Goal: Task Accomplishment & Management: Use online tool/utility

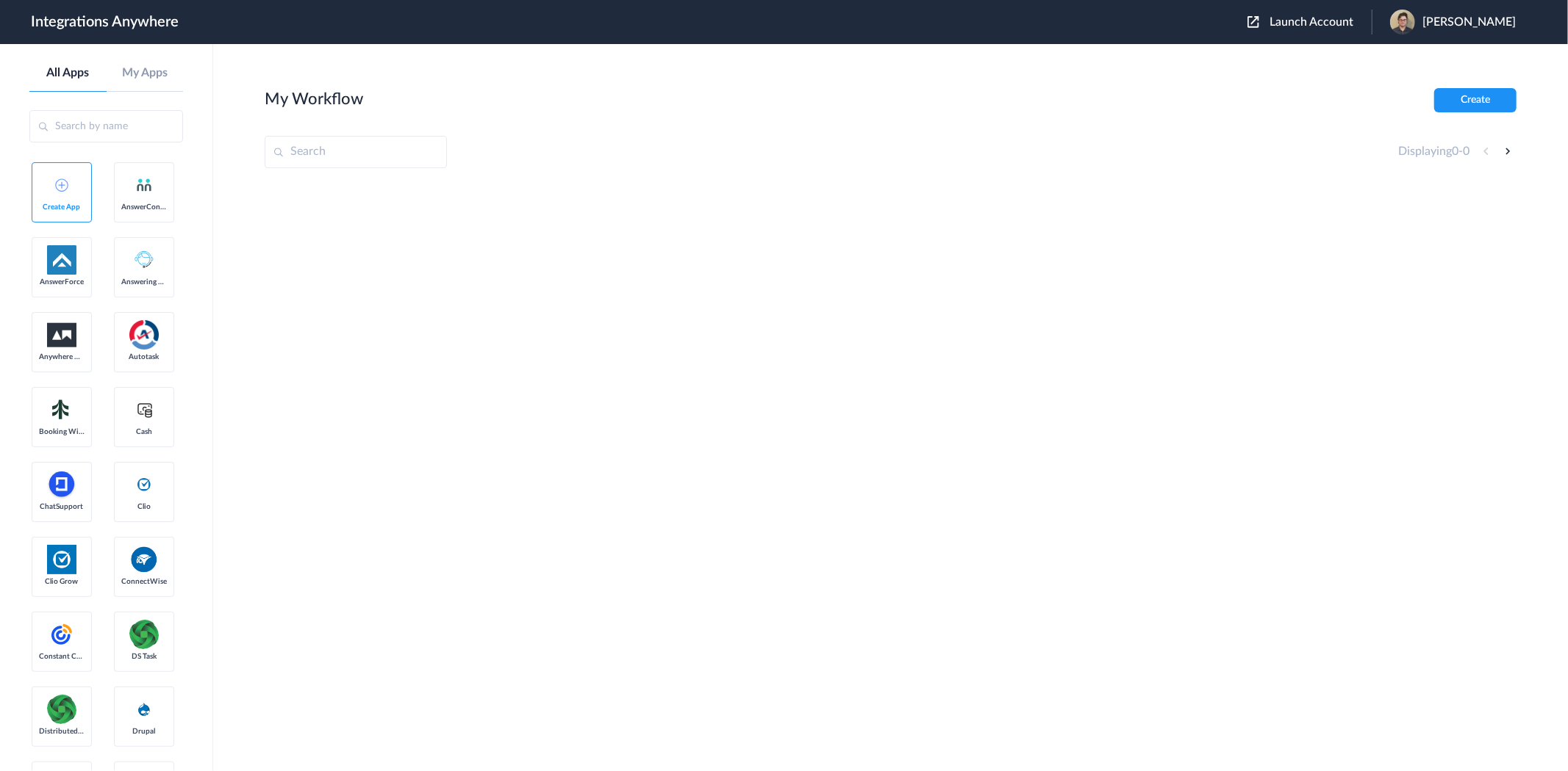
click at [1305, 23] on span "Launch Account" at bounding box center [1311, 22] width 84 height 12
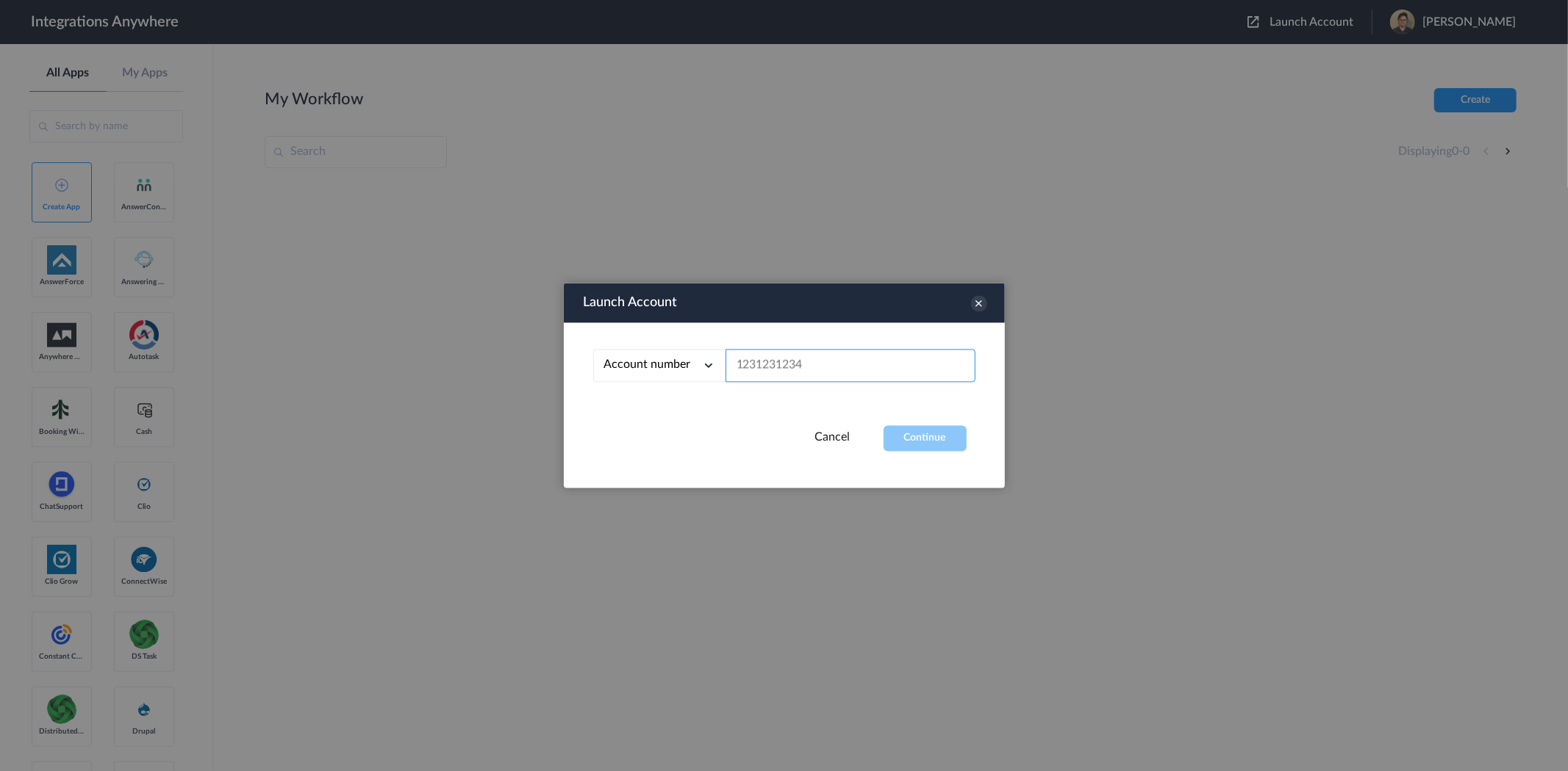
click at [871, 377] on input "text" at bounding box center [850, 366] width 250 height 33
paste input "9199752274"
type input "9199752274"
click at [930, 429] on button "Continue" at bounding box center [925, 438] width 83 height 26
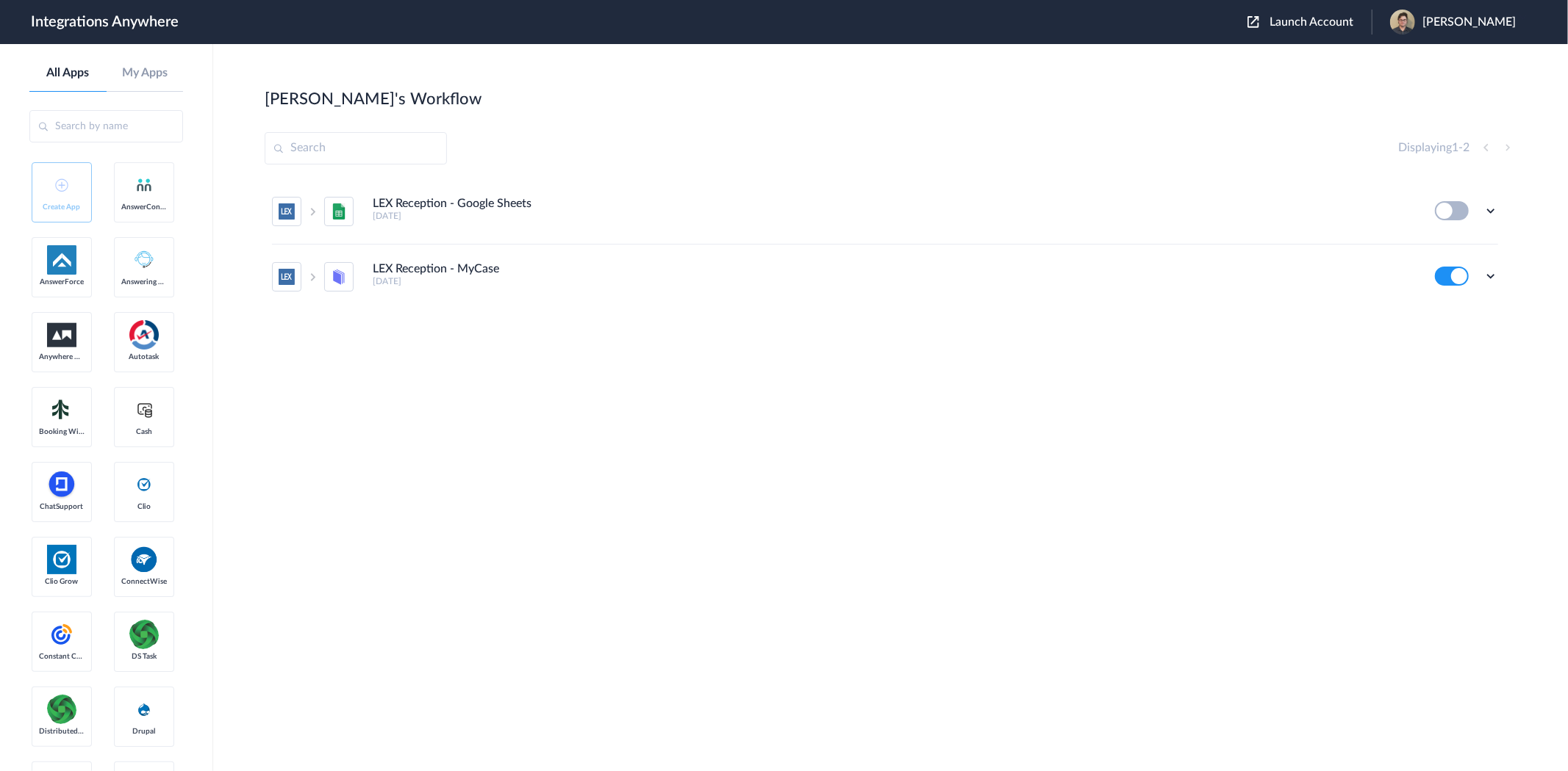
click at [1452, 209] on button at bounding box center [1452, 211] width 34 height 19
click at [1491, 212] on icon at bounding box center [1491, 210] width 15 height 15
click at [1458, 203] on button at bounding box center [1452, 211] width 34 height 19
click at [1489, 207] on icon at bounding box center [1491, 210] width 15 height 15
click at [1452, 240] on li "Edit" at bounding box center [1450, 245] width 95 height 27
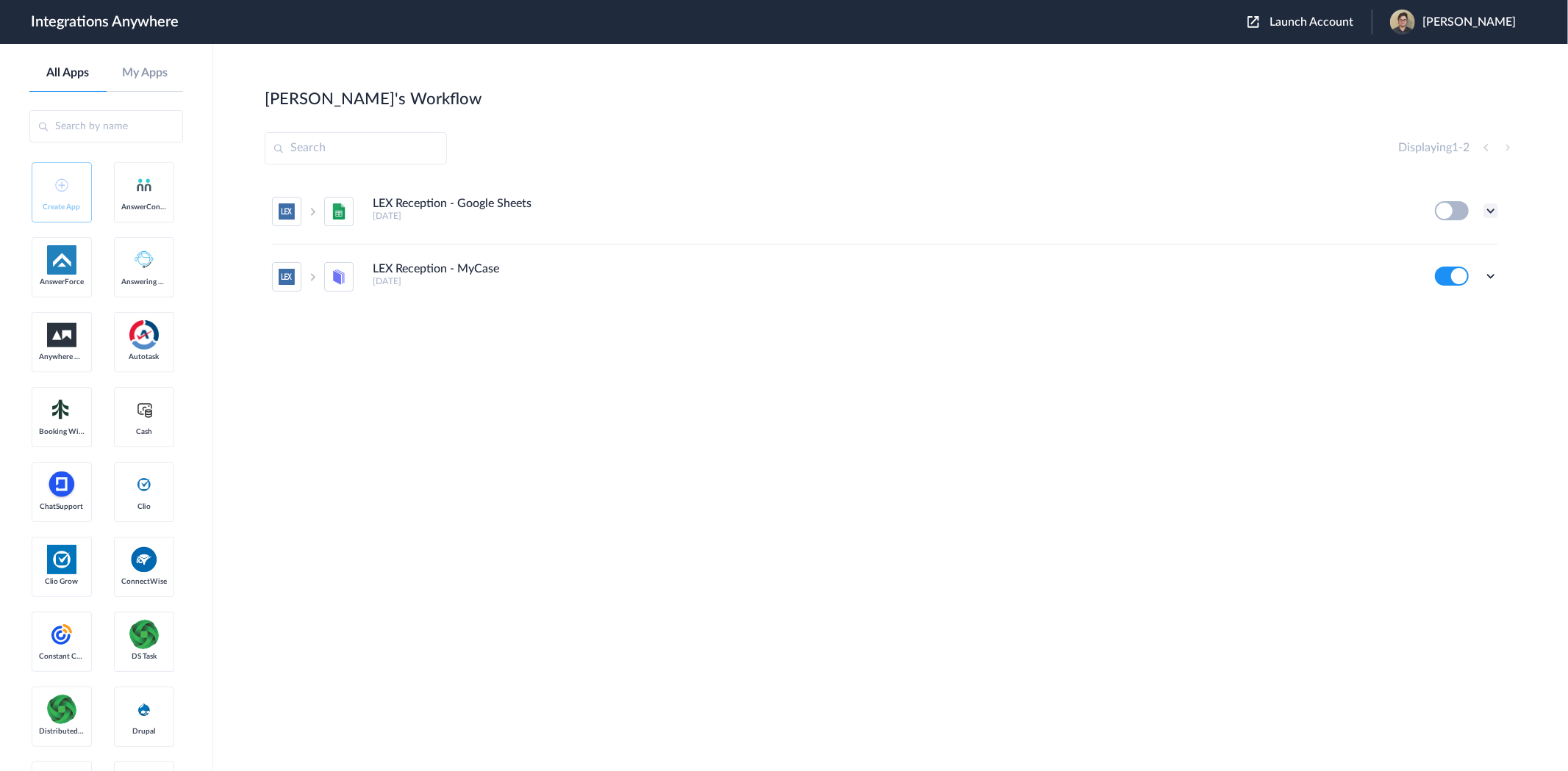
click at [1490, 216] on icon at bounding box center [1491, 210] width 15 height 15
click at [1455, 251] on li "Edit" at bounding box center [1450, 245] width 95 height 27
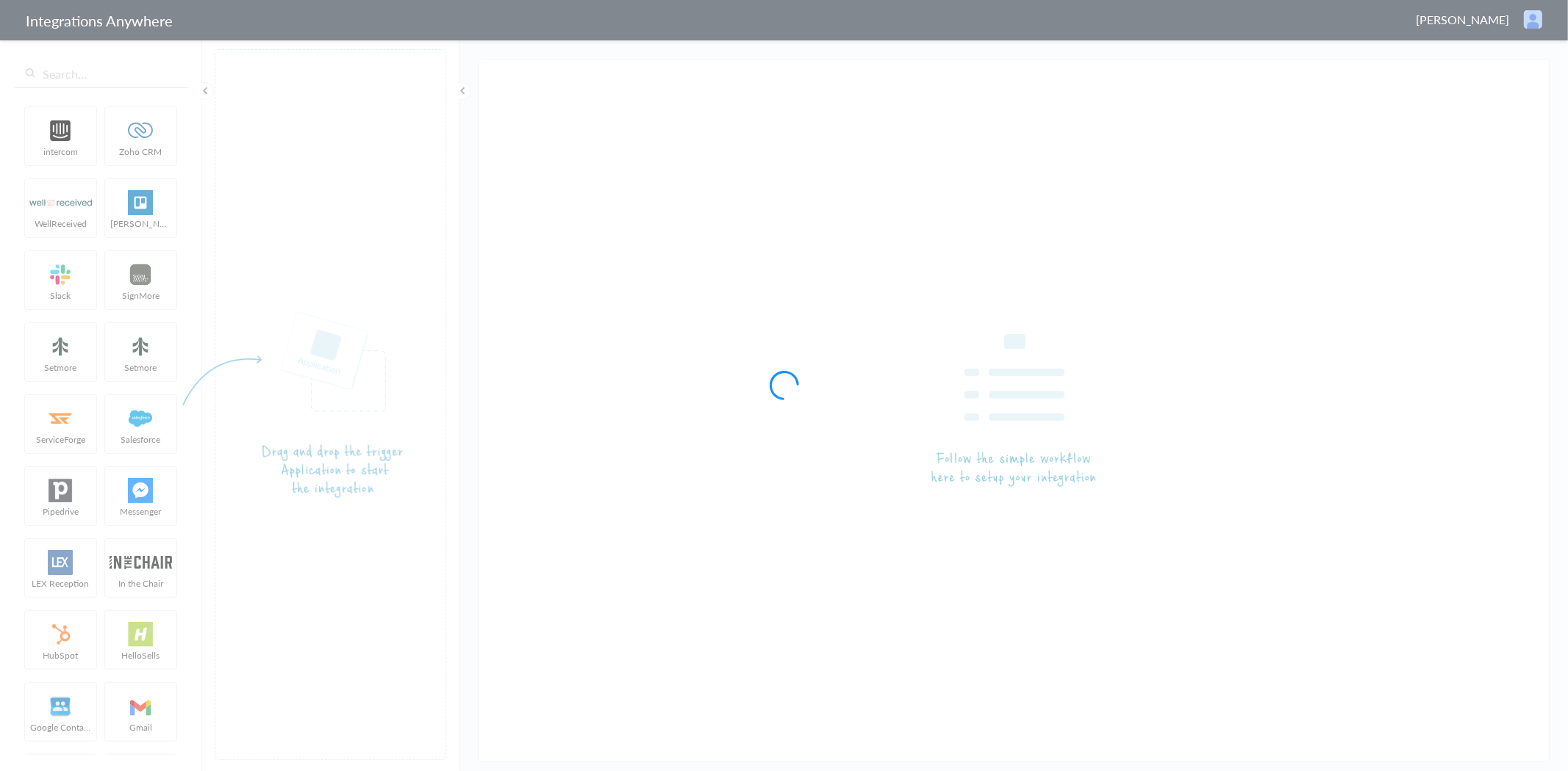
type input "LEX Reception - Google Sheets"
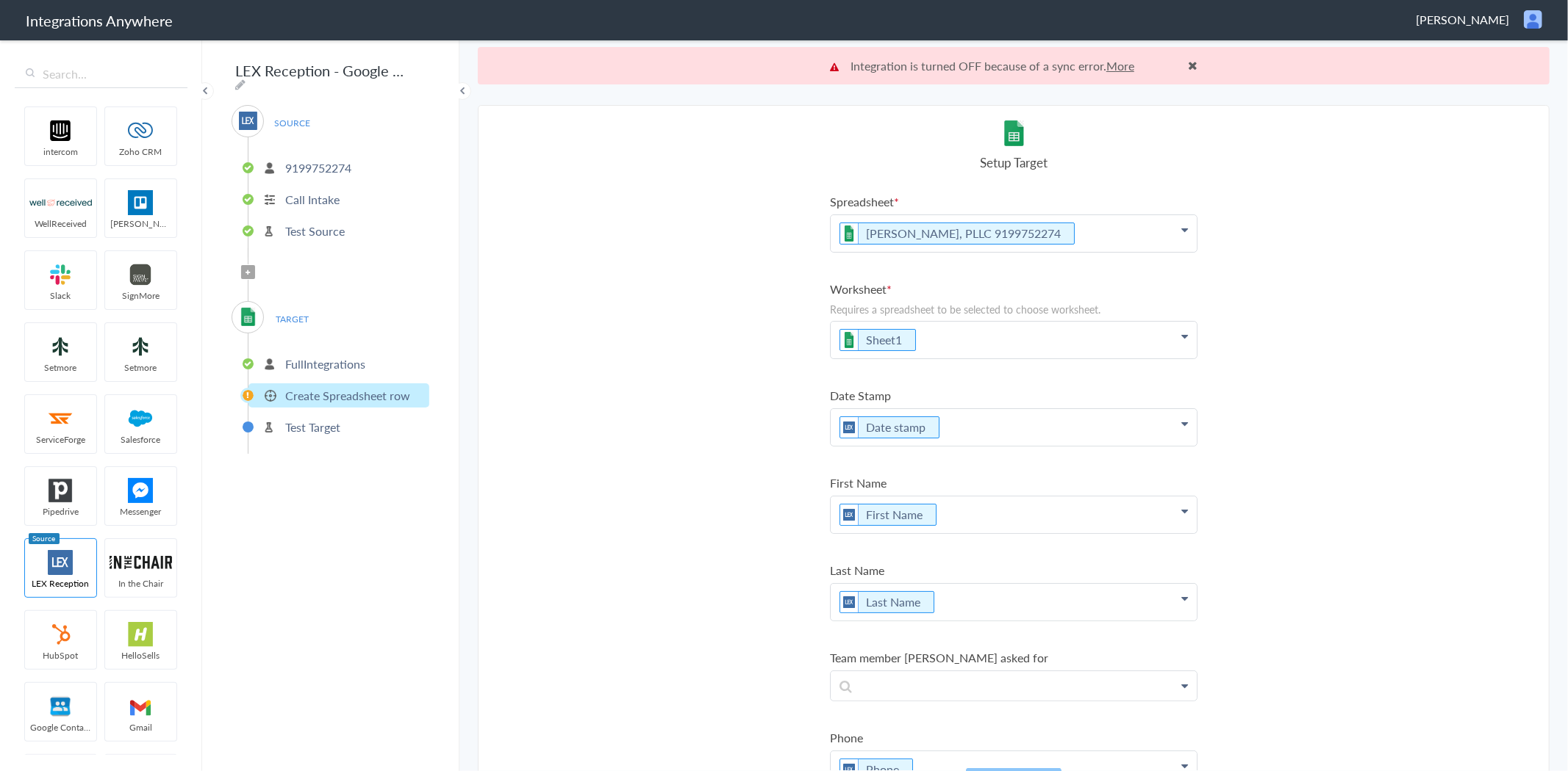
click at [1122, 63] on link "More" at bounding box center [1120, 66] width 28 height 17
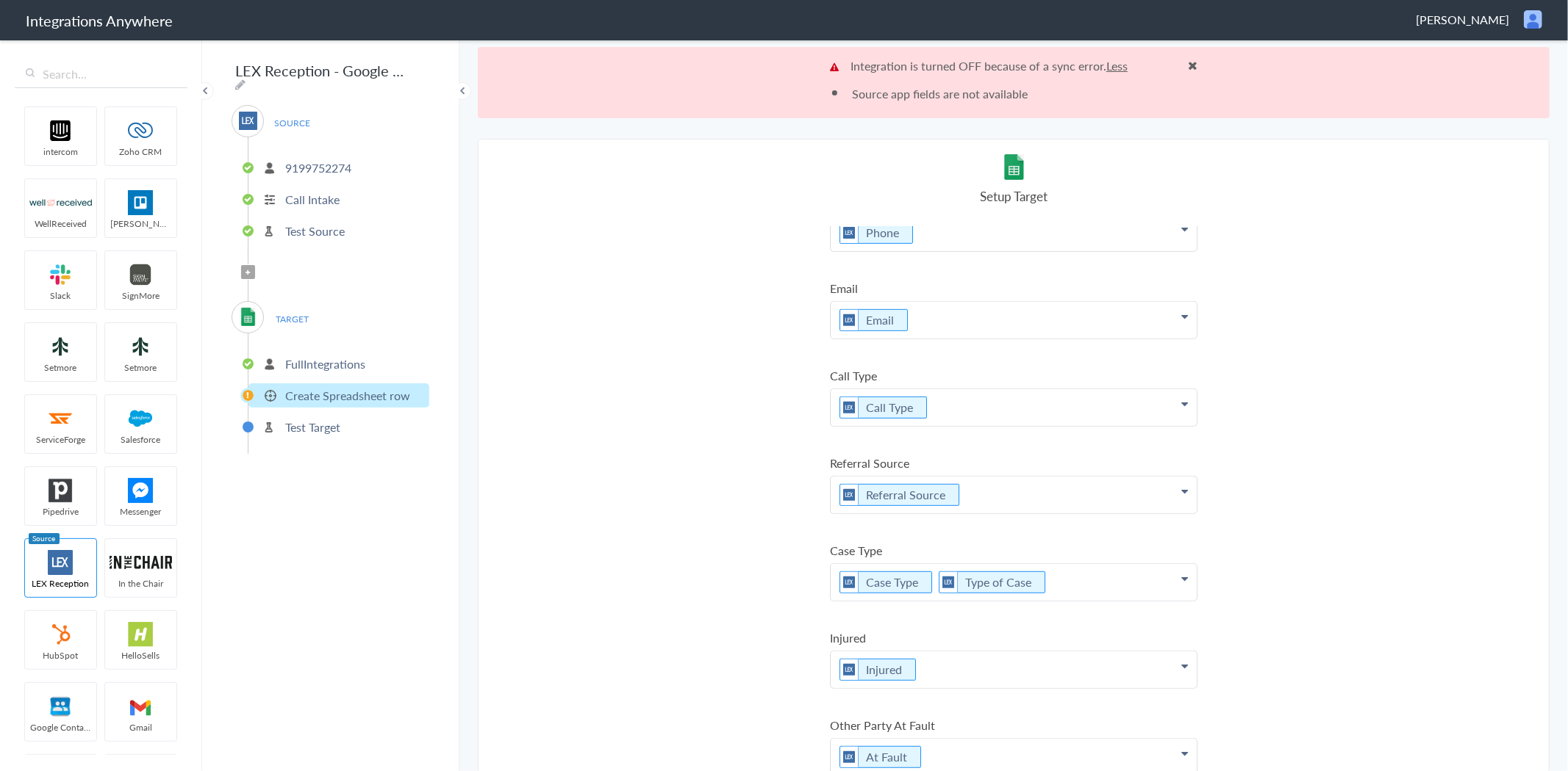
scroll to position [816, 0]
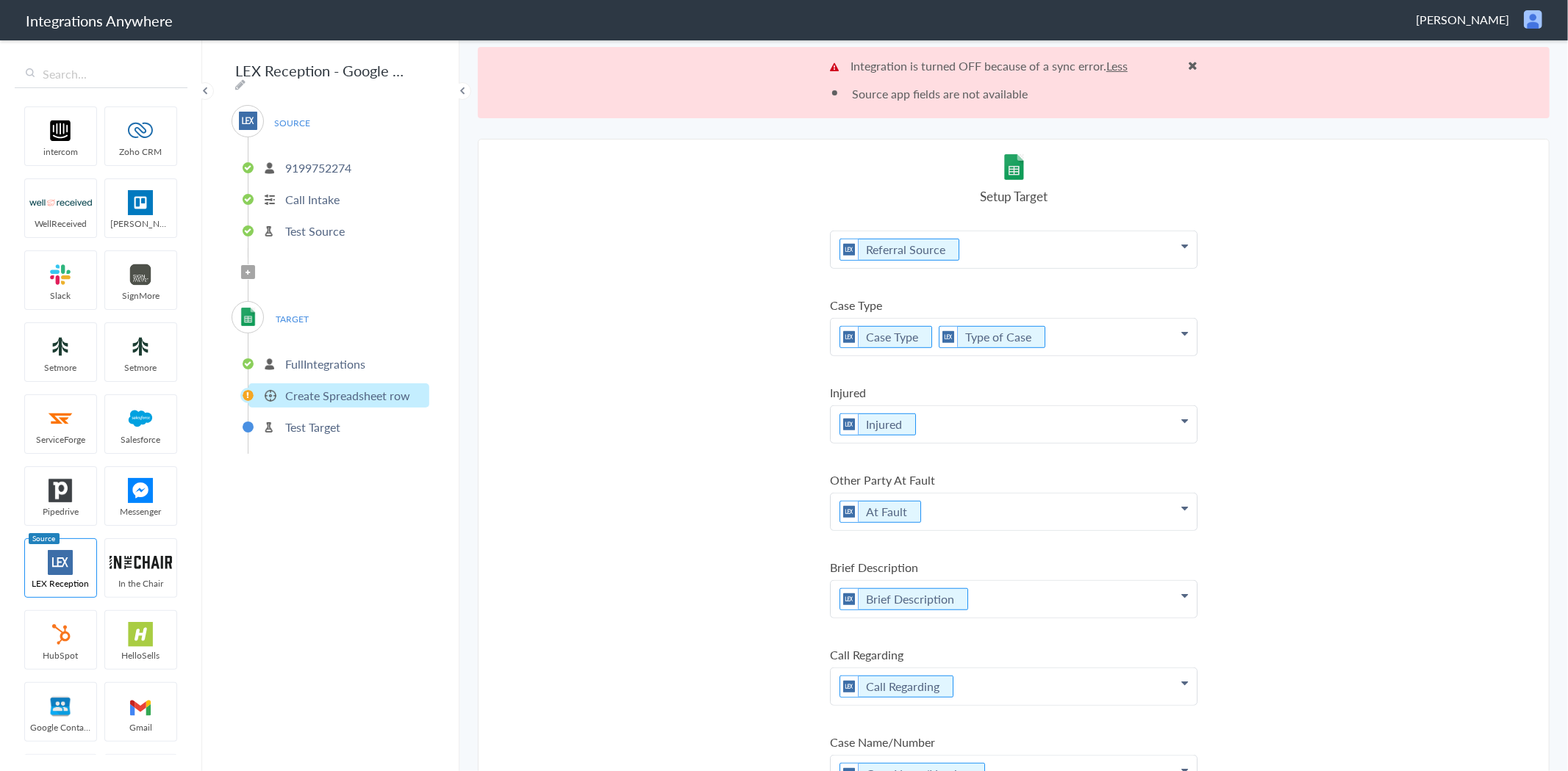
click at [314, 223] on p "Test Source" at bounding box center [315, 231] width 59 height 17
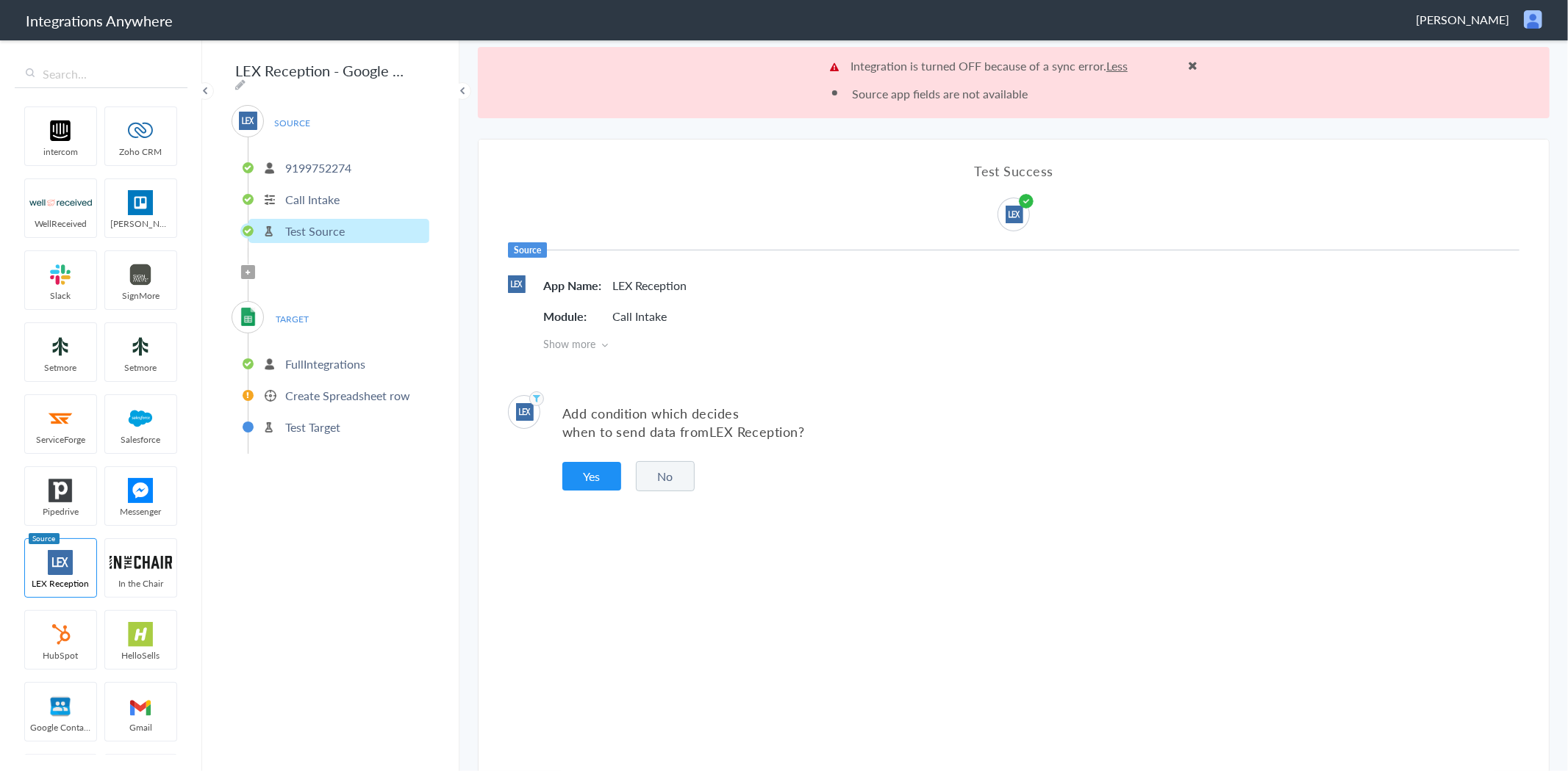
click at [309, 191] on p "Call Intake" at bounding box center [313, 199] width 55 height 17
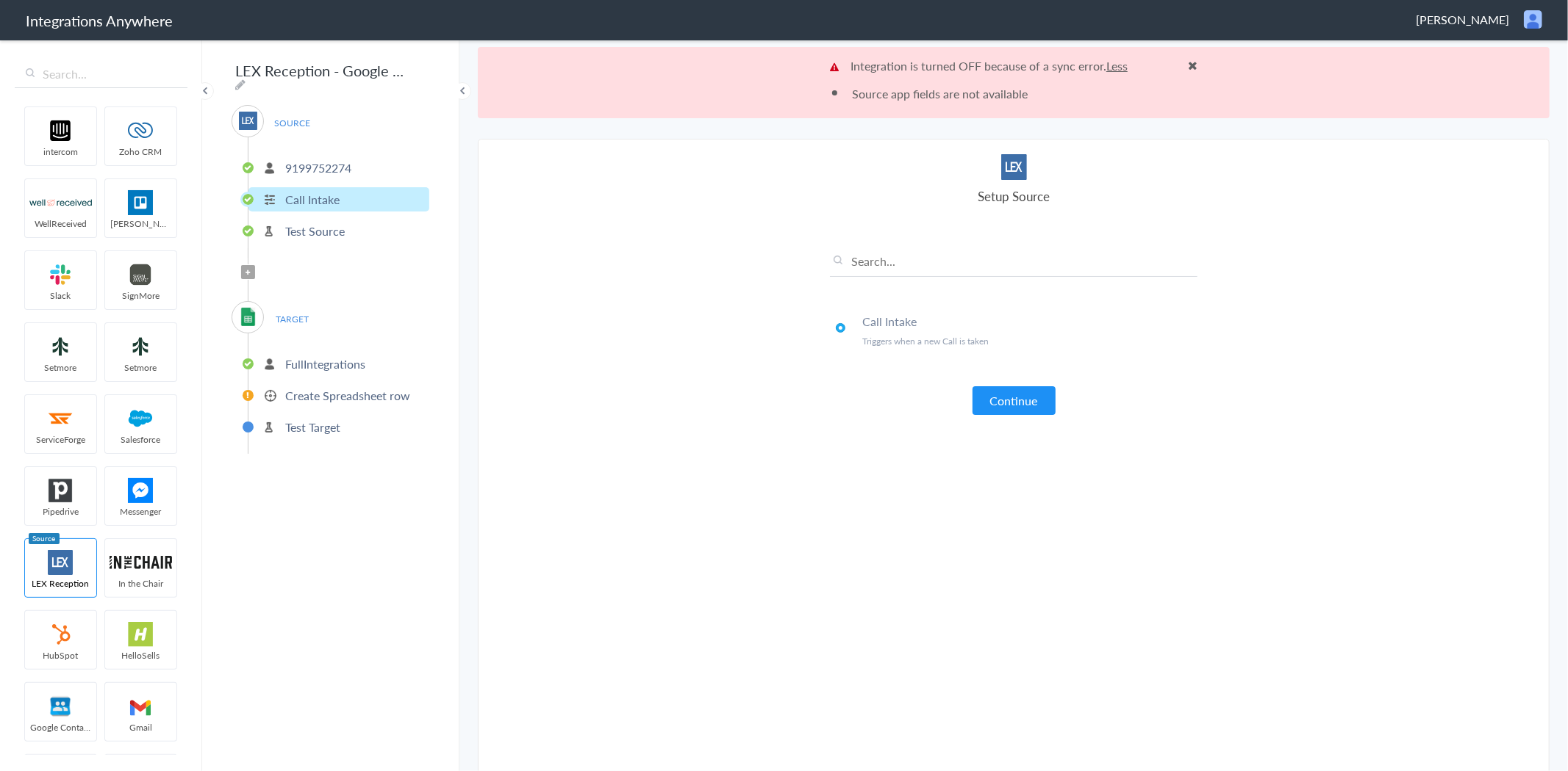
click at [299, 356] on p "FullIntegrations" at bounding box center [325, 364] width 81 height 17
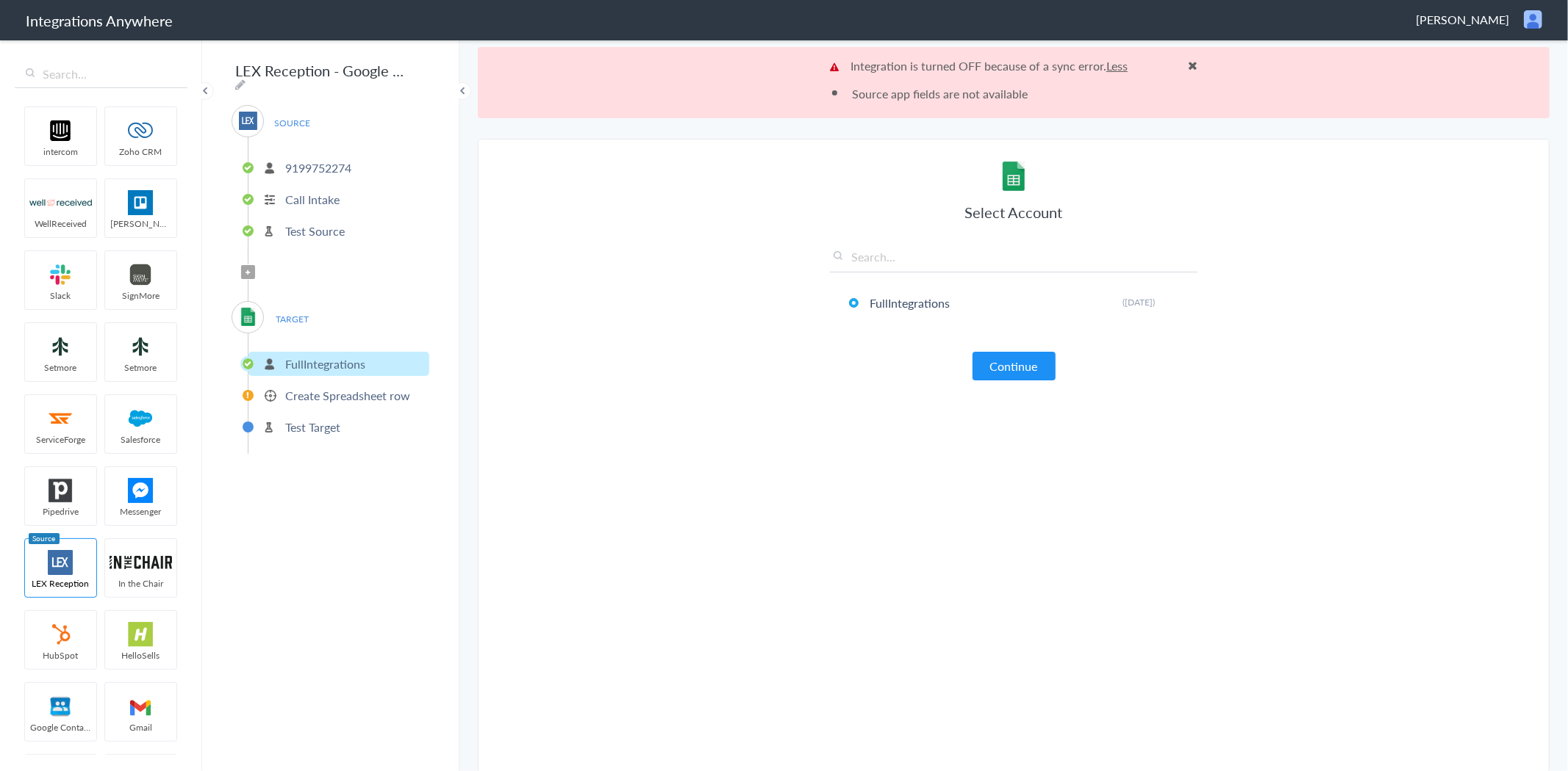
click at [307, 394] on p "Create Spreadsheet row" at bounding box center [348, 396] width 125 height 17
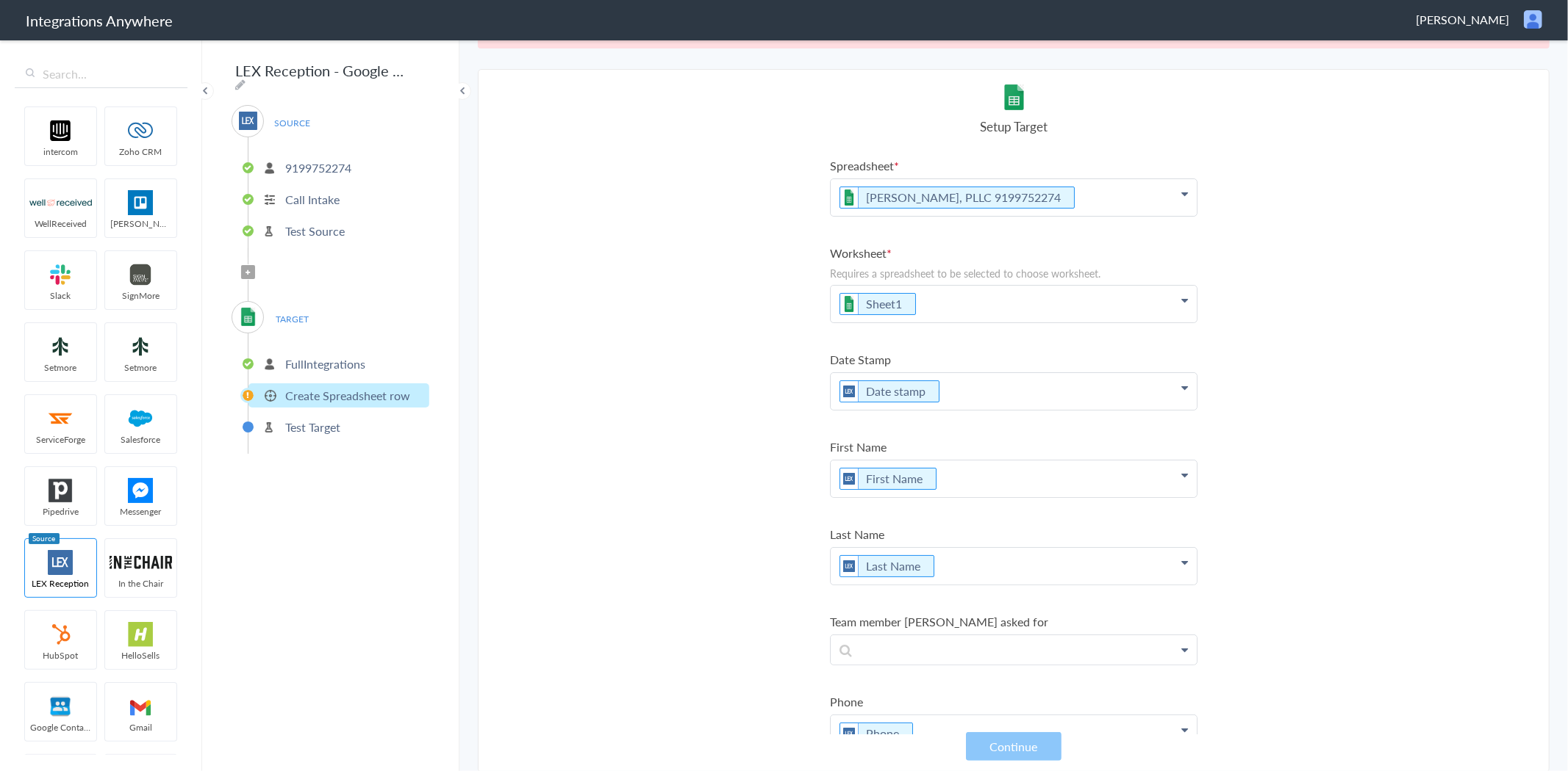
scroll to position [0, 0]
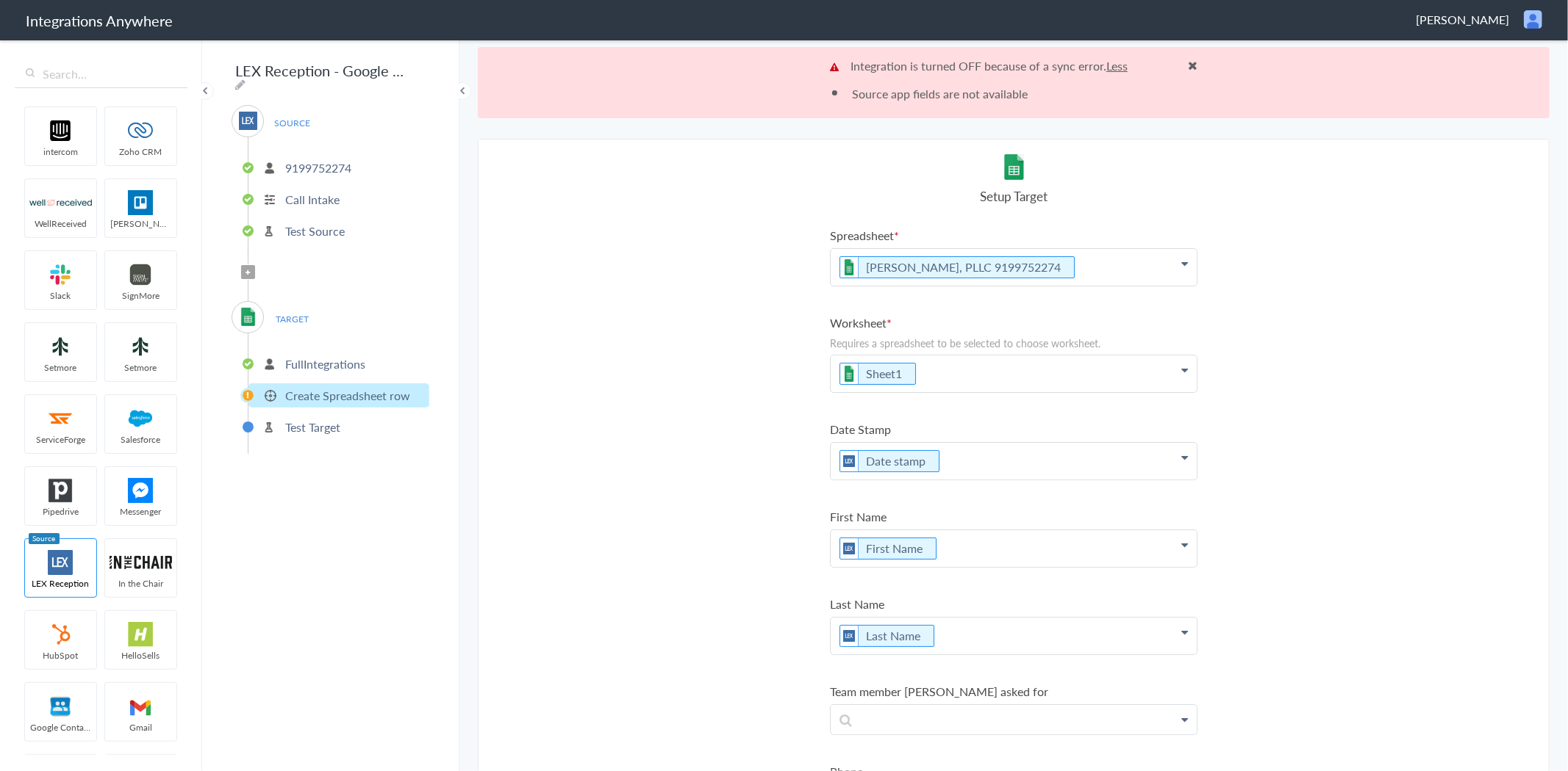
click at [310, 419] on p "Test Target" at bounding box center [313, 427] width 55 height 17
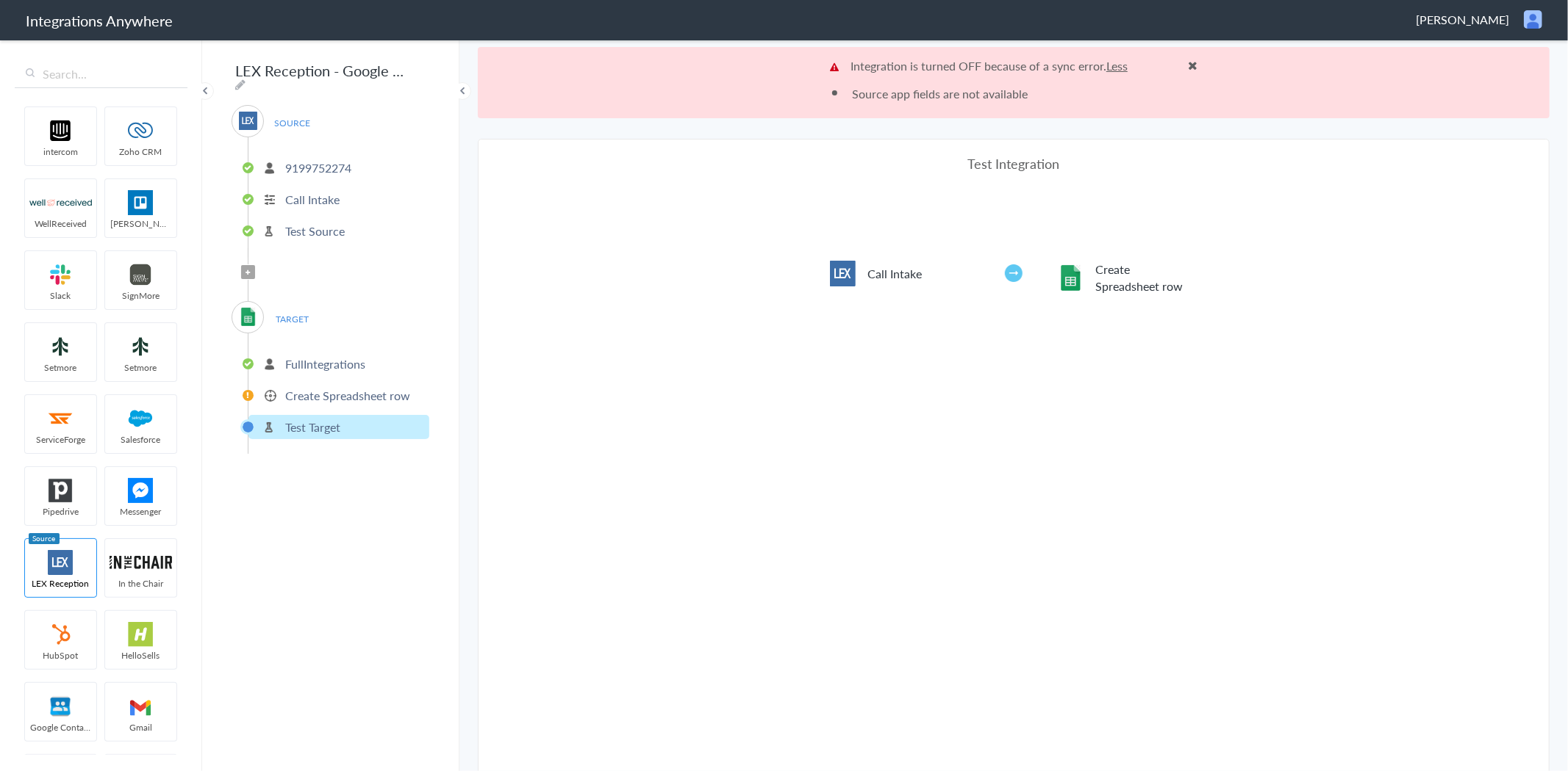
scroll to position [70, 0]
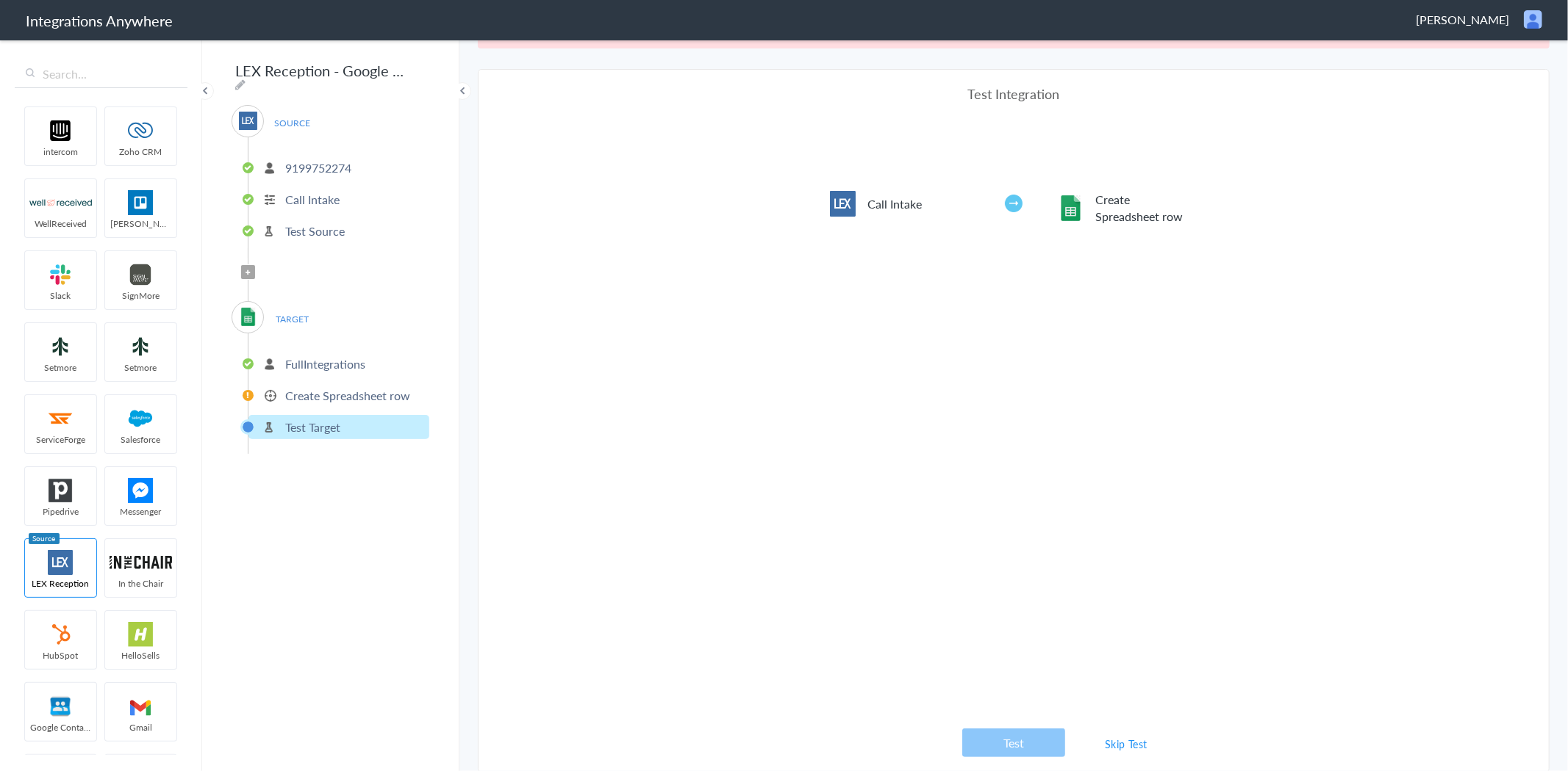
click at [1101, 744] on link "Skip Test" at bounding box center [1126, 744] width 78 height 27
click at [1115, 738] on link "Skip Test" at bounding box center [1126, 744] width 78 height 27
click at [1037, 744] on button "Test" at bounding box center [1014, 743] width 103 height 29
click at [1122, 744] on link "Skip Test" at bounding box center [1126, 744] width 78 height 27
click at [307, 166] on p "9199752274" at bounding box center [318, 168] width 66 height 17
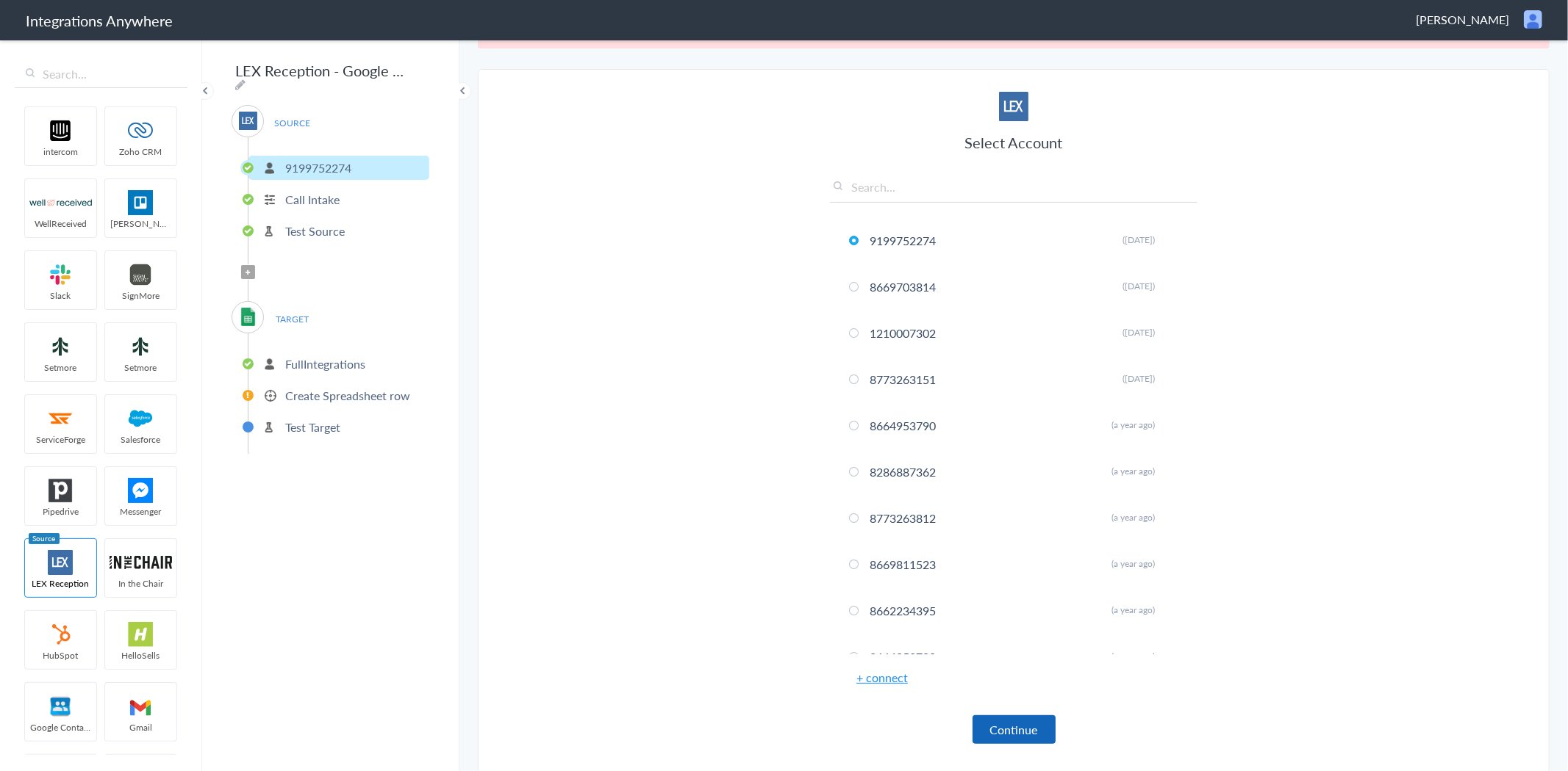
click at [1041, 729] on button "Continue" at bounding box center [1014, 730] width 83 height 29
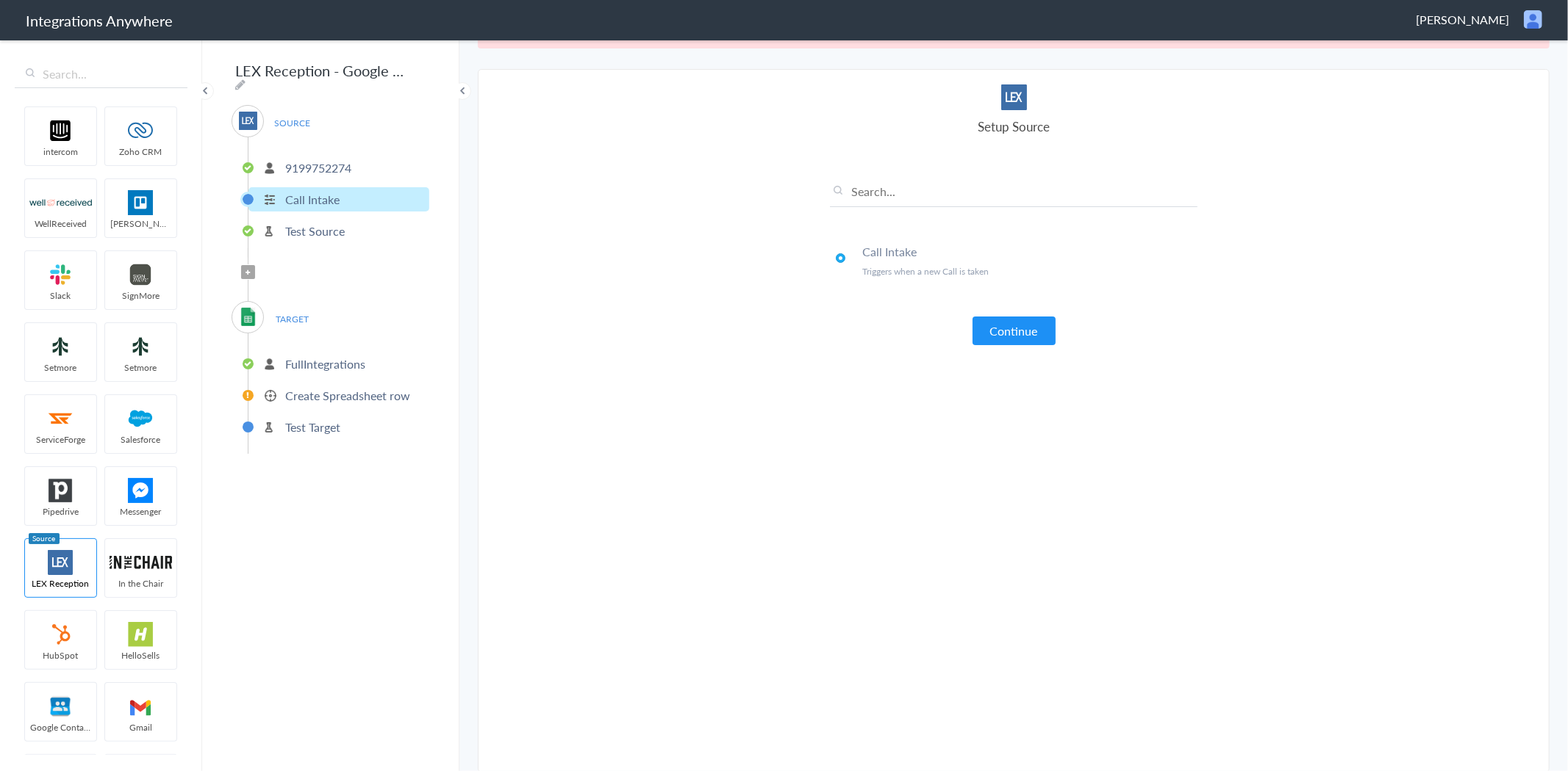
click at [1011, 324] on button "Continue" at bounding box center [1014, 330] width 83 height 29
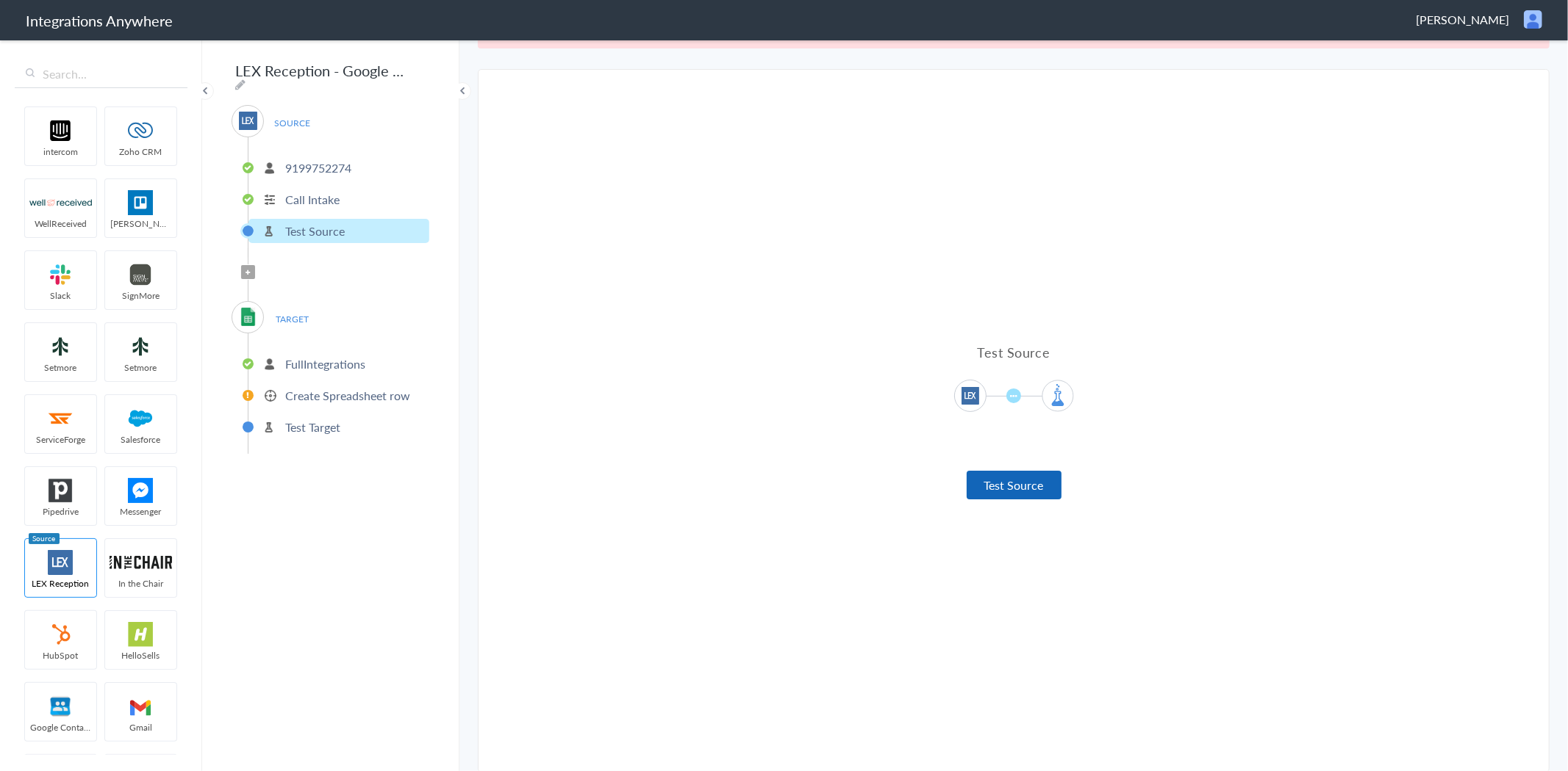
click at [1022, 483] on button "Test Source" at bounding box center [1014, 485] width 95 height 29
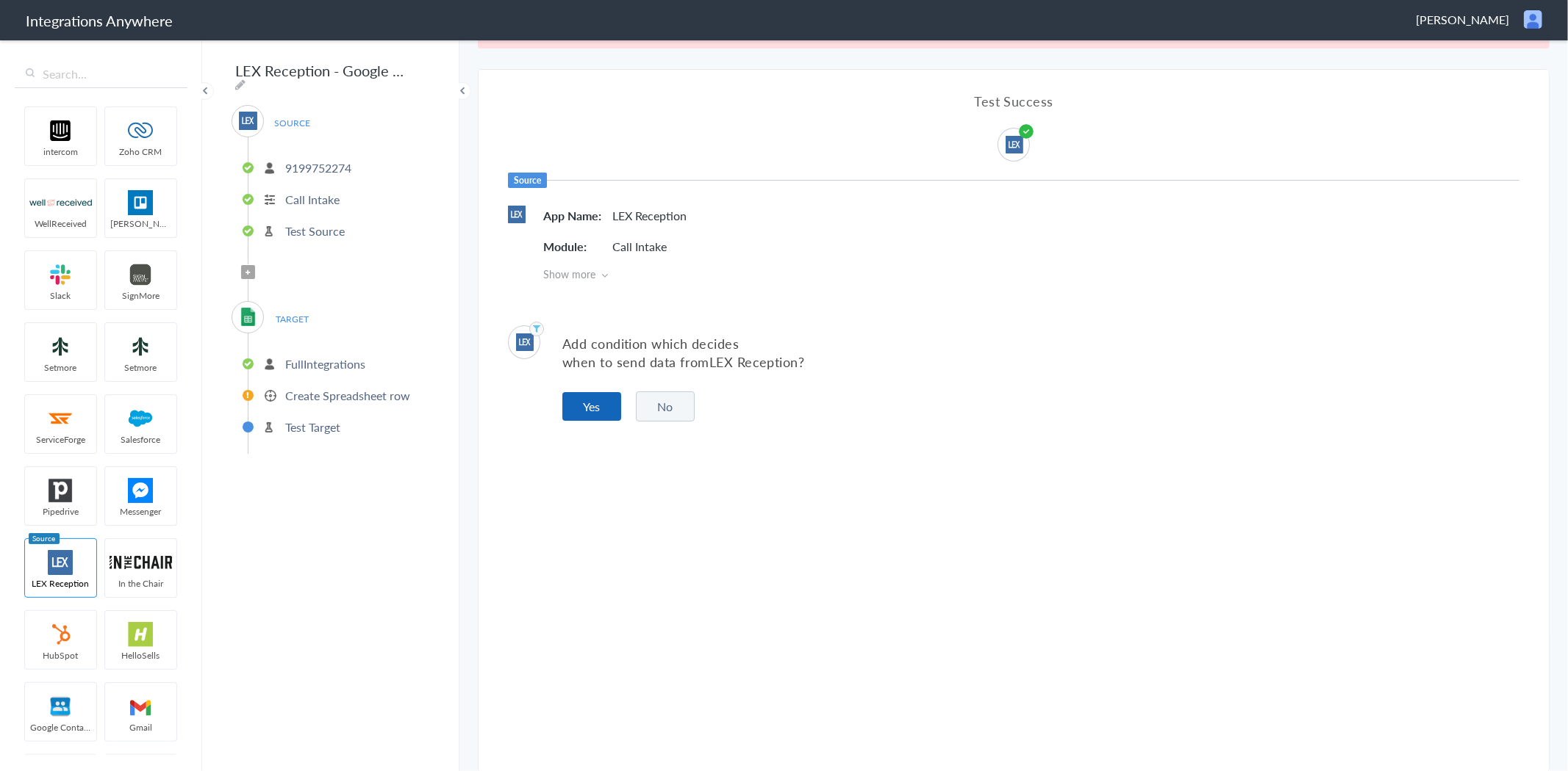
click at [600, 406] on button "Yes" at bounding box center [591, 406] width 59 height 29
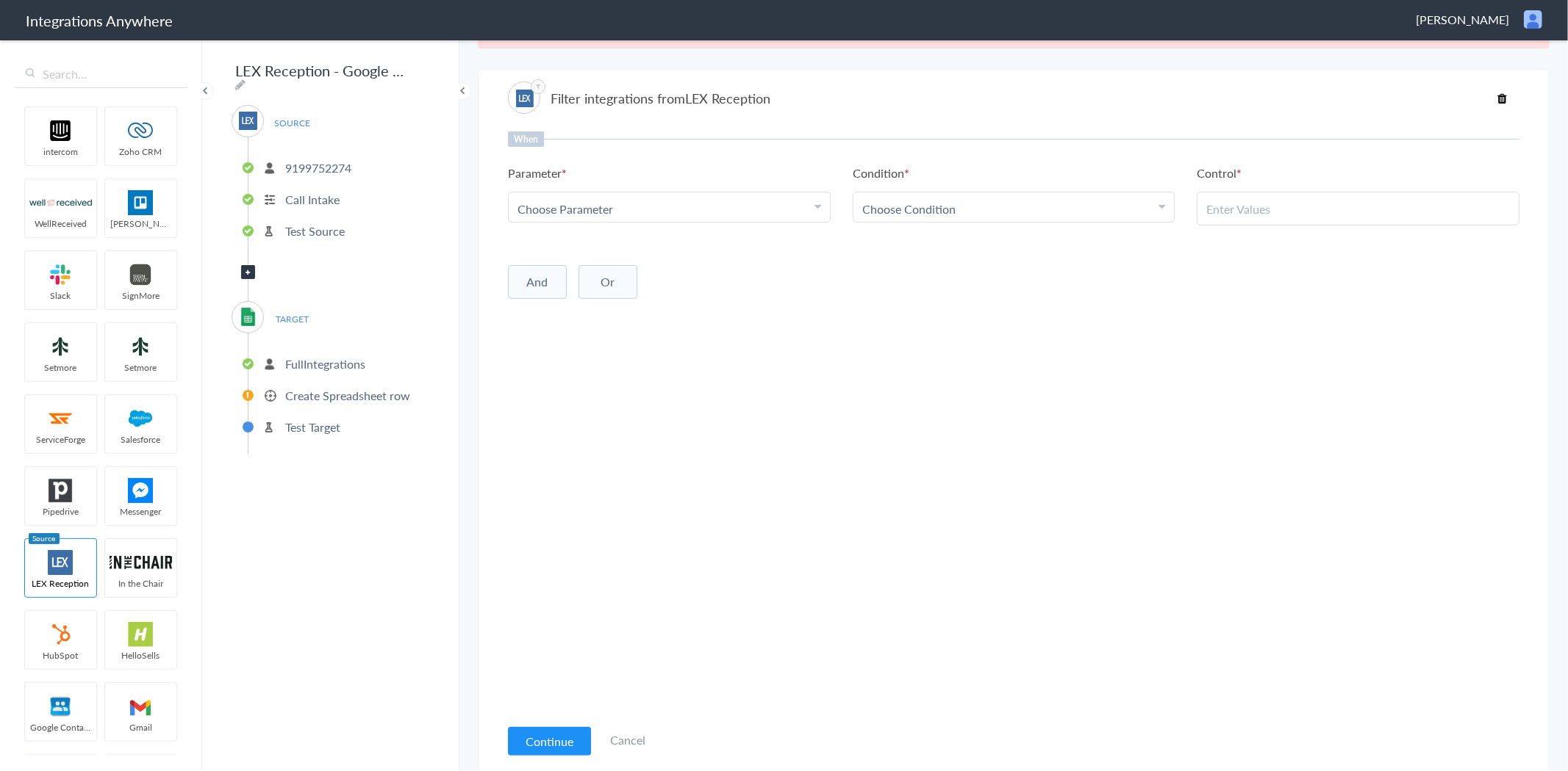
click at [639, 201] on div "Choose Parameter" at bounding box center [669, 209] width 303 height 17
click at [600, 327] on link "Call Closing Note" at bounding box center [669, 342] width 321 height 31
click at [1057, 193] on link "Choose Condition" at bounding box center [1014, 207] width 321 height 30
click at [918, 330] on link "Does Not Exists" at bounding box center [1014, 344] width 321 height 31
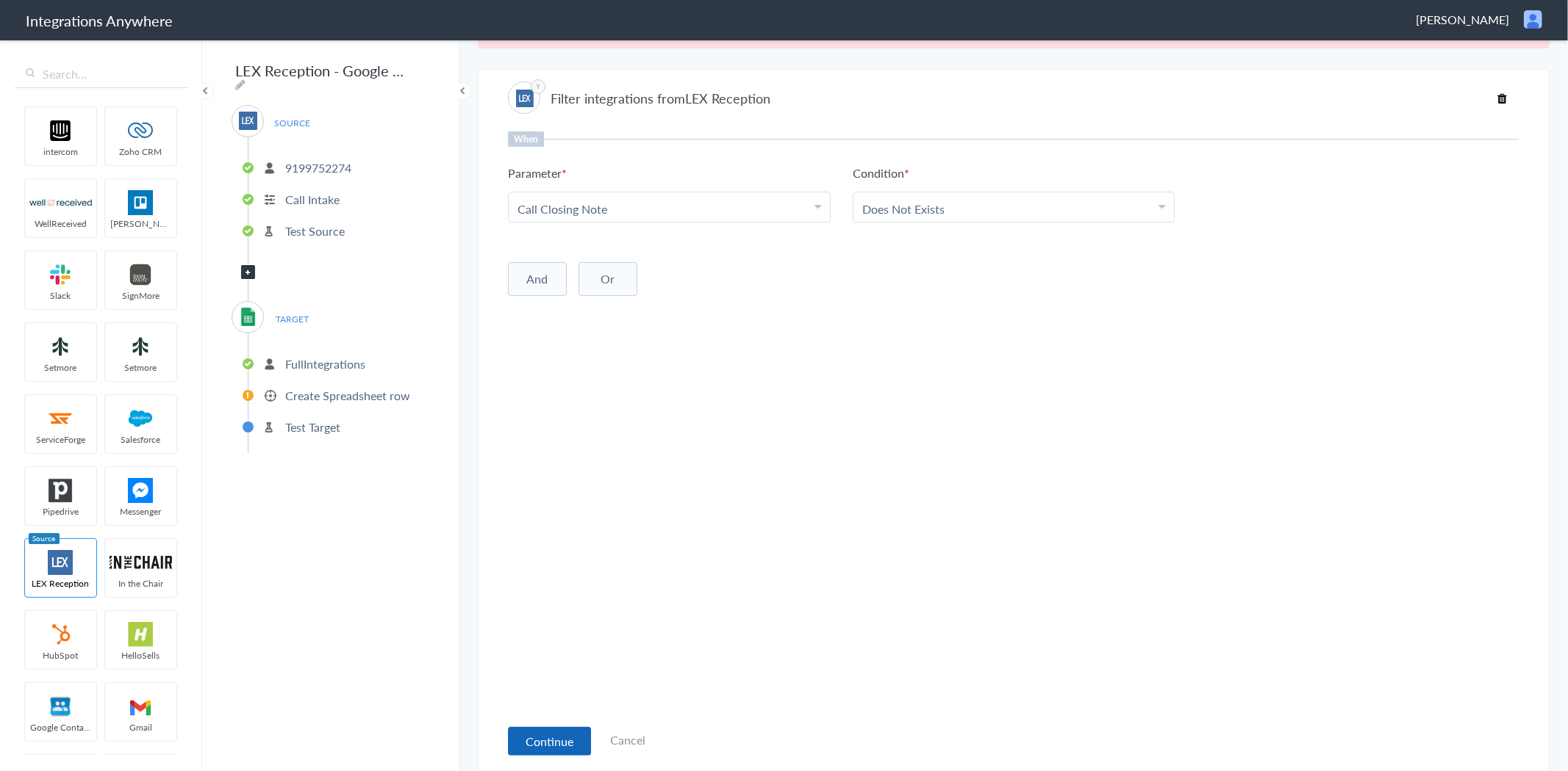
click at [560, 731] on button "Continue" at bounding box center [550, 741] width 83 height 29
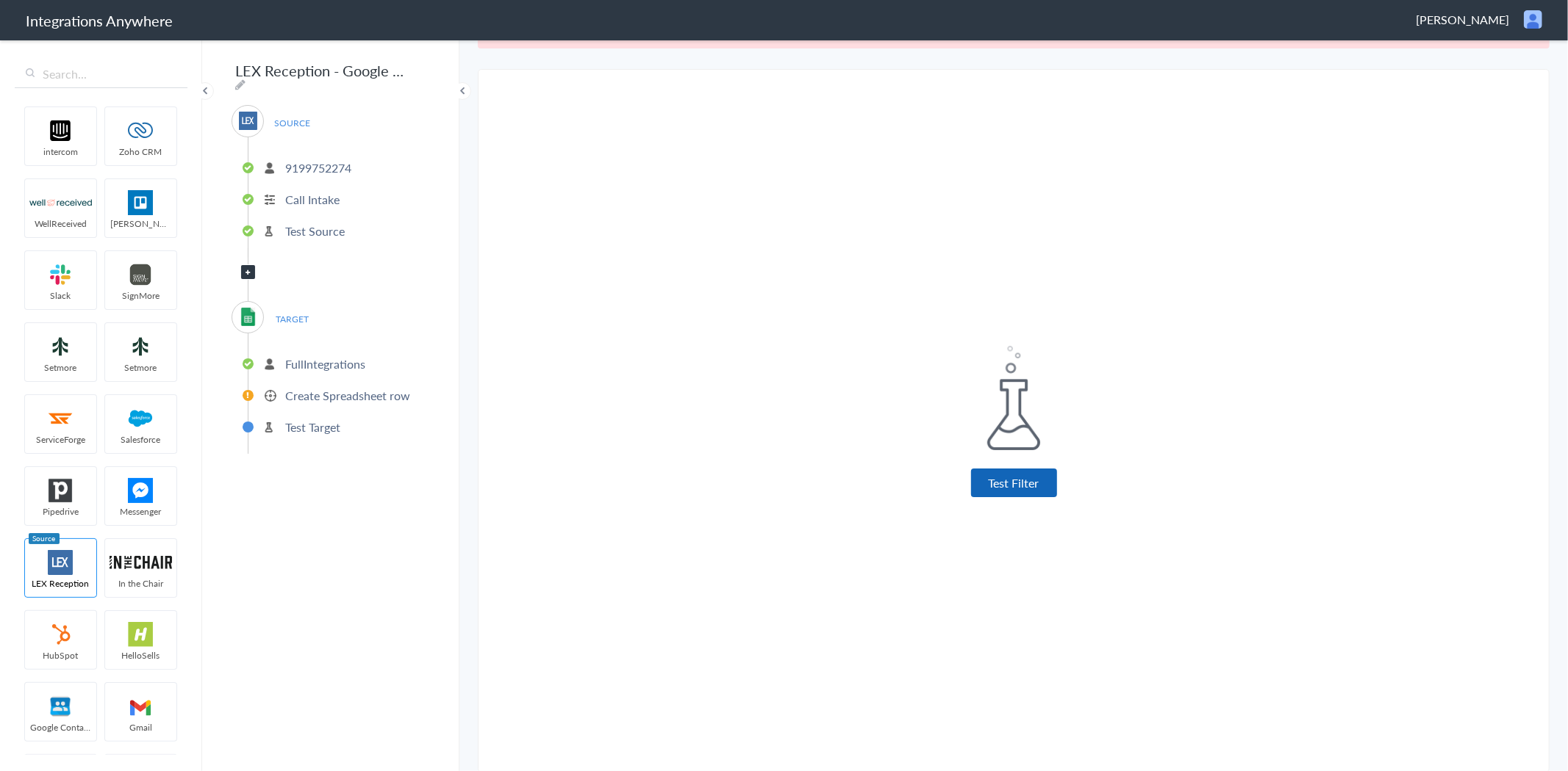
click at [1029, 493] on button "Test Filter" at bounding box center [1014, 483] width 86 height 29
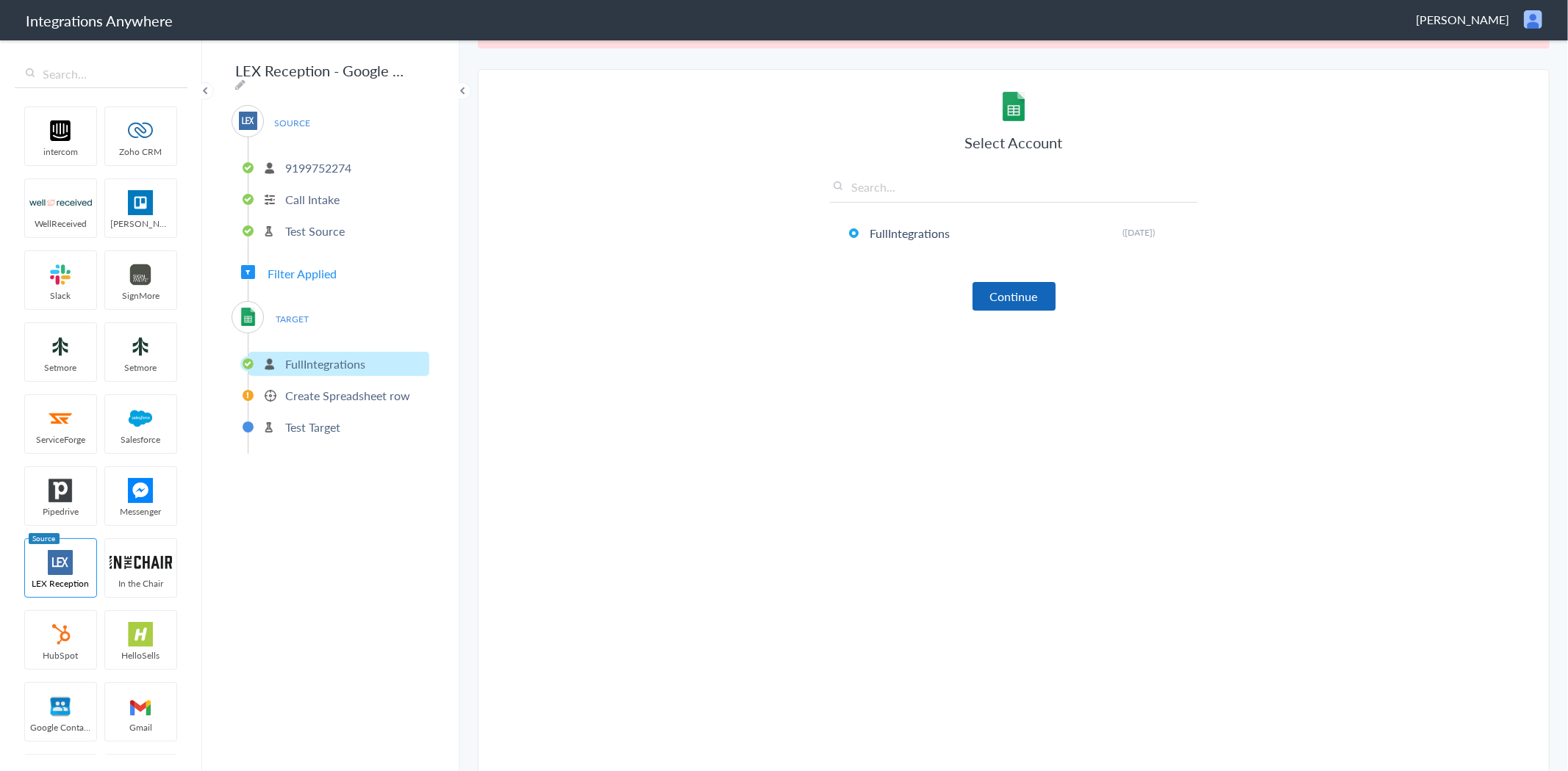
click at [1011, 297] on button "Continue" at bounding box center [1014, 296] width 83 height 29
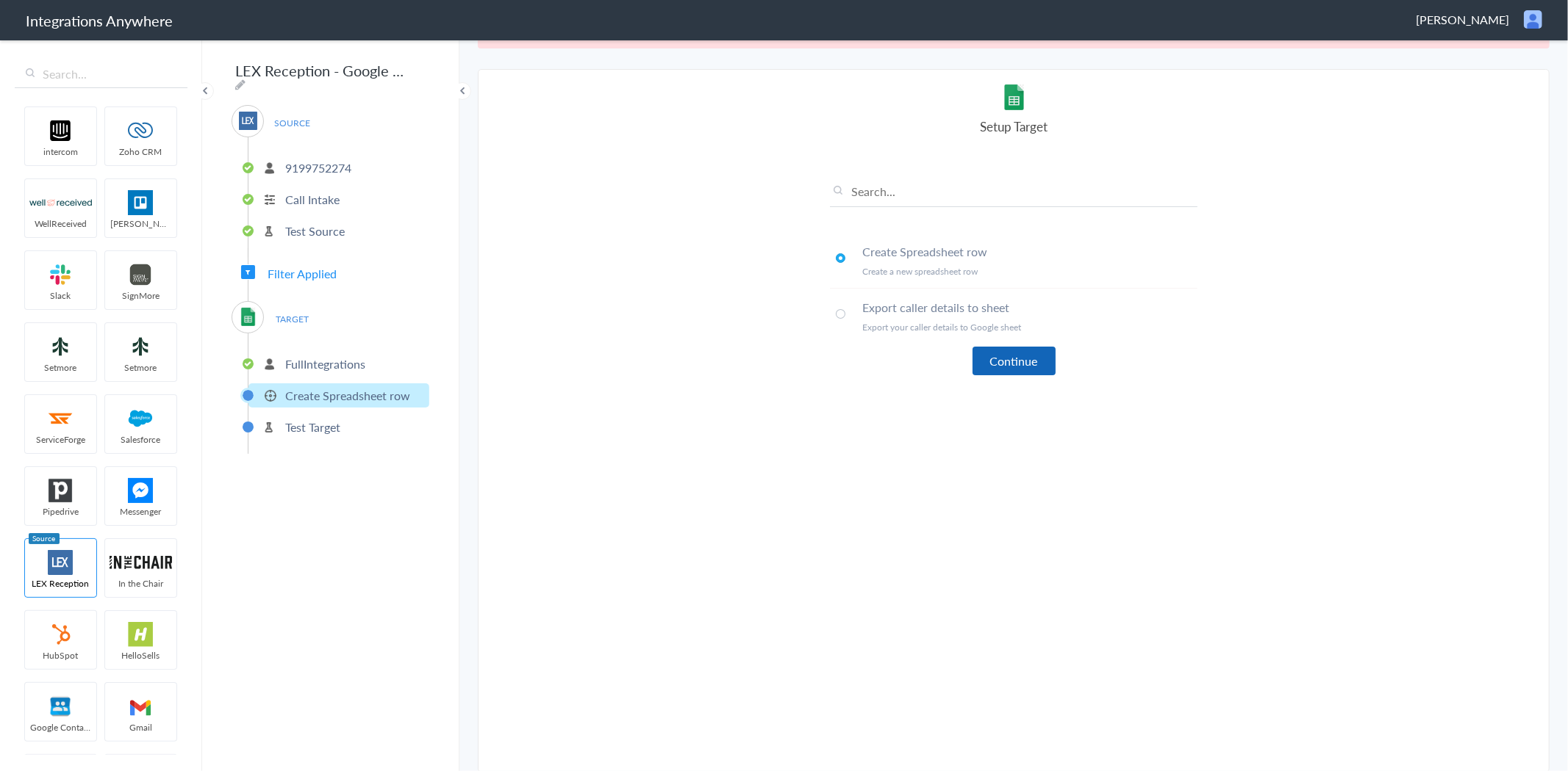
click at [1005, 352] on button "Continue" at bounding box center [1014, 361] width 83 height 29
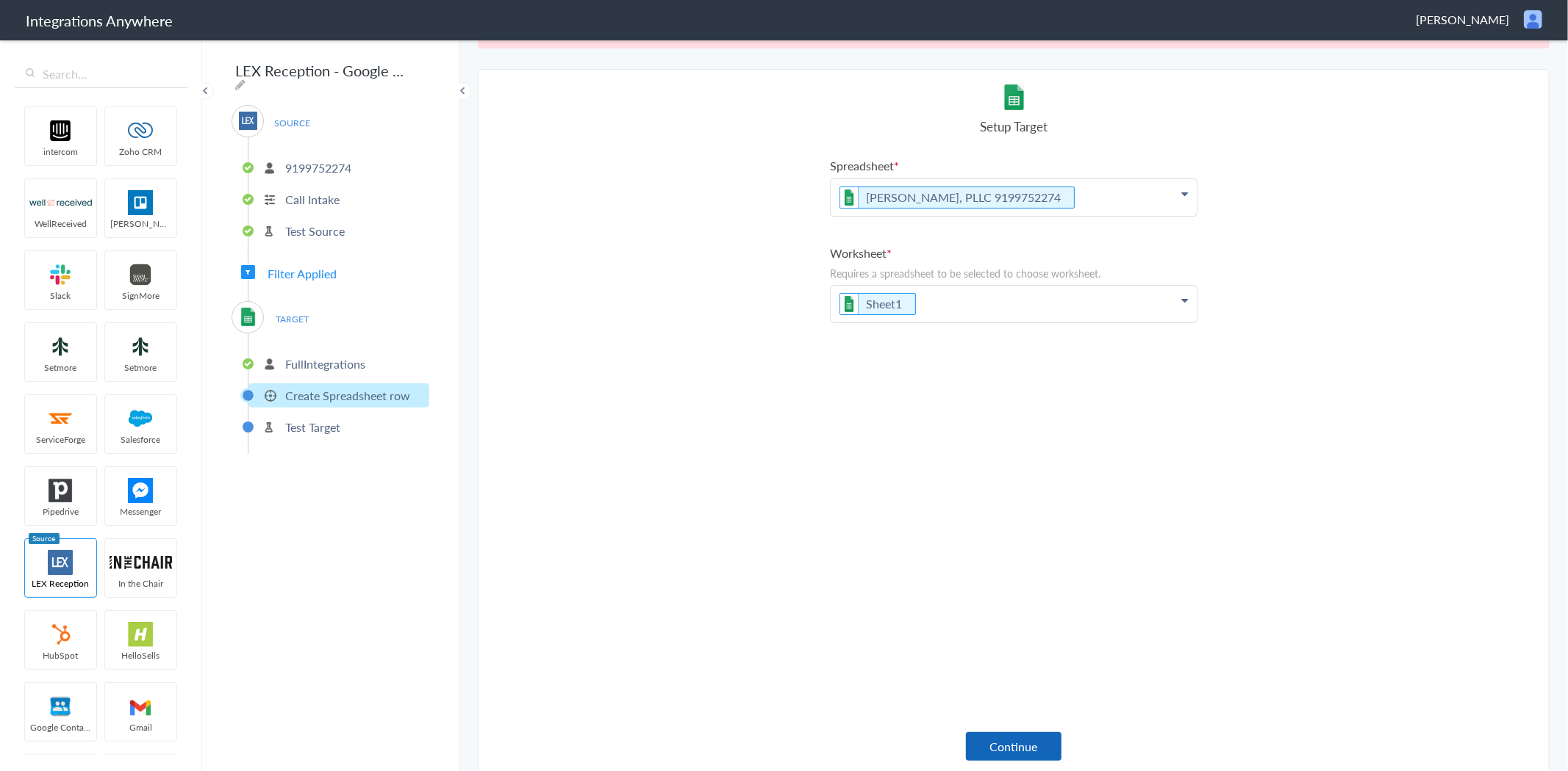
click at [1010, 739] on button "Continue" at bounding box center [1014, 747] width 95 height 29
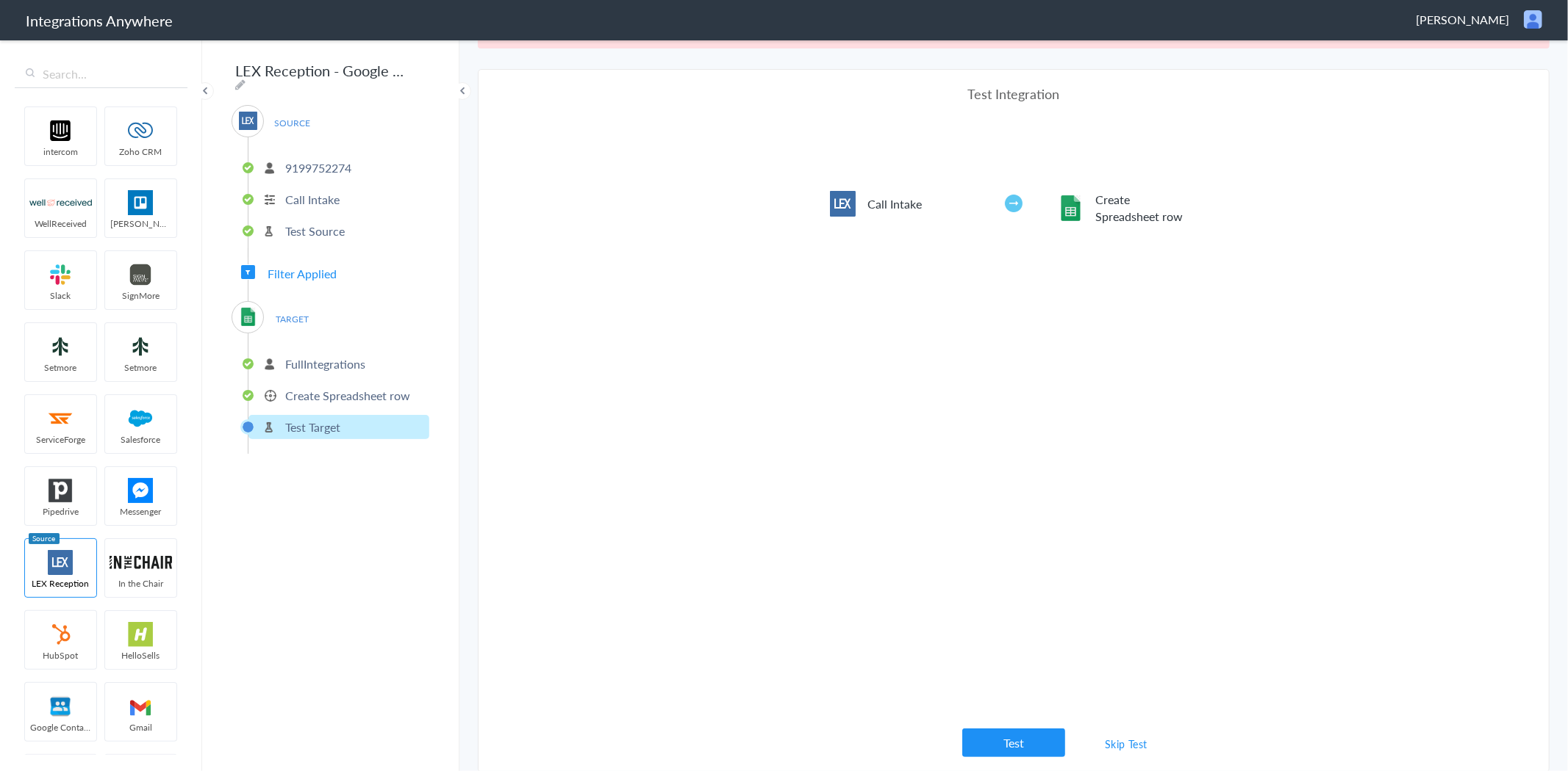
click at [1011, 739] on button "Test" at bounding box center [1014, 743] width 103 height 29
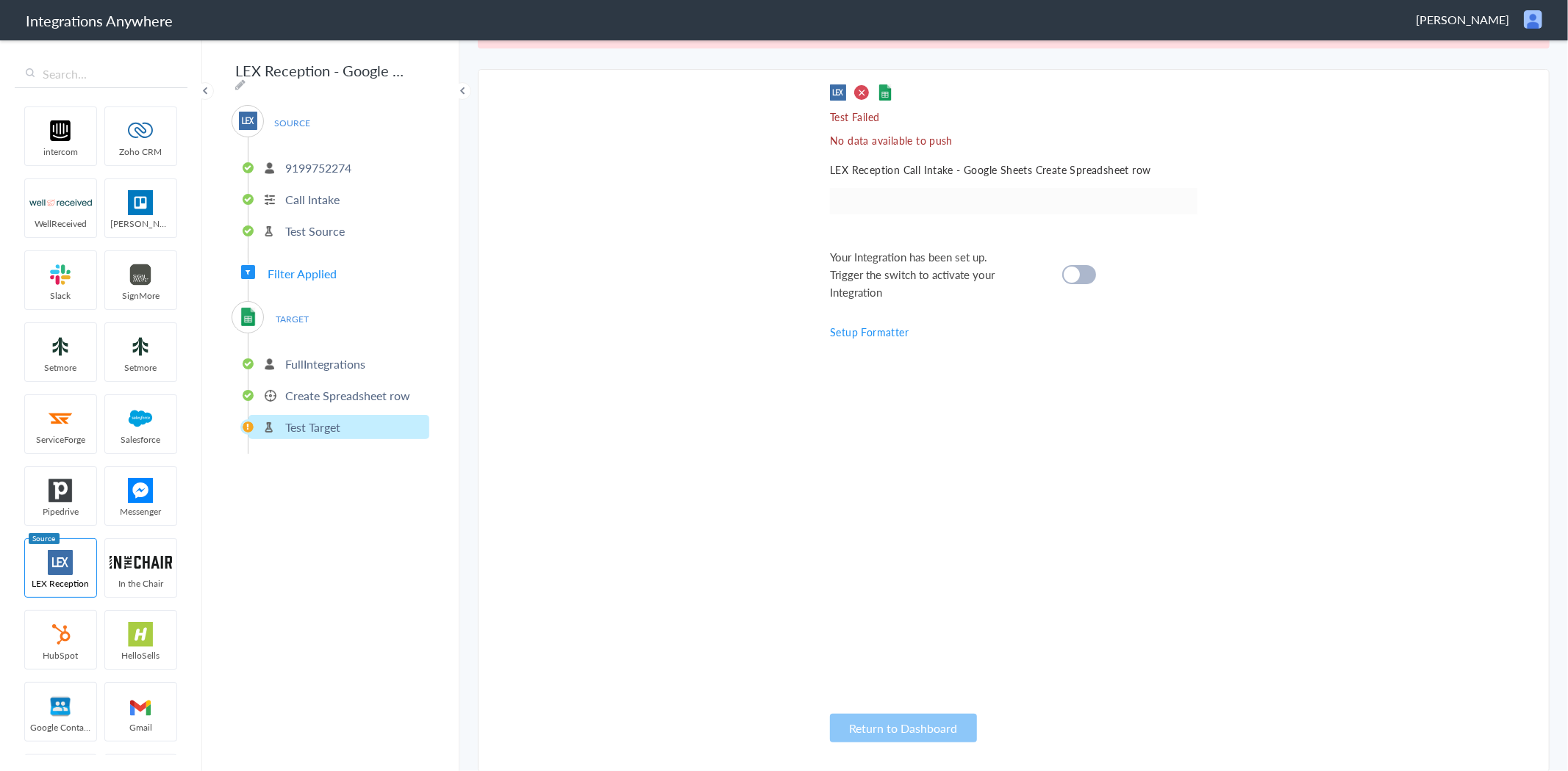
click at [1083, 274] on div at bounding box center [1079, 274] width 34 height 19
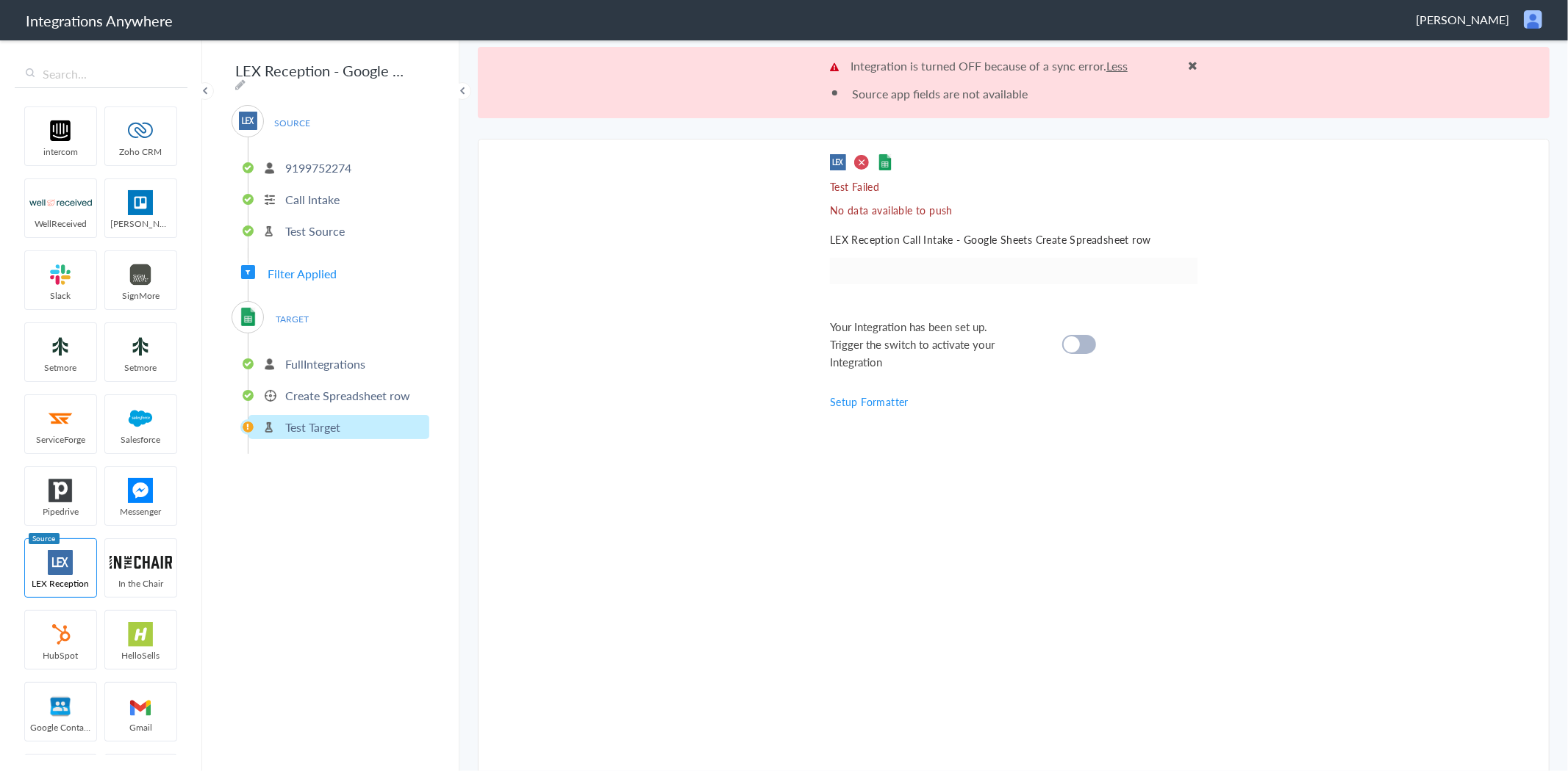
click at [342, 358] on p "FullIntegrations" at bounding box center [325, 364] width 81 height 17
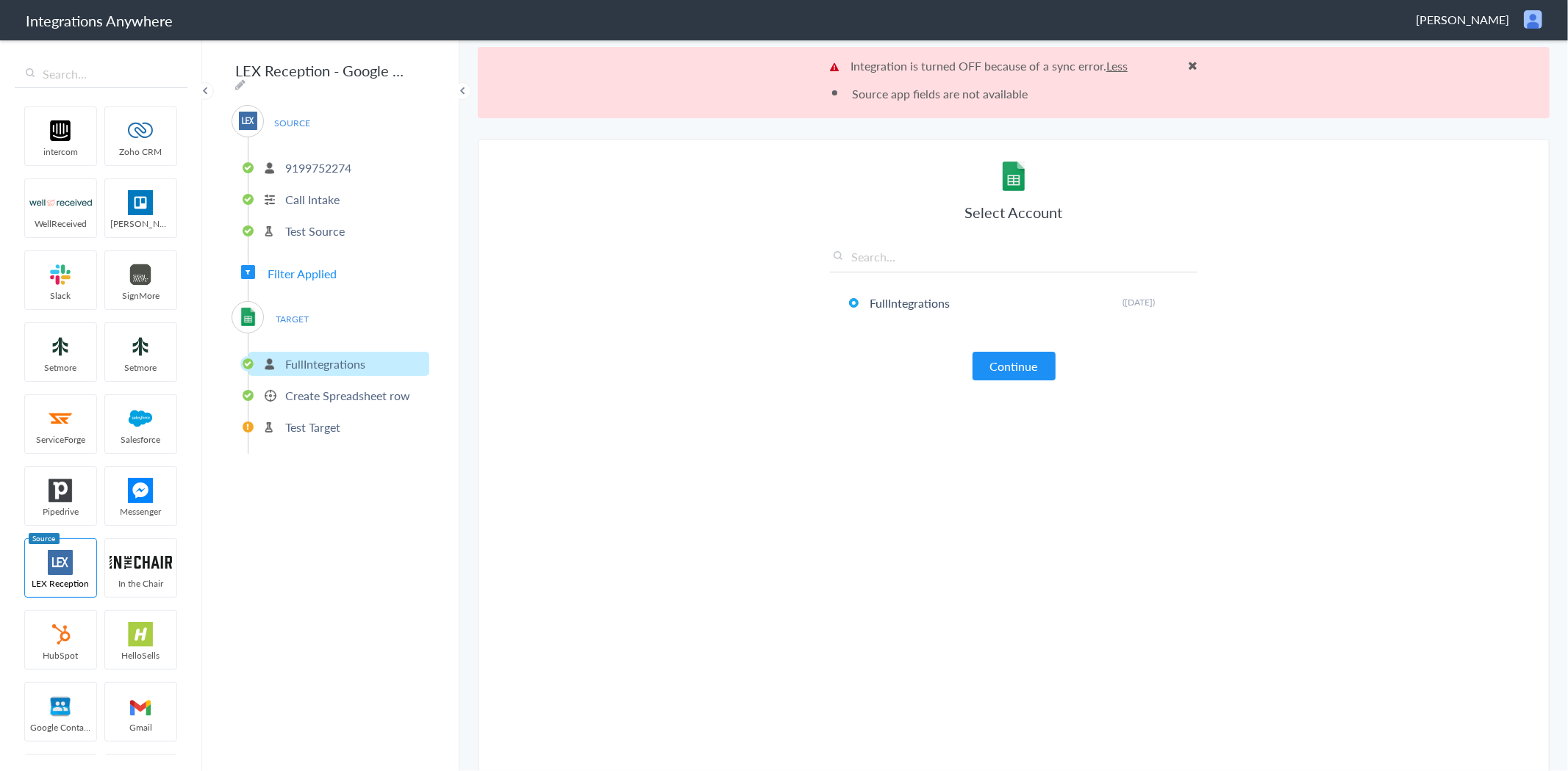
click at [331, 419] on p "Test Target" at bounding box center [313, 427] width 55 height 17
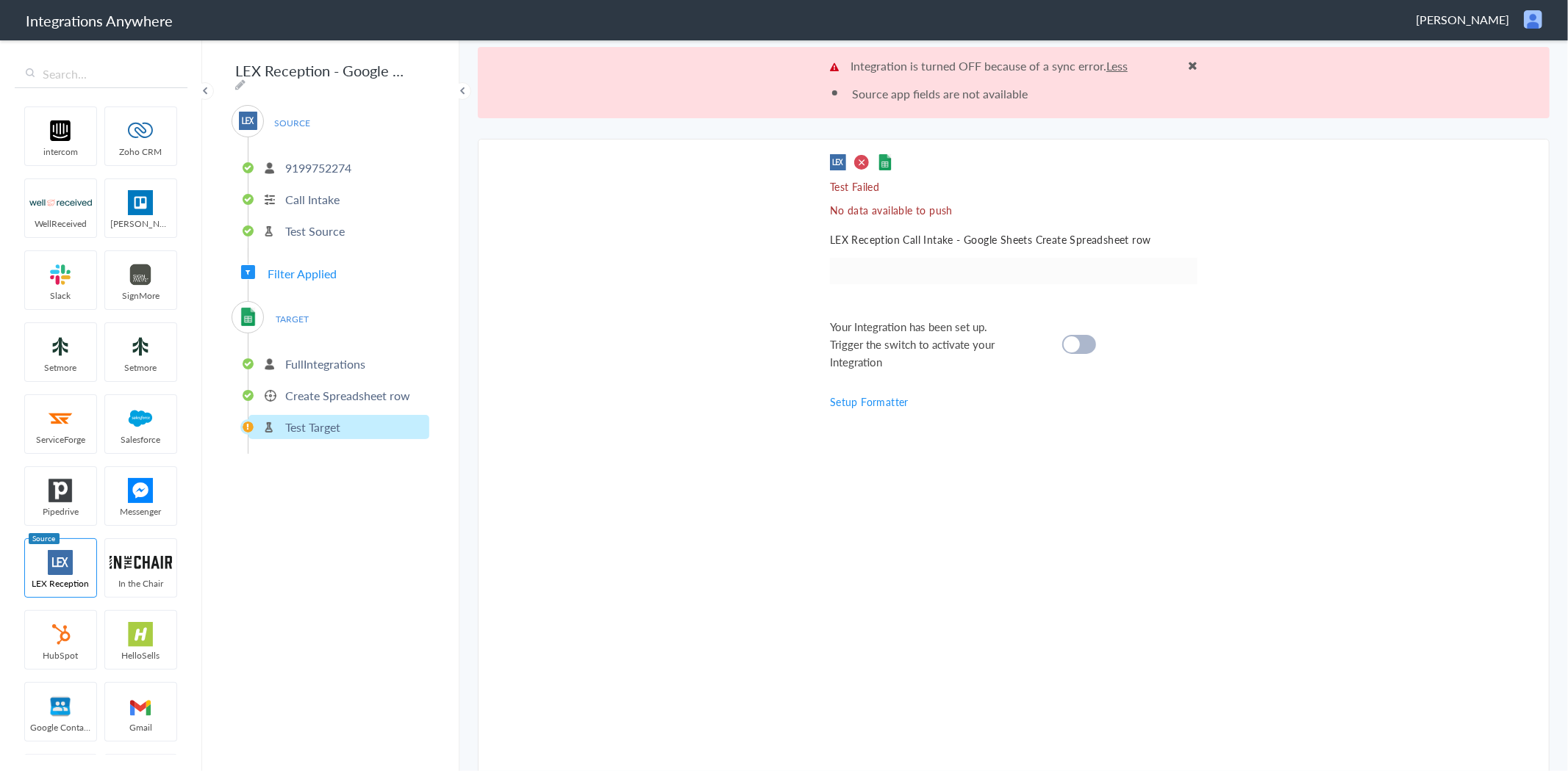
click at [316, 363] on p "FullIntegrations" at bounding box center [325, 364] width 81 height 17
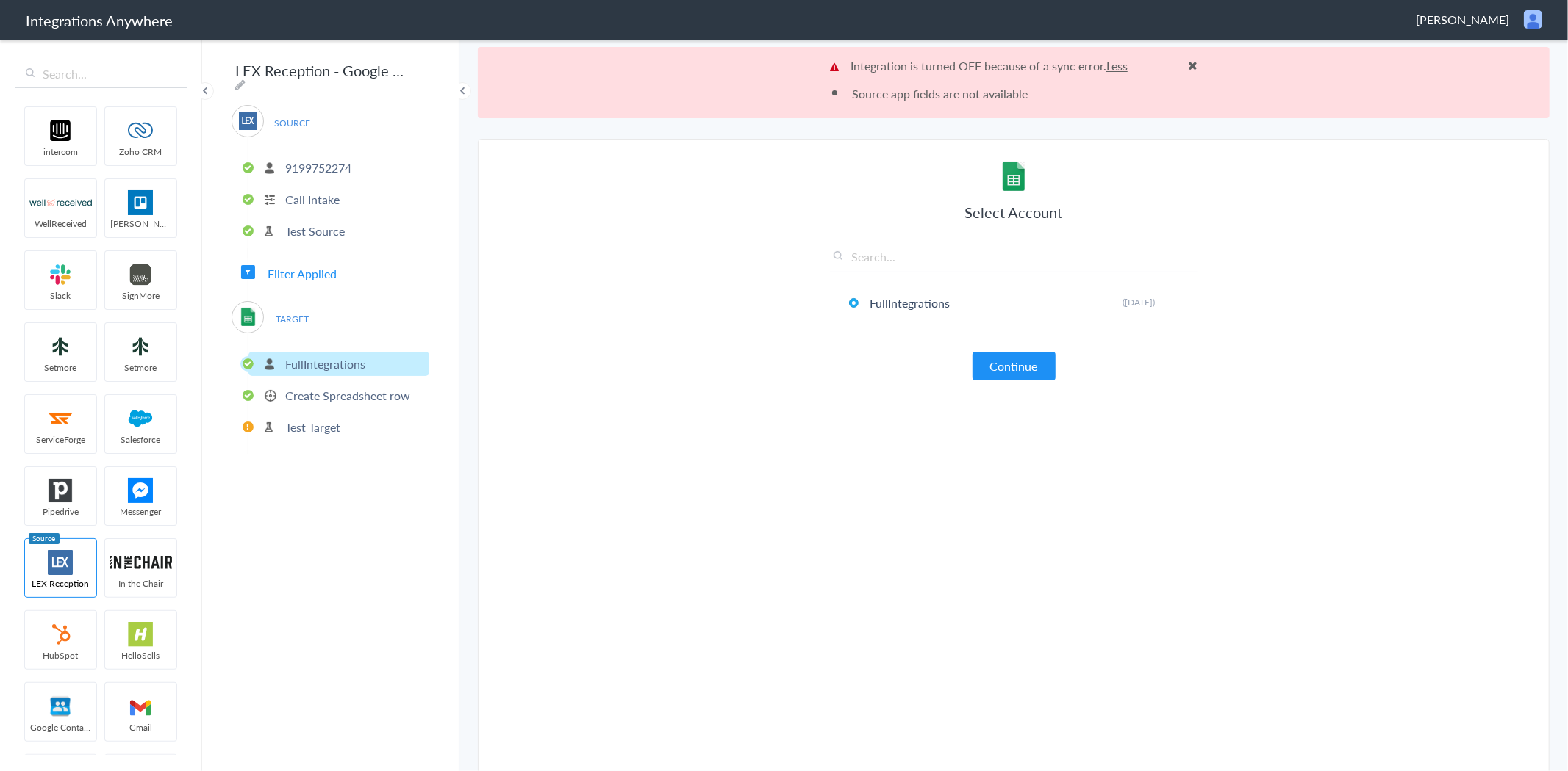
click at [318, 392] on p "Create Spreadsheet row" at bounding box center [348, 396] width 125 height 17
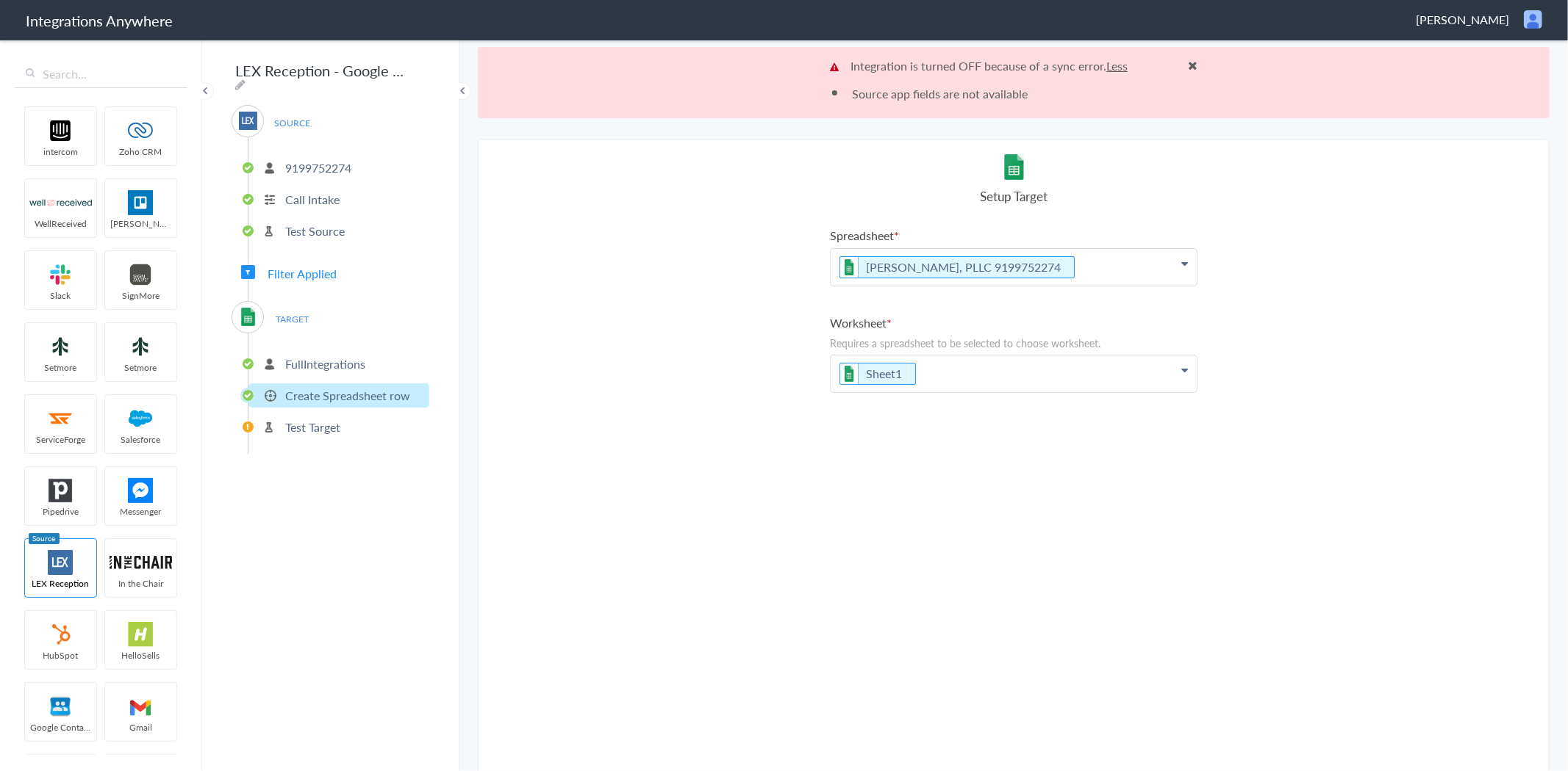
click at [943, 369] on p "Sheet1" at bounding box center [1014, 373] width 366 height 37
click at [869, 447] on link "Testing" at bounding box center [1014, 452] width 366 height 31
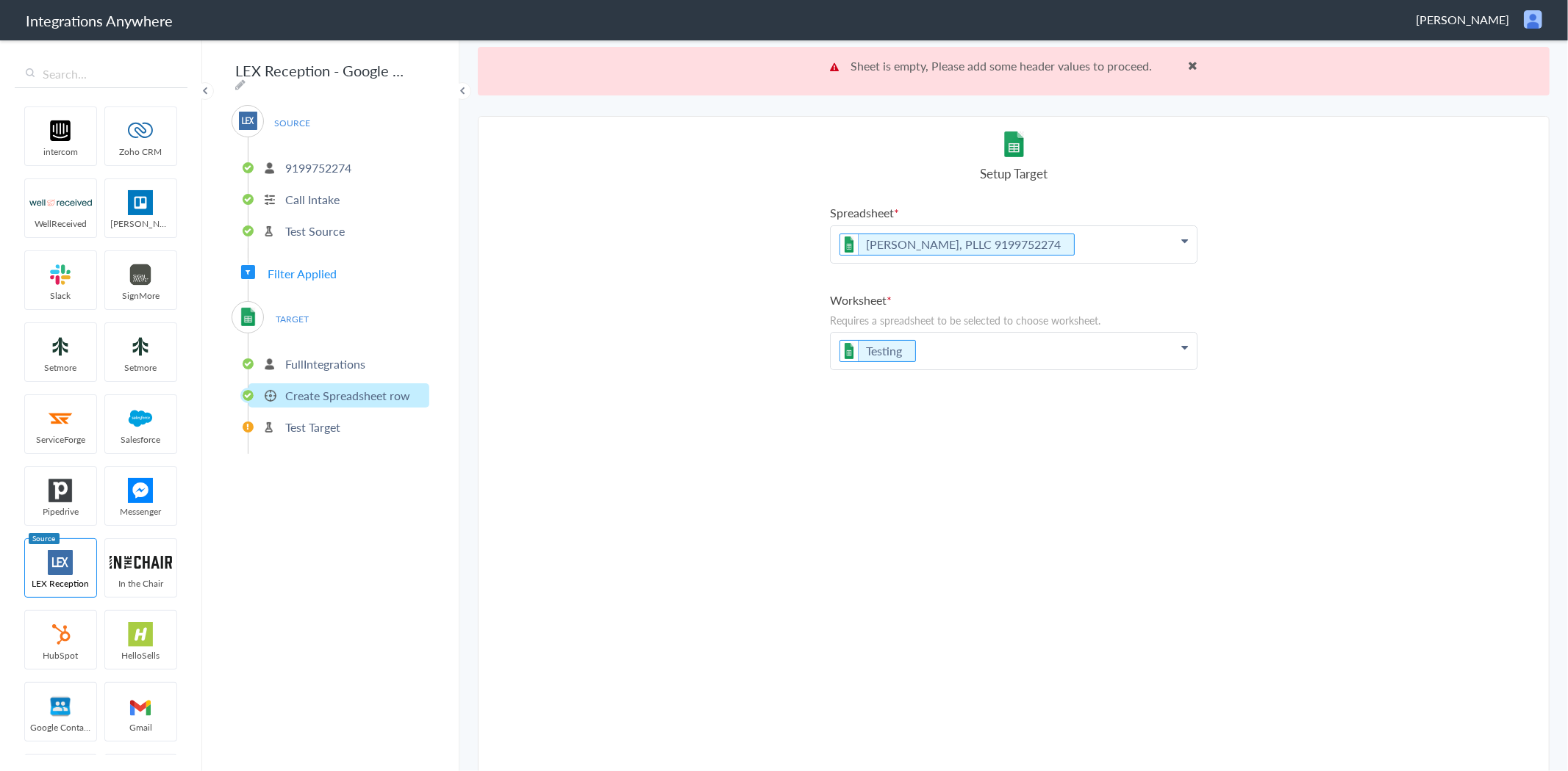
click at [1072, 526] on div "Spreadsheet D. Charles Law Firm, PLLC 9199752274 Worksheet Requires a spreadshe…" at bounding box center [1014, 492] width 367 height 577
click at [327, 419] on p "Test Target" at bounding box center [313, 427] width 55 height 17
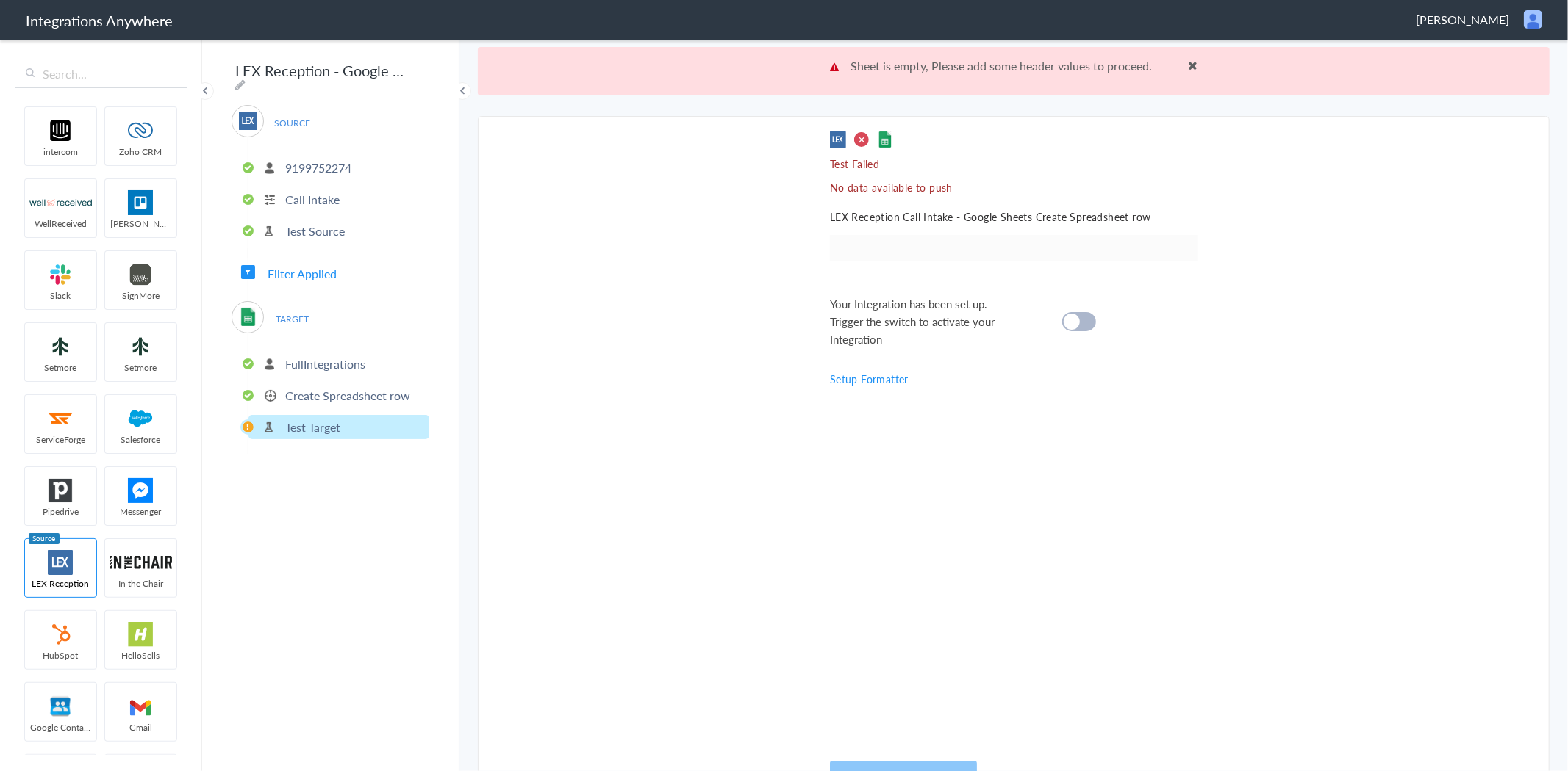
click at [319, 361] on p "FullIntegrations" at bounding box center [325, 364] width 81 height 17
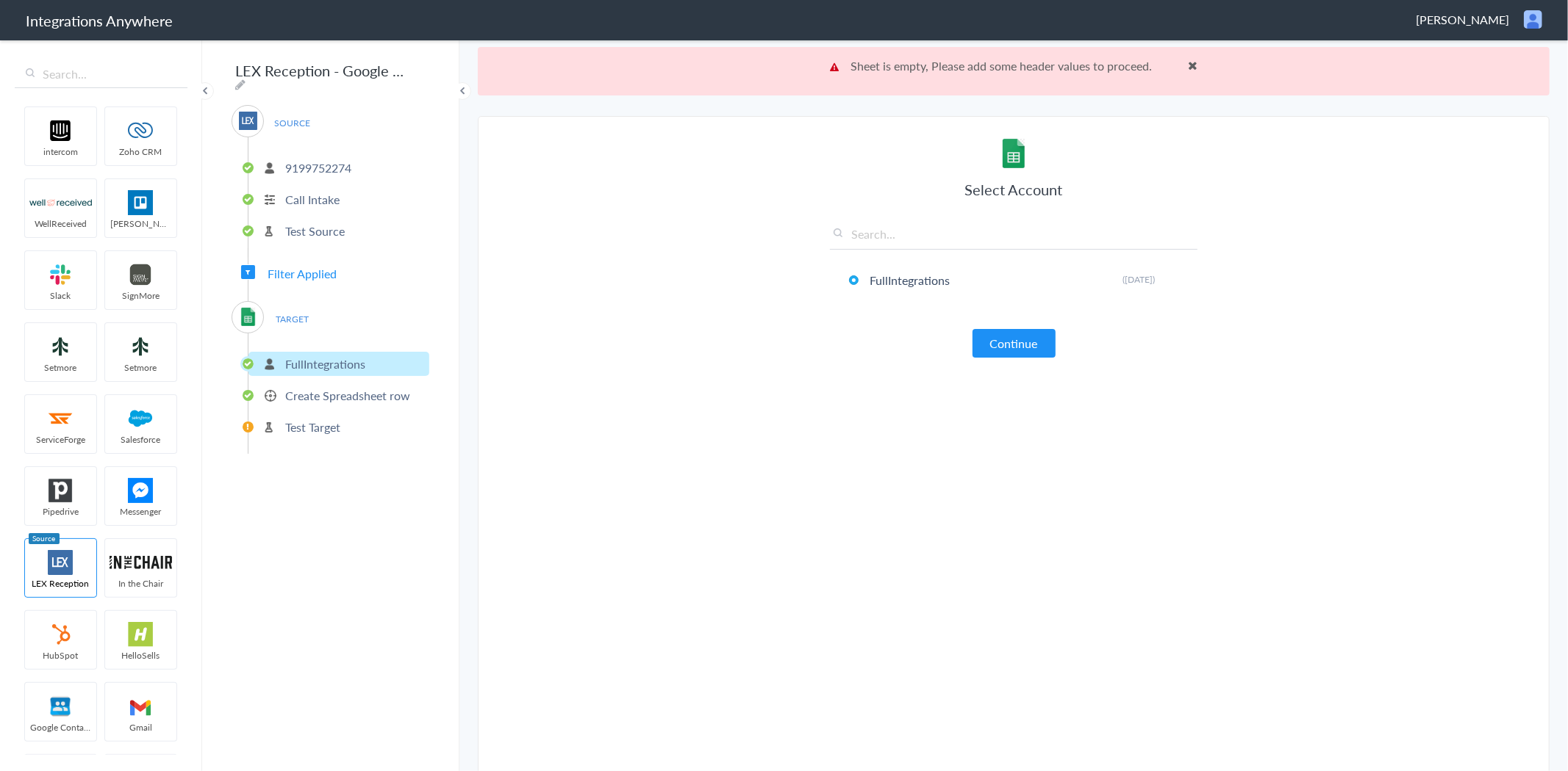
click at [312, 389] on p "Create Spreadsheet row" at bounding box center [348, 396] width 125 height 17
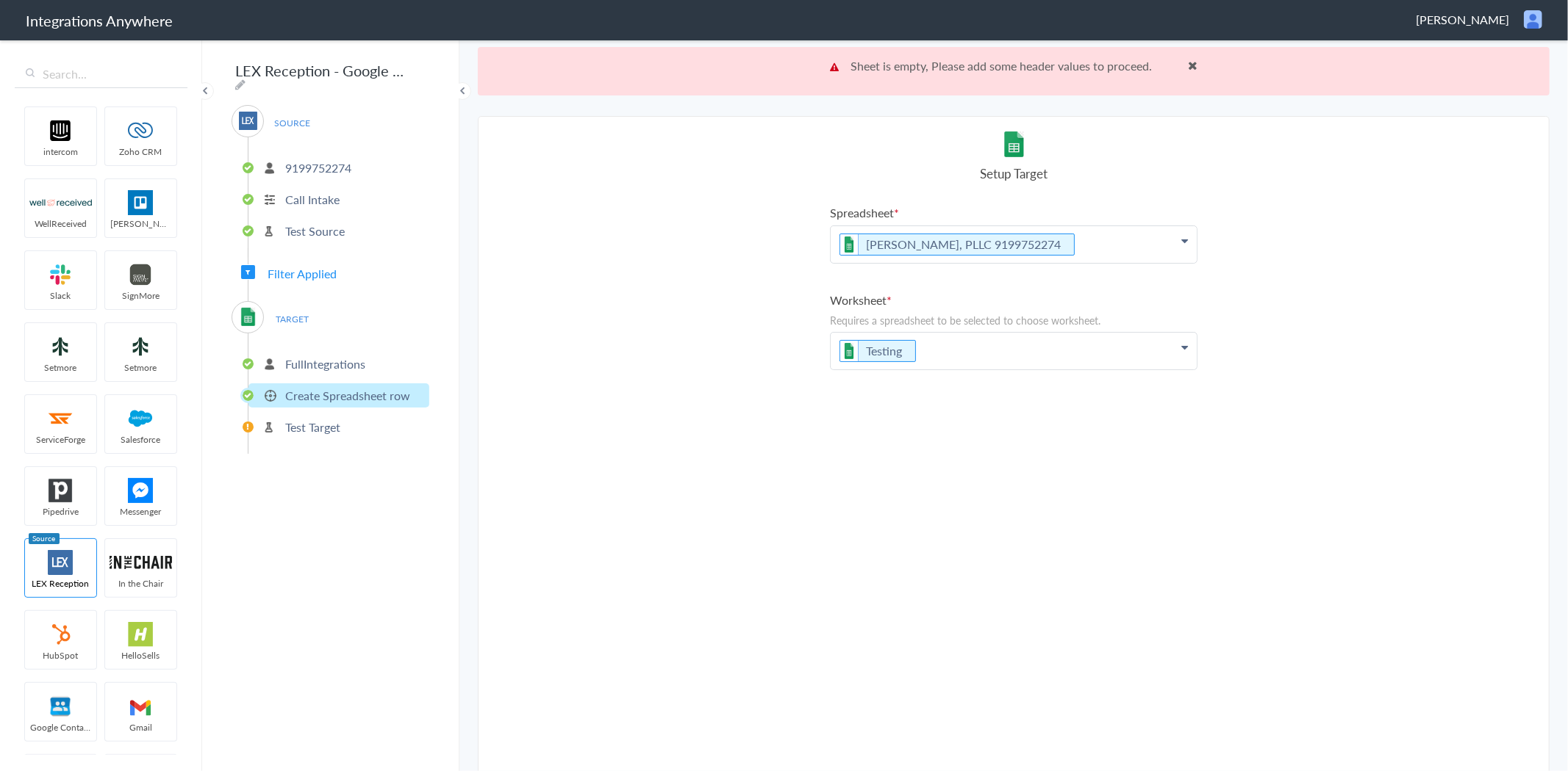
click at [911, 355] on p "Testing" at bounding box center [1014, 351] width 366 height 37
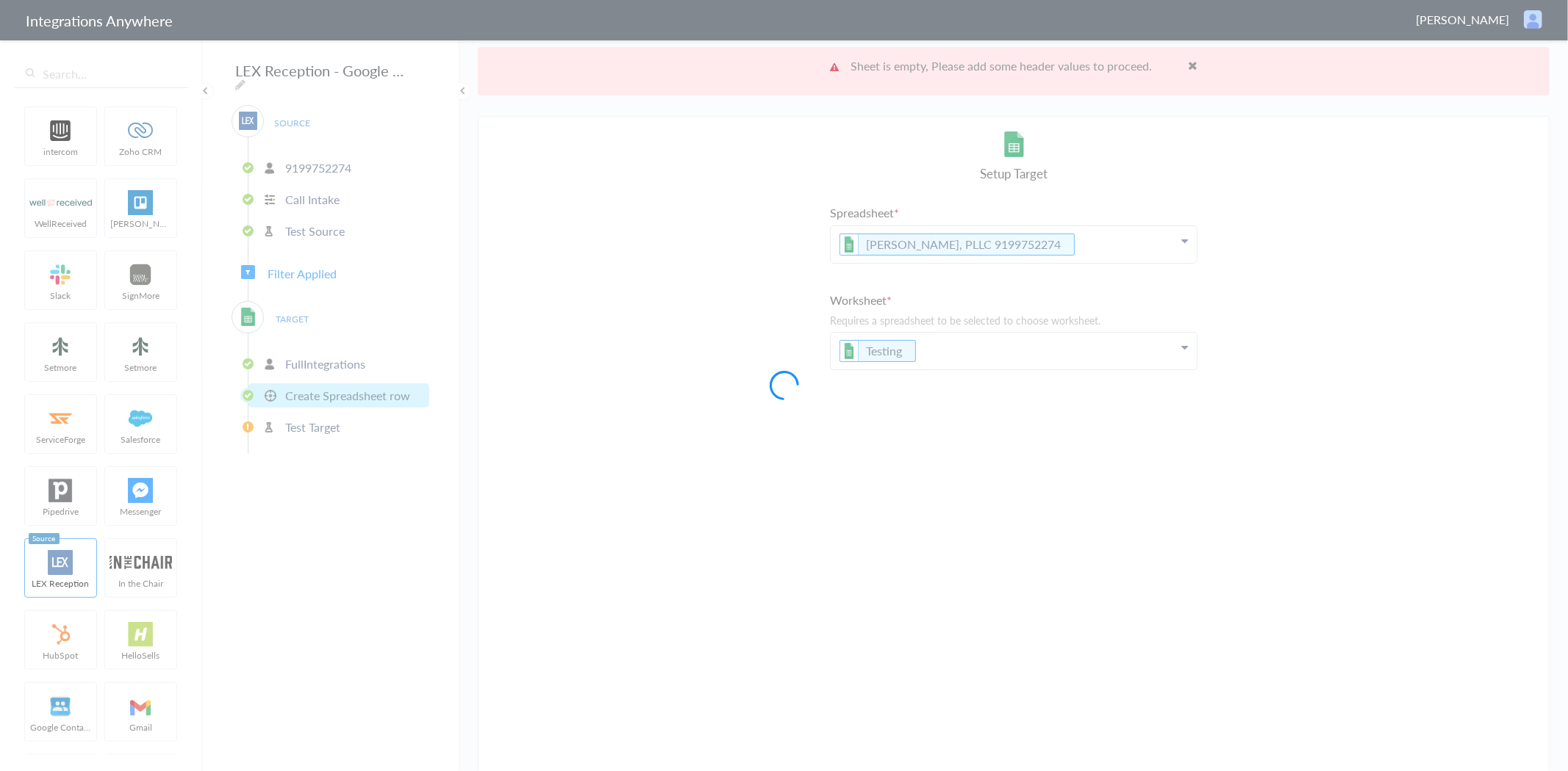
click at [882, 352] on div at bounding box center [784, 385] width 1568 height 771
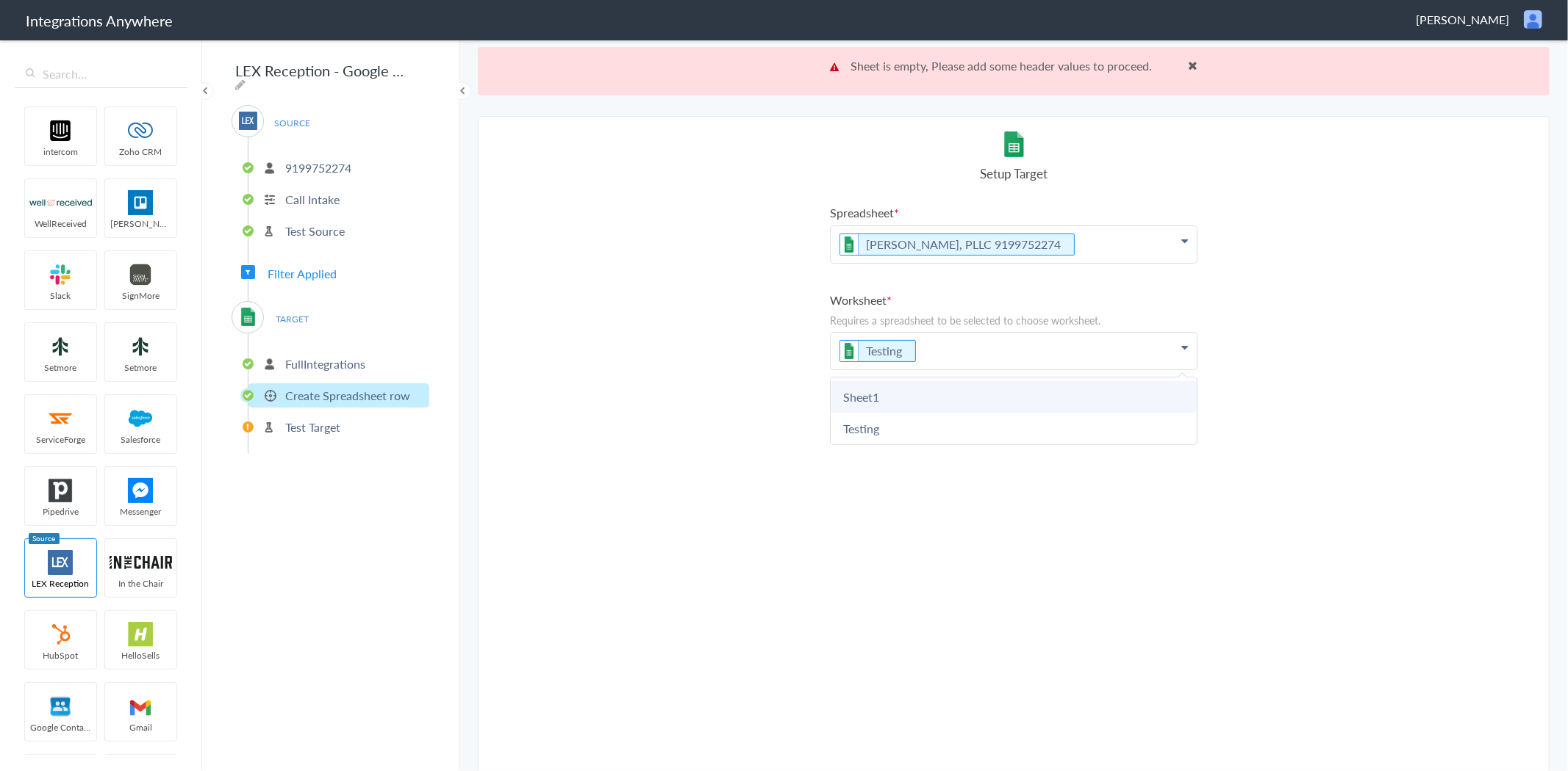
click at [875, 387] on link "Sheet1" at bounding box center [1014, 397] width 366 height 31
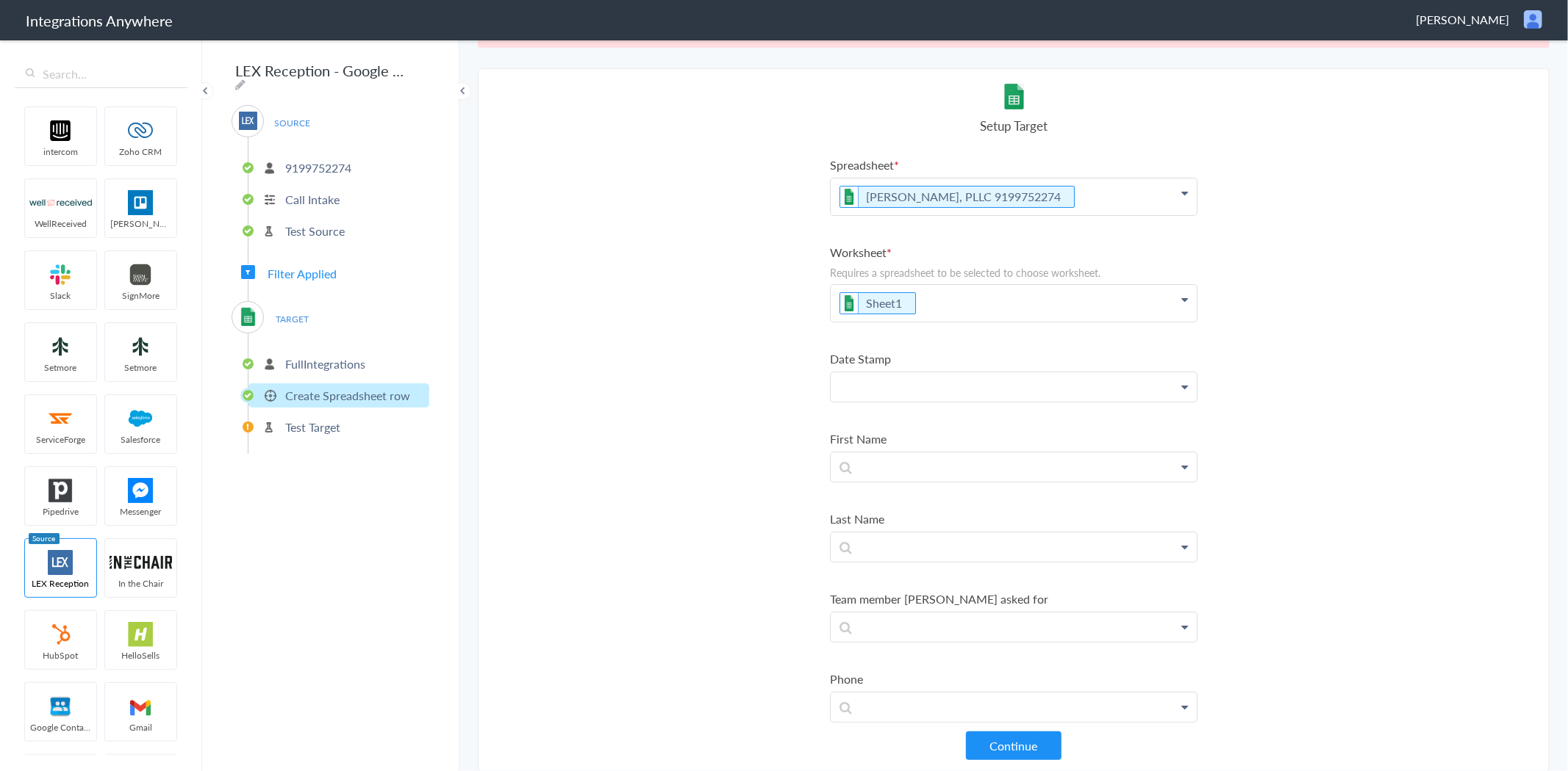
click at [869, 378] on p at bounding box center [1014, 387] width 366 height 30
click at [918, 413] on link "Date stamp" at bounding box center [1014, 429] width 366 height 31
click at [911, 470] on p at bounding box center [1014, 475] width 366 height 30
click at [882, 516] on link "First Name" at bounding box center [1014, 516] width 366 height 31
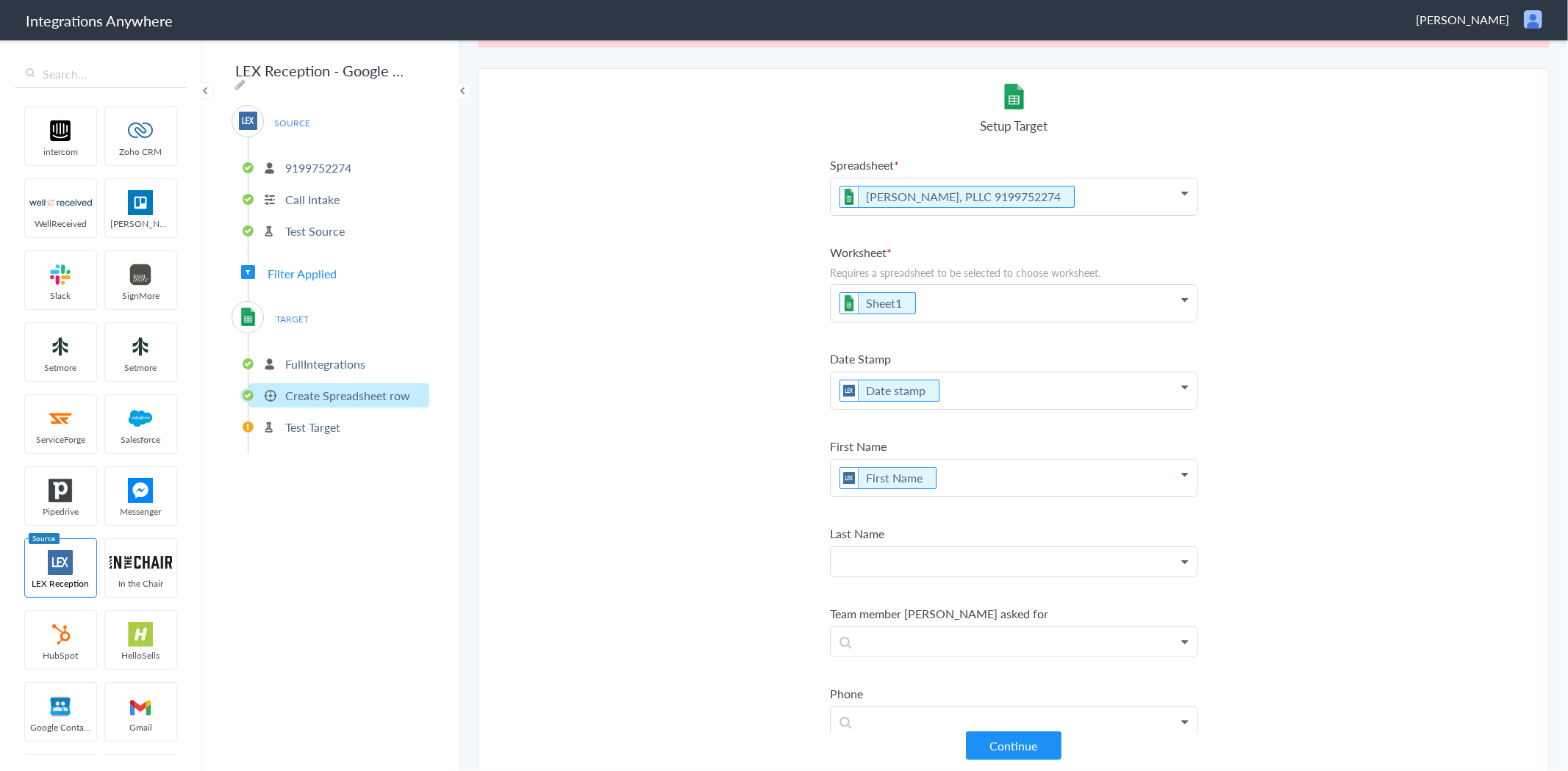
click at [890, 559] on p at bounding box center [1014, 562] width 366 height 30
click at [864, 630] on link "Last Name" at bounding box center [1014, 636] width 366 height 31
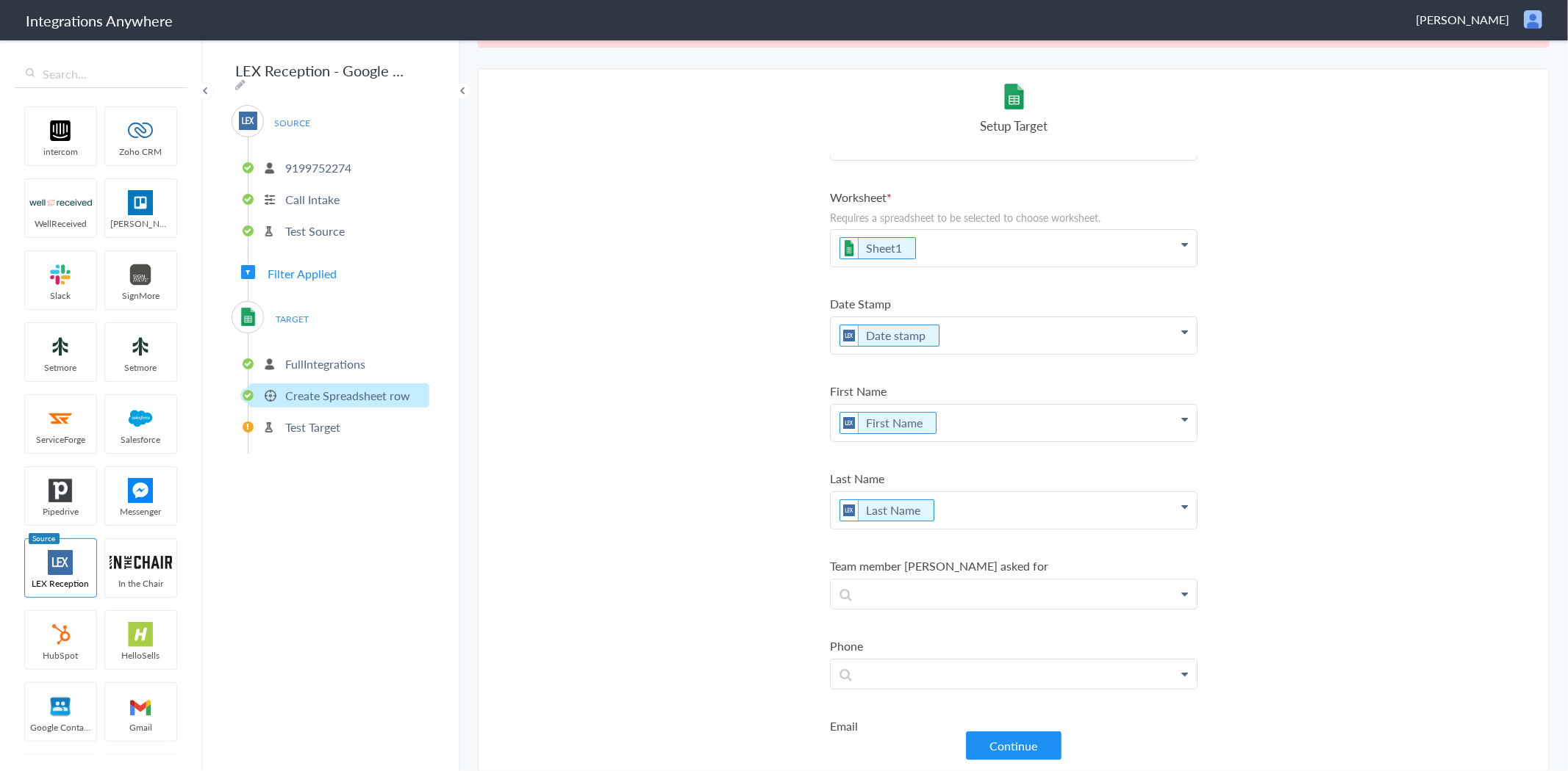
scroll to position [81, 0]
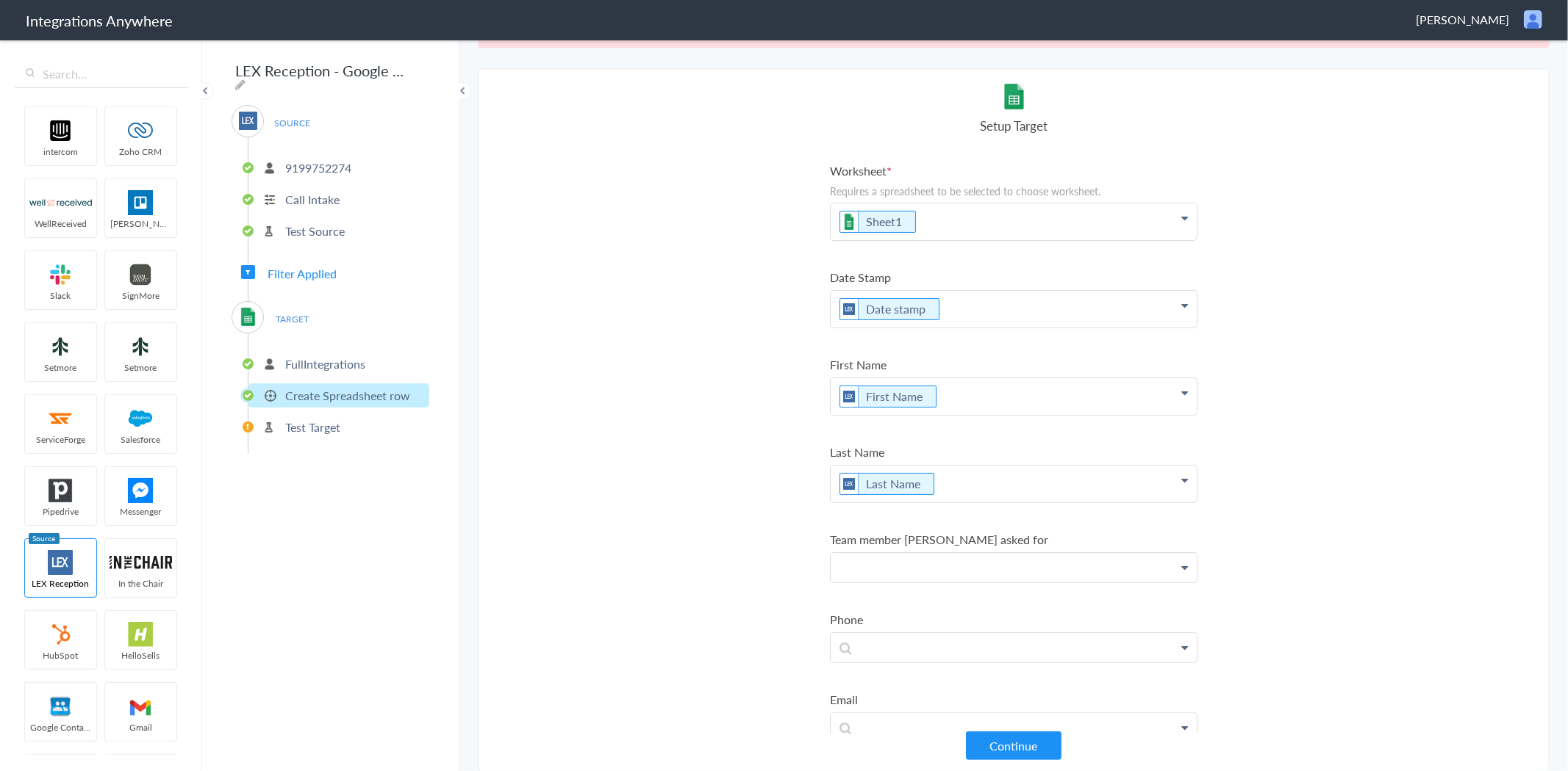
click at [943, 574] on p at bounding box center [1014, 568] width 366 height 30
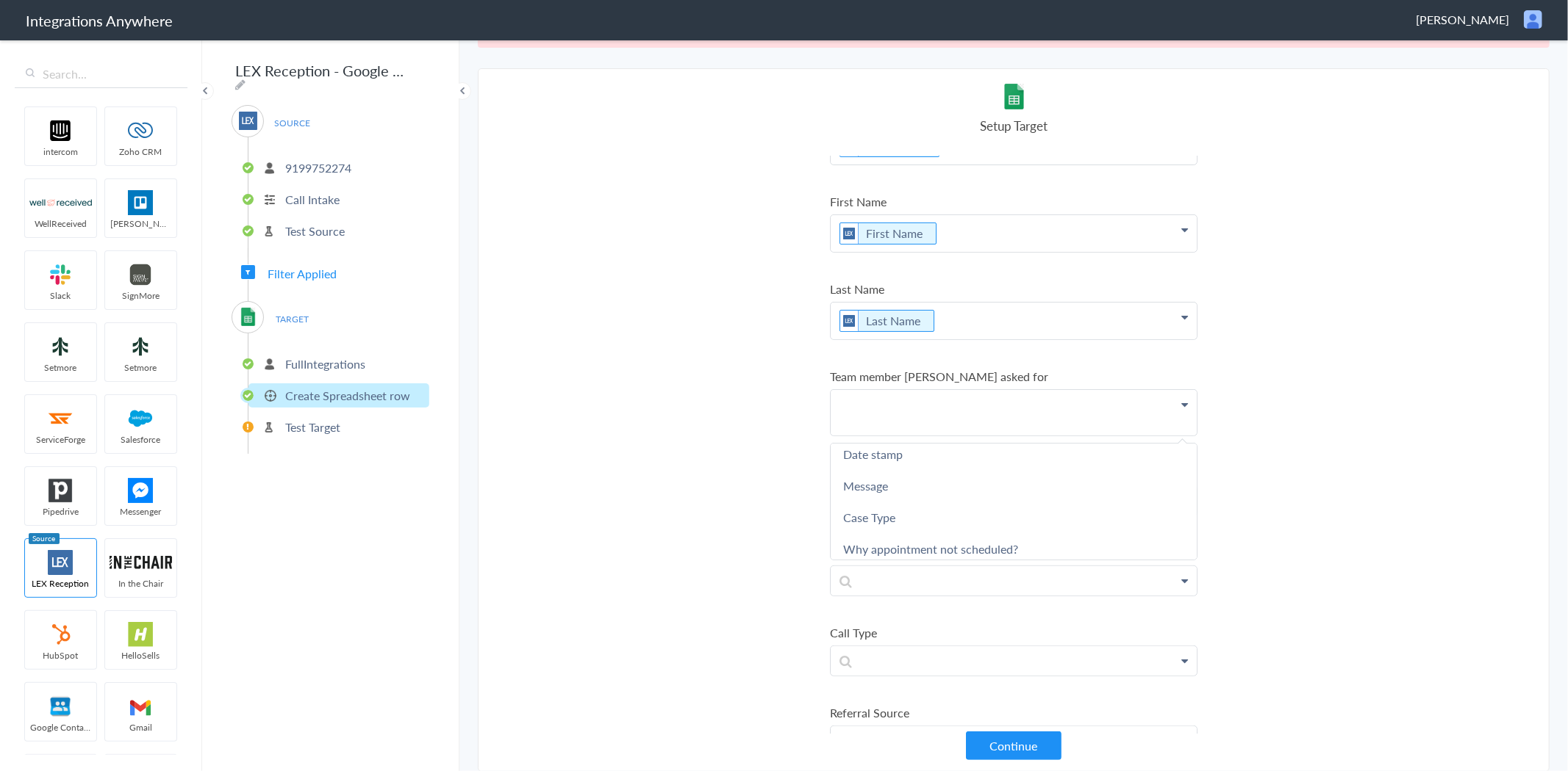
scroll to position [0, 0]
click at [319, 167] on p "9199752274" at bounding box center [318, 168] width 66 height 17
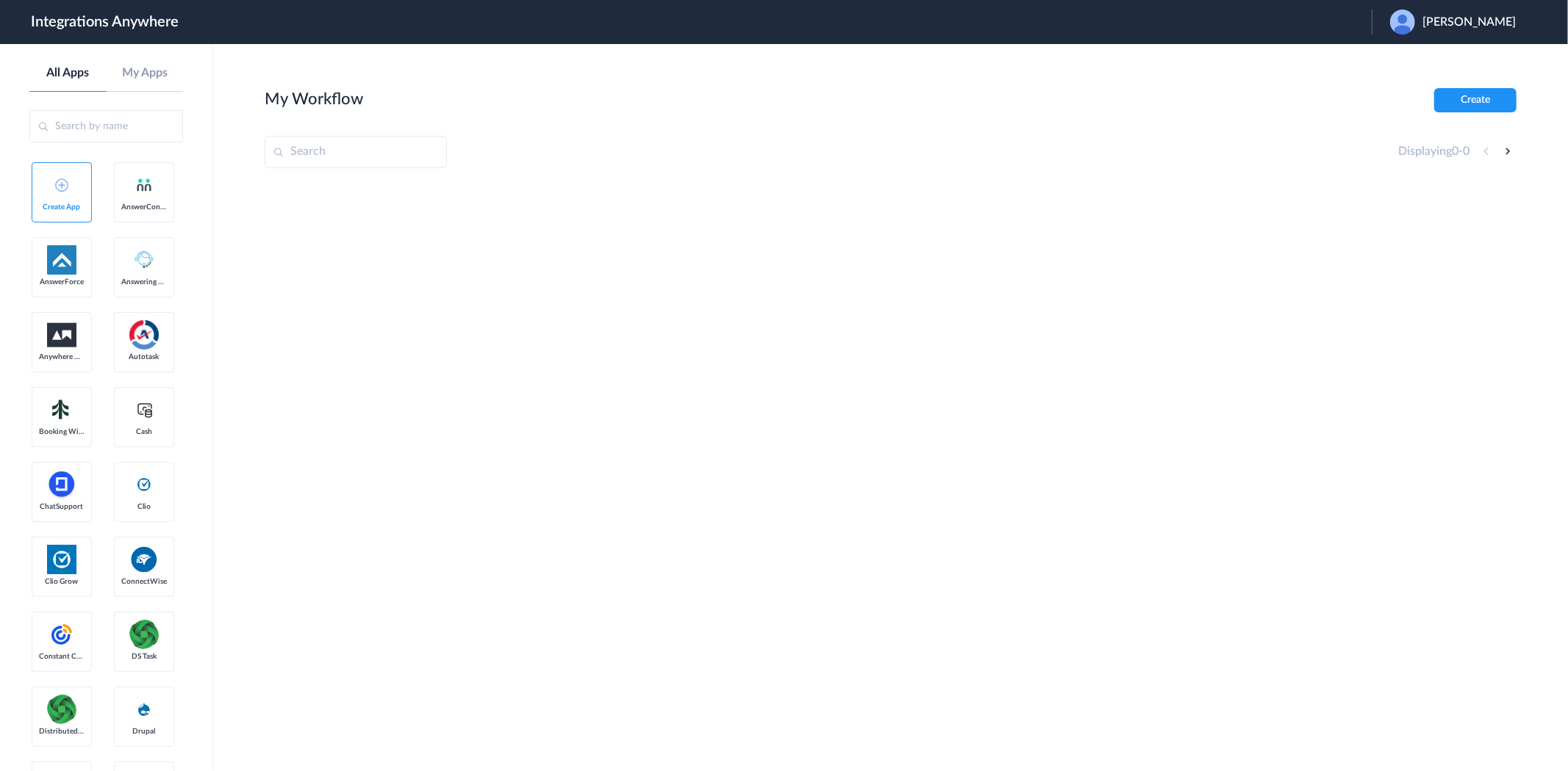
click at [1450, 19] on span "[PERSON_NAME]" at bounding box center [1469, 23] width 93 height 14
click at [1430, 54] on li "Logout" at bounding box center [1451, 59] width 159 height 27
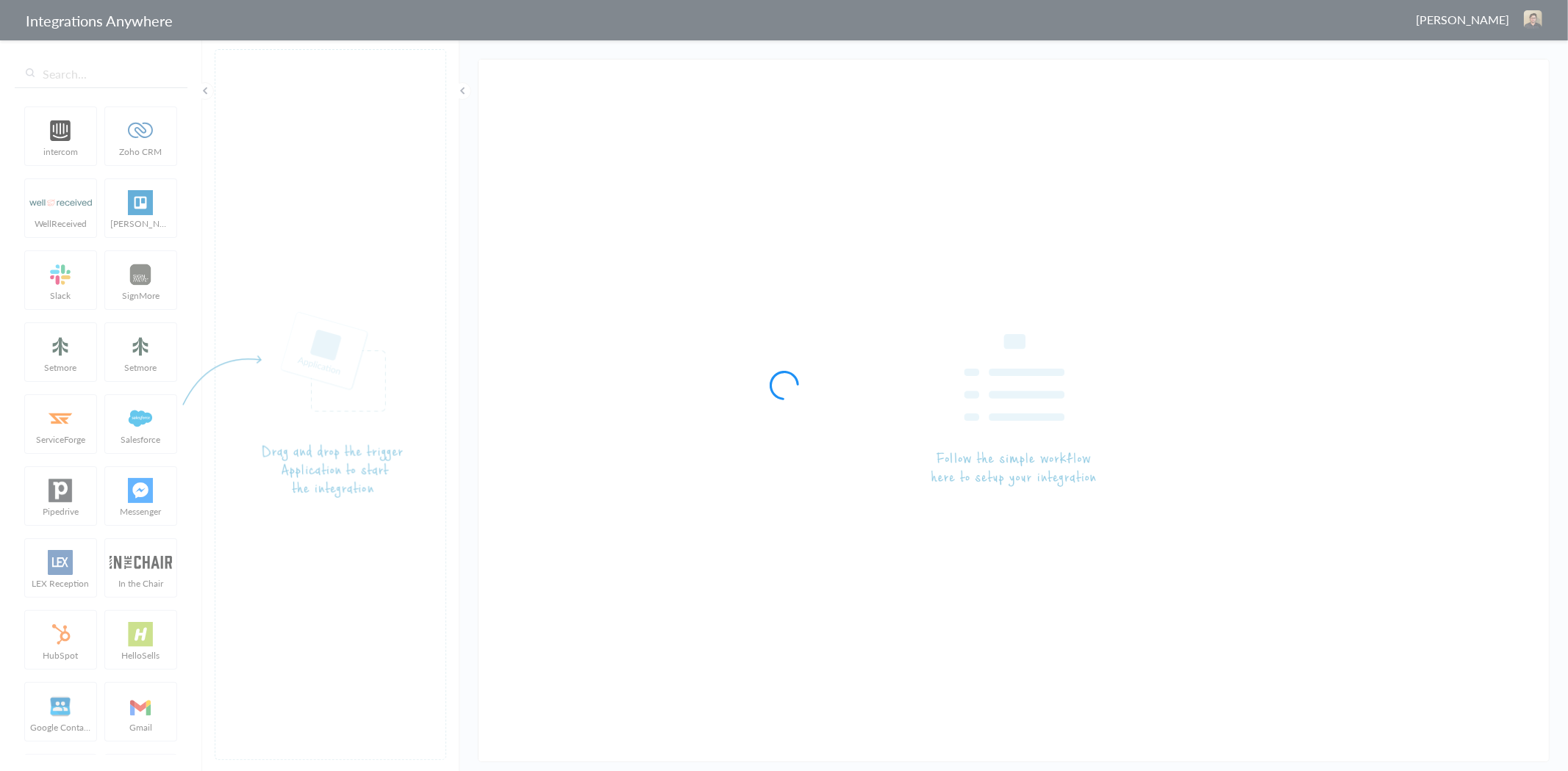
type input "LEX Reception - Google Sheets"
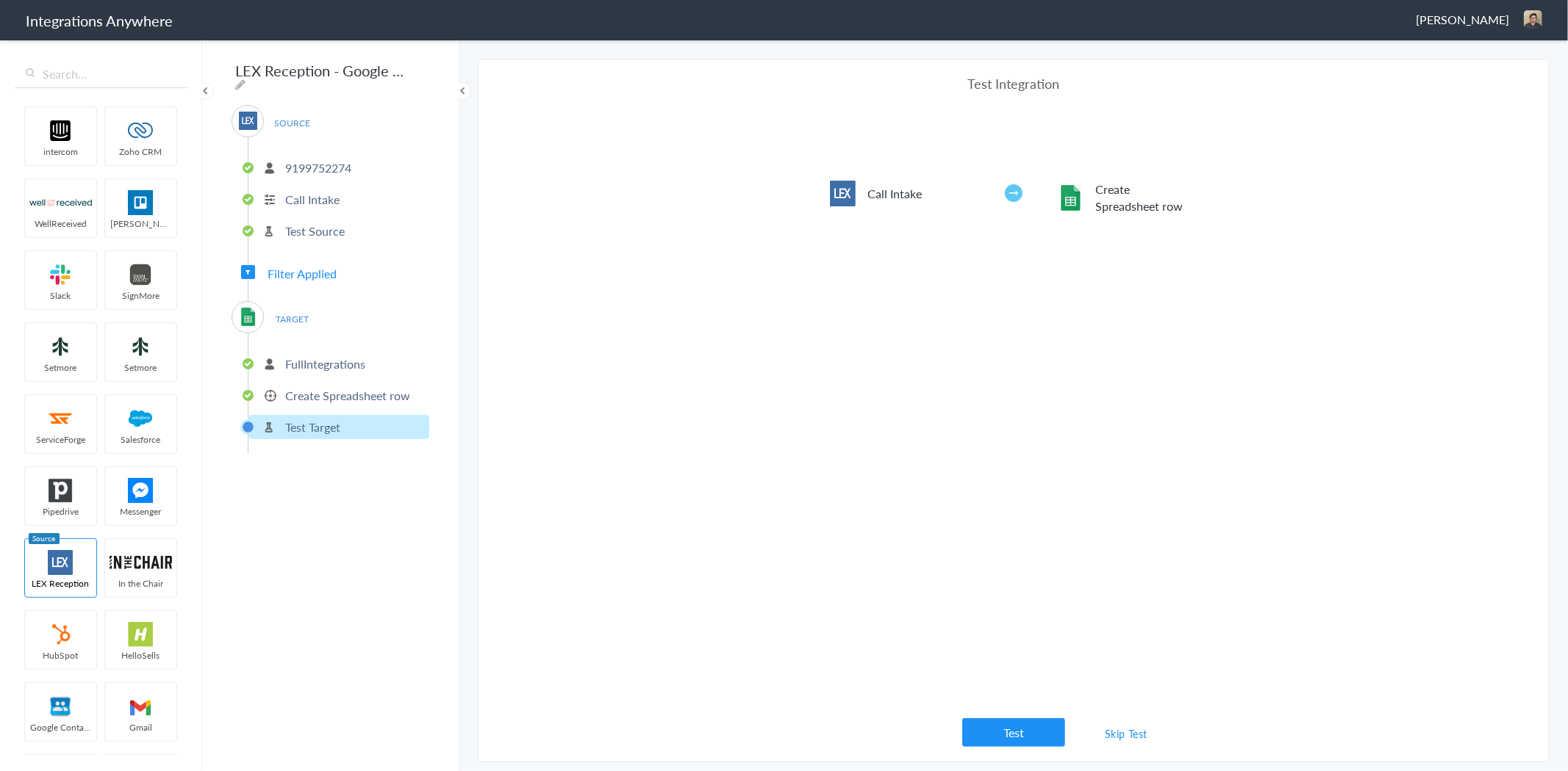
click at [318, 387] on p "Create Spreadsheet row" at bounding box center [348, 396] width 125 height 17
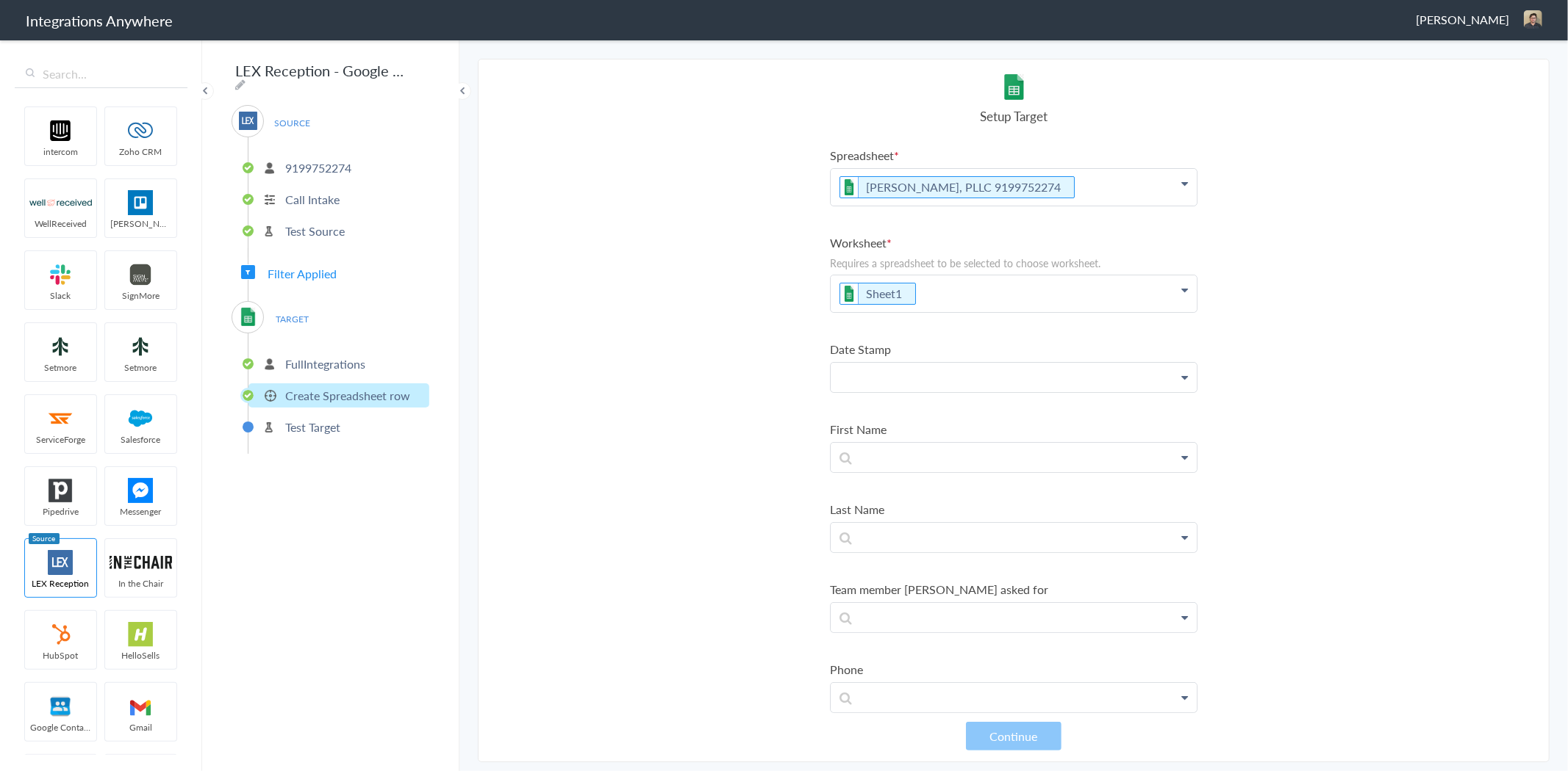
click at [922, 376] on p at bounding box center [1014, 377] width 366 height 29
click at [696, 407] on section "Select Account 9199752274 Rename Delete (3 months ago) 8669703814 Rename Delete…" at bounding box center [1013, 410] width 1072 height 704
click at [932, 380] on p at bounding box center [1014, 377] width 366 height 29
click at [897, 415] on link "Date stamp" at bounding box center [1014, 419] width 366 height 31
click at [900, 460] on p at bounding box center [1014, 464] width 366 height 29
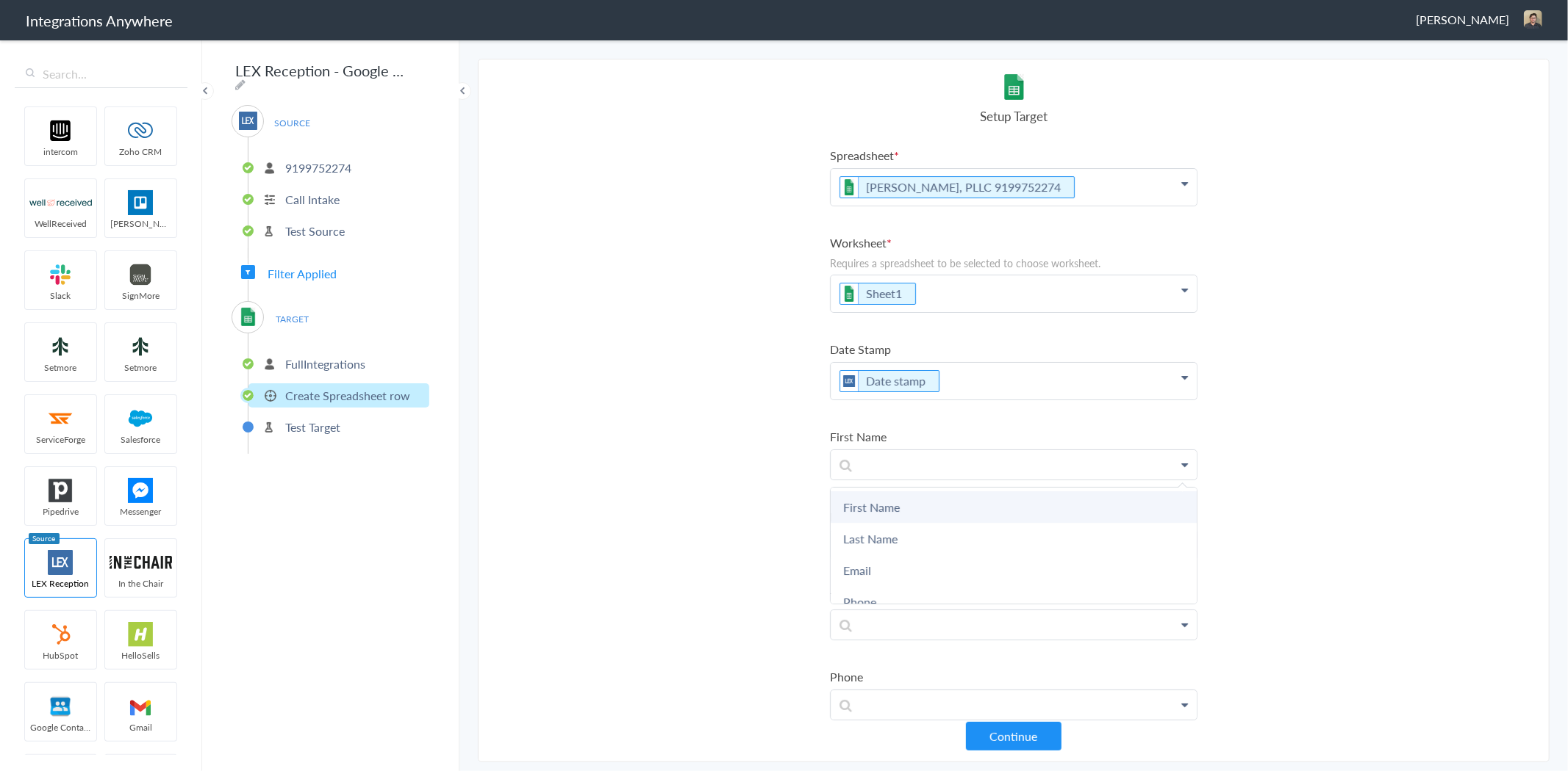
click at [882, 511] on link "First Name" at bounding box center [1014, 507] width 366 height 31
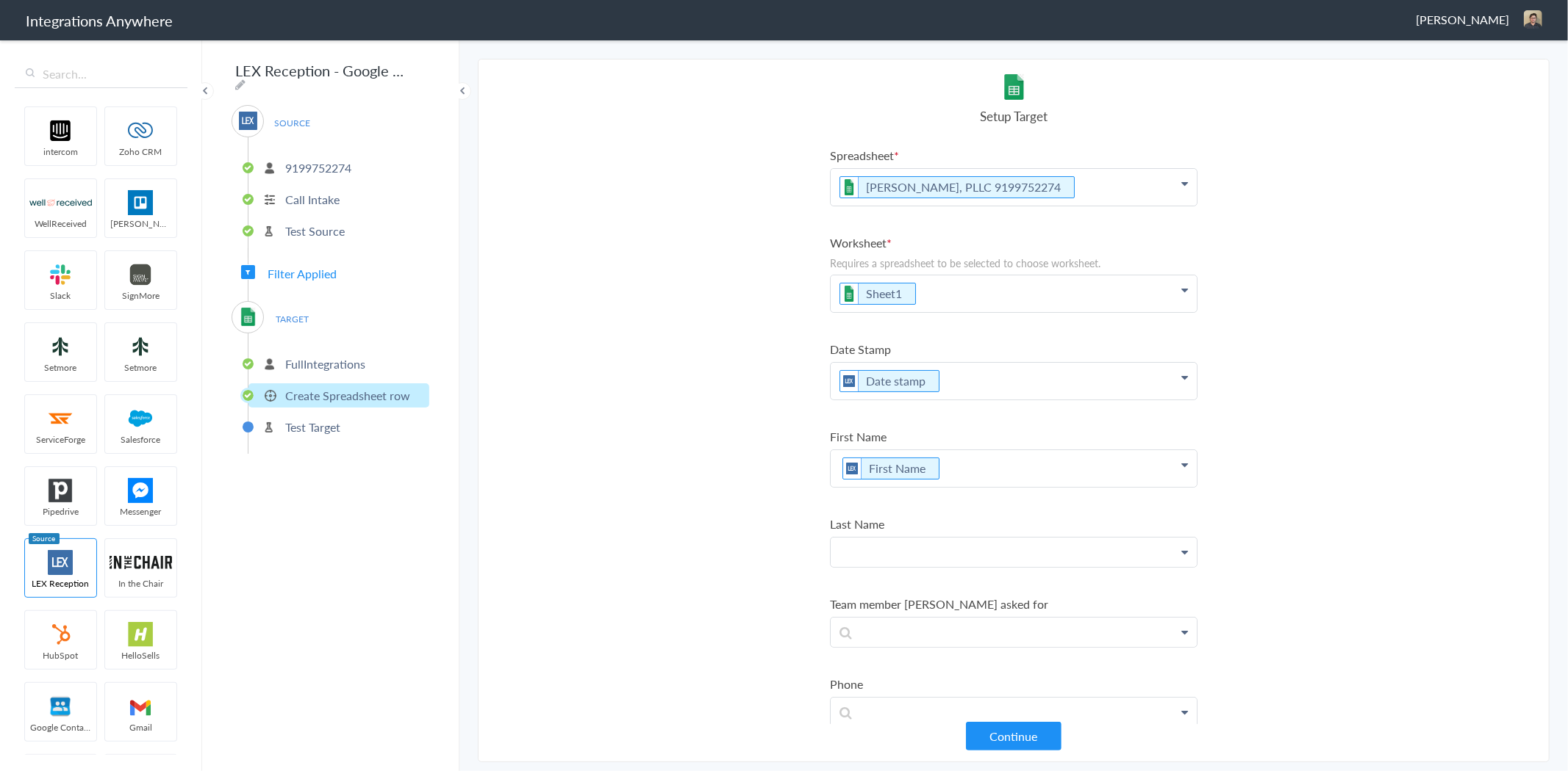
click at [885, 540] on p at bounding box center [1014, 551] width 366 height 29
drag, startPoint x: 882, startPoint y: 614, endPoint x: 900, endPoint y: 611, distance: 18.2
click at [883, 614] on link "Last Name" at bounding box center [1014, 626] width 366 height 31
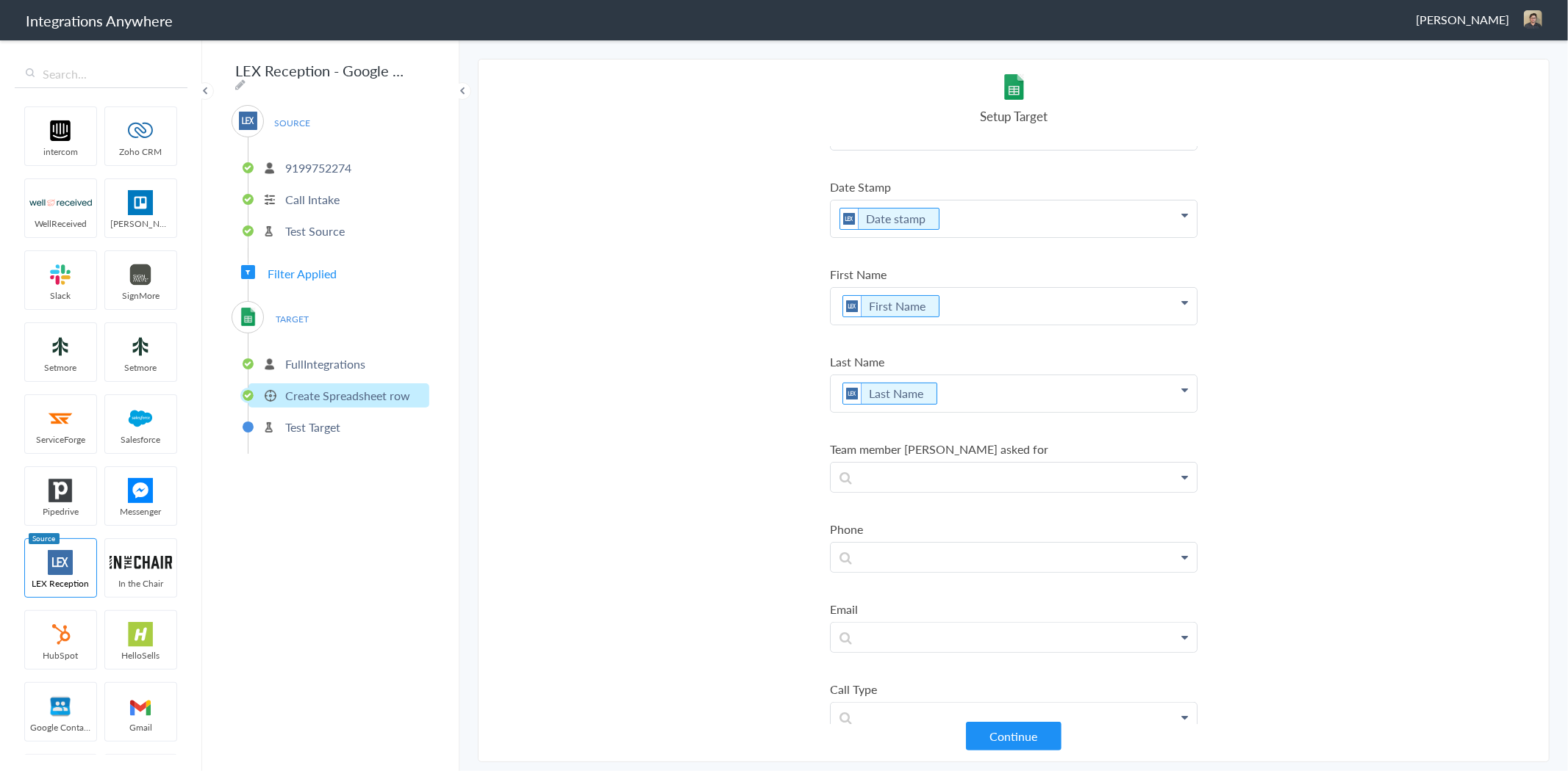
scroll to position [163, 0]
click at [959, 480] on p at bounding box center [1014, 476] width 366 height 29
click at [931, 510] on link "Calling For" at bounding box center [1014, 519] width 366 height 31
click at [895, 468] on p at bounding box center [1014, 482] width 366 height 29
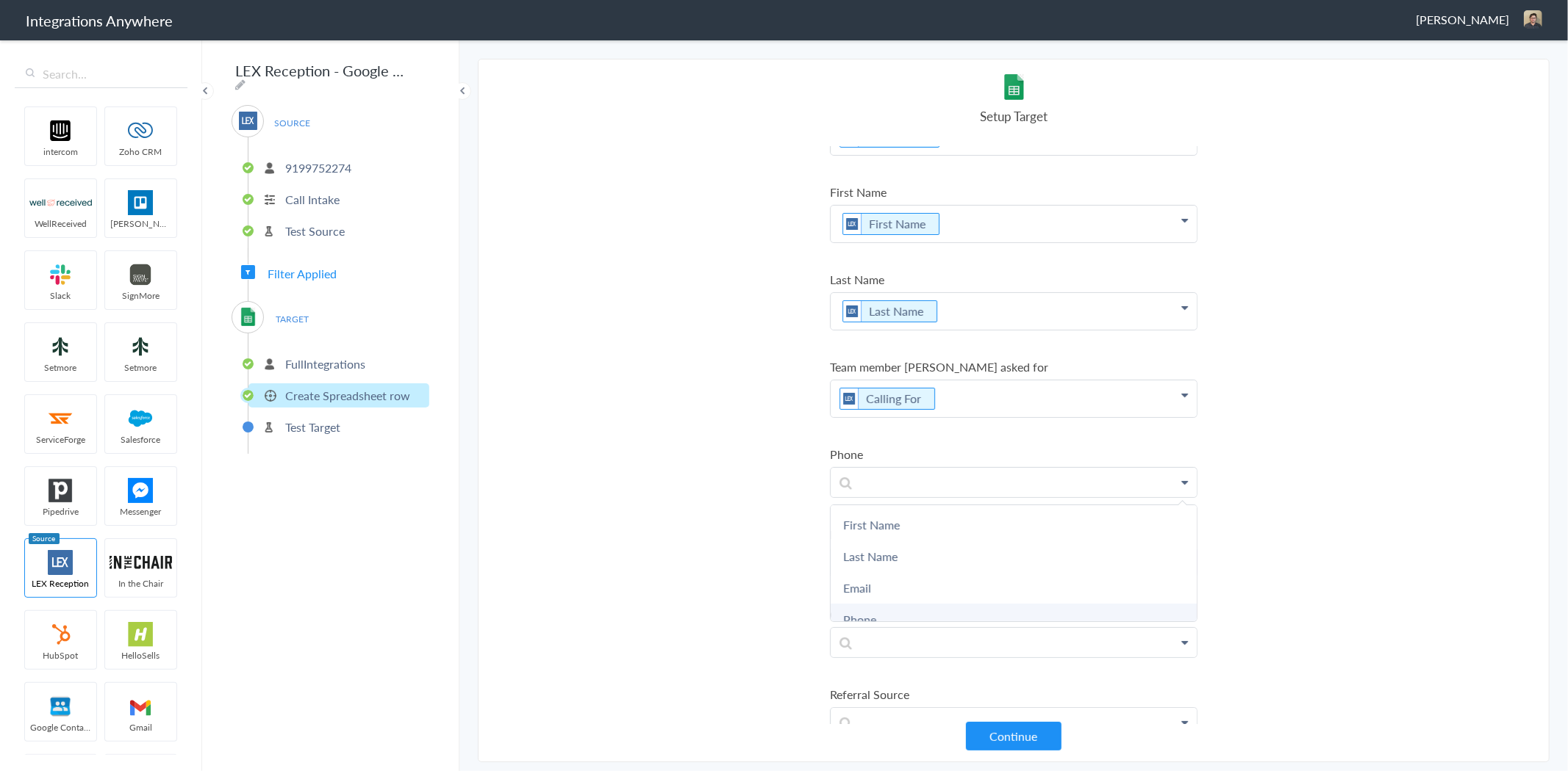
click at [893, 609] on link "Phone" at bounding box center [1014, 619] width 366 height 31
click at [878, 566] on p at bounding box center [1014, 569] width 366 height 29
click at [871, 578] on div "First Name Last Name Email Phone Case Name/Number Booking ID Date stamp Message…" at bounding box center [1014, 569] width 367 height 30
click at [872, 587] on link "Email" at bounding box center [1014, 594] width 366 height 31
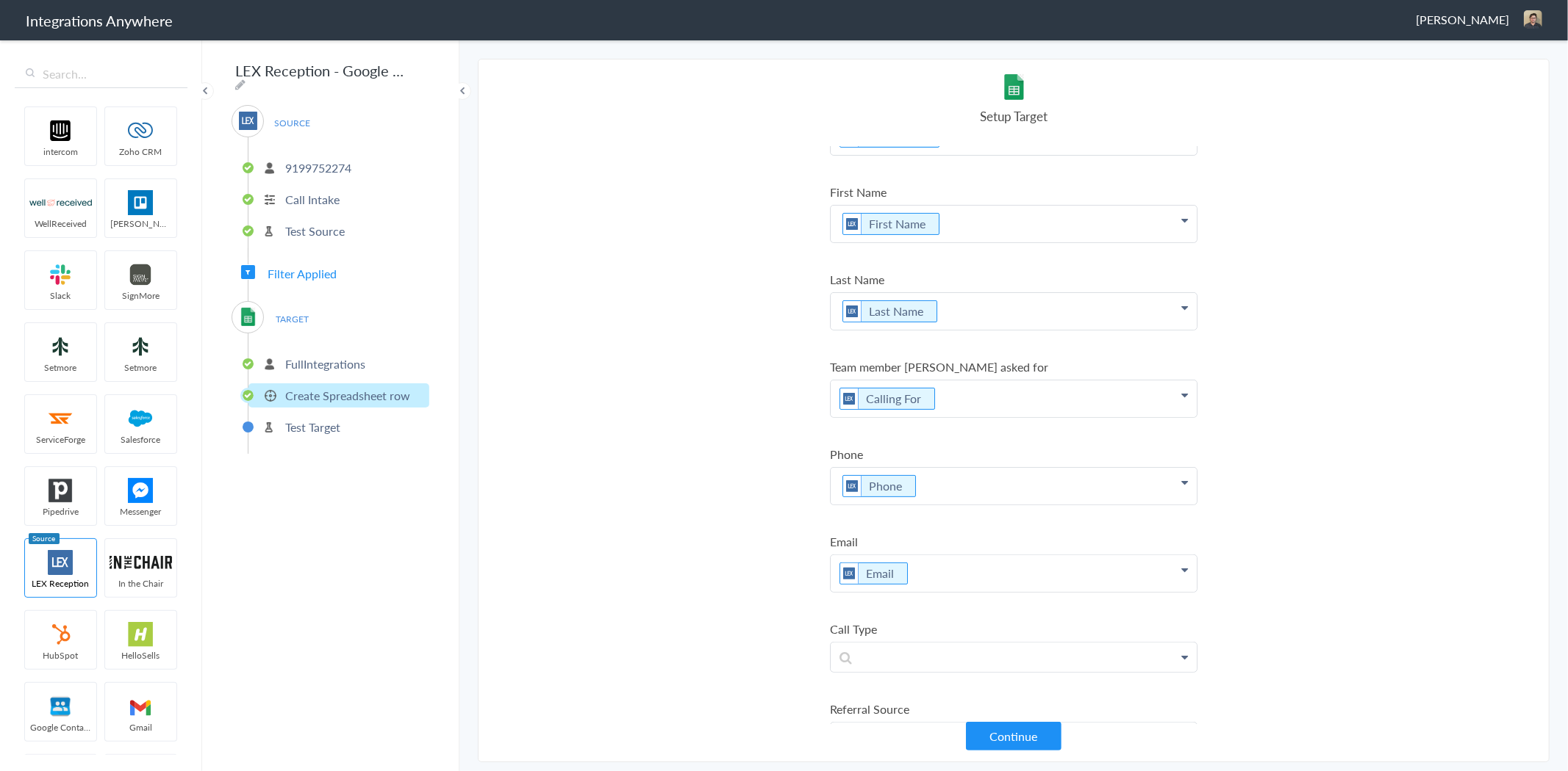
scroll to position [408, 0]
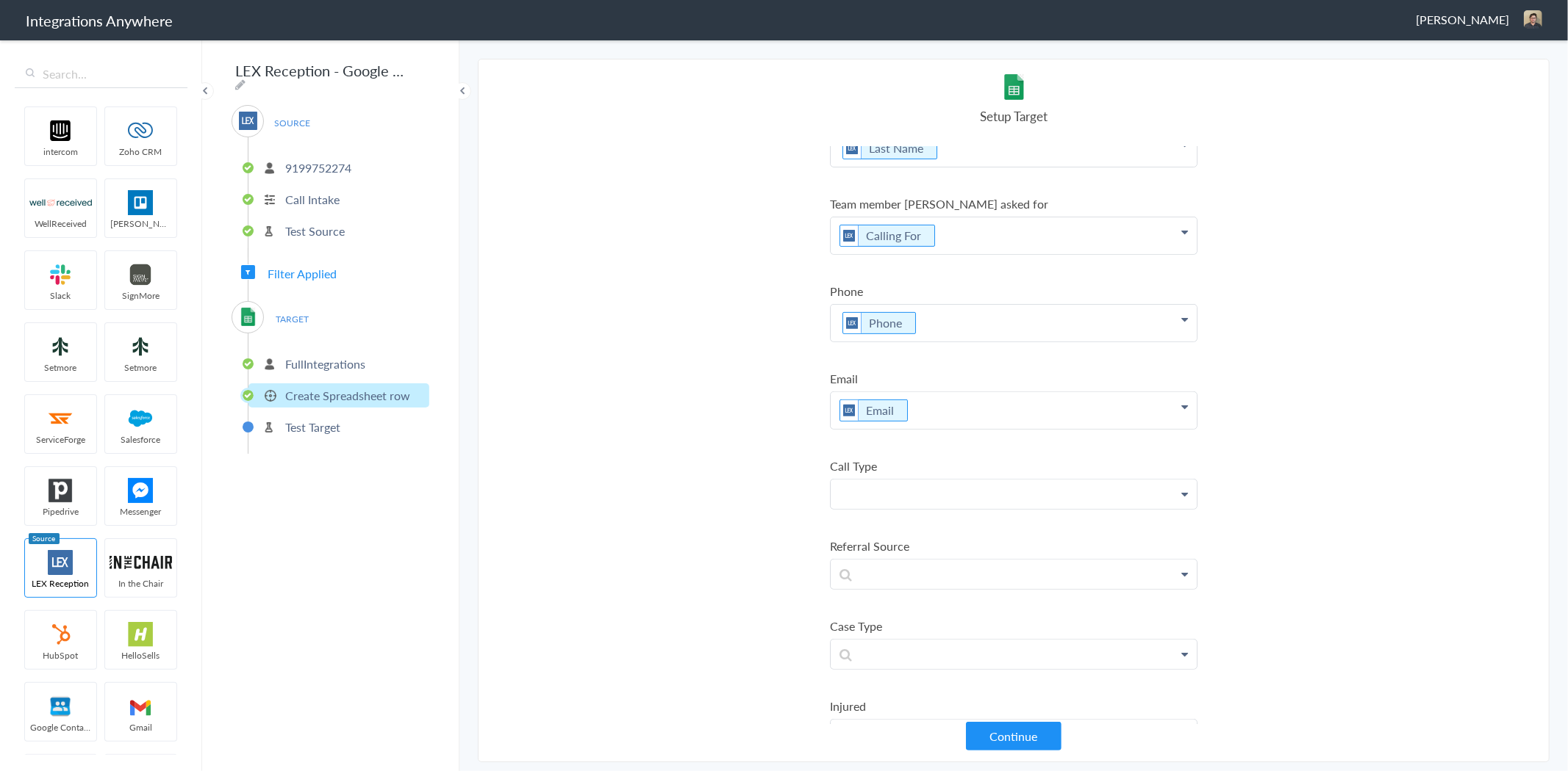
click at [893, 480] on p at bounding box center [1014, 494] width 366 height 29
click at [895, 610] on link "Case Type" at bounding box center [1014, 626] width 366 height 31
click at [967, 482] on p "Case Type" at bounding box center [1014, 498] width 366 height 37
click at [935, 493] on icon at bounding box center [936, 498] width 16 height 19
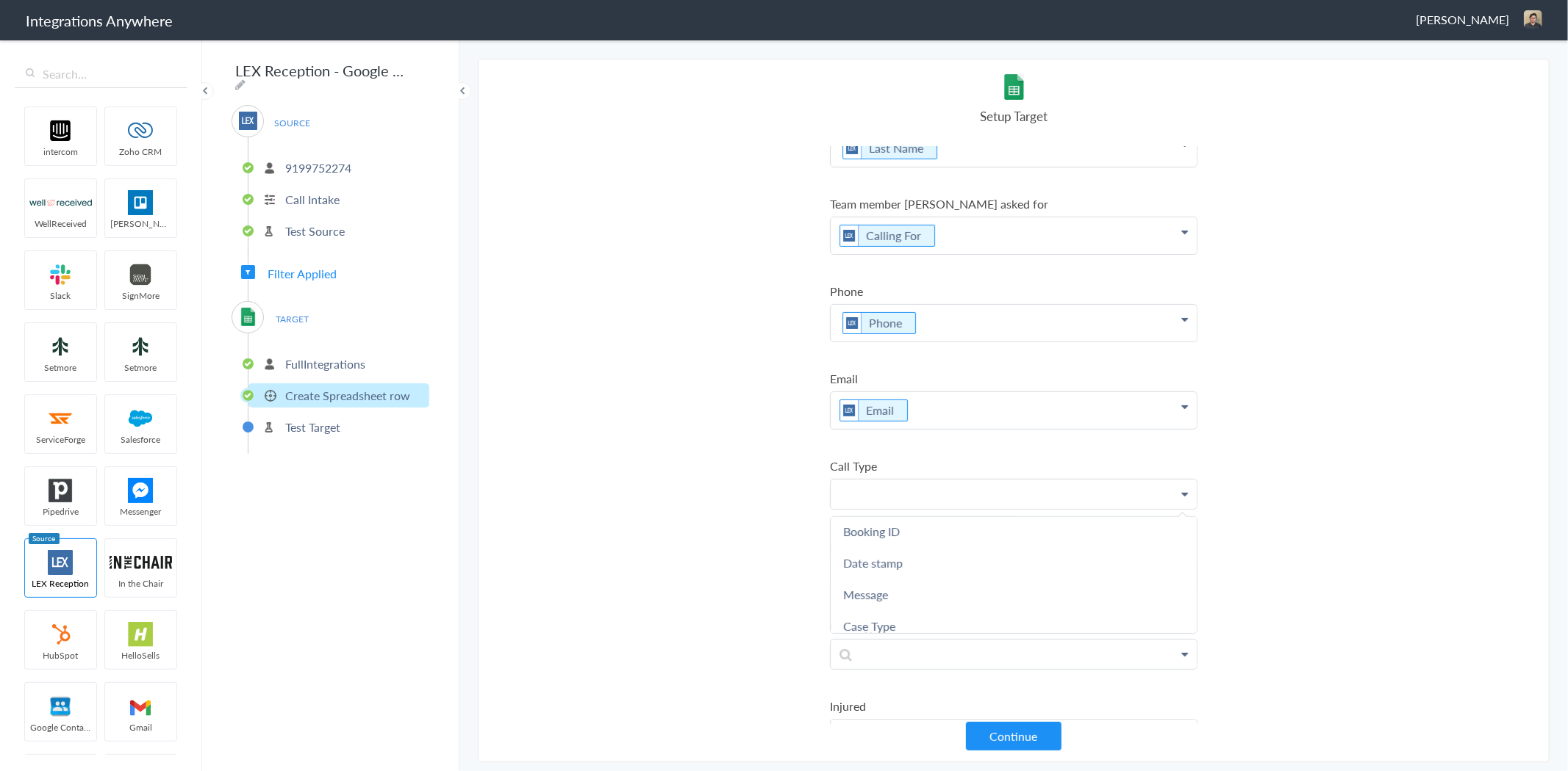
click at [925, 491] on p at bounding box center [1014, 494] width 366 height 29
drag, startPoint x: 888, startPoint y: 594, endPoint x: 957, endPoint y: 593, distance: 69.0
click at [888, 594] on link "Call Type" at bounding box center [1014, 600] width 366 height 31
click at [922, 572] on p at bounding box center [1014, 581] width 366 height 29
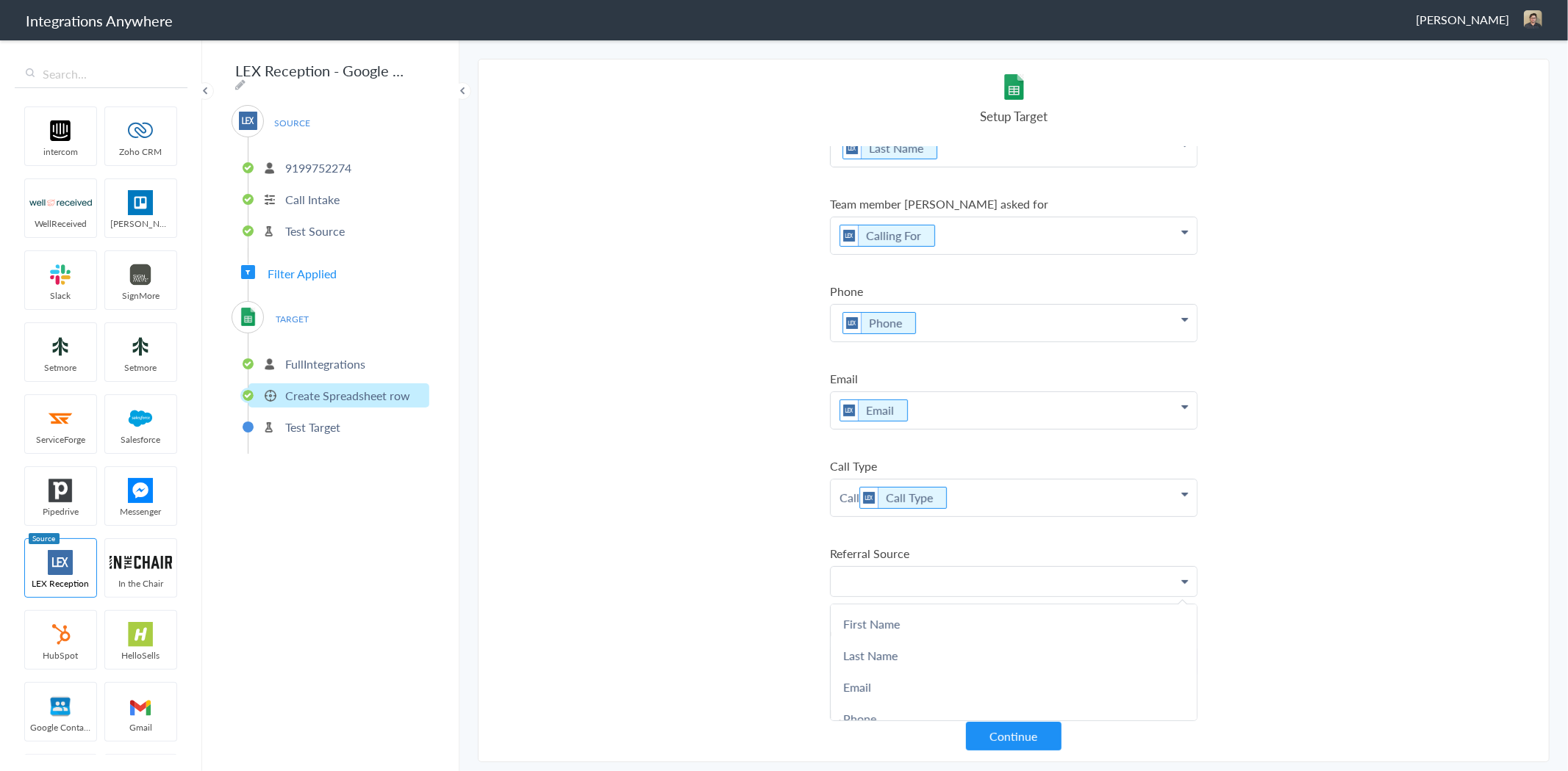
scroll to position [571, 0]
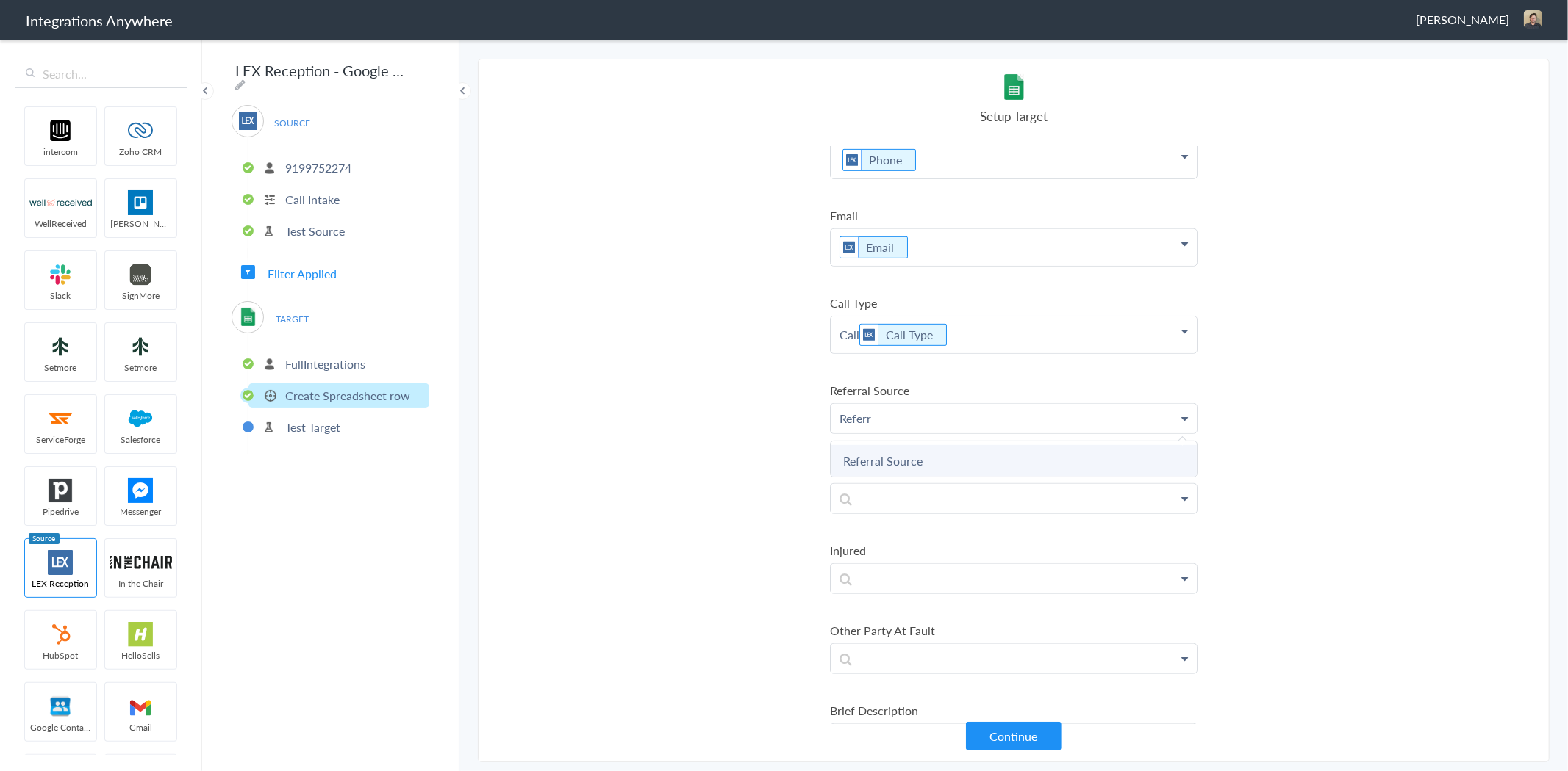
click at [931, 457] on link "Referral Source" at bounding box center [1014, 461] width 366 height 31
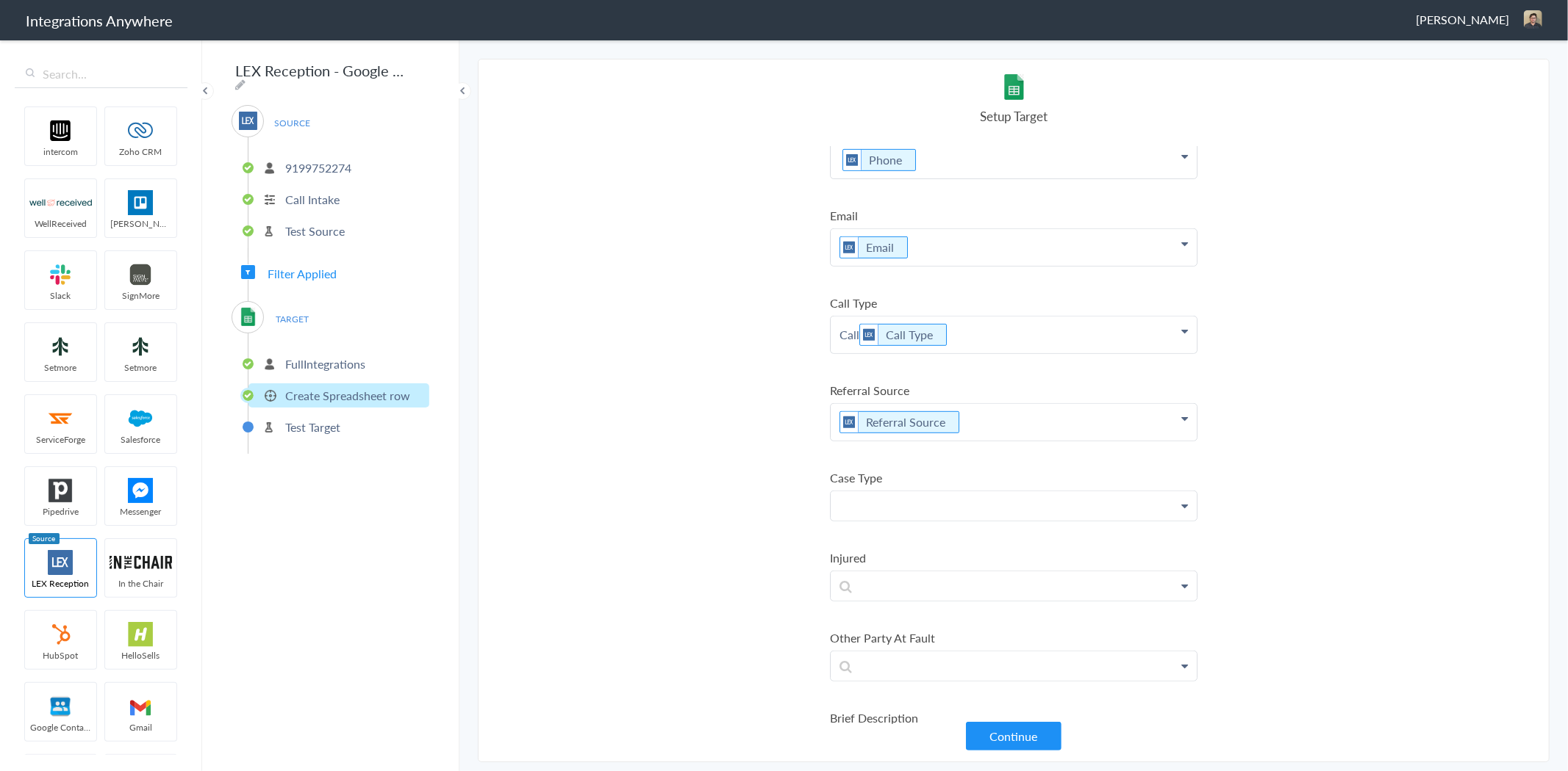
click at [915, 501] on p at bounding box center [1014, 505] width 366 height 29
click at [917, 566] on link "Case Type" at bounding box center [1014, 580] width 366 height 31
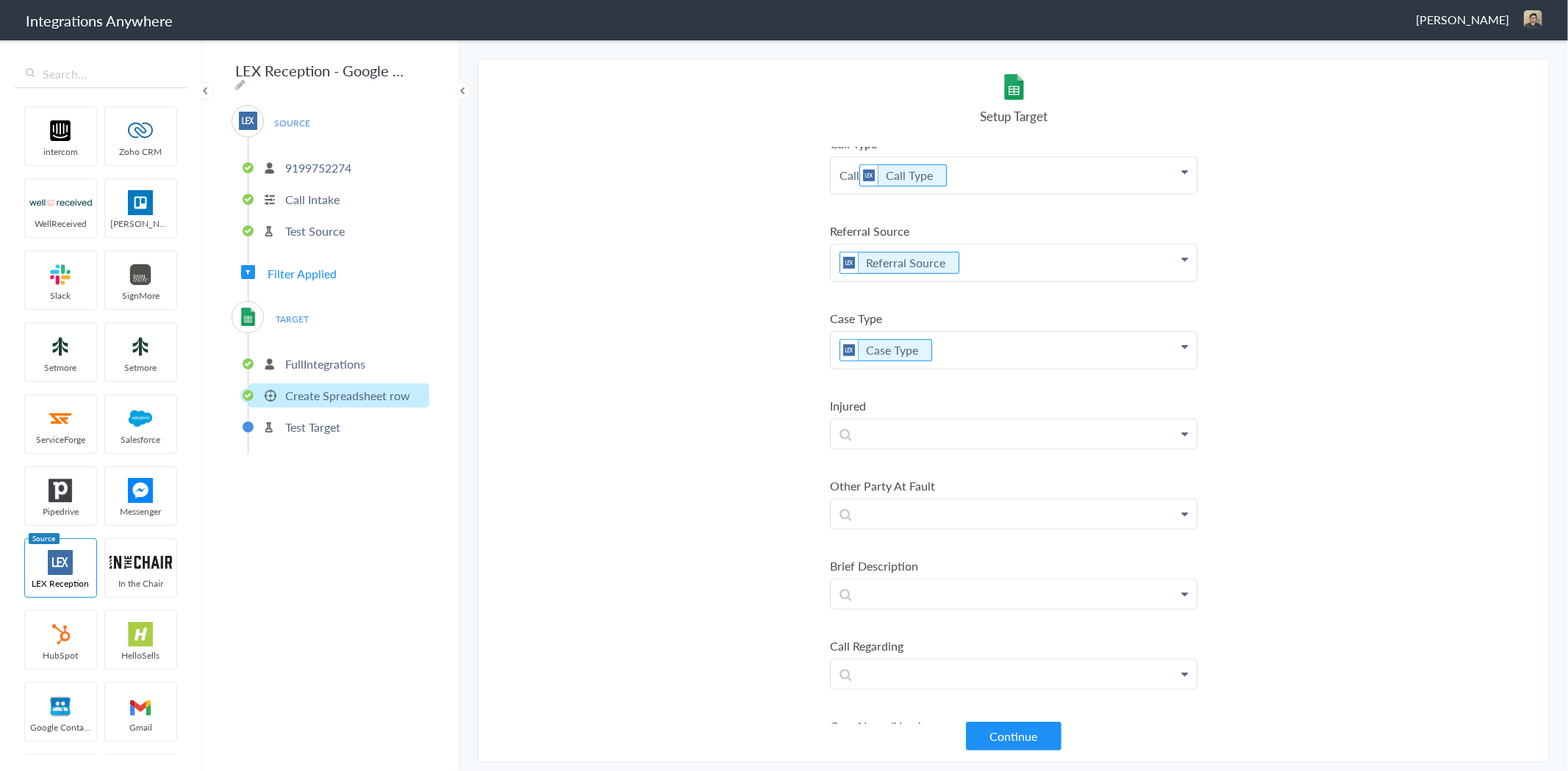
scroll to position [734, 0]
click at [893, 415] on p at bounding box center [1014, 429] width 366 height 29
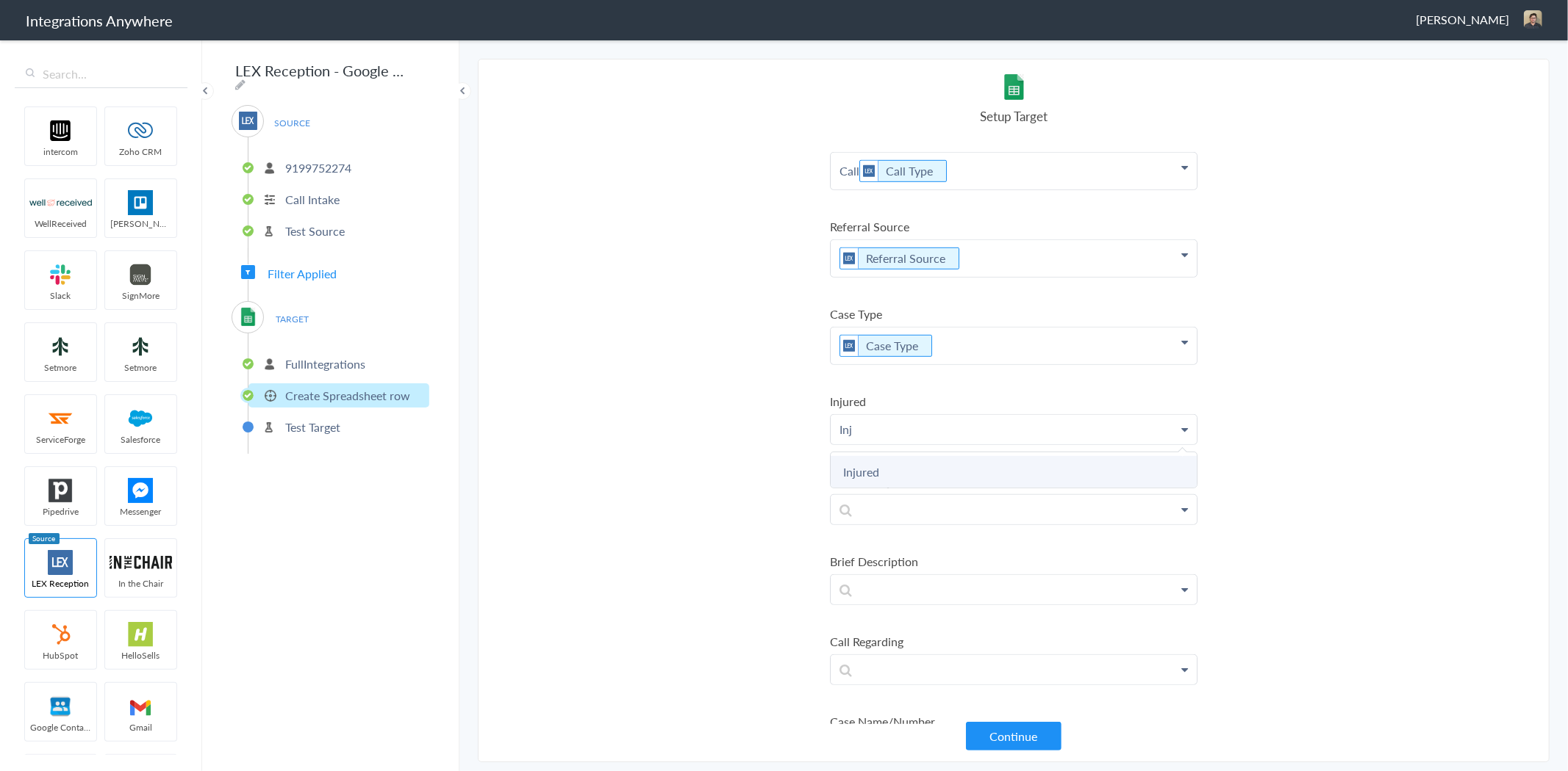
click at [931, 462] on link "Injured" at bounding box center [1014, 472] width 366 height 31
click at [933, 510] on p at bounding box center [1014, 516] width 366 height 29
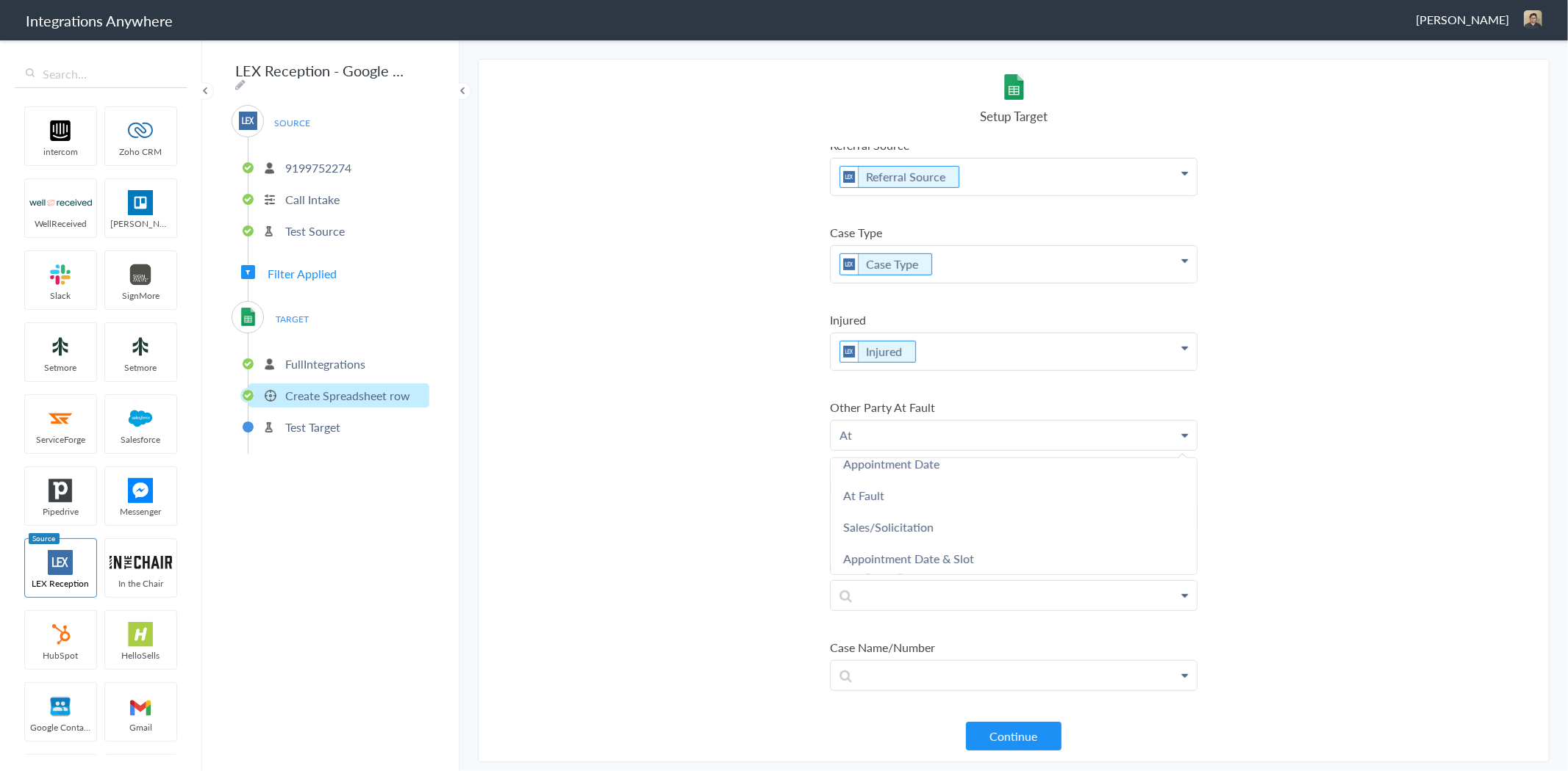
scroll to position [43, 0]
click at [900, 488] on link "At Fault" at bounding box center [1014, 498] width 366 height 31
click at [914, 519] on p at bounding box center [1014, 523] width 366 height 29
click at [930, 549] on link "Brief Description" at bounding box center [1014, 565] width 366 height 31
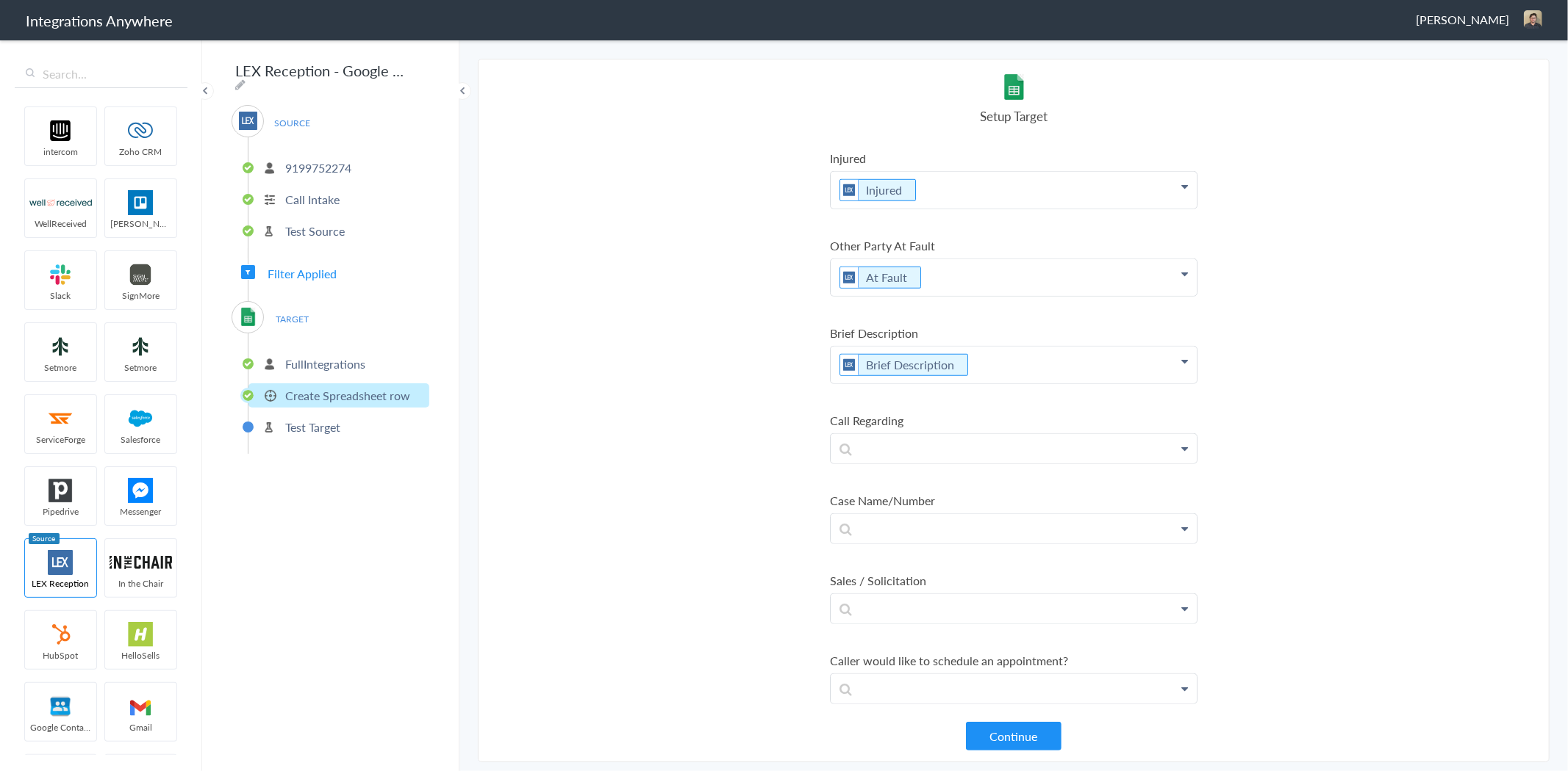
scroll to position [980, 0]
click at [911, 437] on p at bounding box center [1014, 447] width 366 height 29
click at [923, 569] on link "Call Regarding" at bounding box center [1014, 584] width 366 height 31
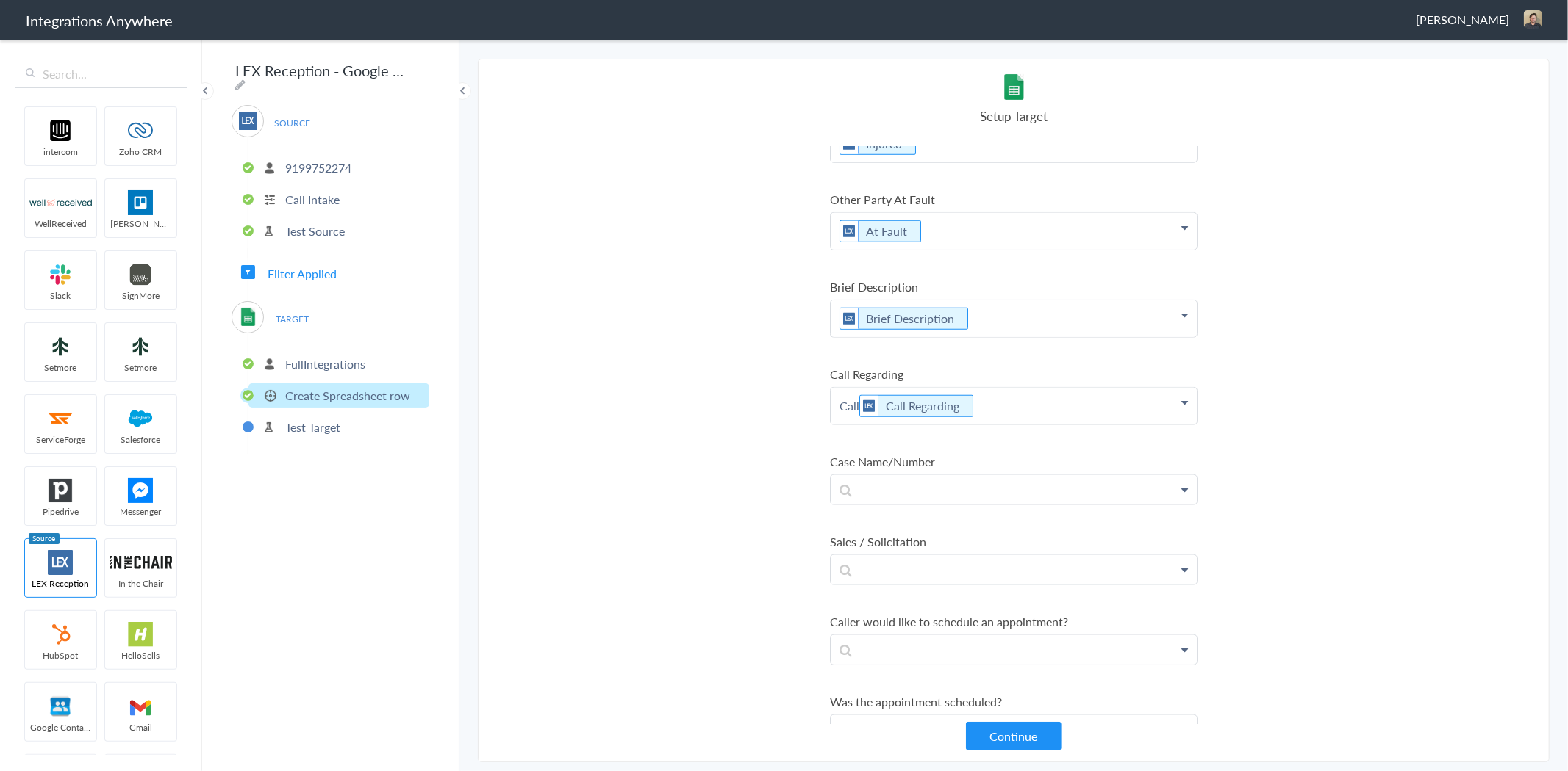
scroll to position [1061, 0]
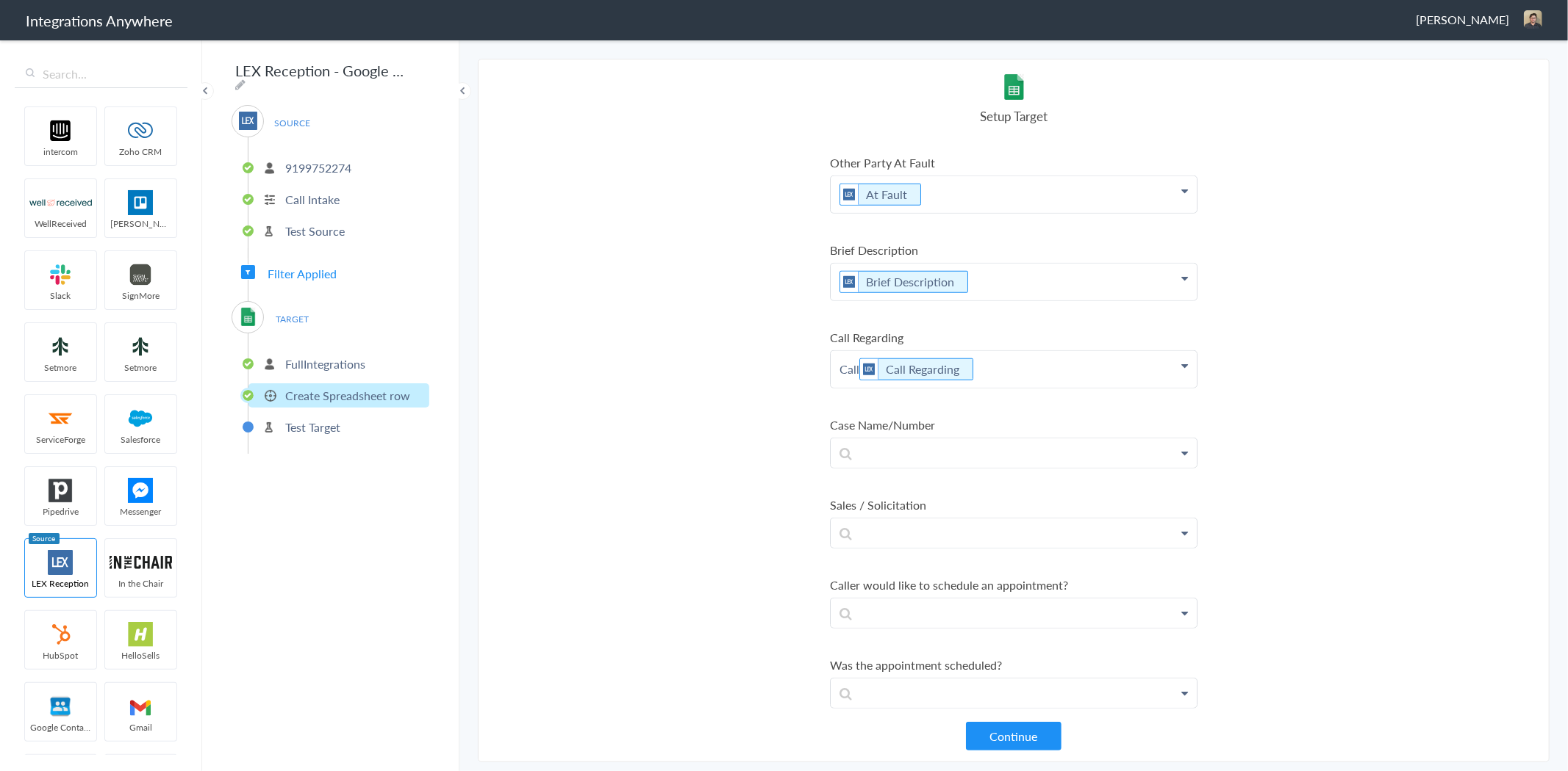
click at [949, 452] on link at bounding box center [1014, 453] width 366 height 30
click at [950, 441] on p at bounding box center [1014, 452] width 366 height 29
click at [944, 480] on link "Case Name/Number" at bounding box center [1014, 495] width 366 height 31
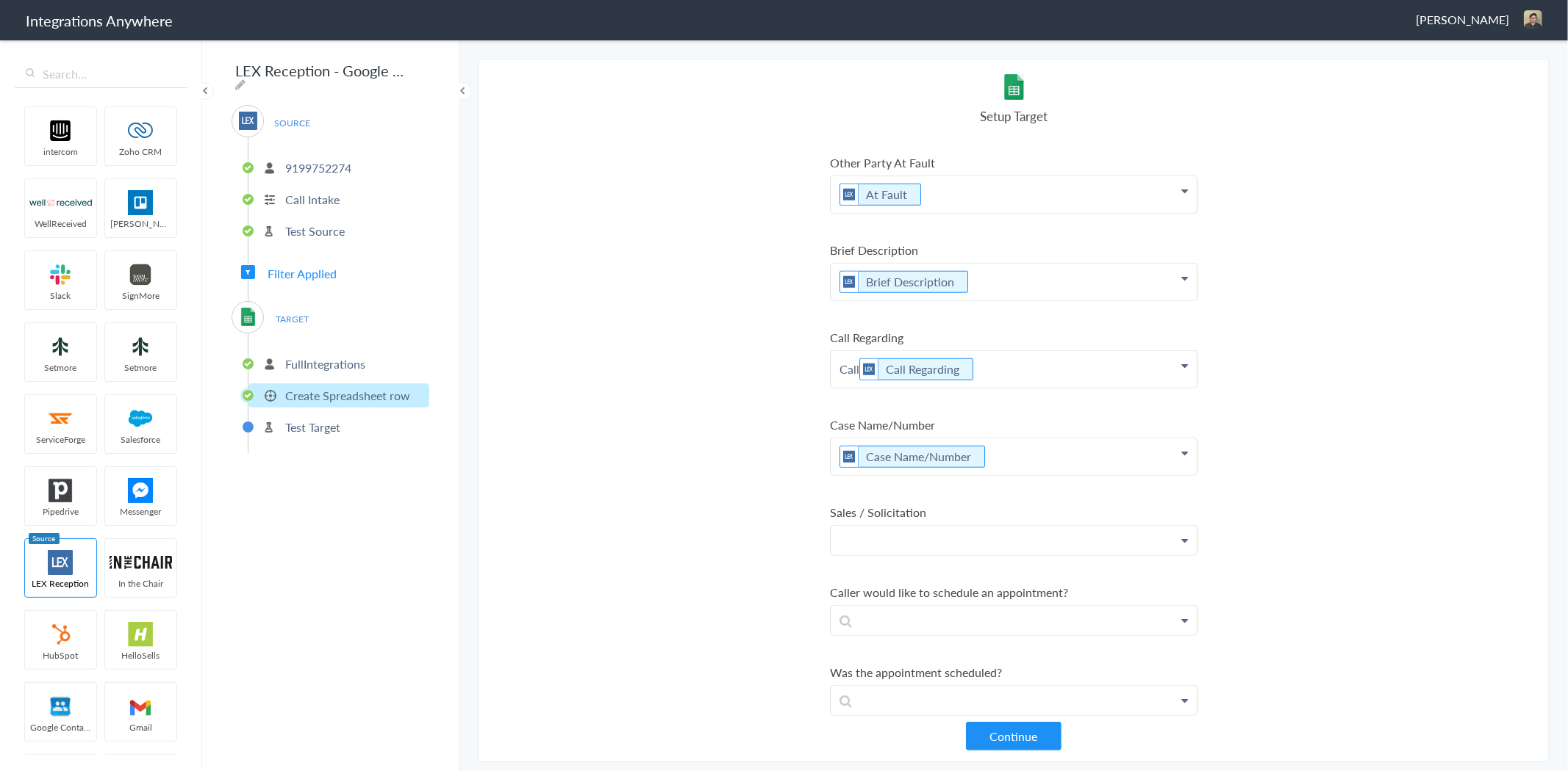
click at [947, 526] on p at bounding box center [1014, 540] width 366 height 29
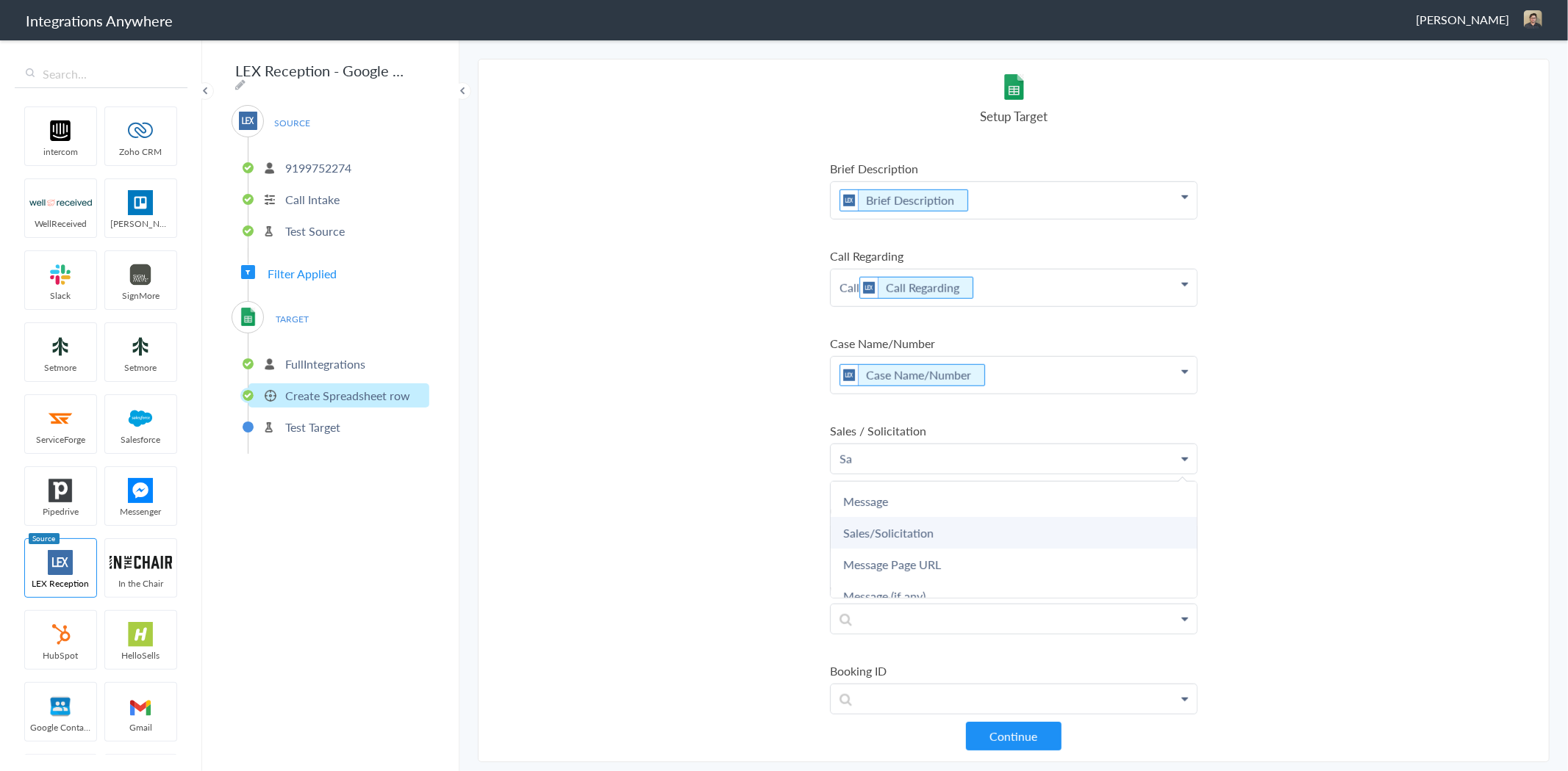
click at [940, 517] on link "Sales/Solicitation" at bounding box center [1014, 533] width 366 height 31
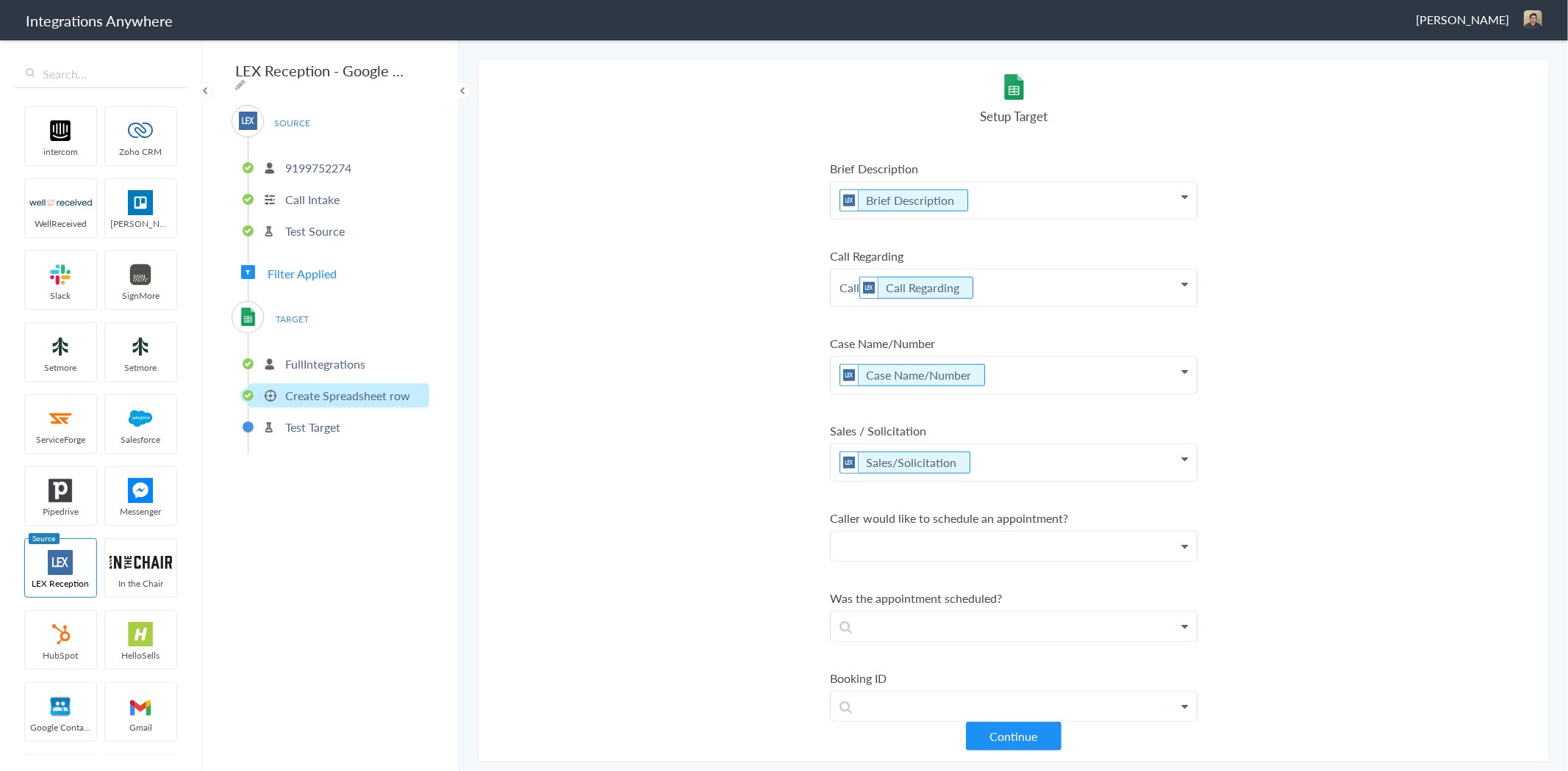
click at [948, 532] on p at bounding box center [1014, 546] width 366 height 29
drag, startPoint x: 990, startPoint y: 605, endPoint x: 1001, endPoint y: 598, distance: 13.0
click at [991, 605] on link "Caller would like to schedule an appointment?" at bounding box center [1014, 620] width 366 height 31
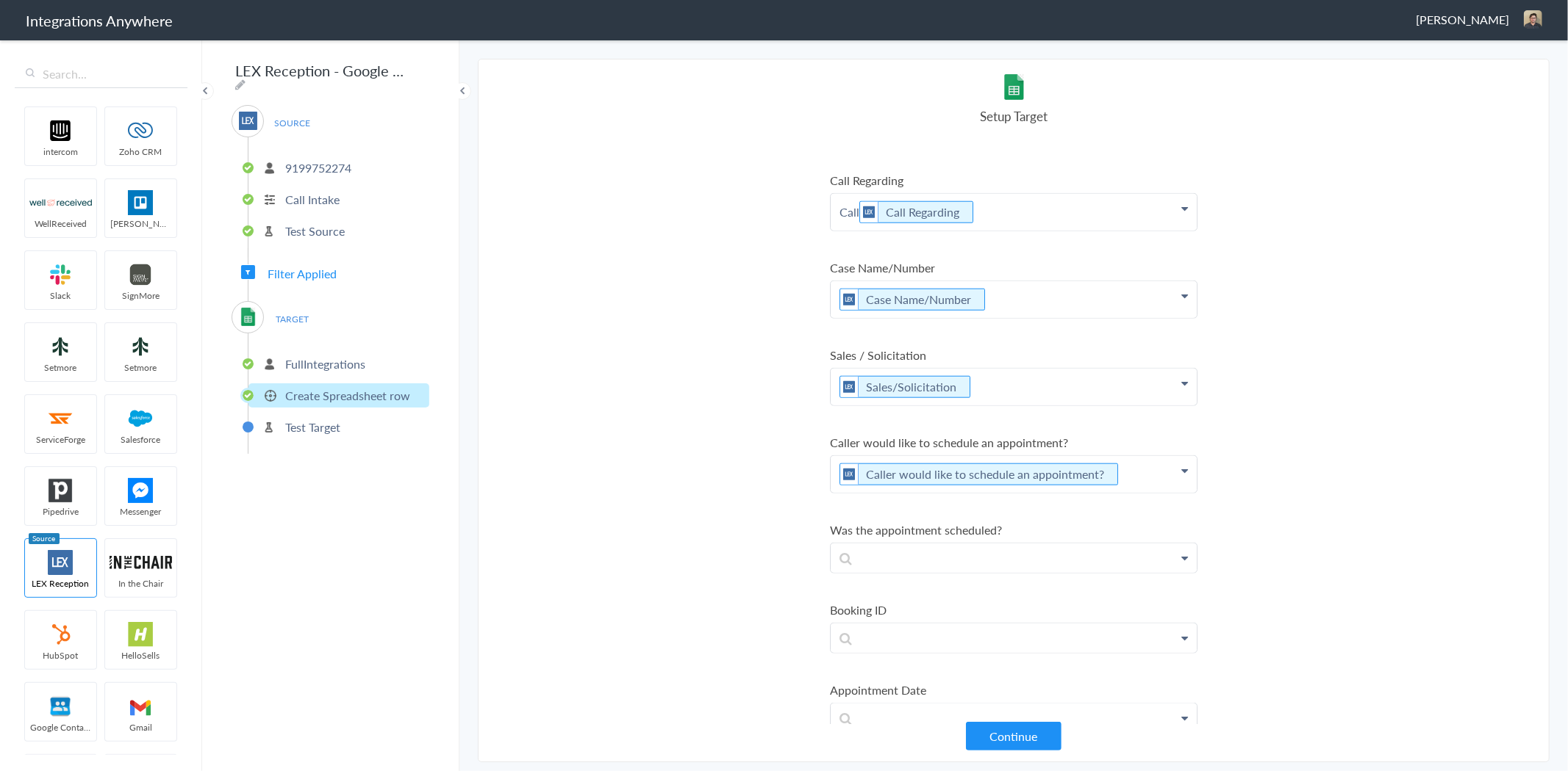
scroll to position [1305, 0]
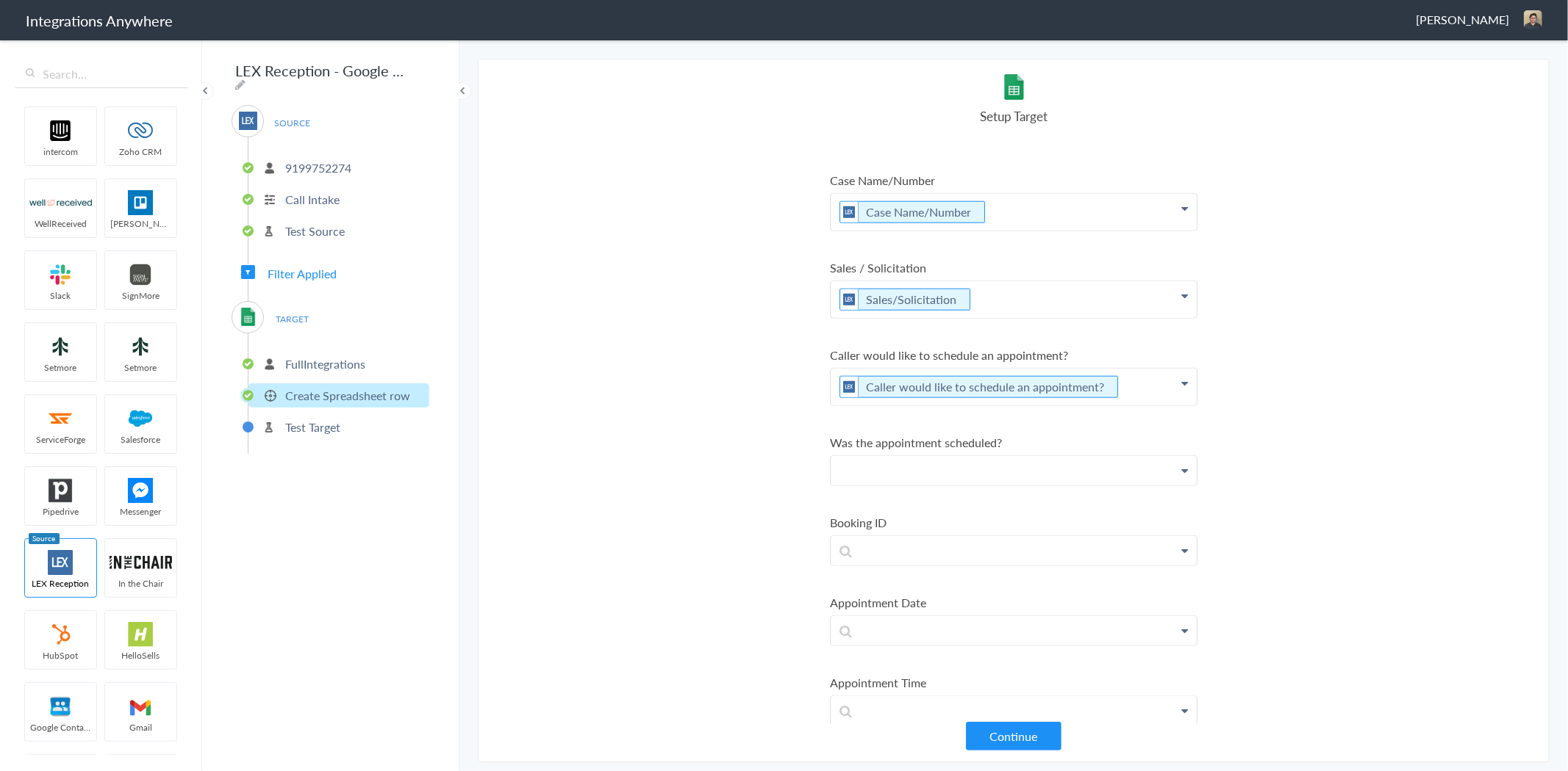
click at [983, 456] on p at bounding box center [1014, 470] width 366 height 29
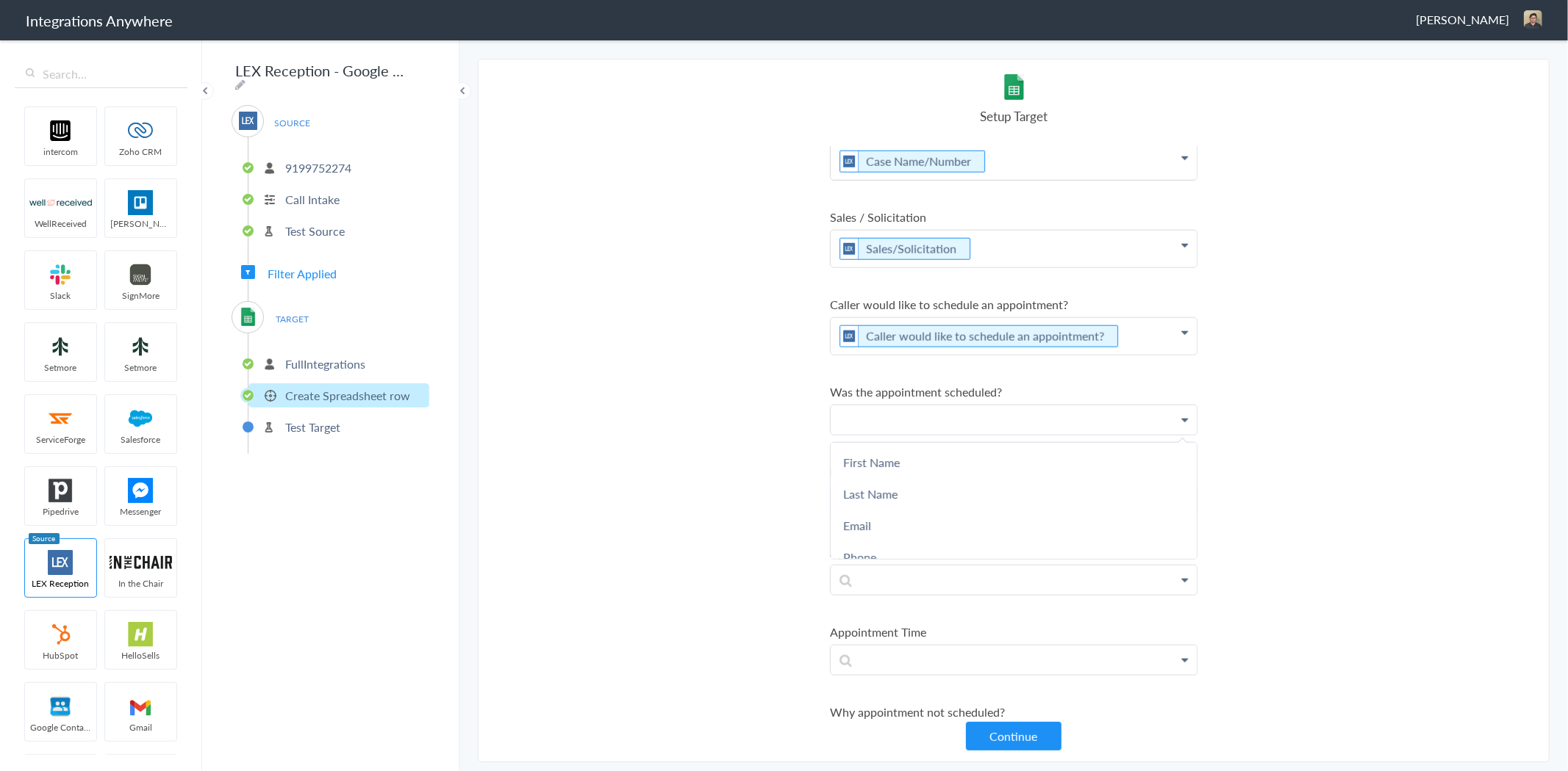
scroll to position [1322, 0]
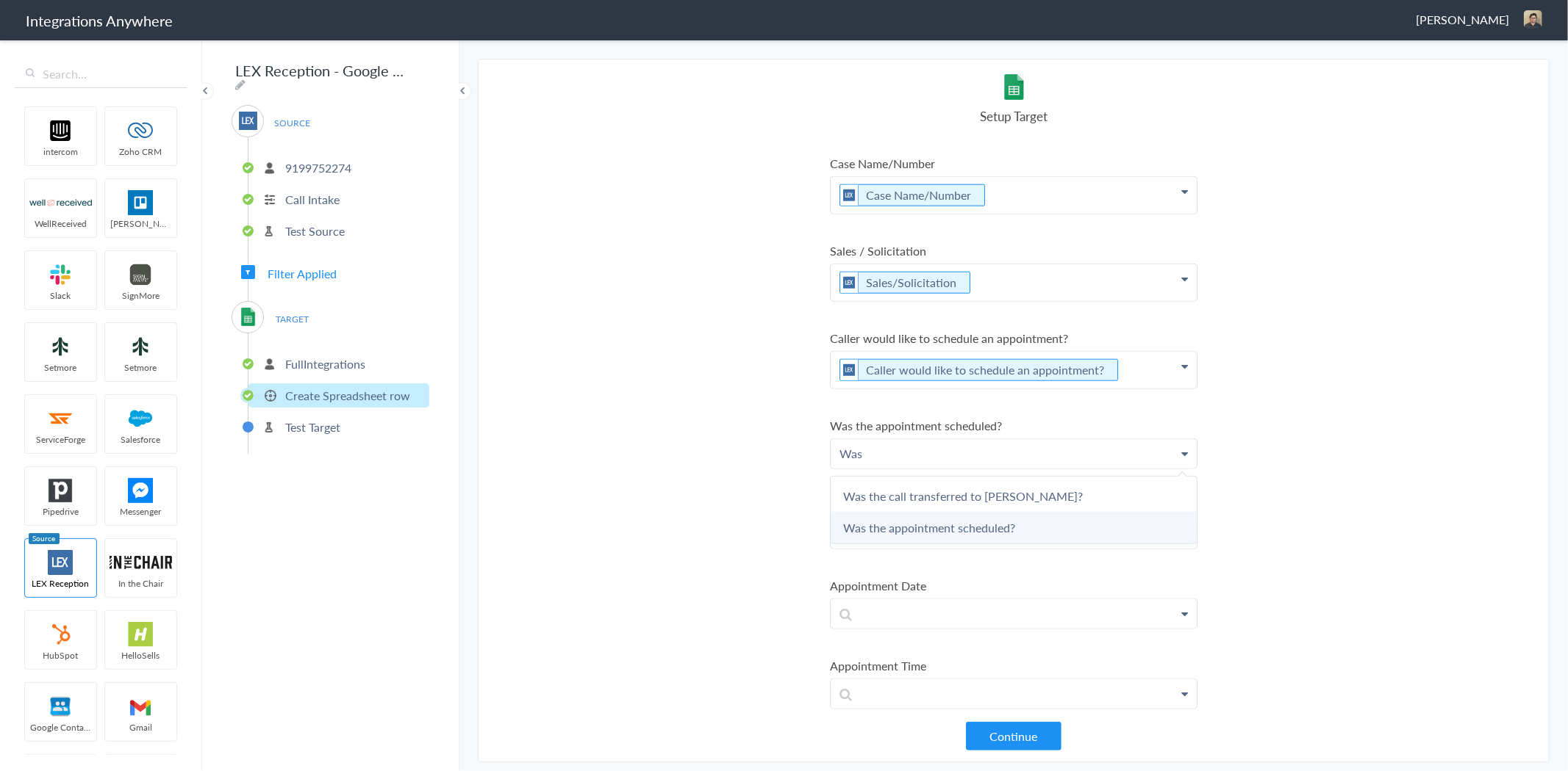
click at [1000, 512] on link "Was the appointment scheduled?" at bounding box center [1014, 527] width 366 height 31
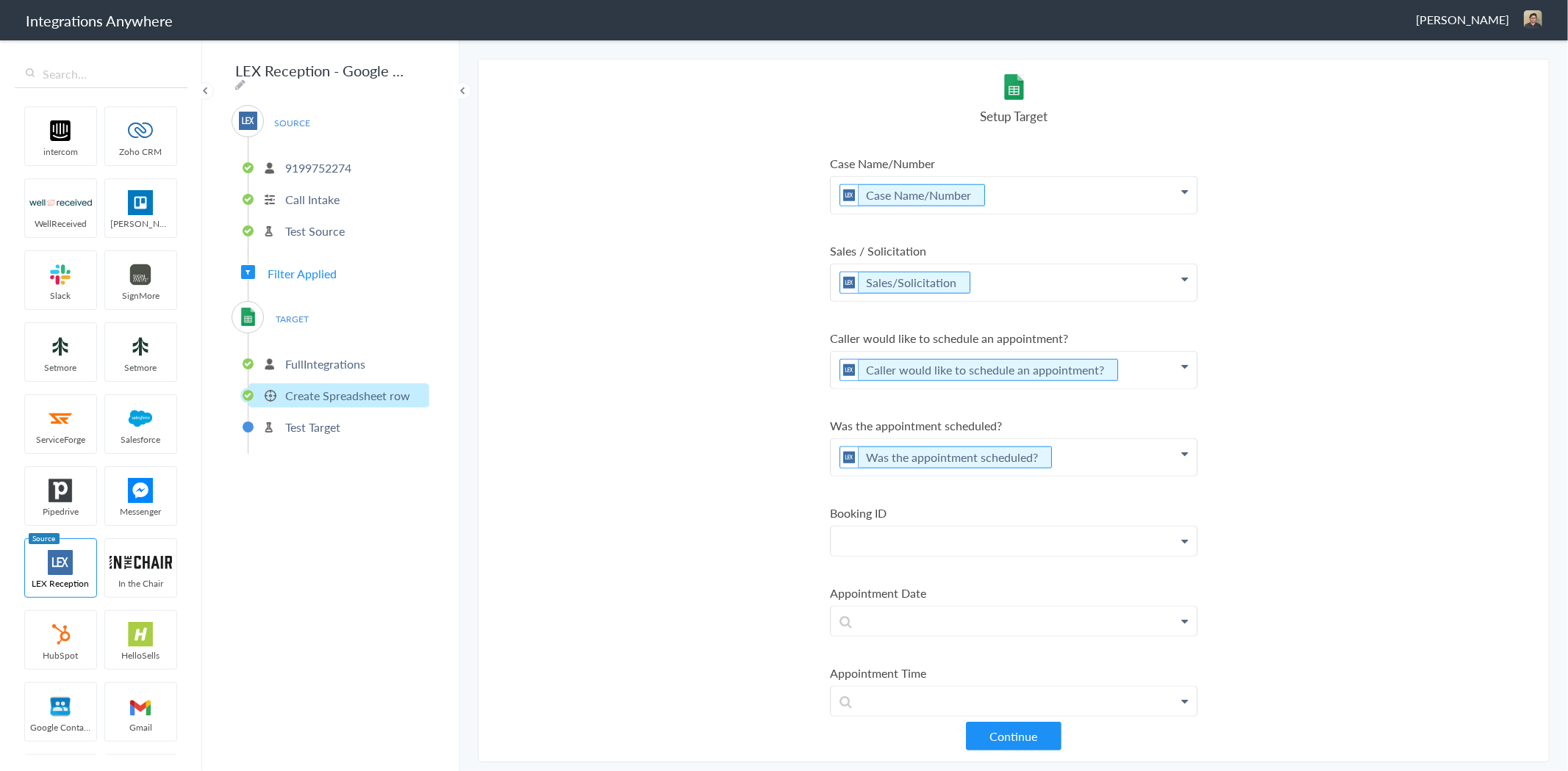
click at [929, 531] on p at bounding box center [1014, 541] width 366 height 29
click at [944, 568] on link "Booking ID" at bounding box center [1014, 584] width 366 height 31
click at [903, 614] on p at bounding box center [1014, 628] width 366 height 29
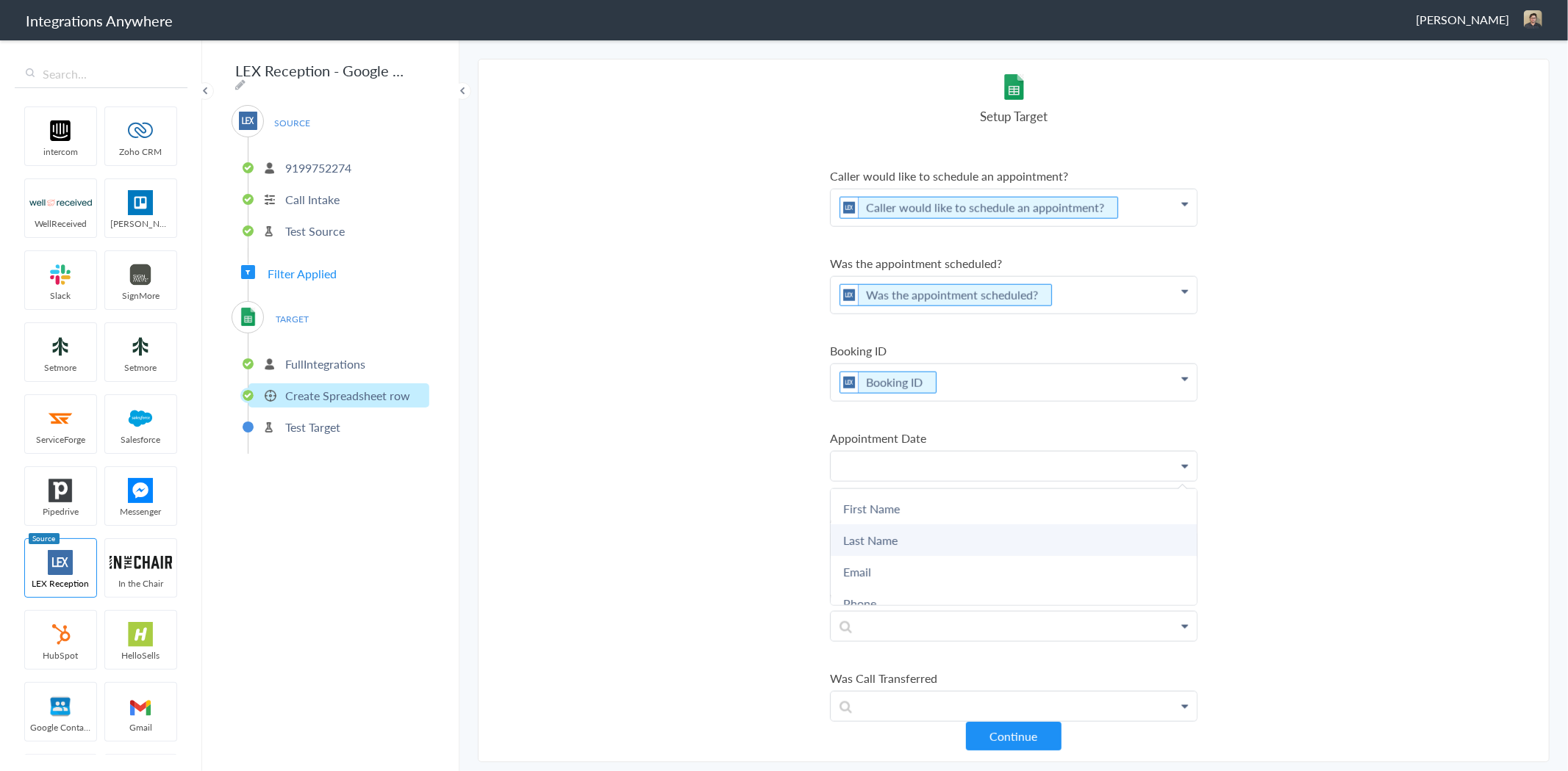
scroll to position [1485, 0]
click at [1019, 523] on link "Appointment Date" at bounding box center [1014, 539] width 366 height 31
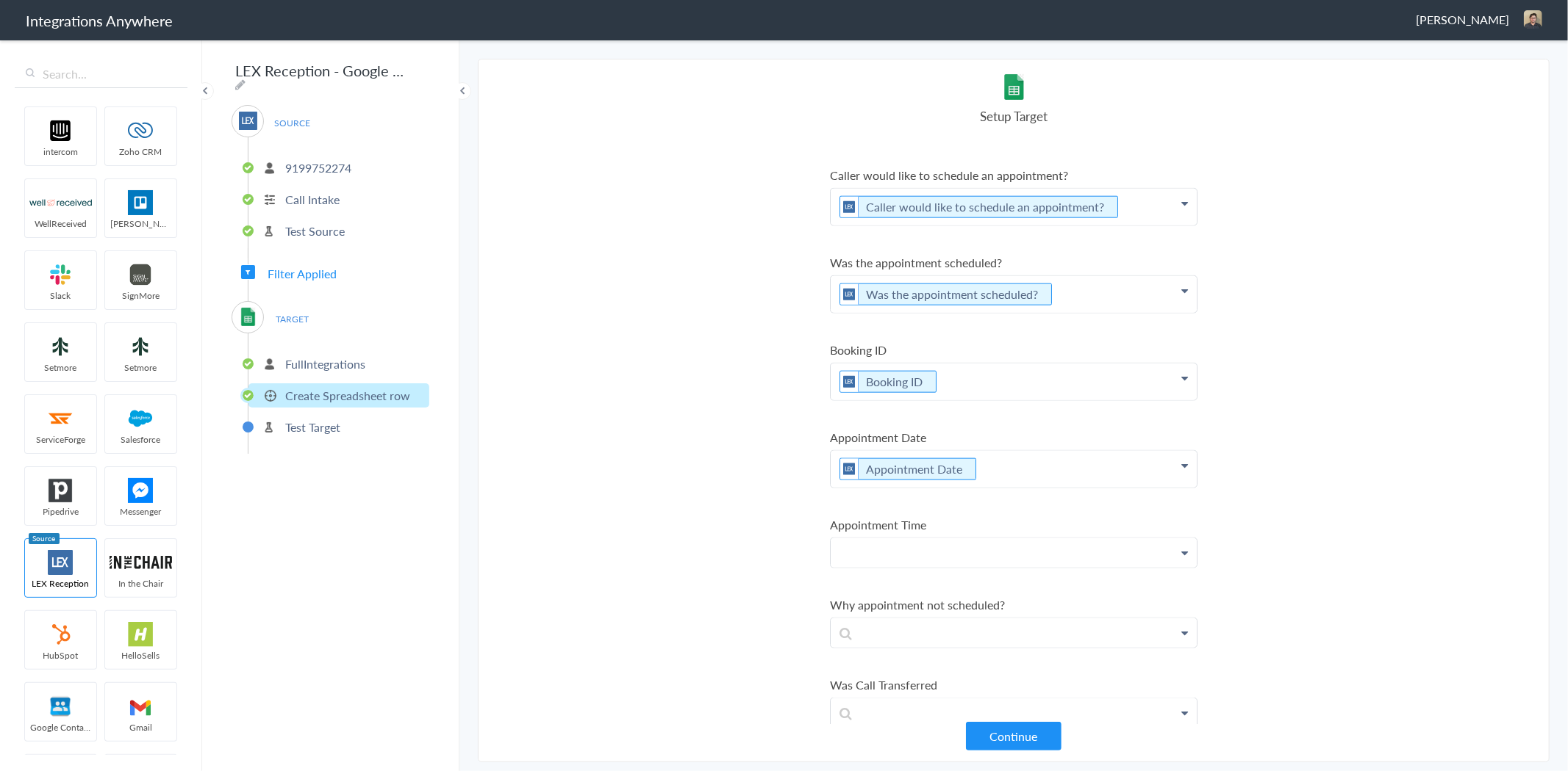
click at [952, 538] on p at bounding box center [1014, 552] width 366 height 29
click at [964, 674] on link "Appointment Time" at bounding box center [1014, 690] width 366 height 31
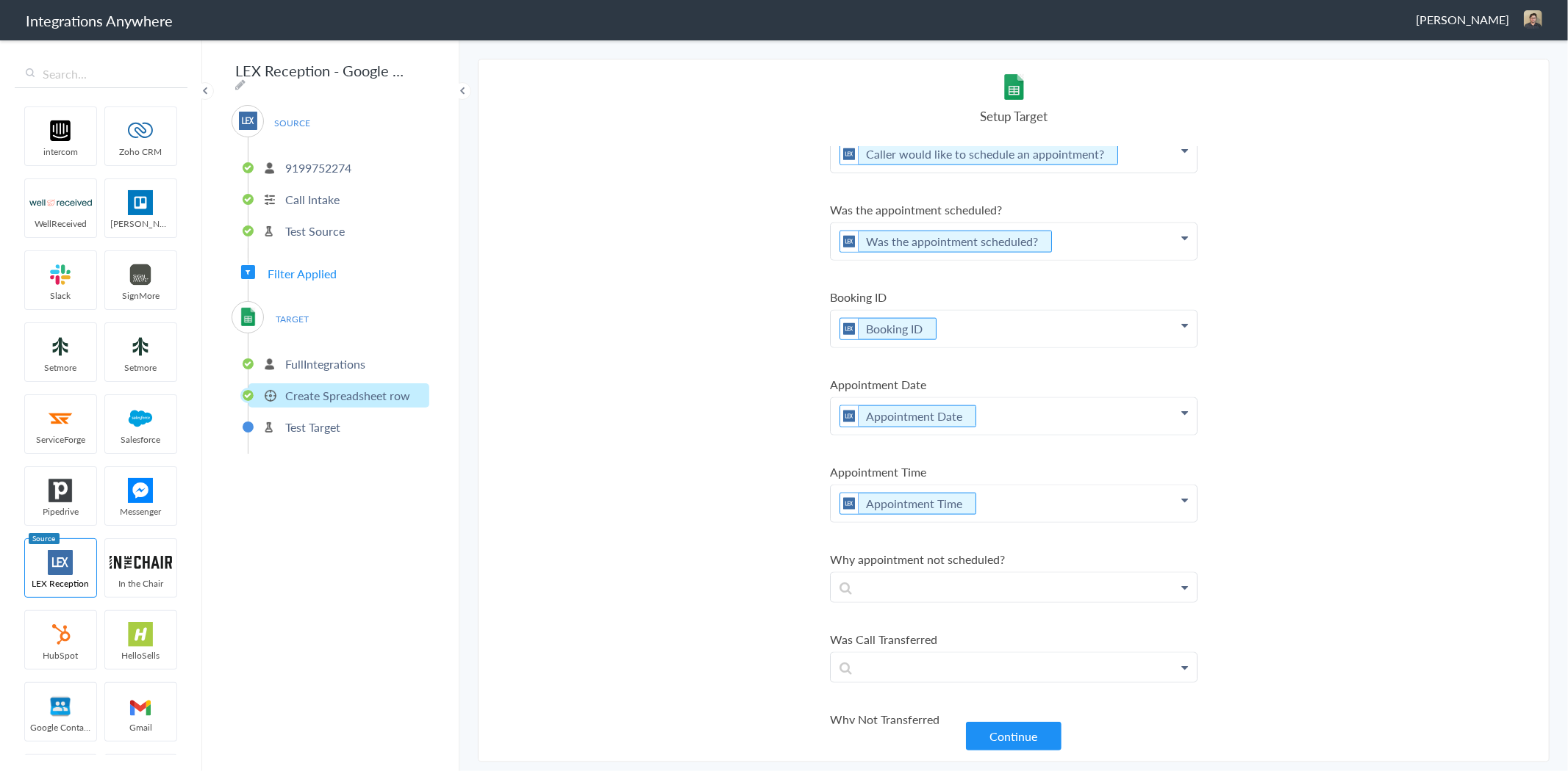
scroll to position [1567, 0]
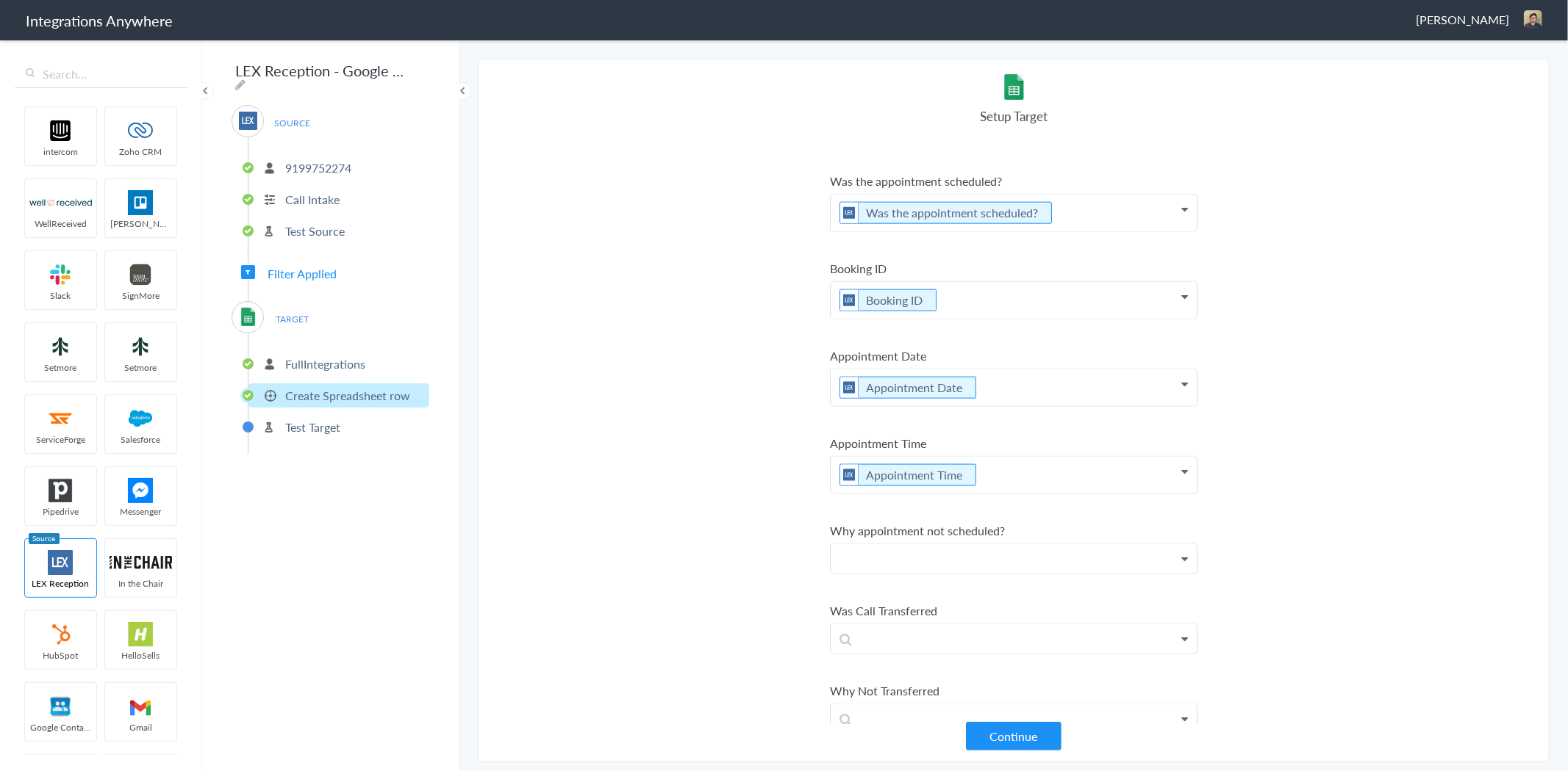
click at [965, 548] on p at bounding box center [1014, 559] width 366 height 29
click at [979, 585] on link "Why appointment not scheduled?" at bounding box center [1014, 601] width 366 height 31
click at [981, 632] on p at bounding box center [1014, 646] width 366 height 29
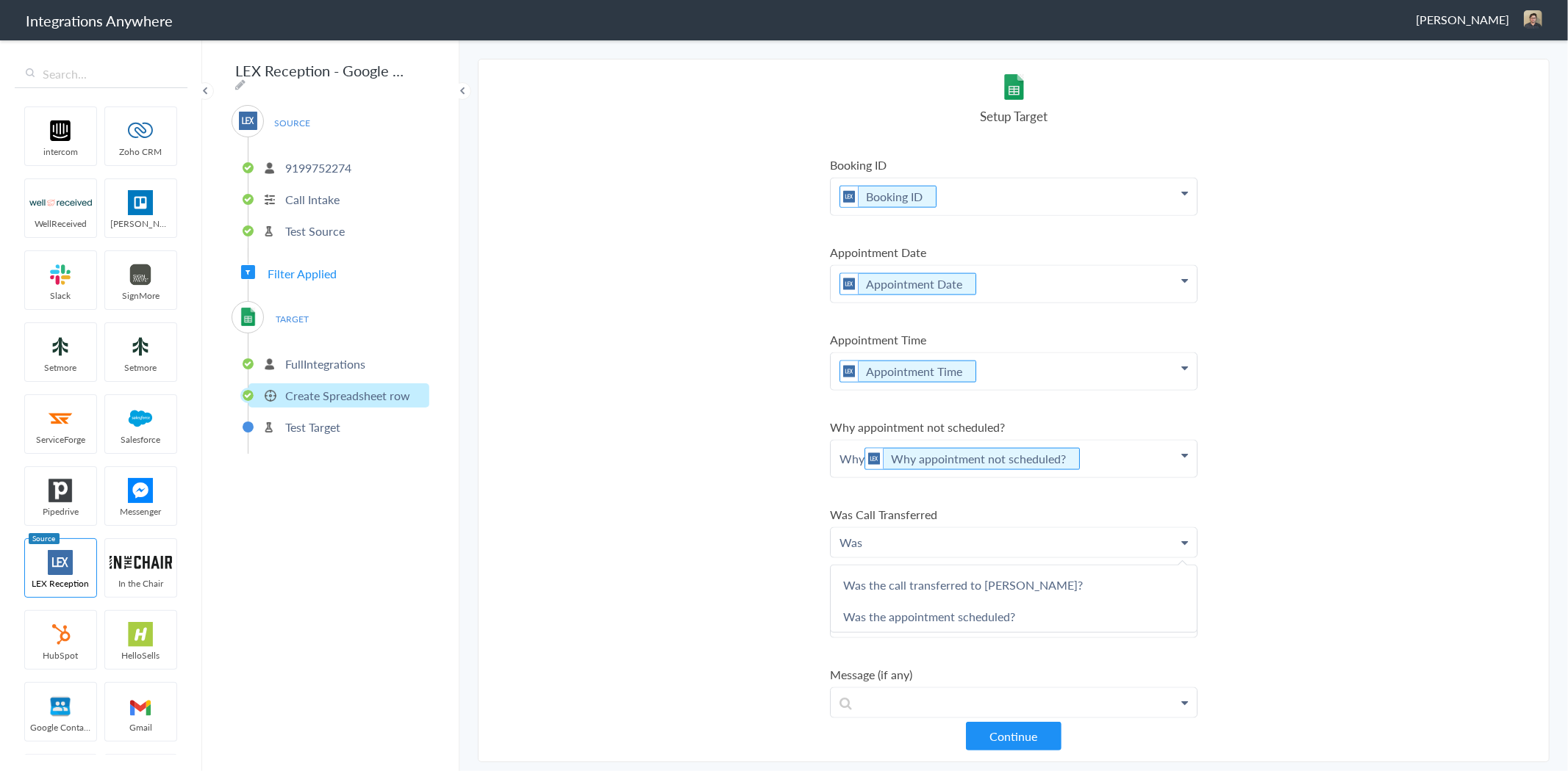
scroll to position [1683, 0]
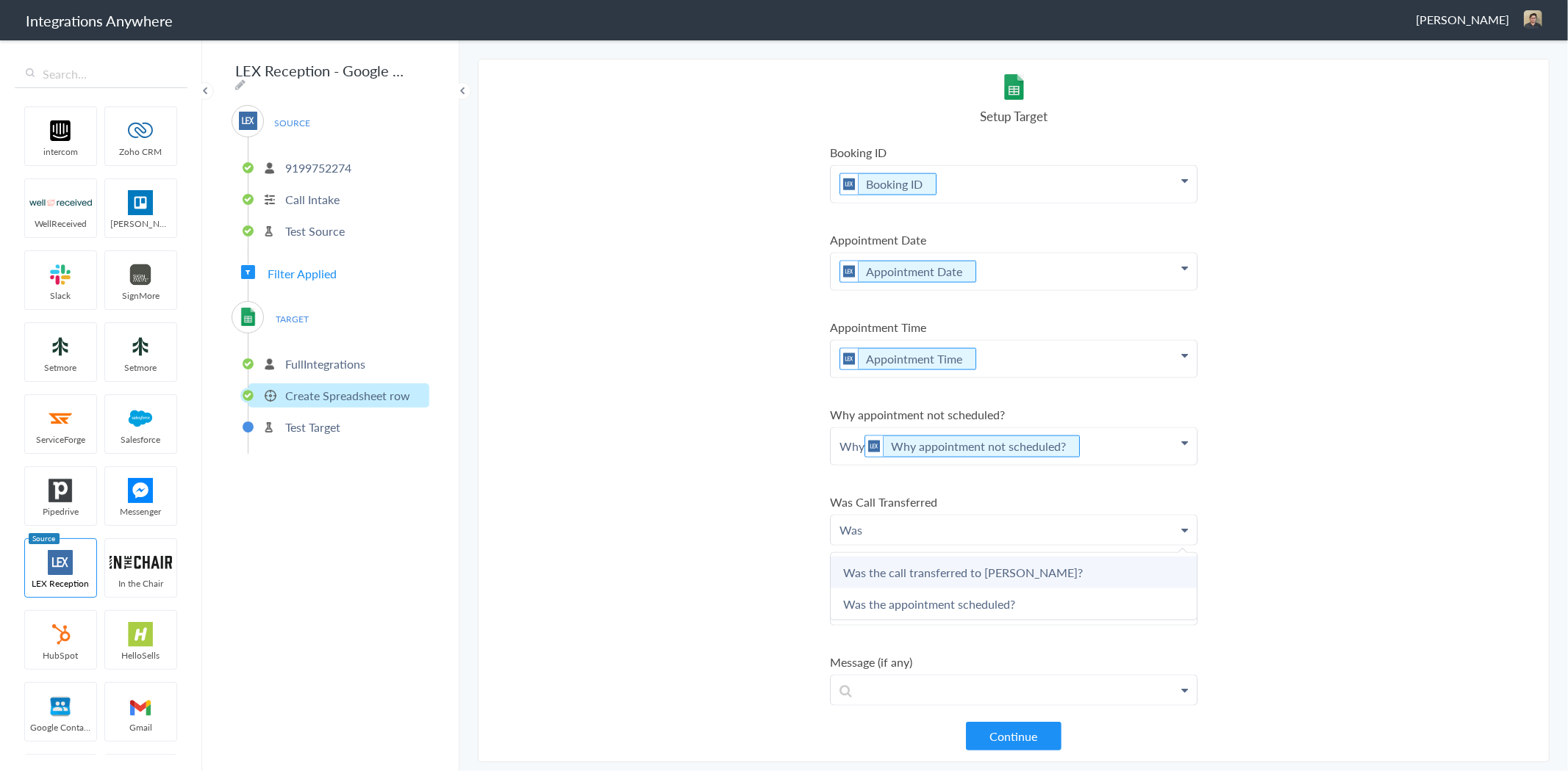
click at [1007, 561] on link "Was the call transferred to Shannon Martinez?" at bounding box center [1014, 573] width 366 height 31
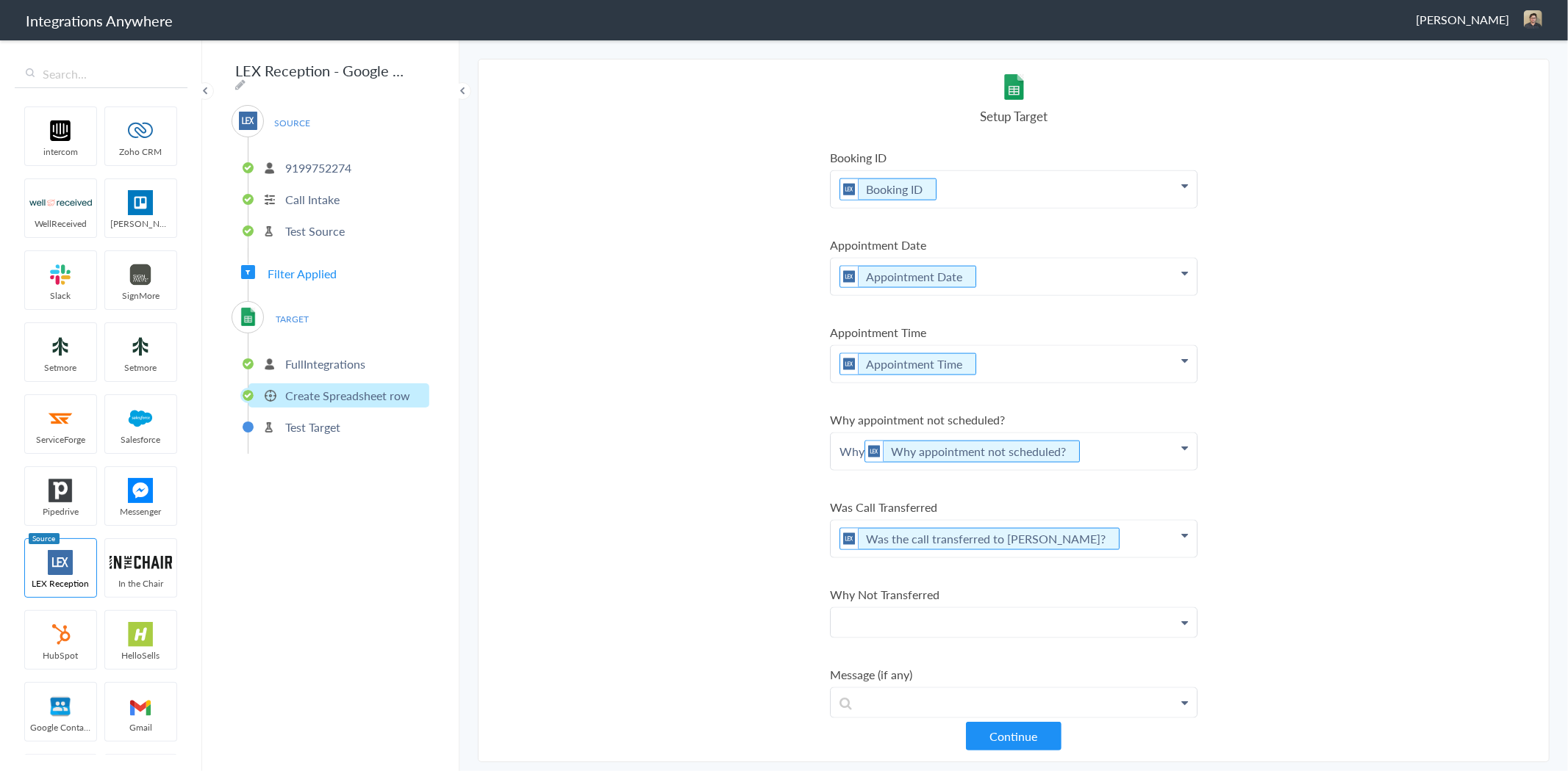
click at [996, 609] on p at bounding box center [1014, 623] width 366 height 29
click at [1029, 681] on link "Why not transferred to Shannon Martinez?" at bounding box center [1014, 697] width 366 height 31
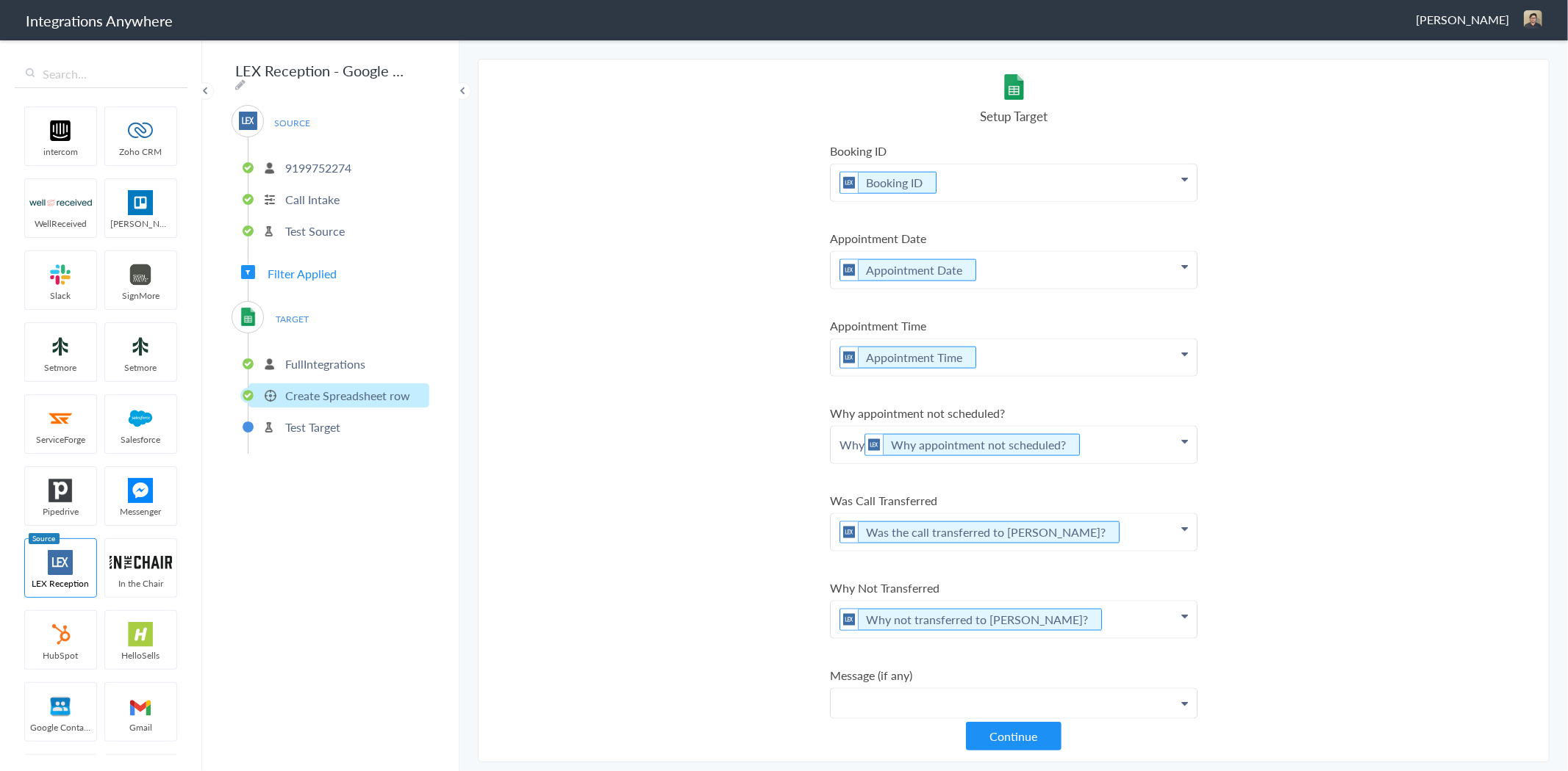
click at [954, 689] on p at bounding box center [1014, 703] width 366 height 29
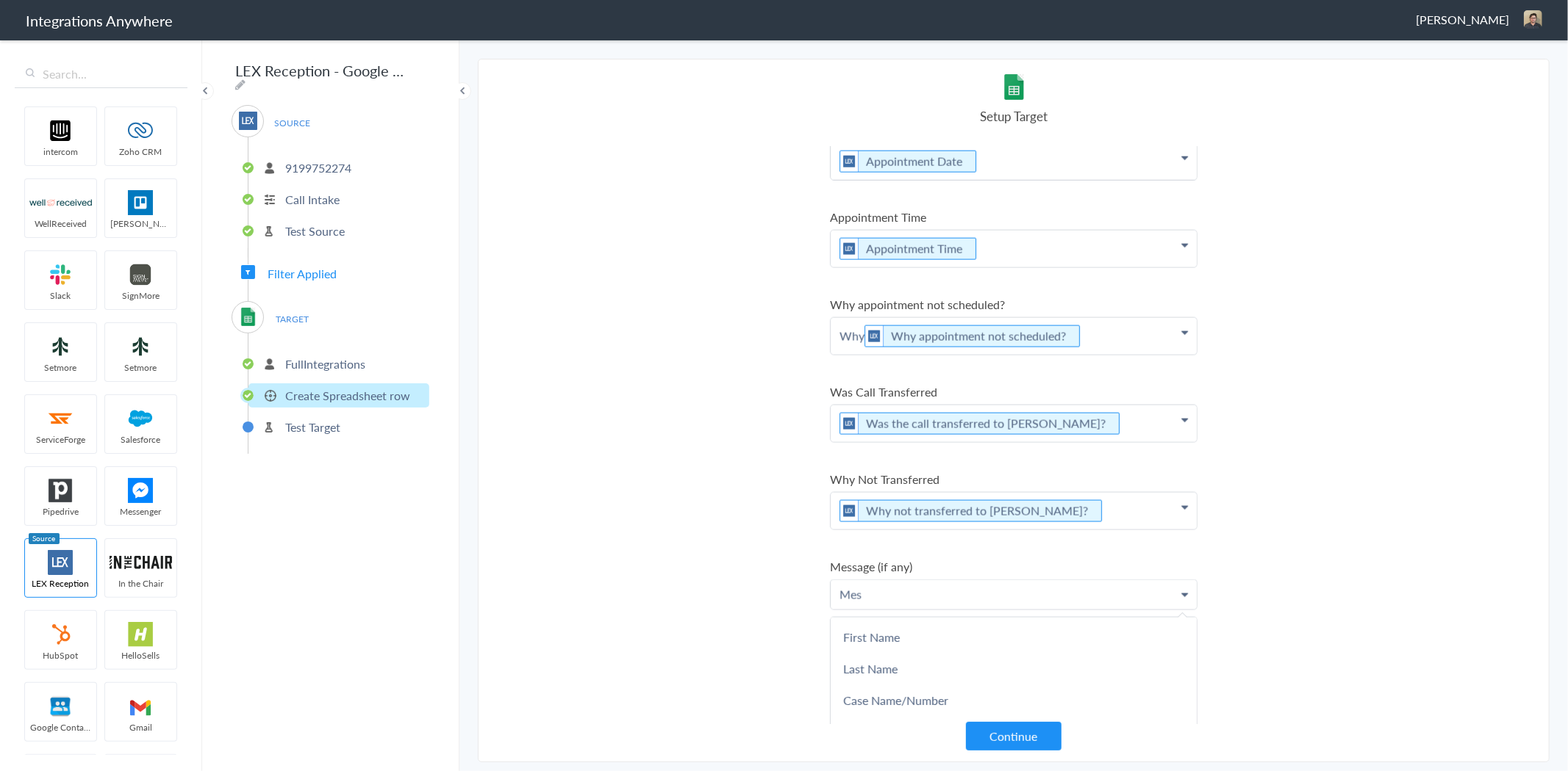
scroll to position [1774, 0]
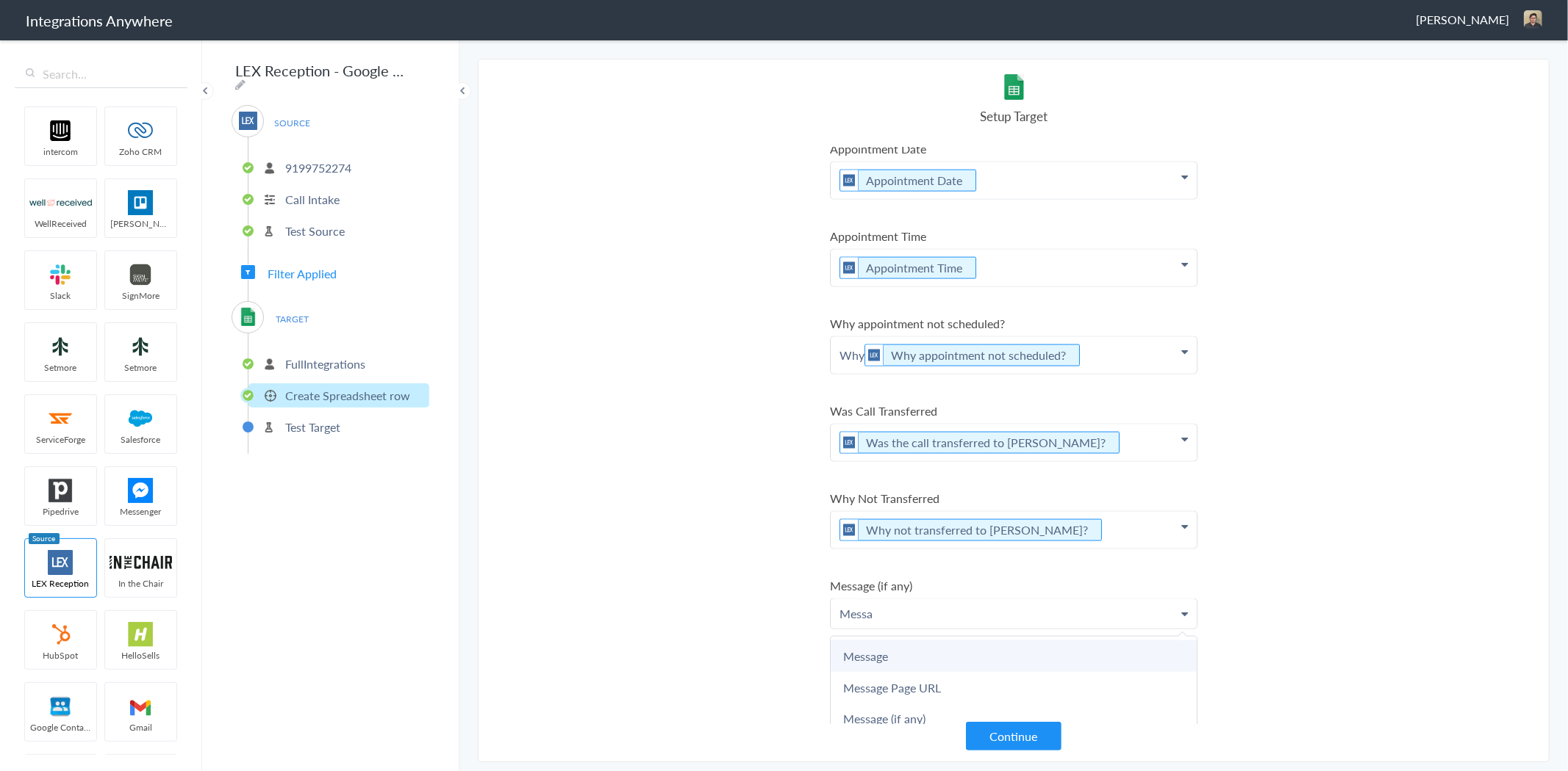
click at [981, 641] on link "Message" at bounding box center [1014, 656] width 366 height 31
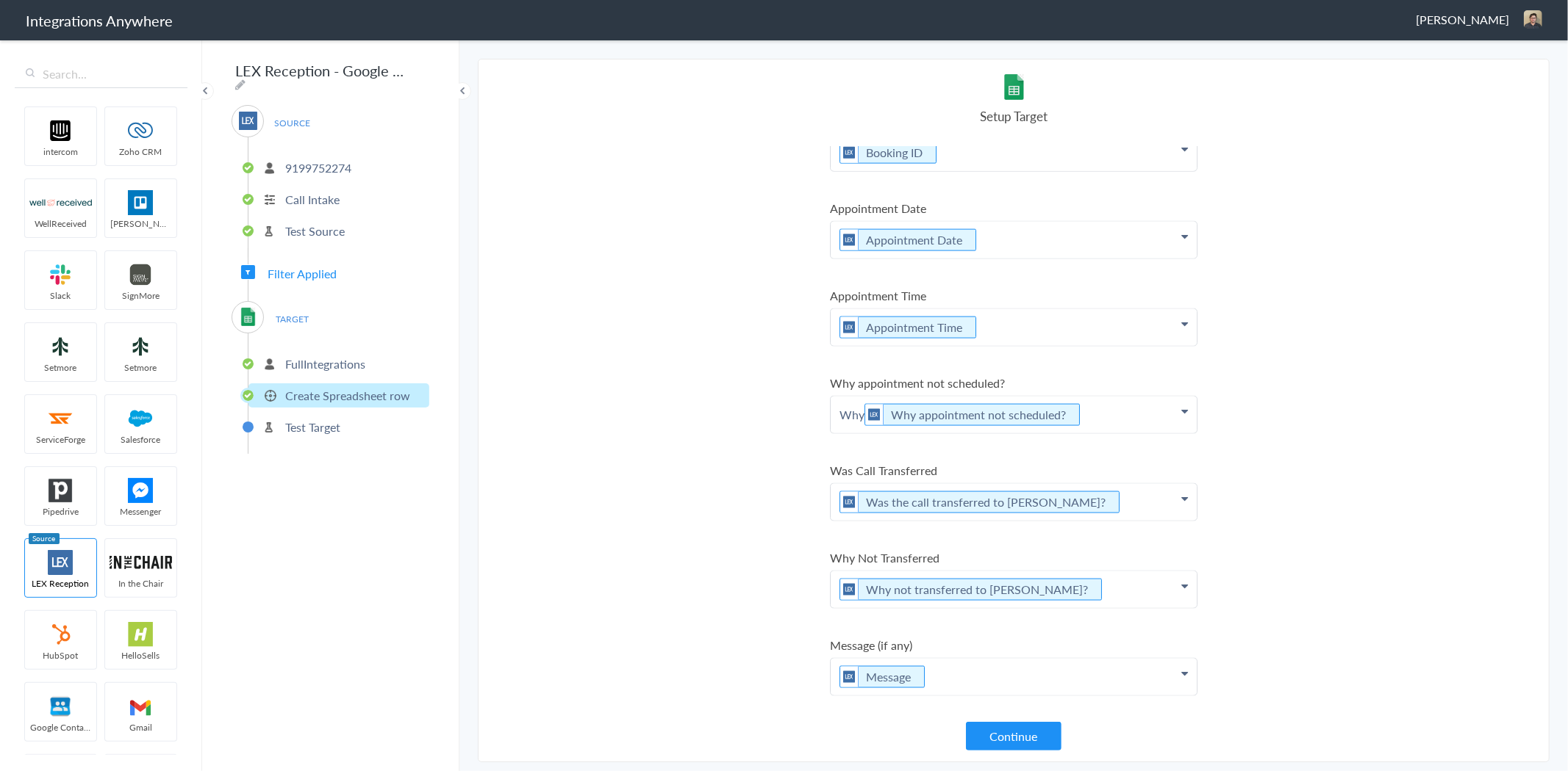
scroll to position [1692, 0]
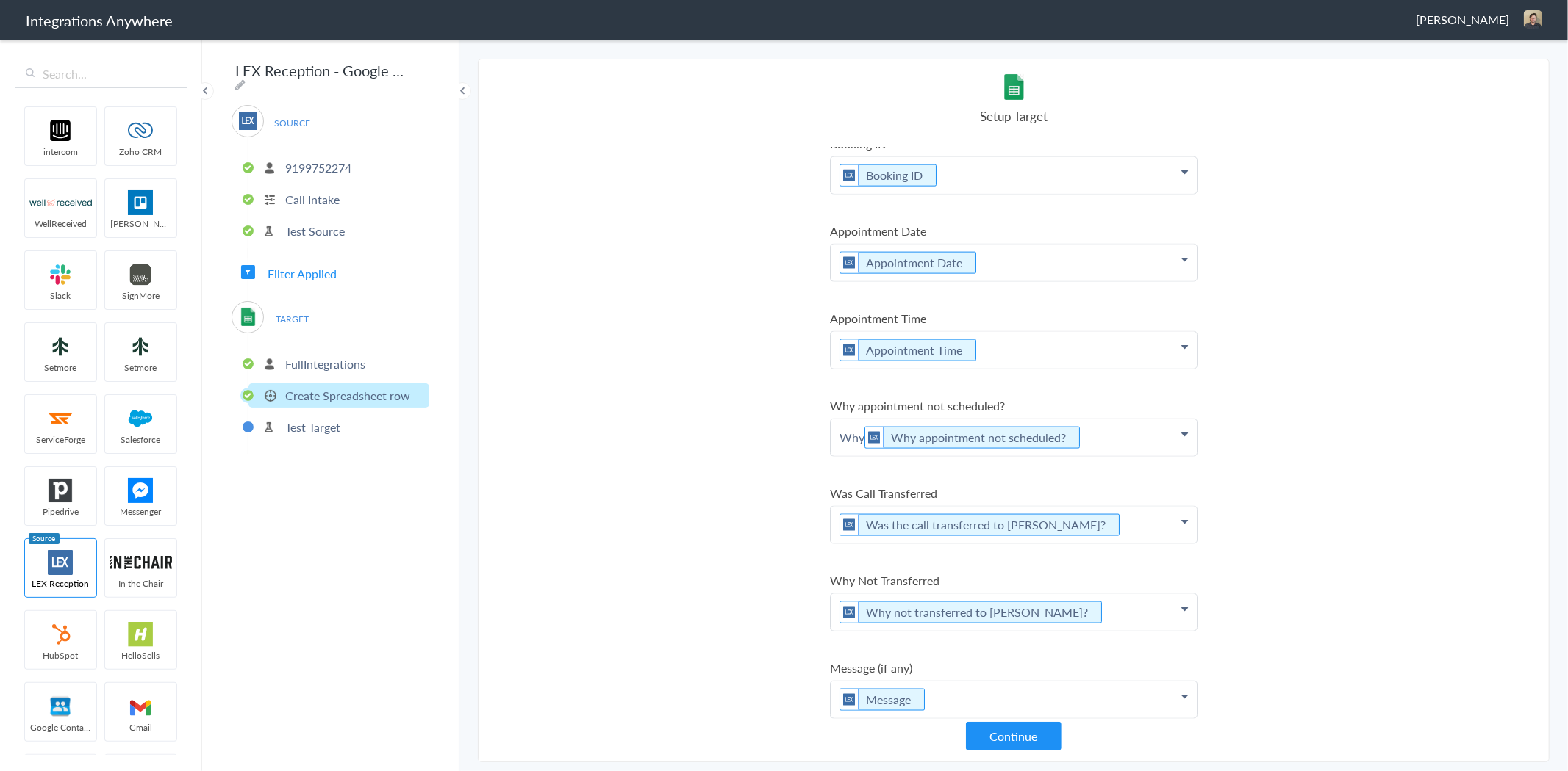
click at [980, 682] on p "Message" at bounding box center [1014, 700] width 366 height 37
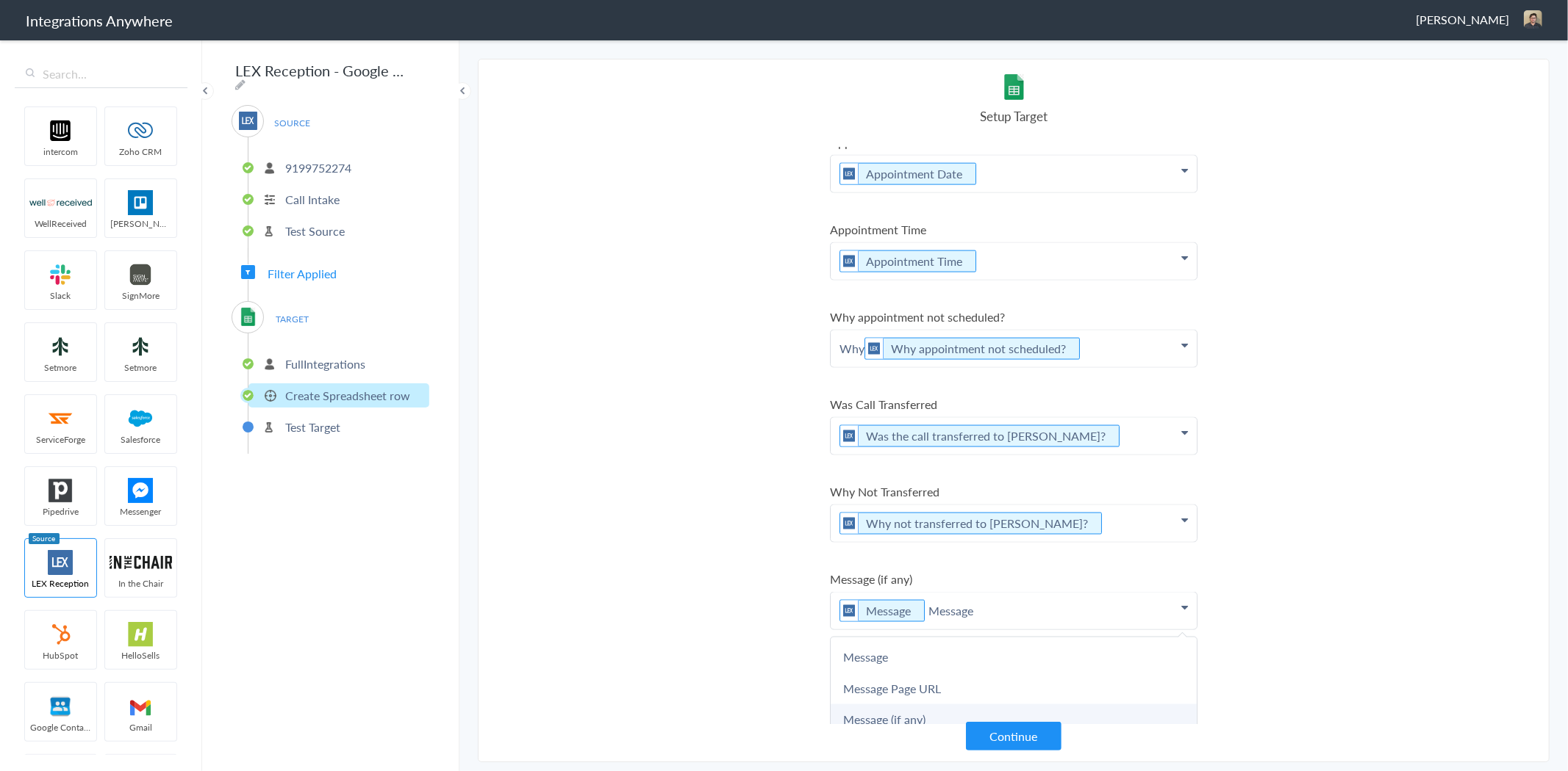
click at [943, 705] on link "Message (if any)" at bounding box center [1014, 720] width 366 height 31
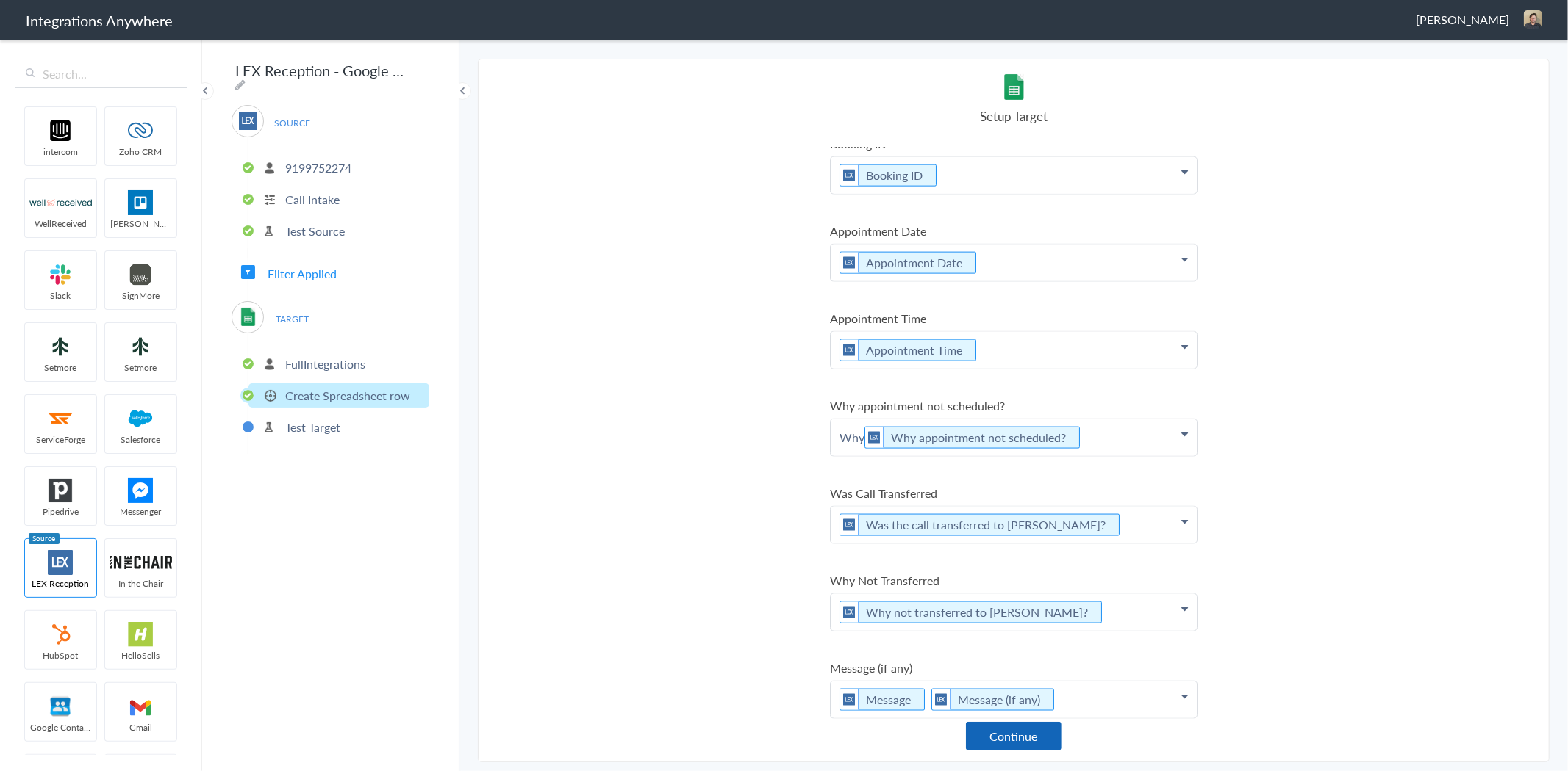
click at [1017, 745] on button "Continue" at bounding box center [1014, 736] width 95 height 29
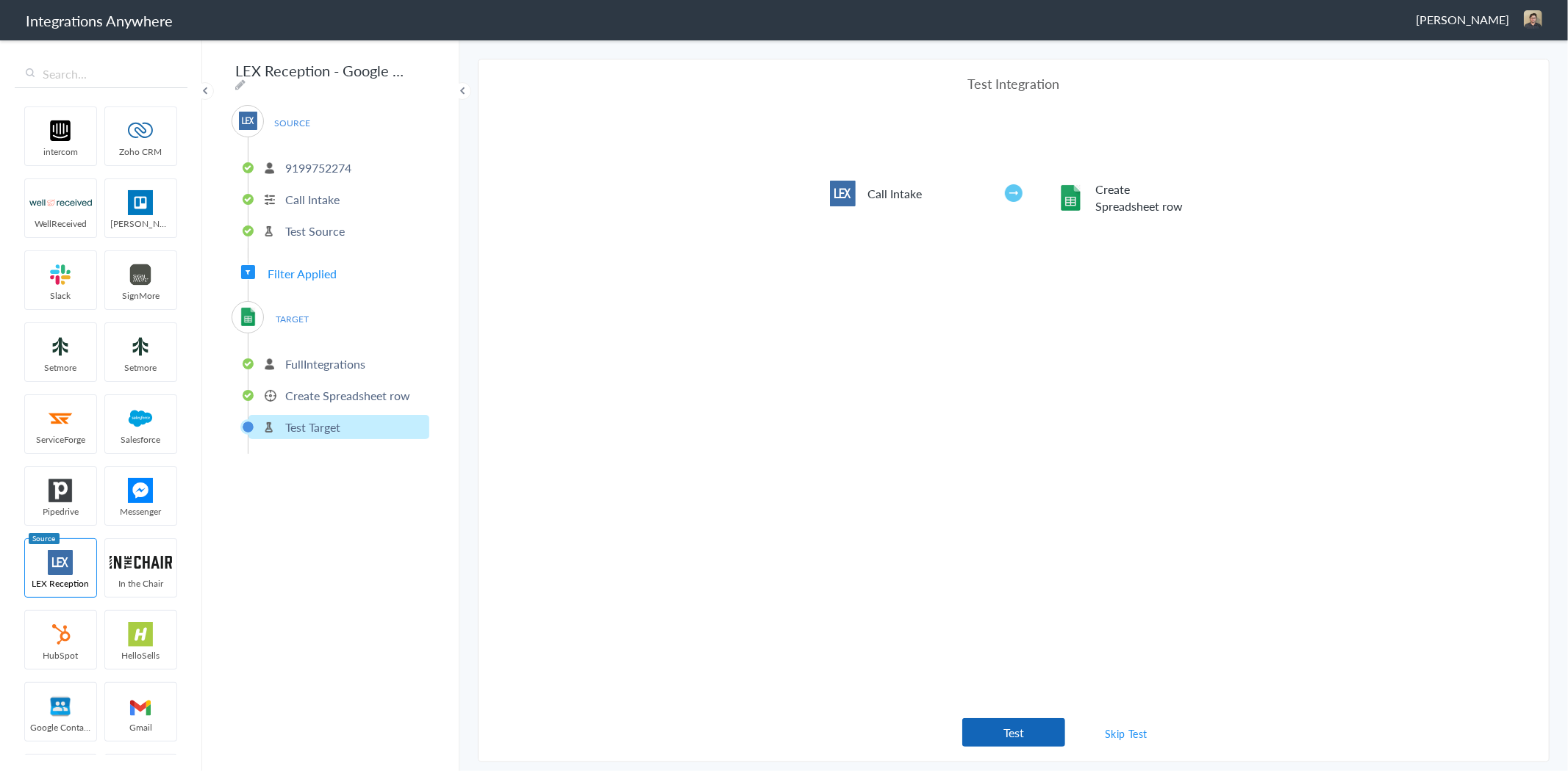
click at [1019, 736] on button "Test" at bounding box center [1014, 733] width 103 height 29
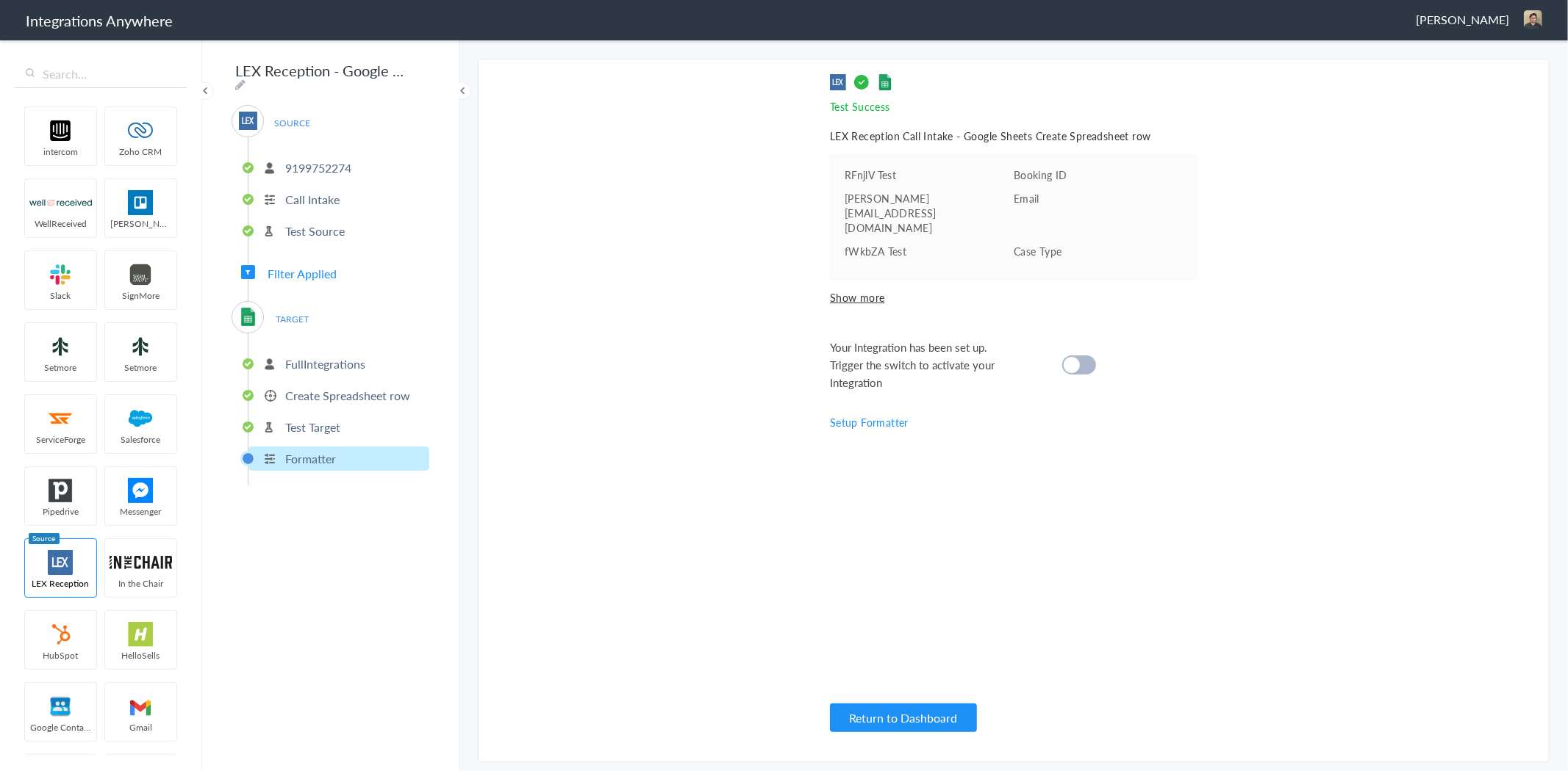
click at [1079, 355] on div at bounding box center [1079, 365] width 34 height 19
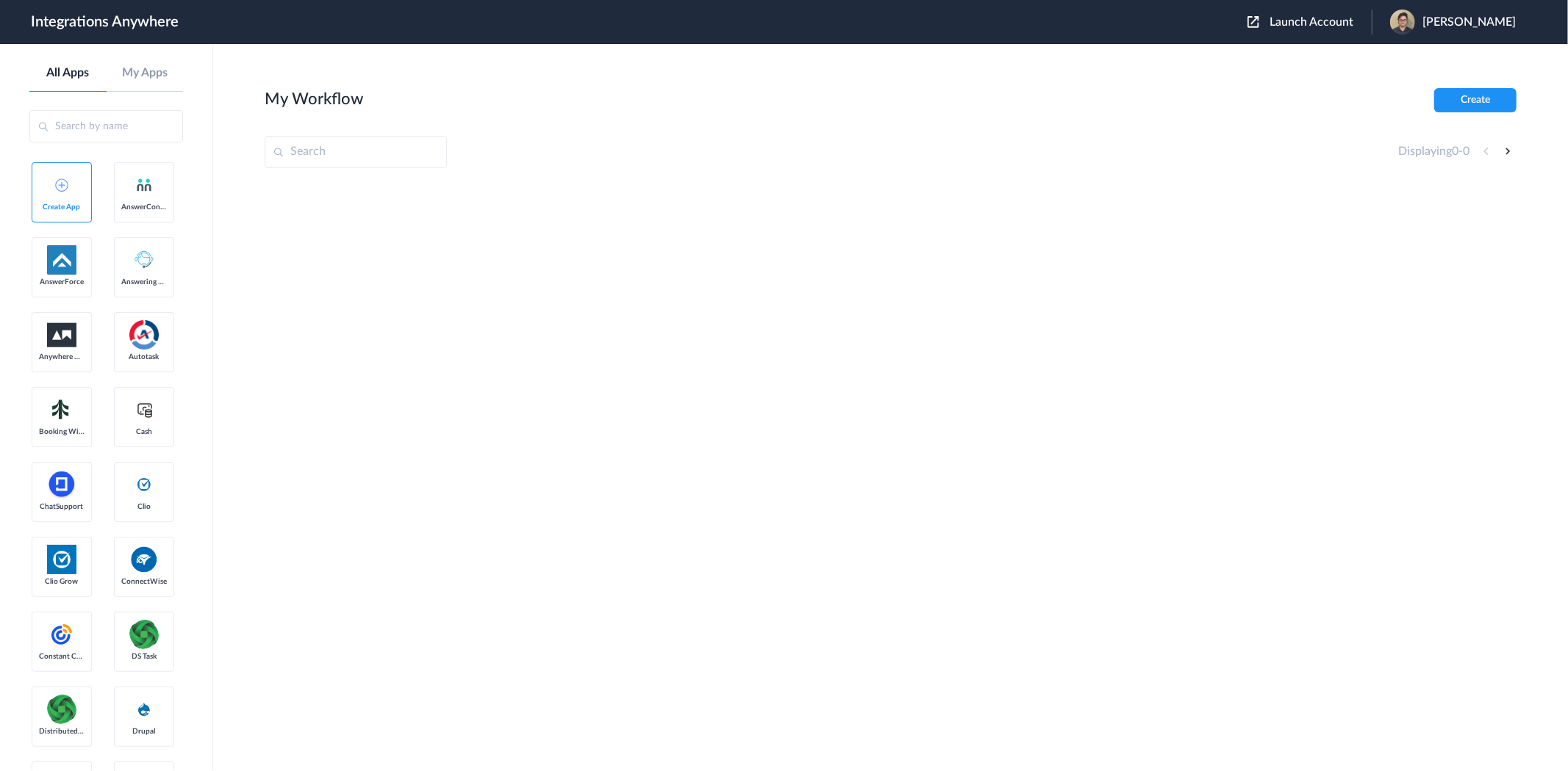
click at [1294, 23] on span "Launch Account" at bounding box center [1311, 22] width 84 height 12
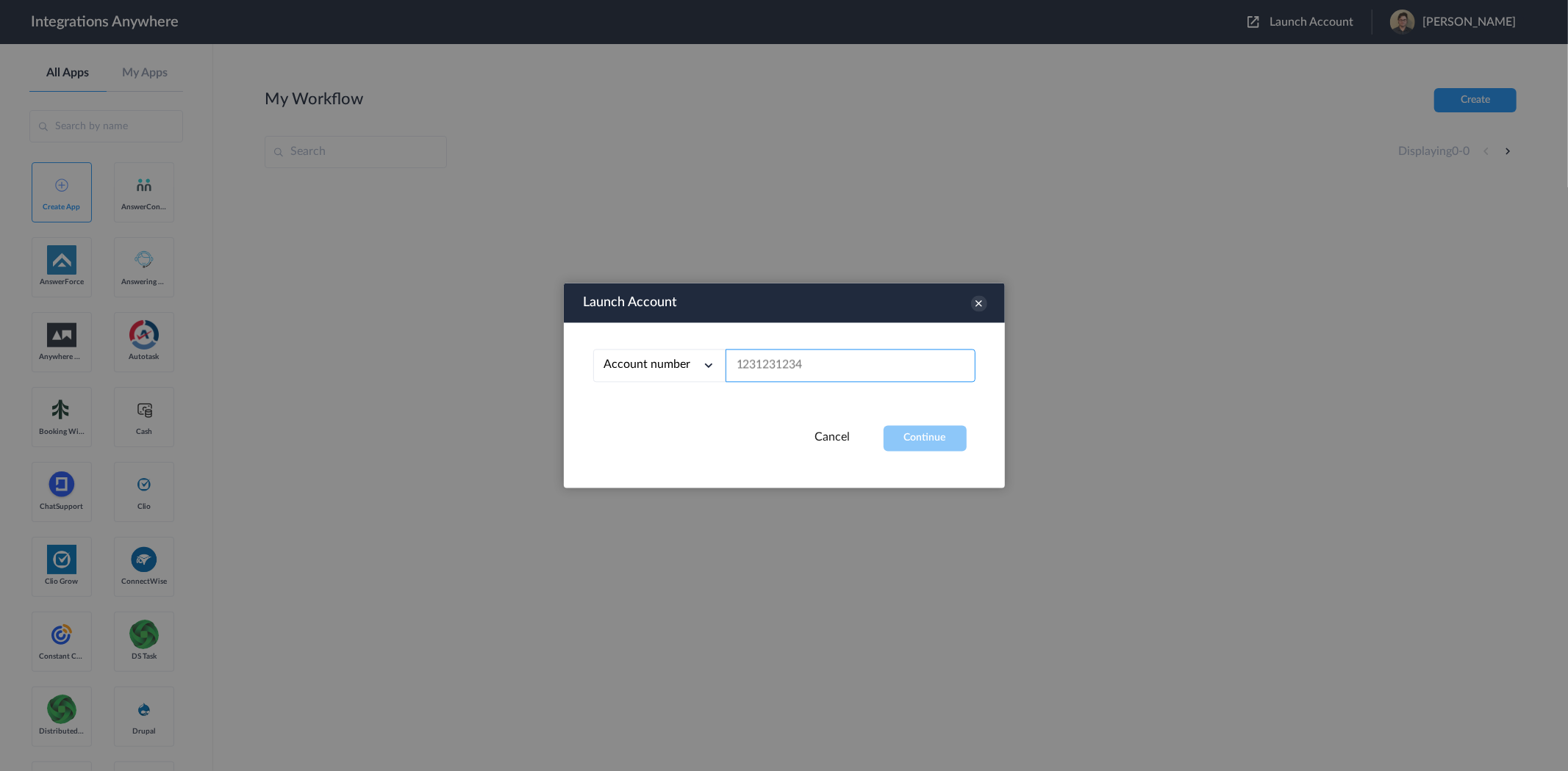
click at [838, 355] on input "text" at bounding box center [850, 366] width 250 height 33
paste input "8327870115"
click at [940, 430] on button "Continue" at bounding box center [925, 438] width 83 height 26
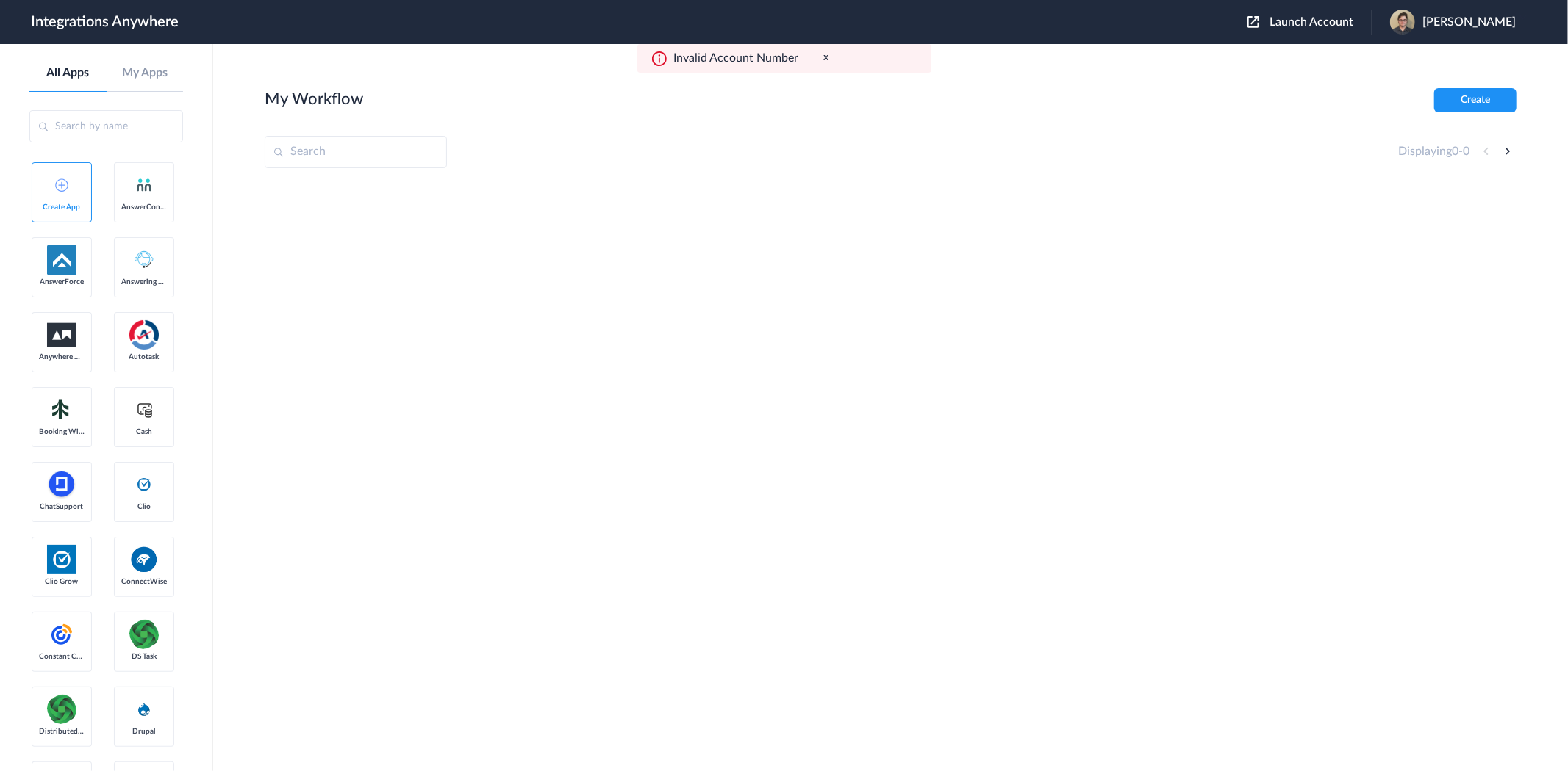
click at [1290, 16] on span "Launch Account" at bounding box center [1311, 22] width 84 height 12
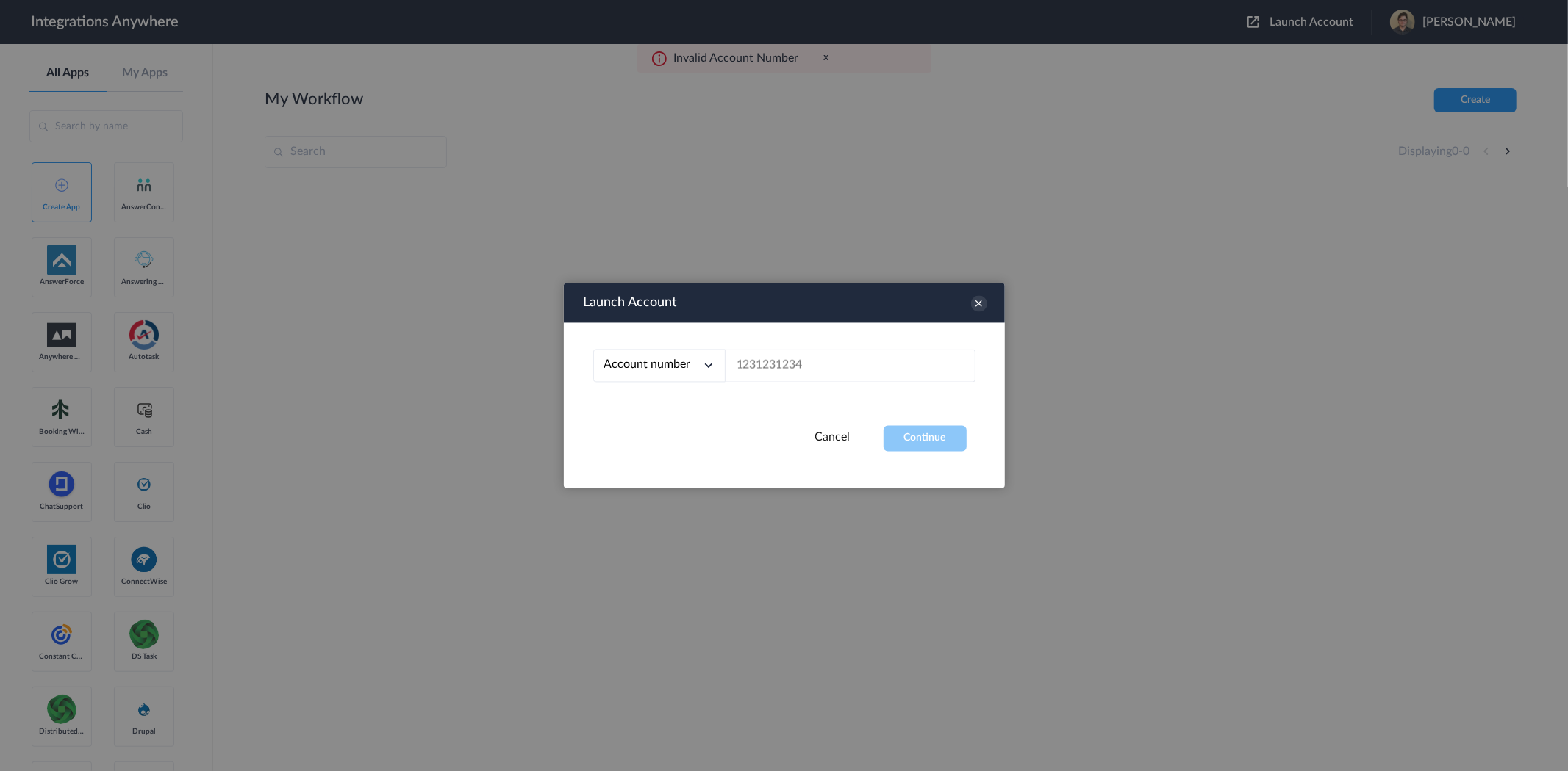
click at [862, 348] on div "Account number Account number Email address" at bounding box center [784, 375] width 441 height 103
click at [832, 376] on input "text" at bounding box center [850, 366] width 250 height 33
paste input "9199752274"
type input "9199752274"
click at [953, 444] on button "Continue" at bounding box center [925, 438] width 83 height 26
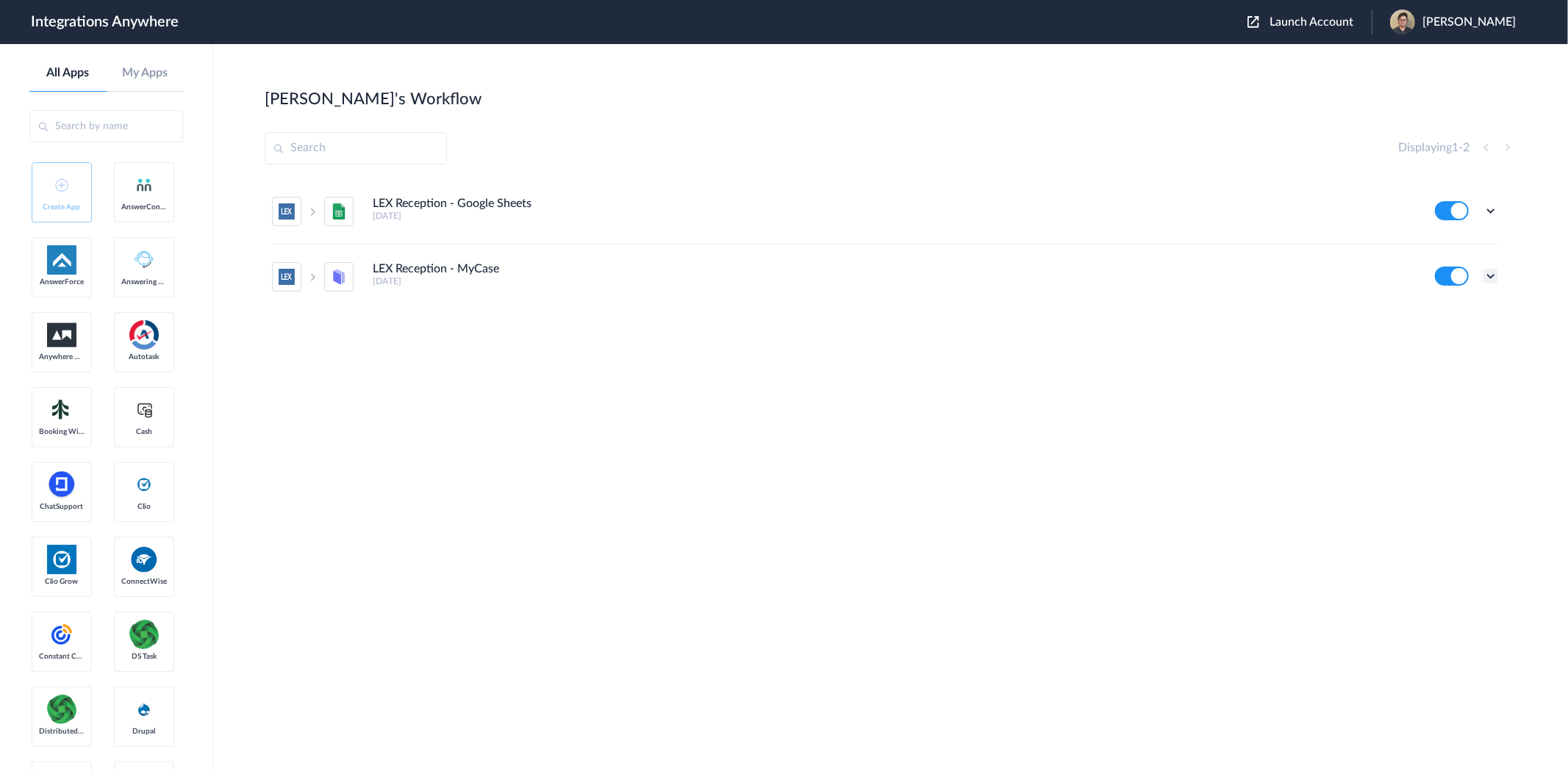
click at [1489, 275] on icon at bounding box center [1491, 276] width 15 height 15
click at [1448, 304] on li "Edit" at bounding box center [1450, 310] width 95 height 27
click at [1495, 270] on icon at bounding box center [1491, 276] width 15 height 15
click at [1467, 341] on link "Task history" at bounding box center [1448, 337] width 70 height 10
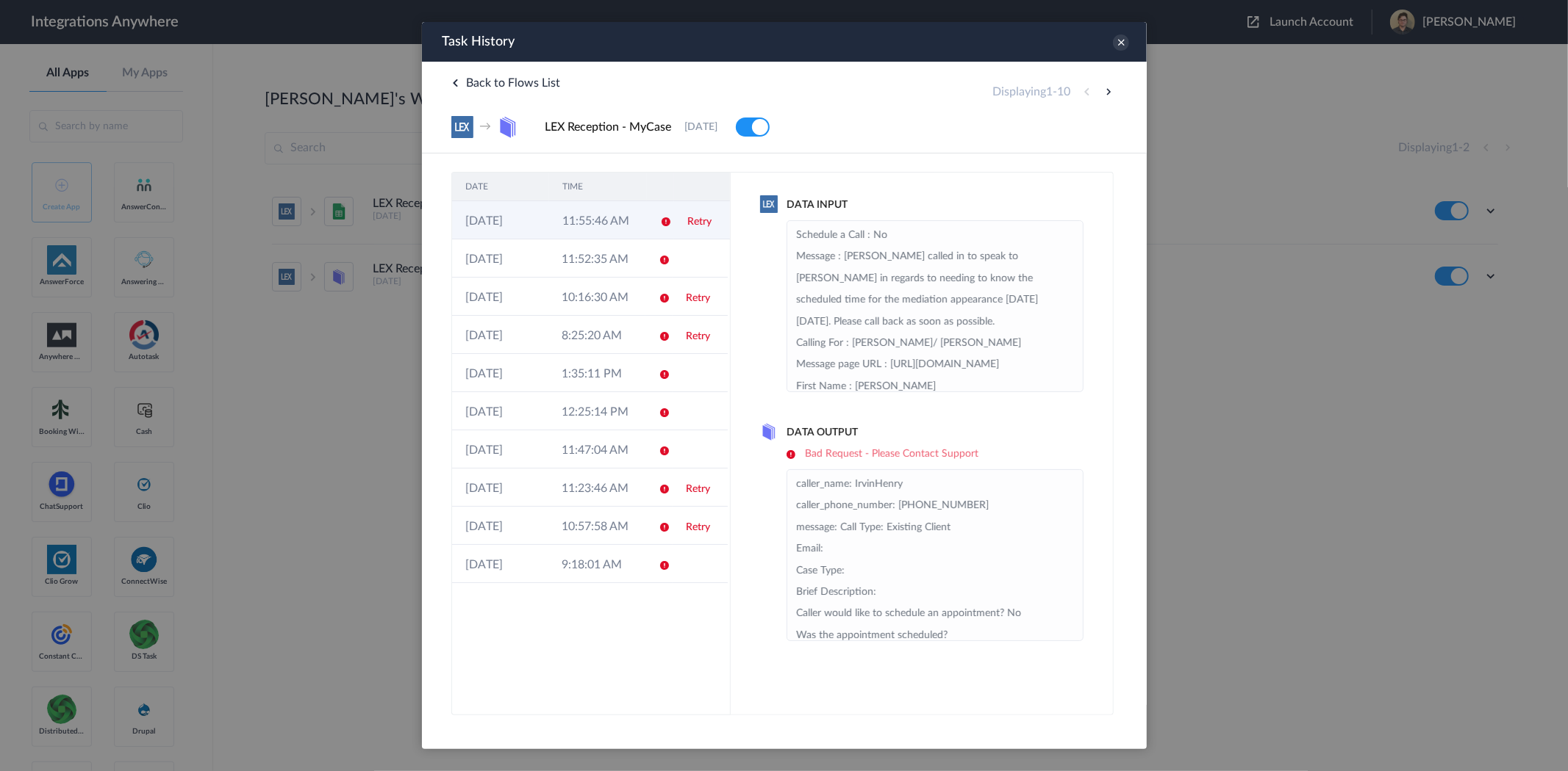
click at [618, 228] on td "11:55:46 AM" at bounding box center [597, 220] width 97 height 38
click at [607, 246] on td "11:52:35 AM" at bounding box center [596, 259] width 96 height 38
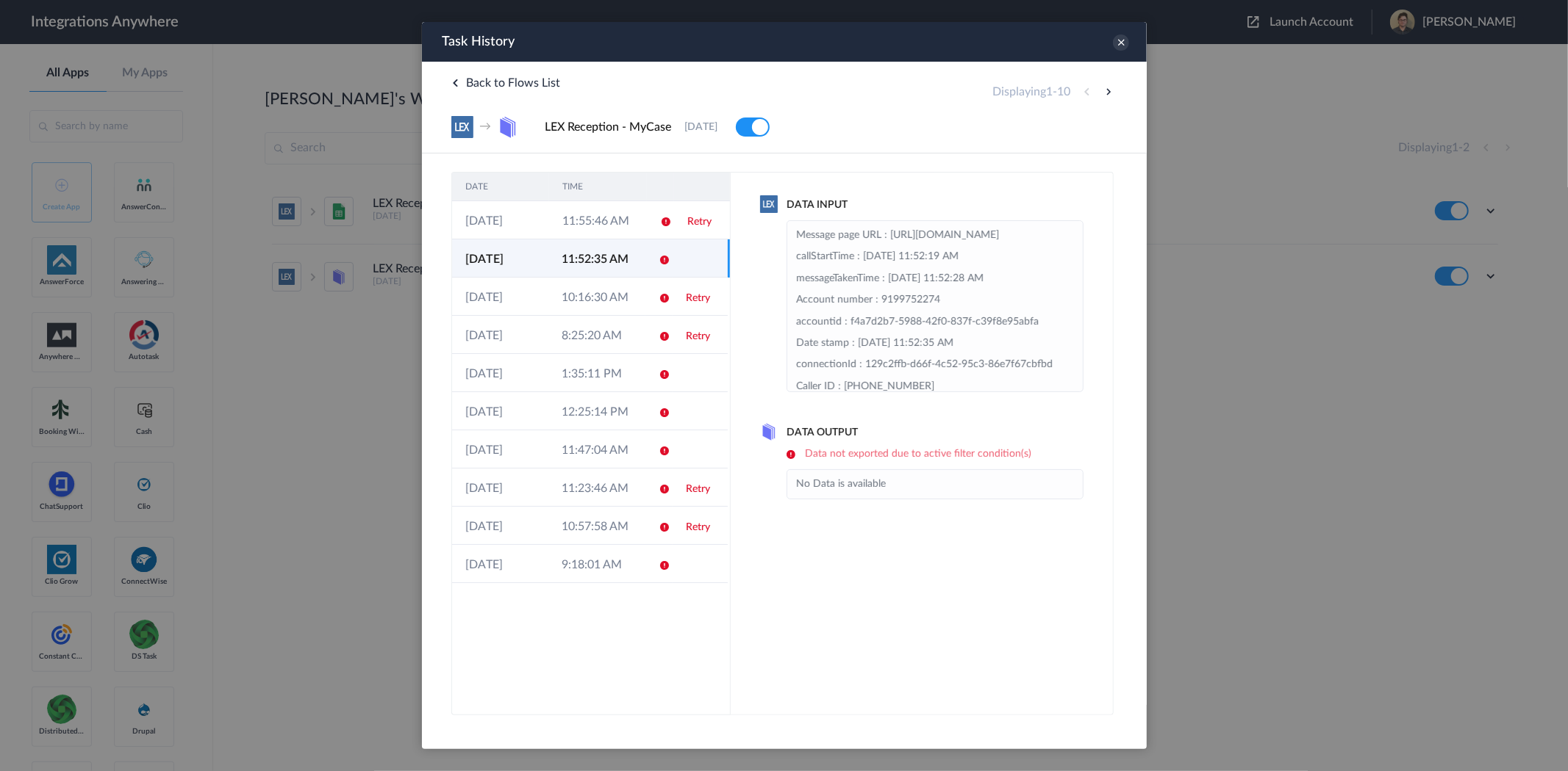
drag, startPoint x: 567, startPoint y: 252, endPoint x: 567, endPoint y: 323, distance: 71.0
click at [568, 252] on td "11:52:35 AM" at bounding box center [596, 259] width 96 height 38
click at [570, 375] on td "1:35:11 PM" at bounding box center [596, 373] width 96 height 38
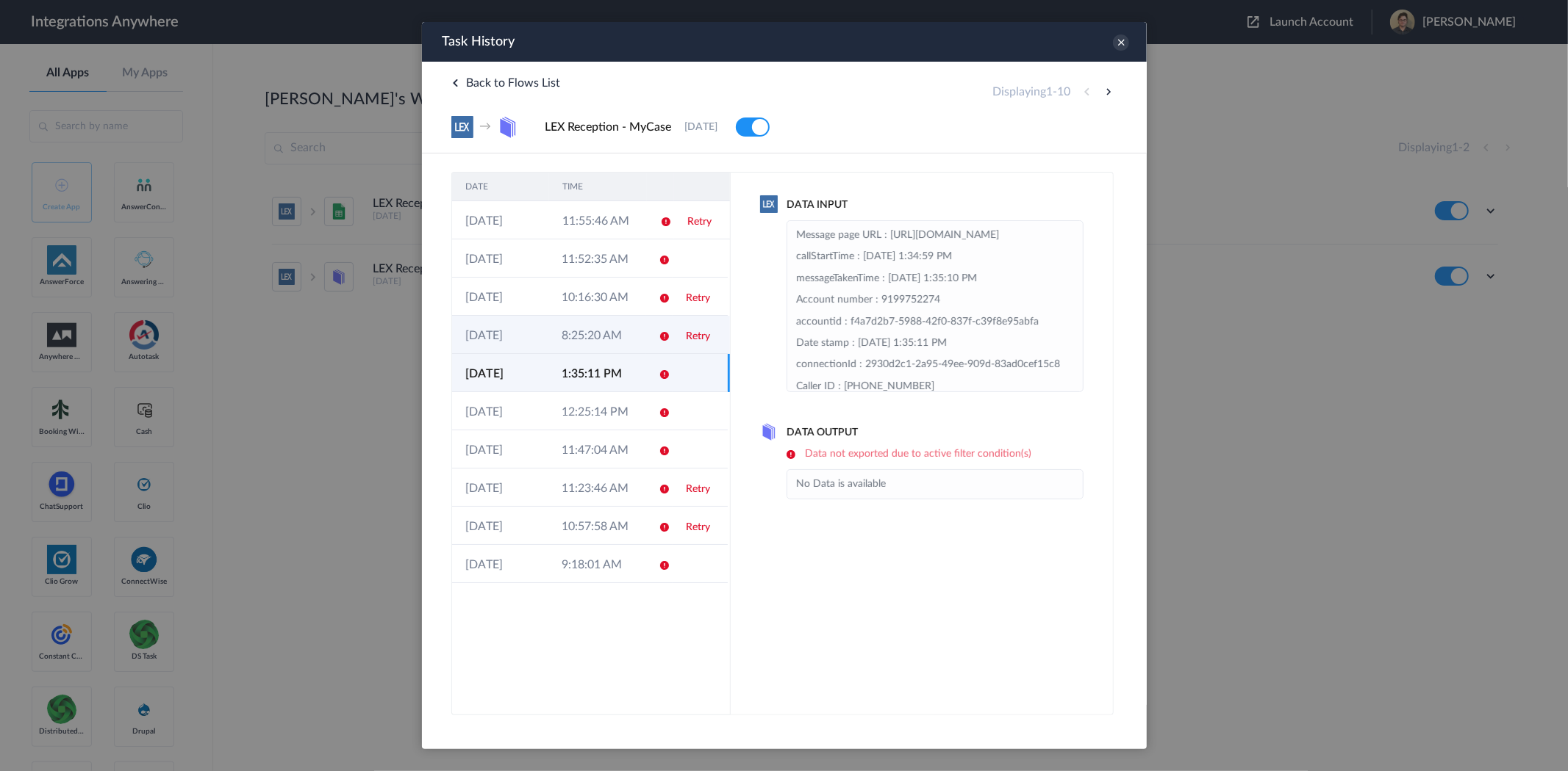
click at [570, 334] on td "8:25:20 AM" at bounding box center [596, 334] width 96 height 38
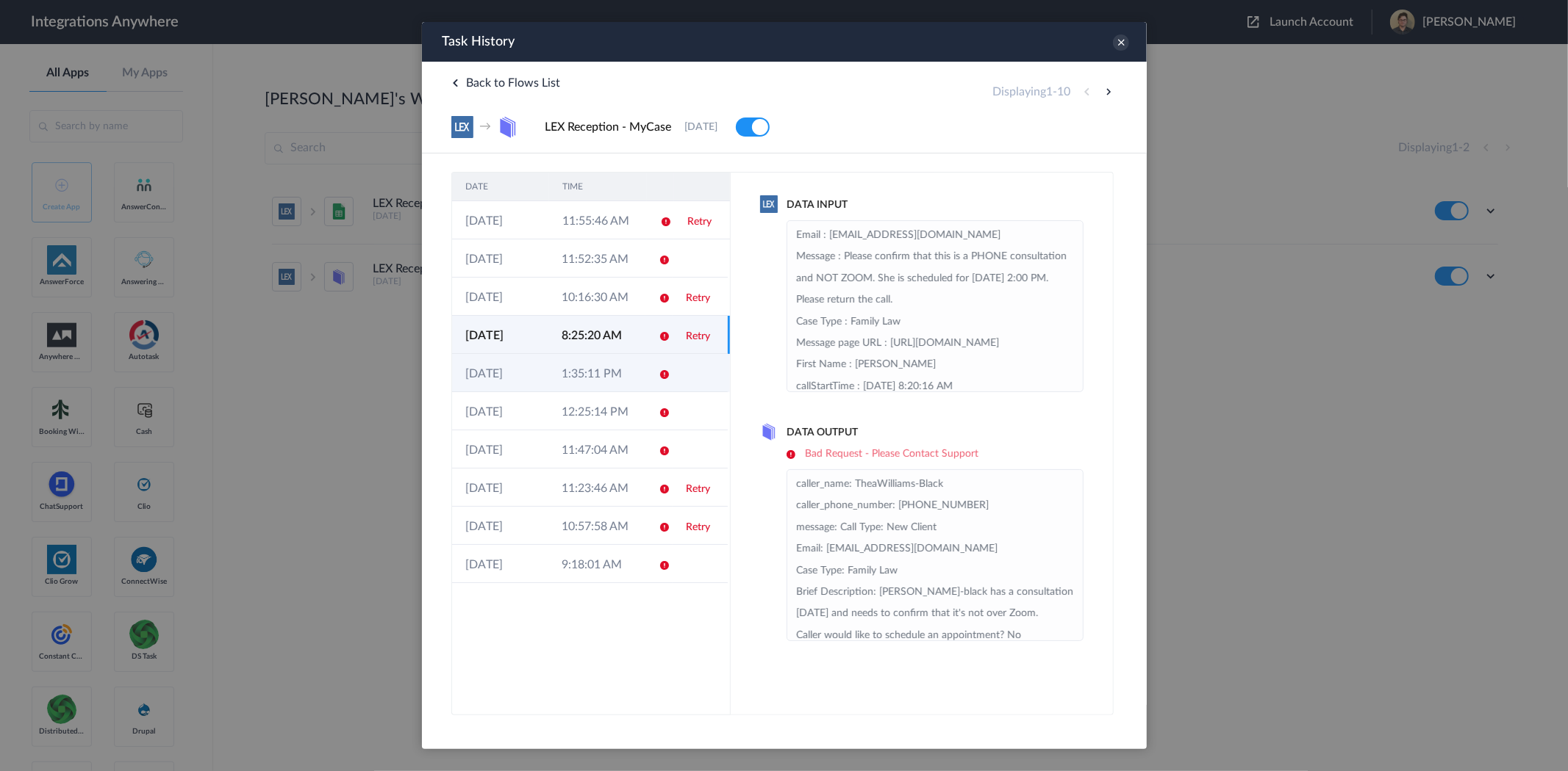
click at [552, 373] on td "1:35:11 PM" at bounding box center [596, 373] width 96 height 38
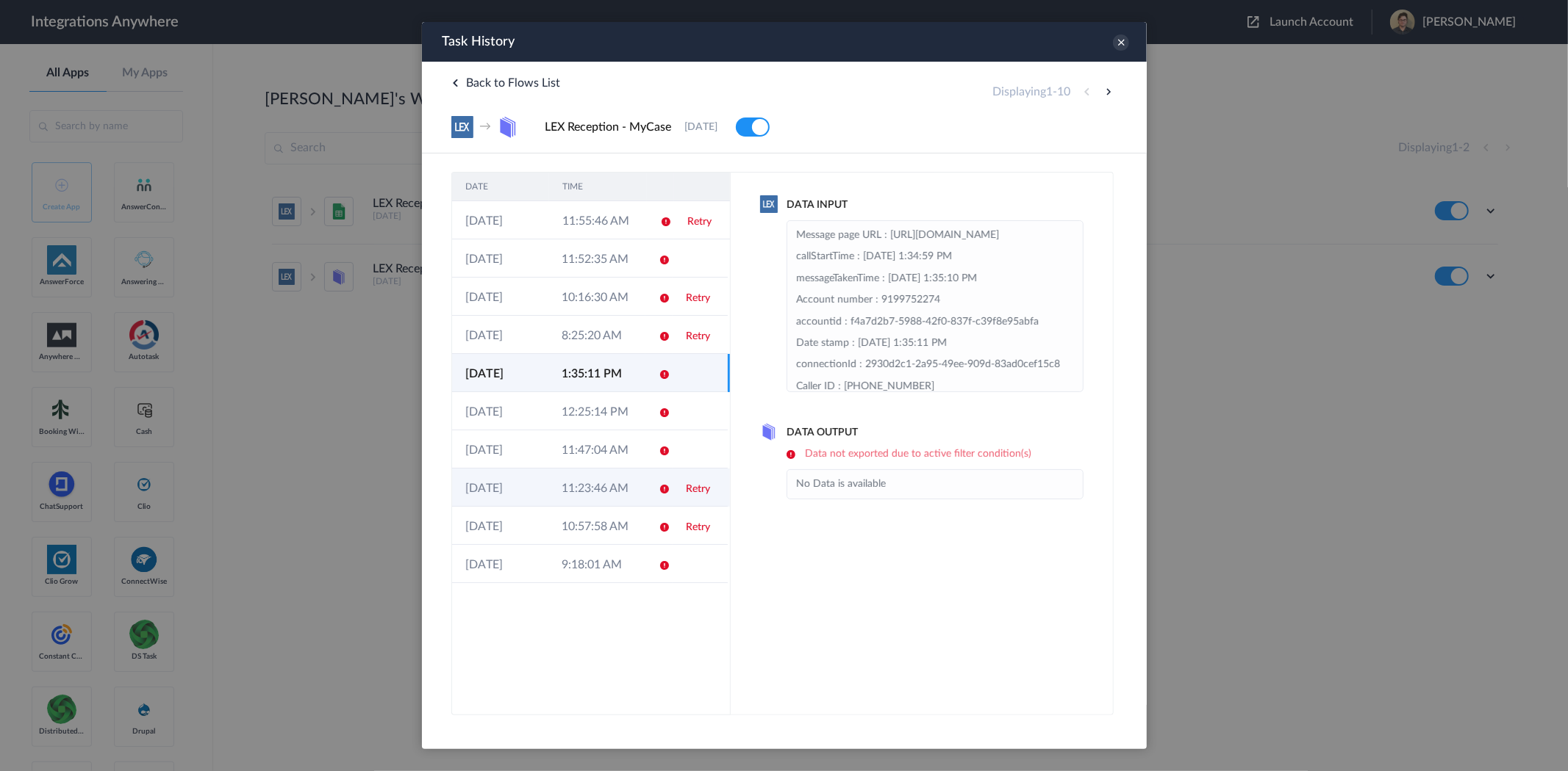
click at [564, 481] on td "11:23:46 AM" at bounding box center [596, 487] width 96 height 38
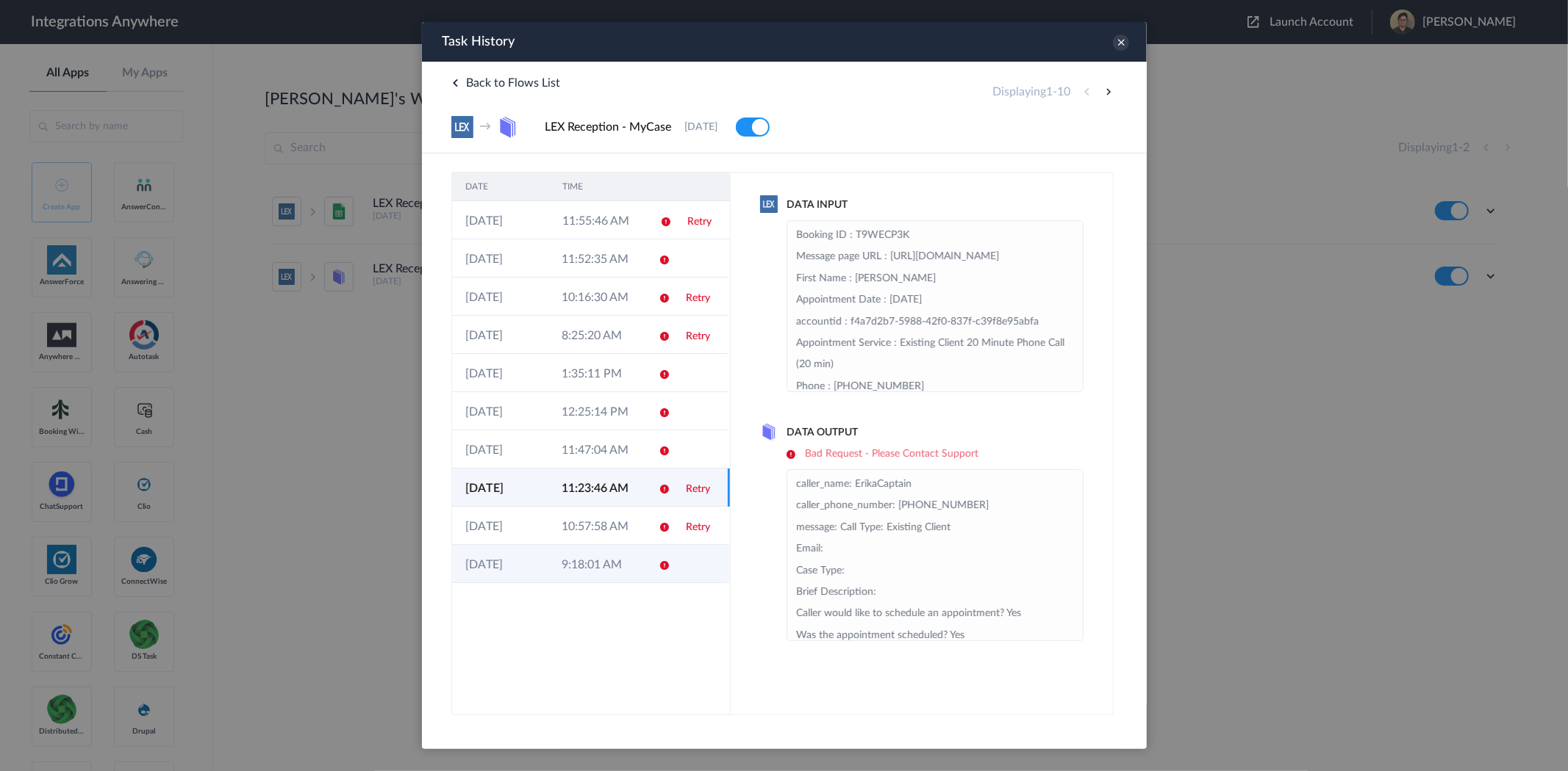
click at [627, 557] on td "9:18:01 AM" at bounding box center [596, 564] width 96 height 38
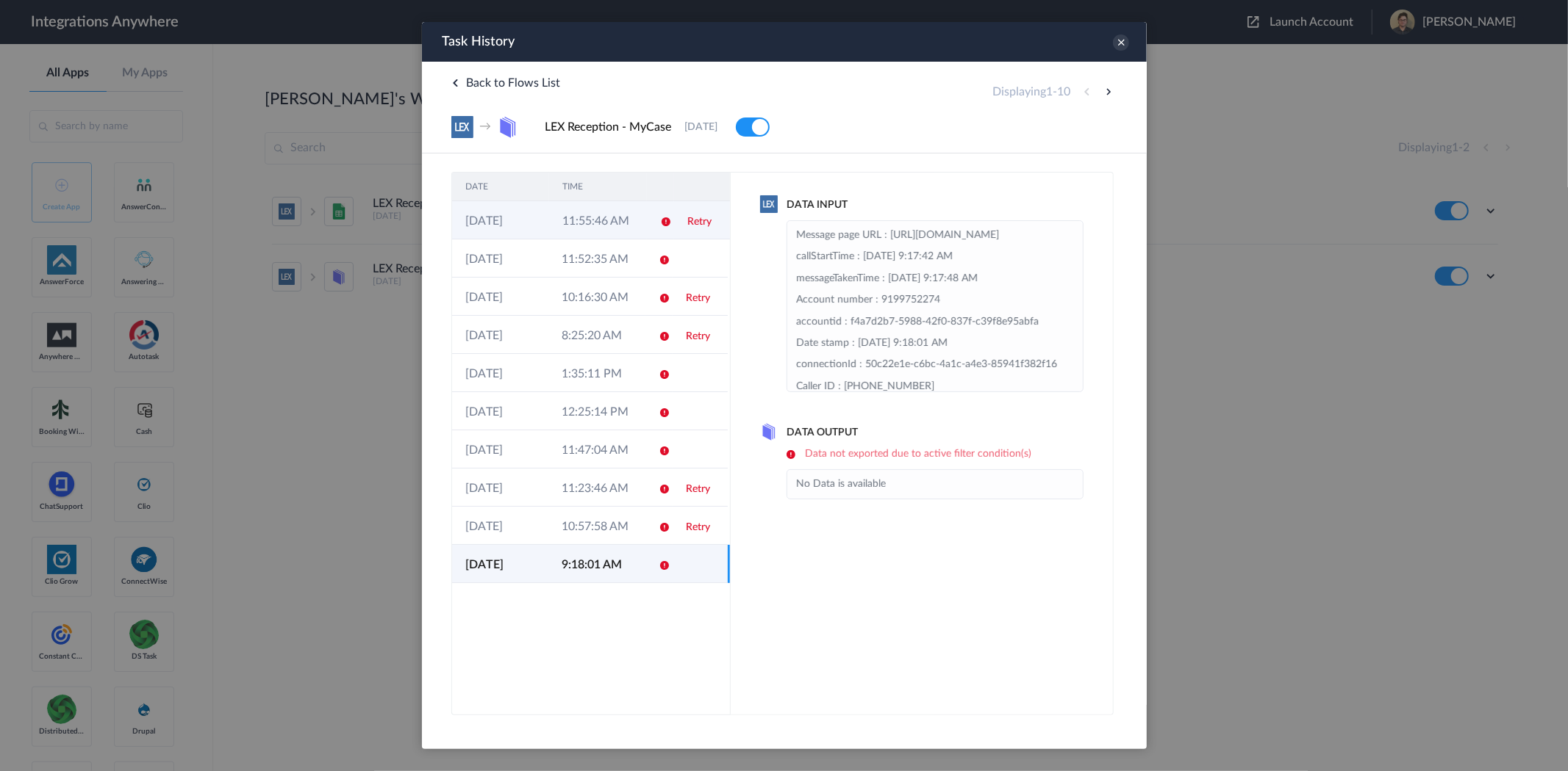
click at [525, 218] on td "15-09-2025" at bounding box center [499, 220] width 97 height 38
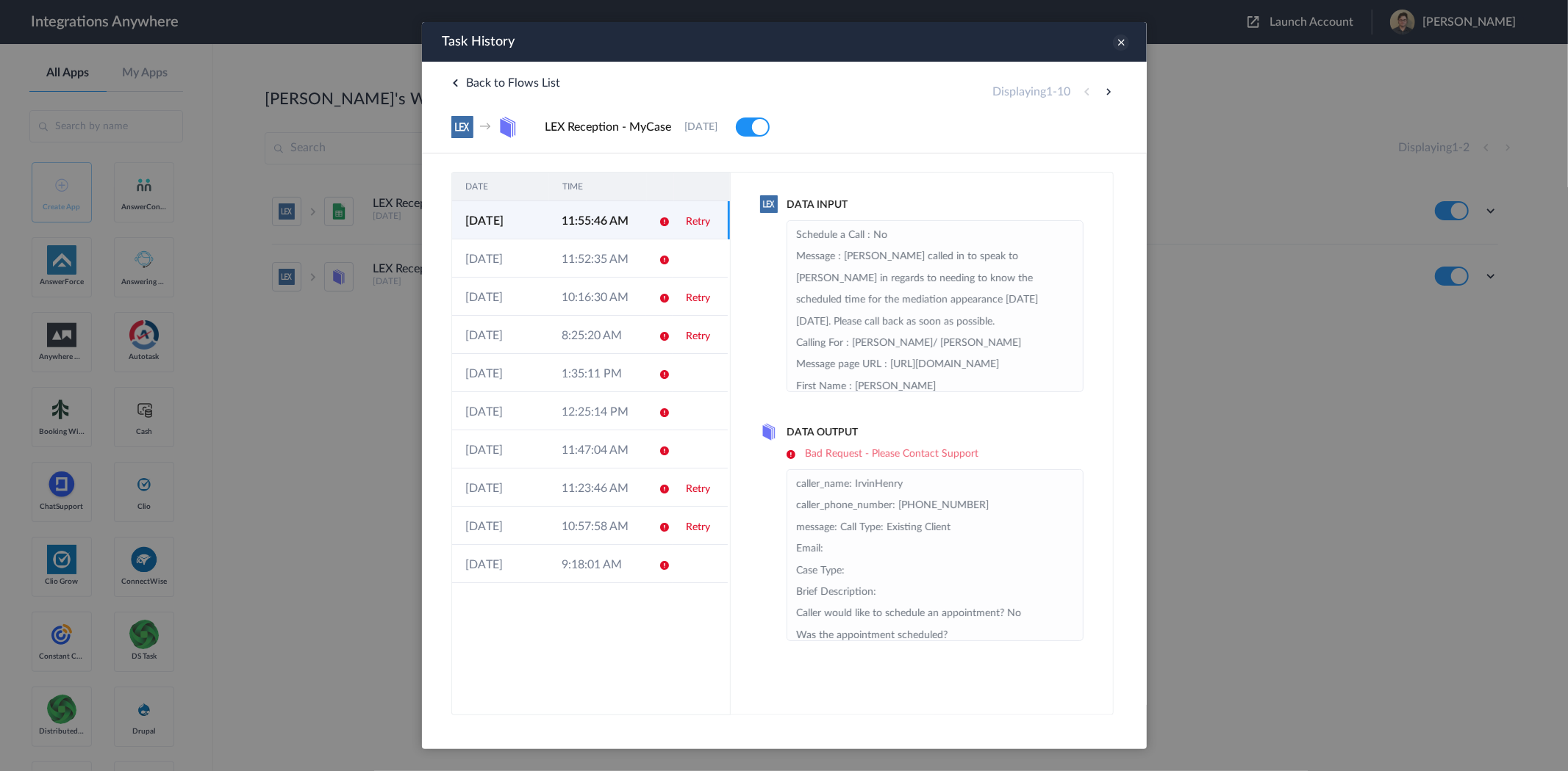
click at [1118, 40] on icon at bounding box center [1120, 42] width 16 height 16
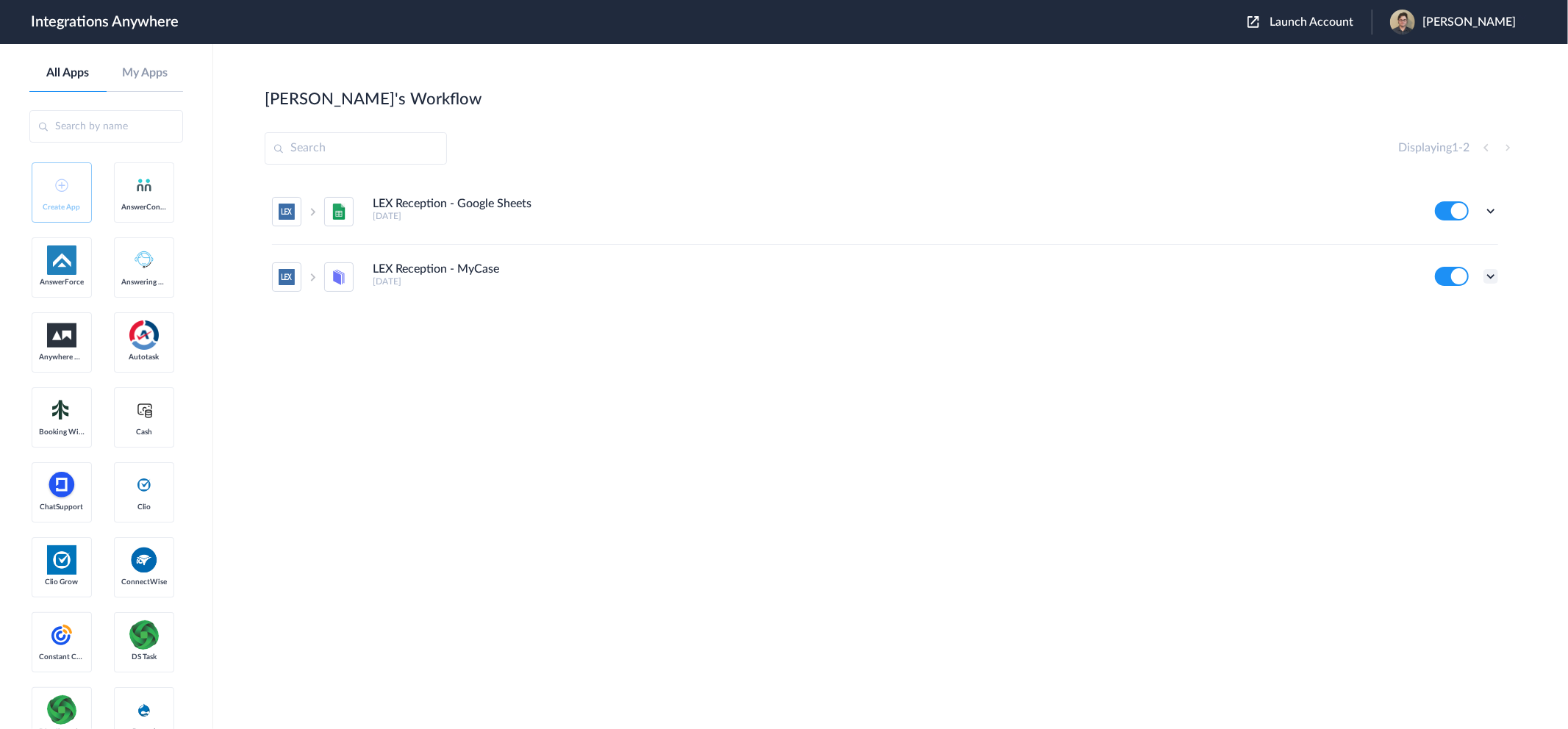
click at [1496, 277] on icon at bounding box center [1491, 276] width 15 height 15
click at [1473, 339] on link "Task history" at bounding box center [1448, 337] width 70 height 10
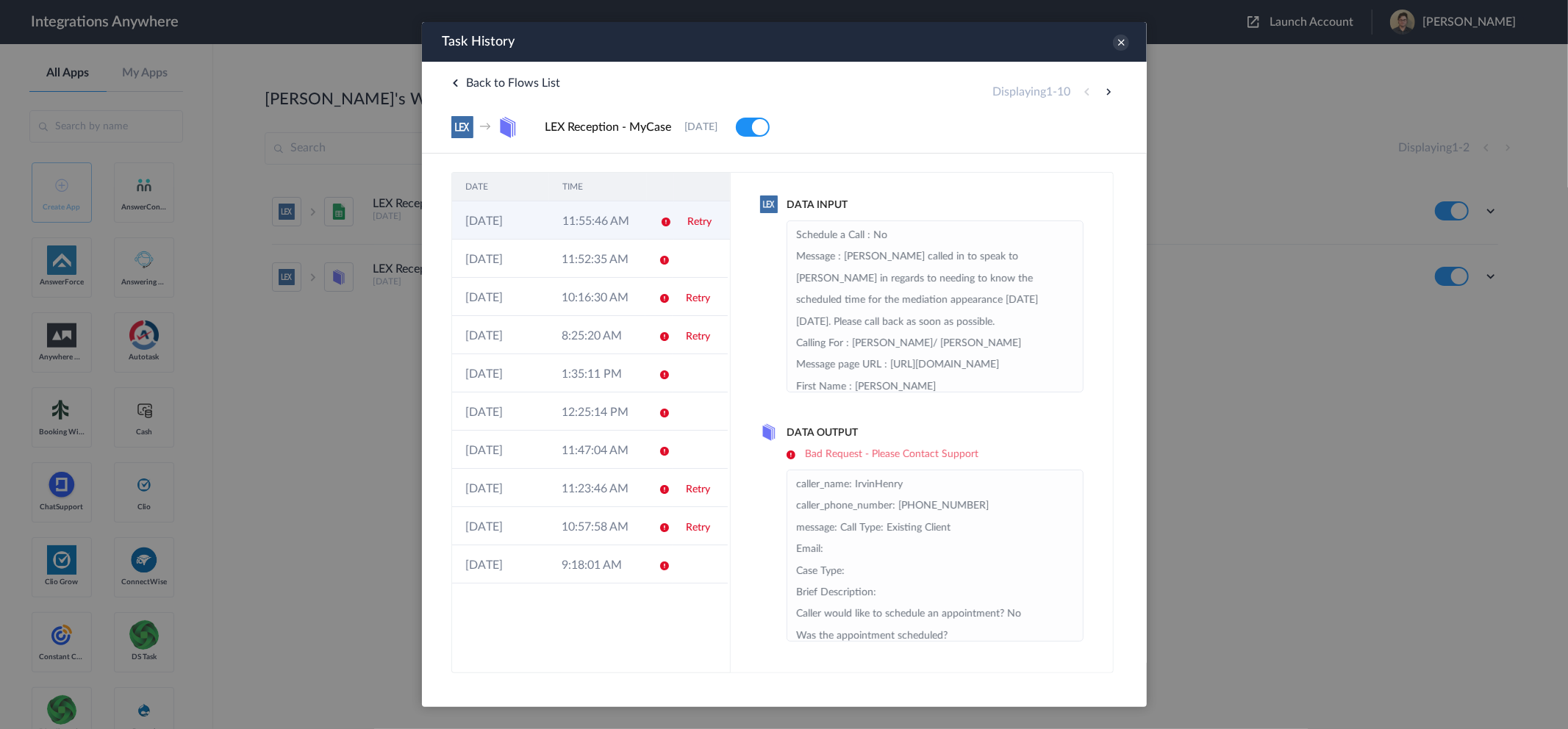
click at [617, 228] on td "11:55:46 AM" at bounding box center [597, 220] width 97 height 38
click at [607, 273] on td "11:52:35 AM" at bounding box center [596, 259] width 96 height 38
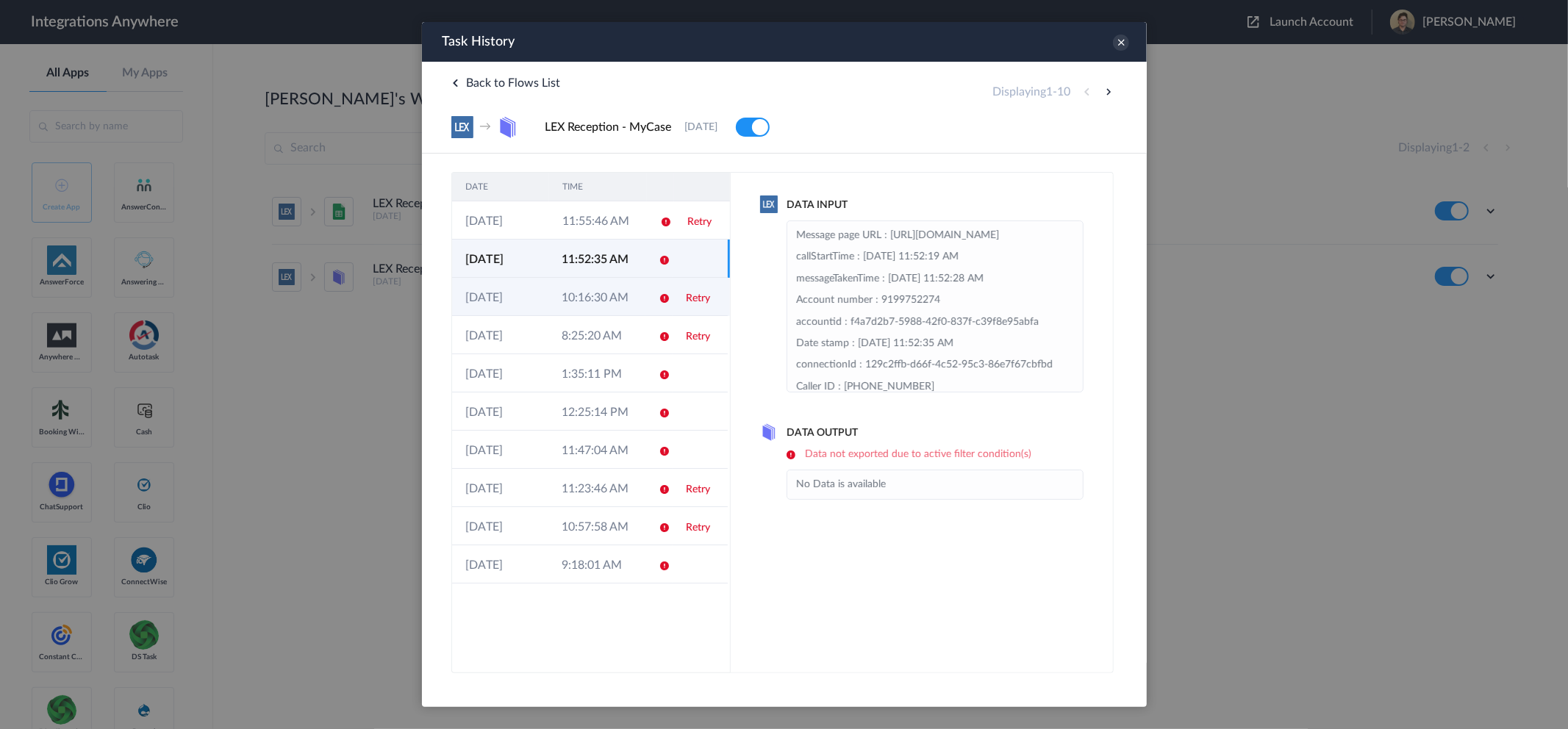
click at [618, 306] on td "10:16:30 AM" at bounding box center [596, 296] width 96 height 38
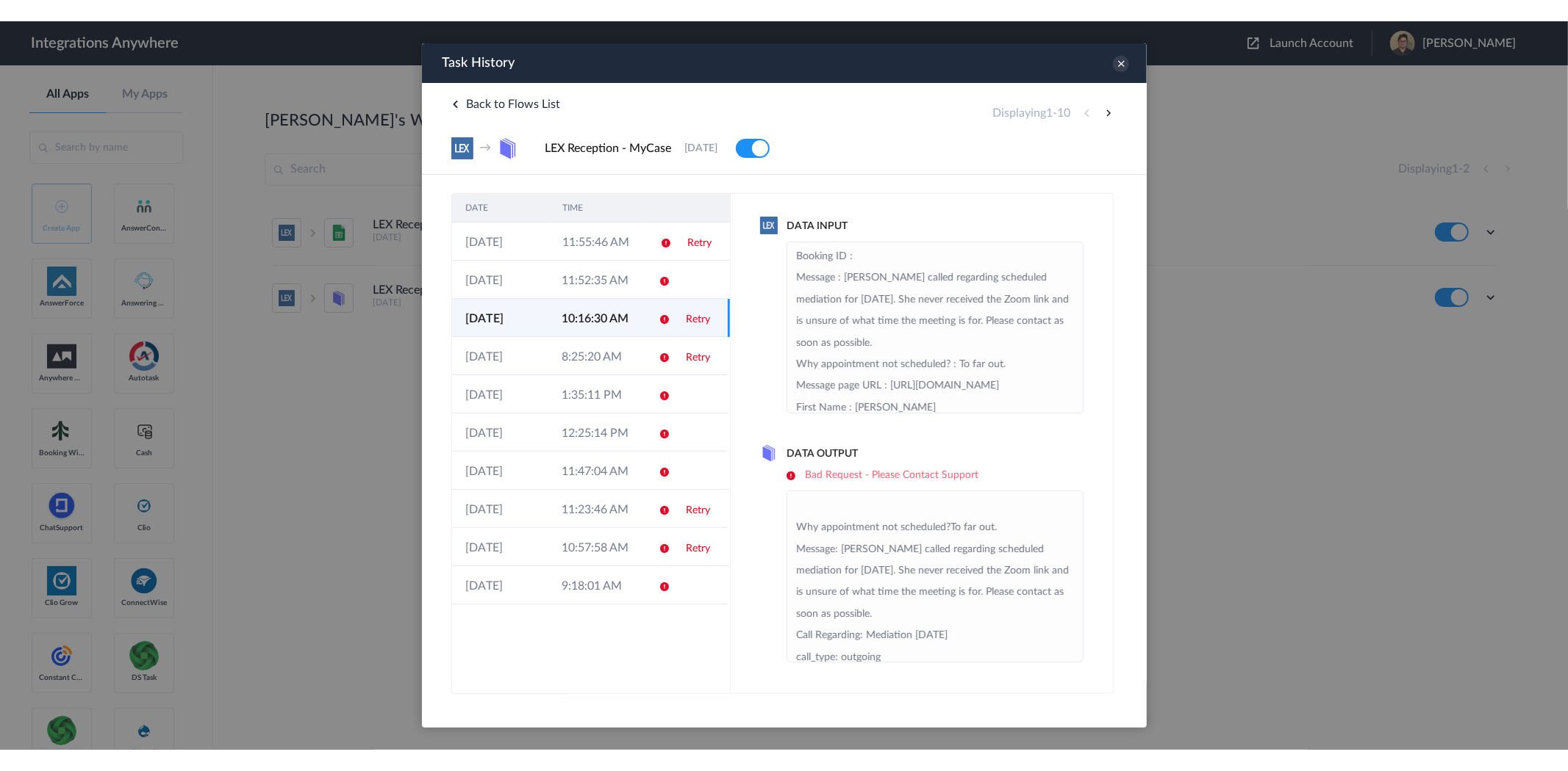
scroll to position [268, 0]
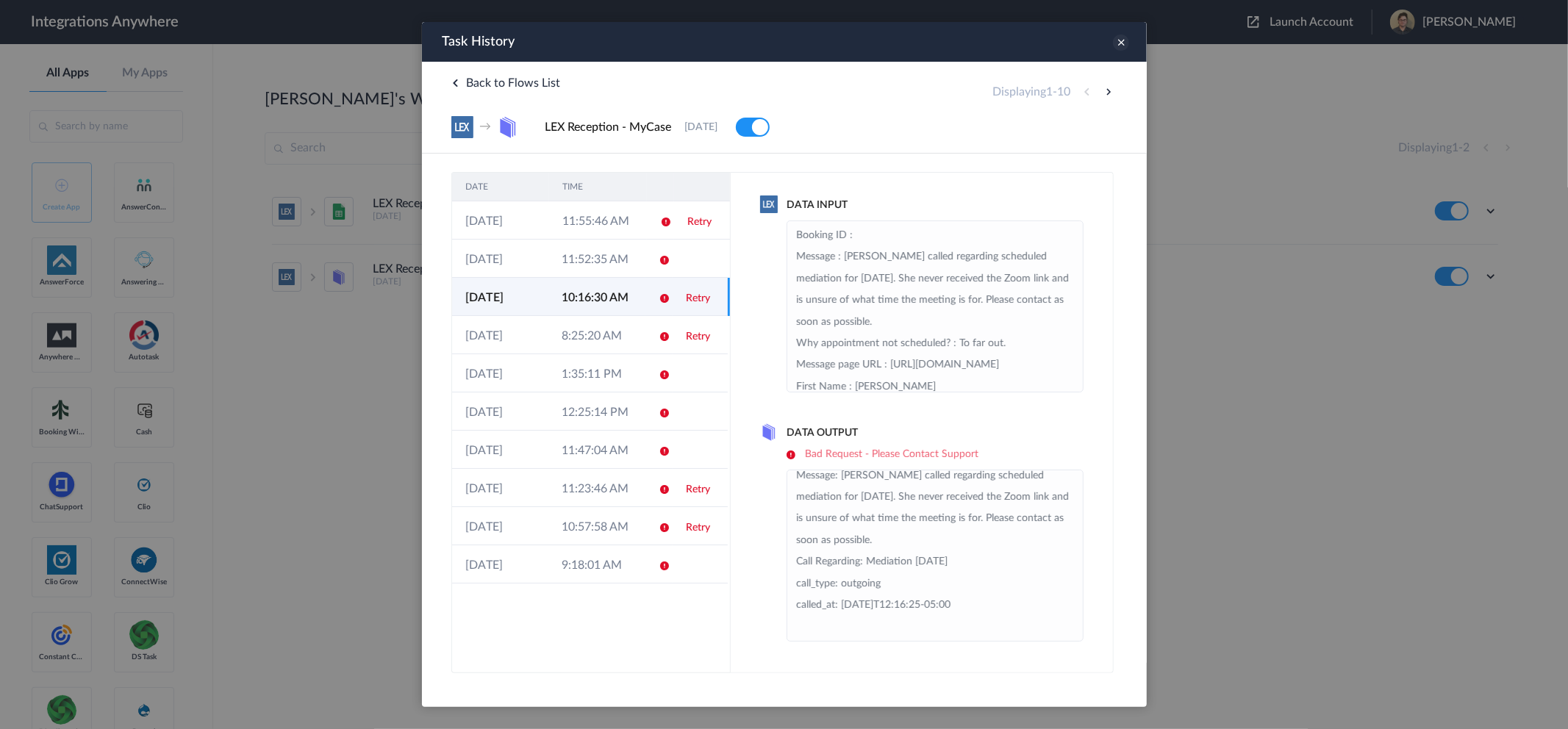
click at [1118, 47] on icon at bounding box center [1120, 42] width 16 height 16
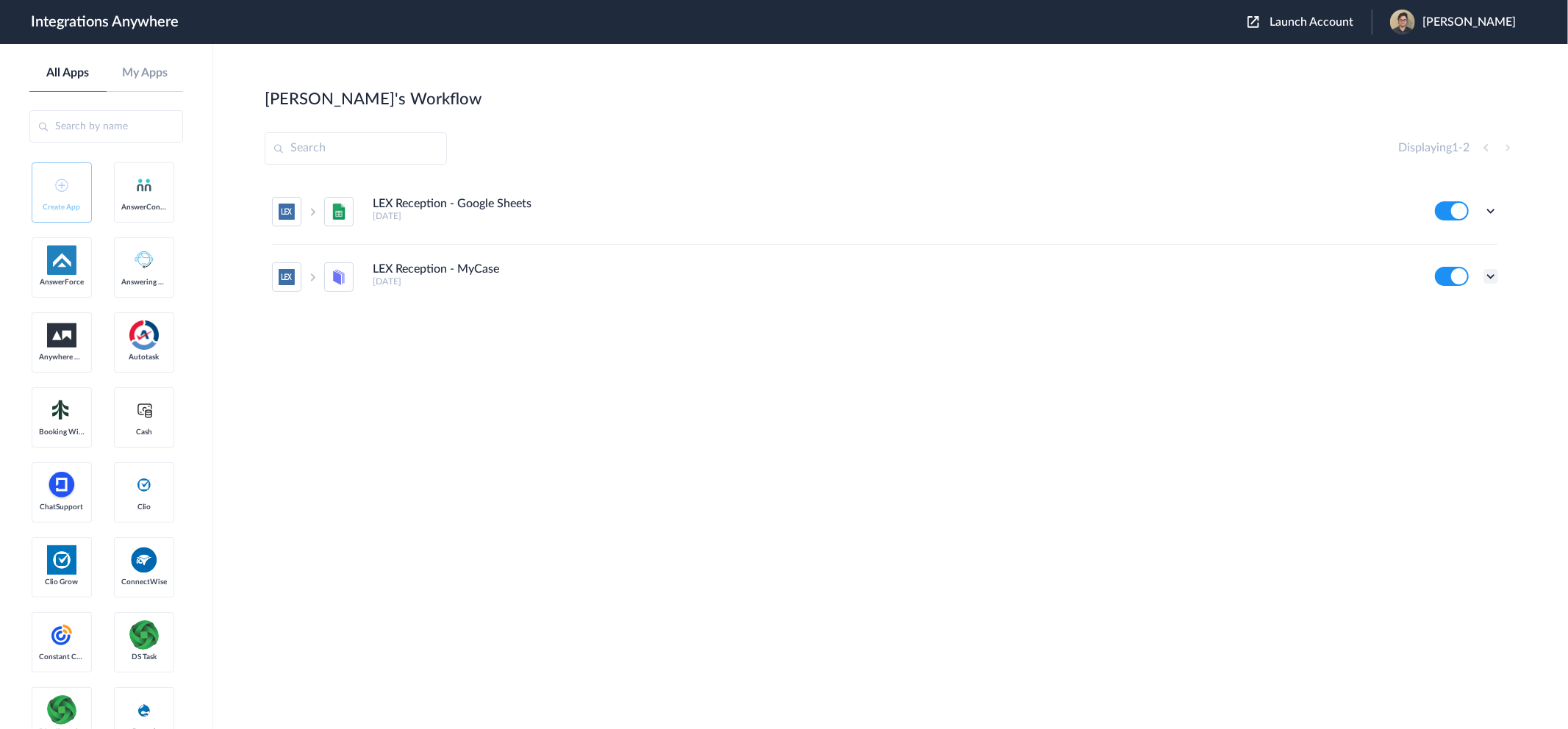
click at [1498, 277] on icon at bounding box center [1491, 276] width 15 height 15
click at [1452, 314] on li "Edit" at bounding box center [1450, 310] width 95 height 27
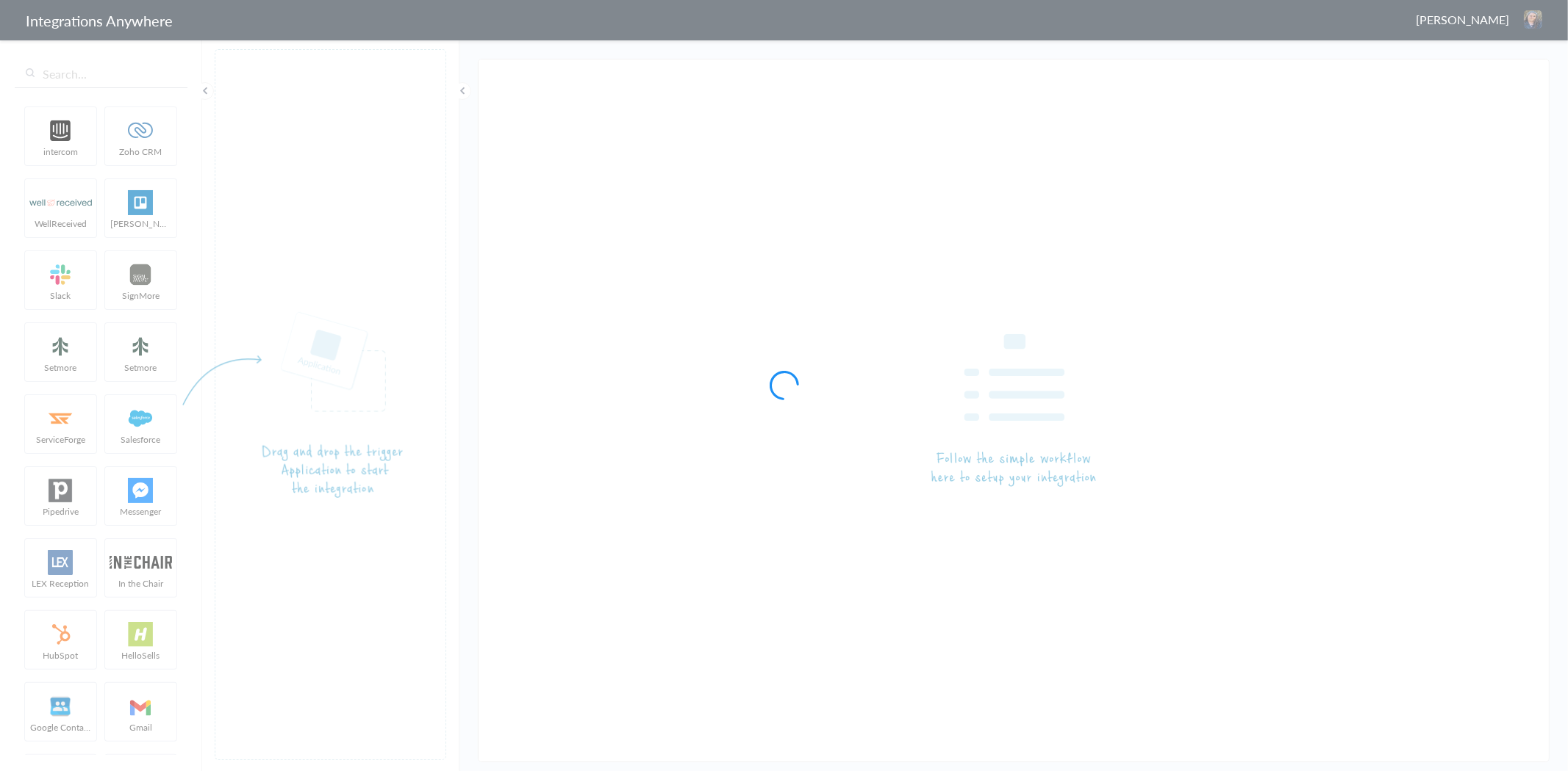
type input "LEX Reception - MyCase"
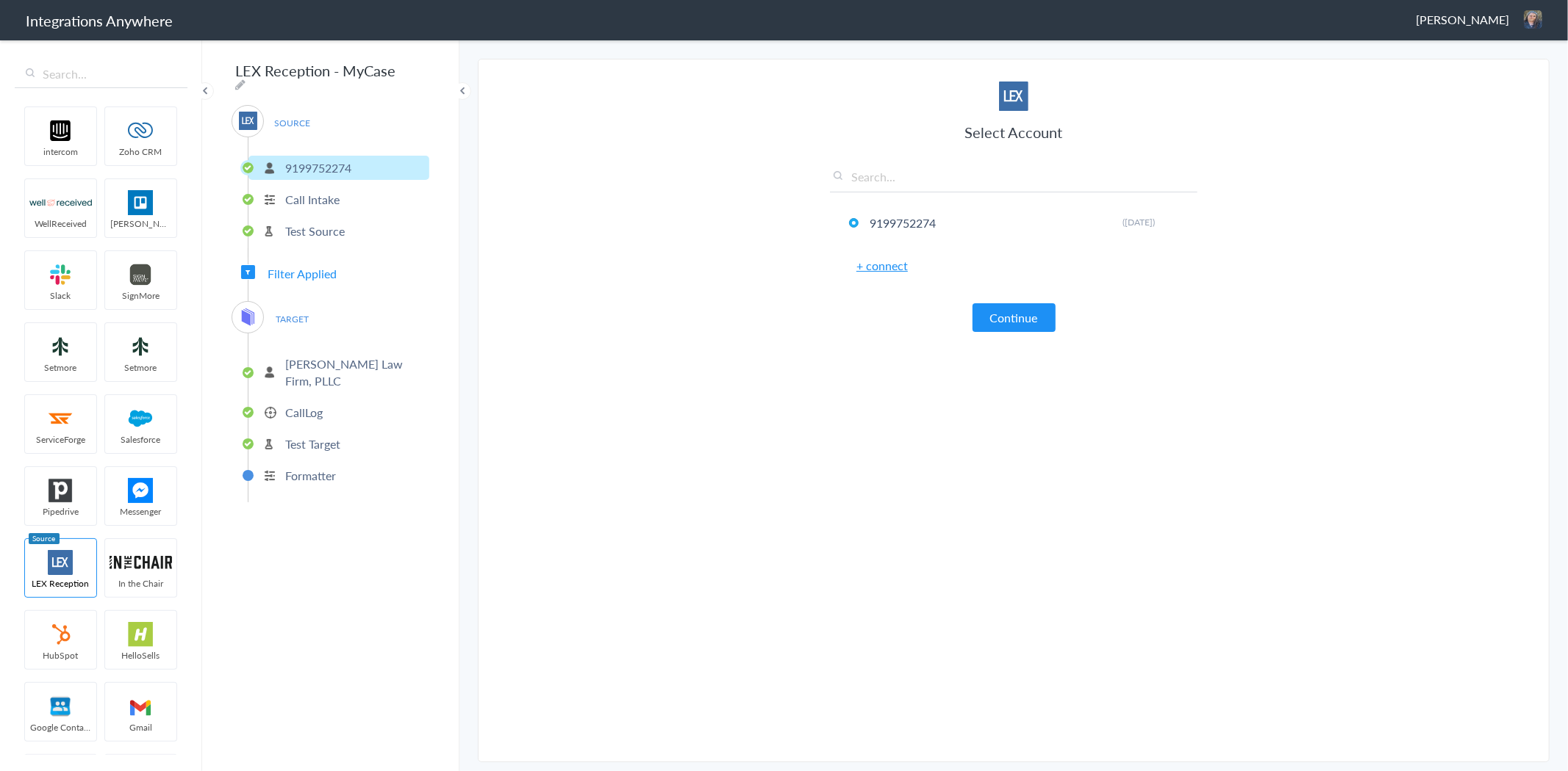
click at [314, 195] on p "Call Intake" at bounding box center [313, 199] width 55 height 17
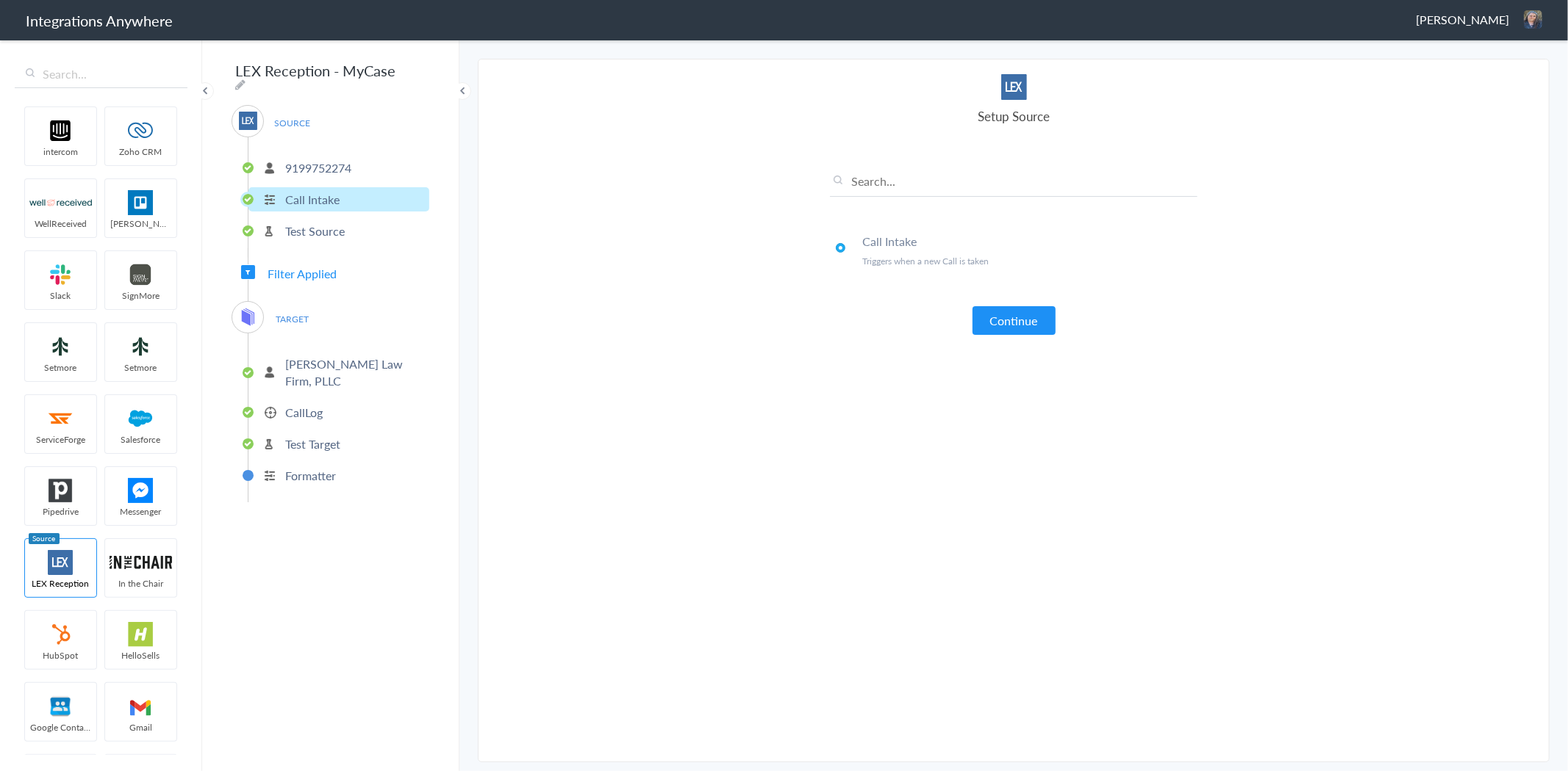
click at [311, 223] on p "Test Source" at bounding box center [315, 231] width 59 height 17
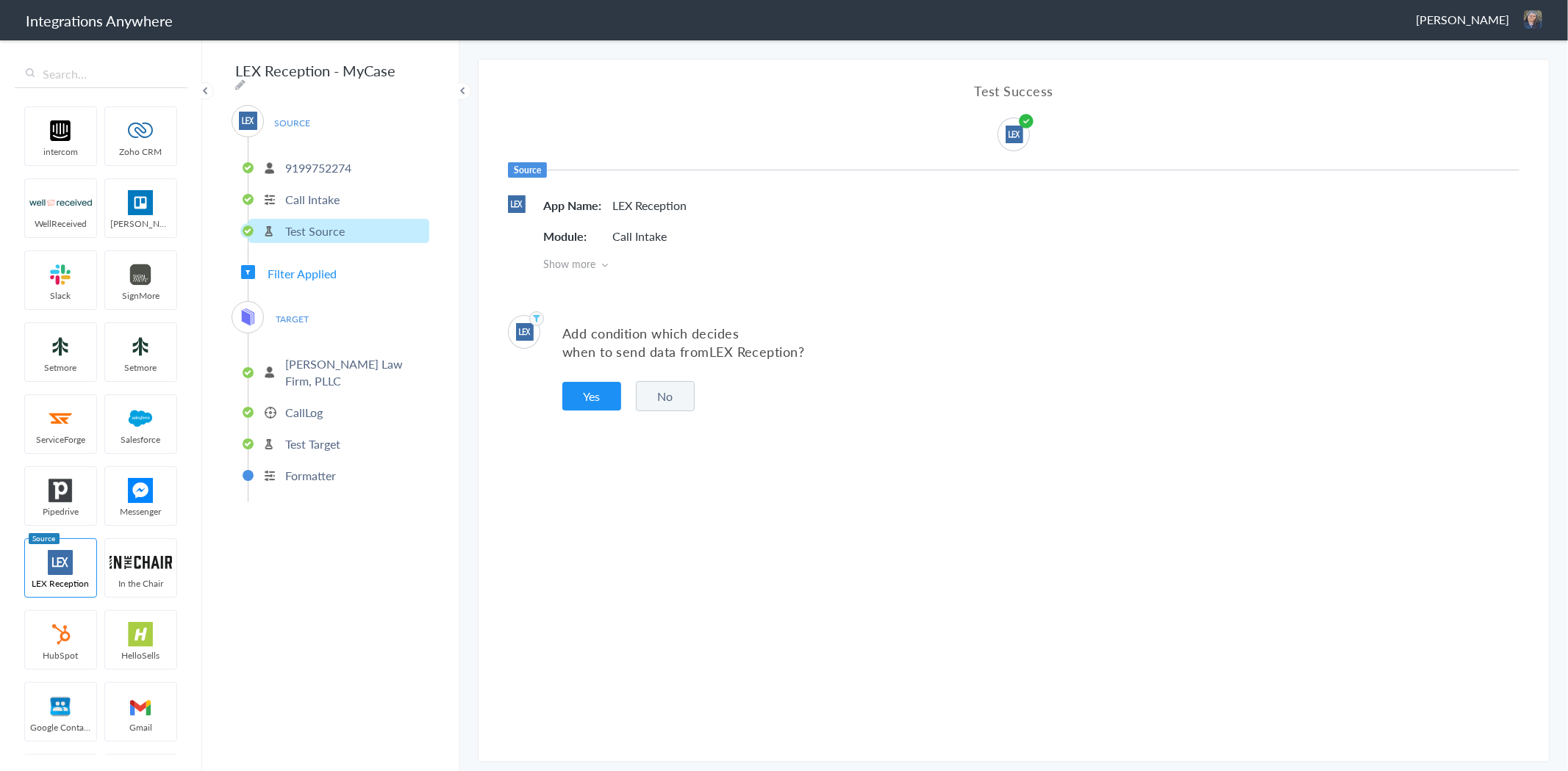
click at [280, 265] on span "Filter Applied" at bounding box center [302, 273] width 69 height 17
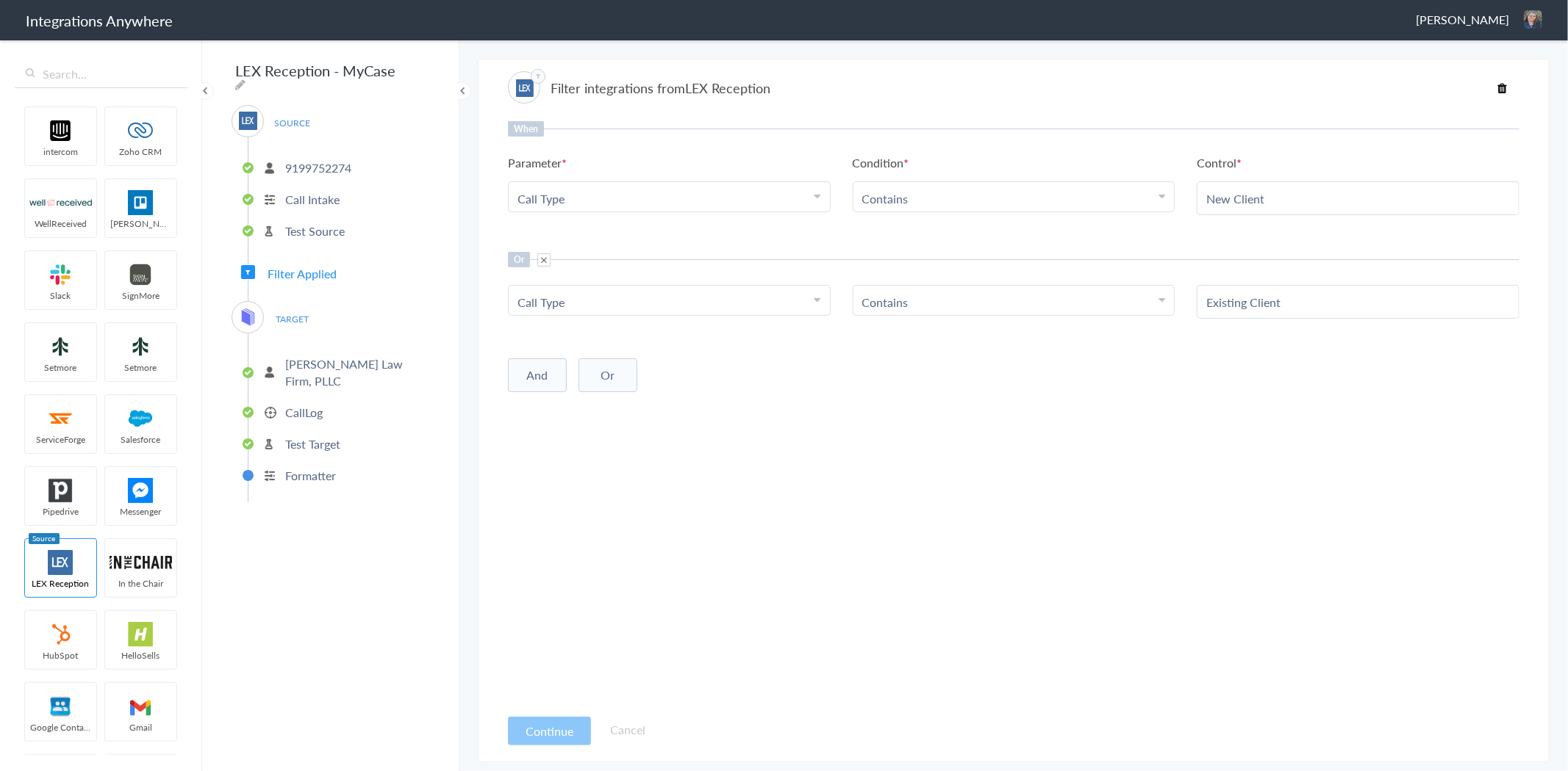
click at [318, 358] on p "[PERSON_NAME] Law Firm, PLLC" at bounding box center [356, 372] width 141 height 34
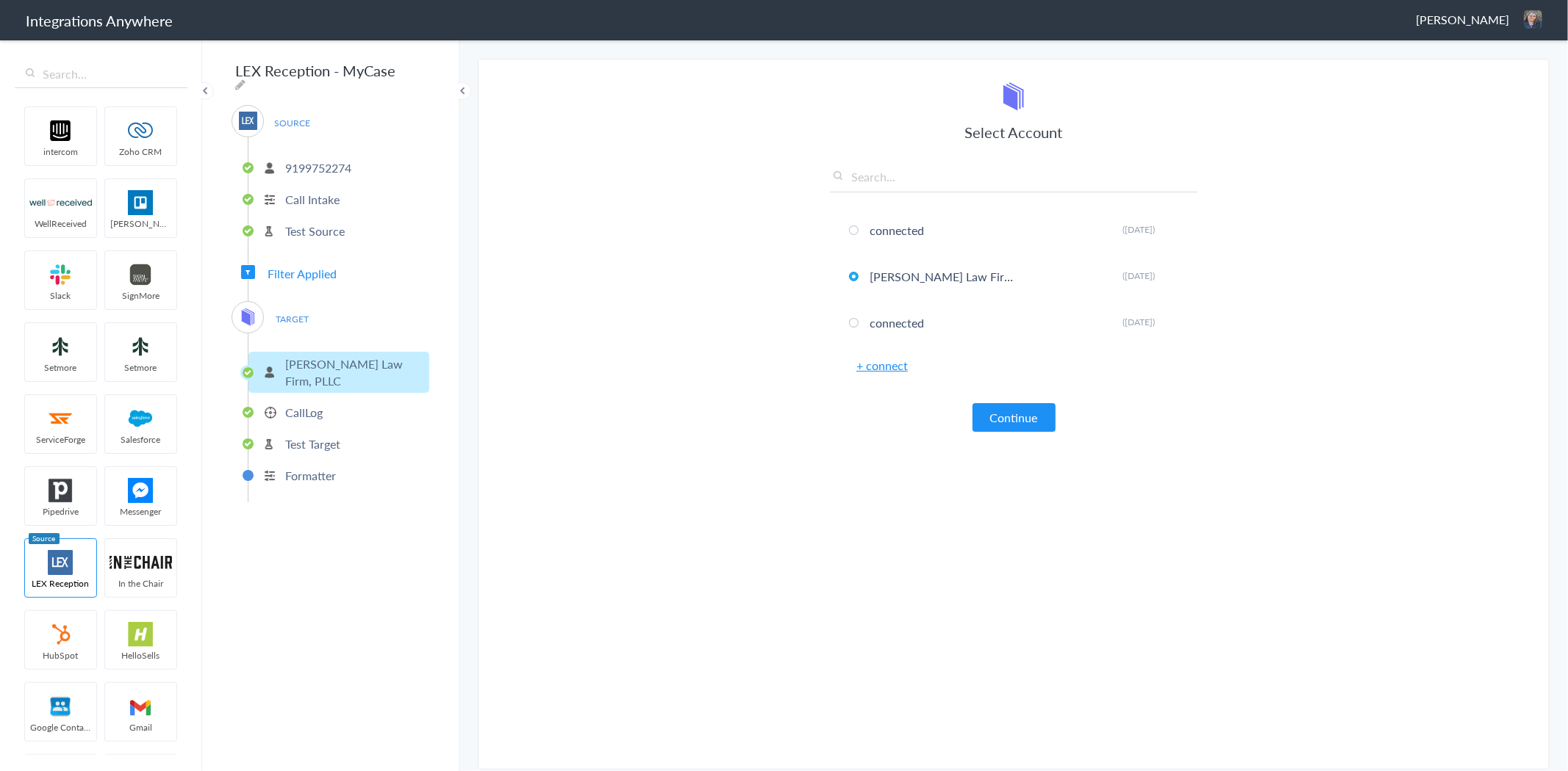
click at [339, 401] on li "CallLog" at bounding box center [338, 412] width 181 height 24
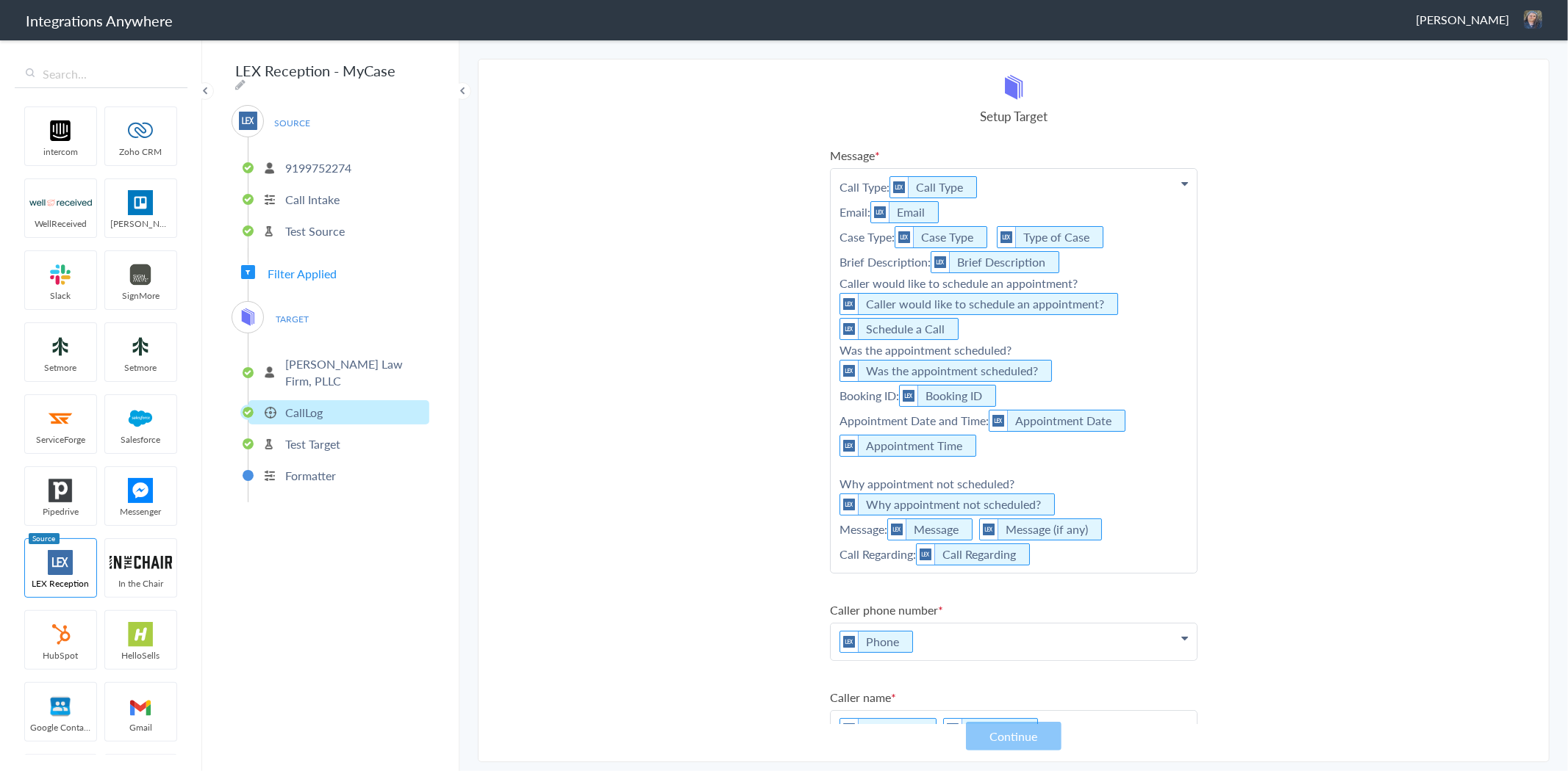
scroll to position [245, 0]
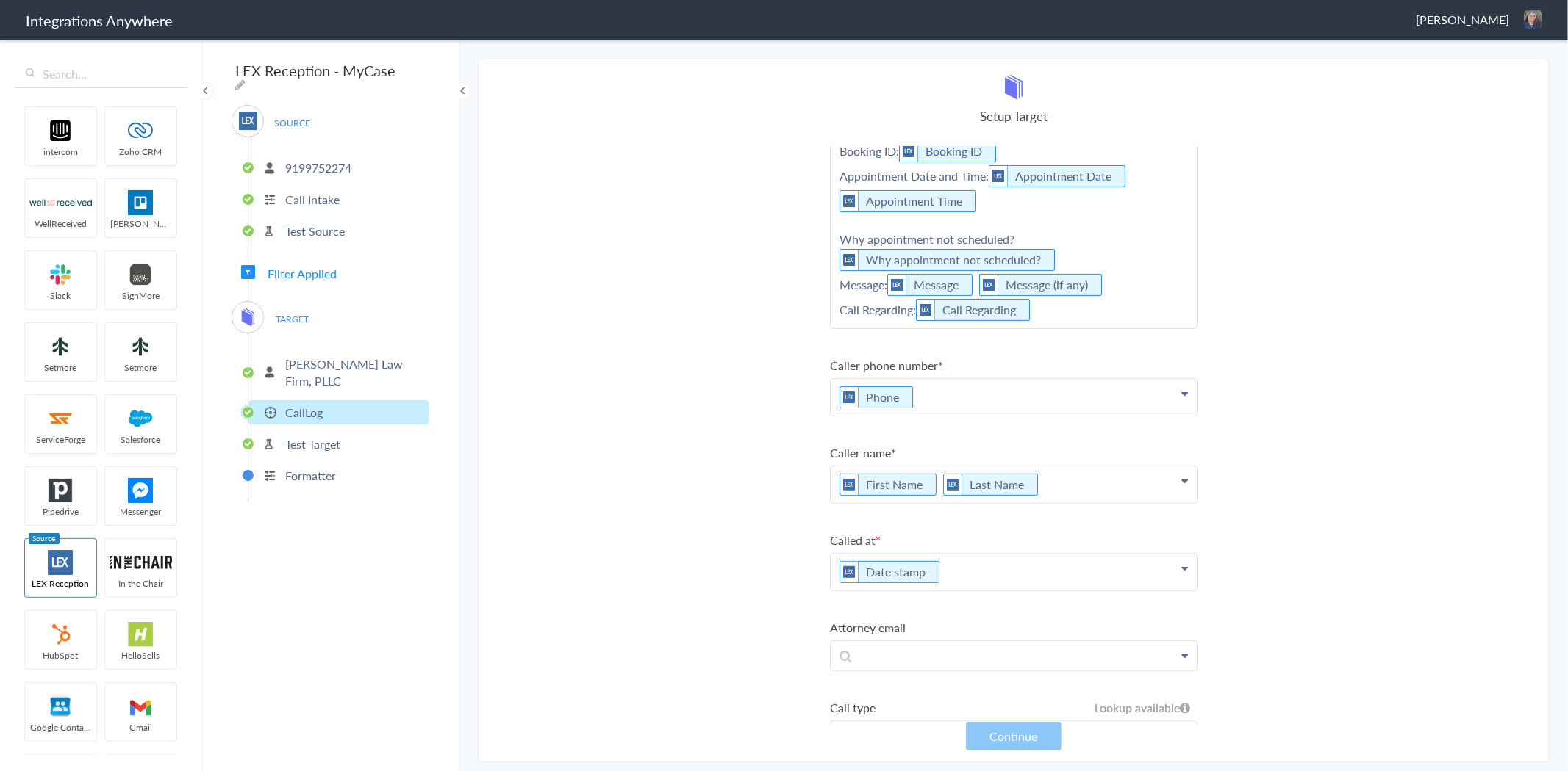
click at [318, 159] on p "9199752274" at bounding box center [318, 168] width 66 height 17
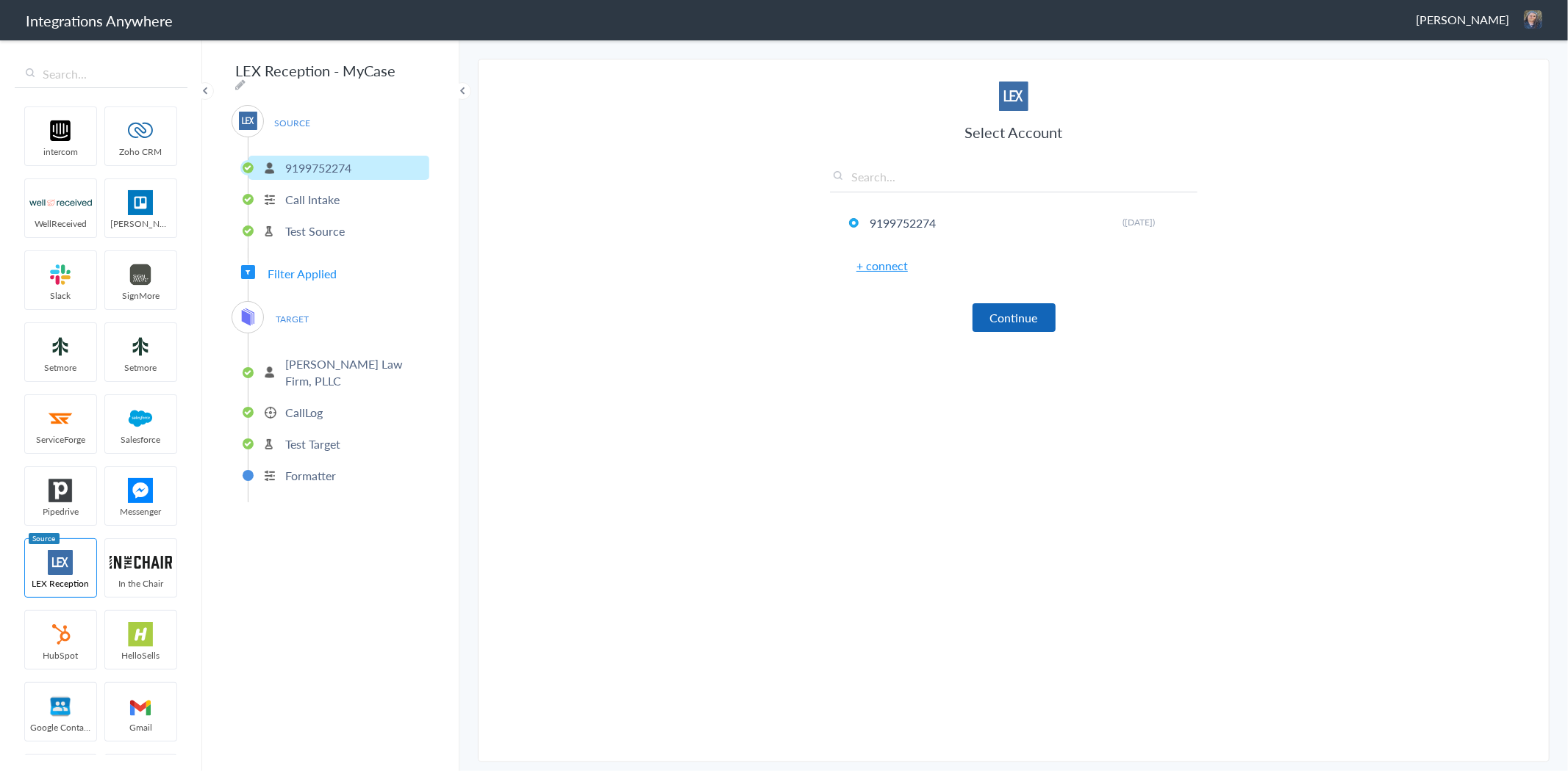
click at [1026, 307] on button "Continue" at bounding box center [1014, 317] width 83 height 29
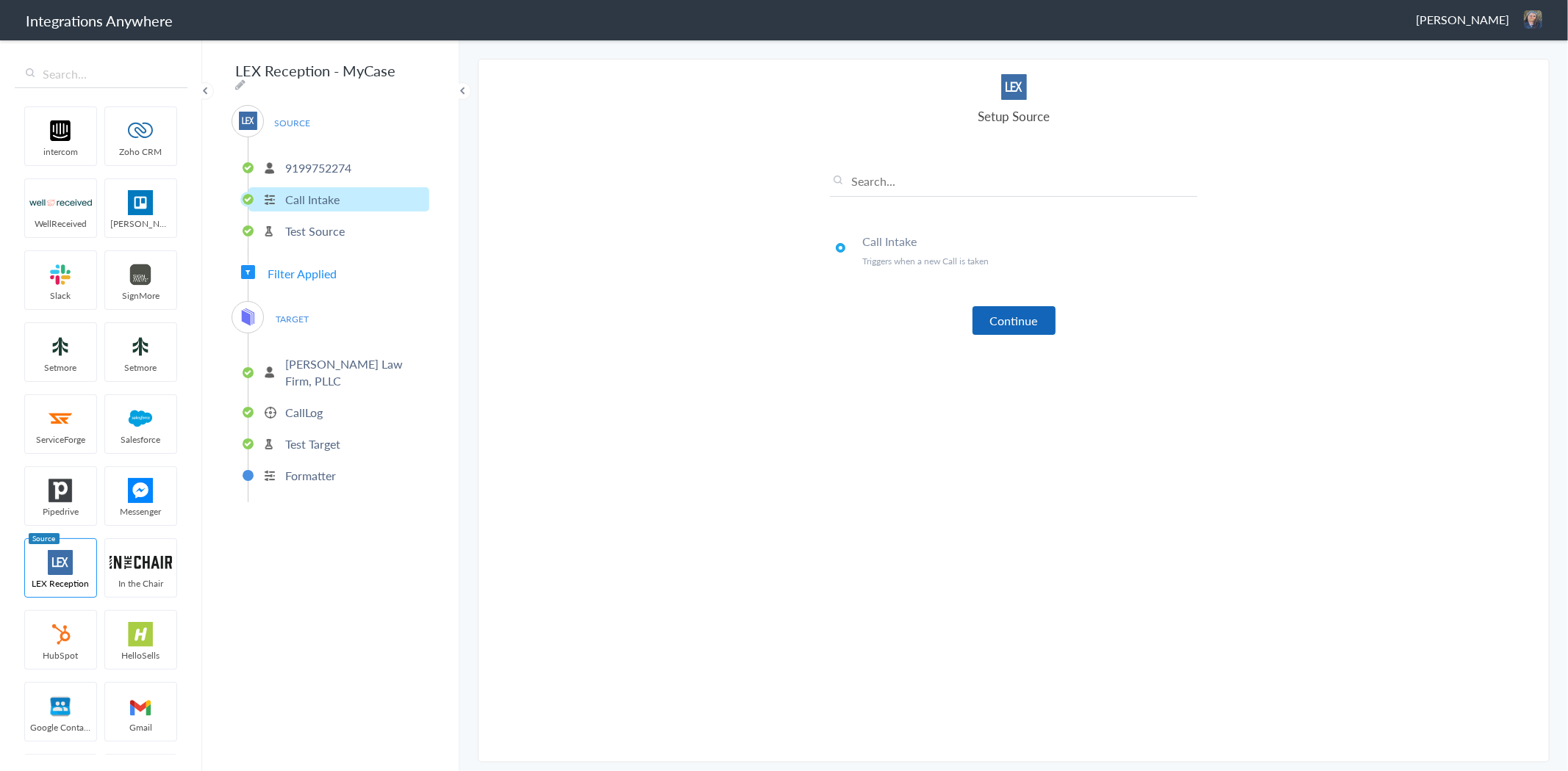
click at [1011, 316] on button "Continue" at bounding box center [1014, 320] width 83 height 29
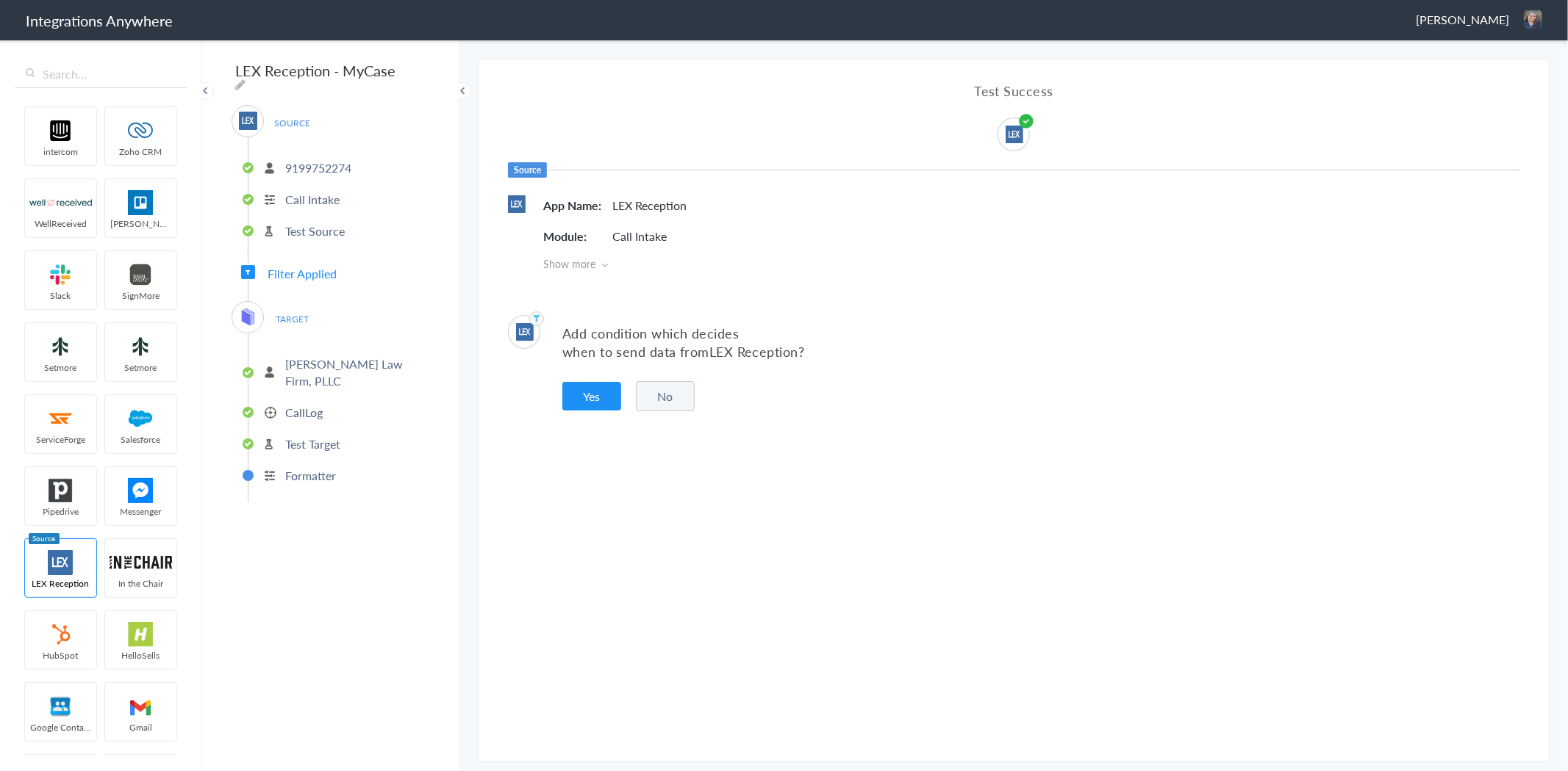
click at [303, 360] on p "[PERSON_NAME] Law Firm, PLLC" at bounding box center [356, 372] width 141 height 34
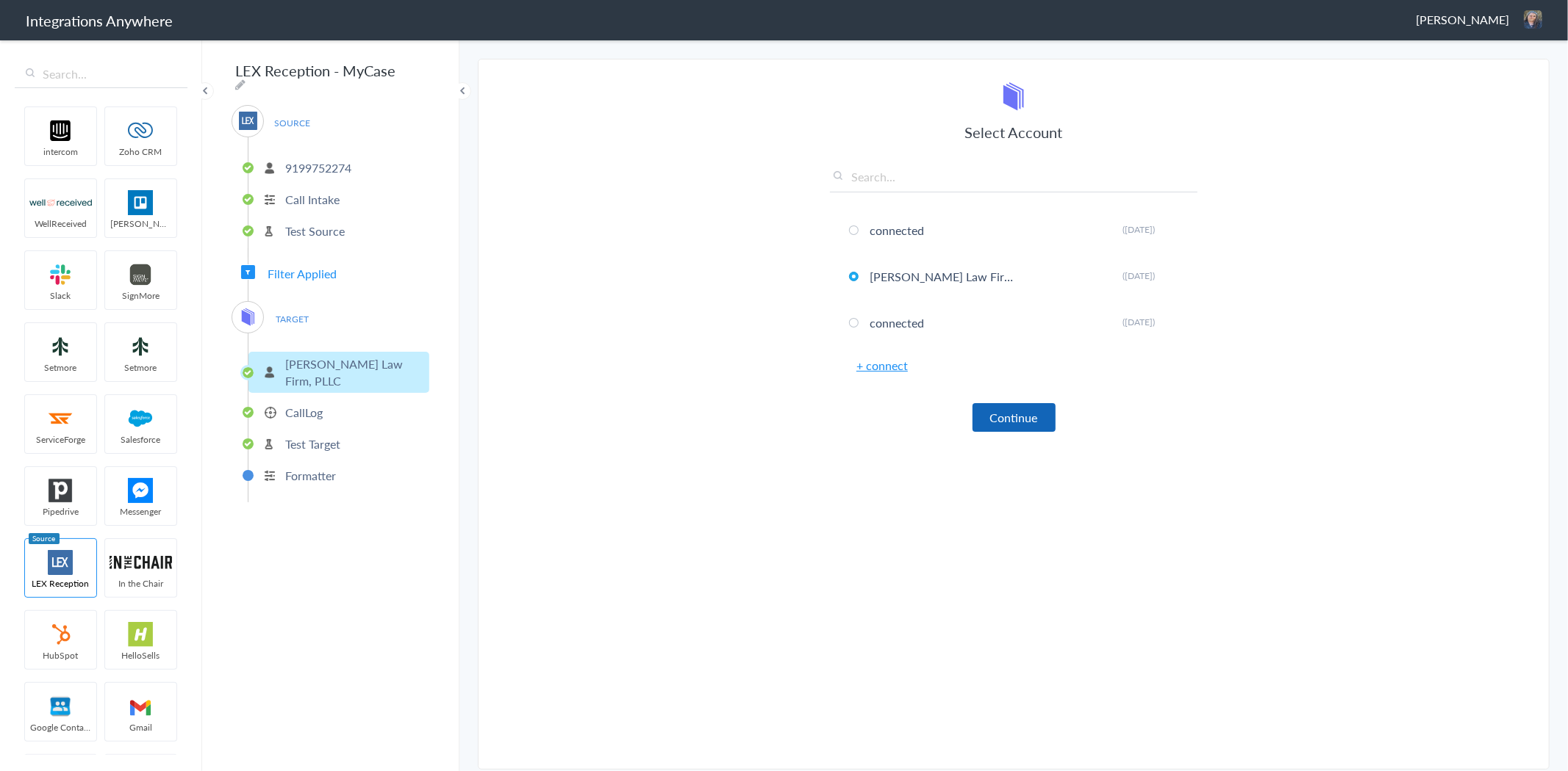
click at [1002, 412] on button "Continue" at bounding box center [1014, 417] width 83 height 29
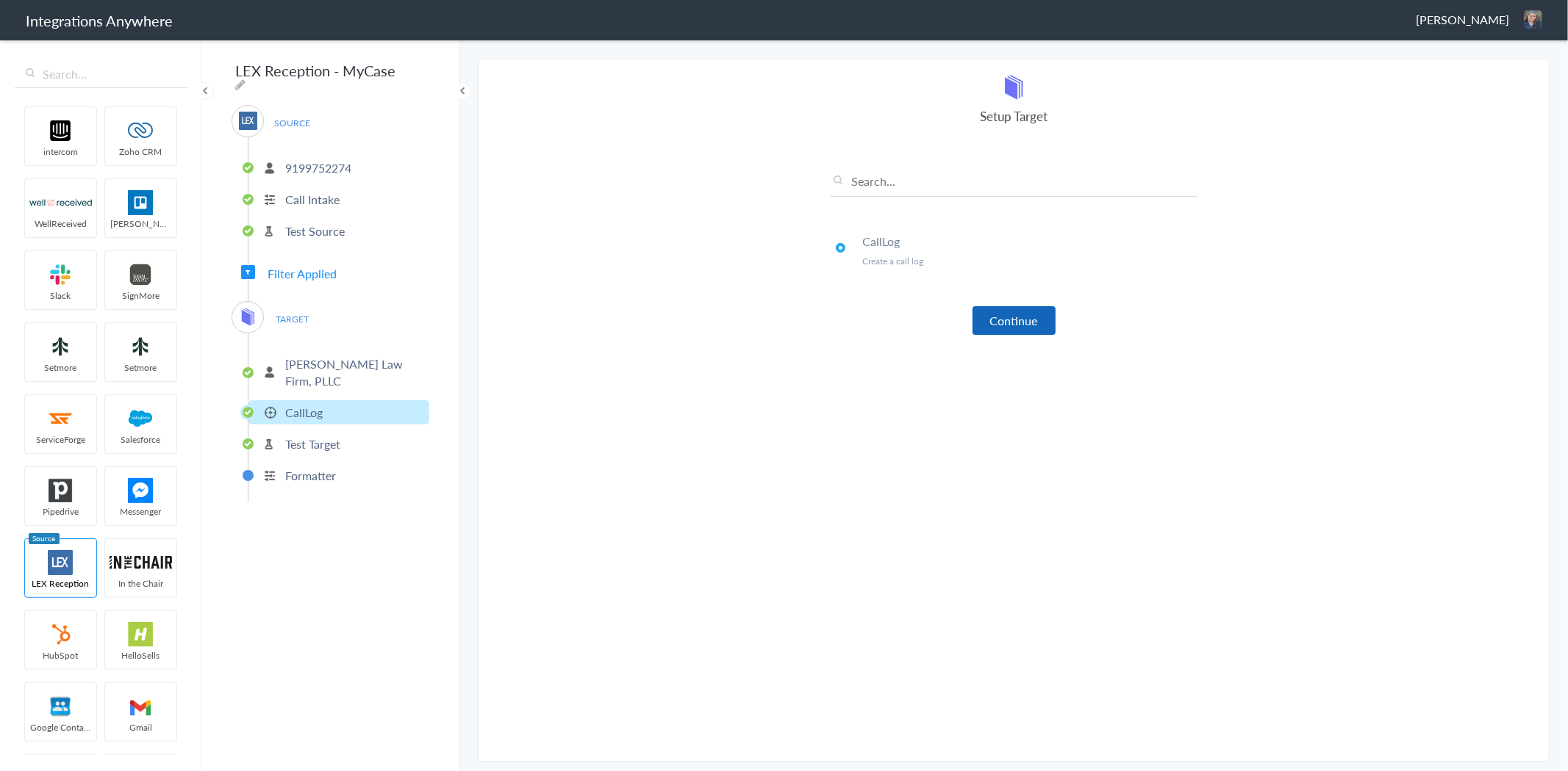
click at [1008, 324] on button "Continue" at bounding box center [1014, 320] width 83 height 29
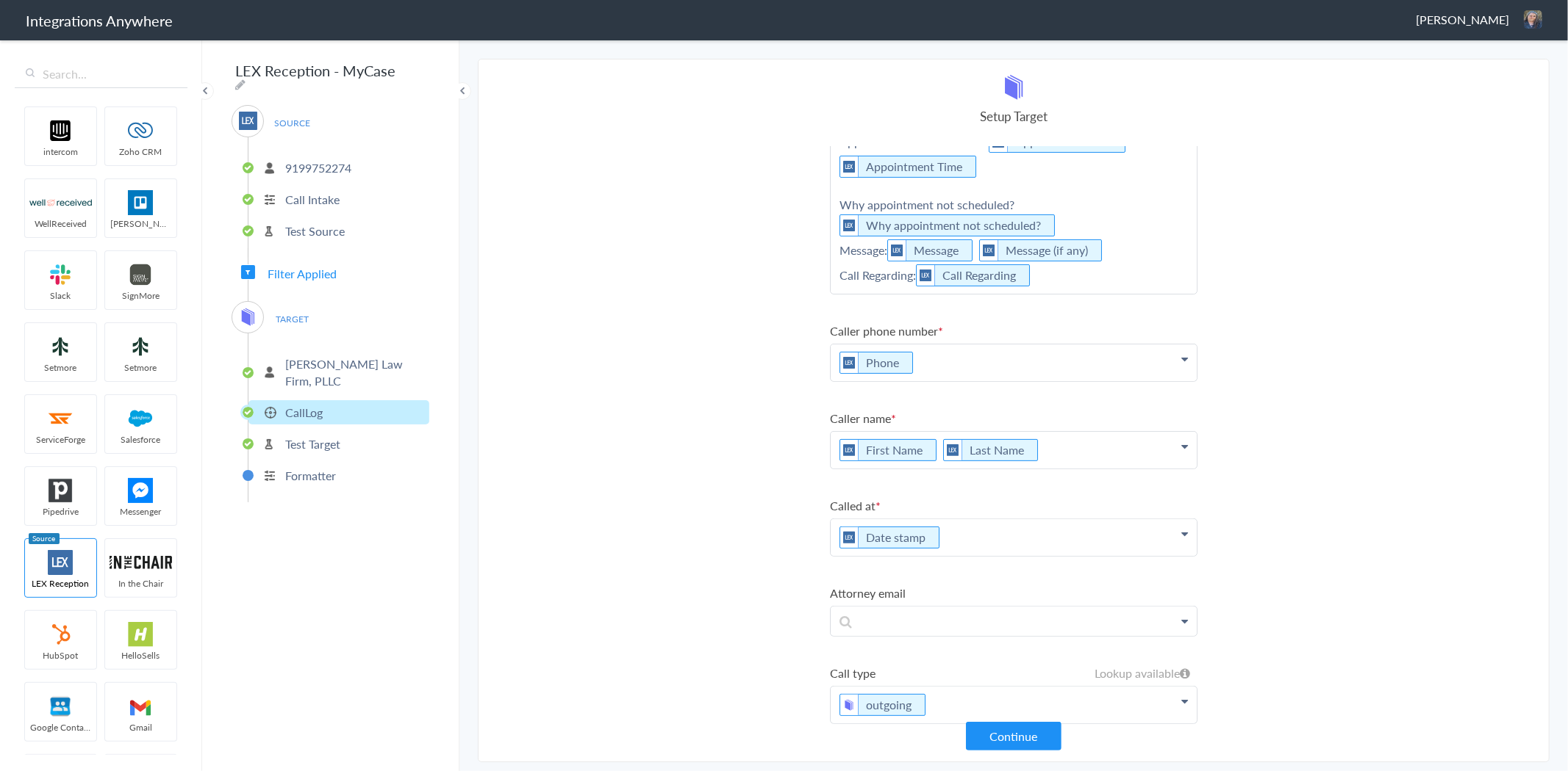
scroll to position [294, 0]
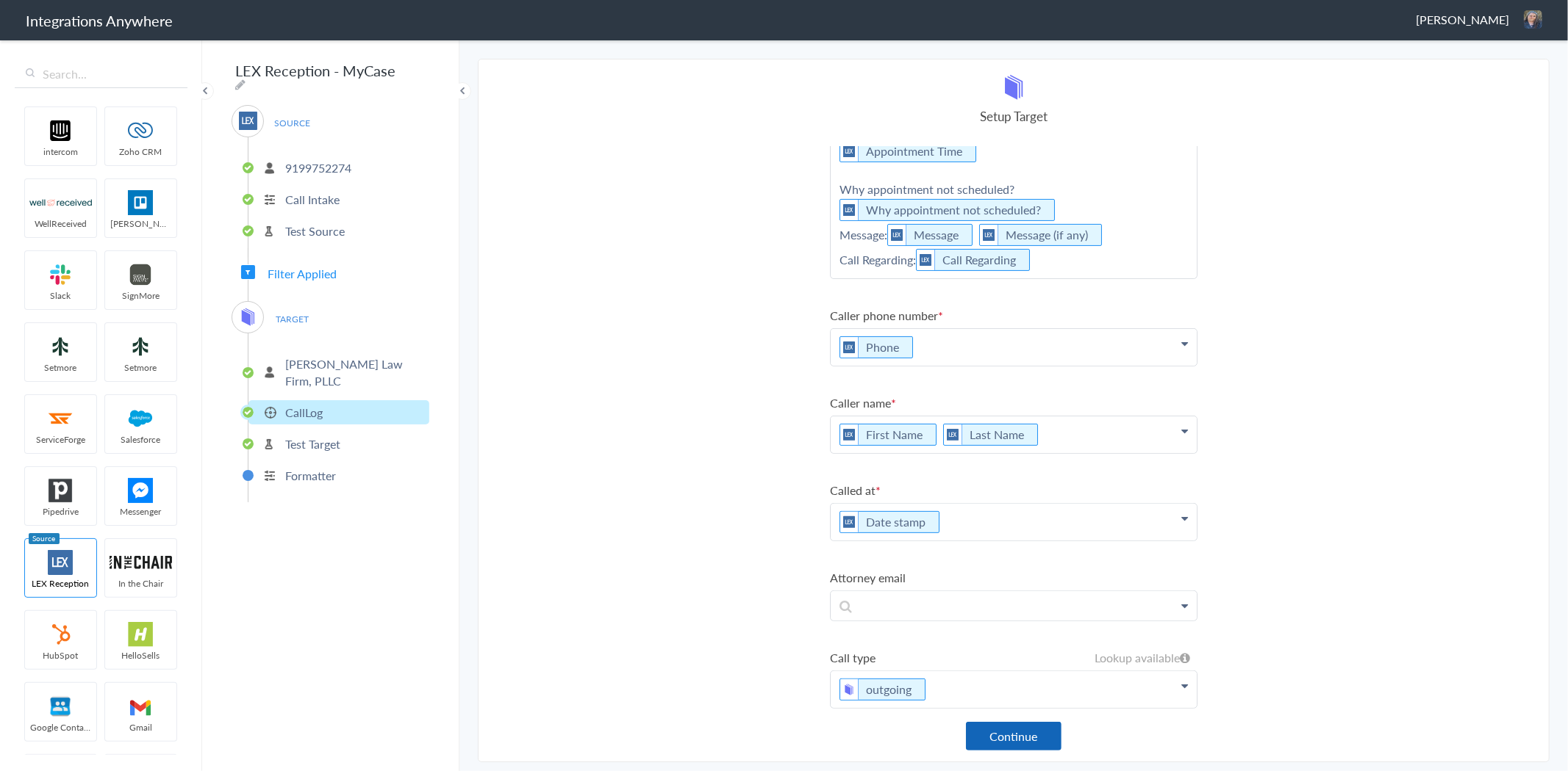
click at [1033, 741] on button "Continue" at bounding box center [1014, 736] width 95 height 29
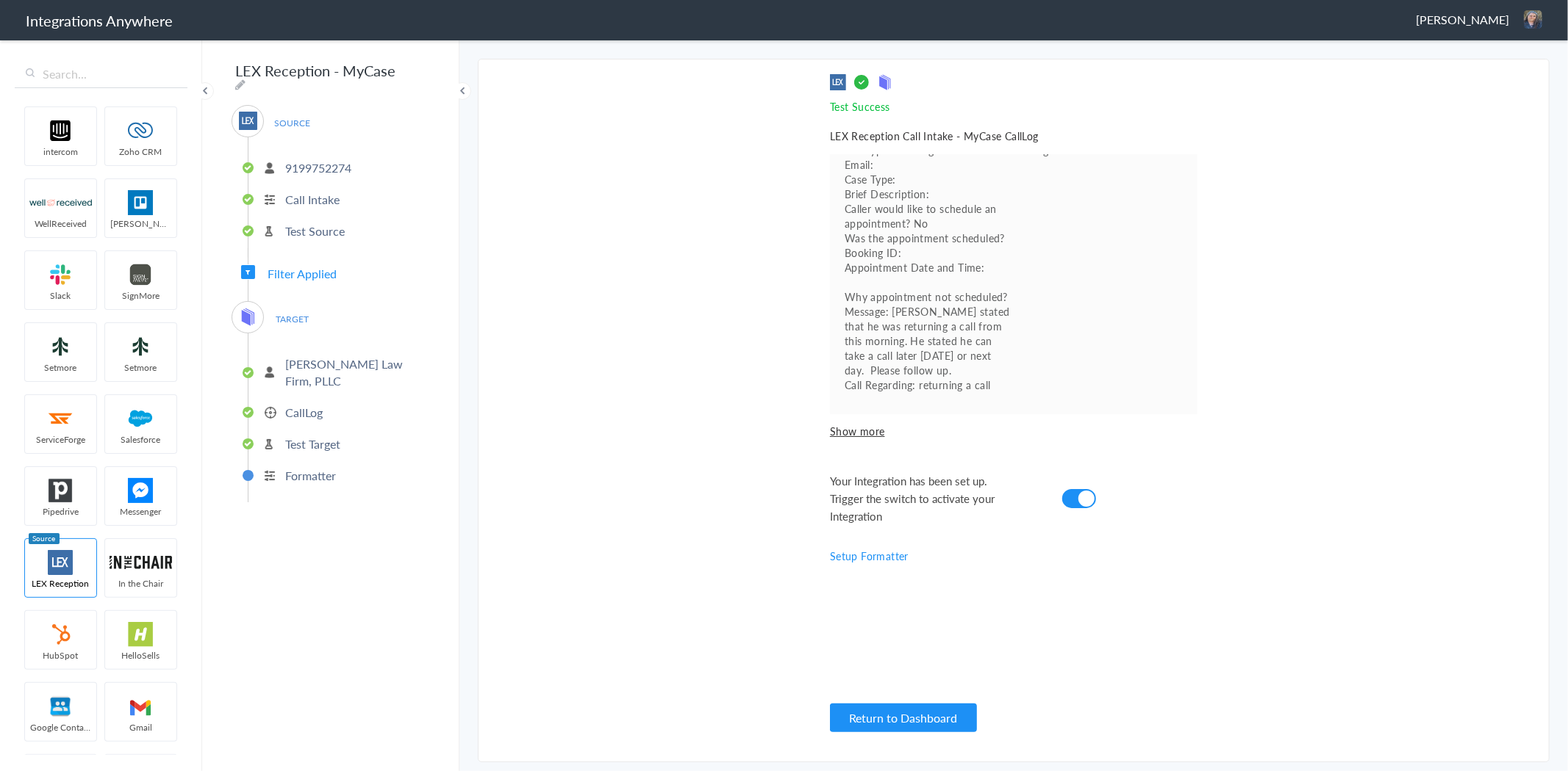
scroll to position [0, 0]
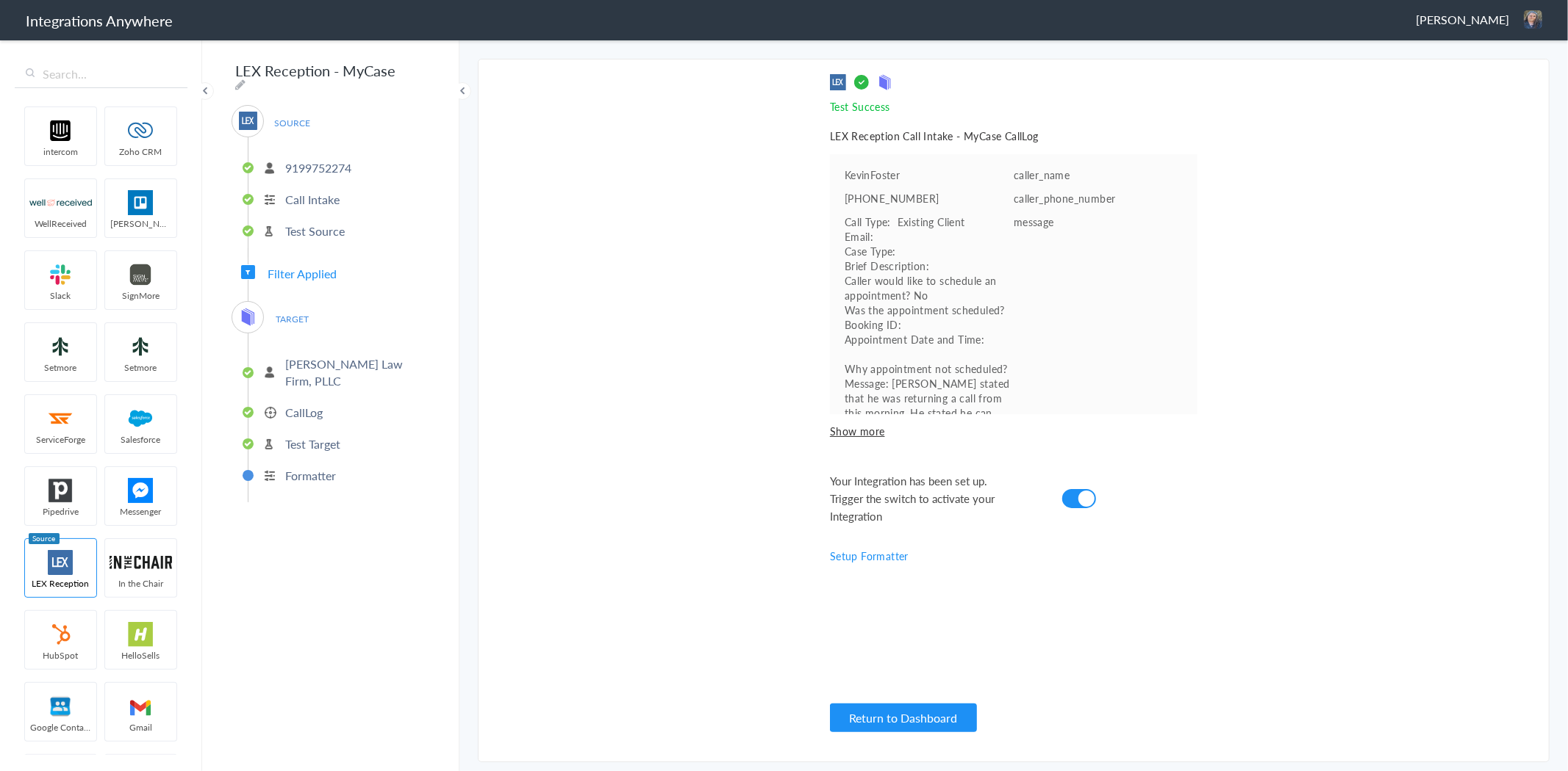
click at [295, 404] on p "CallLog" at bounding box center [304, 412] width 38 height 17
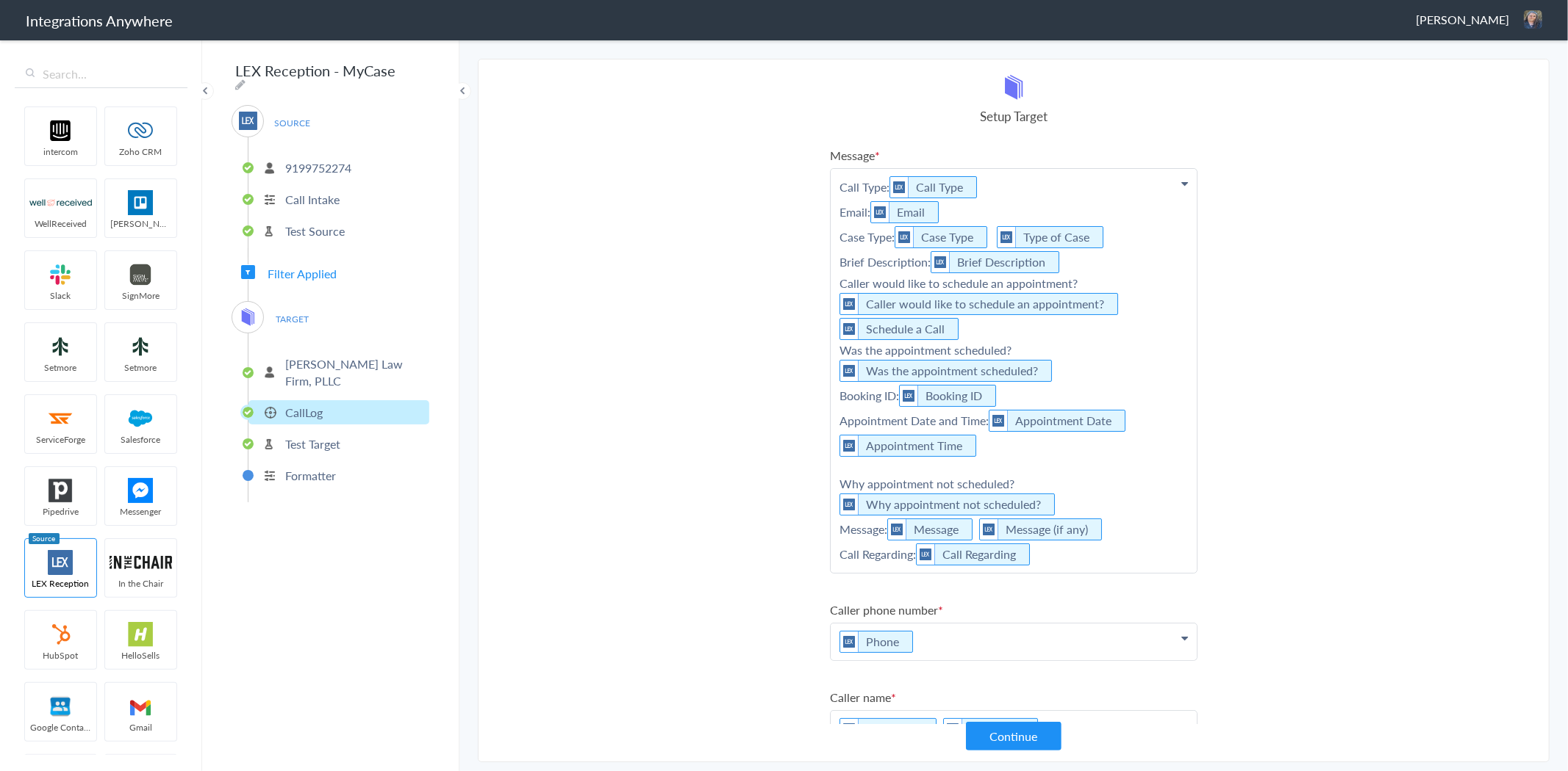
click at [1101, 555] on p "Call Type: Call Type Email: Email Case Type: Case Type Type of Case Brief Descr…" at bounding box center [1014, 370] width 366 height 404
click at [1133, 471] on p "Call Type: Call Type Email: Email Case Type: Case Type Type of Case Brief Descr…" at bounding box center [1014, 370] width 366 height 404
click at [1117, 363] on p "Call Type: Call Type Email: Email Case Type: Case Type Type of Case Brief Descr…" at bounding box center [1014, 370] width 366 height 404
click at [1098, 335] on p "Call Type: Call Type Email: Email Case Type: Case Type Type of Case Brief Descr…" at bounding box center [1014, 370] width 366 height 404
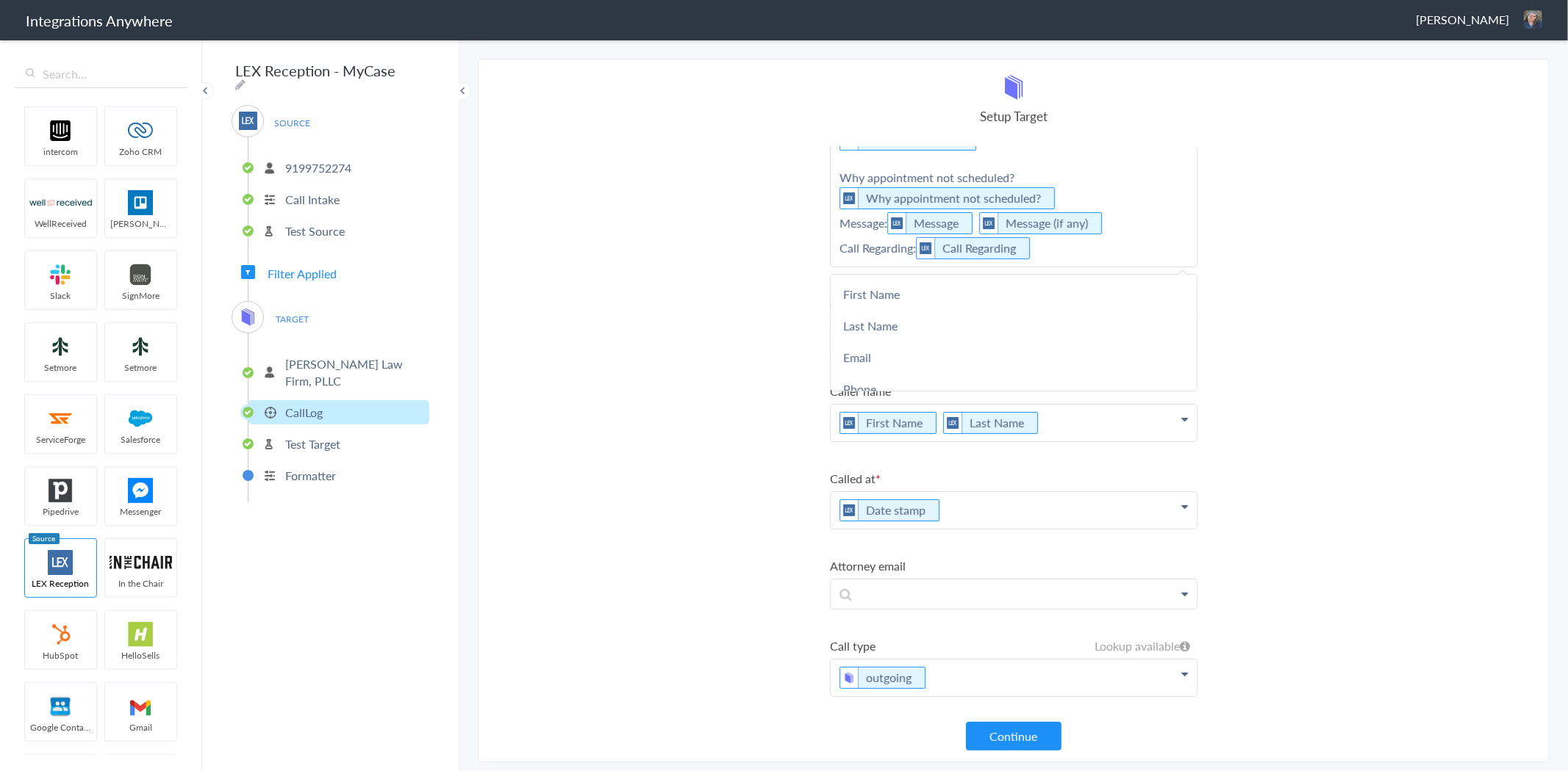
scroll to position [225, 0]
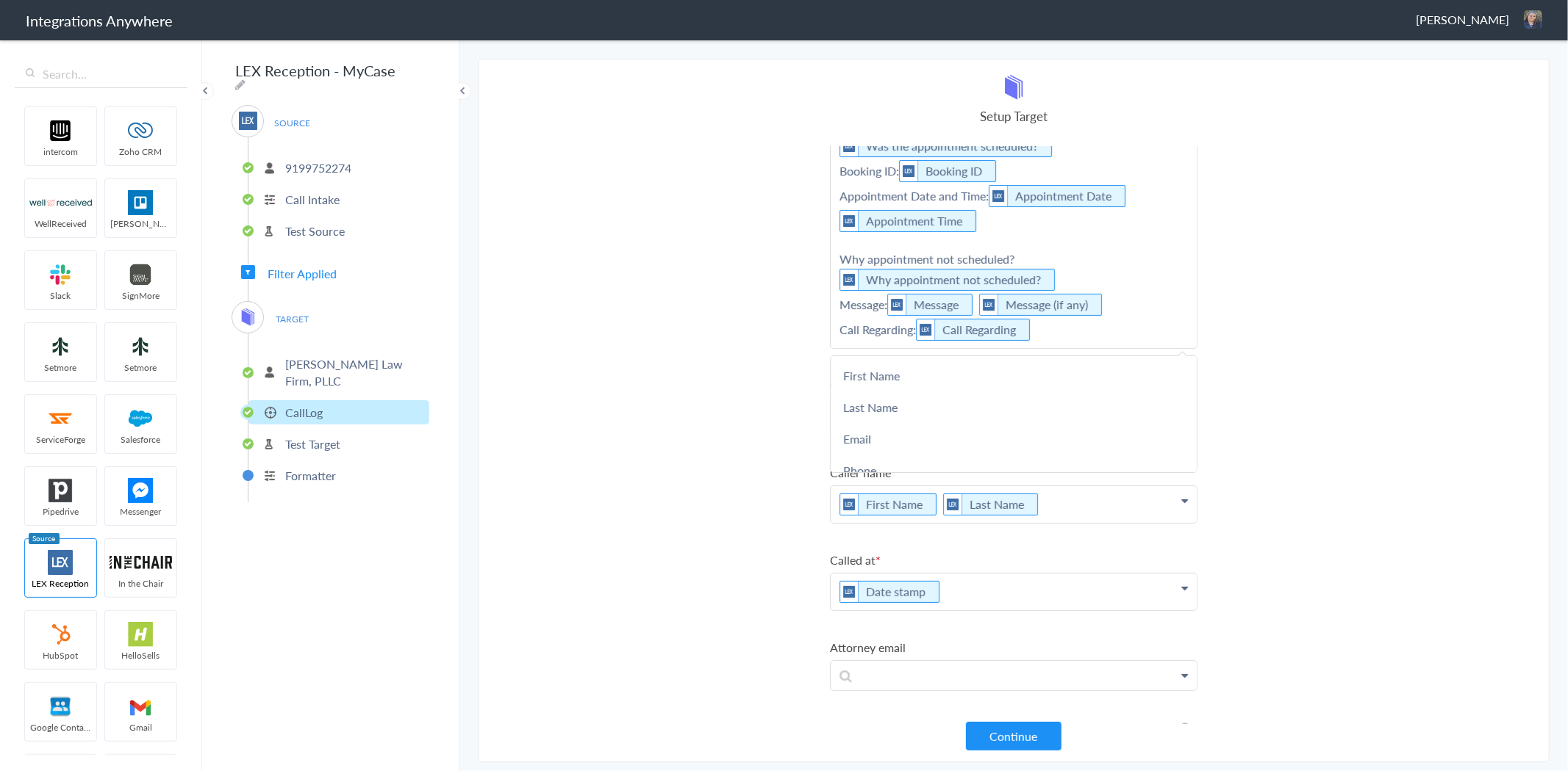
click at [692, 390] on section "Select Account 9199752274 Rename Delete (3 months ago) + connect Continue Setup…" at bounding box center [1013, 410] width 1072 height 704
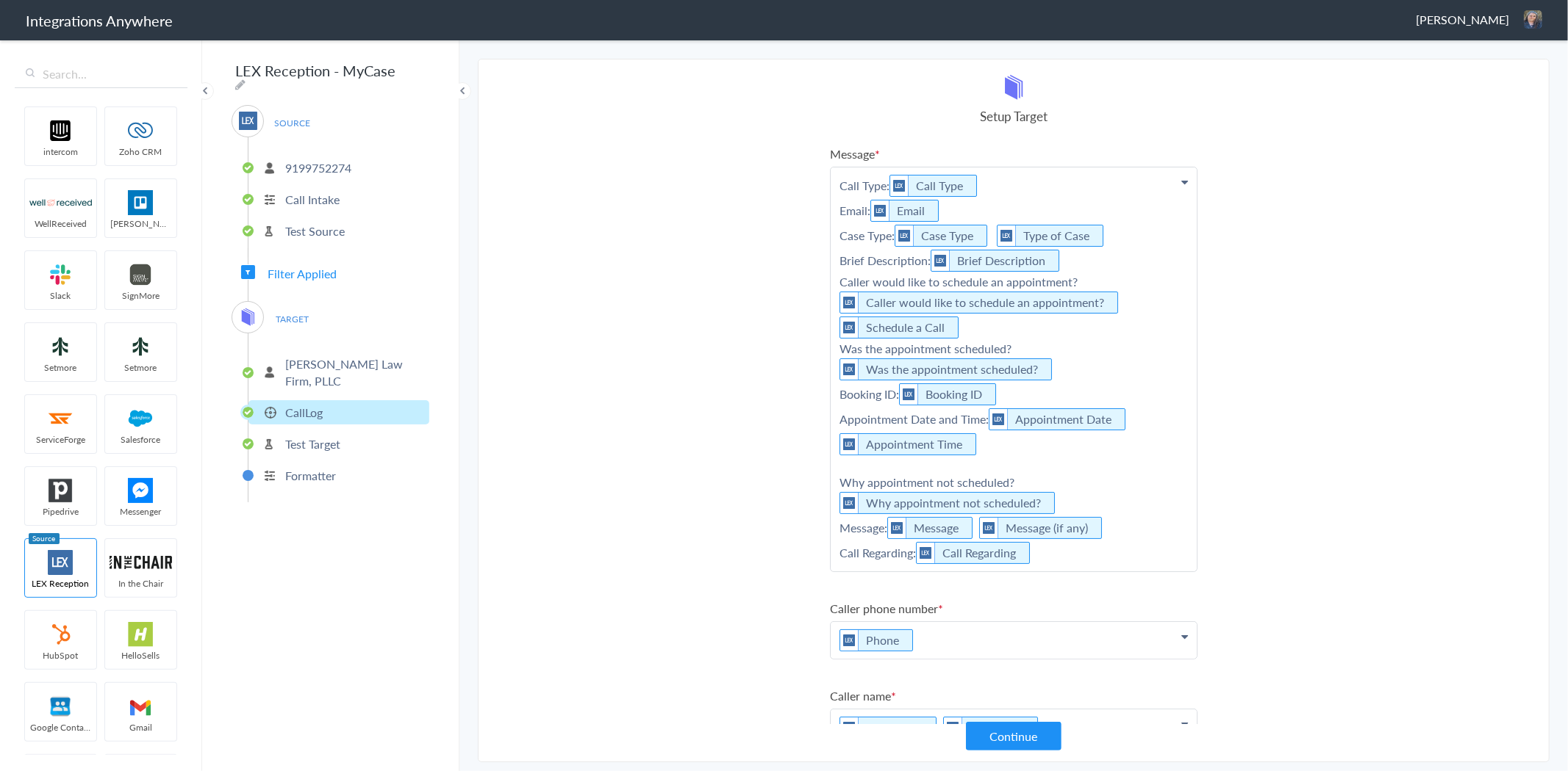
scroll to position [0, 0]
click at [268, 162] on li "9199752274" at bounding box center [338, 167] width 181 height 24
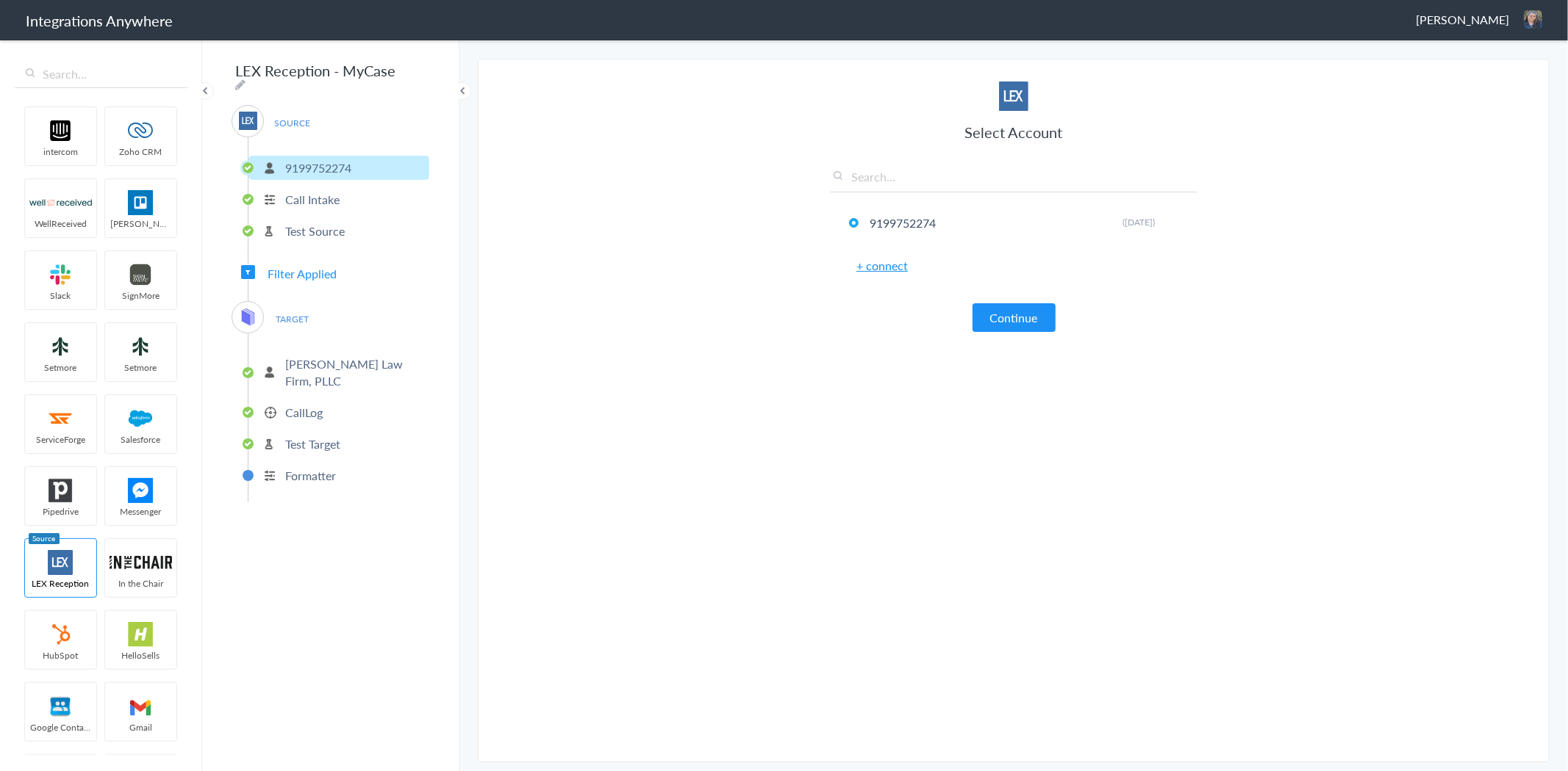
click at [317, 162] on p "9199752274" at bounding box center [318, 168] width 66 height 17
click at [314, 198] on p "Call Intake" at bounding box center [313, 199] width 55 height 17
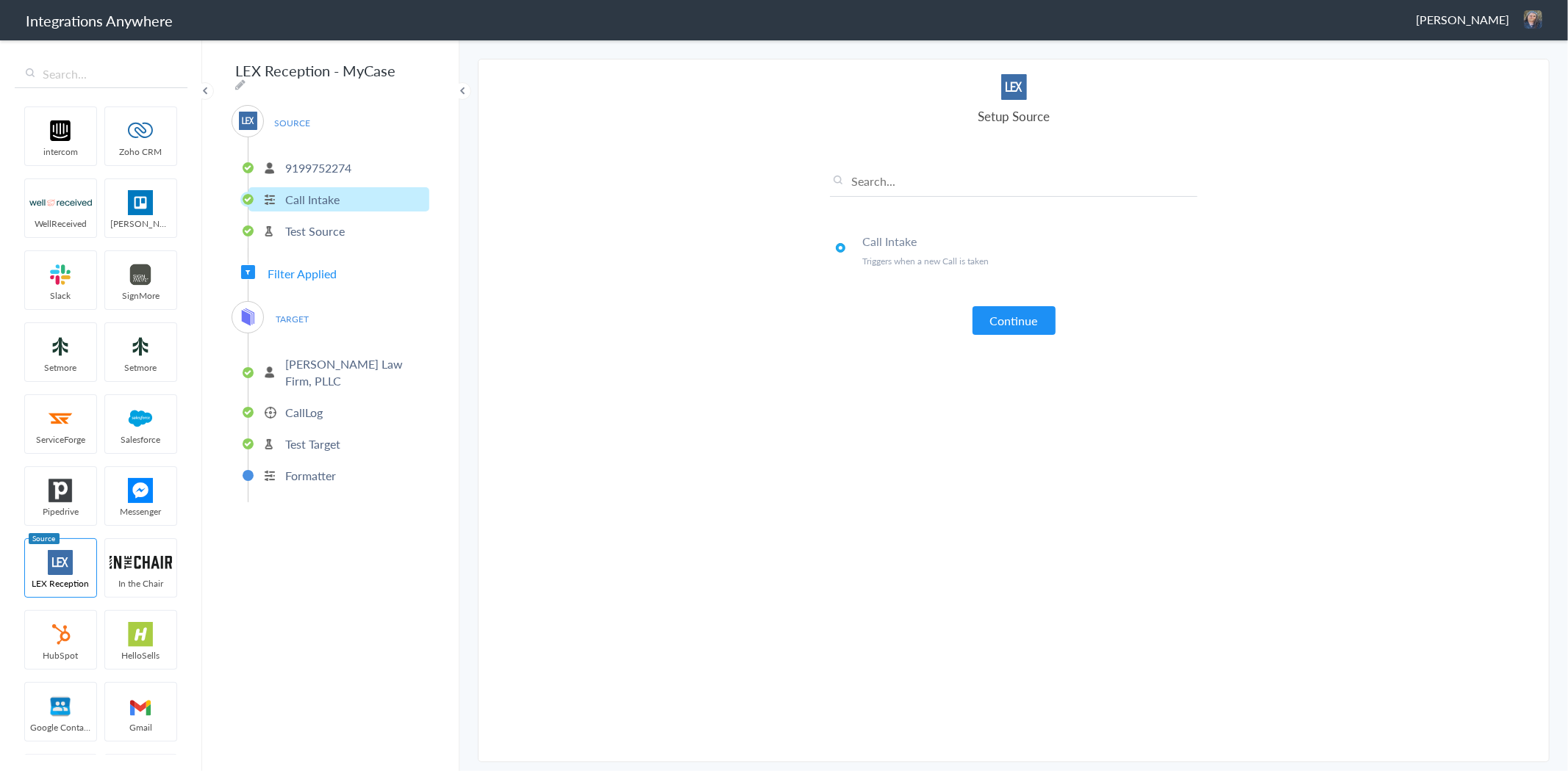
click at [354, 219] on li "Test Source" at bounding box center [338, 230] width 181 height 24
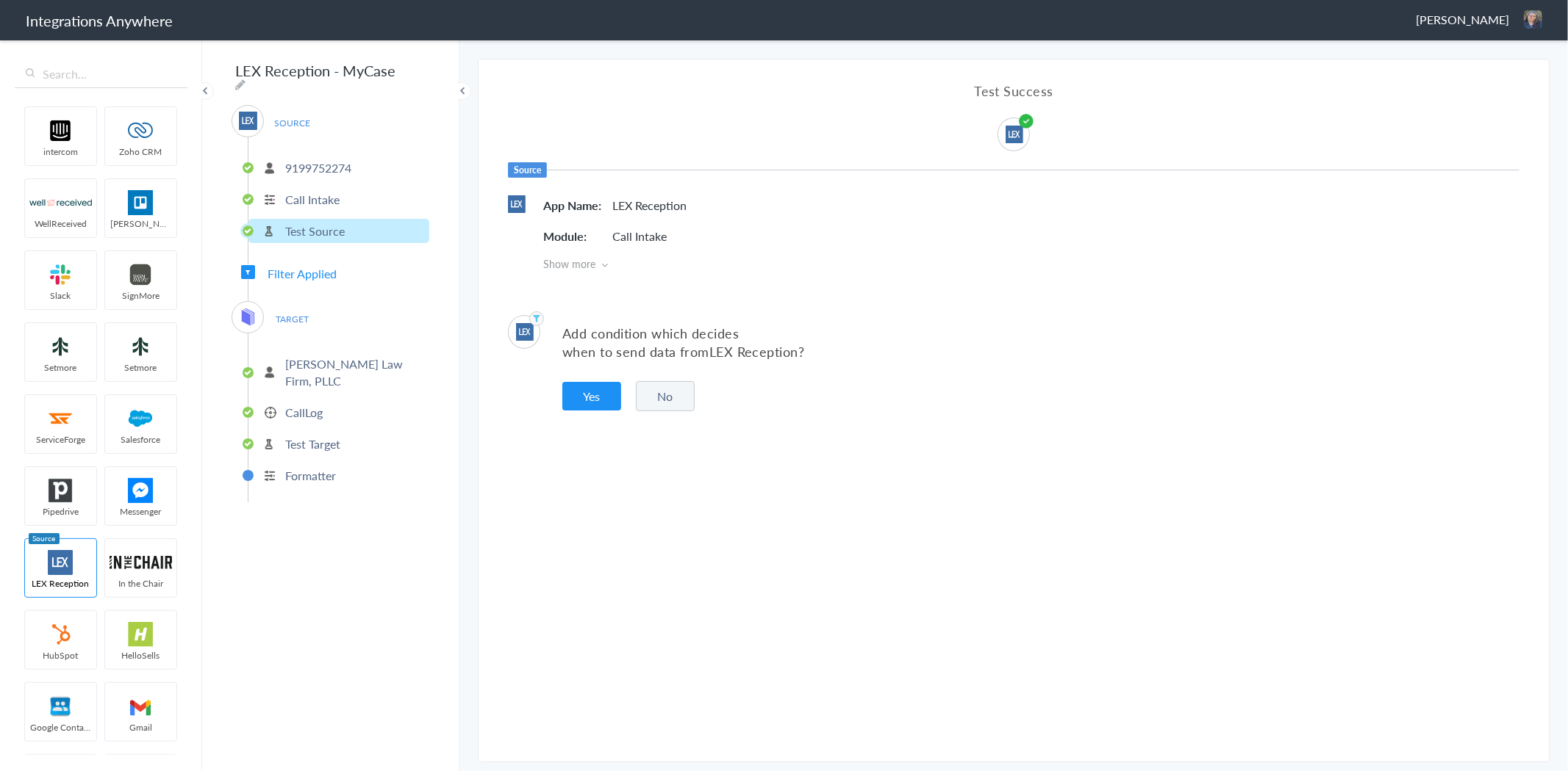
click at [337, 174] on ul "9199752274 Call Intake Test Source" at bounding box center [338, 198] width 181 height 120
click at [334, 162] on p "9199752274" at bounding box center [318, 168] width 66 height 17
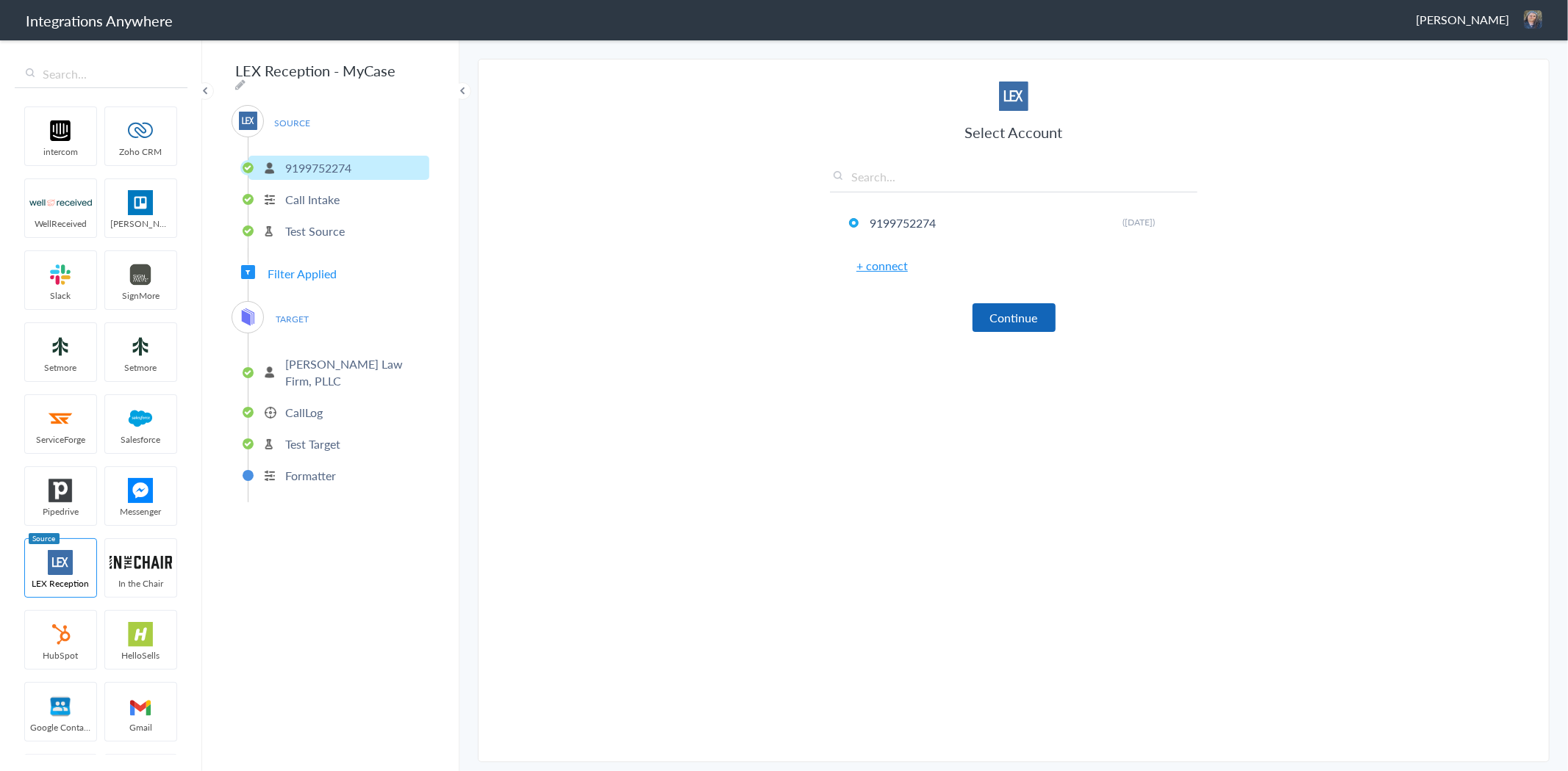
click at [1009, 316] on button "Continue" at bounding box center [1014, 317] width 83 height 29
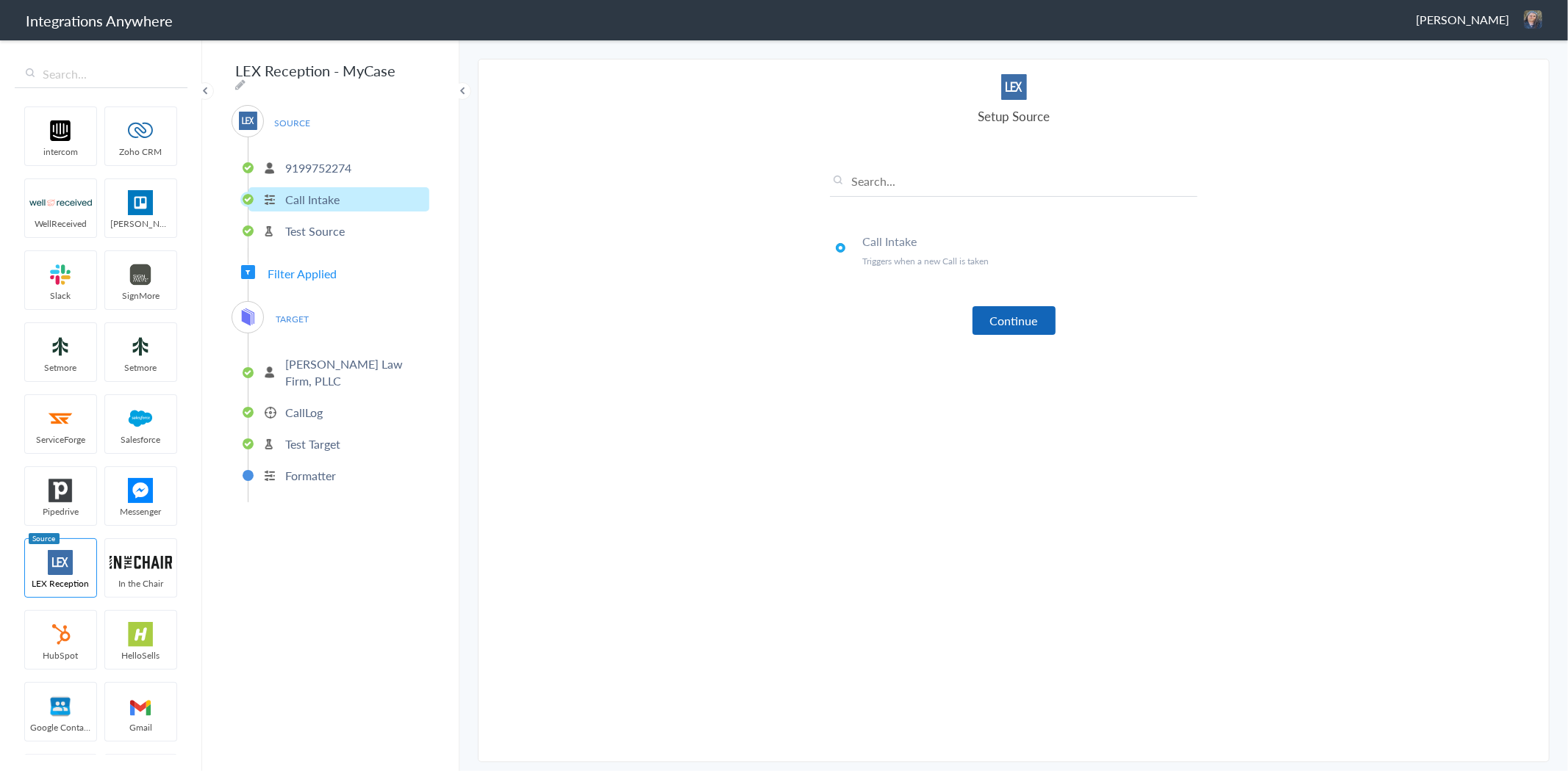
click at [1011, 316] on button "Continue" at bounding box center [1014, 320] width 83 height 29
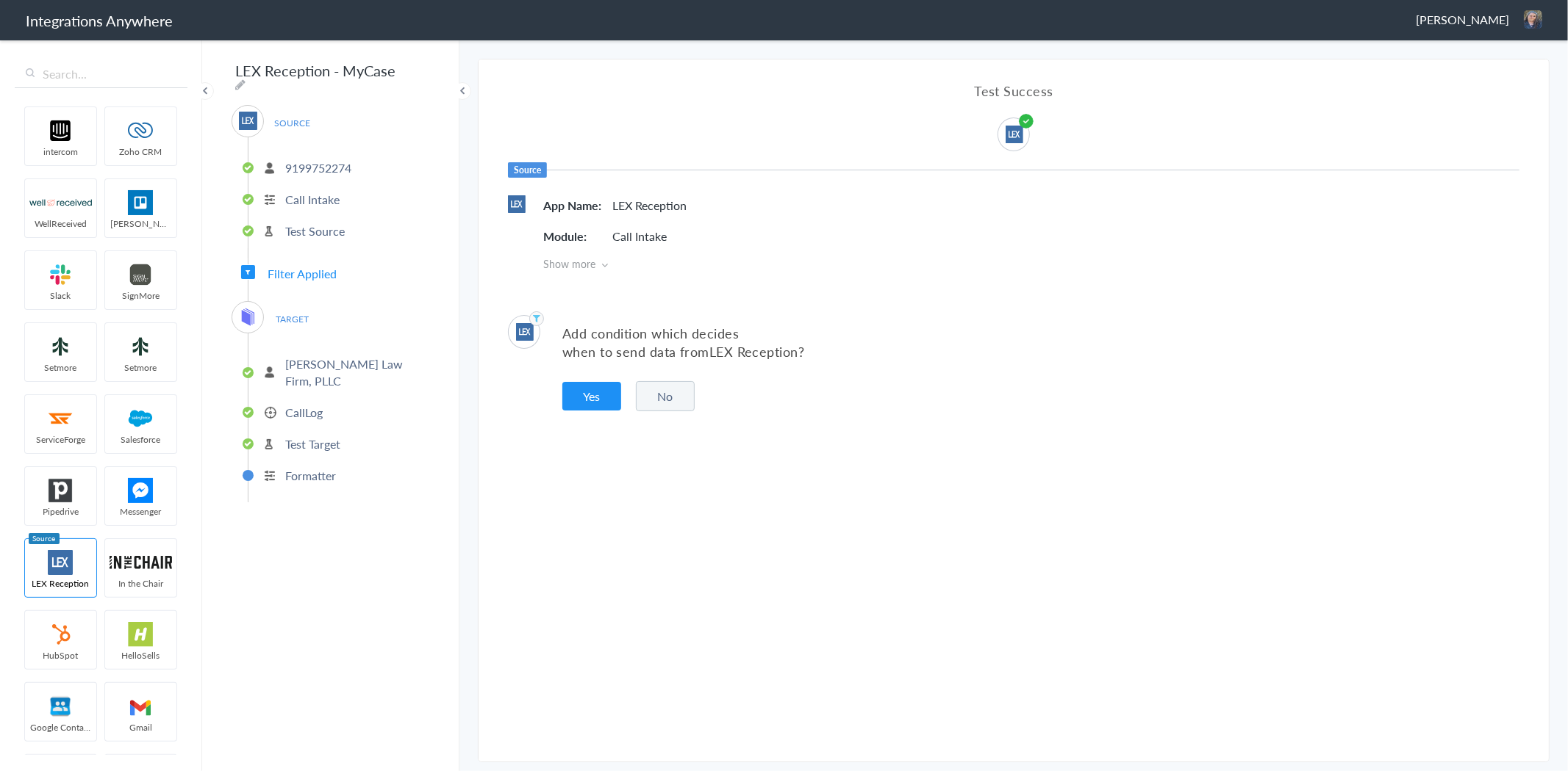
click at [329, 223] on p "Test Source" at bounding box center [315, 231] width 59 height 17
click at [291, 265] on span "Filter Applied" at bounding box center [302, 273] width 69 height 17
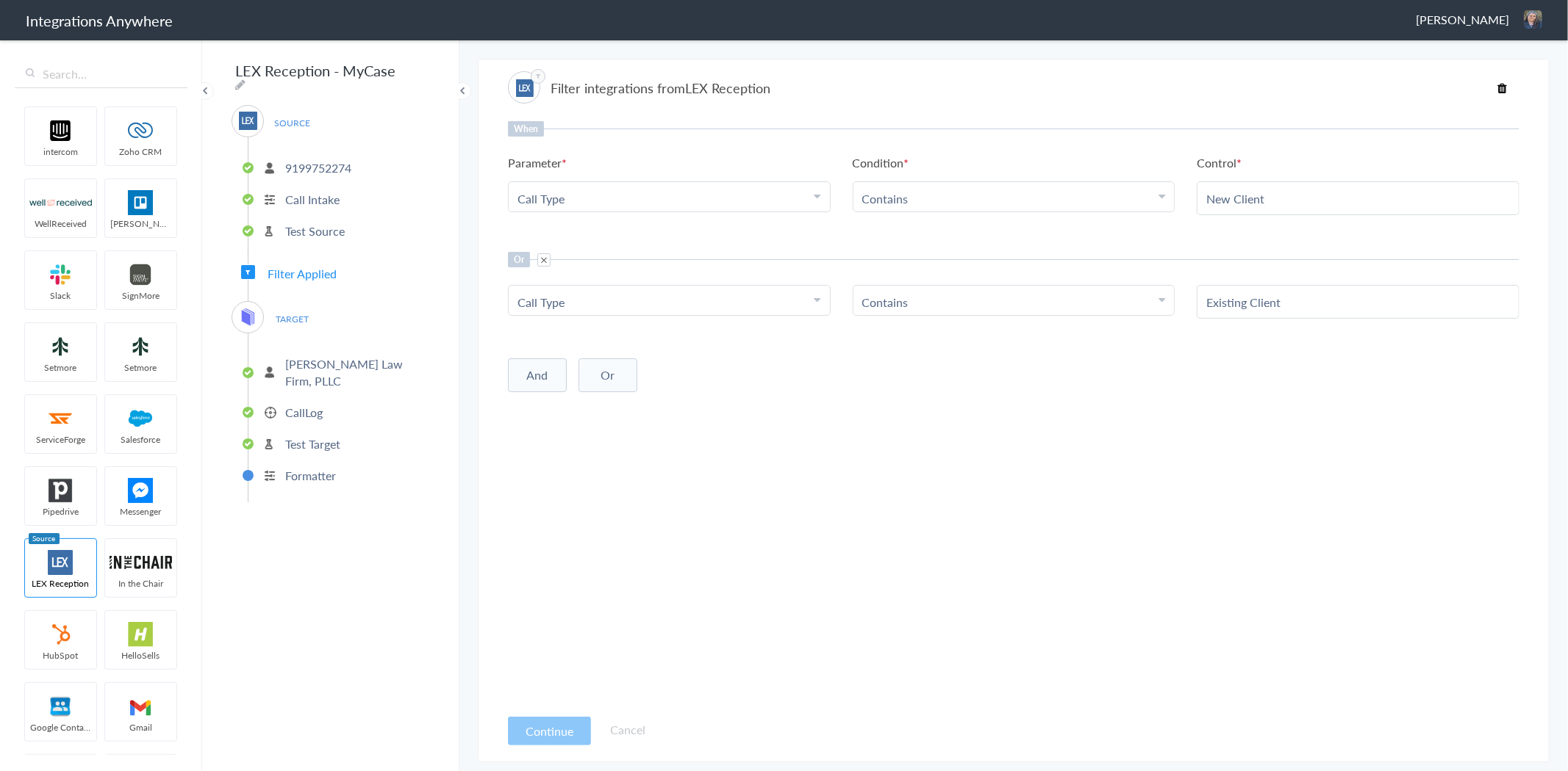
click at [282, 312] on span "TARGET" at bounding box center [292, 319] width 55 height 20
click at [239, 309] on img at bounding box center [249, 317] width 19 height 19
click at [290, 265] on span "Filter Applied" at bounding box center [302, 273] width 69 height 17
drag, startPoint x: 245, startPoint y: 313, endPoint x: 287, endPoint y: 310, distance: 42.1
click at [246, 313] on img at bounding box center [249, 317] width 19 height 19
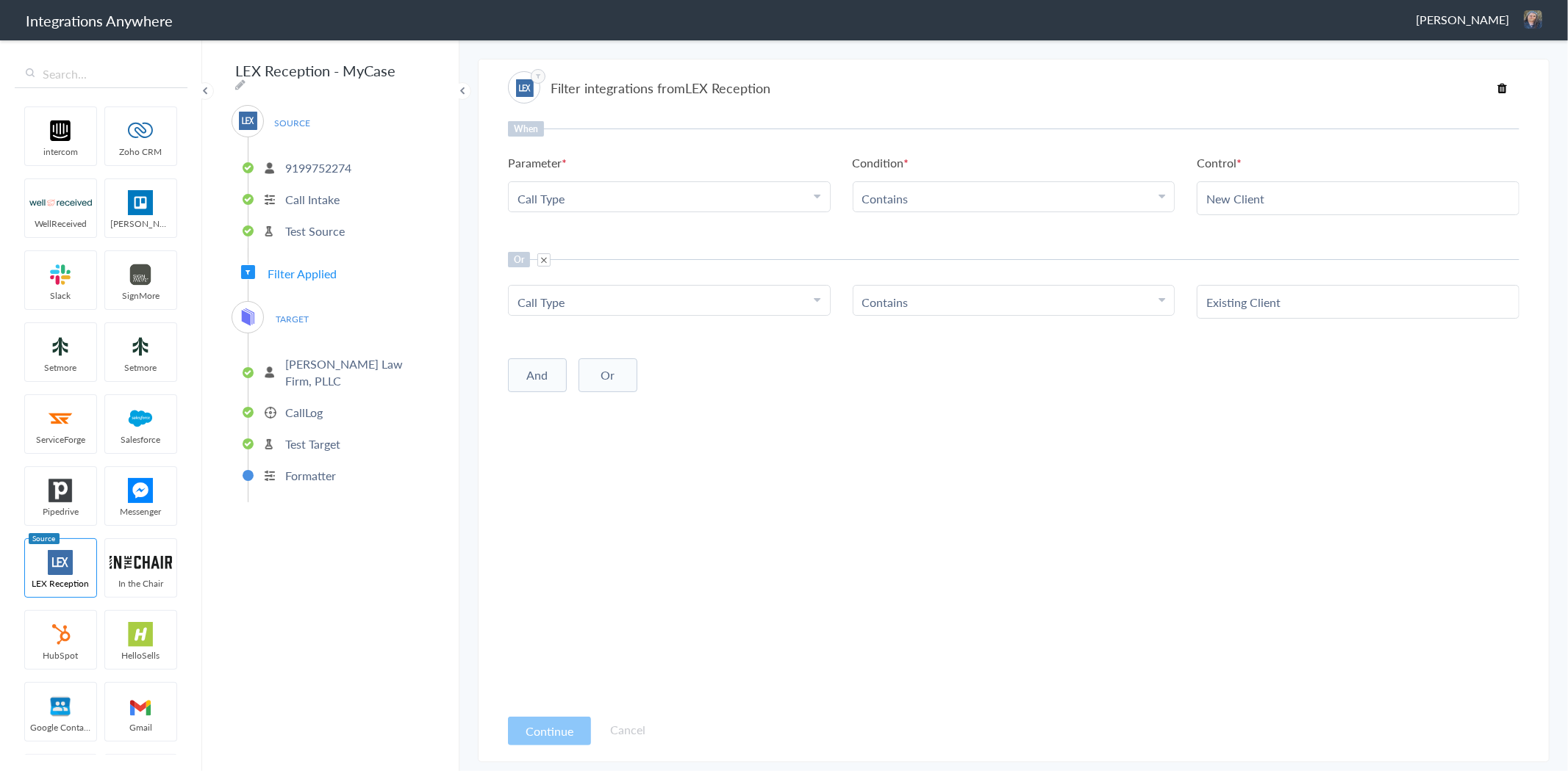
click at [294, 309] on span "TARGET" at bounding box center [292, 319] width 55 height 20
click at [297, 355] on p "D. Charles Law Firm, PLLC" at bounding box center [356, 372] width 141 height 34
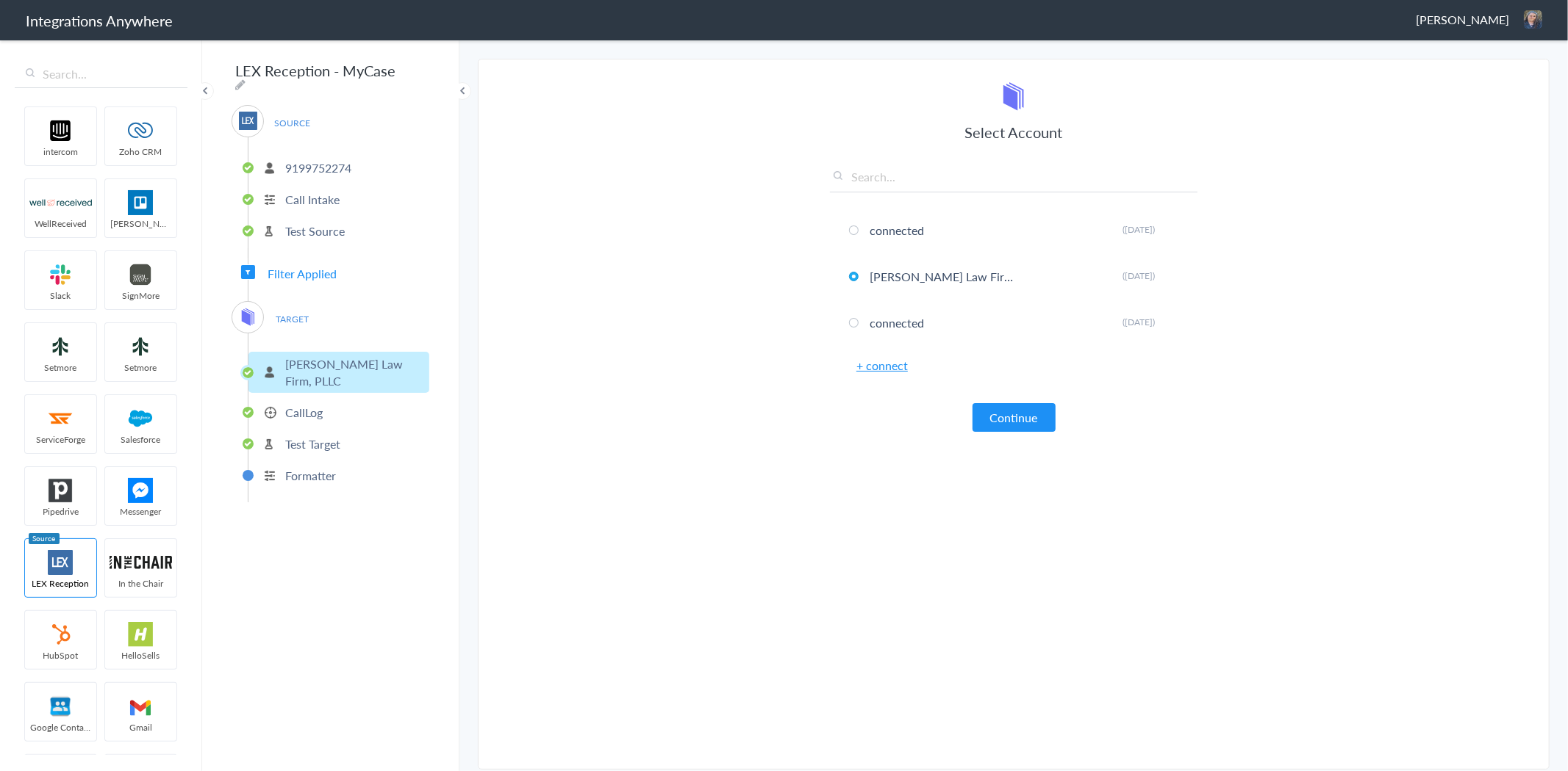
click at [295, 404] on p "CallLog" at bounding box center [304, 412] width 38 height 17
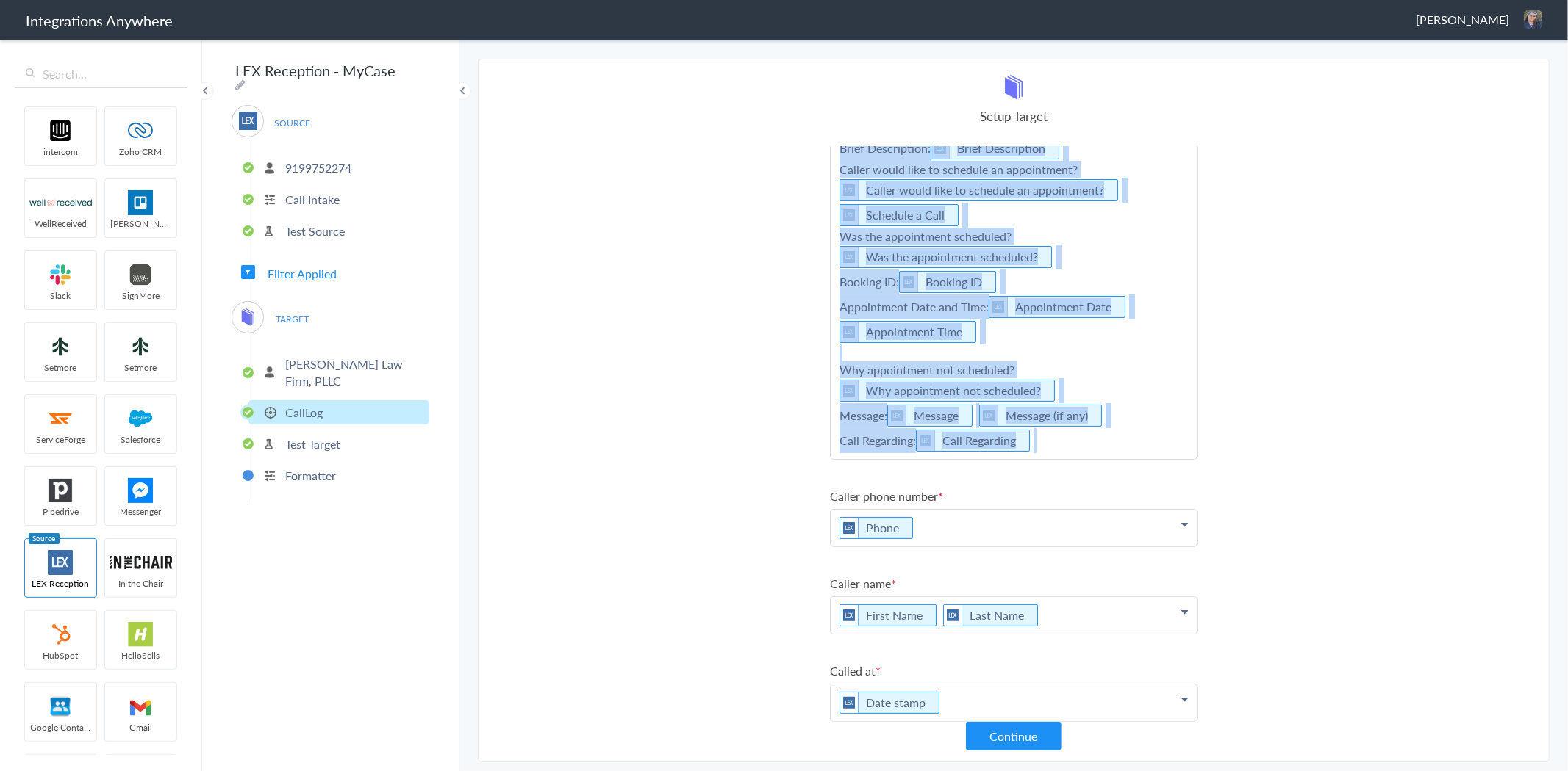
scroll to position [294, 0]
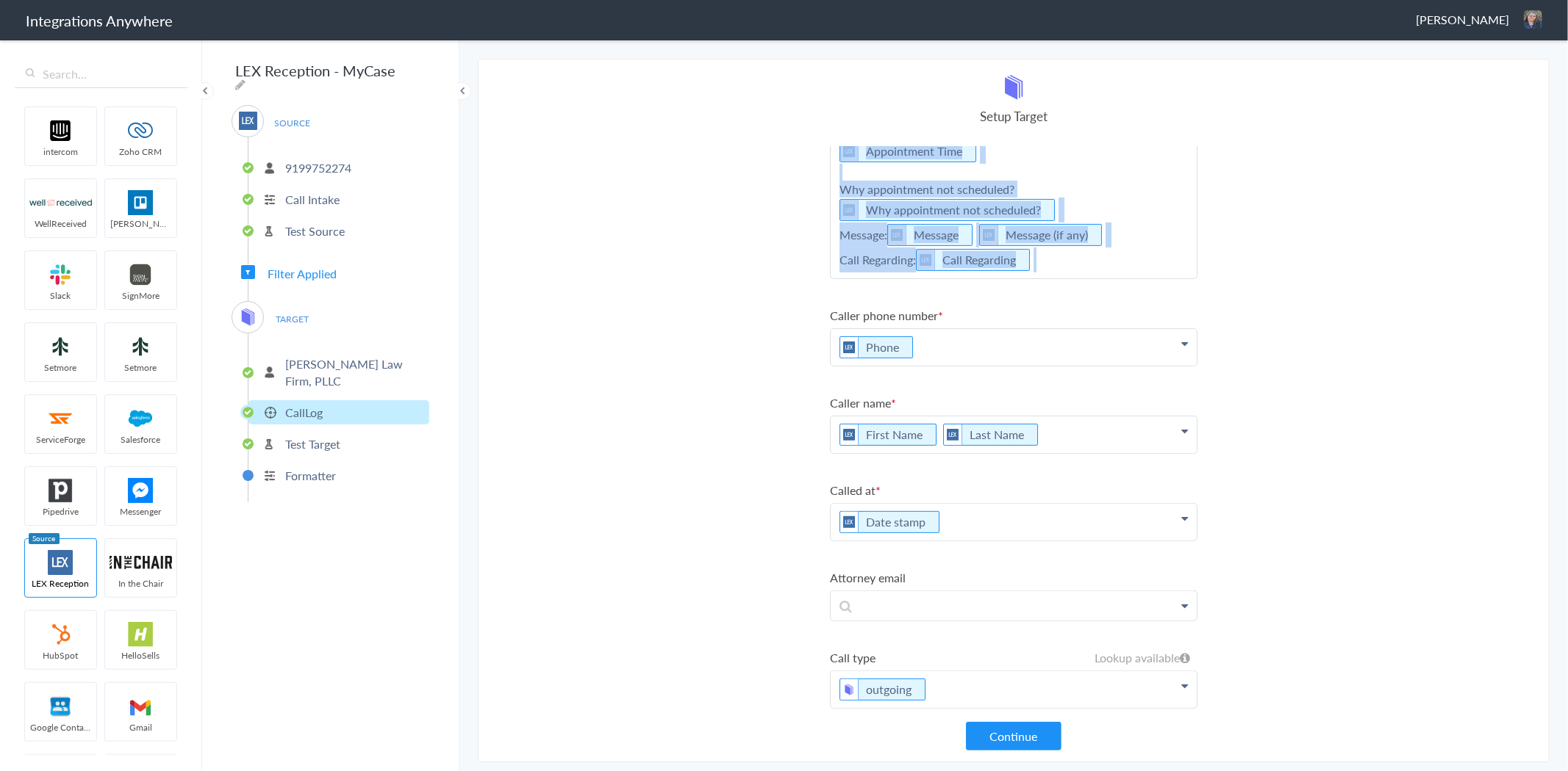
drag, startPoint x: 836, startPoint y: 177, endPoint x: 1119, endPoint y: 386, distance: 351.8
click at [1119, 386] on ul "Message Call Type: Call Type Email: Email Case Type: Case Type Type of Case Bri…" at bounding box center [1014, 280] width 367 height 856
copy p "Call Type: Call Type Email: Email Case Type: Case Type Type of Case Brief Descr…"
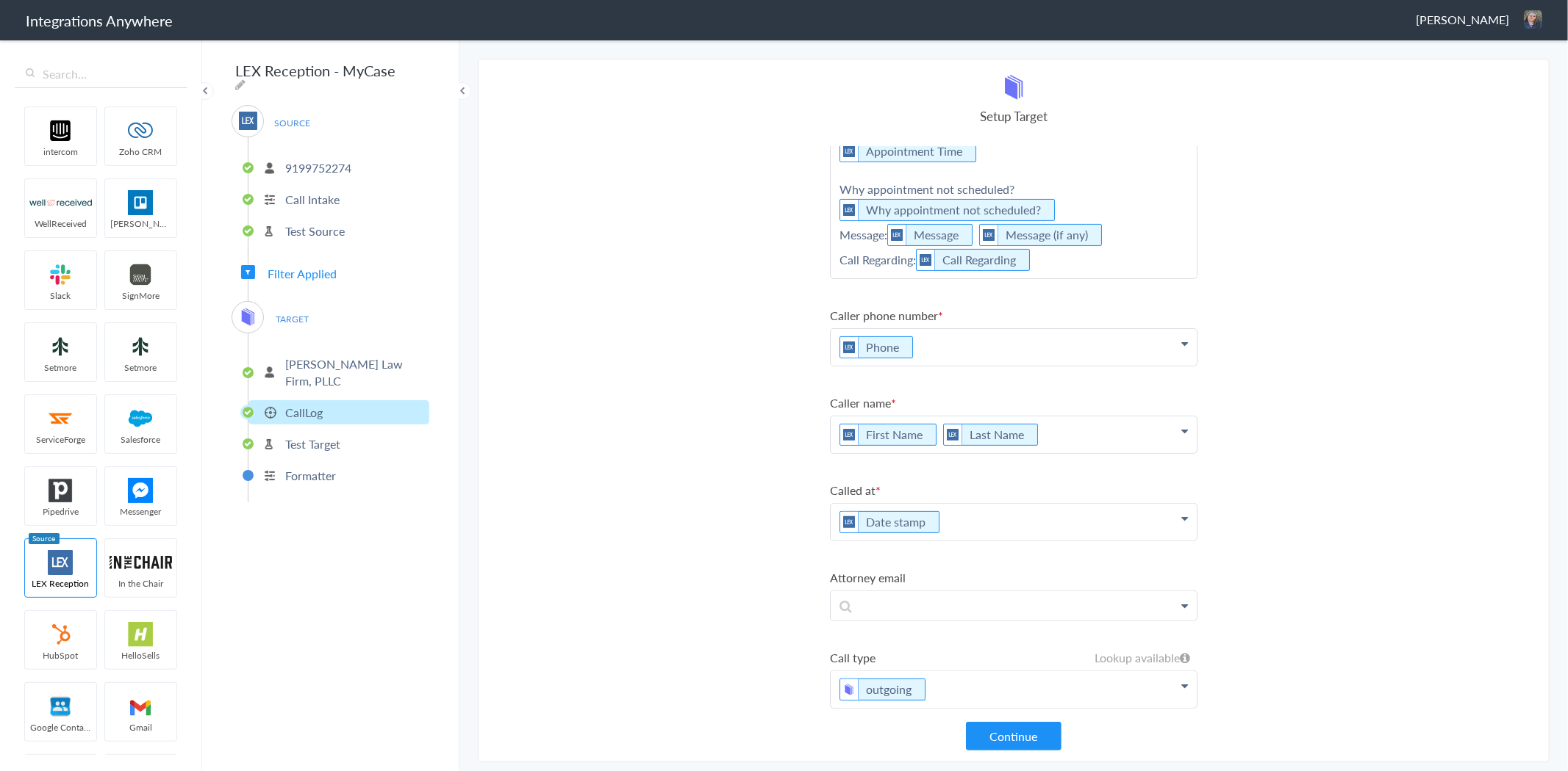
click at [812, 420] on section "Select Account 9199752274 Rename Delete (3 months ago) + connect Continue Setup…" at bounding box center [1013, 410] width 1072 height 704
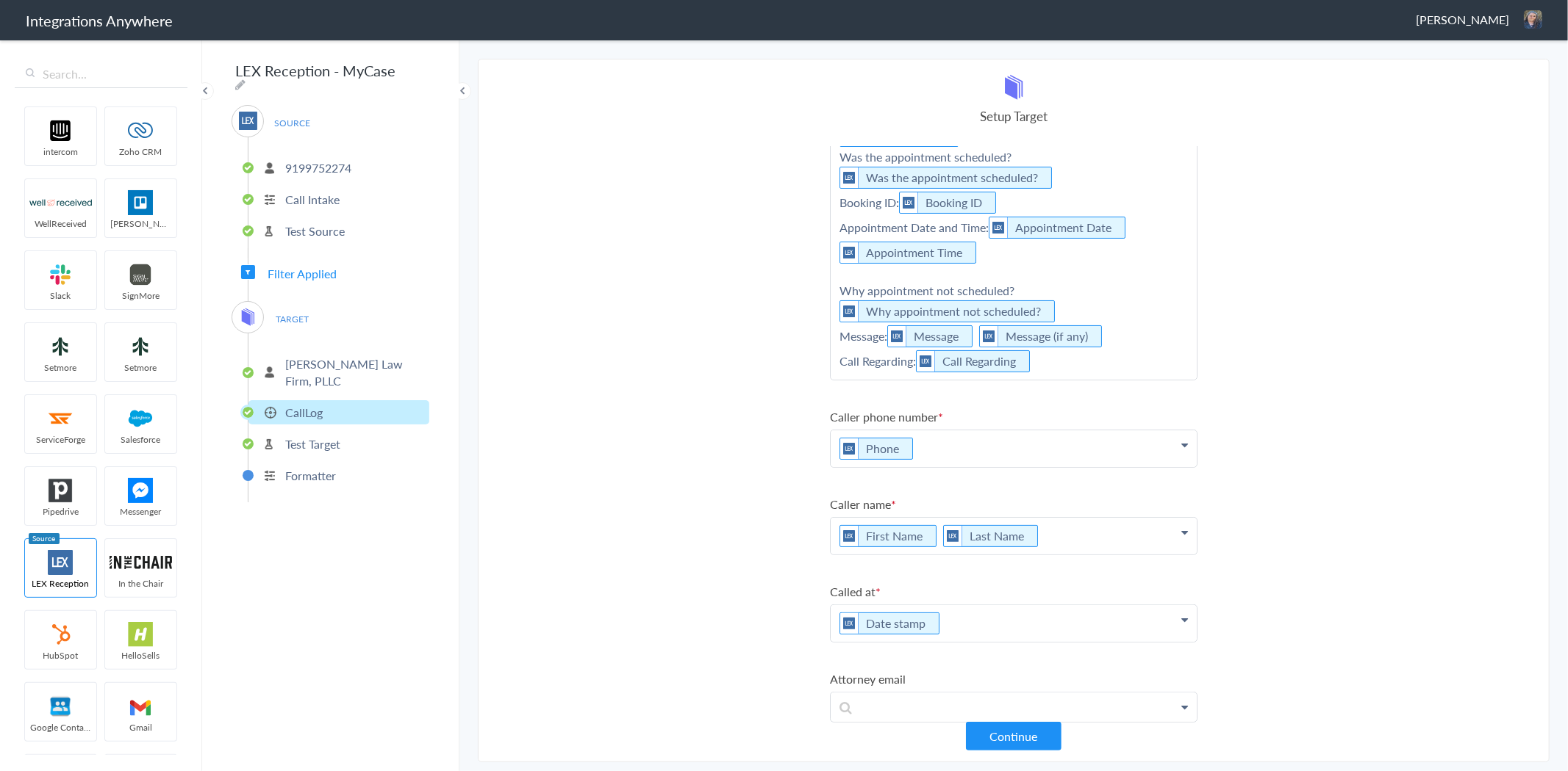
scroll to position [0, 0]
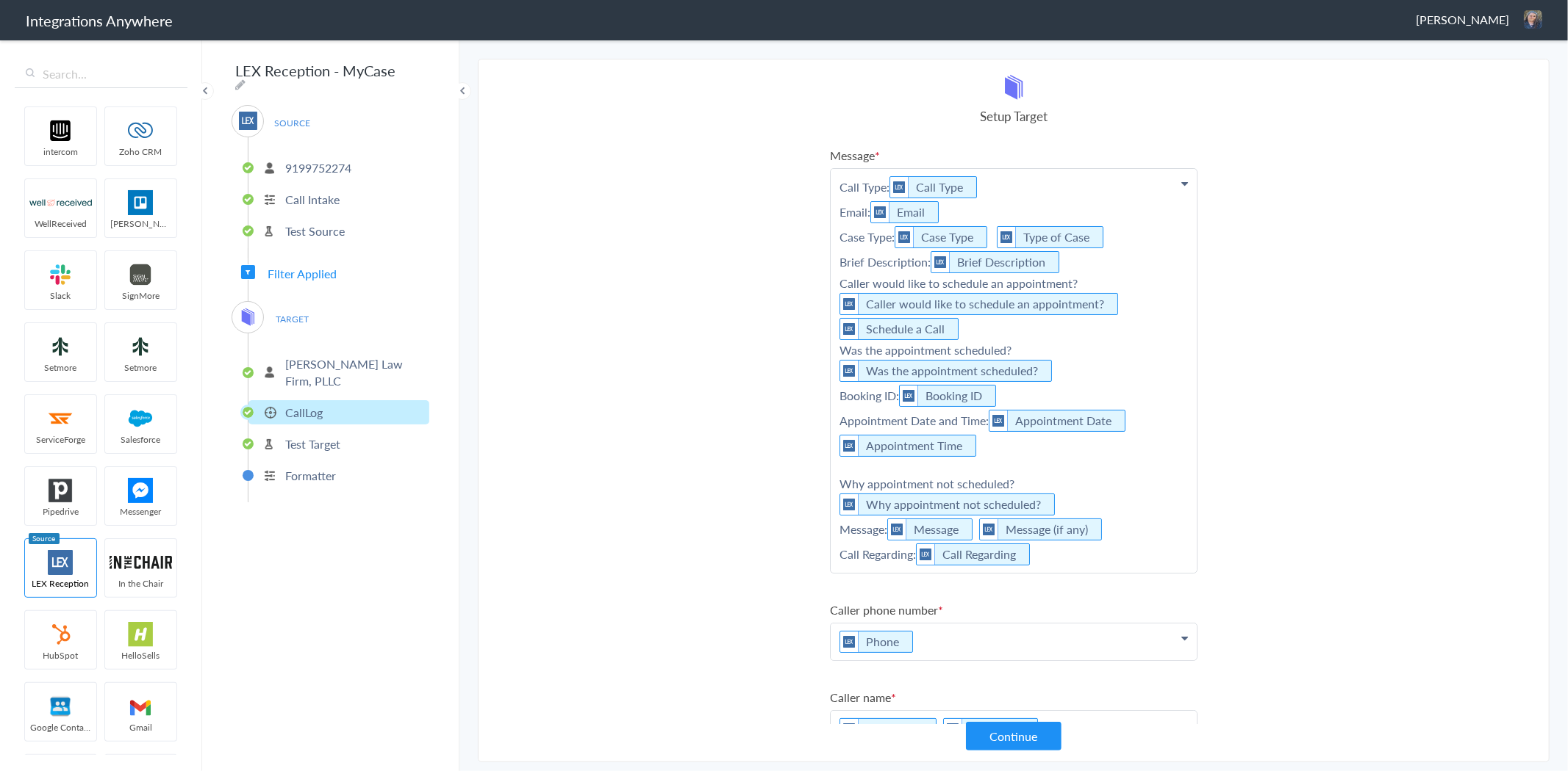
click at [721, 401] on section "Select Account 9199752274 Rename Delete (3 months ago) + connect Continue Setup…" at bounding box center [1013, 410] width 1072 height 704
click at [331, 355] on p "D. Charles Law Firm, PLLC" at bounding box center [356, 372] width 141 height 34
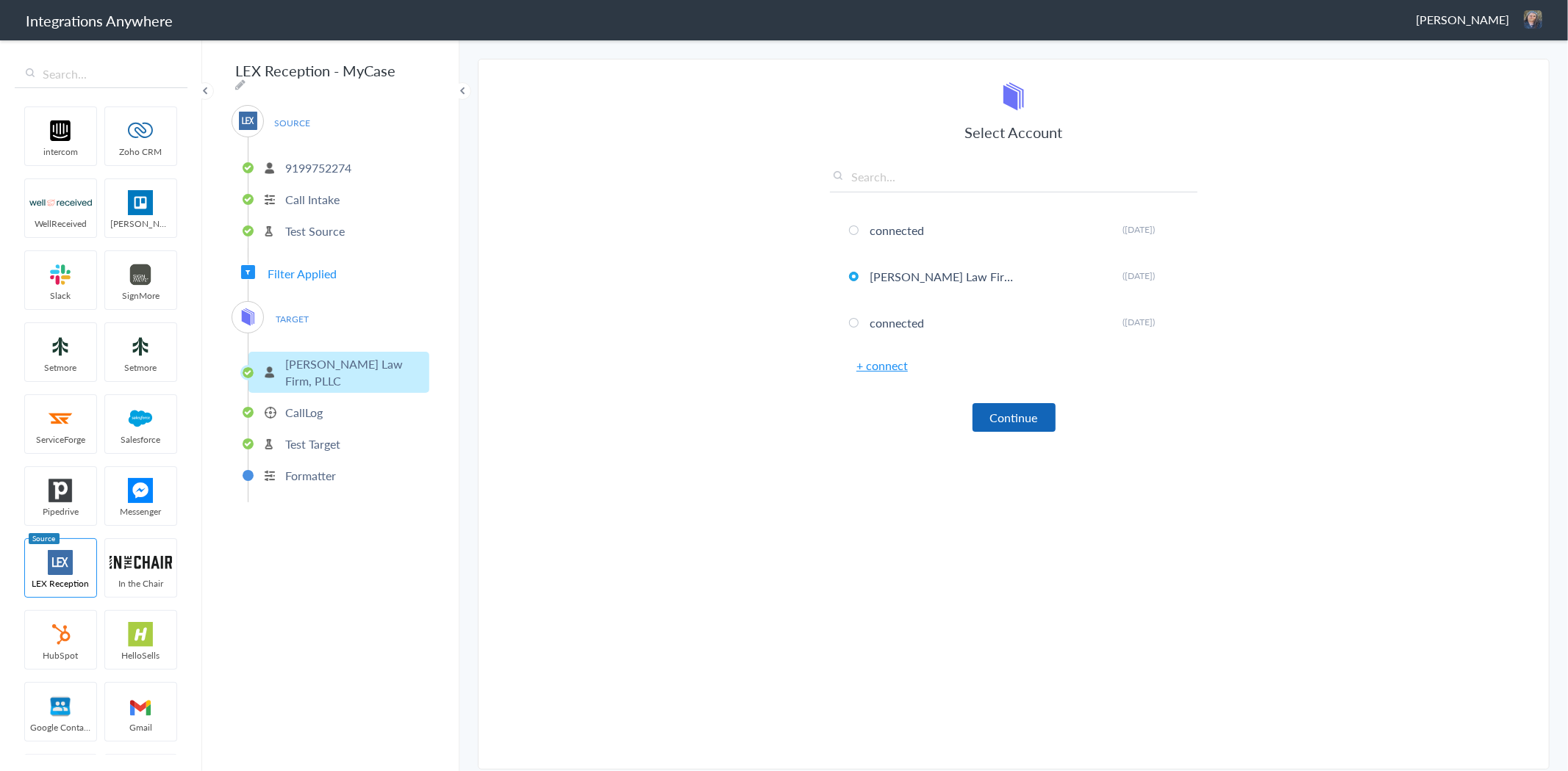
click at [1037, 412] on button "Continue" at bounding box center [1014, 417] width 83 height 29
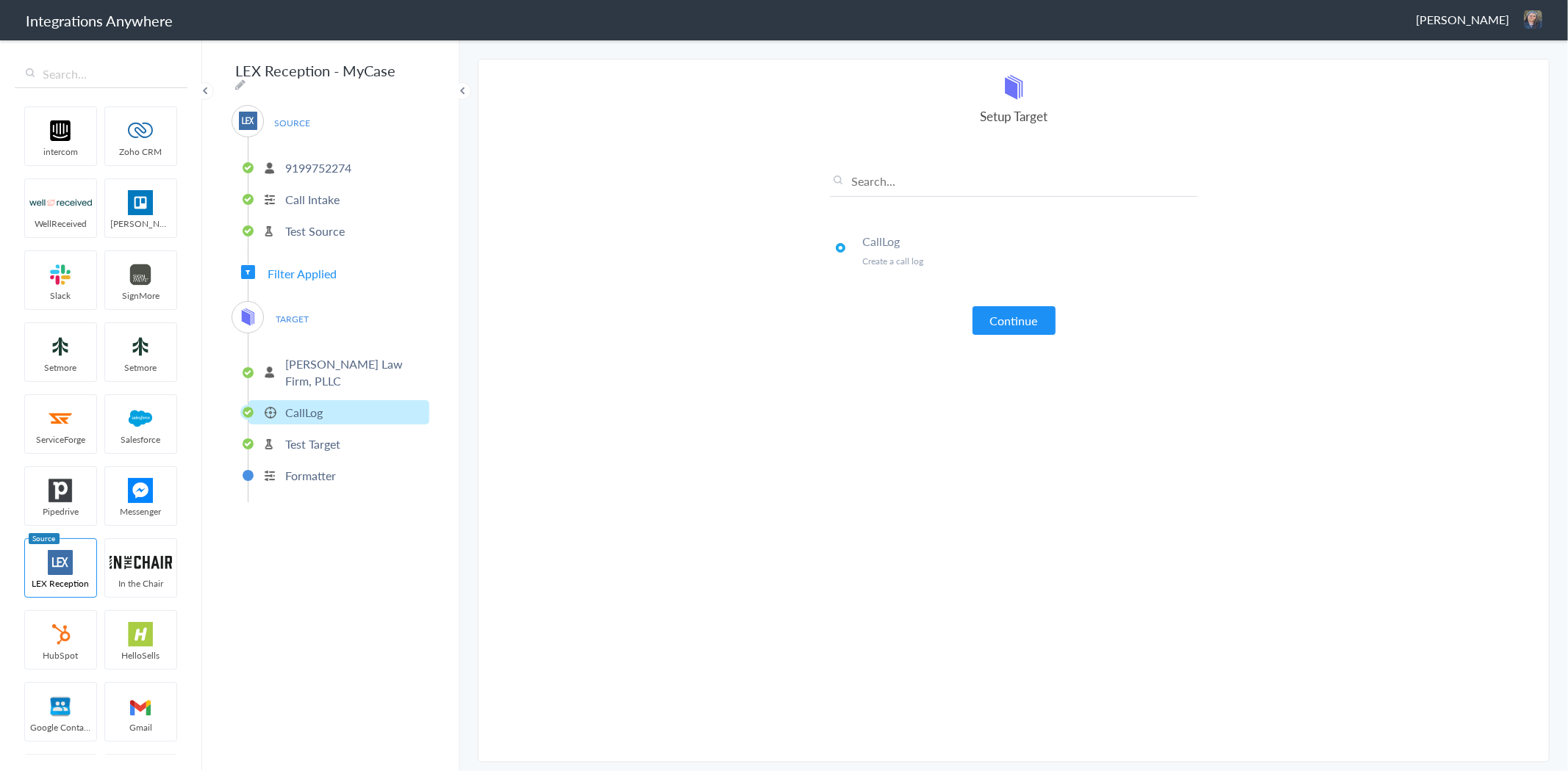
click at [884, 245] on h4 "CallLog" at bounding box center [1029, 241] width 335 height 17
click at [1003, 317] on button "Continue" at bounding box center [1014, 320] width 83 height 29
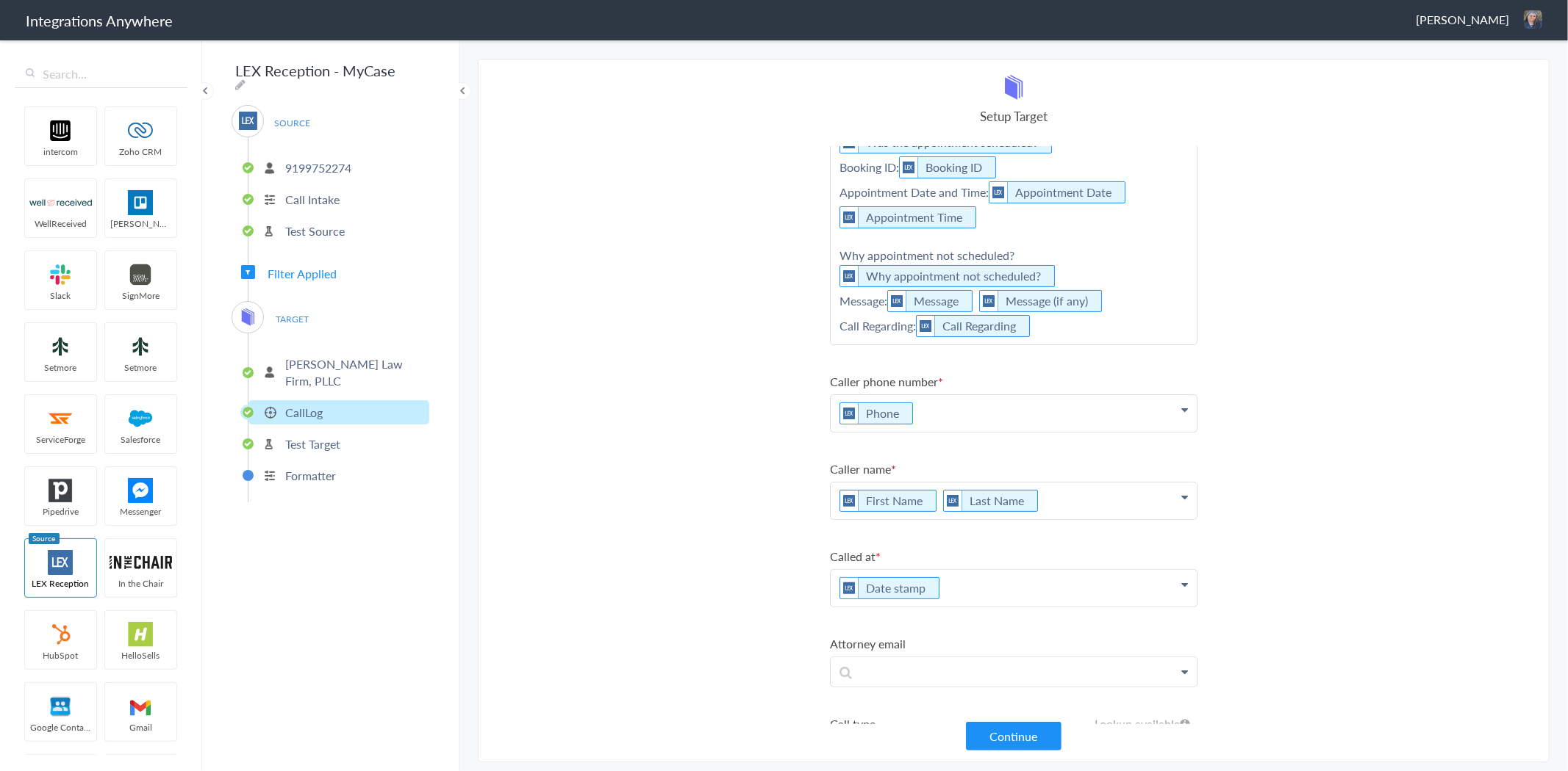
scroll to position [294, 0]
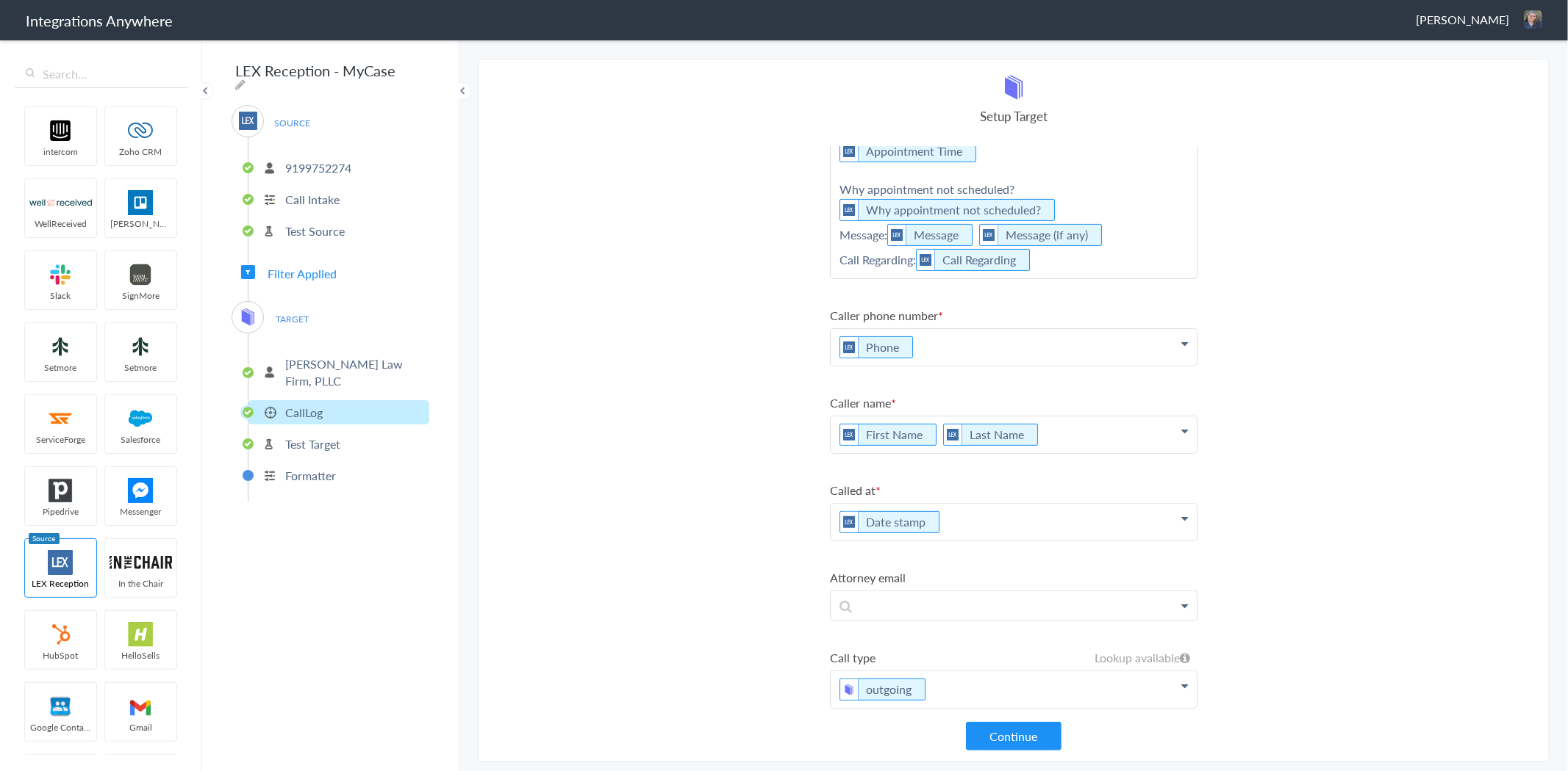
click at [957, 347] on p "Phone" at bounding box center [1014, 347] width 366 height 37
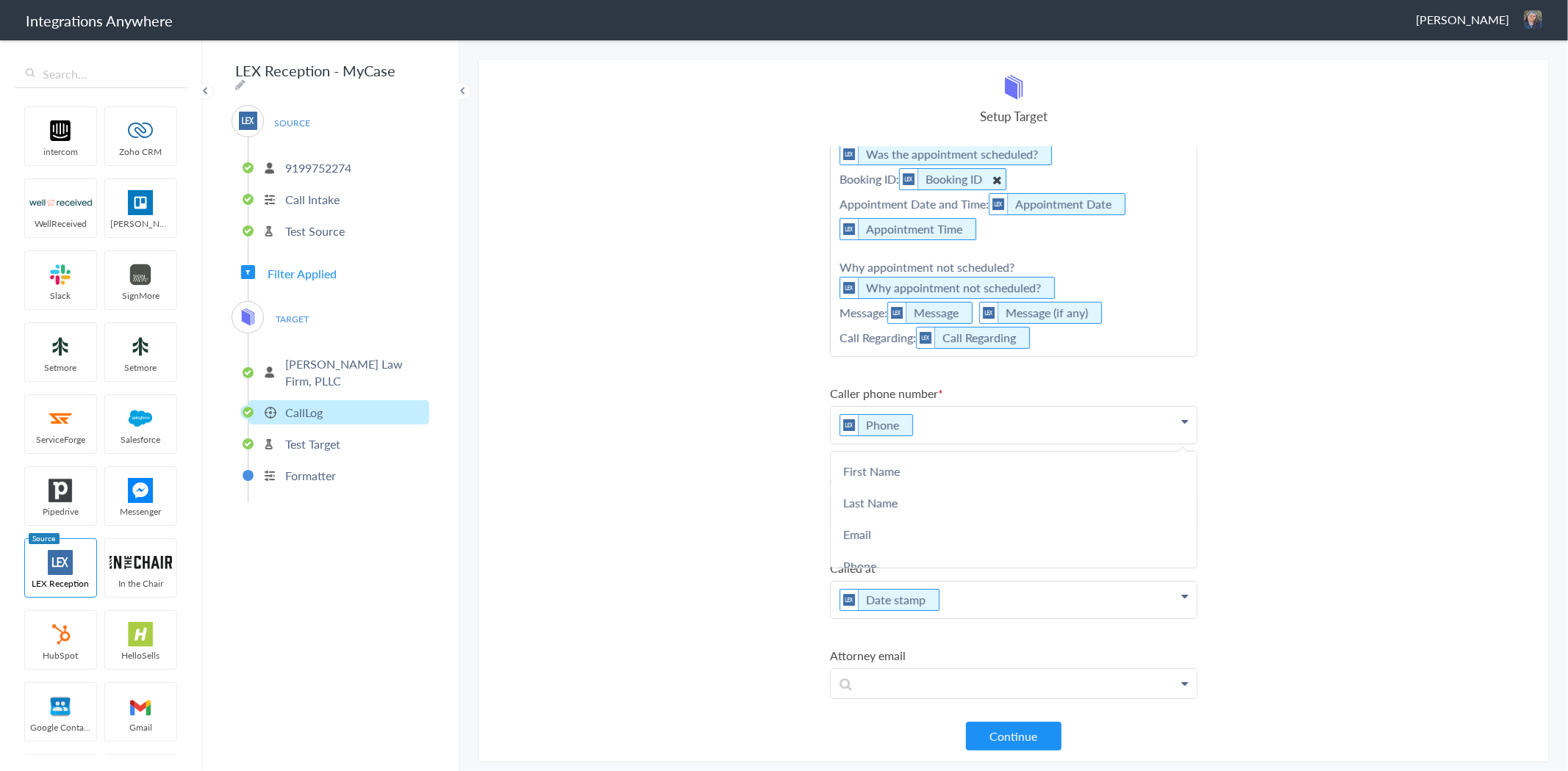
scroll to position [49, 0]
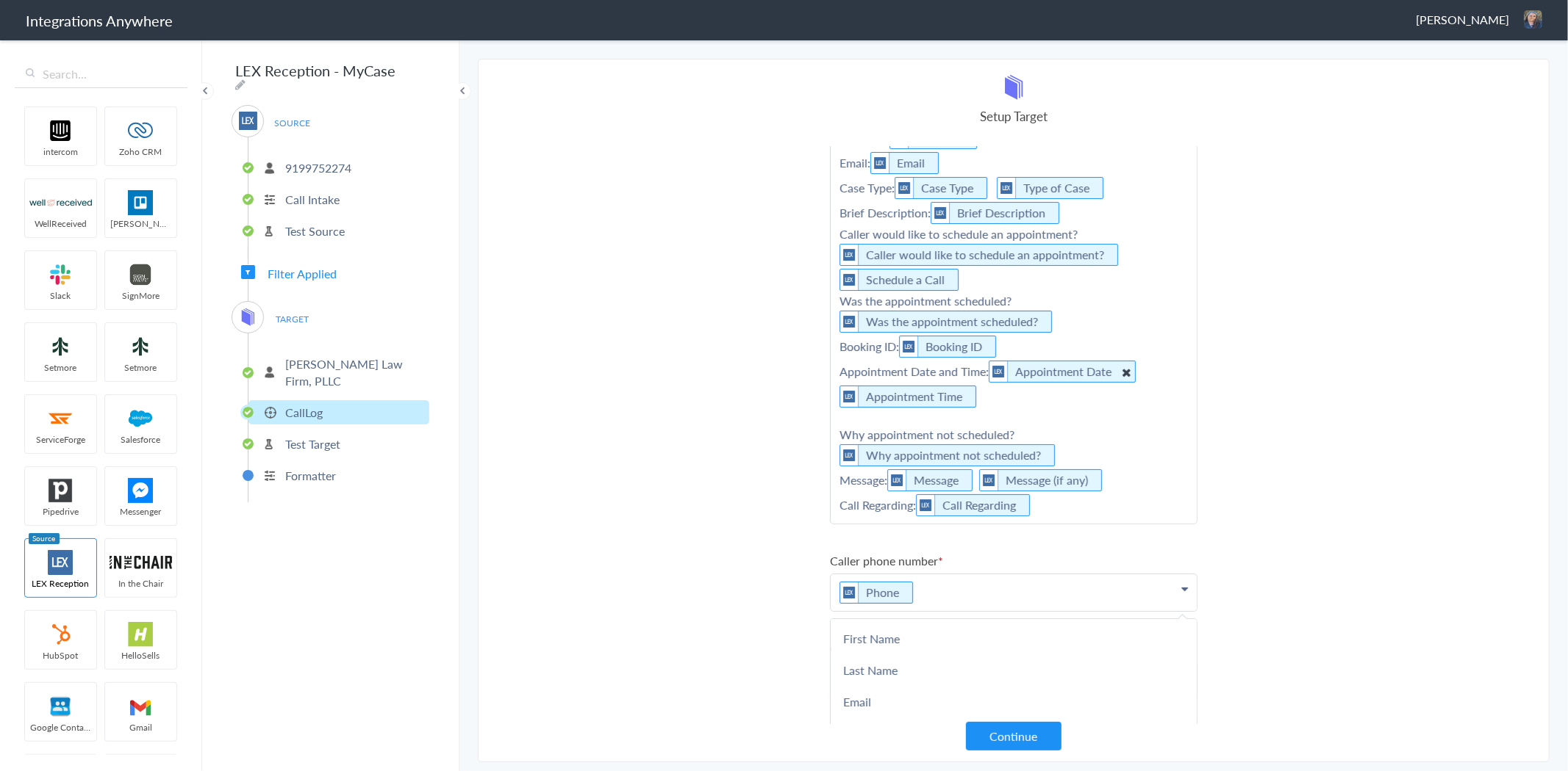
click at [1091, 363] on Date "Appointment Date" at bounding box center [1062, 372] width 147 height 22
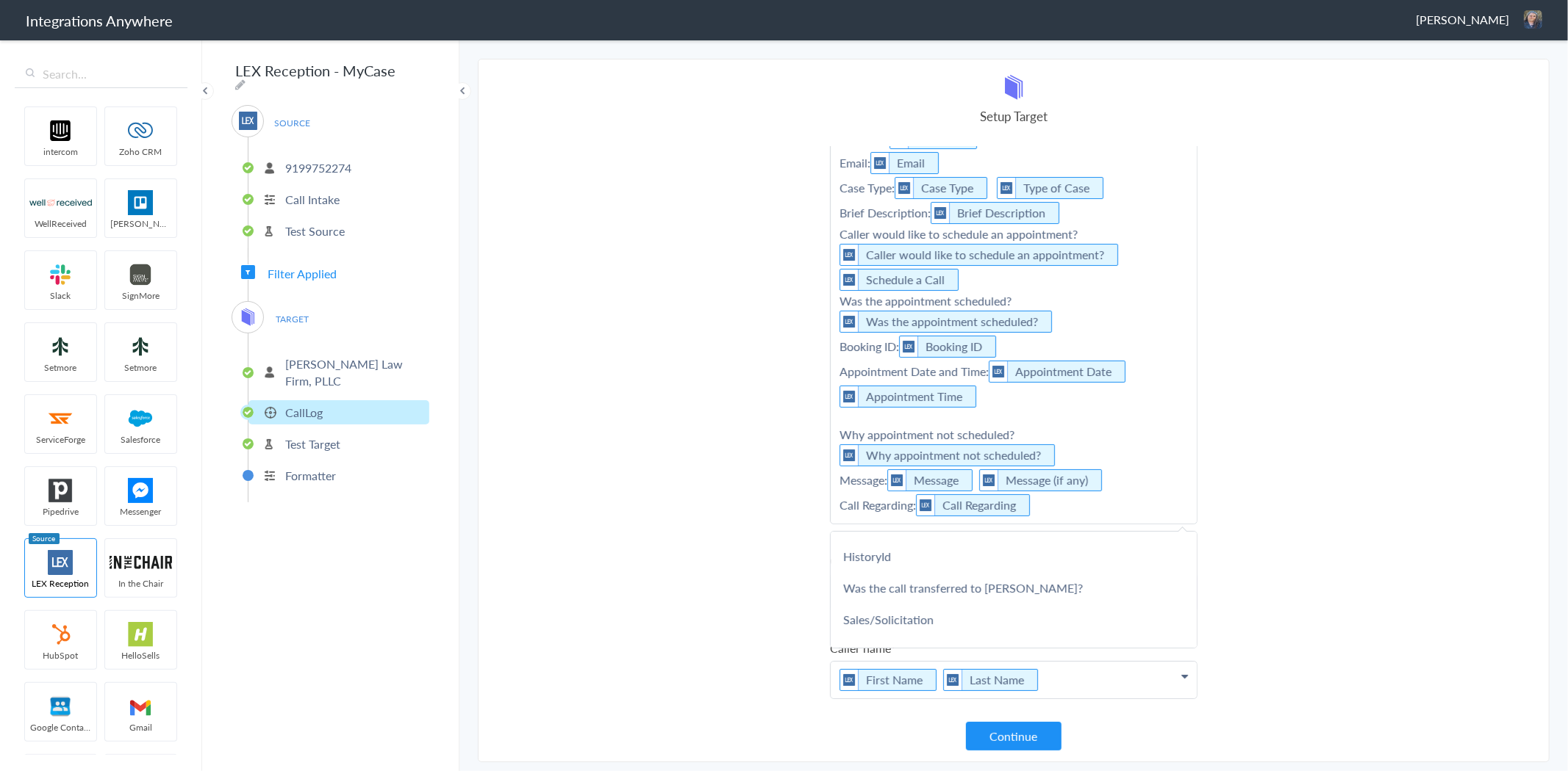
click at [716, 523] on section "Select Account 9199752274 Rename Delete (3 months ago) + connect Continue Setup…" at bounding box center [1013, 410] width 1072 height 704
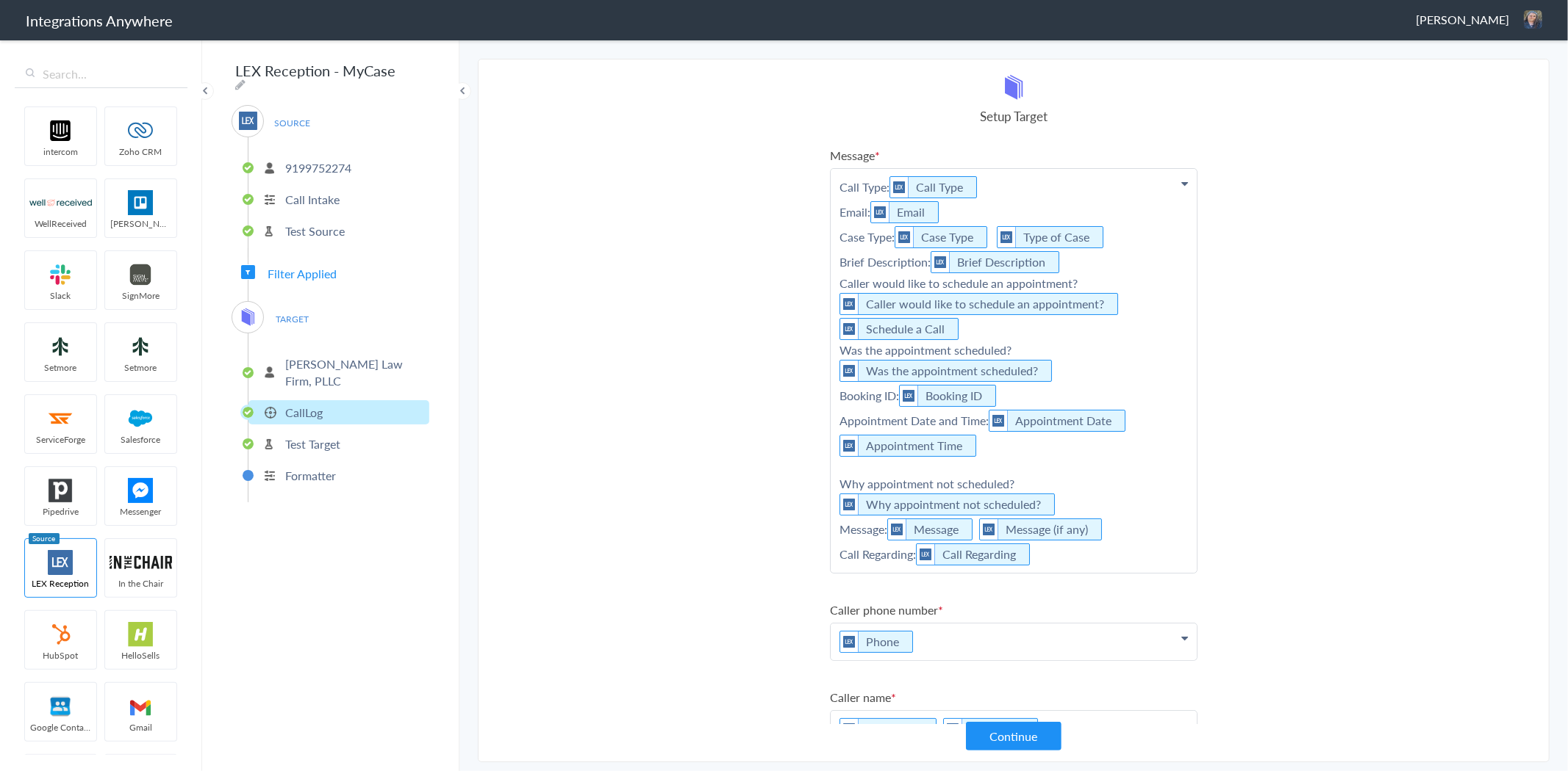
scroll to position [294, 0]
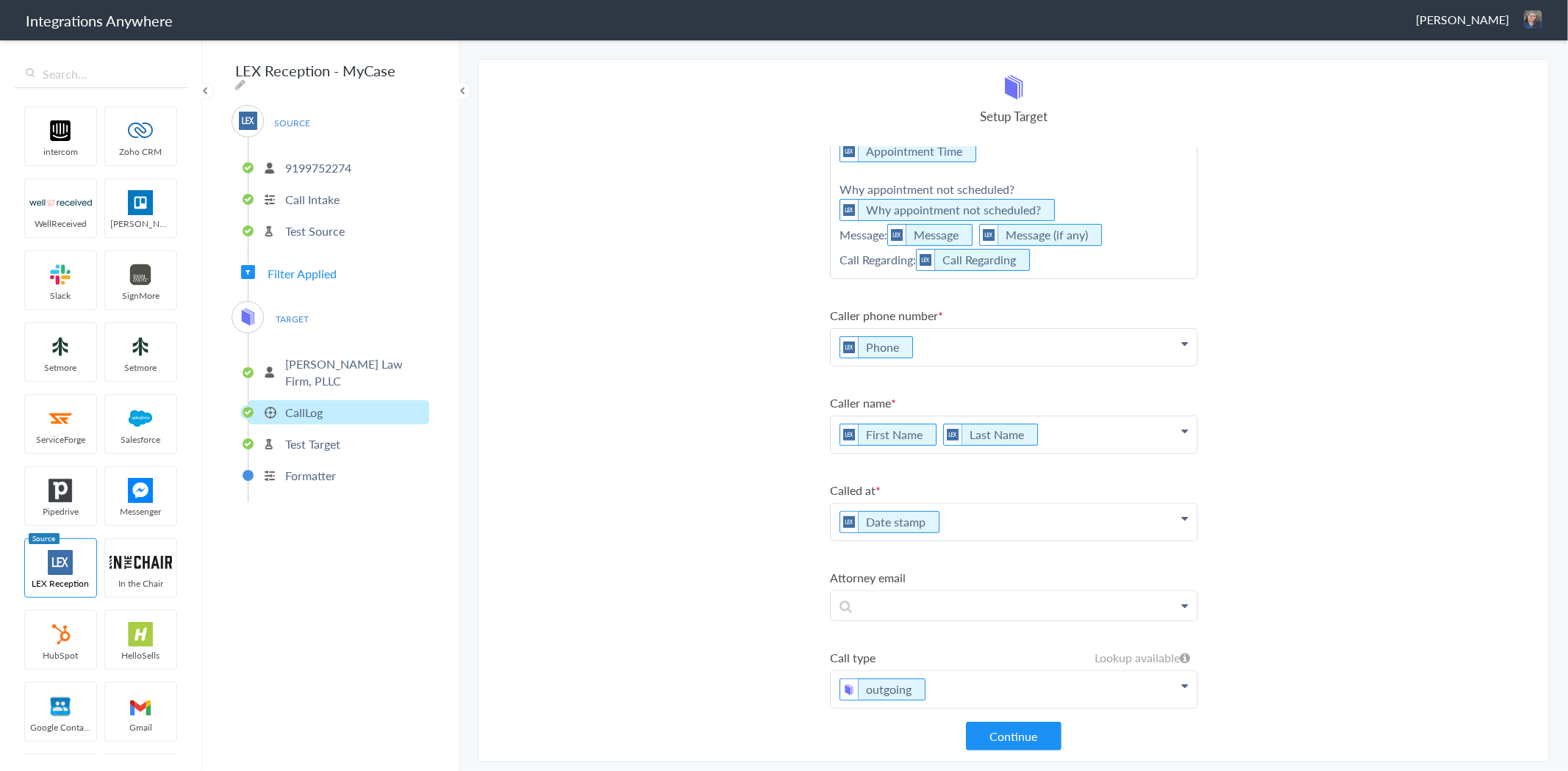
click at [1037, 525] on p "Date stamp" at bounding box center [1014, 522] width 366 height 37
click at [710, 512] on section "Select Account 9199752274 Rename Delete (3 months ago) + connect Continue Setup…" at bounding box center [1013, 410] width 1072 height 704
click at [1095, 427] on p "First Name Last Name" at bounding box center [1014, 434] width 366 height 37
click at [1018, 341] on p "Phone" at bounding box center [1014, 347] width 366 height 37
drag, startPoint x: 638, startPoint y: 489, endPoint x: 680, endPoint y: 501, distance: 43.7
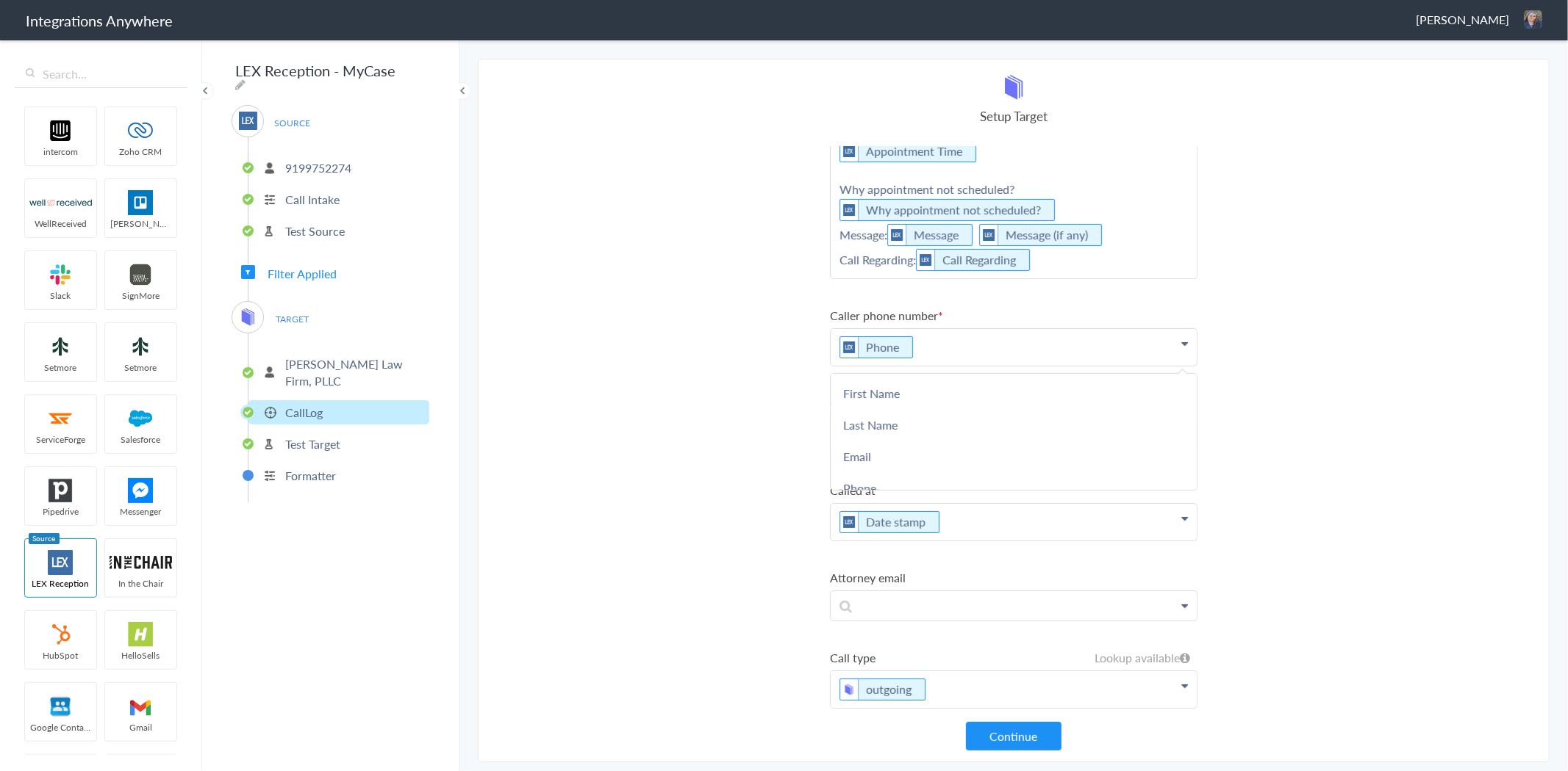
click at [640, 489] on section "Select Account 9199752274 Rename Delete (3 months ago) + connect Continue Setup…" at bounding box center [1013, 410] width 1072 height 704
click at [893, 679] on li "outgoing" at bounding box center [887, 690] width 96 height 22
click at [634, 630] on section "Select Account 9199752274 Rename Delete (3 months ago) + connect Continue Setup…" at bounding box center [1013, 410] width 1072 height 704
click at [1011, 736] on button "Continue" at bounding box center [1014, 736] width 95 height 29
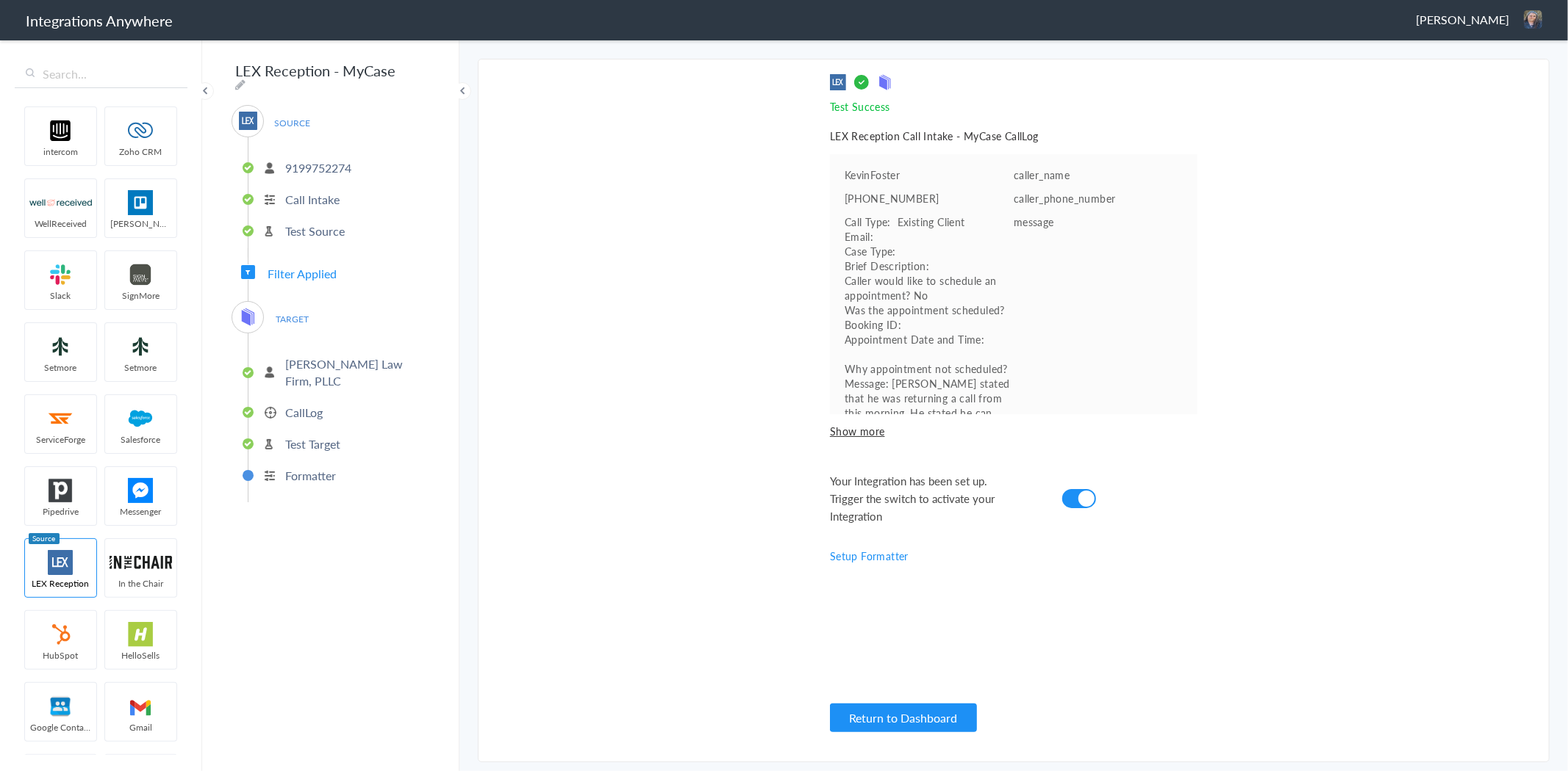
scroll to position [87, 0]
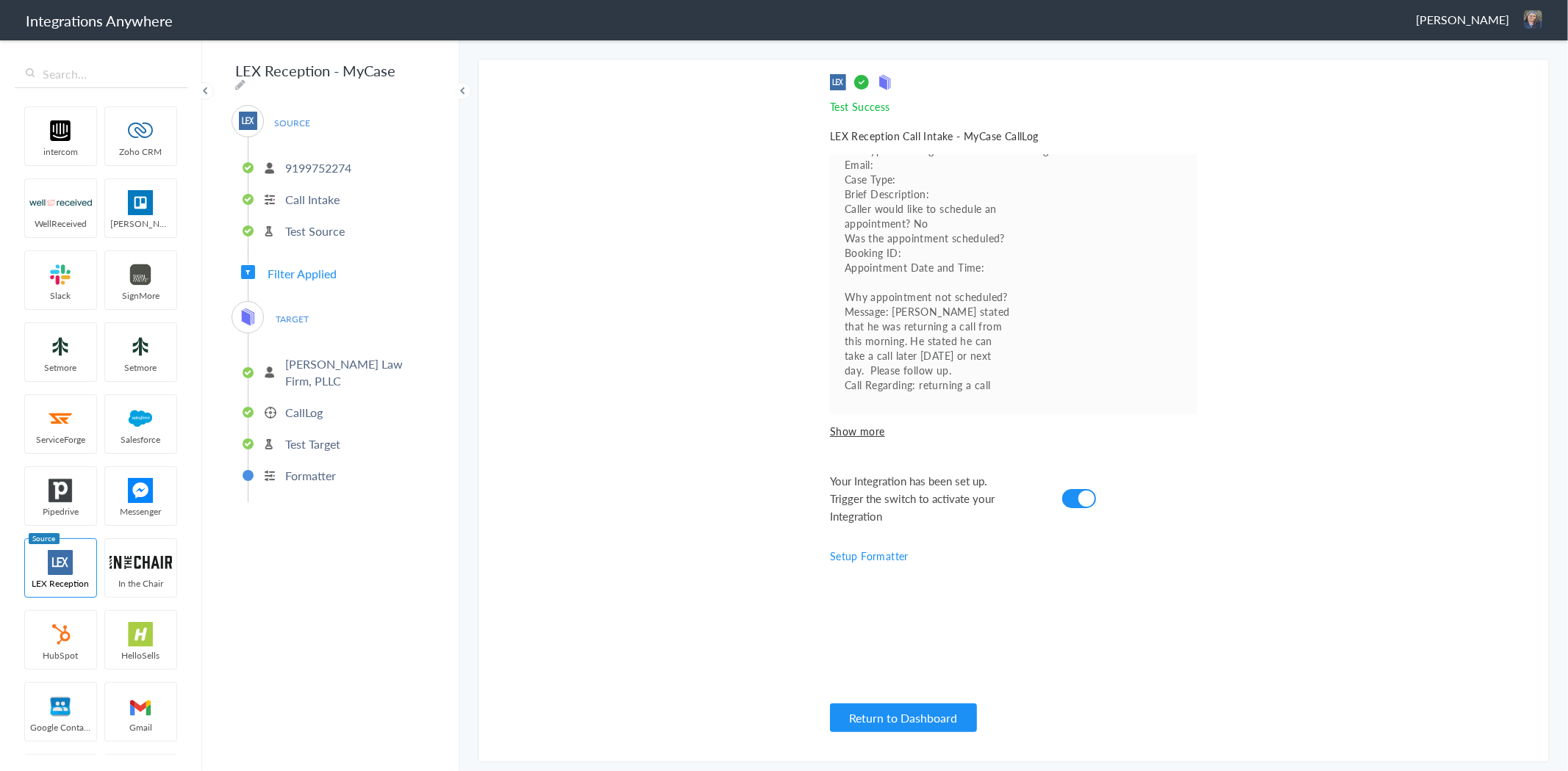
click at [298, 162] on p "9199752274" at bounding box center [318, 168] width 66 height 17
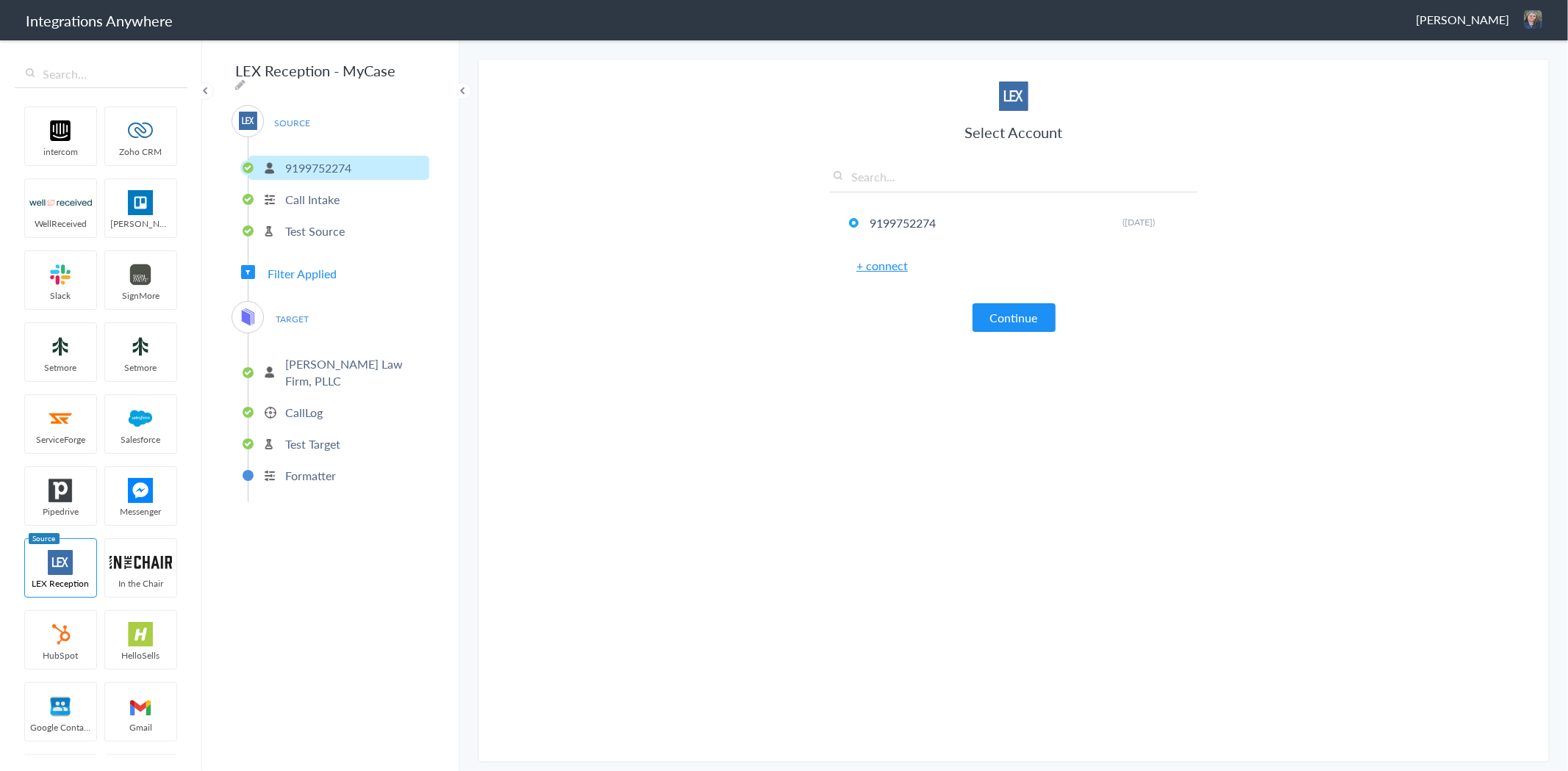
click at [290, 116] on span "SOURCE" at bounding box center [292, 123] width 55 height 20
click at [300, 208] on ul "9199752274 Call Intake Test Source" at bounding box center [338, 198] width 181 height 120
click at [305, 235] on li "Test Source" at bounding box center [338, 230] width 181 height 24
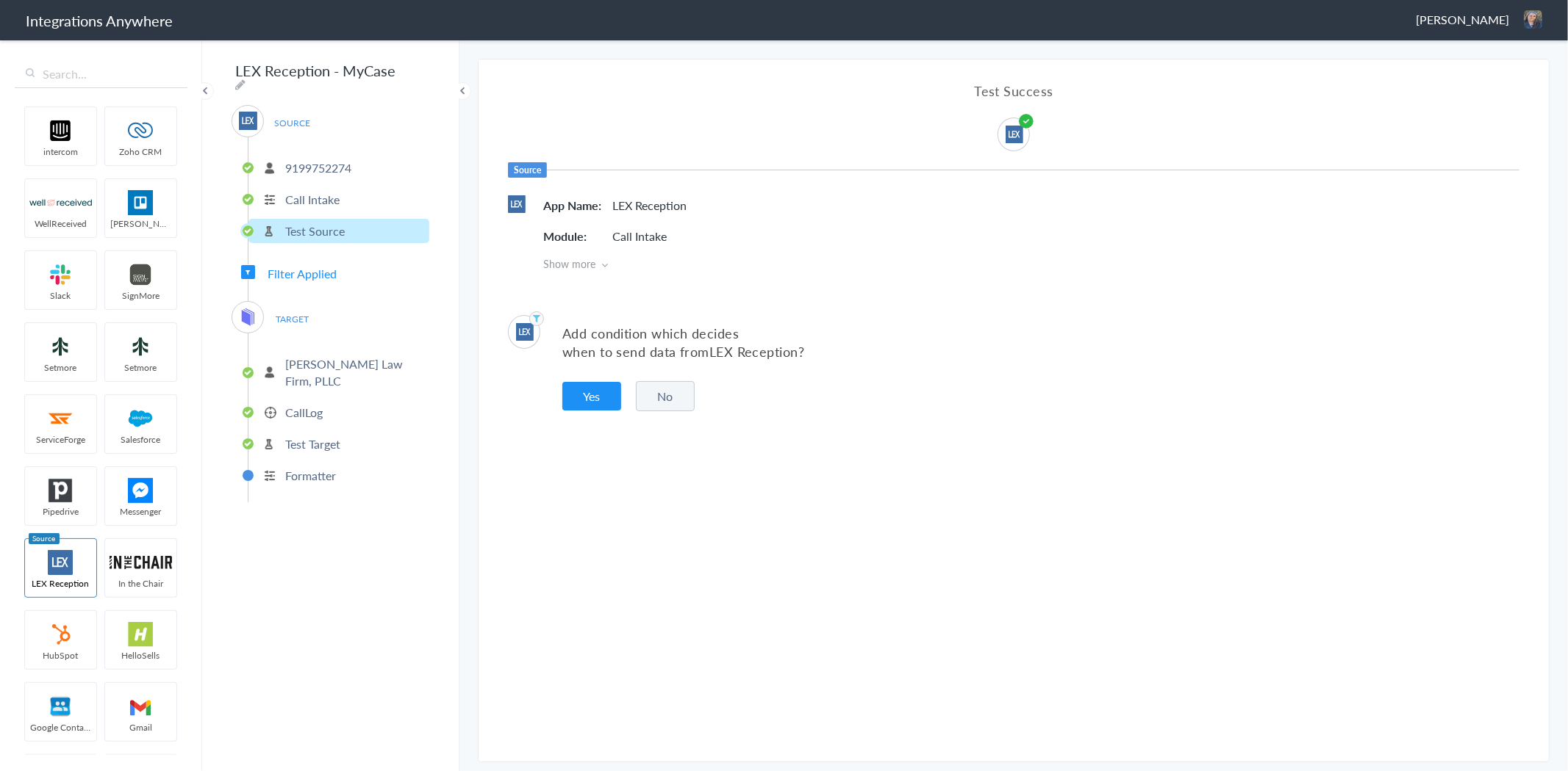
click at [303, 223] on p "Test Source" at bounding box center [315, 231] width 59 height 17
click at [294, 265] on span "Filter Applied" at bounding box center [302, 273] width 69 height 17
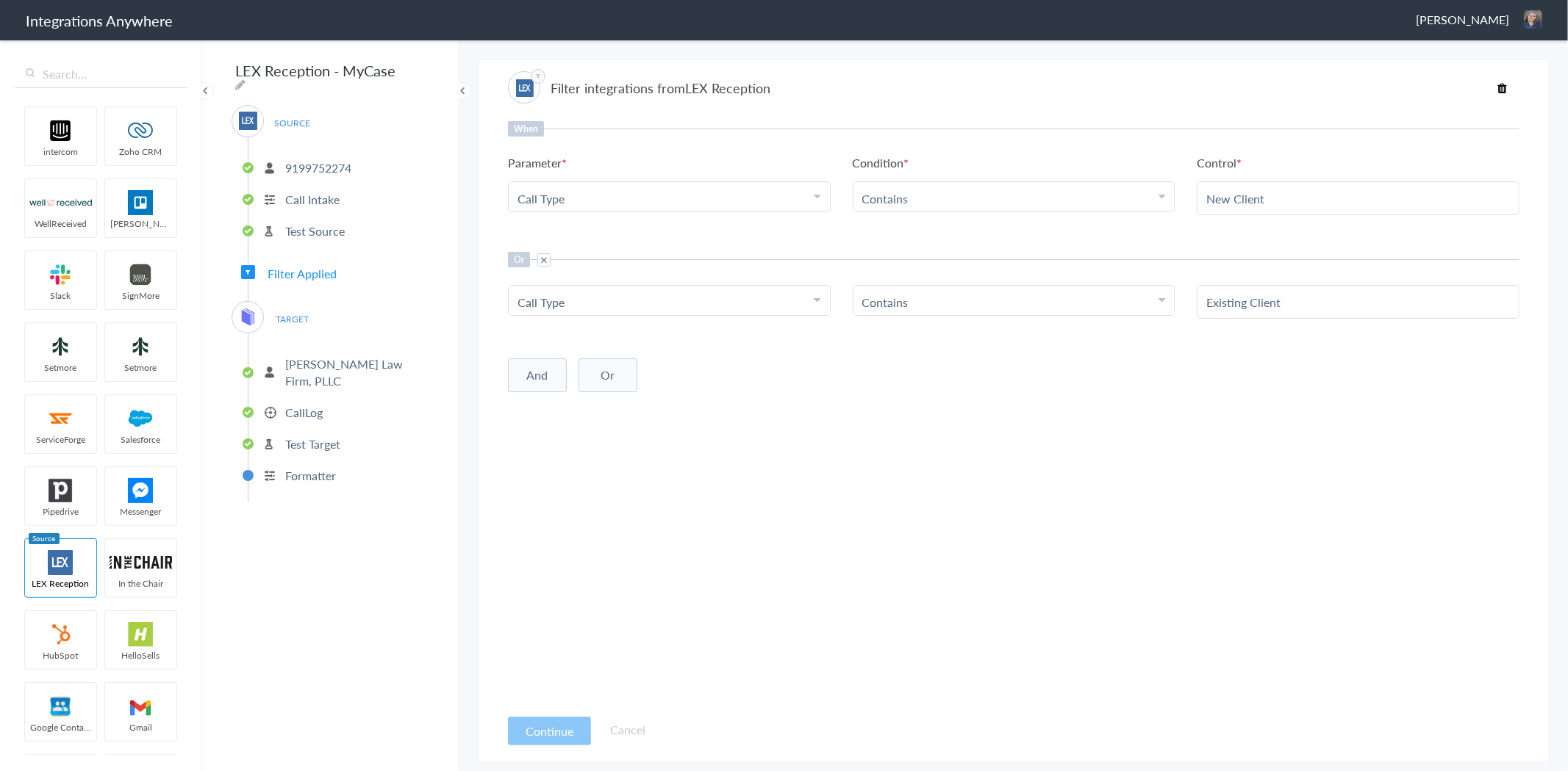
click at [295, 356] on p "[PERSON_NAME] Law Firm, PLLC" at bounding box center [356, 372] width 141 height 34
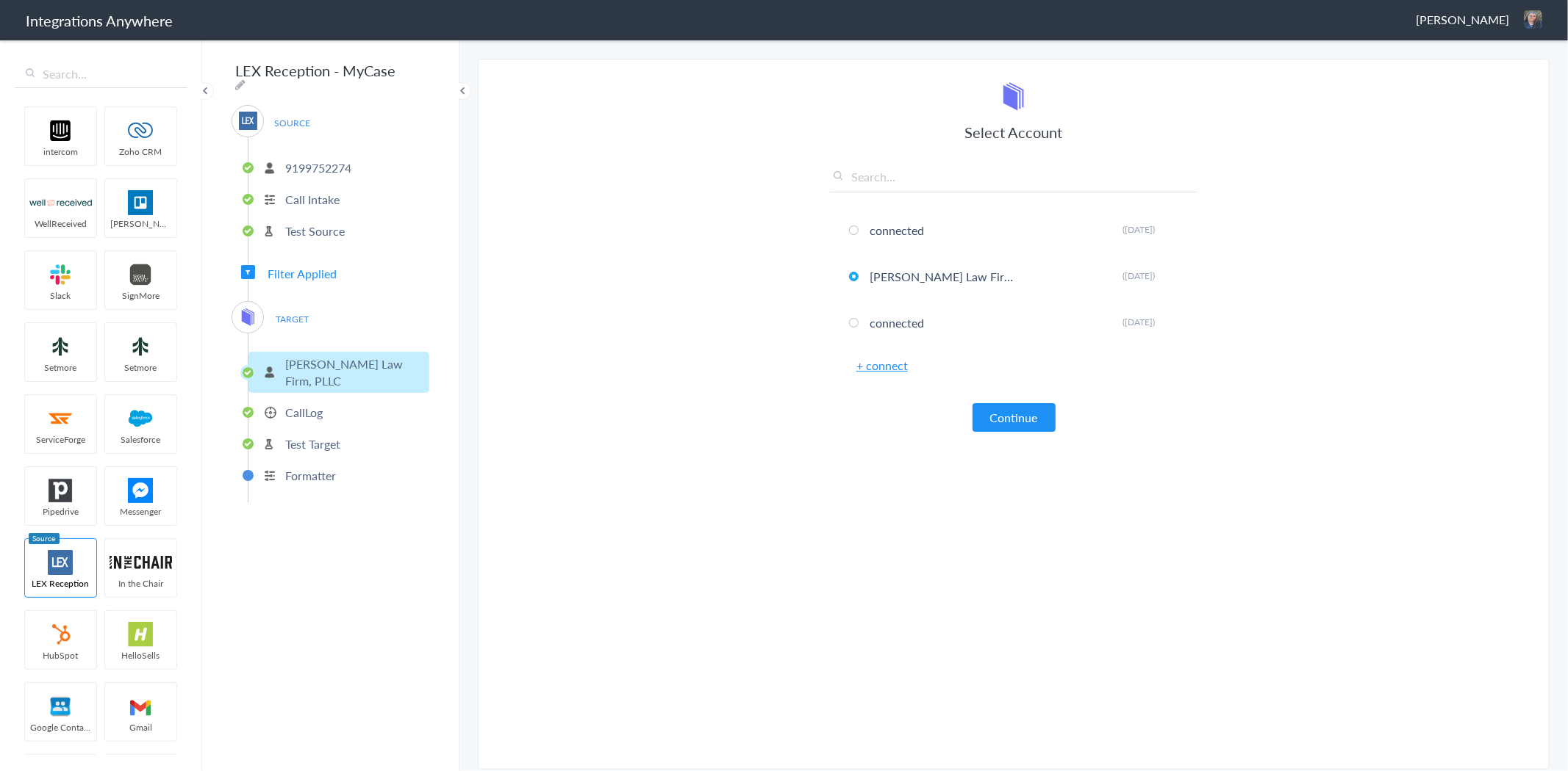
click at [313, 404] on p "CallLog" at bounding box center [304, 412] width 38 height 17
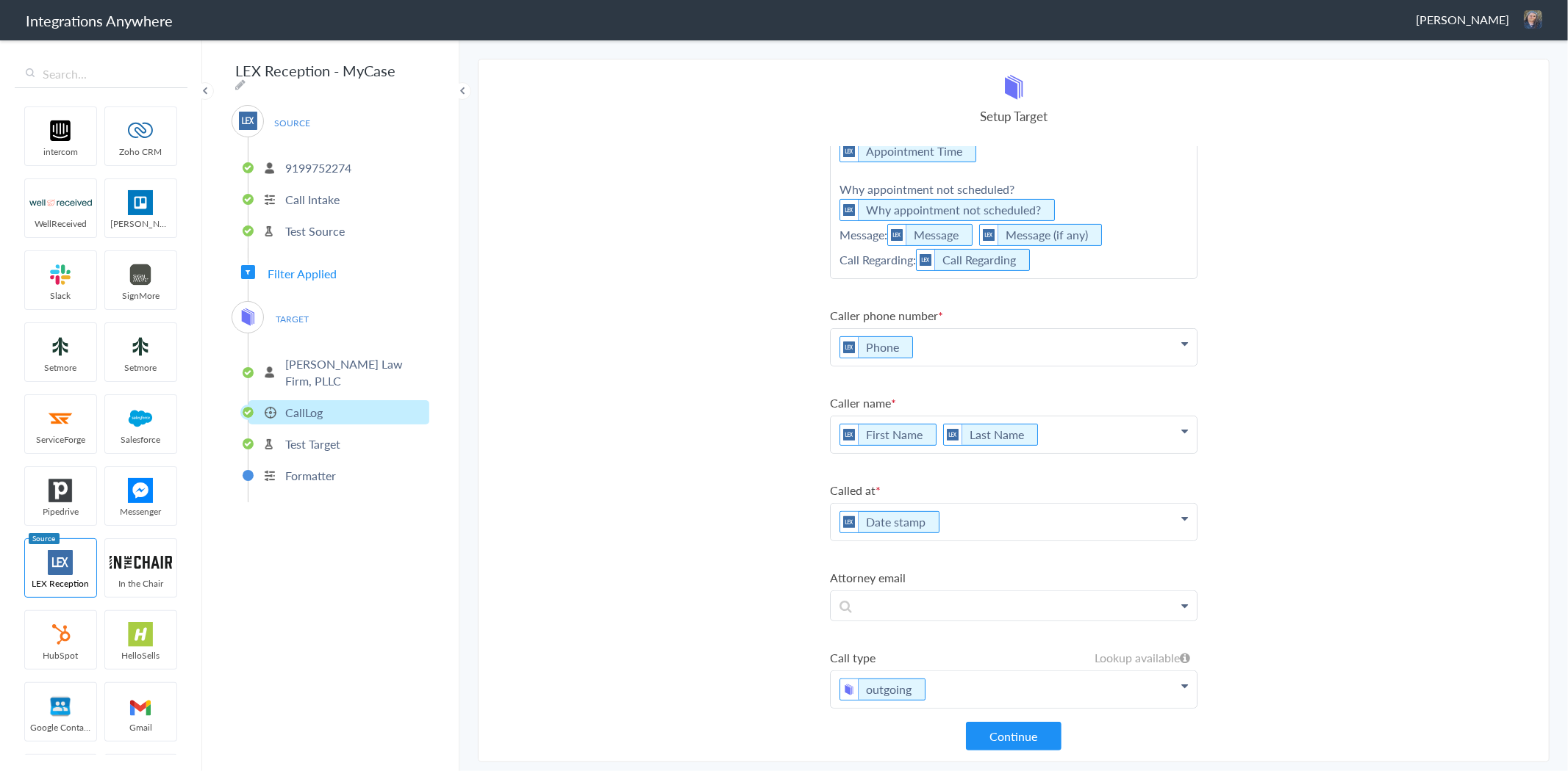
click at [314, 436] on ul "D. Charles Law Firm, PLLC CallLog Test Target Formatter" at bounding box center [338, 418] width 181 height 169
click at [304, 436] on p "Test Target" at bounding box center [313, 444] width 55 height 17
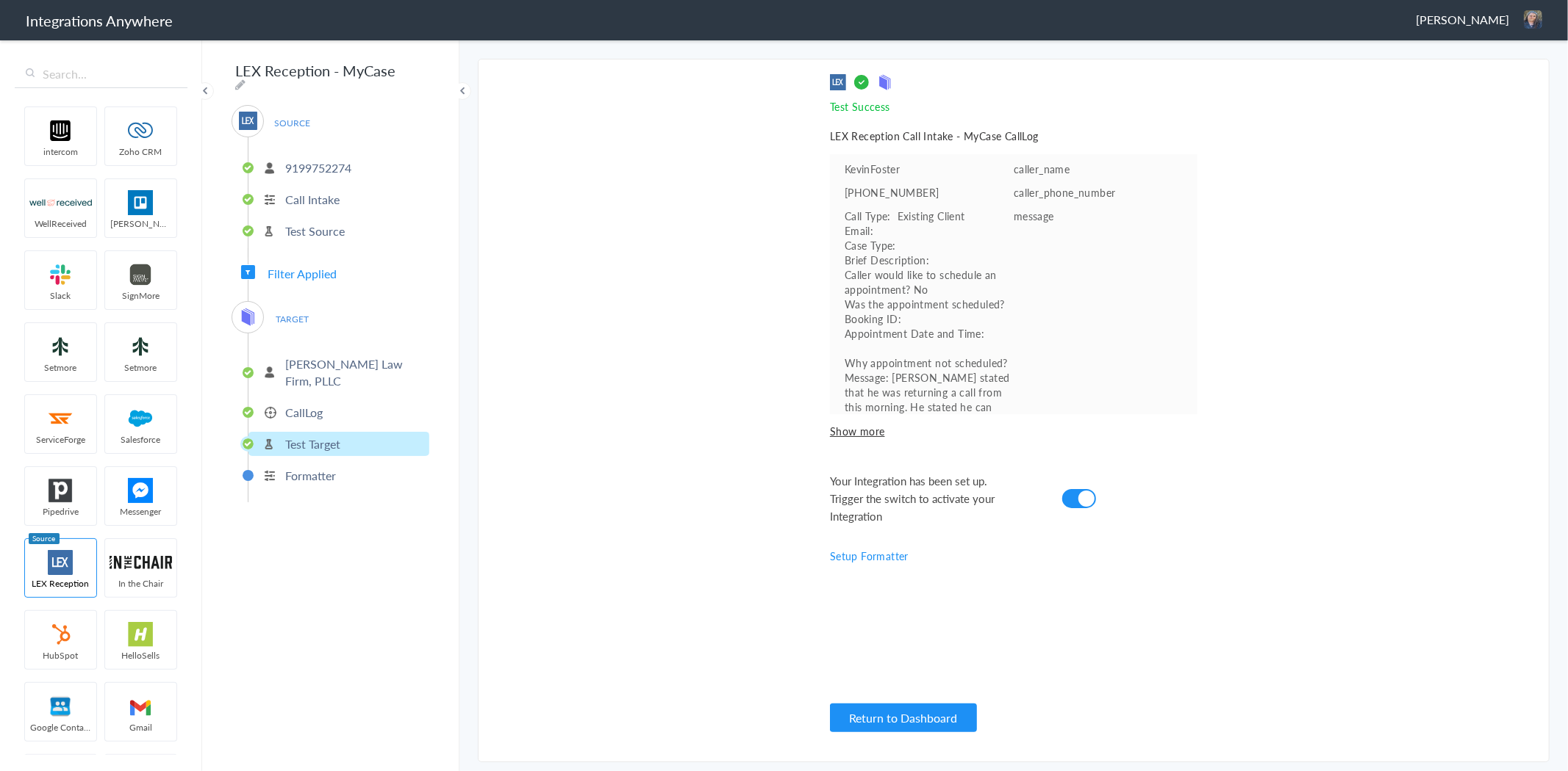
scroll to position [0, 0]
click at [1083, 496] on cite at bounding box center [1087, 498] width 16 height 16
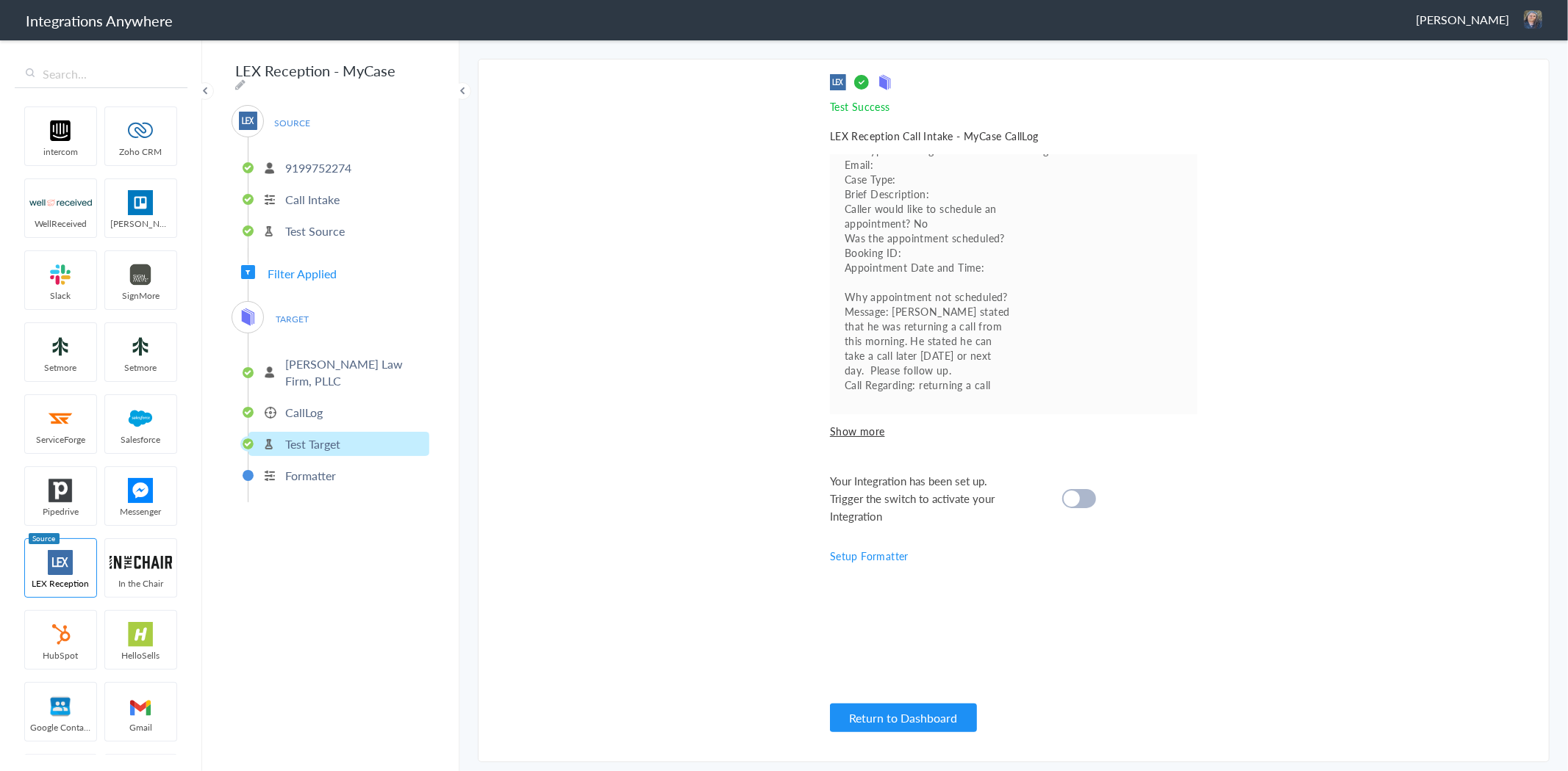
scroll to position [87, 0]
click at [1079, 484] on div "Your Integration has been set up. Trigger the switch to activate your Integrati…" at bounding box center [995, 499] width 331 height 53
click at [1079, 492] on div at bounding box center [1079, 498] width 34 height 19
click at [316, 467] on p "Formatter" at bounding box center [310, 476] width 51 height 17
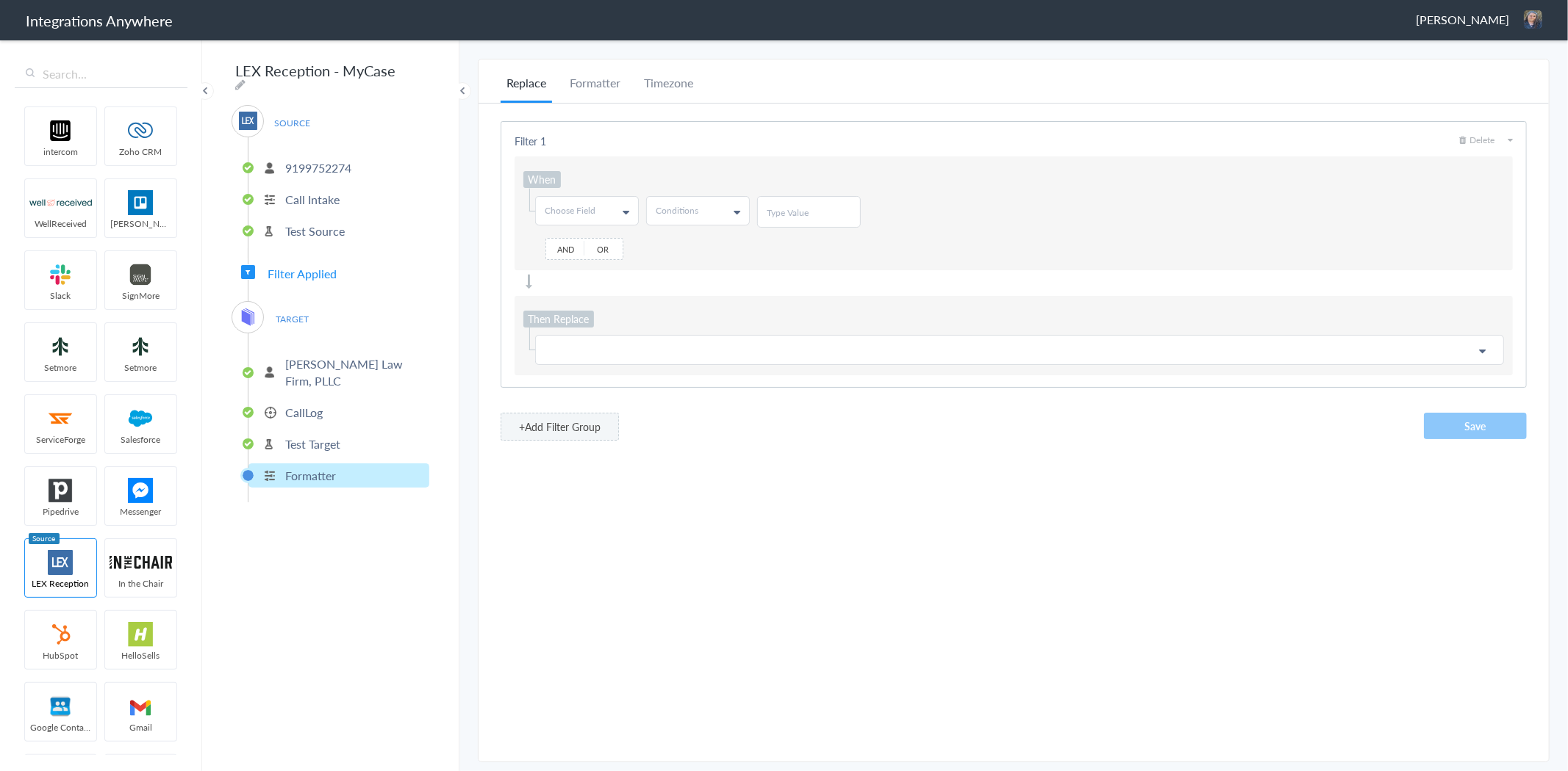
click at [312, 401] on ul "D. Charles Law Firm, PLLC CallLog Test Target Formatter" at bounding box center [338, 418] width 181 height 169
click at [302, 404] on p "CallLog" at bounding box center [304, 412] width 38 height 17
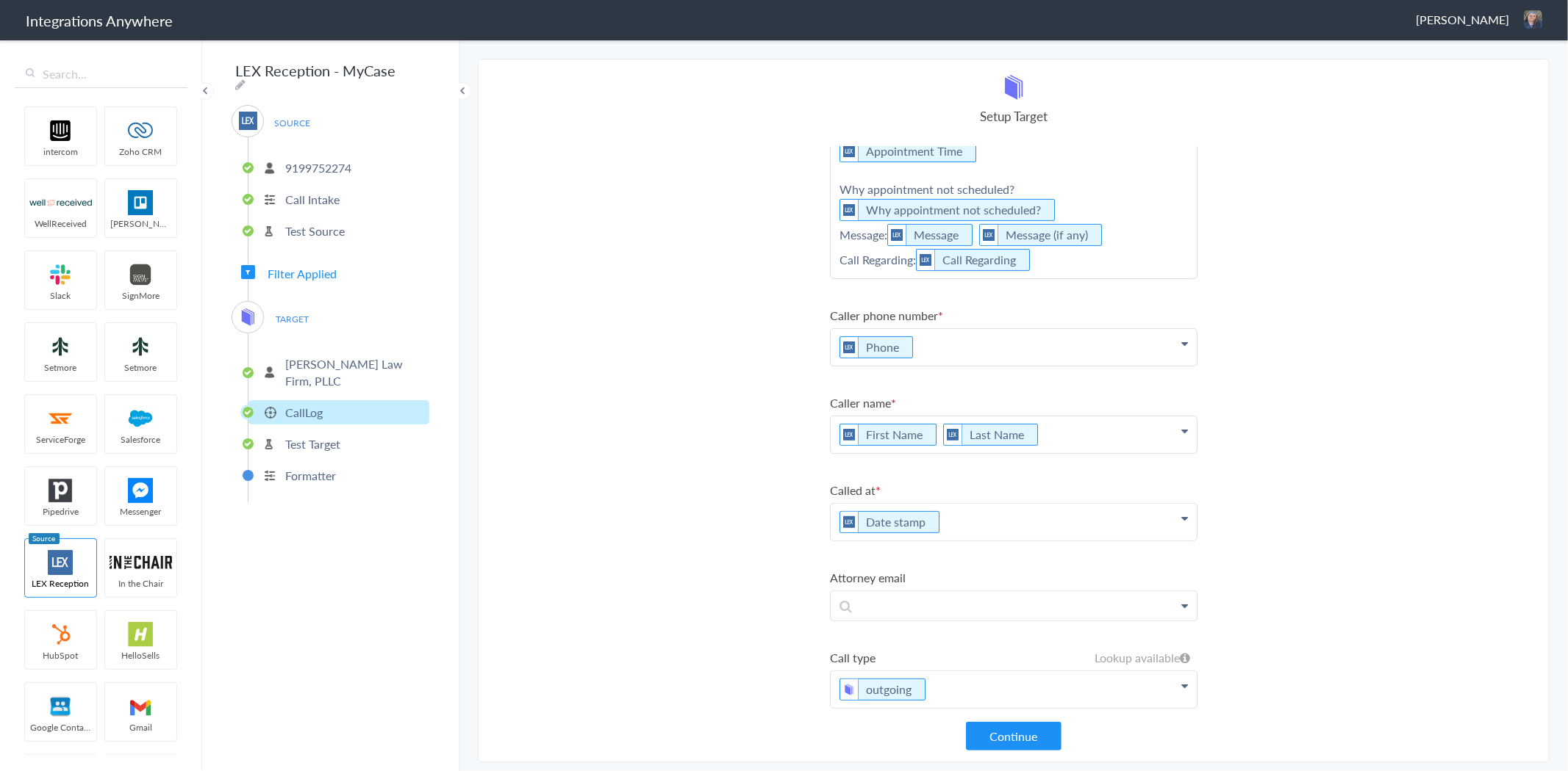
click at [964, 679] on p "outgoing" at bounding box center [1014, 690] width 366 height 37
click at [868, 712] on link "MyCase" at bounding box center [1014, 728] width 366 height 32
click at [924, 672] on p at bounding box center [1014, 687] width 366 height 30
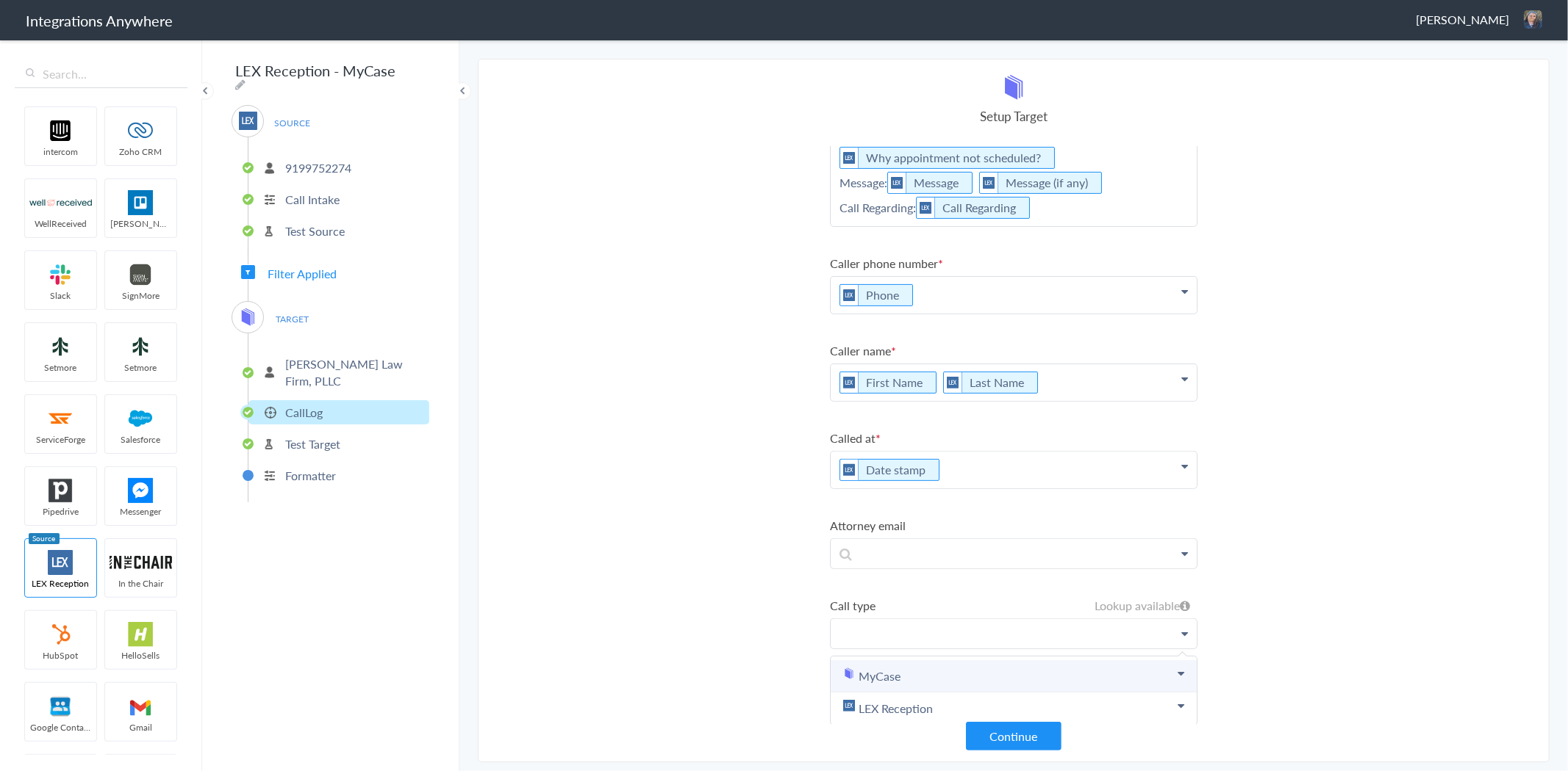
scroll to position [348, 0]
click at [1033, 676] on link "MyCase" at bounding box center [1014, 675] width 366 height 32
click at [887, 717] on link "outgoing" at bounding box center [866, 726] width 45 height 17
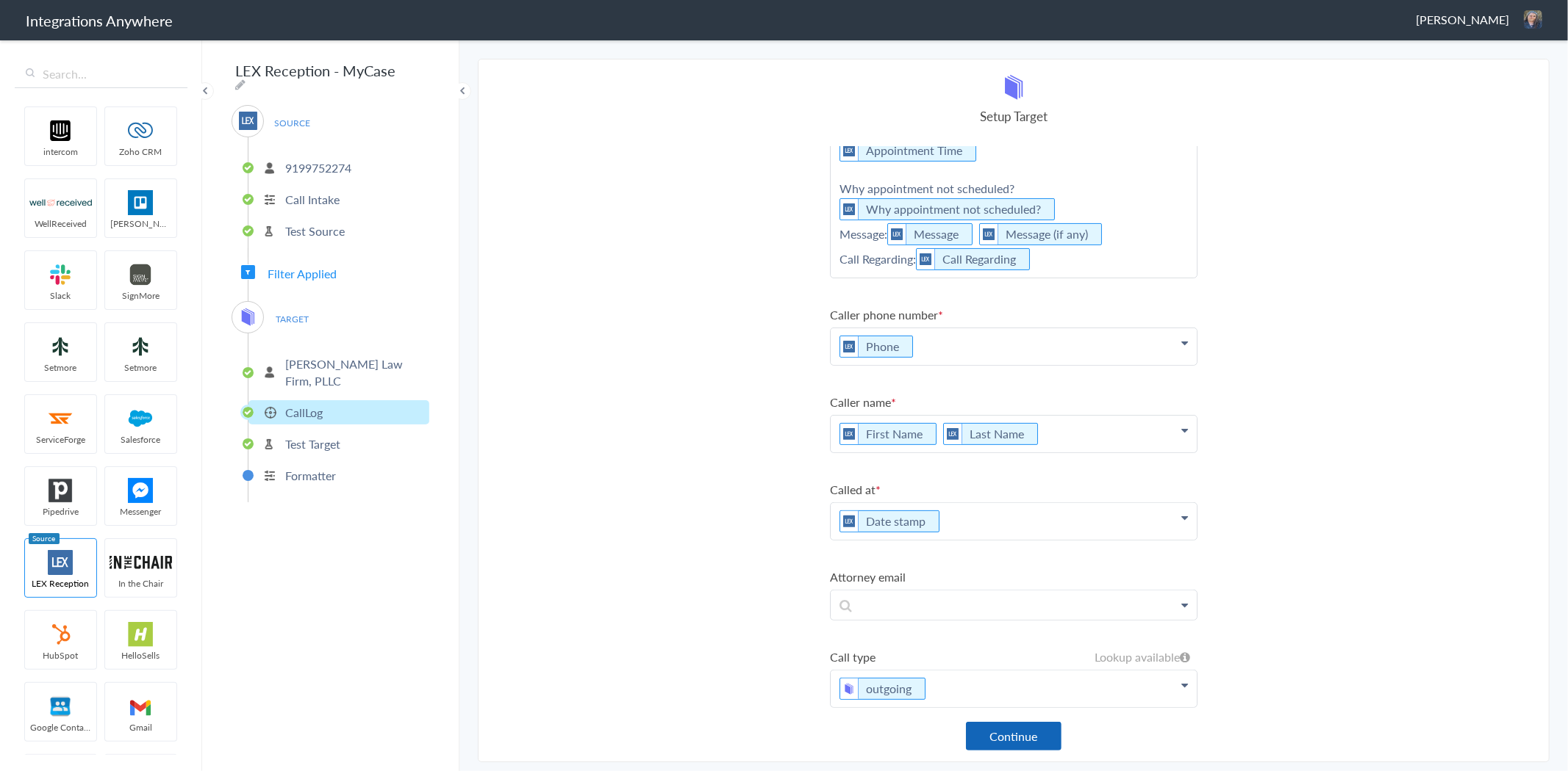
click at [1008, 731] on button "Continue" at bounding box center [1014, 736] width 95 height 29
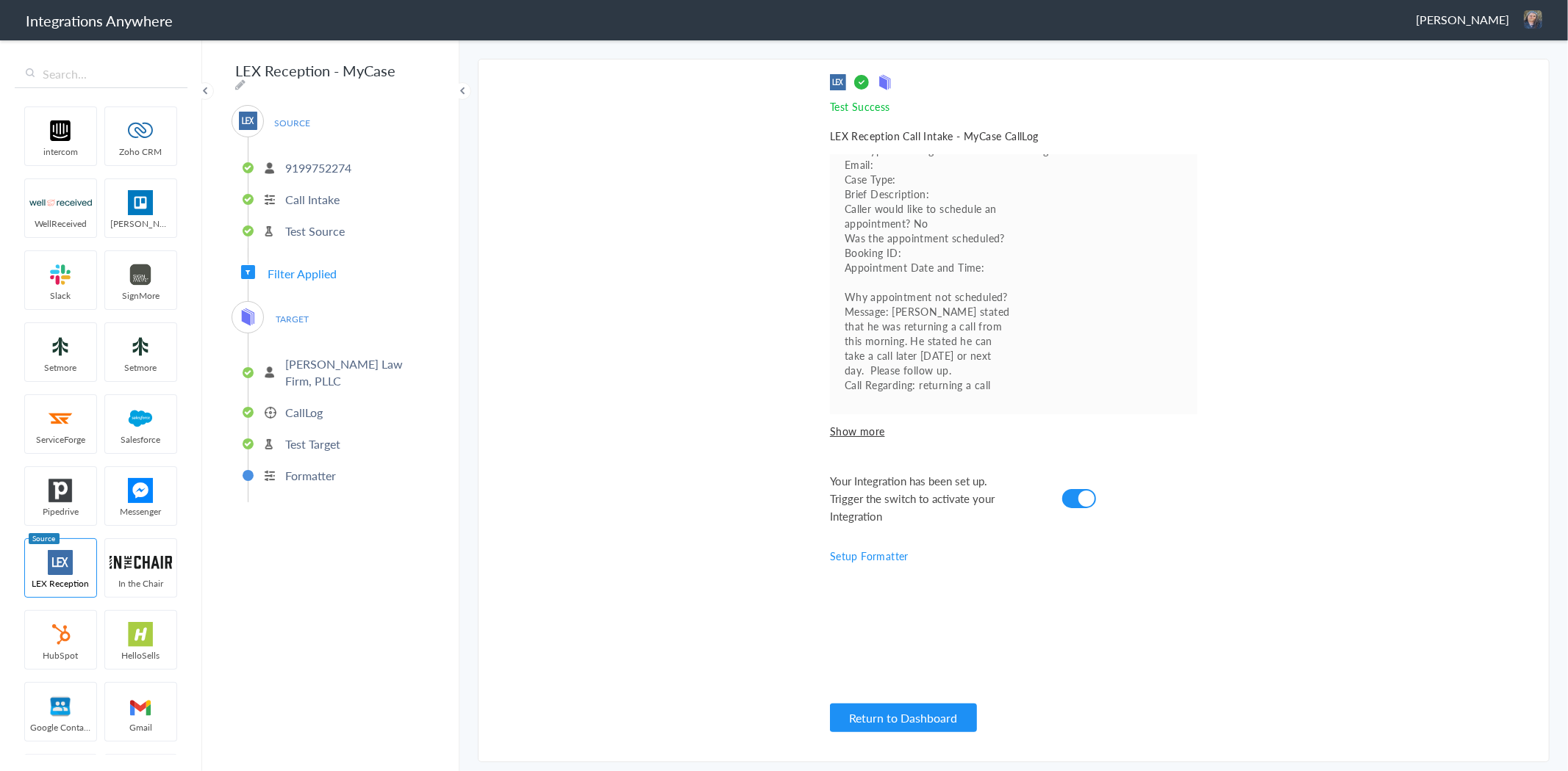
scroll to position [0, 0]
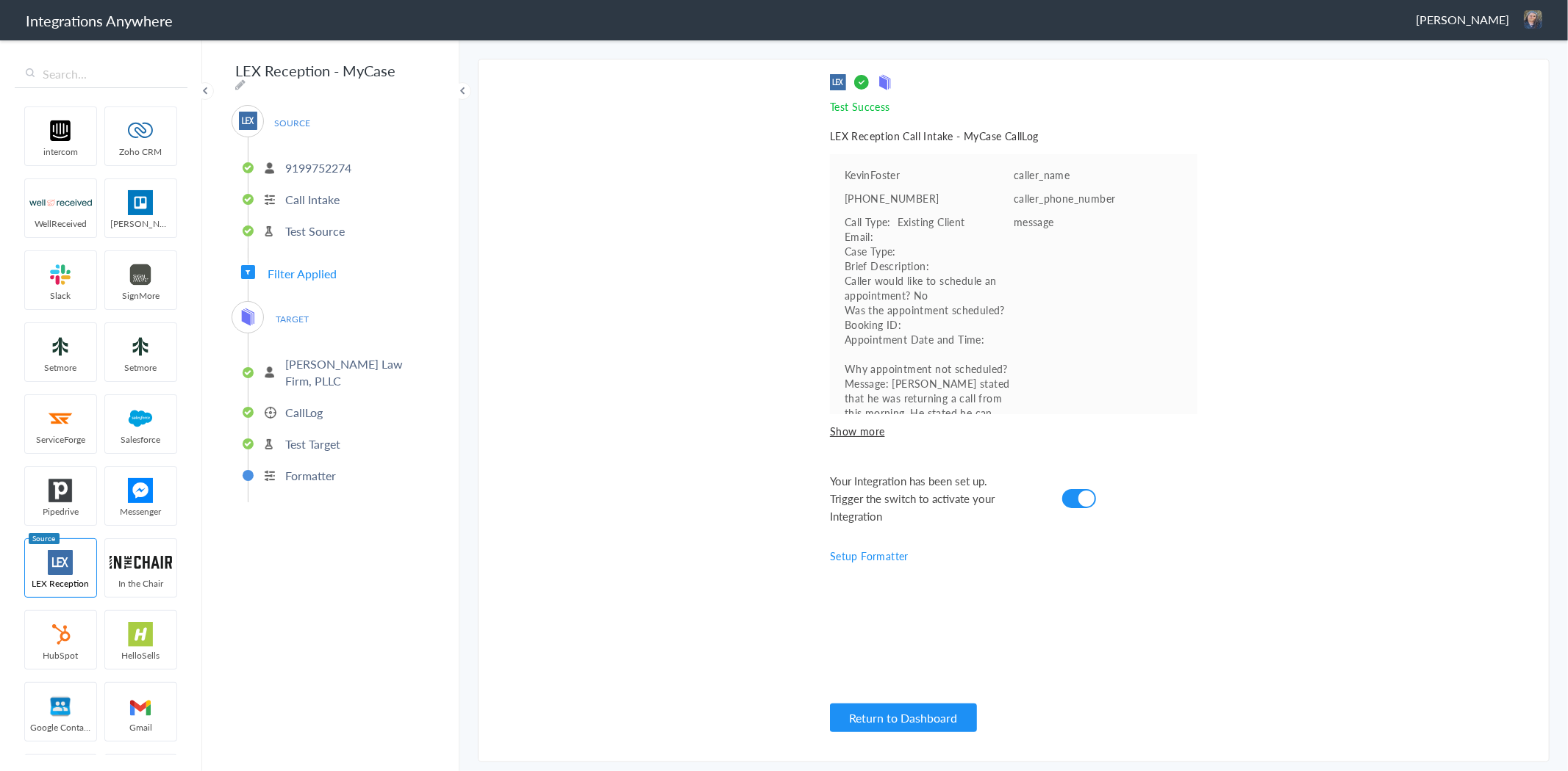
click at [1015, 173] on p "caller_name" at bounding box center [1098, 174] width 169 height 15
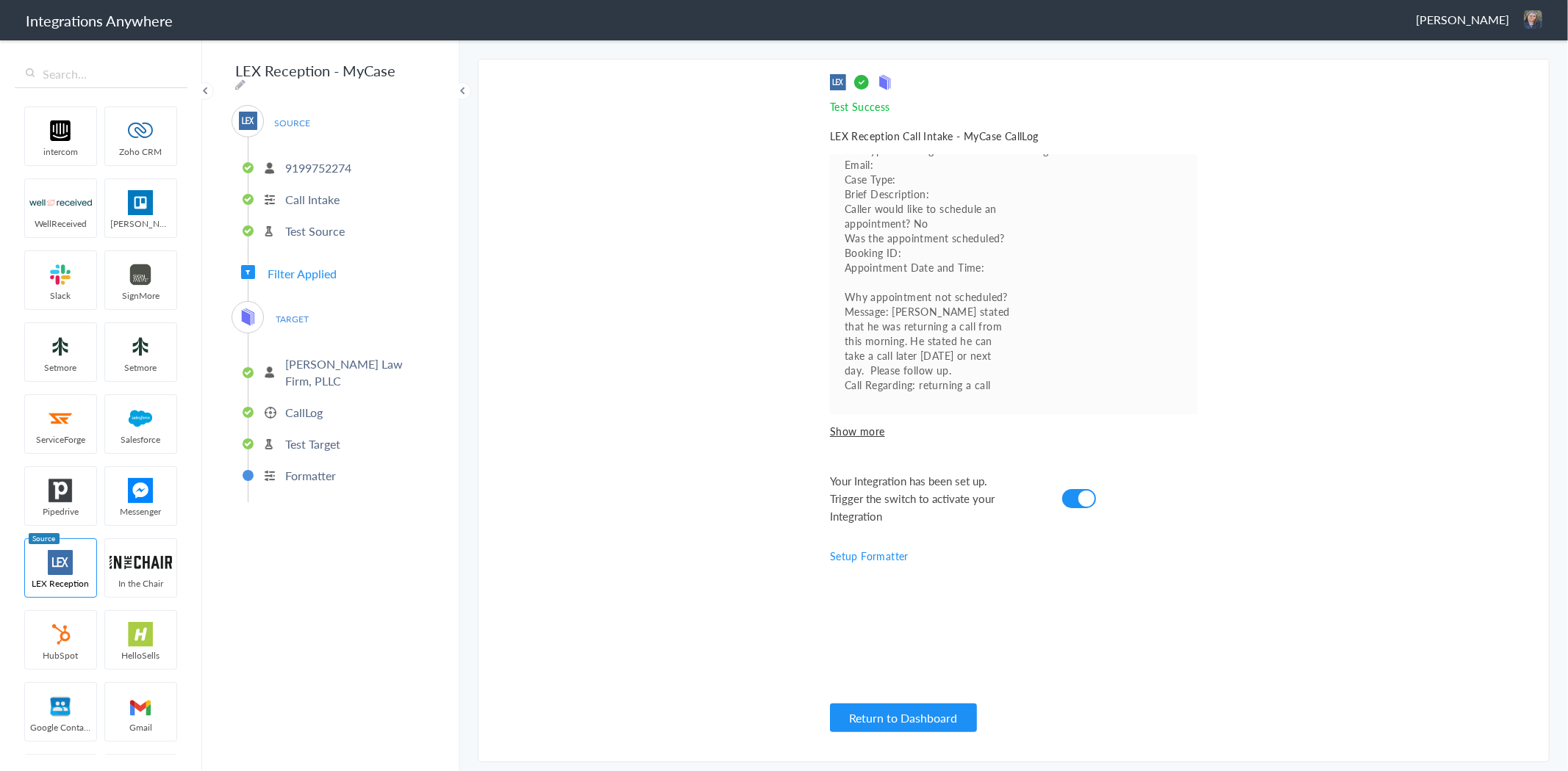
scroll to position [87, 0]
click at [865, 430] on span "Show more" at bounding box center [1014, 431] width 367 height 15
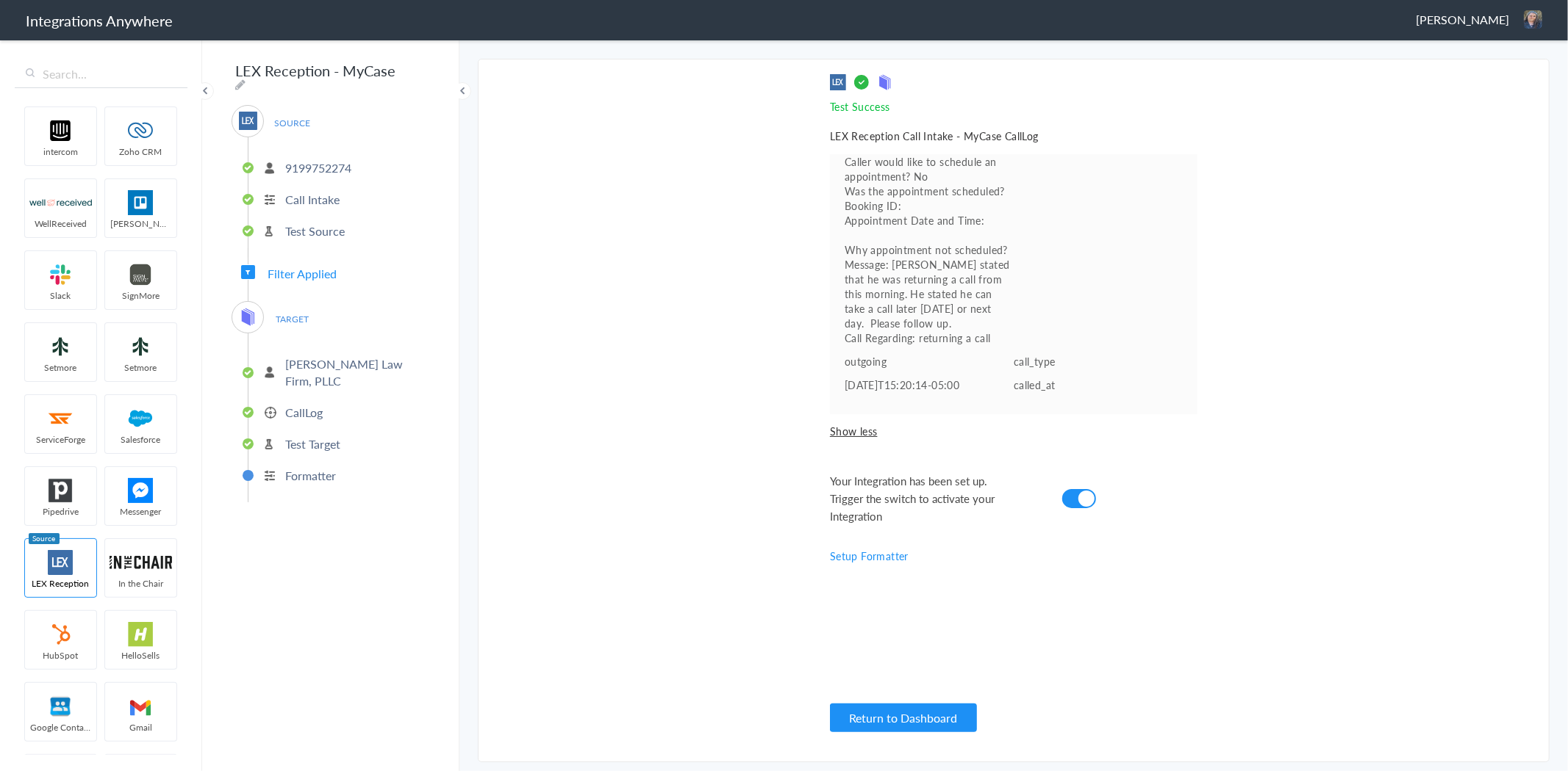
scroll to position [134, 0]
click at [312, 159] on p "9199752274" at bounding box center [318, 168] width 66 height 17
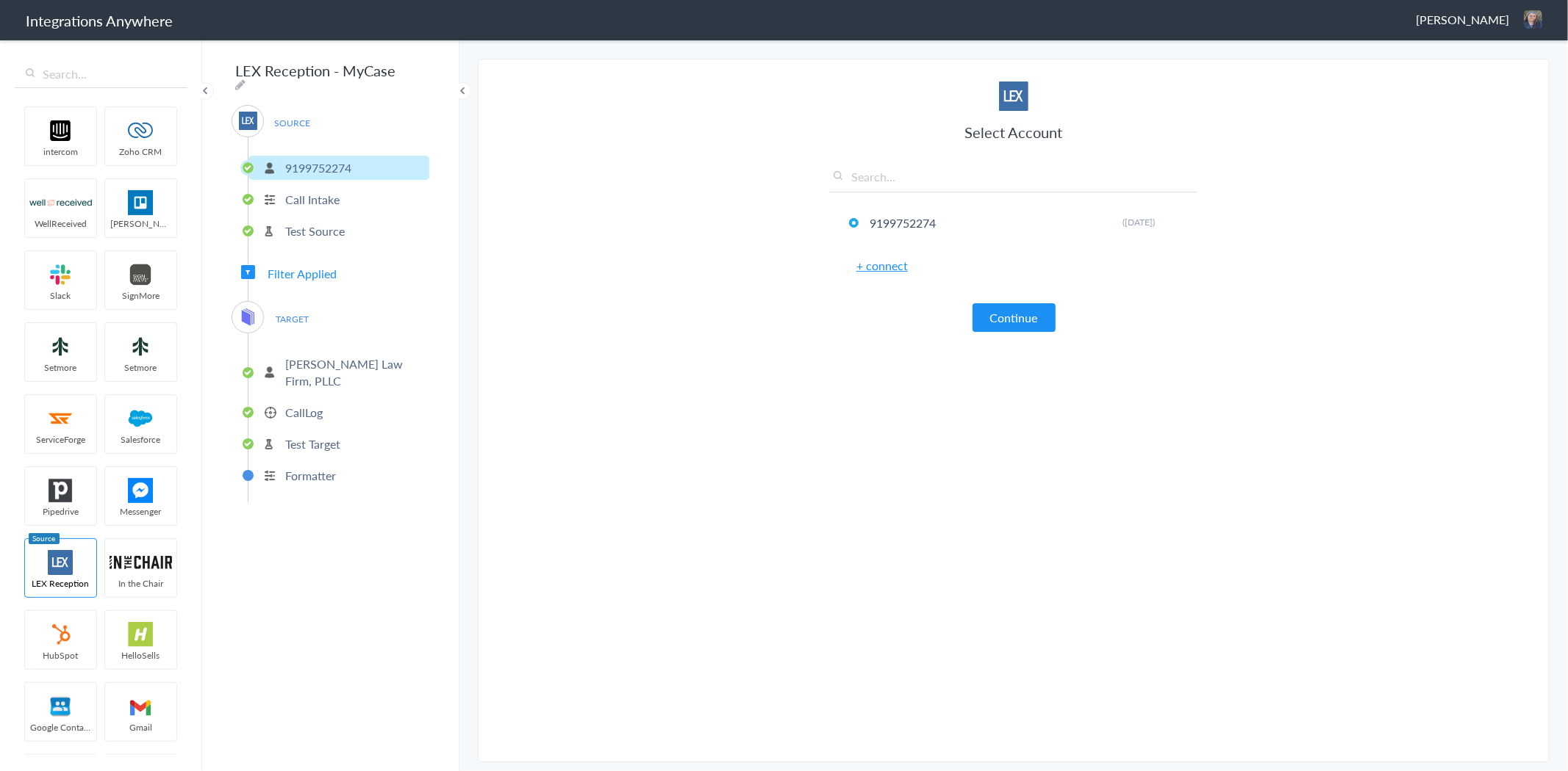
click at [307, 202] on li "Call Intake" at bounding box center [338, 199] width 181 height 24
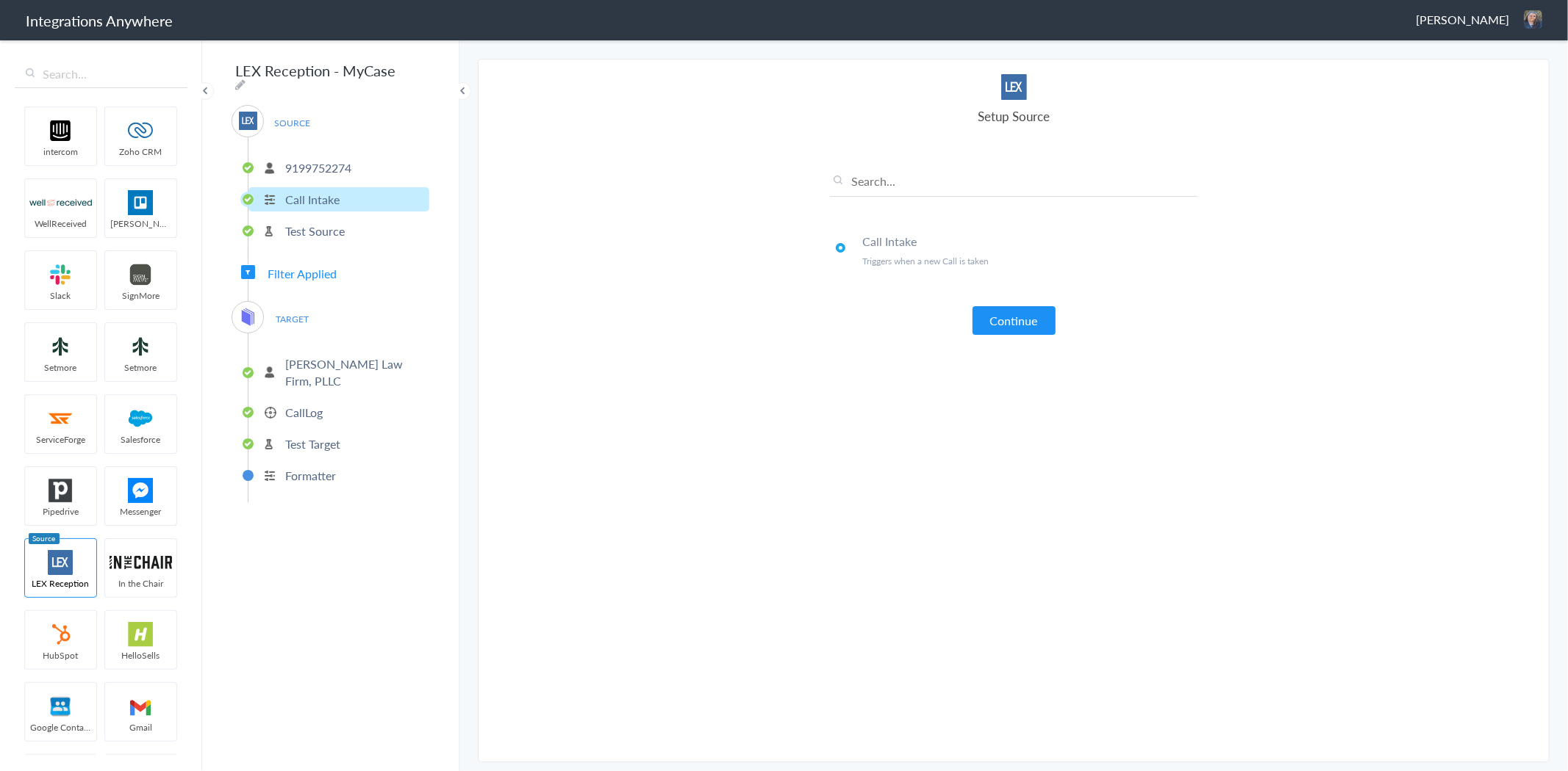
click at [303, 228] on p "Test Source" at bounding box center [315, 231] width 59 height 17
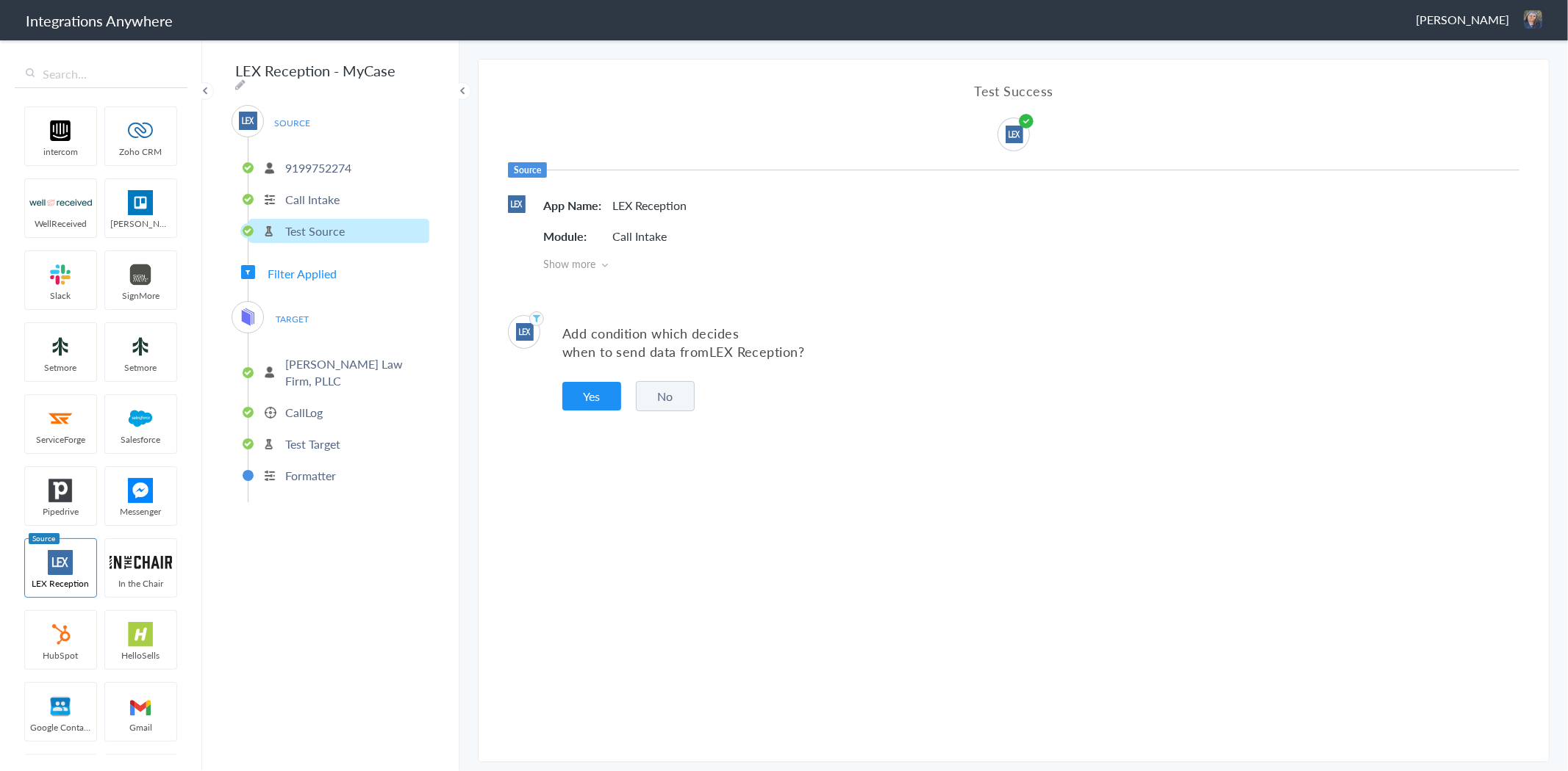
click at [297, 268] on span "Filter Applied" at bounding box center [302, 273] width 69 height 17
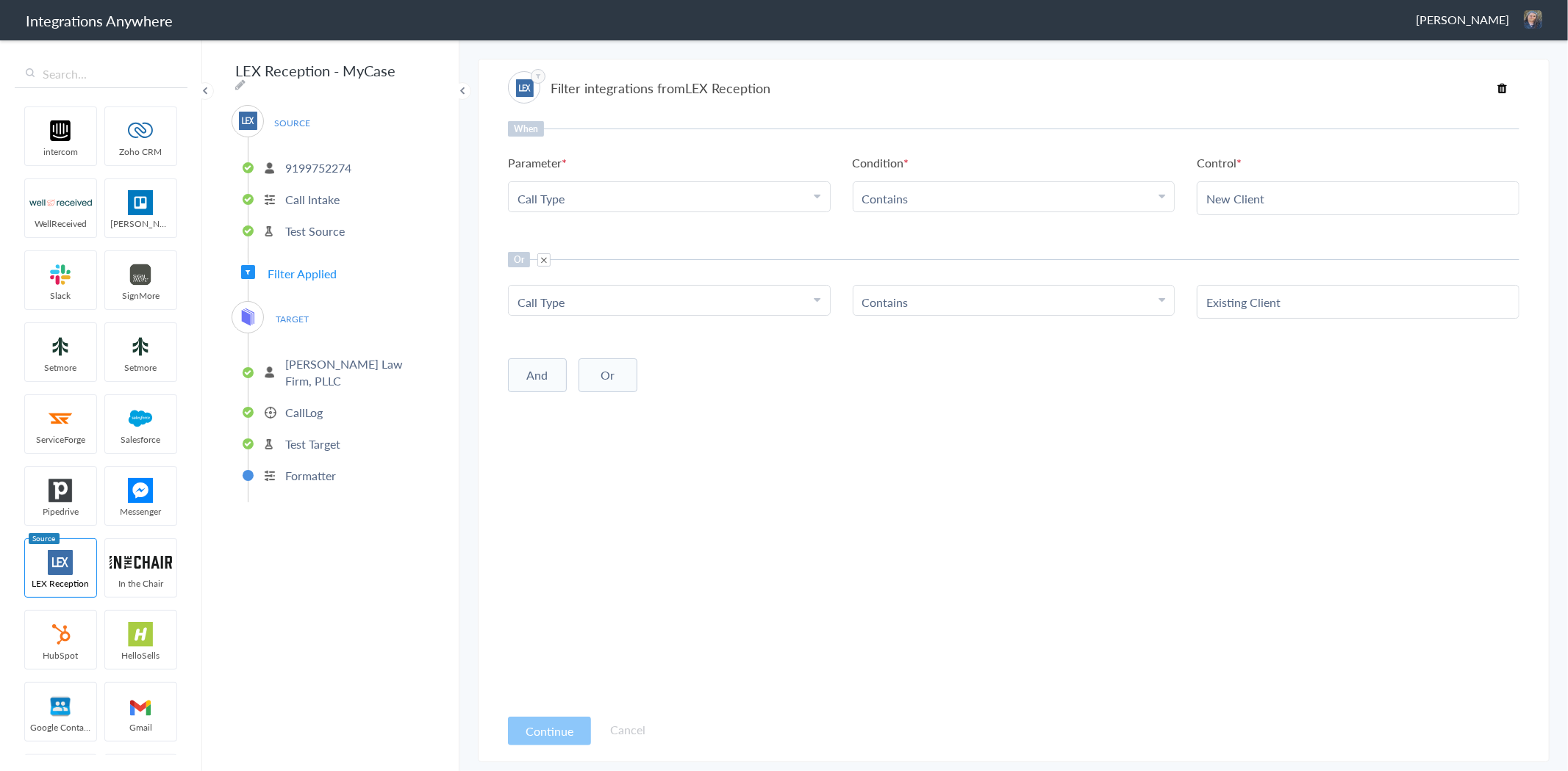
click at [290, 313] on span "TARGET" at bounding box center [292, 319] width 55 height 20
click at [314, 355] on p "[PERSON_NAME] Law Firm, PLLC" at bounding box center [356, 372] width 141 height 34
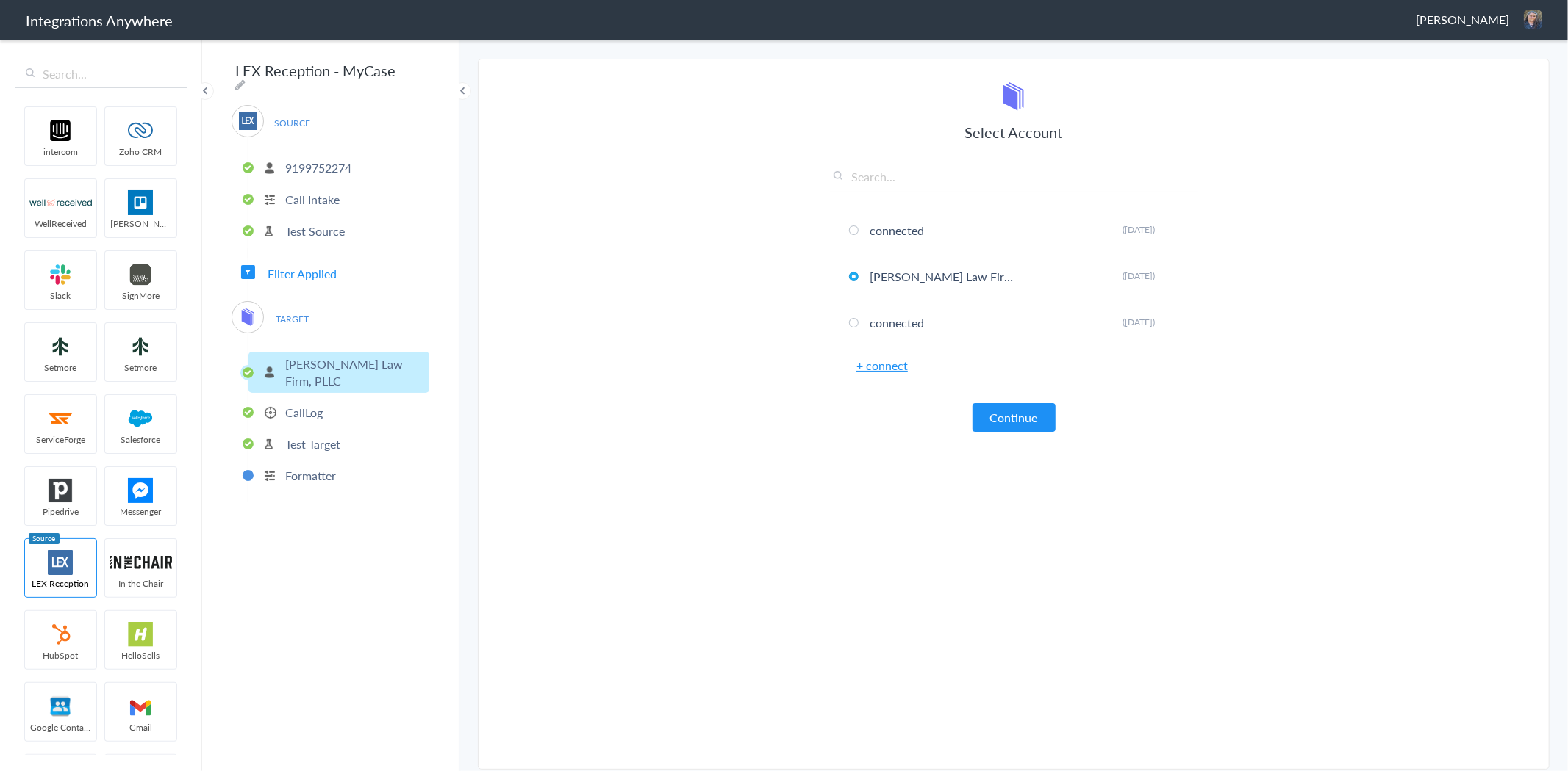
click at [303, 404] on p "CallLog" at bounding box center [304, 412] width 38 height 17
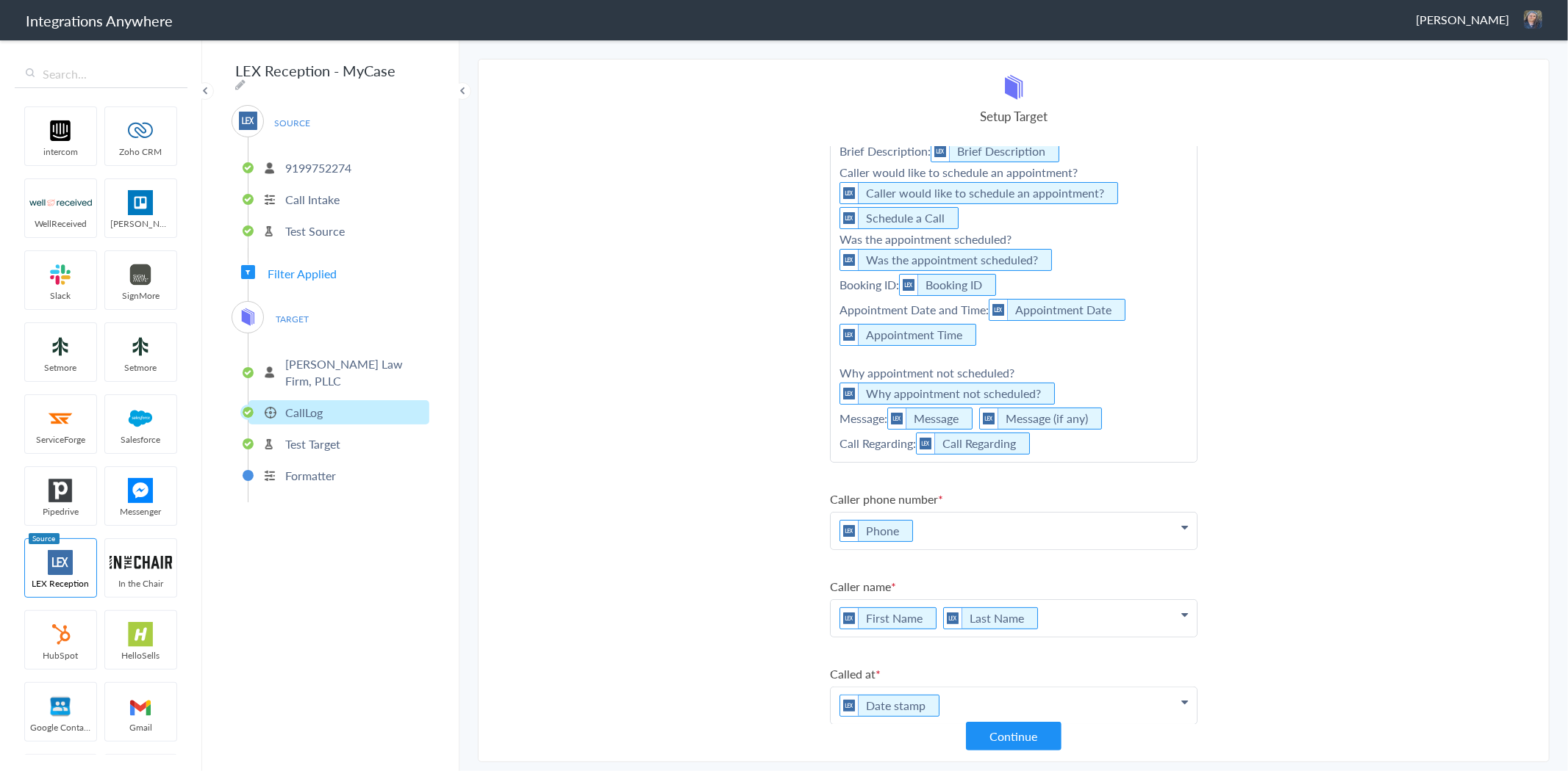
scroll to position [0, 0]
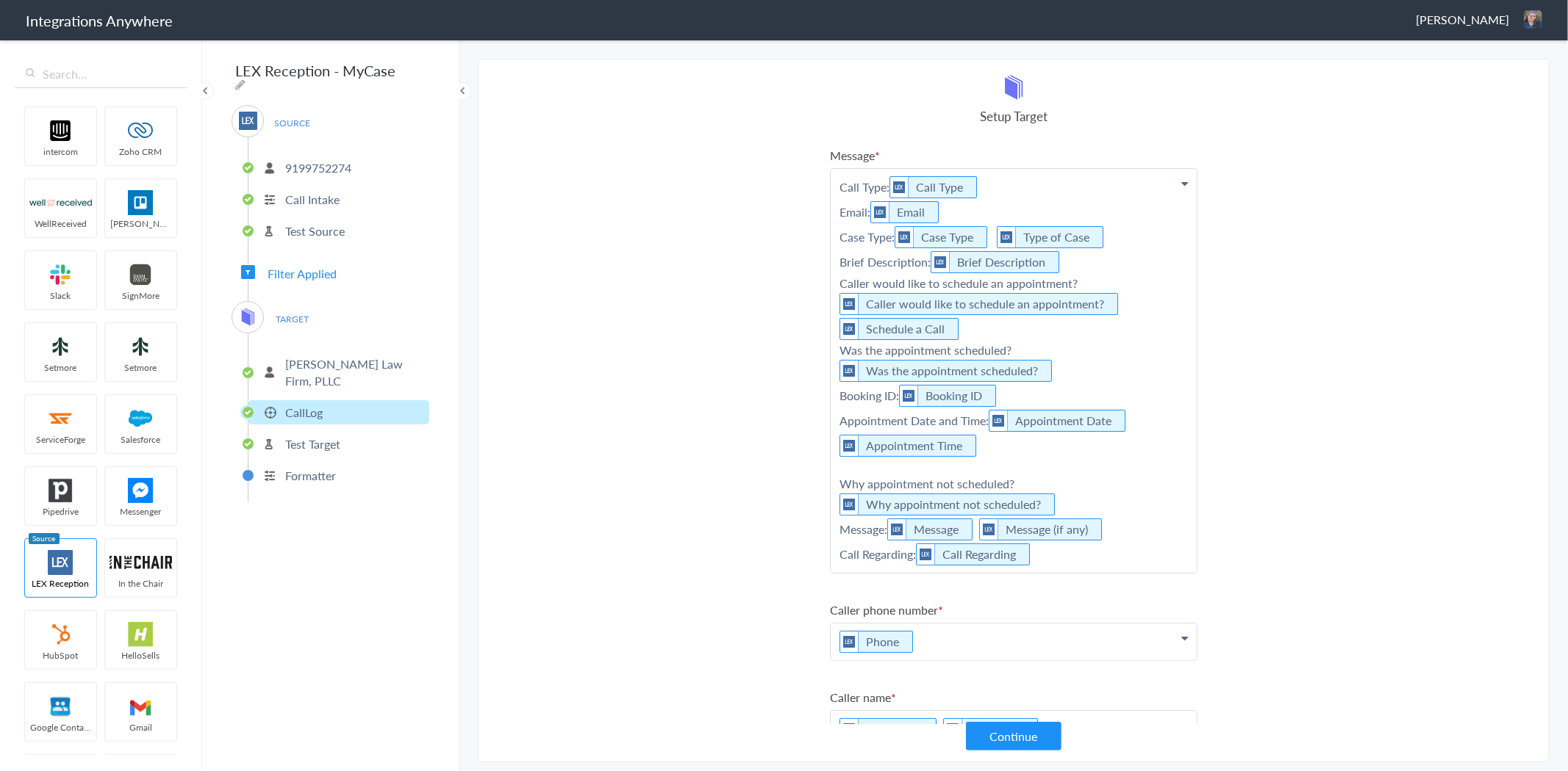
click at [1029, 86] on div "Setup Target" at bounding box center [1014, 99] width 367 height 51
click at [1027, 413] on Date "Appointment Date" at bounding box center [1062, 421] width 147 height 22
click at [1076, 544] on p "Call Type: Call Type Email: Email Case Type: Case Type Type of Case Brief Descr…" at bounding box center [1014, 370] width 366 height 404
click at [993, 180] on p "Call Type: Call Type Email: Email Case Type: Case Type Type of Case Brief Descr…" at bounding box center [1014, 370] width 366 height 404
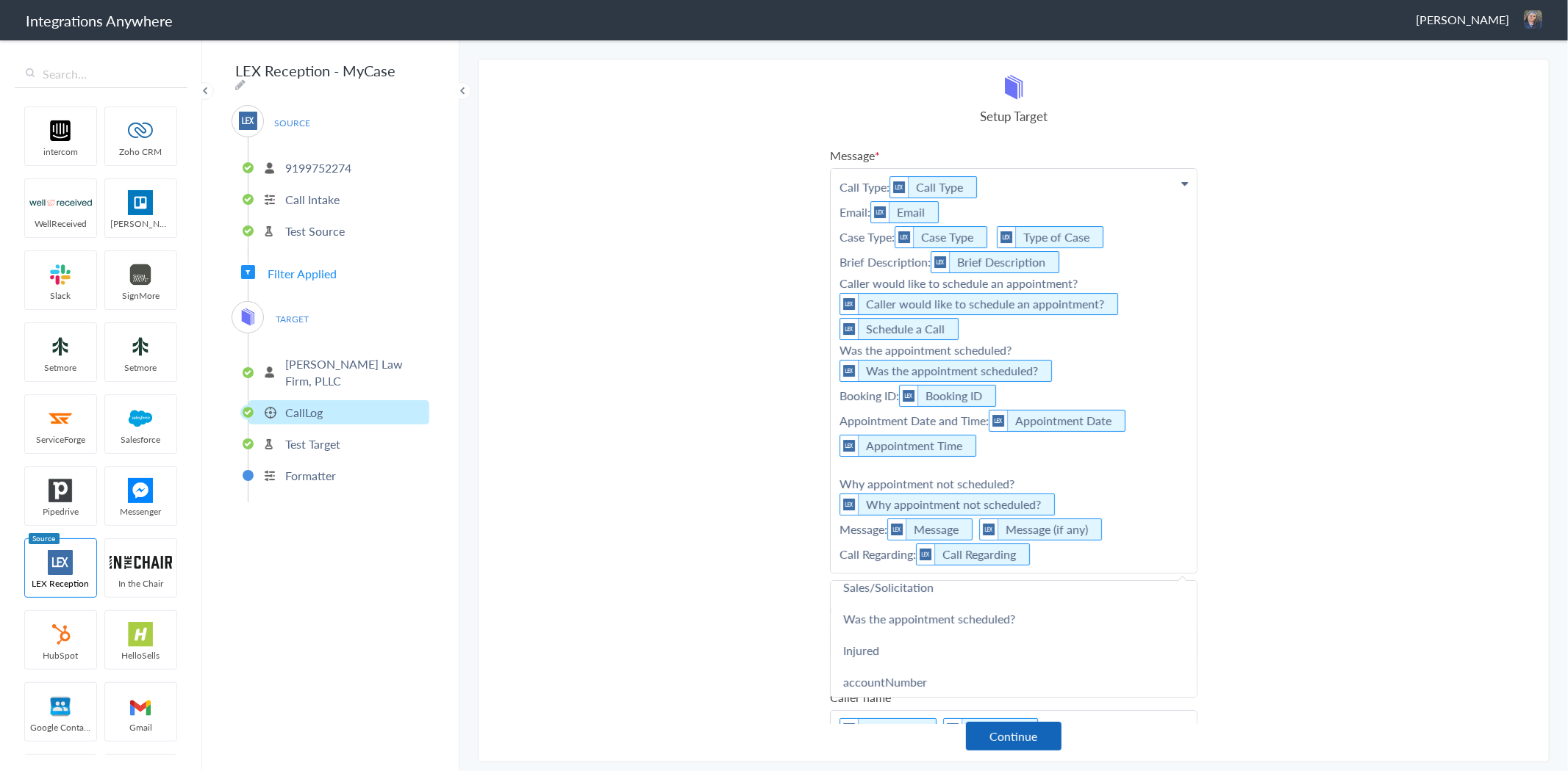
click at [1027, 739] on button "Continue" at bounding box center [1014, 736] width 95 height 29
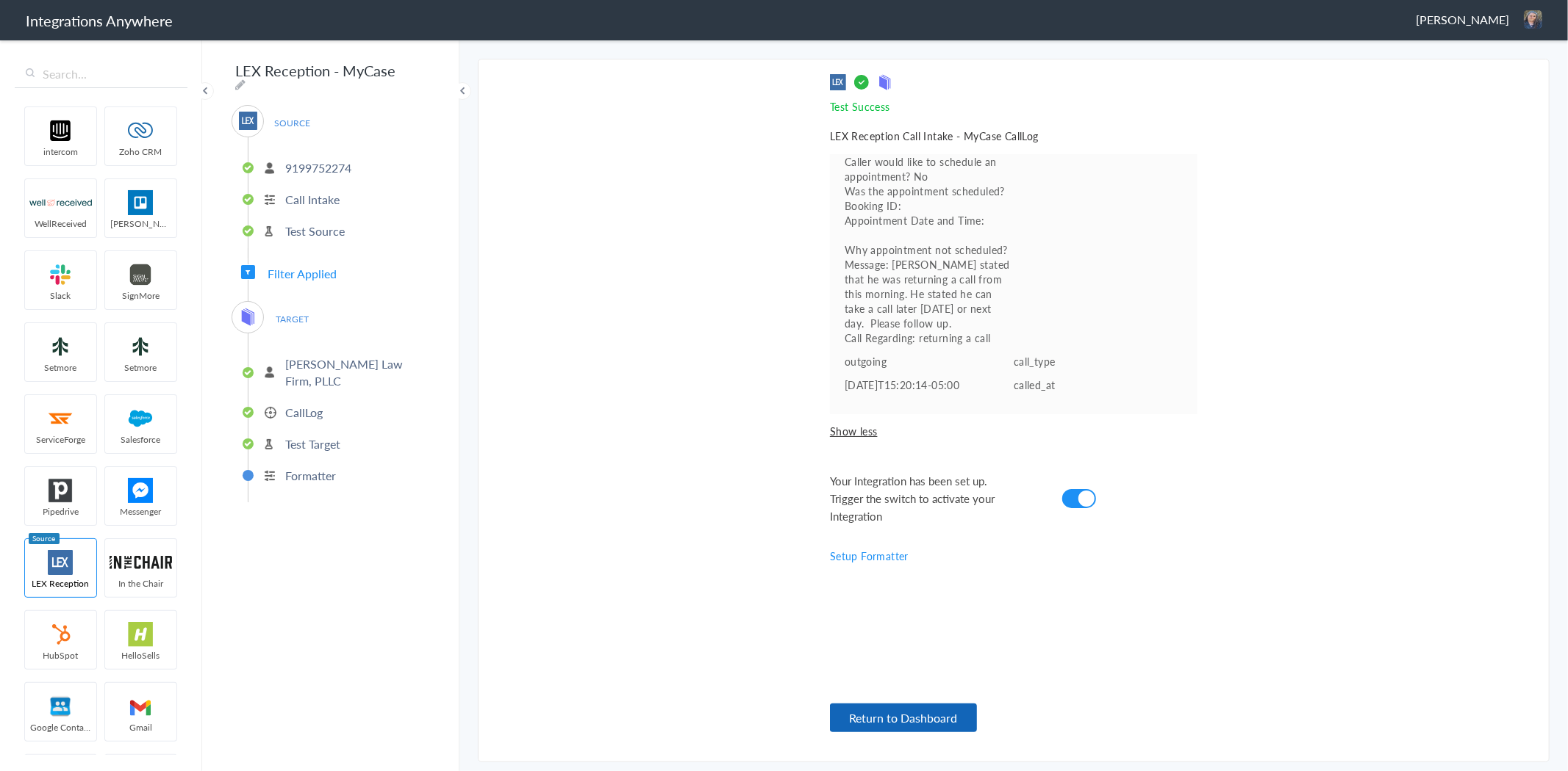
click at [914, 712] on button "Return to Dashboard" at bounding box center [904, 718] width 147 height 29
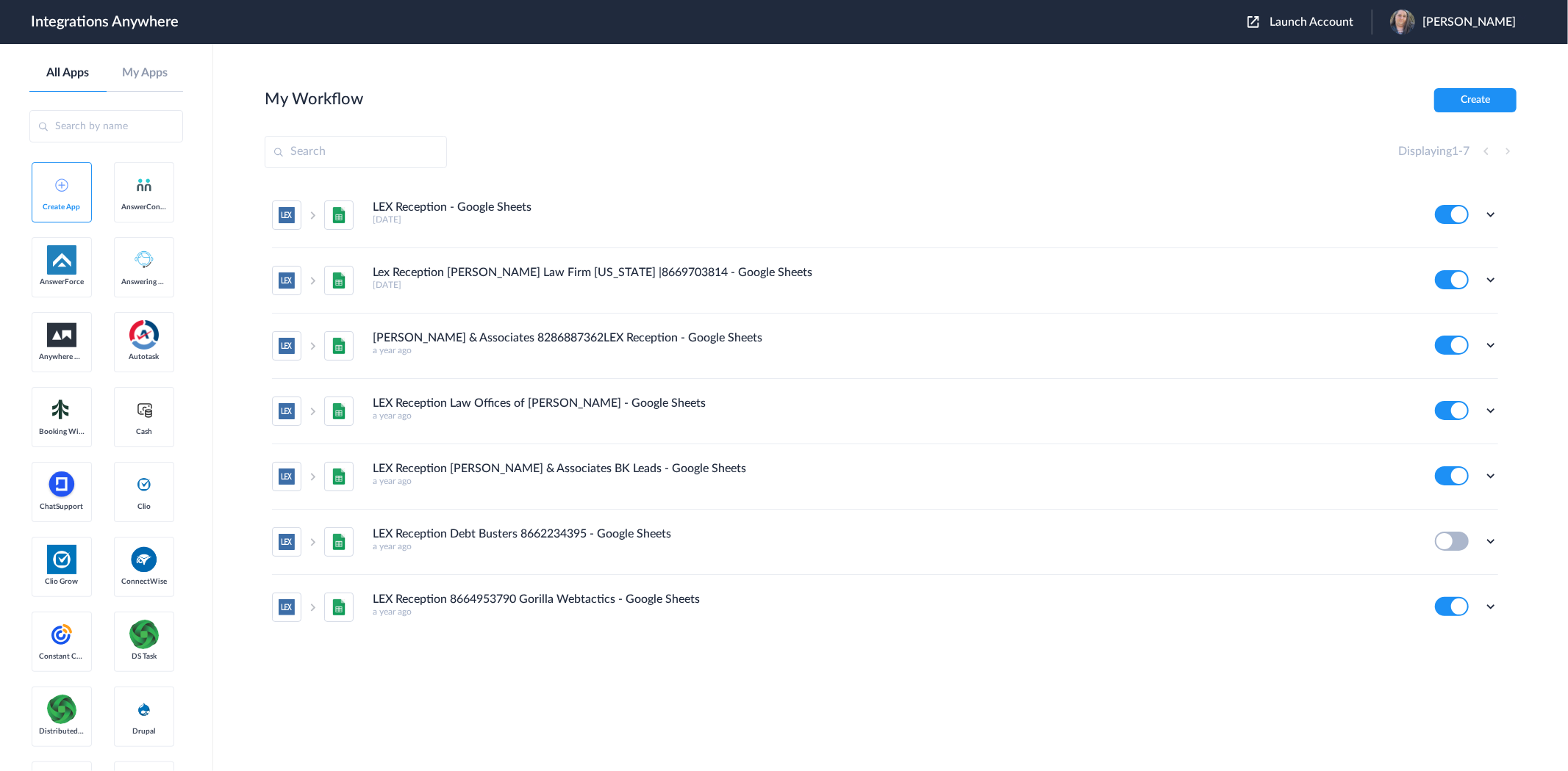
click at [1508, 20] on span "[PERSON_NAME]" at bounding box center [1469, 23] width 93 height 14
click at [1457, 54] on li "Logout" at bounding box center [1451, 59] width 159 height 27
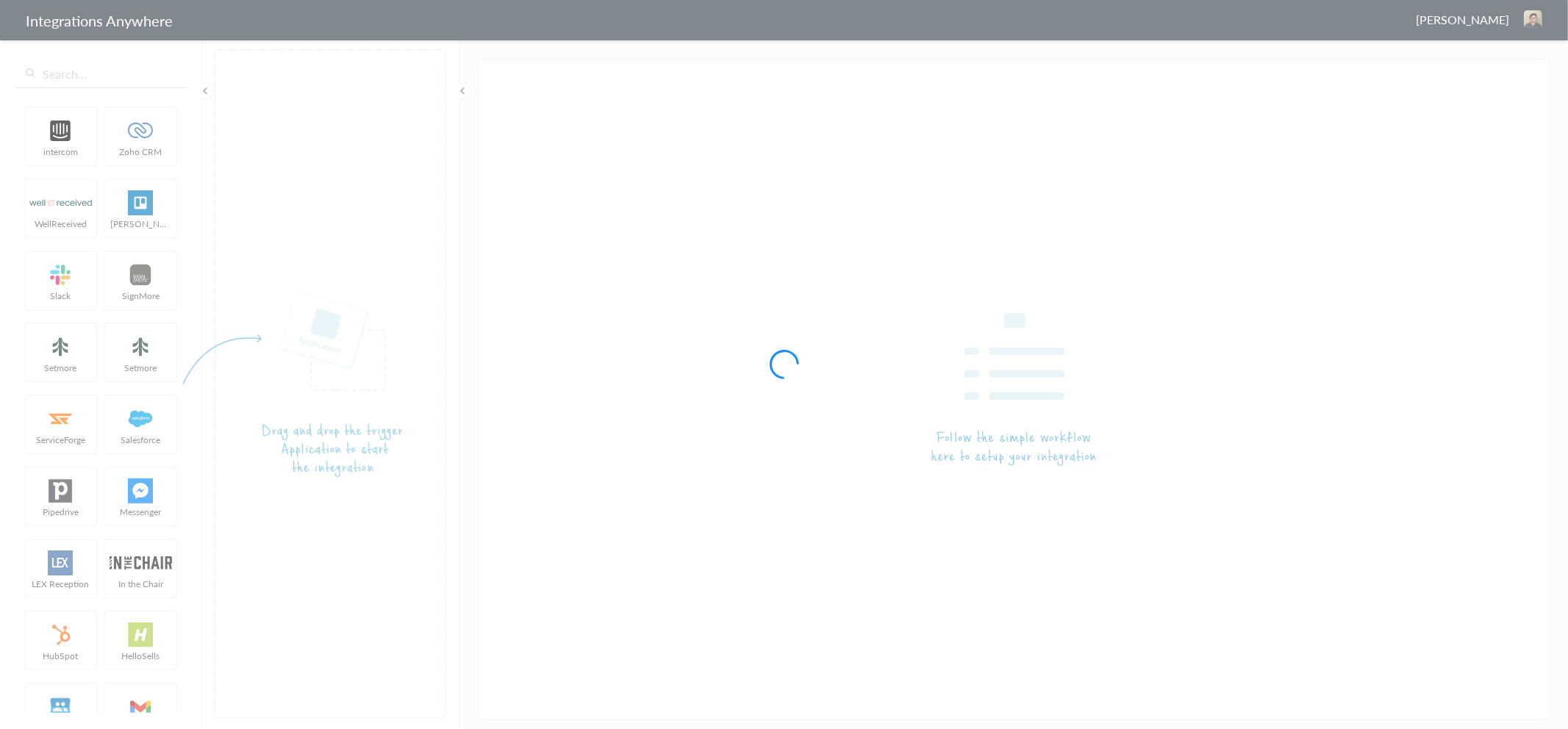
type input "LEX Reception - MyCase"
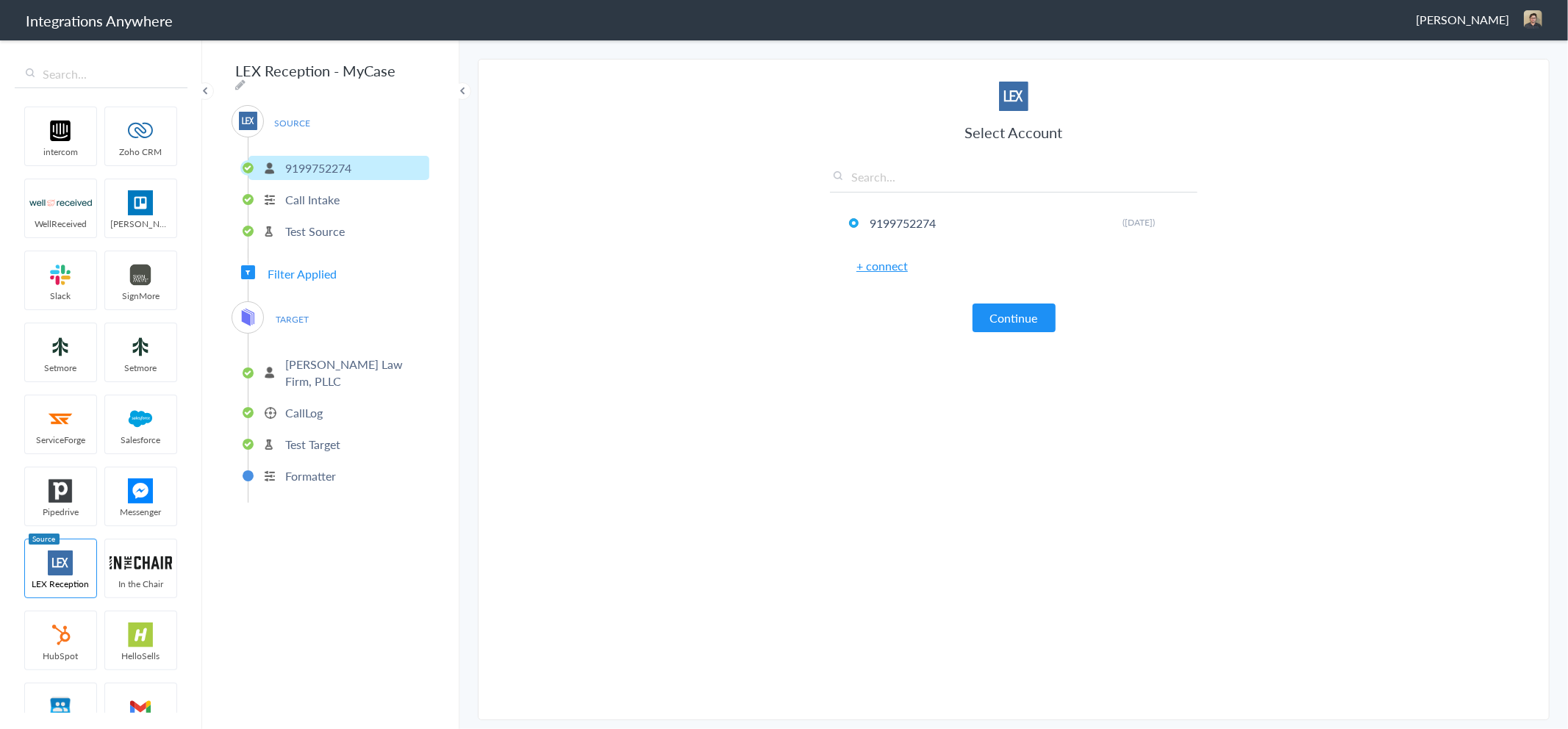
click at [320, 358] on p "[PERSON_NAME] Law Firm, PLLC" at bounding box center [356, 372] width 141 height 34
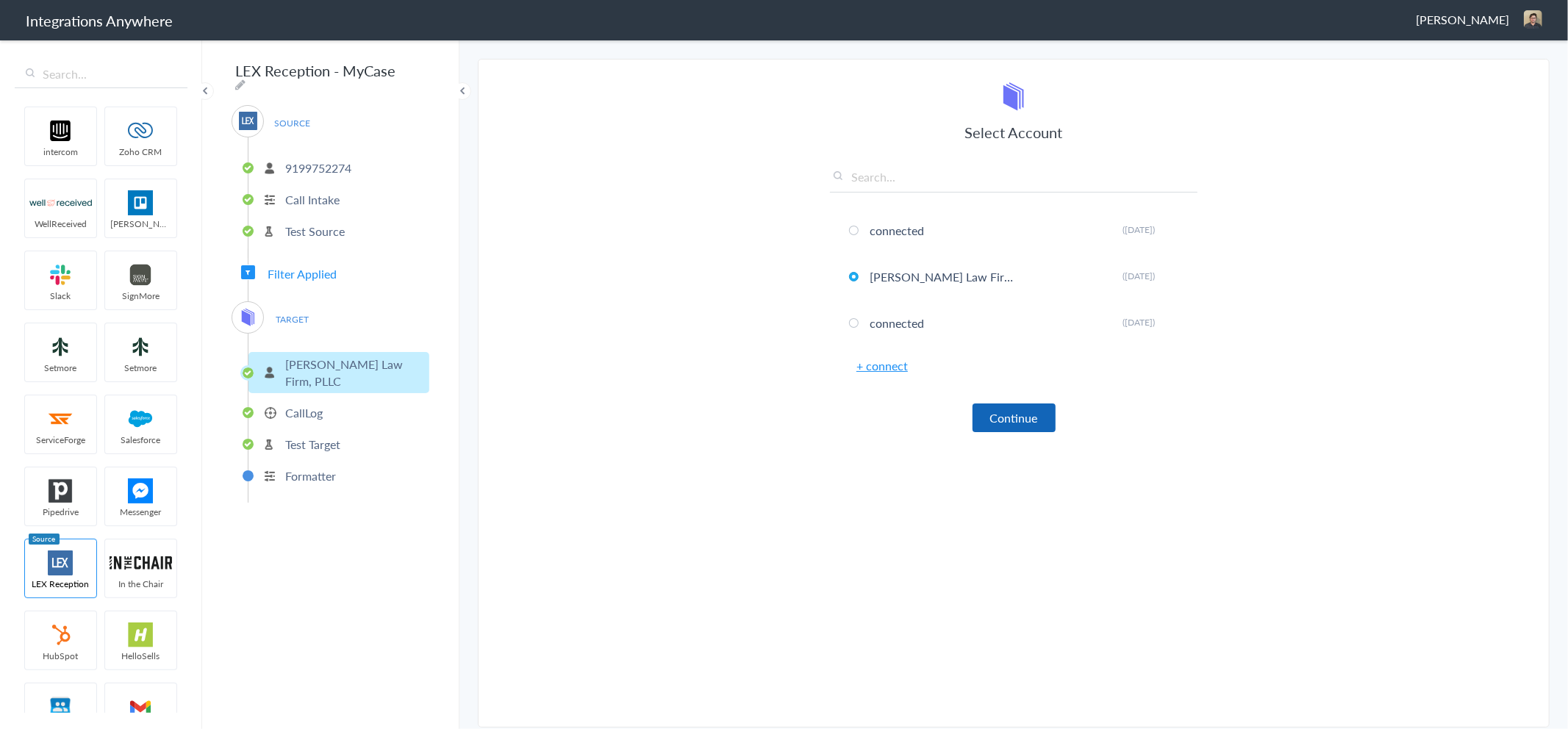
click at [1031, 414] on button "Continue" at bounding box center [1014, 417] width 83 height 29
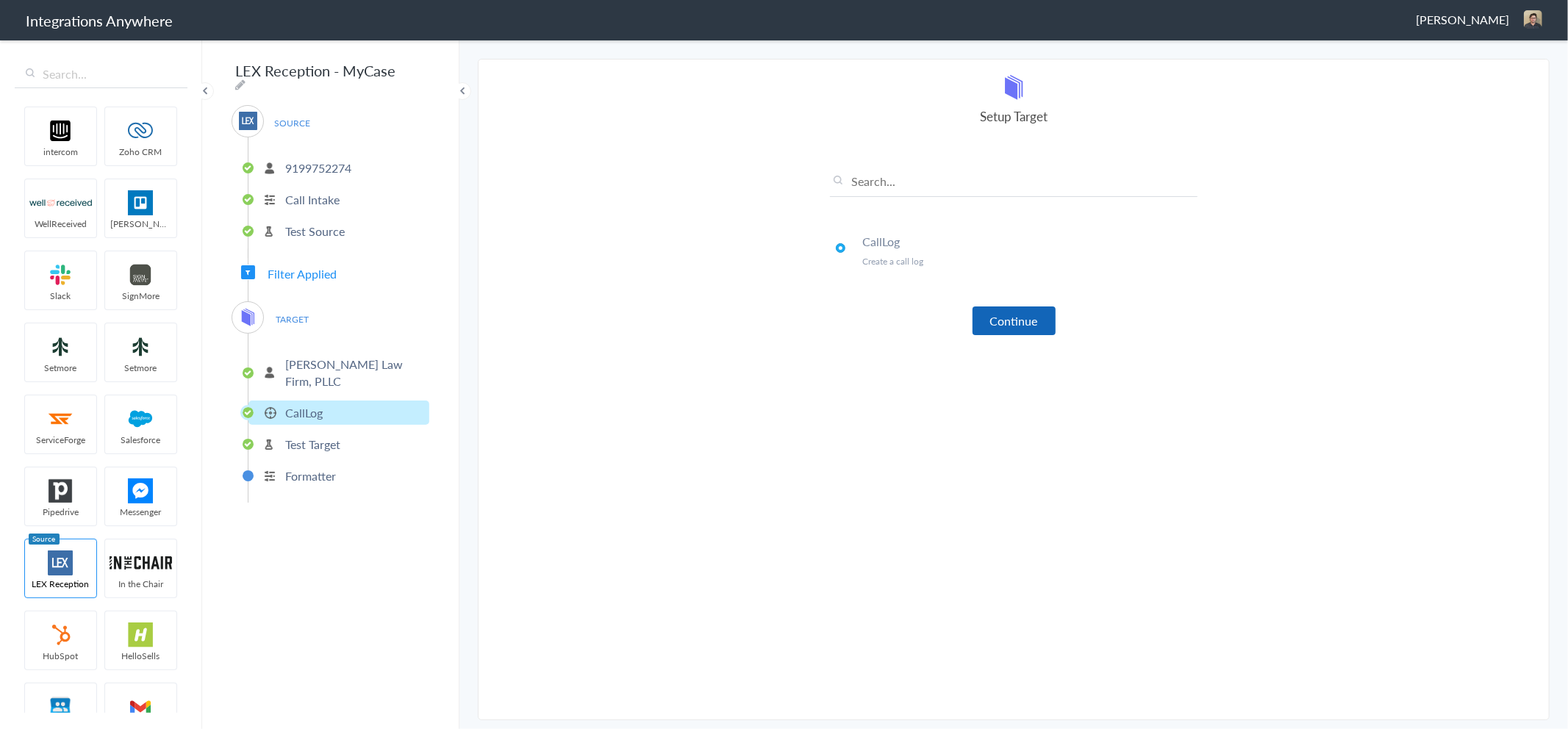
click at [1015, 313] on button "Continue" at bounding box center [1014, 320] width 83 height 29
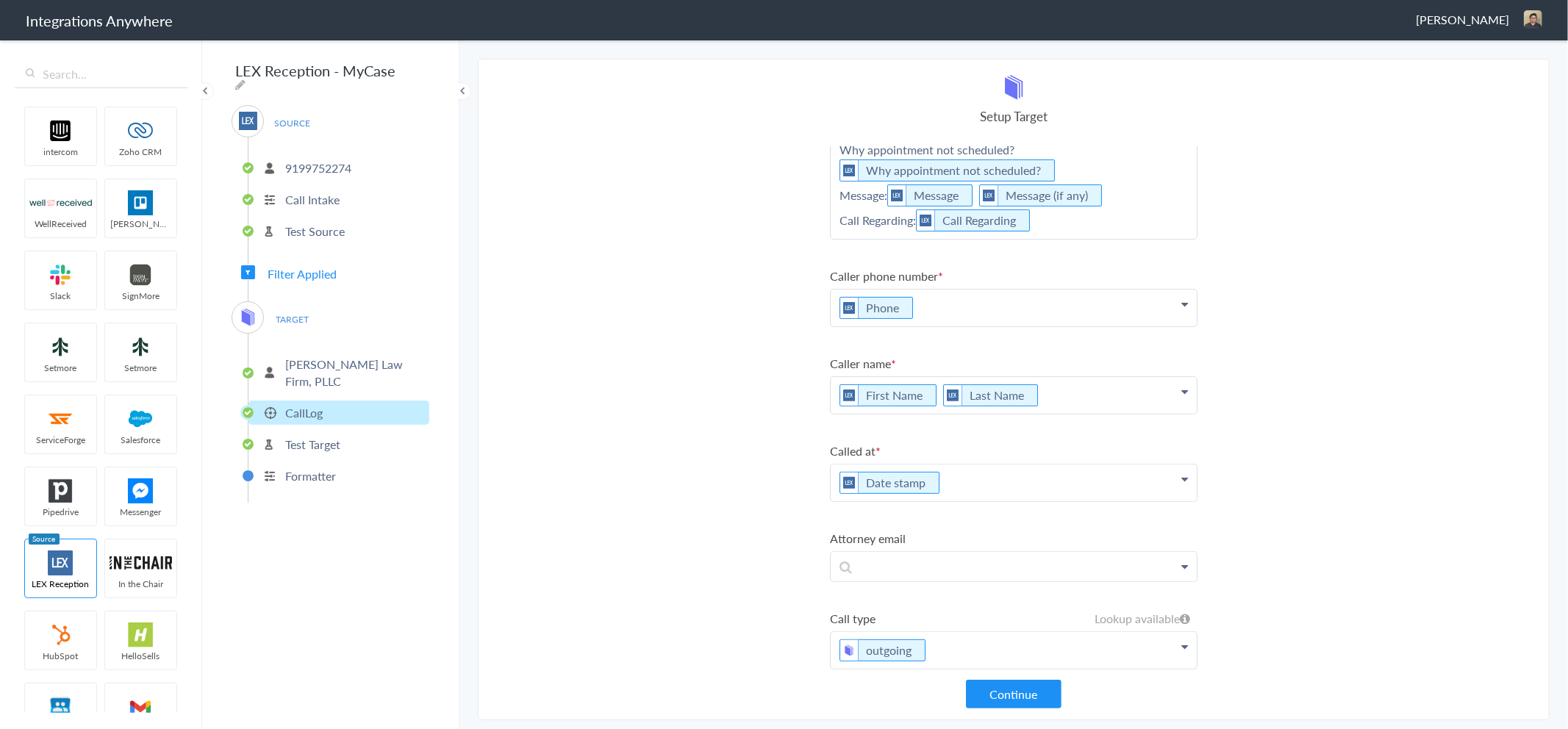
scroll to position [337, 0]
click at [1028, 692] on button "Continue" at bounding box center [1014, 694] width 95 height 29
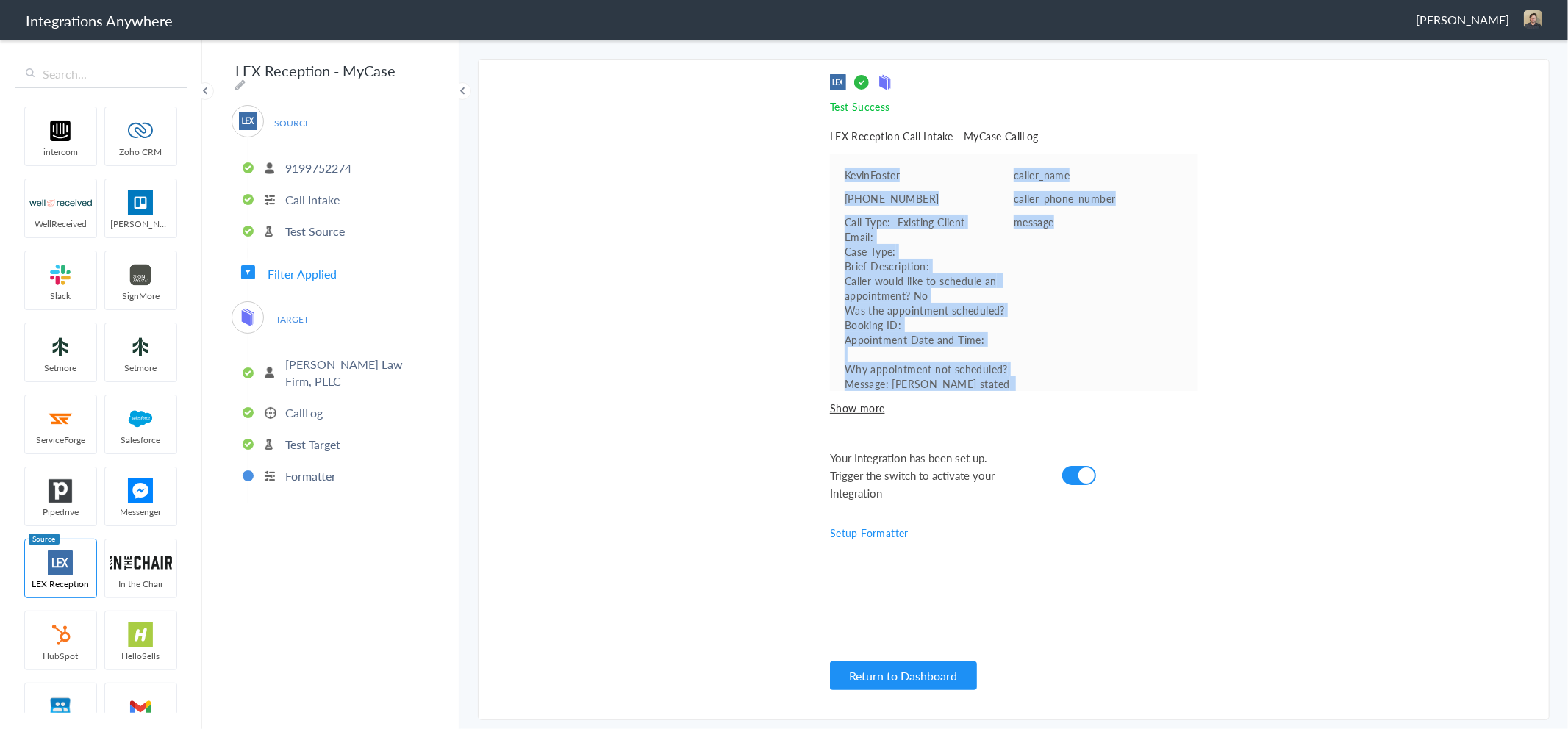
drag, startPoint x: 843, startPoint y: 173, endPoint x: 1051, endPoint y: 329, distance: 260.0
click at [1051, 329] on ul "KevinFoster caller_name +12817362857 caller_phone_number Call Type: Existing Cl…" at bounding box center [1014, 272] width 367 height 237
click at [787, 247] on section "Select Account 9199752274 Rename Delete (3 months ago) + connect Continue Setup…" at bounding box center [1013, 389] width 1072 height 661
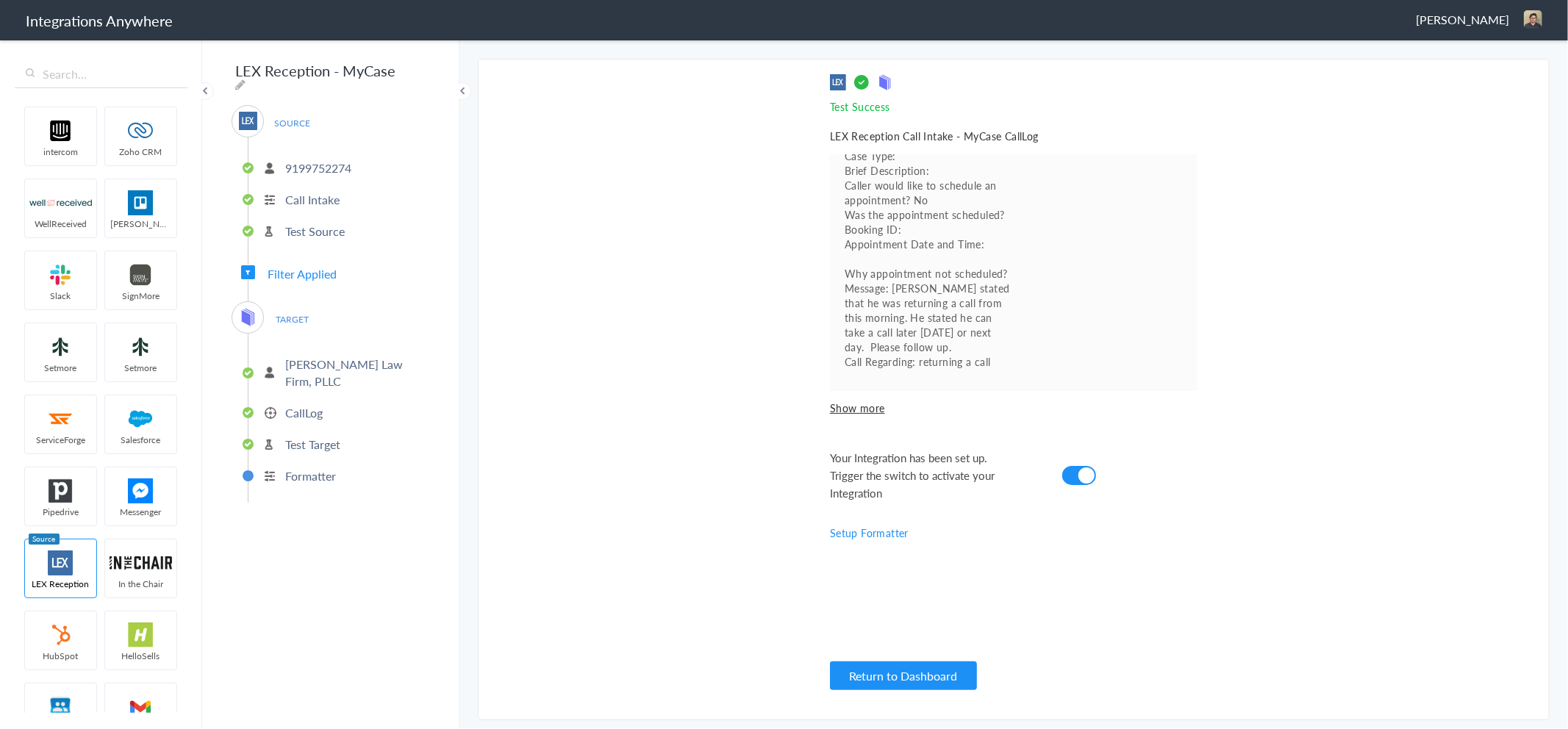
scroll to position [110, 0]
click at [304, 436] on p "Test Target" at bounding box center [313, 445] width 55 height 17
click at [324, 401] on li "CallLog" at bounding box center [338, 413] width 181 height 24
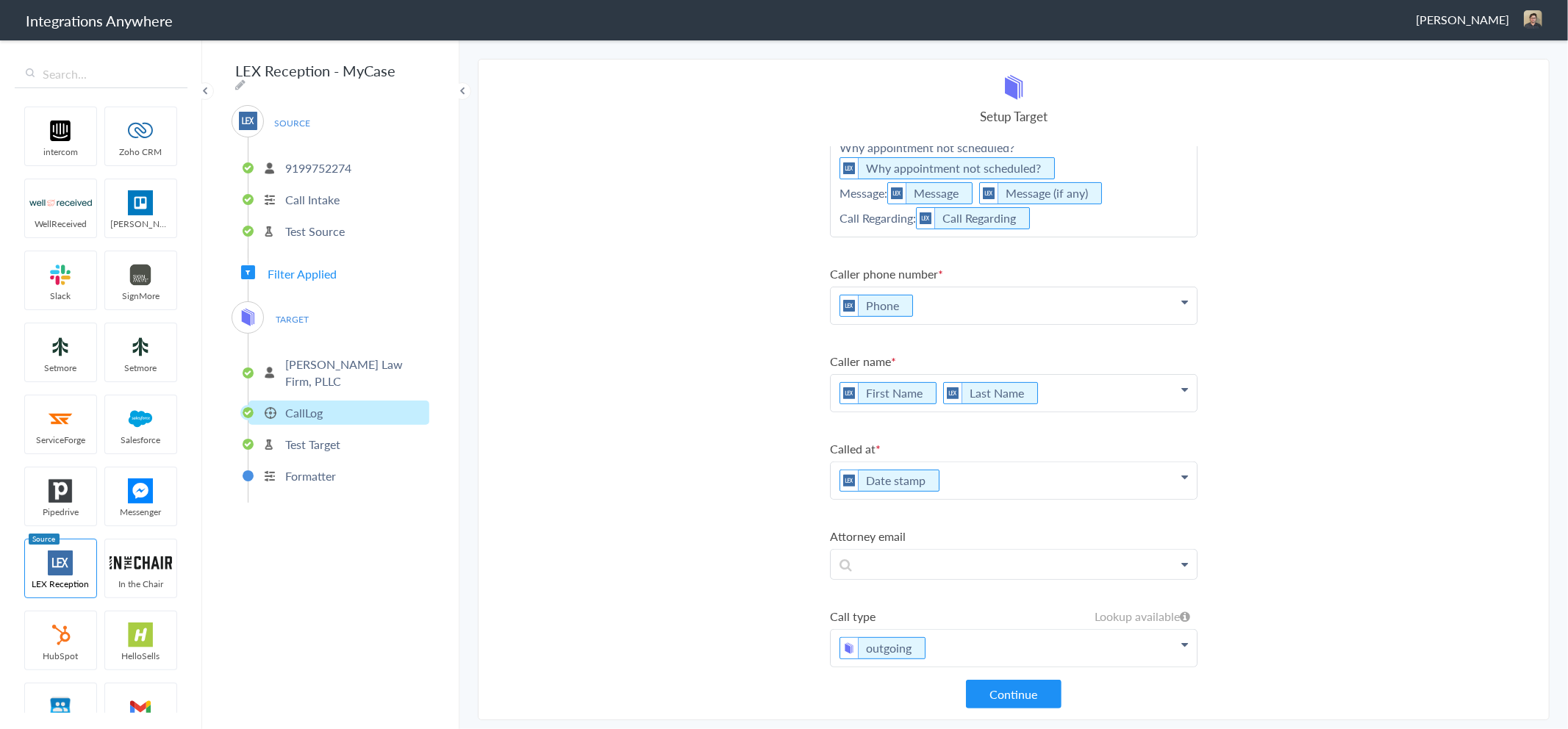
click at [296, 404] on p "CallLog" at bounding box center [304, 413] width 38 height 17
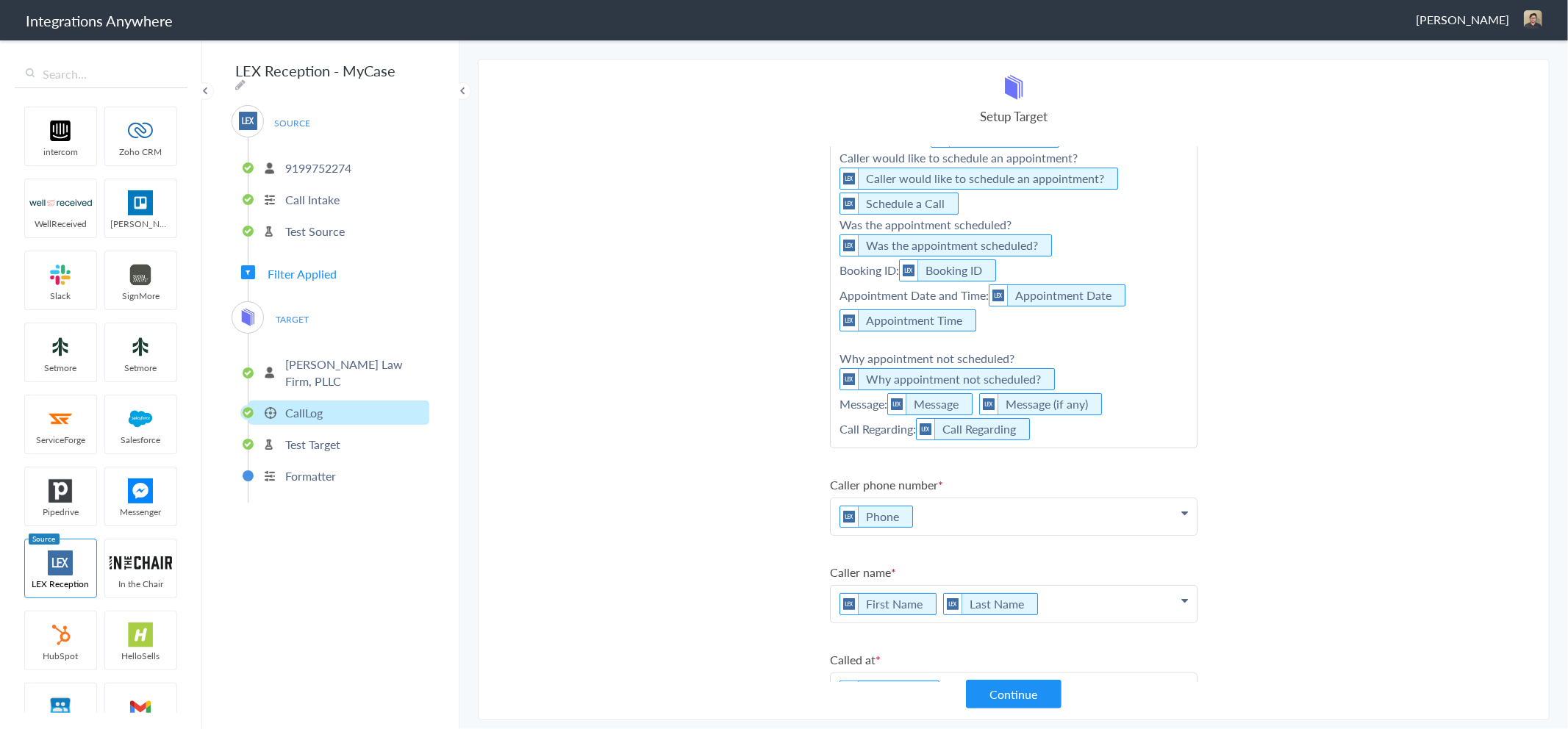
scroll to position [245, 0]
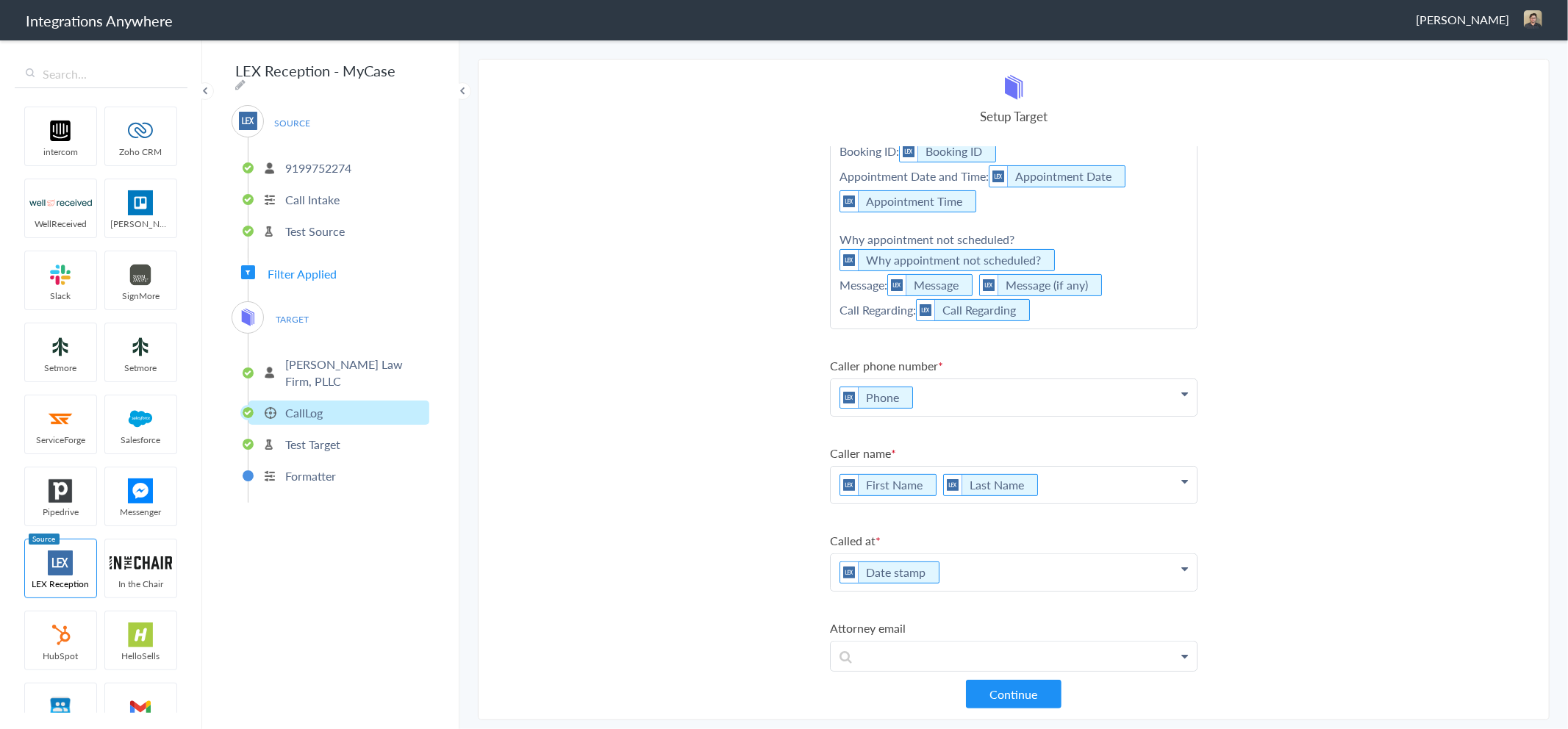
click at [1071, 307] on p "Call Type: Call Type Email: Email Case Type: Case Type Type of Case Brief Descr…" at bounding box center [1014, 126] width 366 height 404
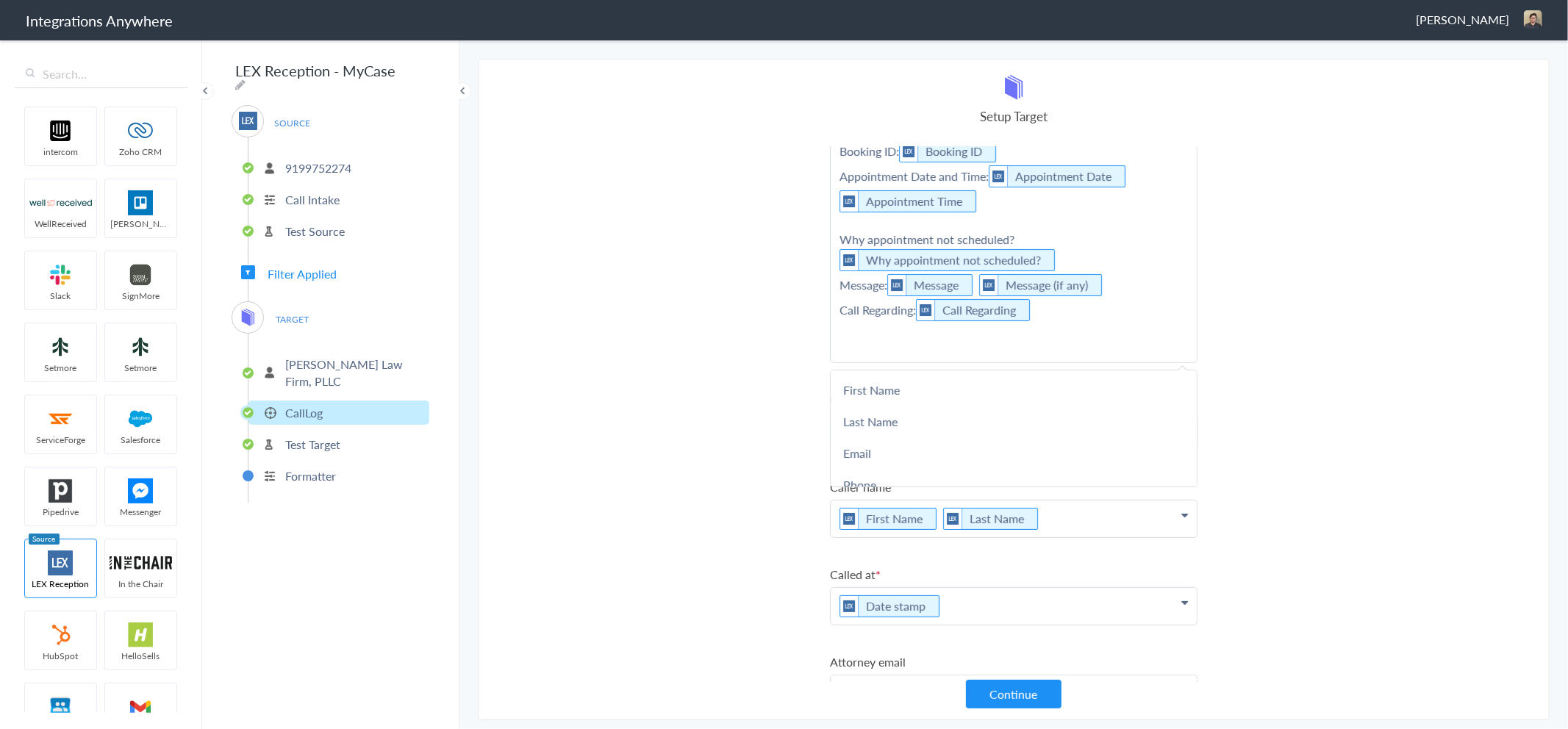
click at [767, 365] on section "Select Account 9199752274 Rename Delete (3 months ago) + connect Continue Setup…" at bounding box center [1013, 389] width 1072 height 661
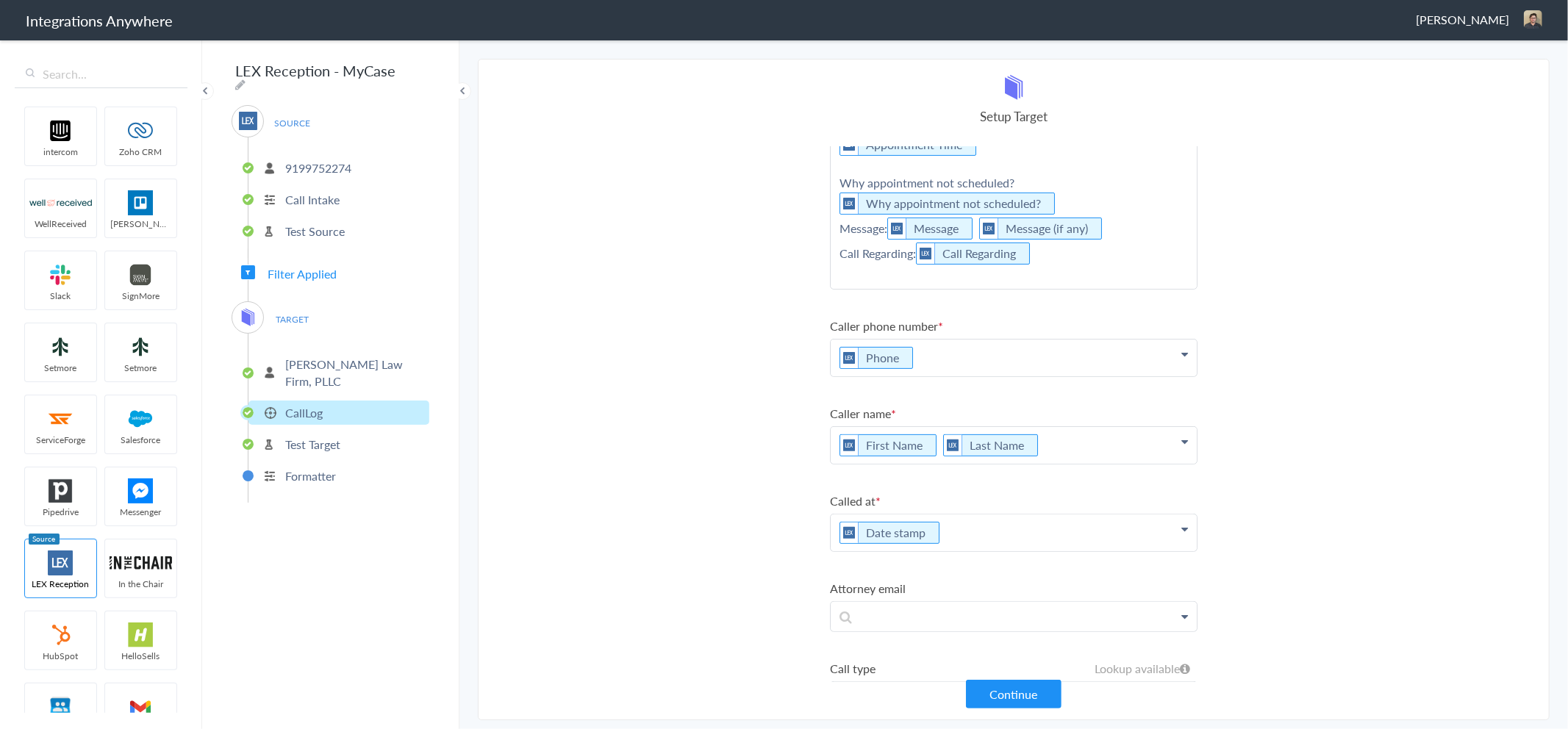
scroll to position [353, 0]
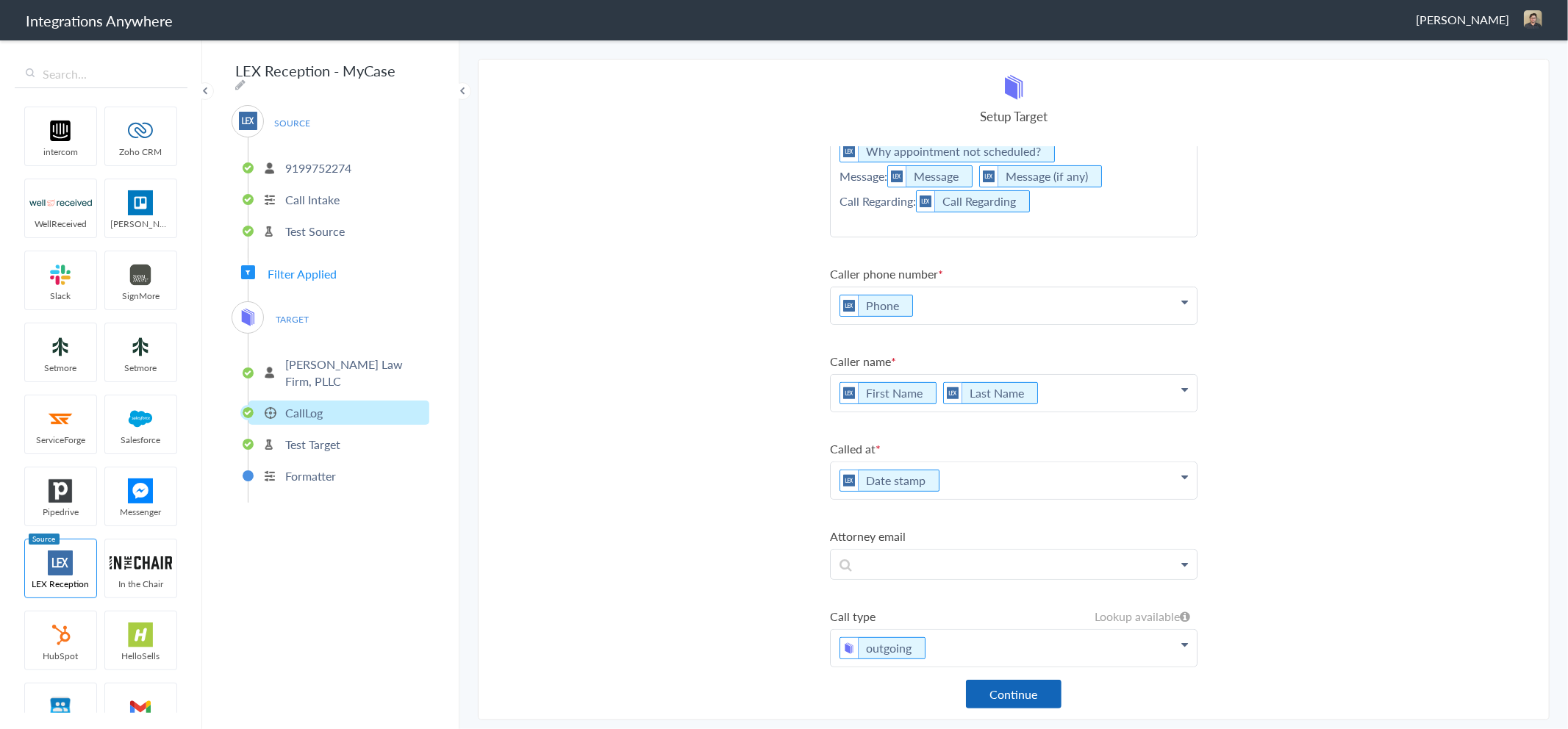
click at [1033, 699] on button "Continue" at bounding box center [1014, 694] width 95 height 29
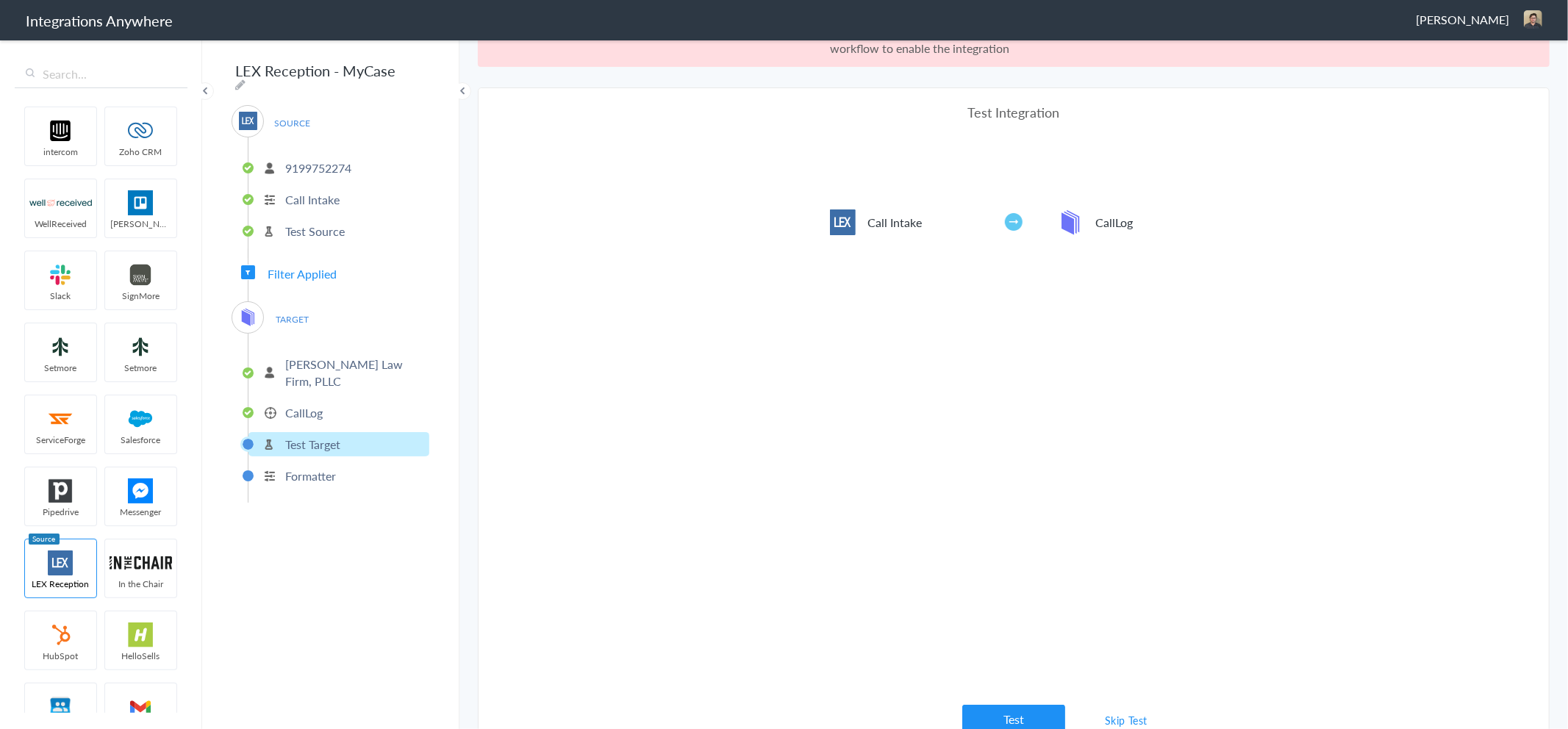
scroll to position [53, 0]
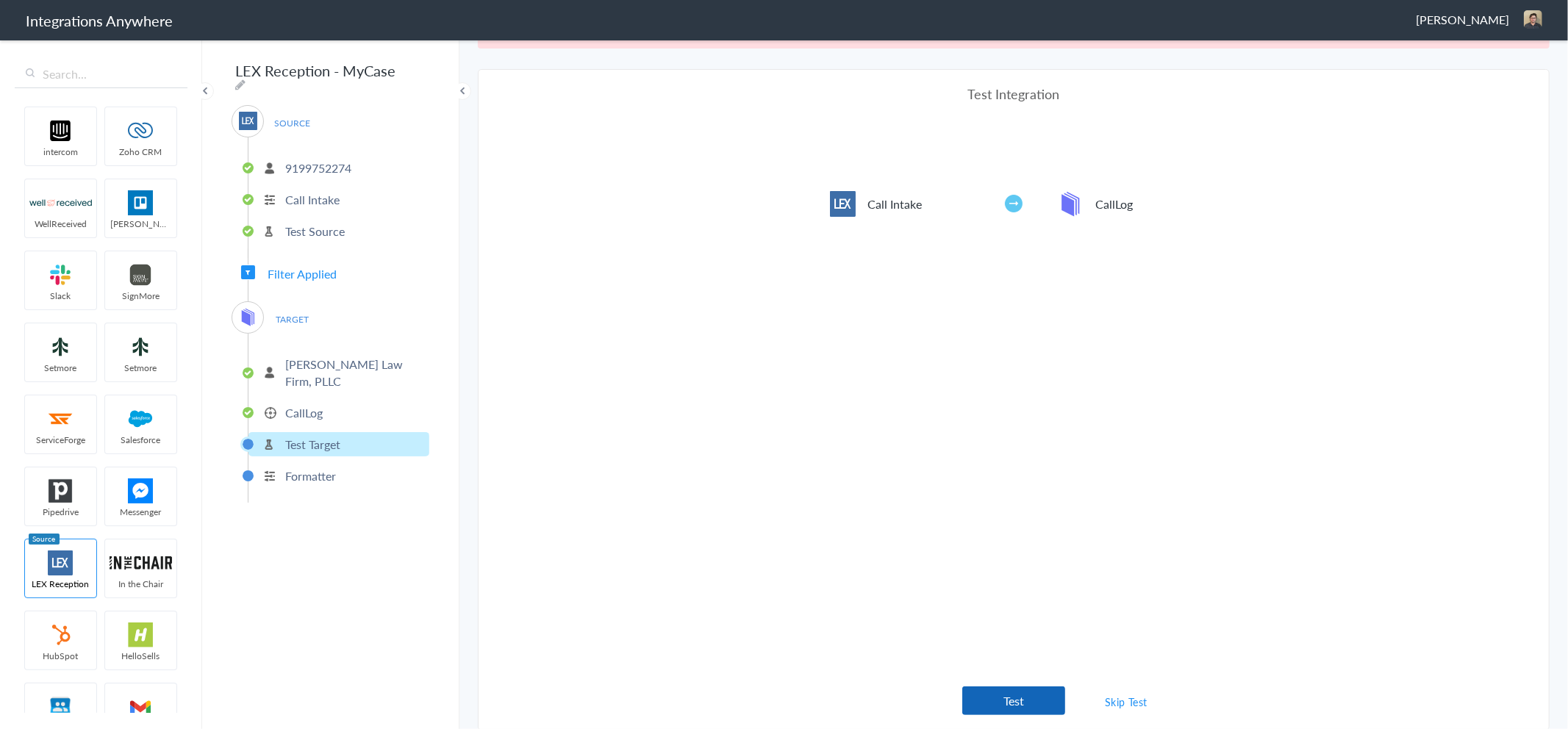
click at [1018, 702] on button "Test" at bounding box center [1014, 700] width 103 height 29
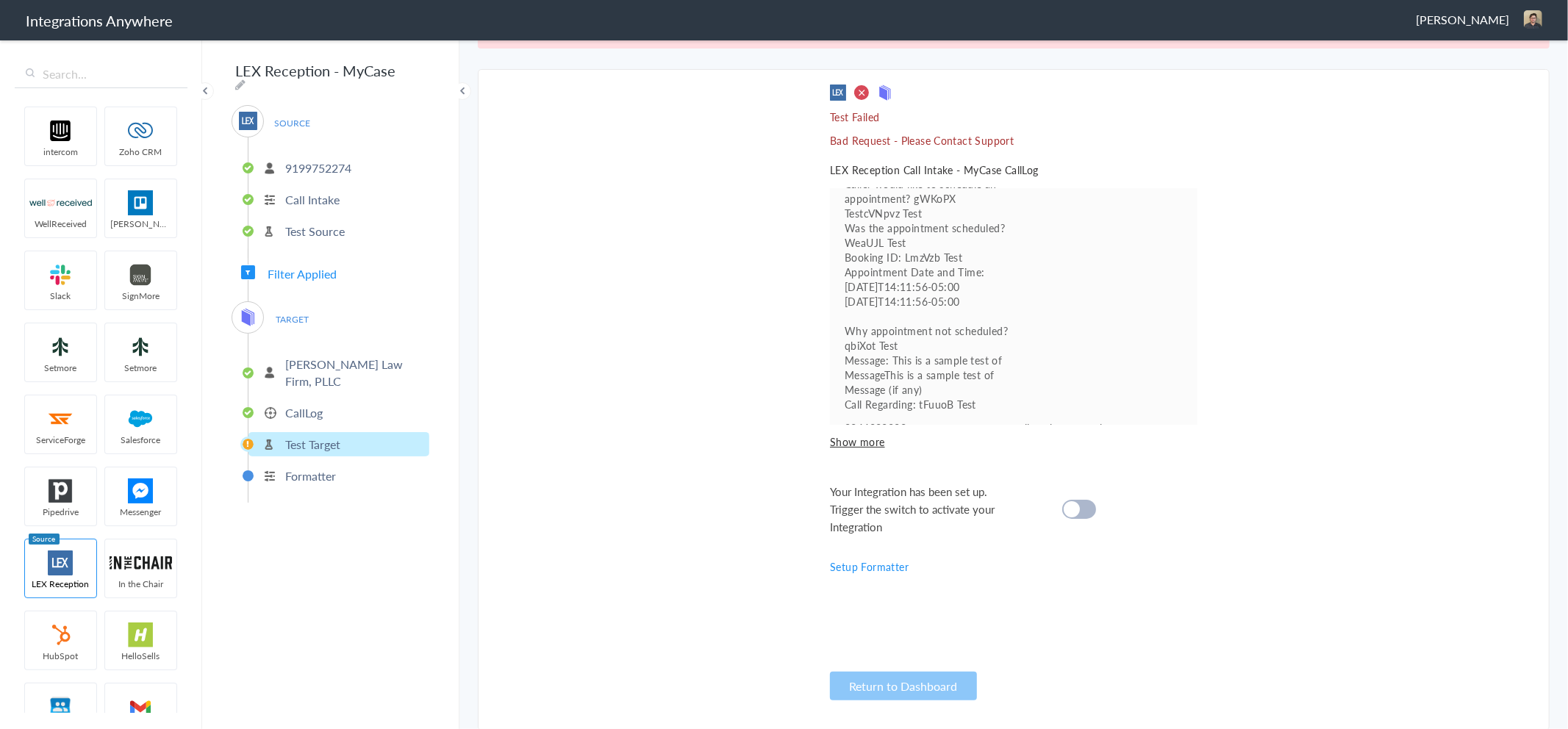
scroll to position [169, 0]
click at [319, 404] on p "CallLog" at bounding box center [304, 413] width 38 height 17
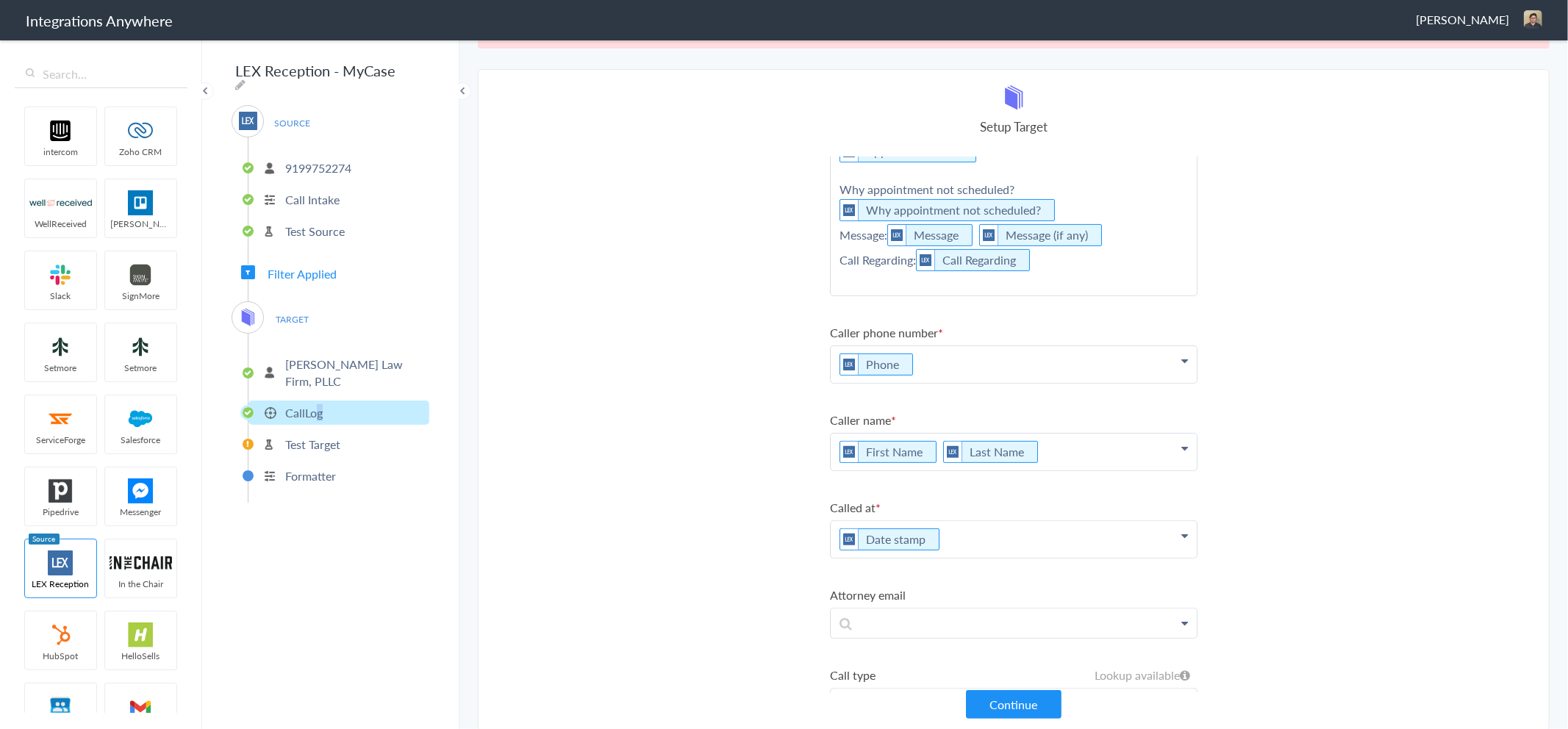
scroll to position [353, 0]
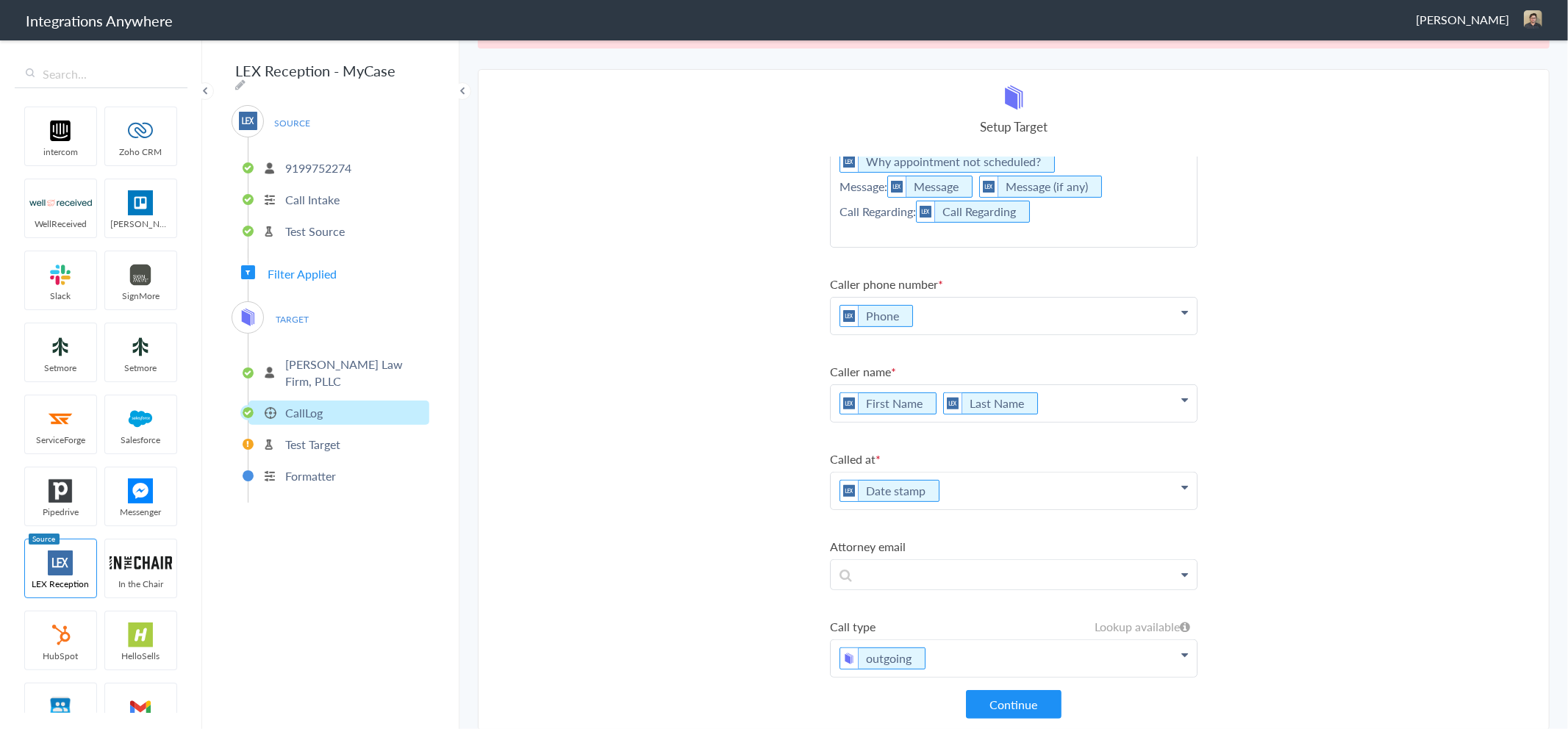
click at [947, 644] on p "outgoing" at bounding box center [1014, 658] width 366 height 37
click at [789, 615] on section "Select Account 9199752274 Rename Delete (3 months ago) + connect Continue Setup…" at bounding box center [1013, 399] width 1072 height 661
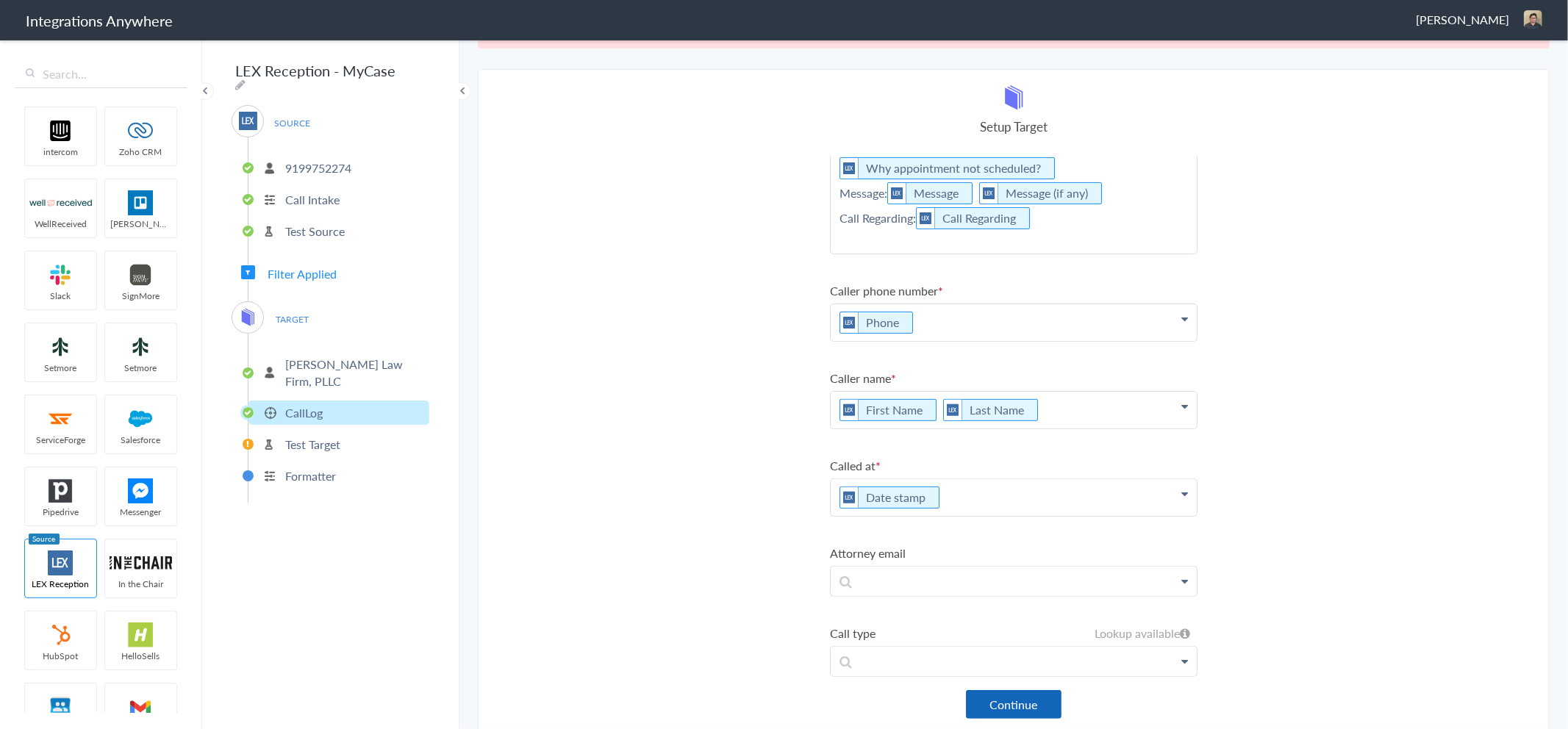
click at [1004, 699] on button "Continue" at bounding box center [1014, 704] width 95 height 29
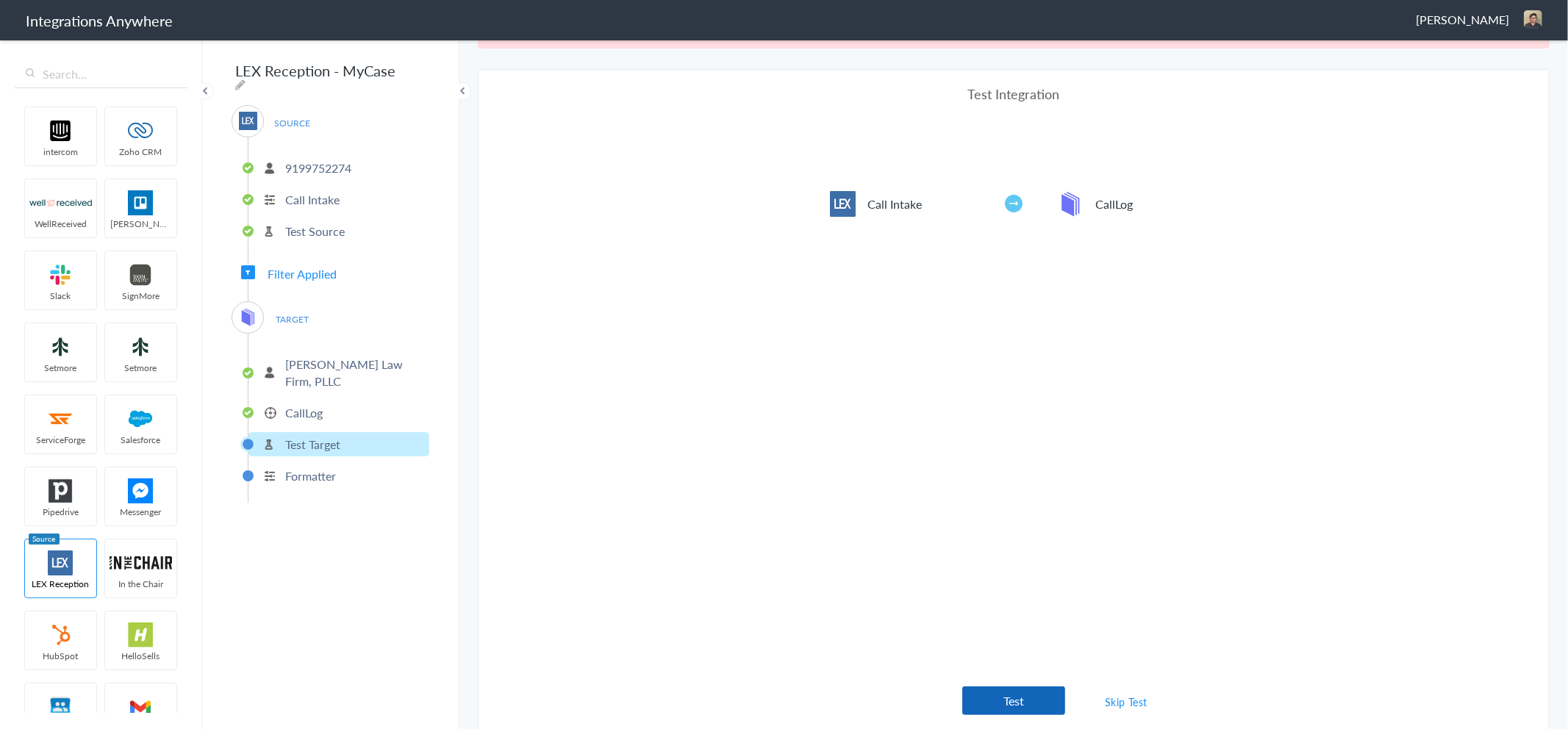
click at [1005, 698] on button "Test" at bounding box center [1014, 700] width 103 height 29
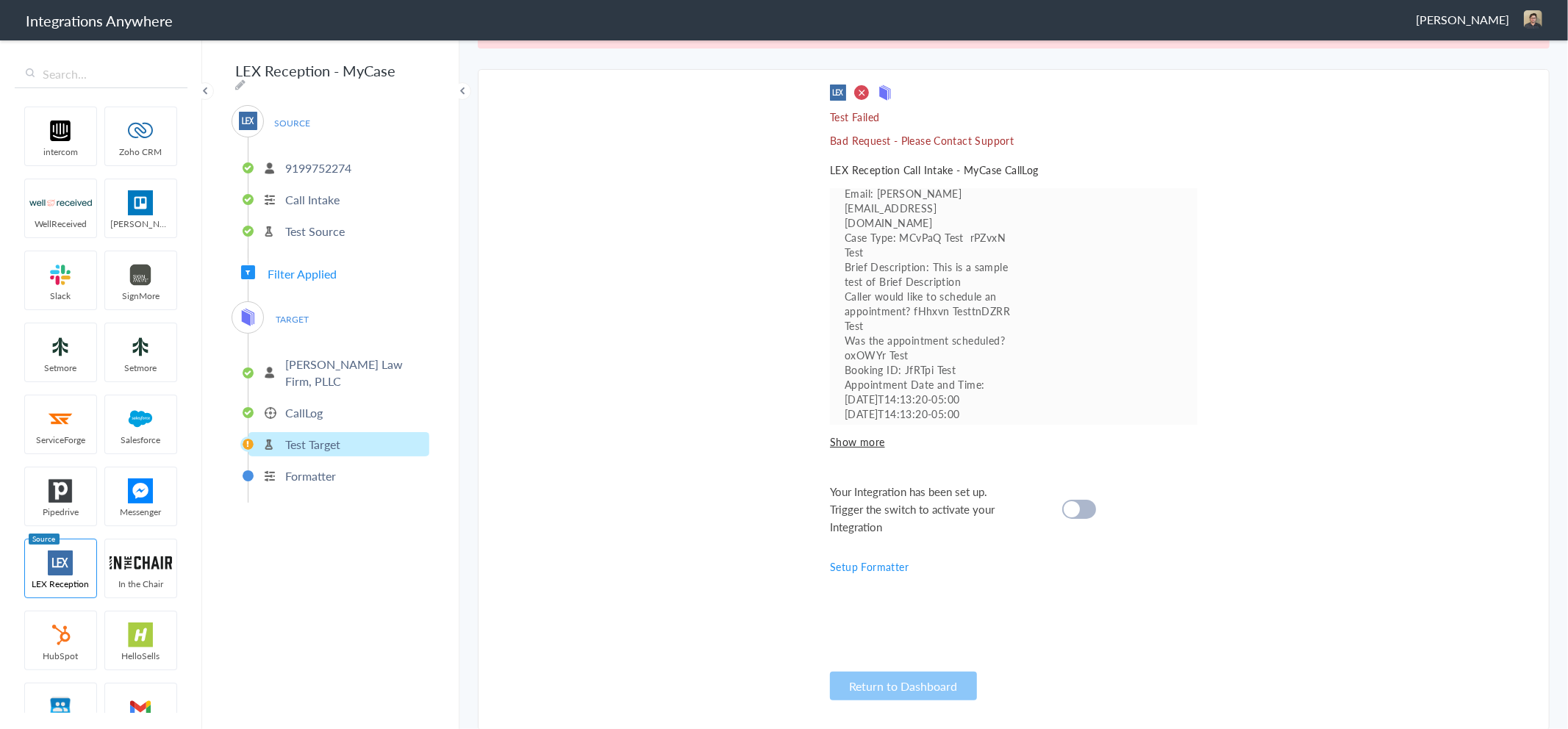
scroll to position [169, 0]
click at [857, 445] on span "Show more" at bounding box center [1014, 441] width 367 height 15
click at [303, 404] on p "CallLog" at bounding box center [304, 413] width 38 height 17
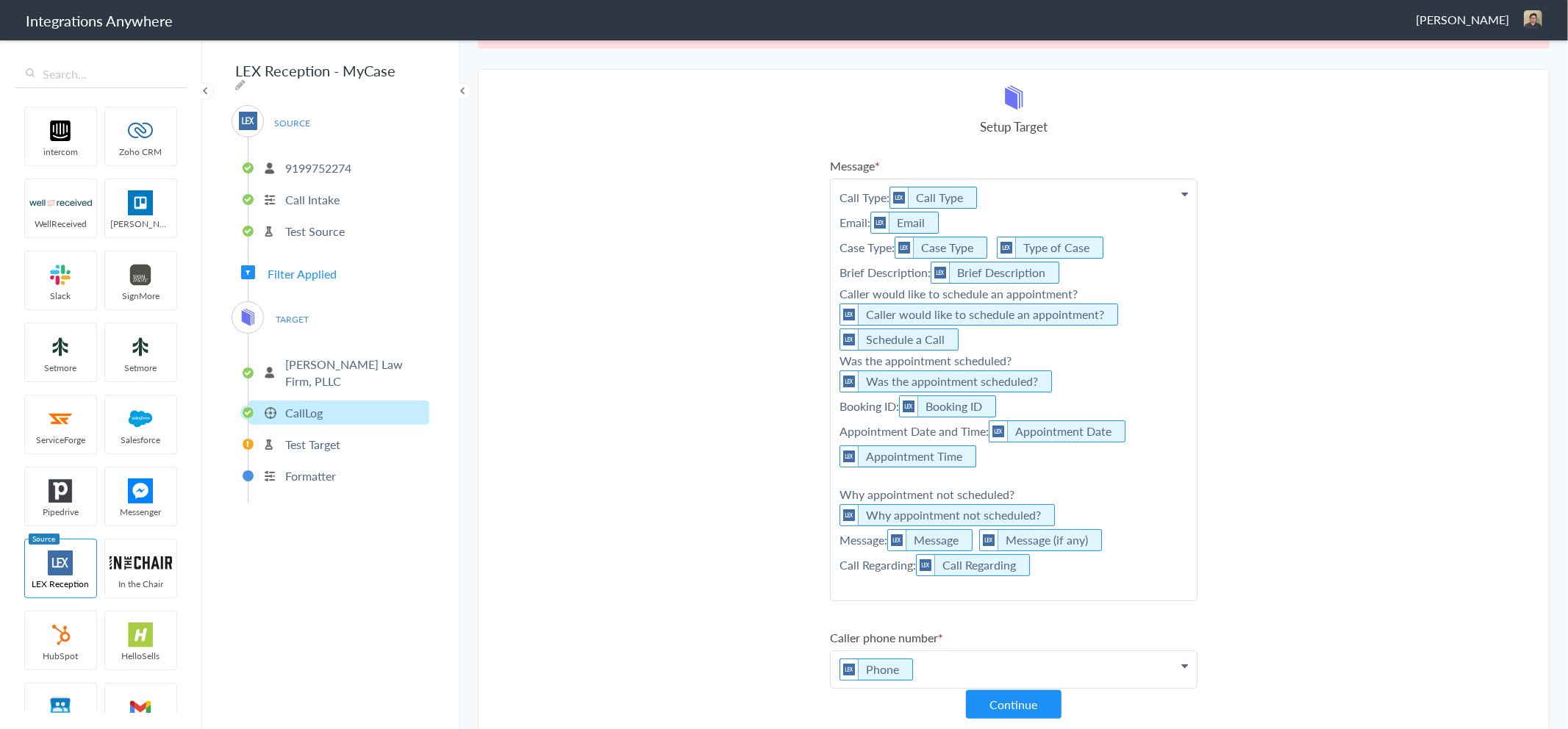
scroll to position [347, 0]
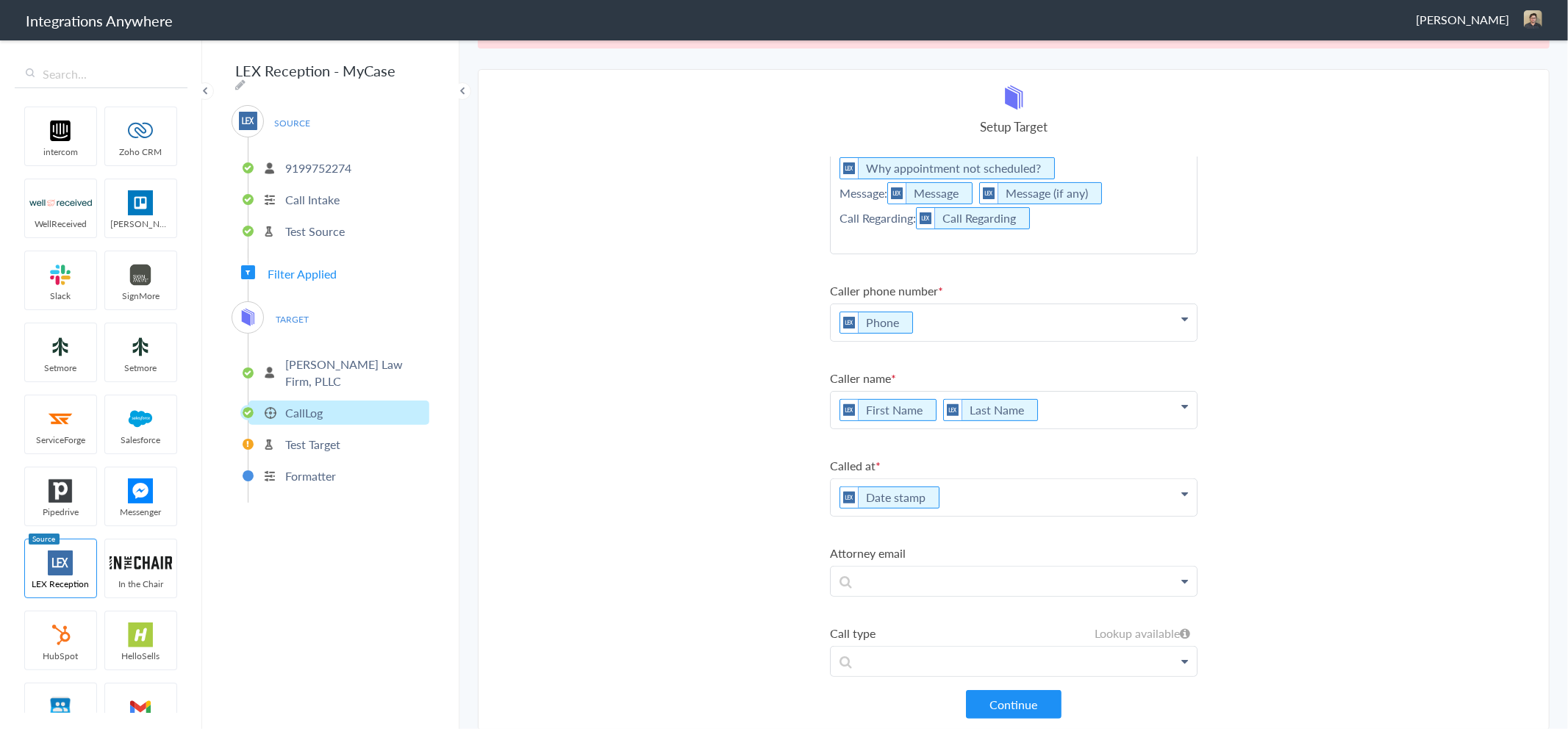
click at [929, 401] on p "First Name Last Name" at bounding box center [1014, 409] width 366 height 37
click at [928, 401] on p "First Name Last Name" at bounding box center [1014, 409] width 366 height 37
click at [925, 398] on p "First Name Last Name" at bounding box center [1014, 409] width 366 height 37
click at [925, 401] on p "First Name Last Name" at bounding box center [1014, 409] width 366 height 37
click at [1029, 692] on button "Continue" at bounding box center [1014, 704] width 95 height 29
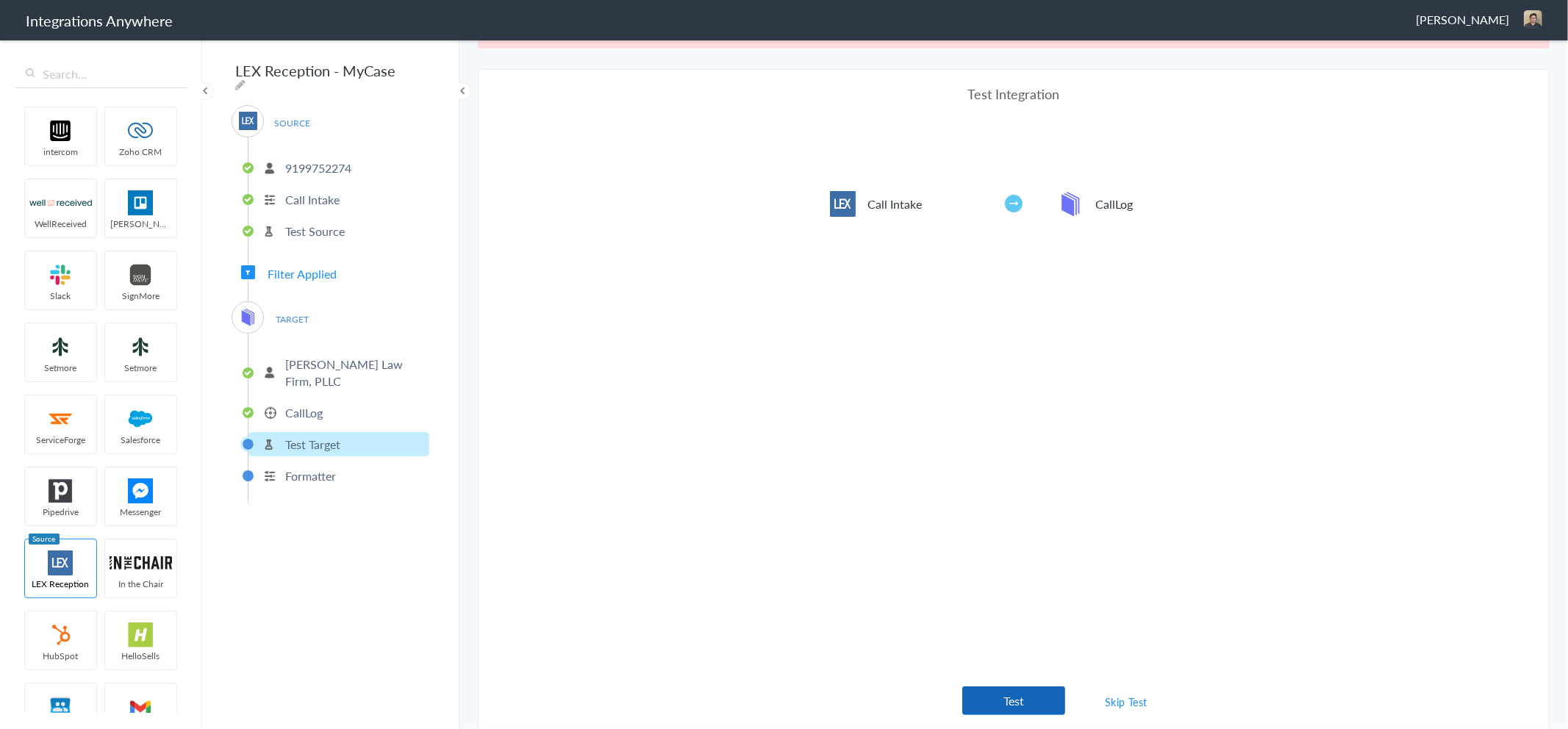
click at [1030, 713] on button "Test" at bounding box center [1014, 700] width 103 height 29
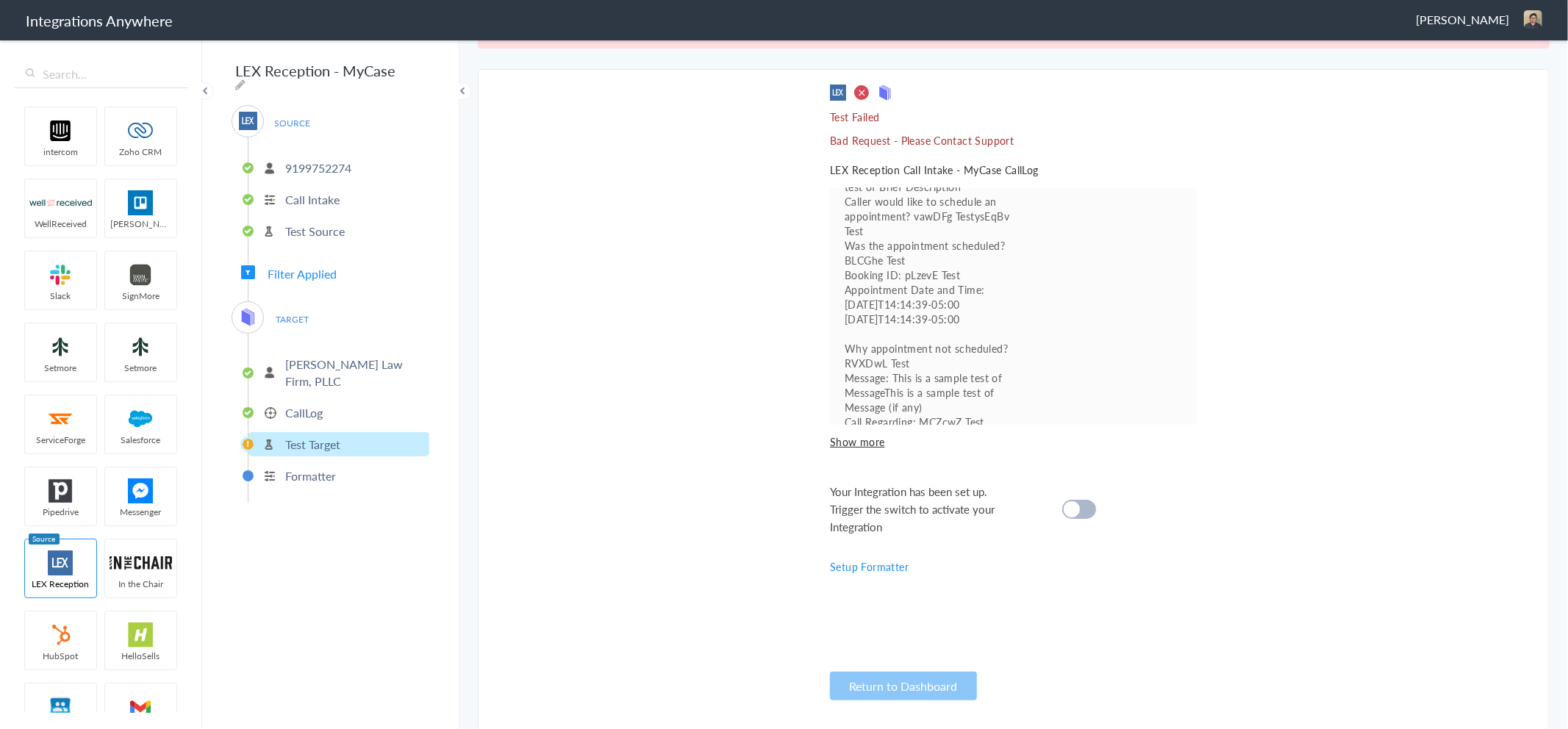
scroll to position [0, 0]
click at [317, 404] on p "CallLog" at bounding box center [304, 413] width 38 height 17
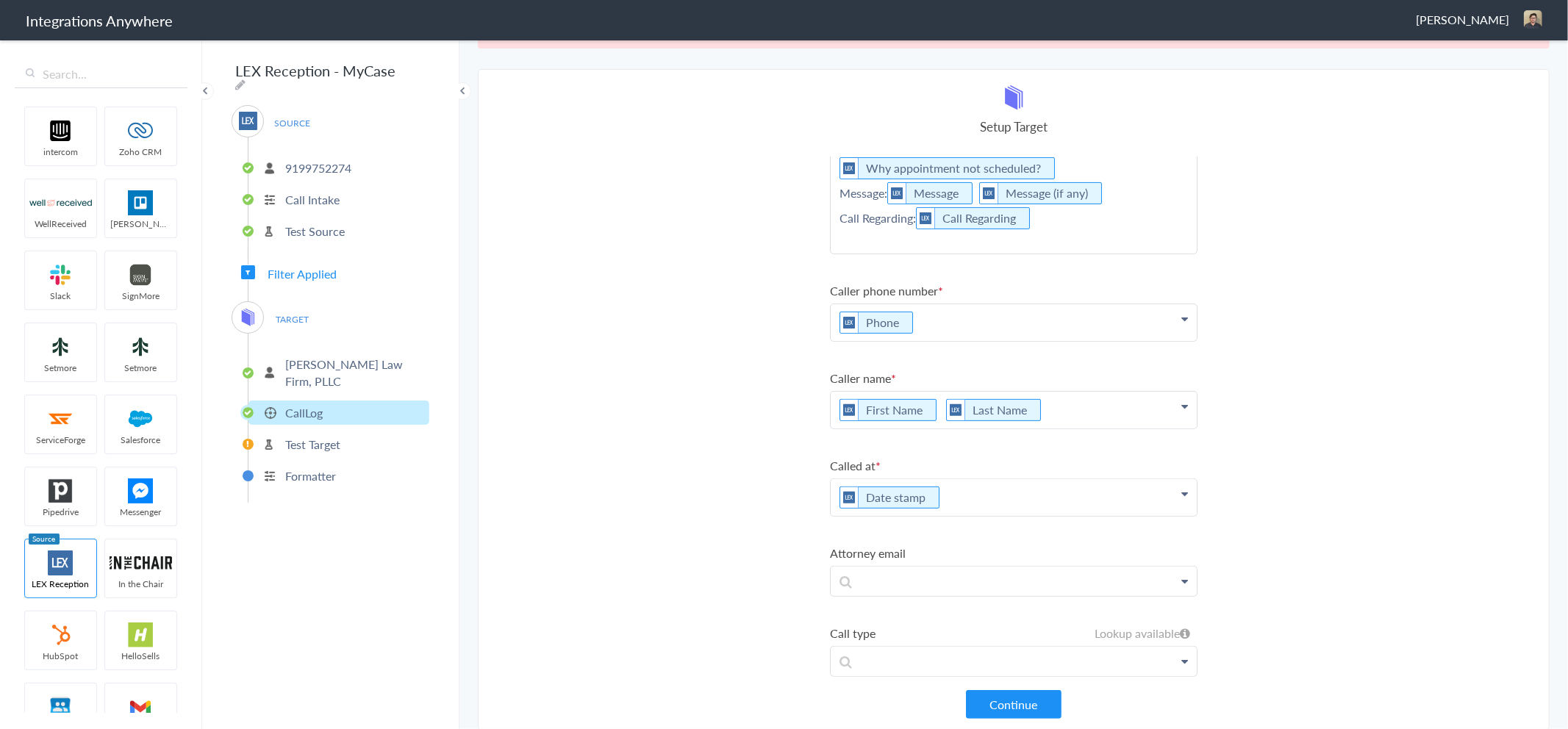
click at [929, 398] on p "First Name Last Name" at bounding box center [1014, 409] width 366 height 37
click at [931, 400] on p "First Name Last Name" at bounding box center [1014, 409] width 366 height 37
click at [971, 401] on p "Last Name" at bounding box center [1014, 409] width 366 height 37
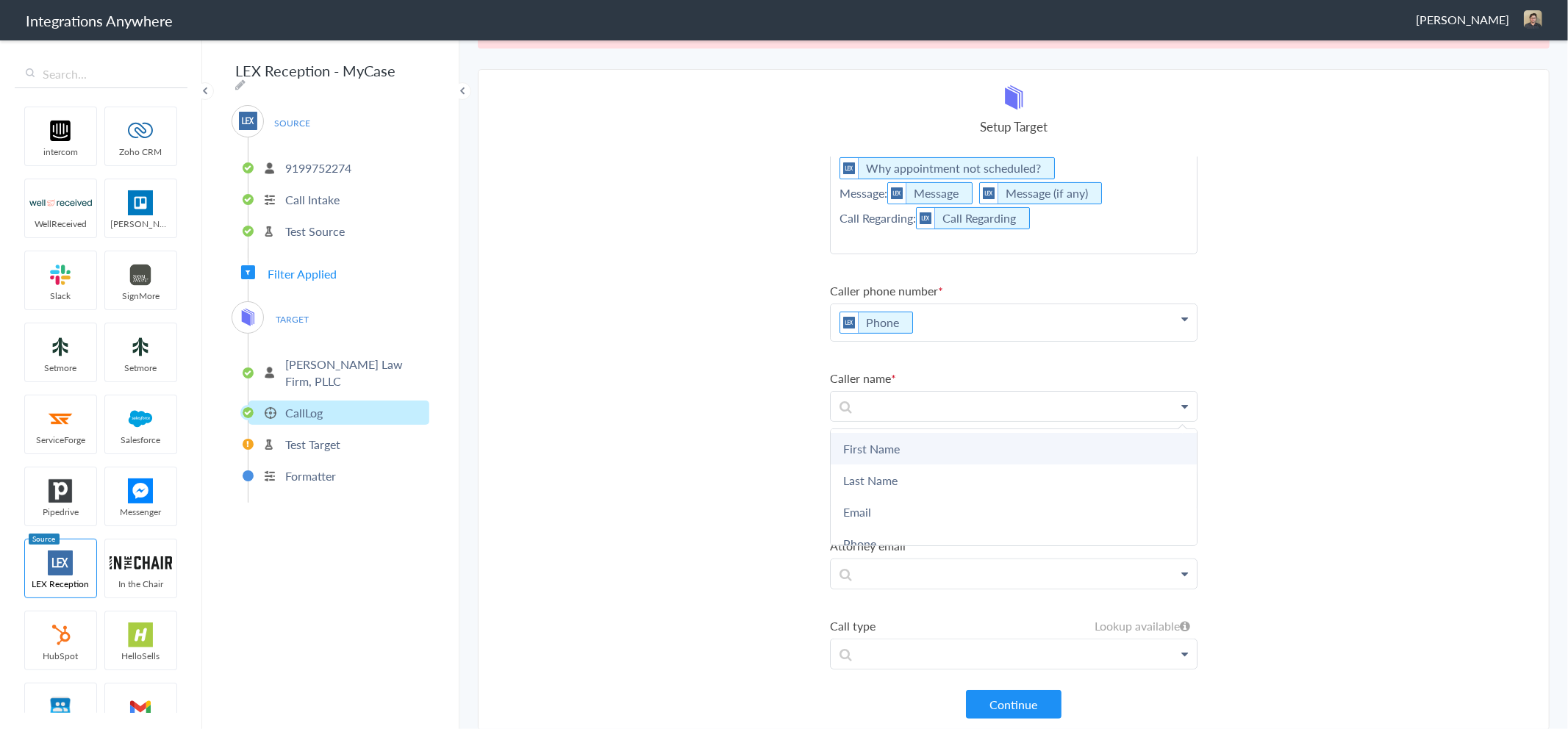
click at [909, 438] on link "First Name" at bounding box center [1014, 448] width 366 height 31
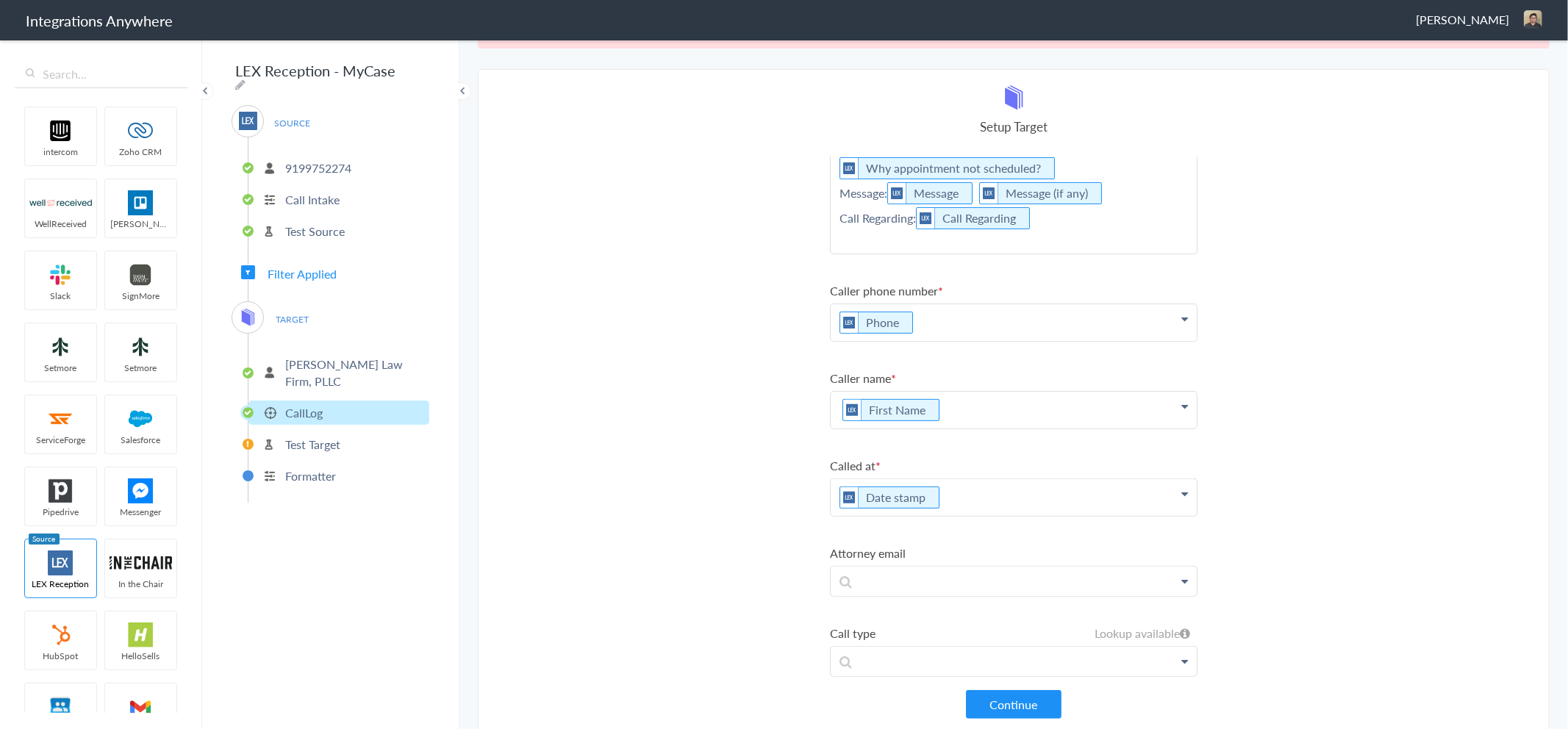
click at [968, 406] on p "First Name" at bounding box center [1014, 409] width 366 height 37
drag, startPoint x: 888, startPoint y: 474, endPoint x: 1004, endPoint y: 445, distance: 119.6
click at [888, 474] on link "Last Name" at bounding box center [1014, 488] width 366 height 31
click at [968, 489] on p "Date stamp" at bounding box center [1014, 497] width 366 height 37
click at [686, 424] on section "Select Account 9199752274 Rename Delete (3 months ago) + connect Continue Setup…" at bounding box center [1013, 399] width 1072 height 661
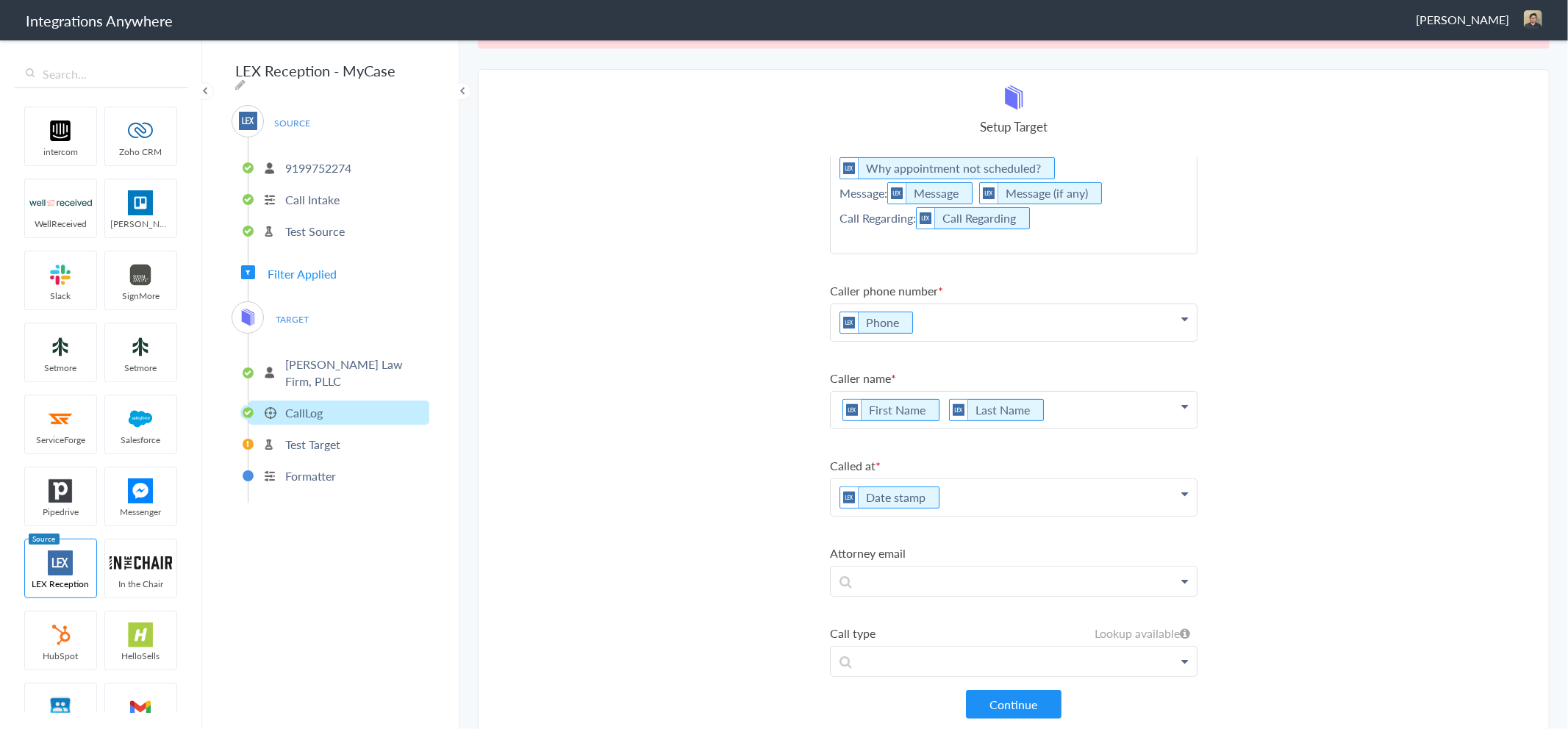
click at [303, 467] on p "Formatter" at bounding box center [310, 476] width 51 height 17
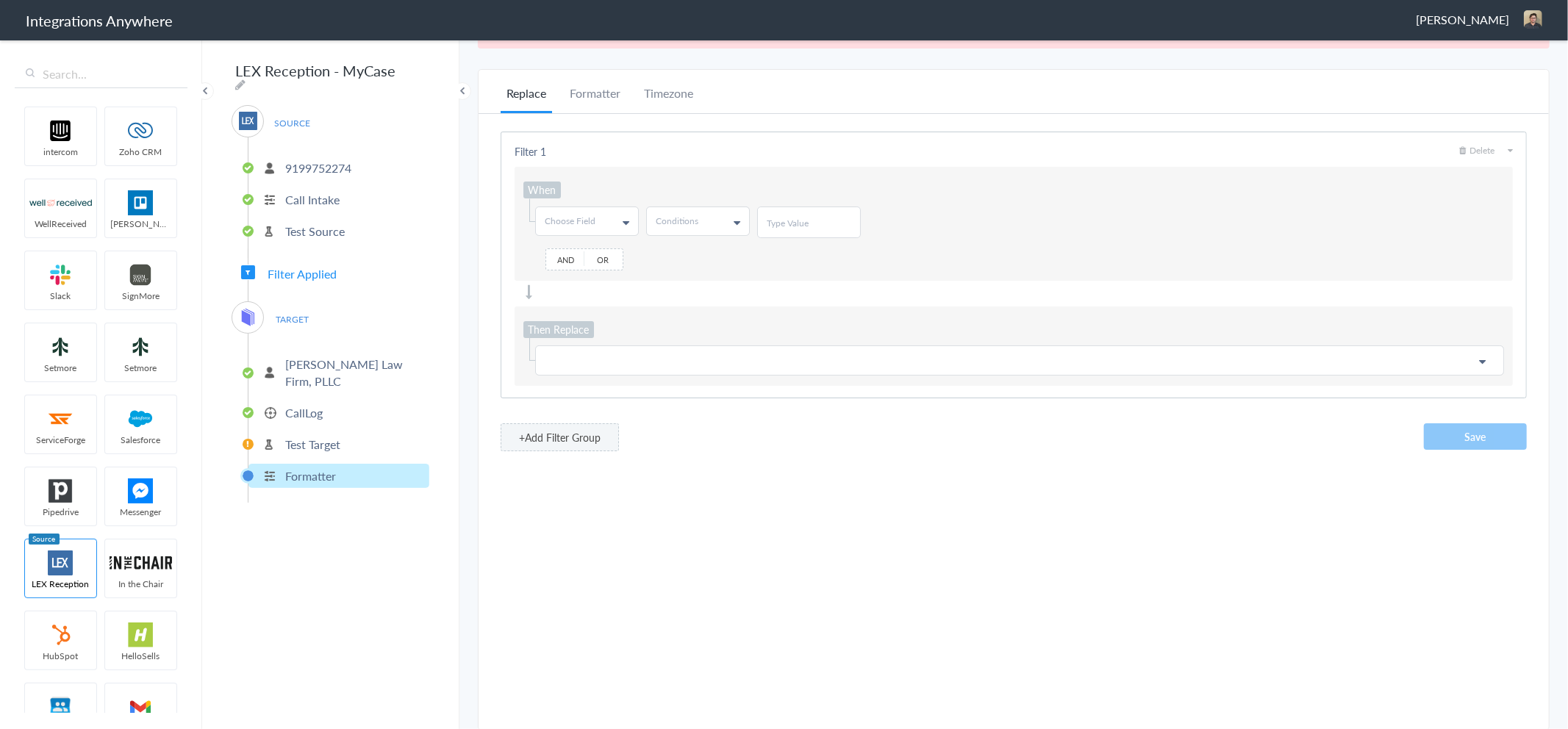
click at [608, 216] on link "Choose Field" at bounding box center [587, 221] width 102 height 28
click at [671, 171] on div "When Choose Field First Name Last Name Email Phone Case Name/Number Booking ID …" at bounding box center [1013, 223] width 998 height 114
click at [303, 467] on p "Formatter" at bounding box center [310, 476] width 51 height 17
click at [590, 93] on li "Formatter" at bounding box center [595, 98] width 63 height 29
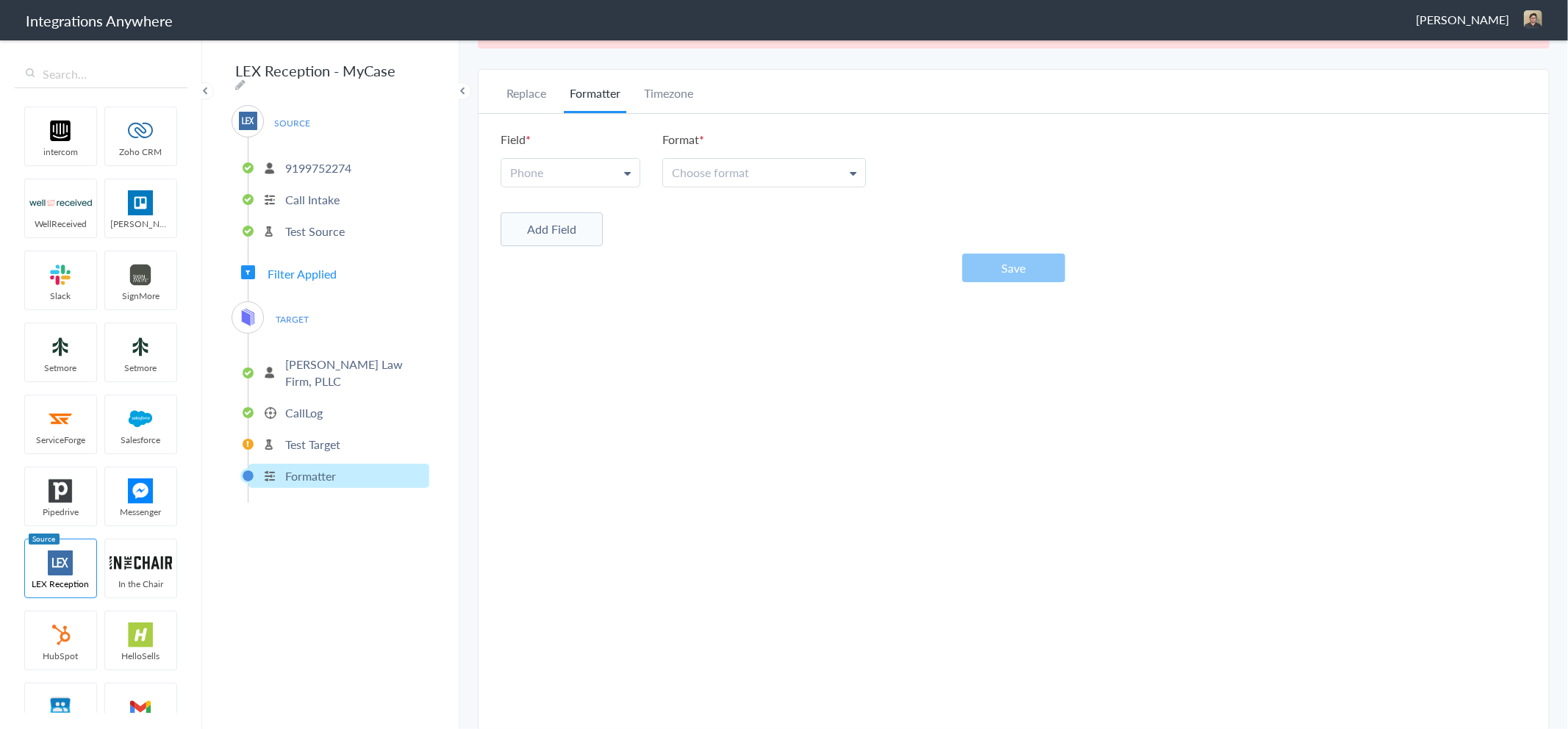
click at [618, 170] on link "Phone" at bounding box center [570, 173] width 138 height 28
click at [550, 232] on link "Phone" at bounding box center [569, 240] width 137 height 31
click at [776, 166] on link "Choose format" at bounding box center [764, 173] width 202 height 28
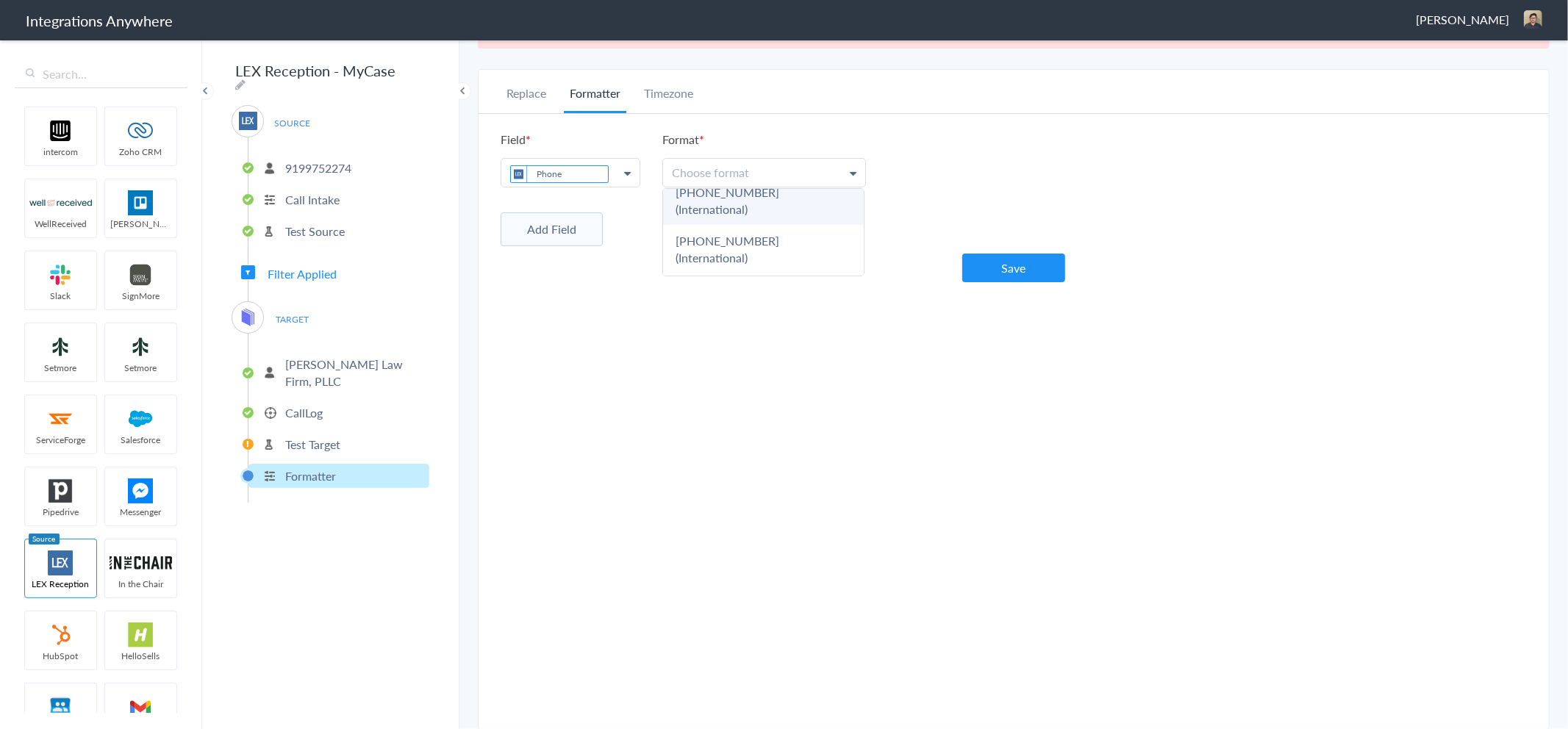
scroll to position [119, 0]
click at [721, 265] on link "5032134639" at bounding box center [763, 281] width 201 height 31
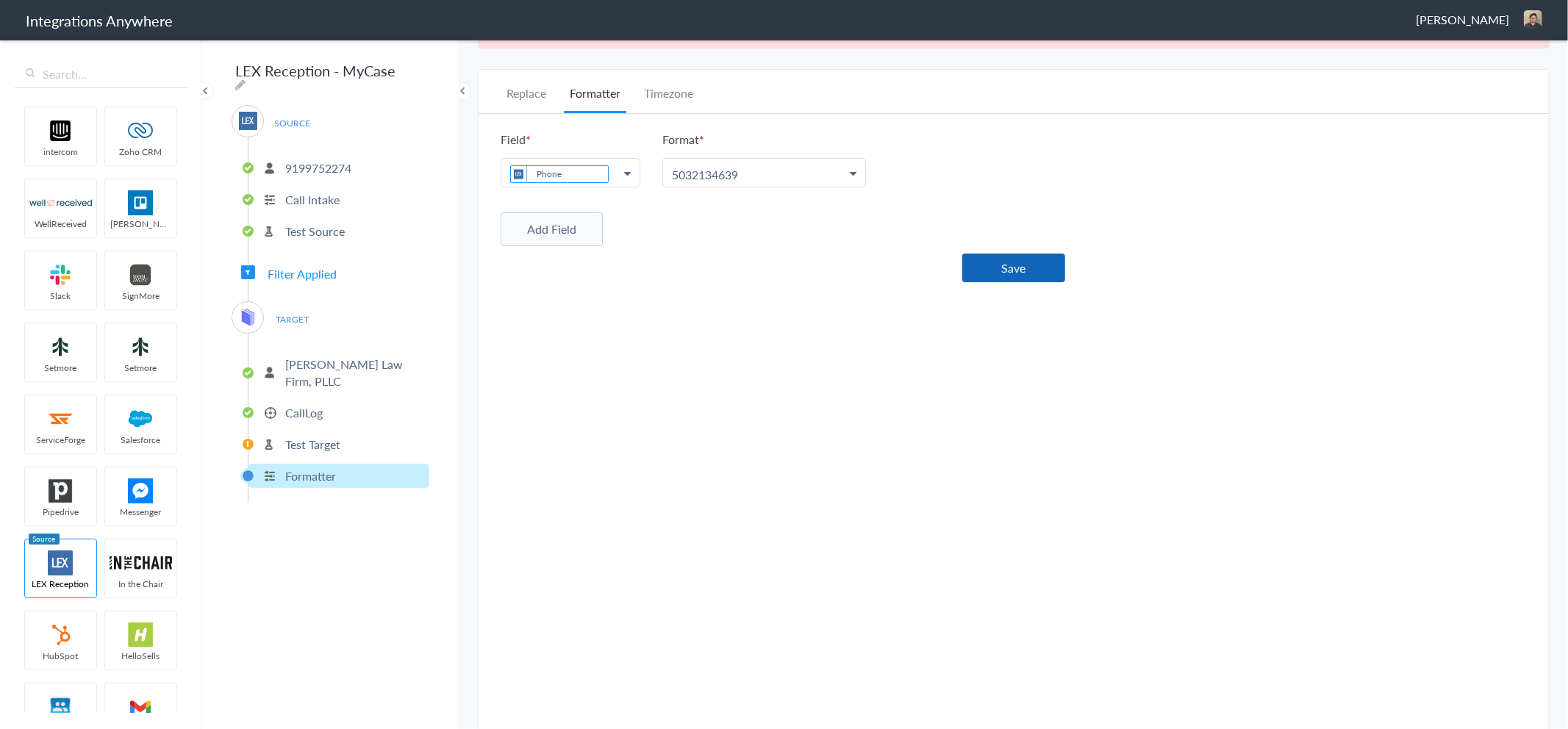
click at [990, 262] on button "Save" at bounding box center [1014, 267] width 103 height 29
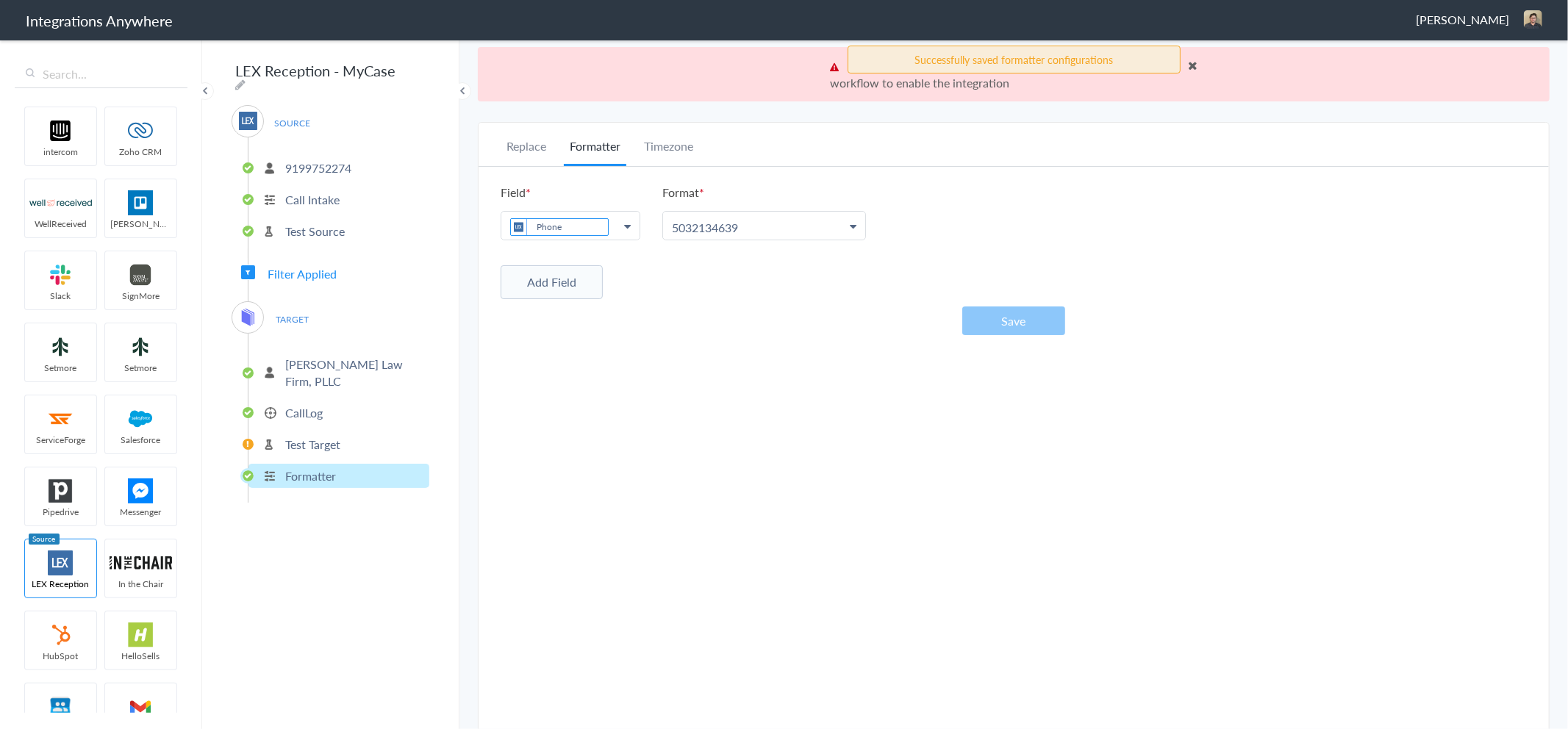
click at [299, 404] on p "CallLog" at bounding box center [304, 413] width 38 height 17
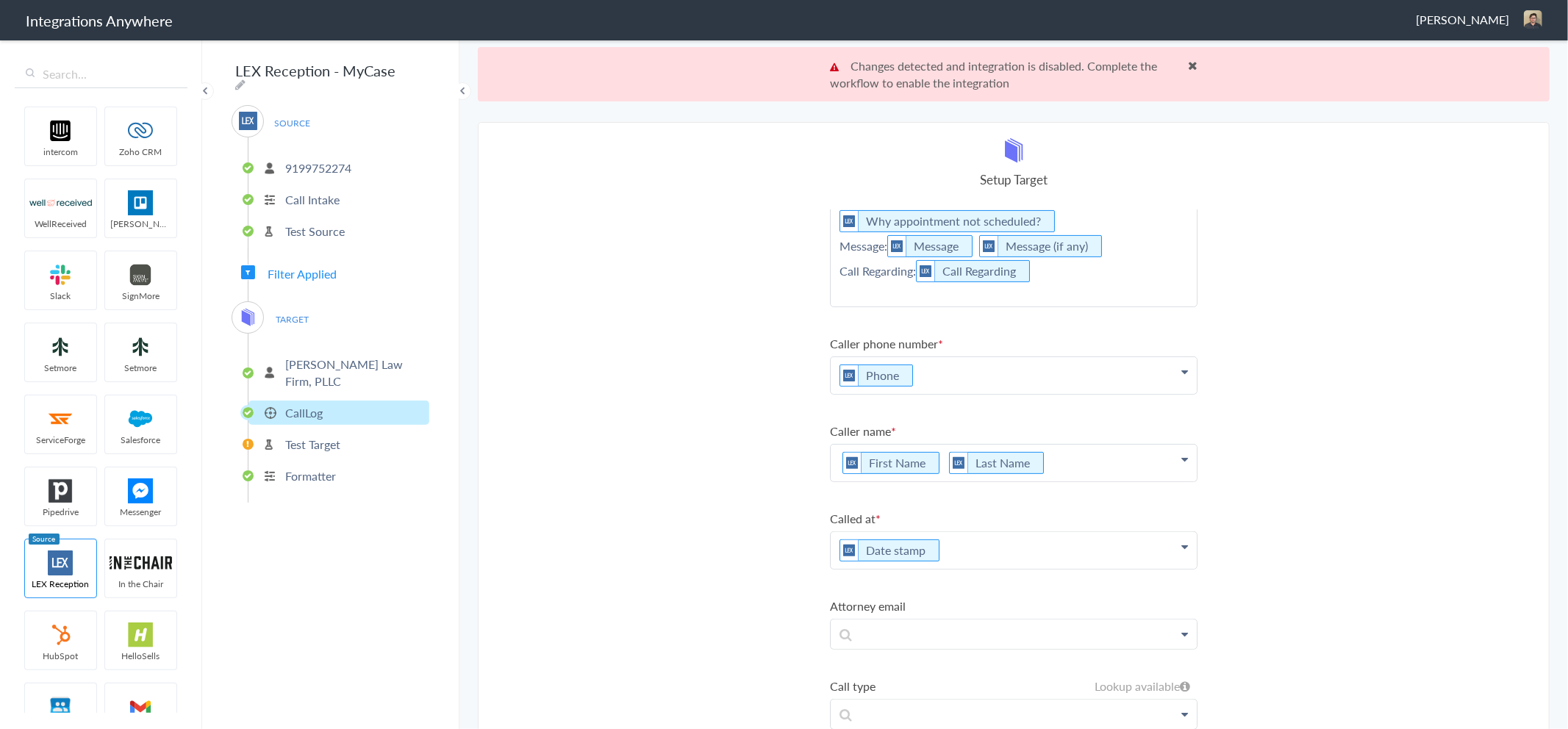
scroll to position [53, 0]
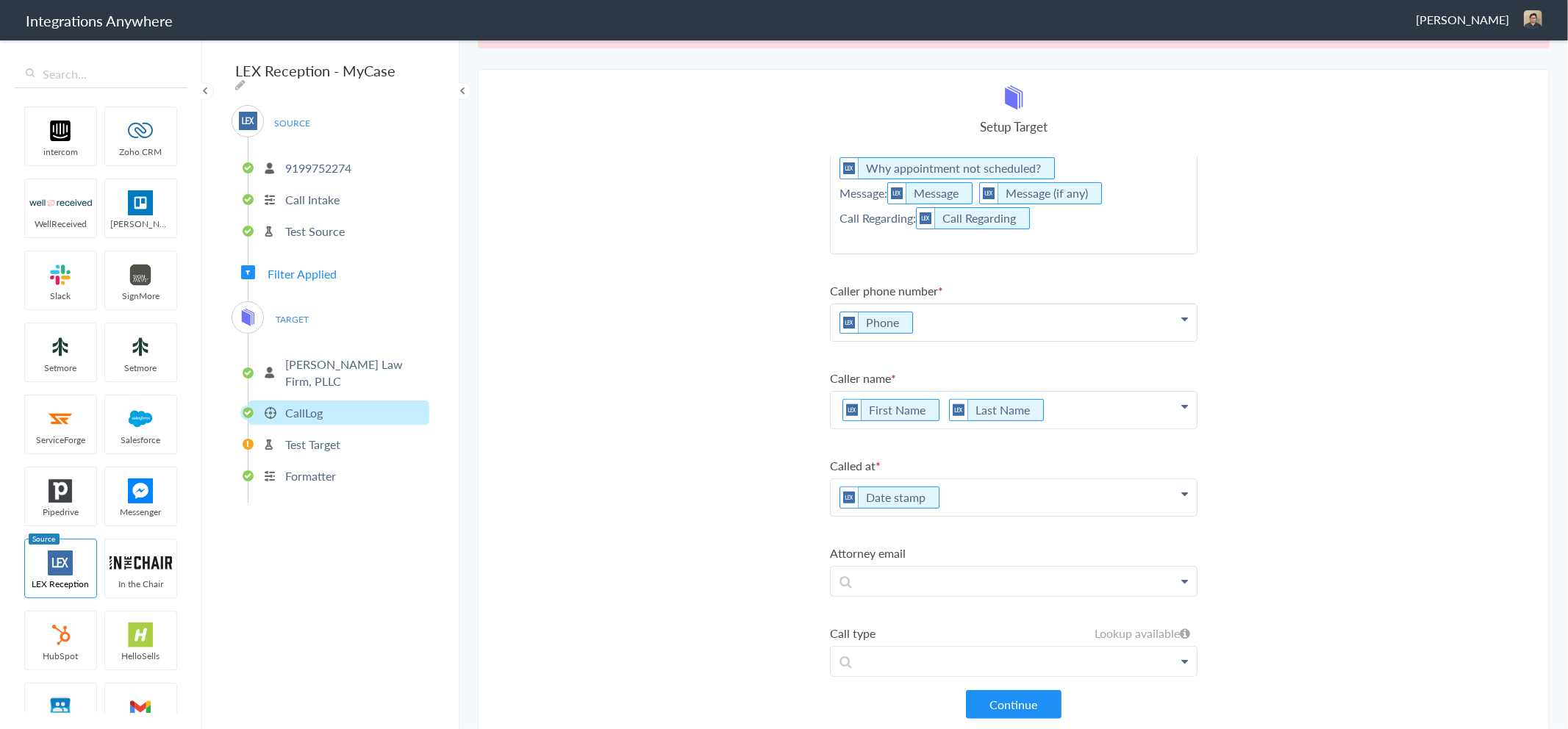
click at [995, 699] on button "Continue" at bounding box center [1014, 704] width 95 height 29
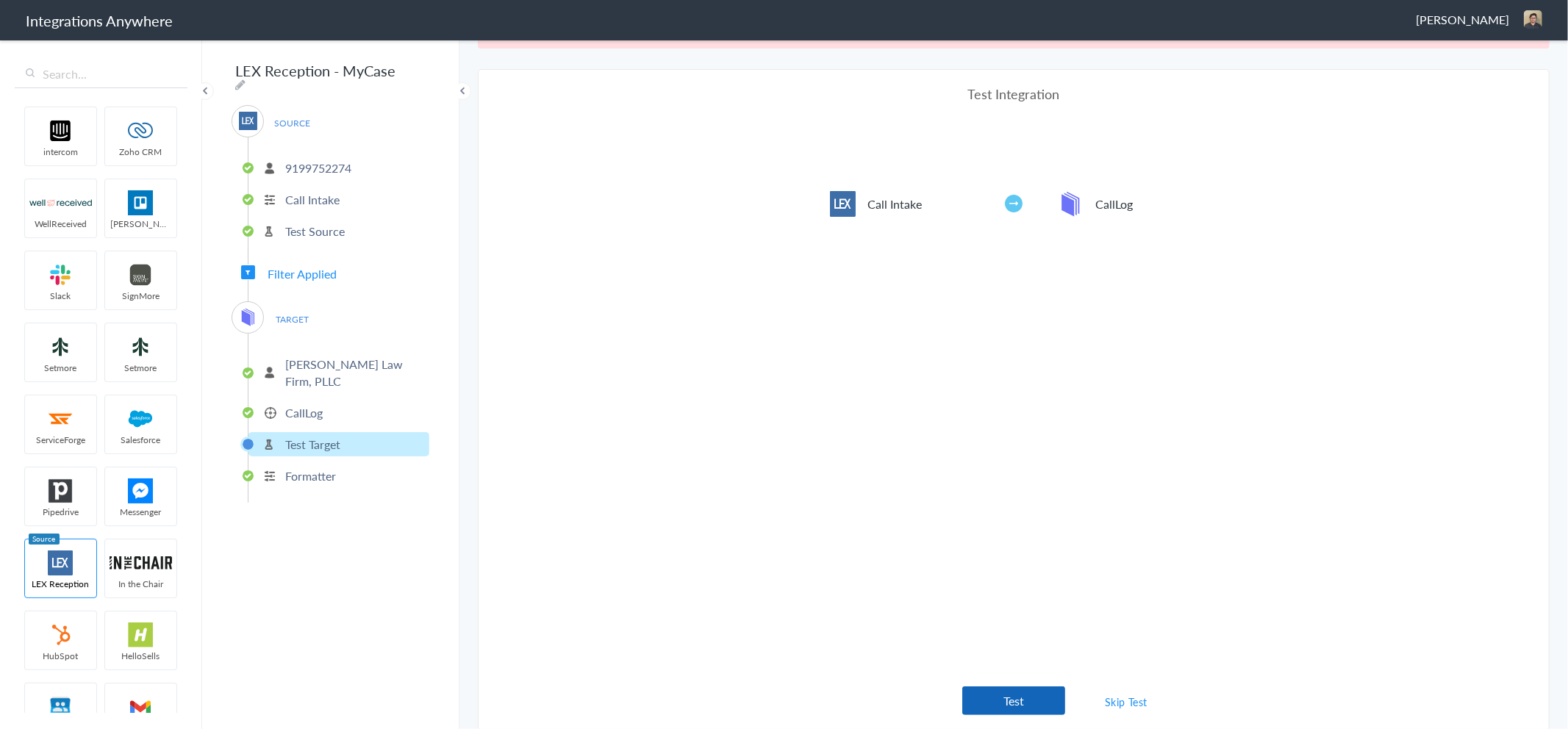
click at [1004, 699] on button "Test" at bounding box center [1014, 700] width 103 height 29
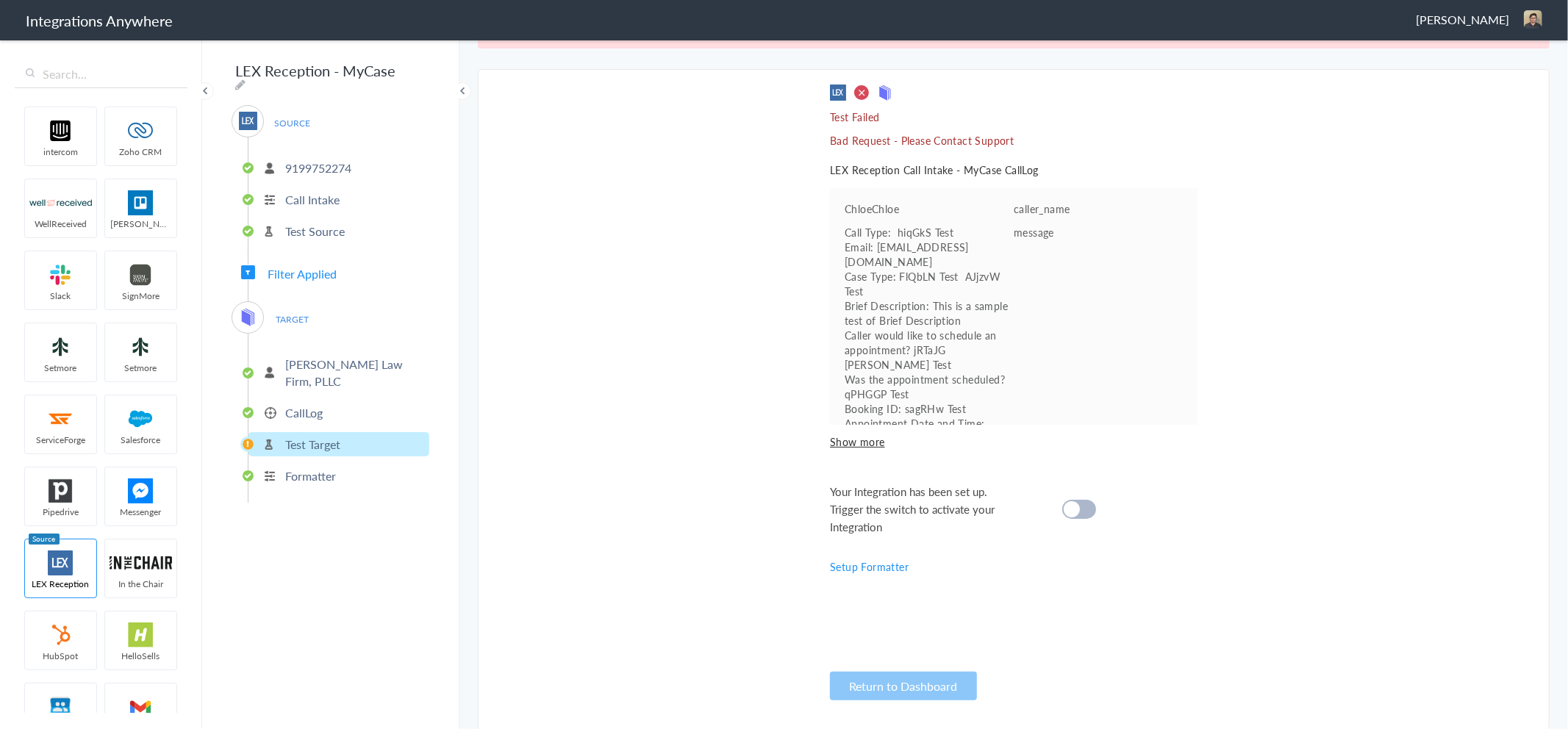
scroll to position [81, 0]
click at [307, 404] on p "CallLog" at bounding box center [304, 413] width 38 height 17
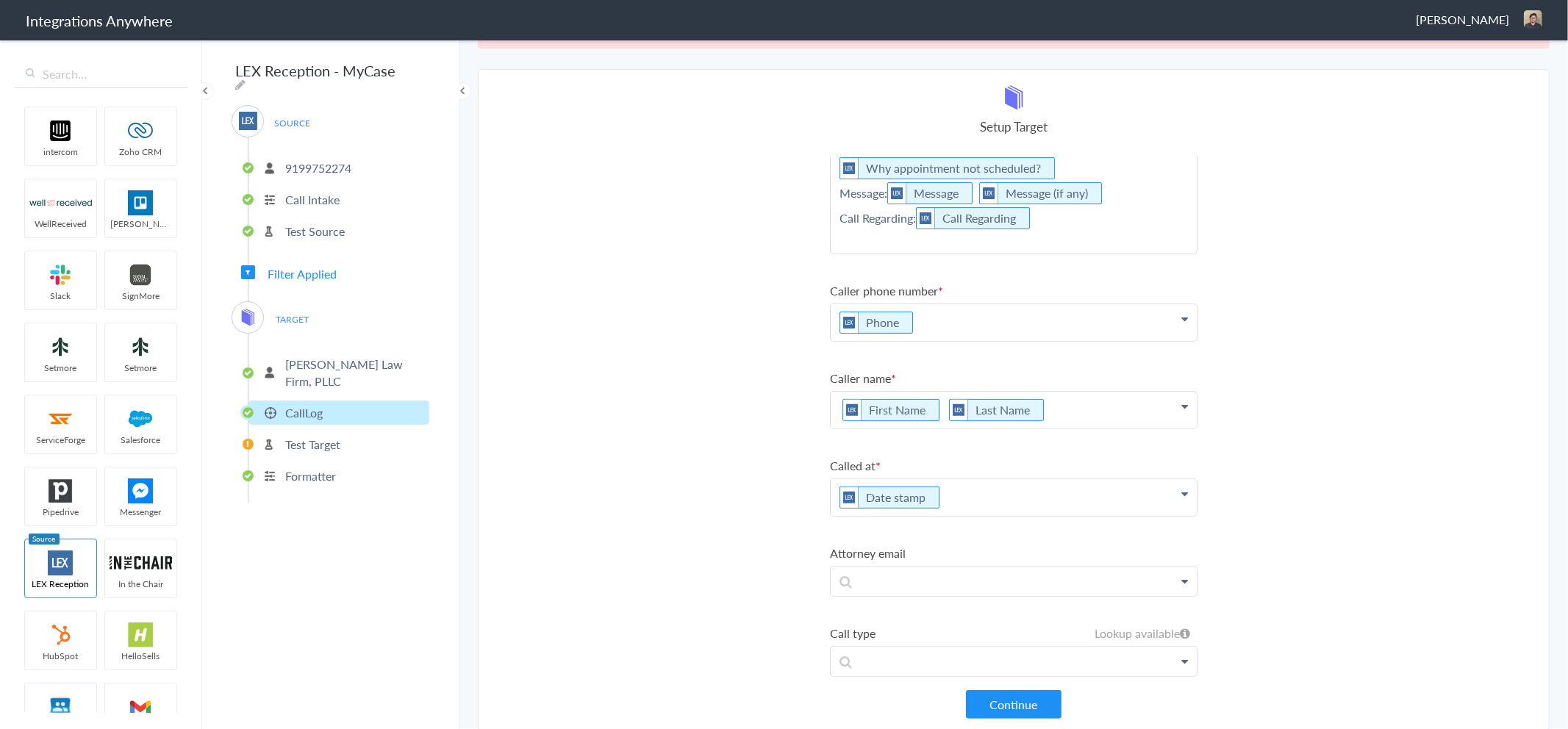
drag, startPoint x: 960, startPoint y: 484, endPoint x: 943, endPoint y: 484, distance: 17.0
click at [960, 484] on p "Date stamp" at bounding box center [1014, 497] width 366 height 37
click at [929, 483] on p "Date stamp" at bounding box center [1014, 497] width 366 height 37
click at [932, 488] on icon at bounding box center [940, 498] width 16 height 19
click at [910, 479] on p at bounding box center [1014, 494] width 366 height 30
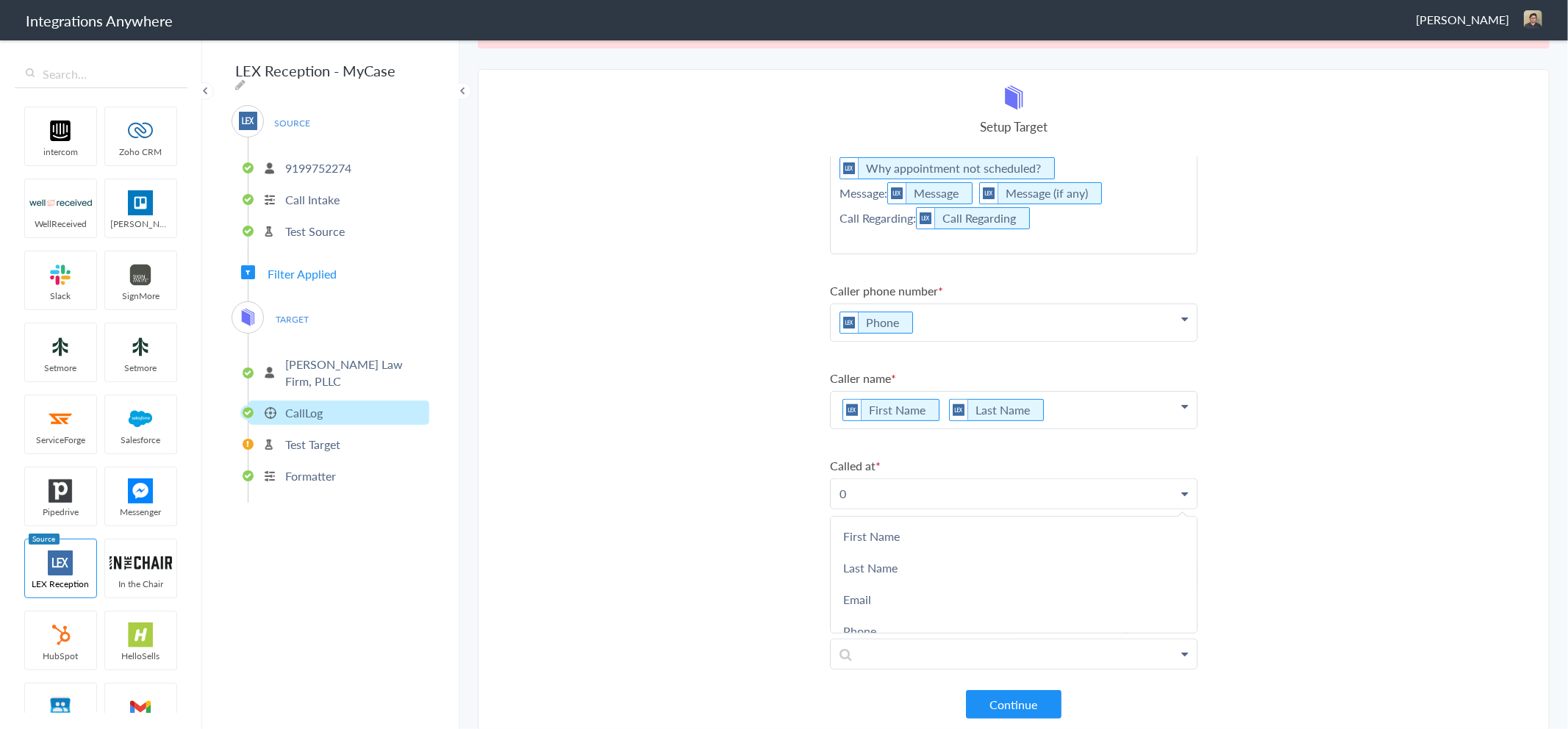
scroll to position [359, 0]
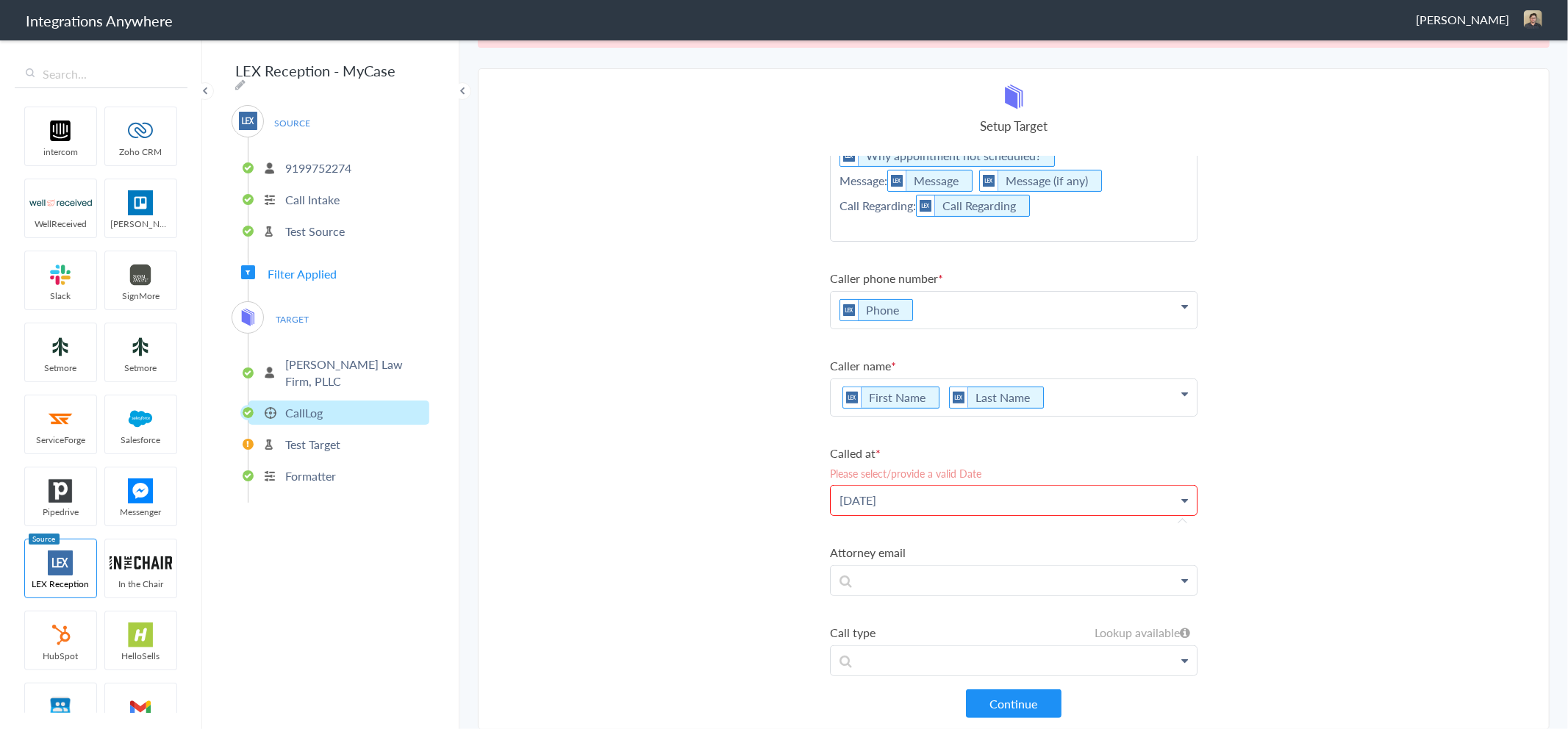
click at [703, 454] on section "Select Account 9199752274 Rename Delete (3 months ago) + connect Continue Setup…" at bounding box center [1013, 398] width 1072 height 661
click at [1031, 709] on button "Continue" at bounding box center [1014, 703] width 95 height 29
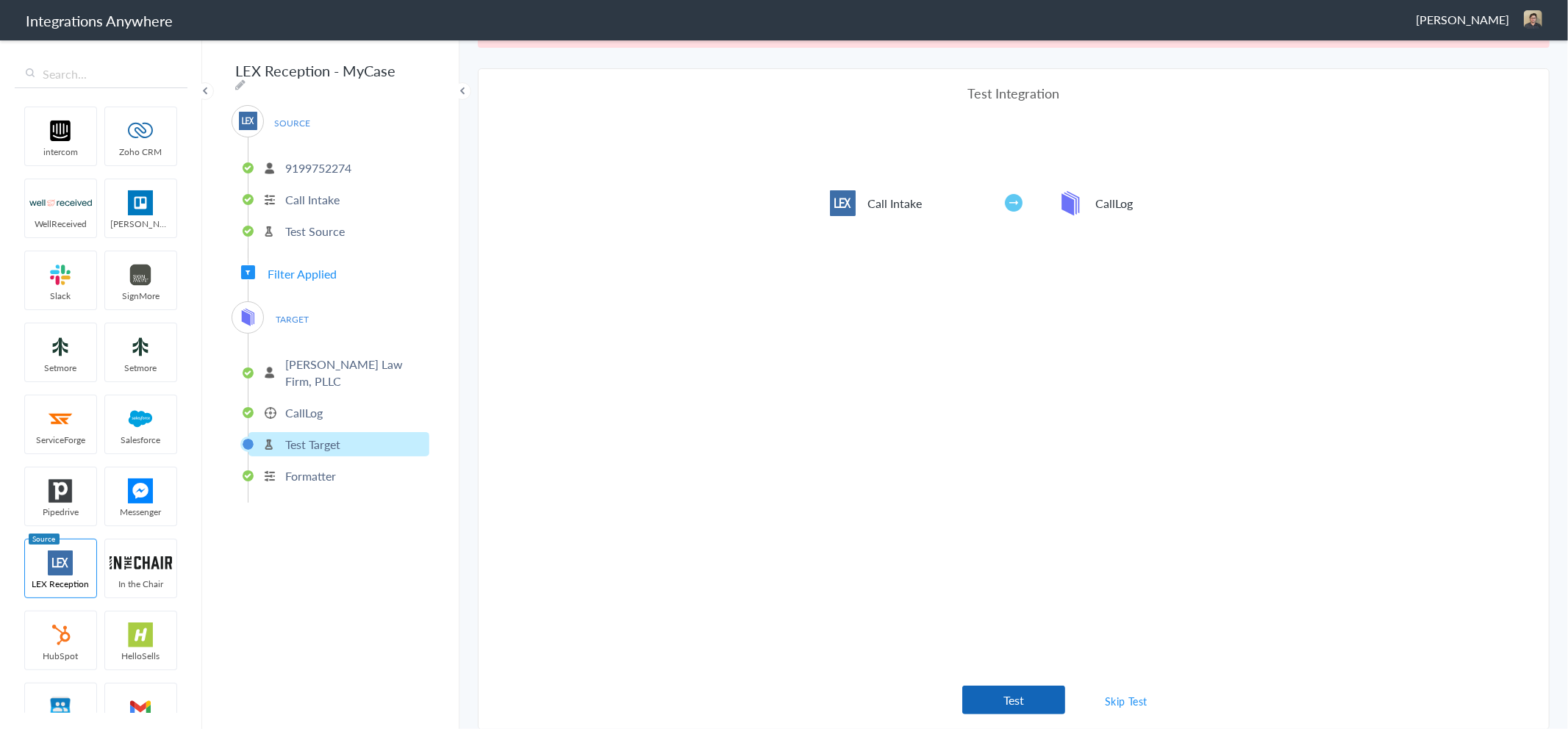
click at [1024, 693] on button "Test" at bounding box center [1014, 699] width 103 height 29
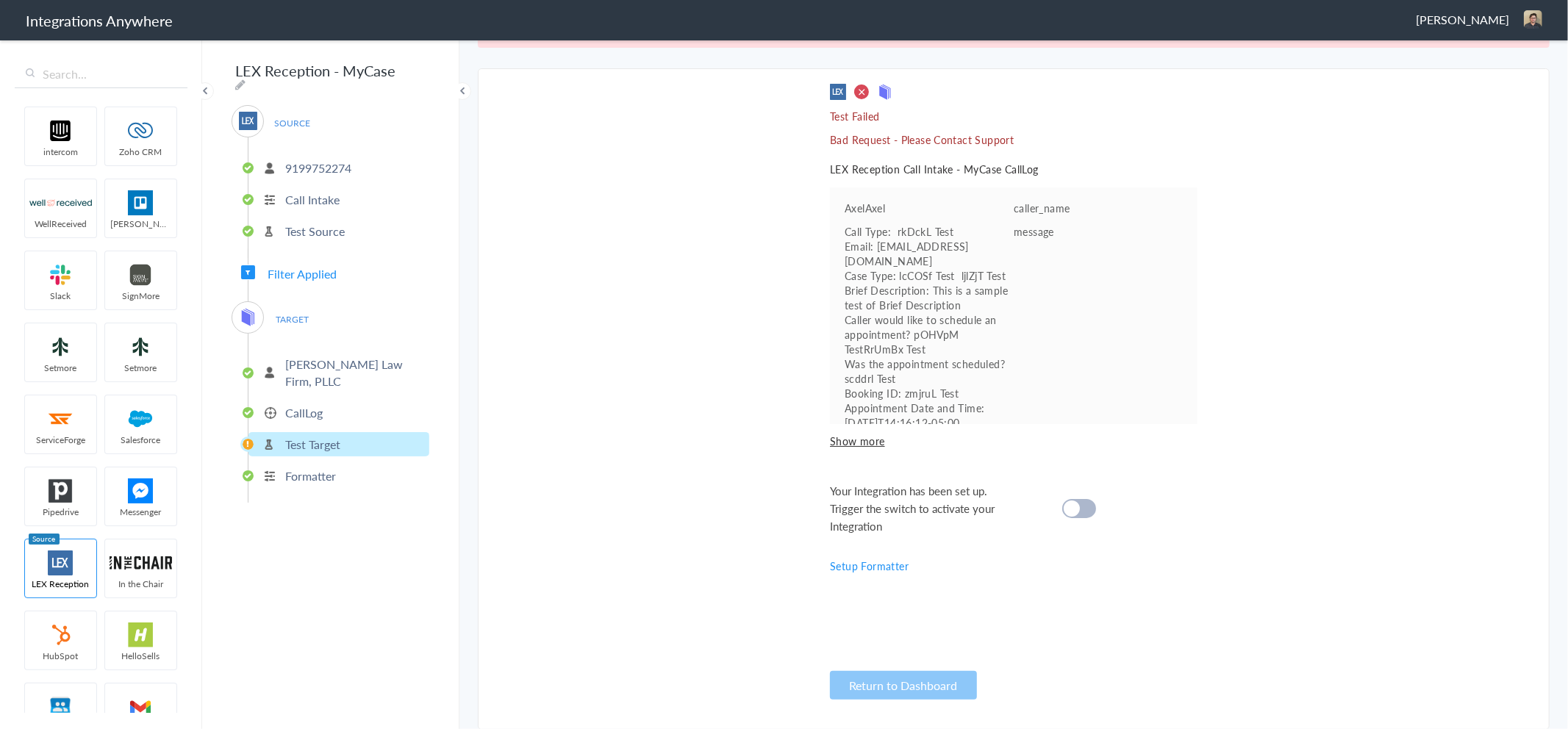
click at [310, 404] on p "CallLog" at bounding box center [304, 413] width 38 height 17
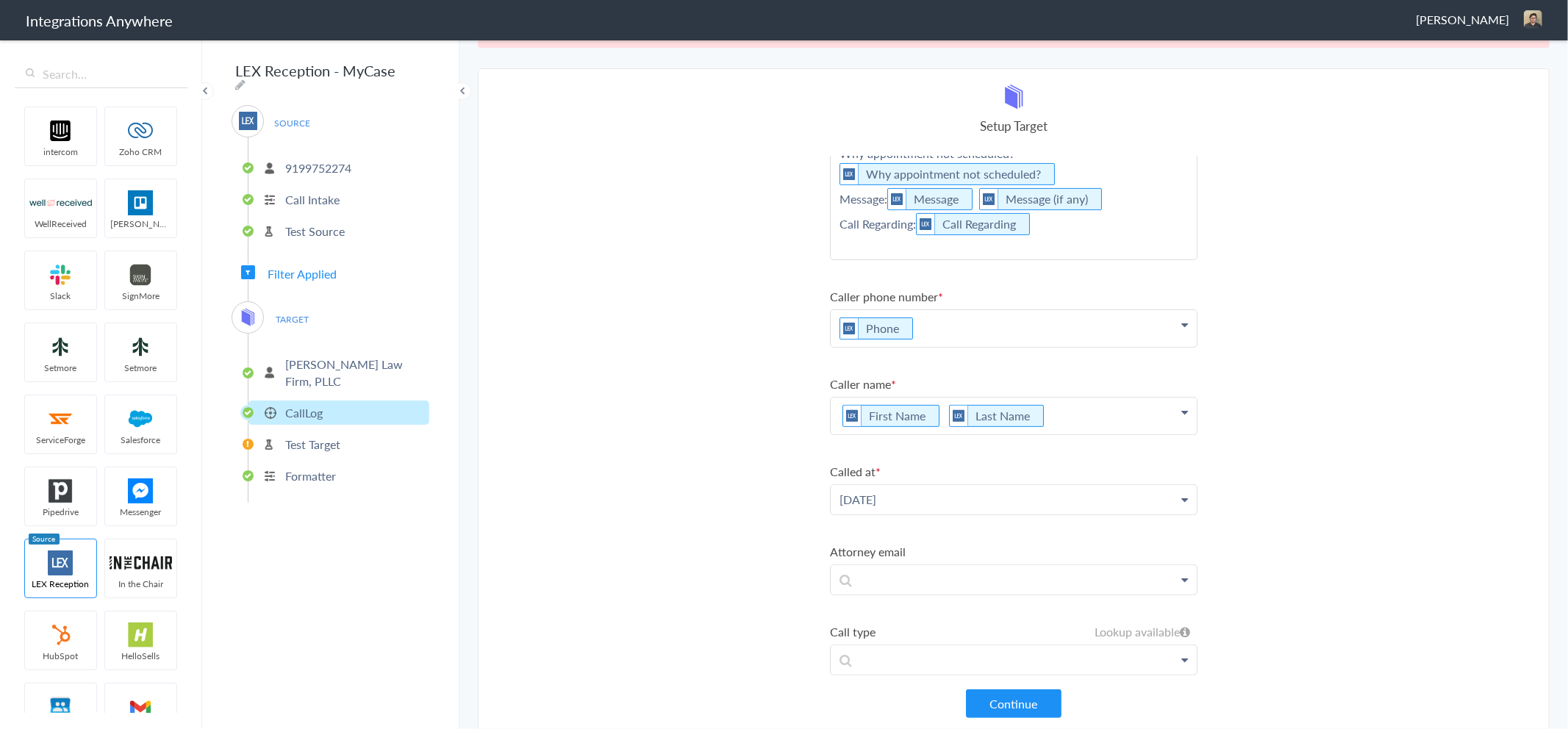
click at [327, 356] on p "[PERSON_NAME] Law Firm, PLLC" at bounding box center [356, 372] width 141 height 34
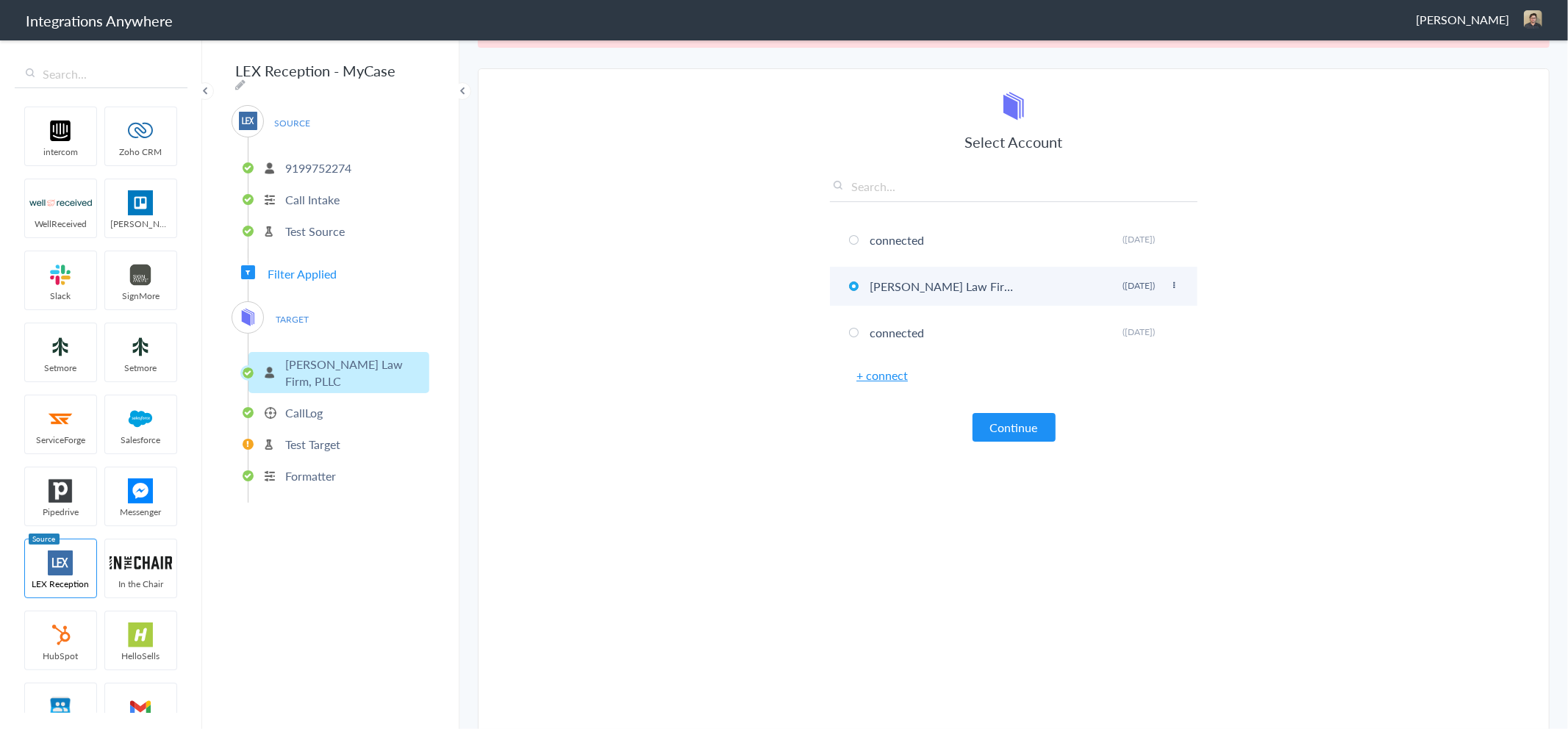
click at [1169, 281] on icon at bounding box center [1173, 285] width 9 height 8
click at [881, 283] on li "D. Charles Law Firm, PLLC Rename Delete (3 months ago)" at bounding box center [1014, 286] width 367 height 39
click at [778, 386] on section "Select Account 9199752274 Rename Delete (3 months ago) + connect Continue Setup…" at bounding box center [1013, 402] width 1072 height 669
click at [729, 449] on section "Select Account 9199752274 Rename Delete (3 months ago) + connect Continue Setup…" at bounding box center [1013, 402] width 1072 height 669
click at [872, 373] on link "+ connect" at bounding box center [882, 375] width 52 height 17
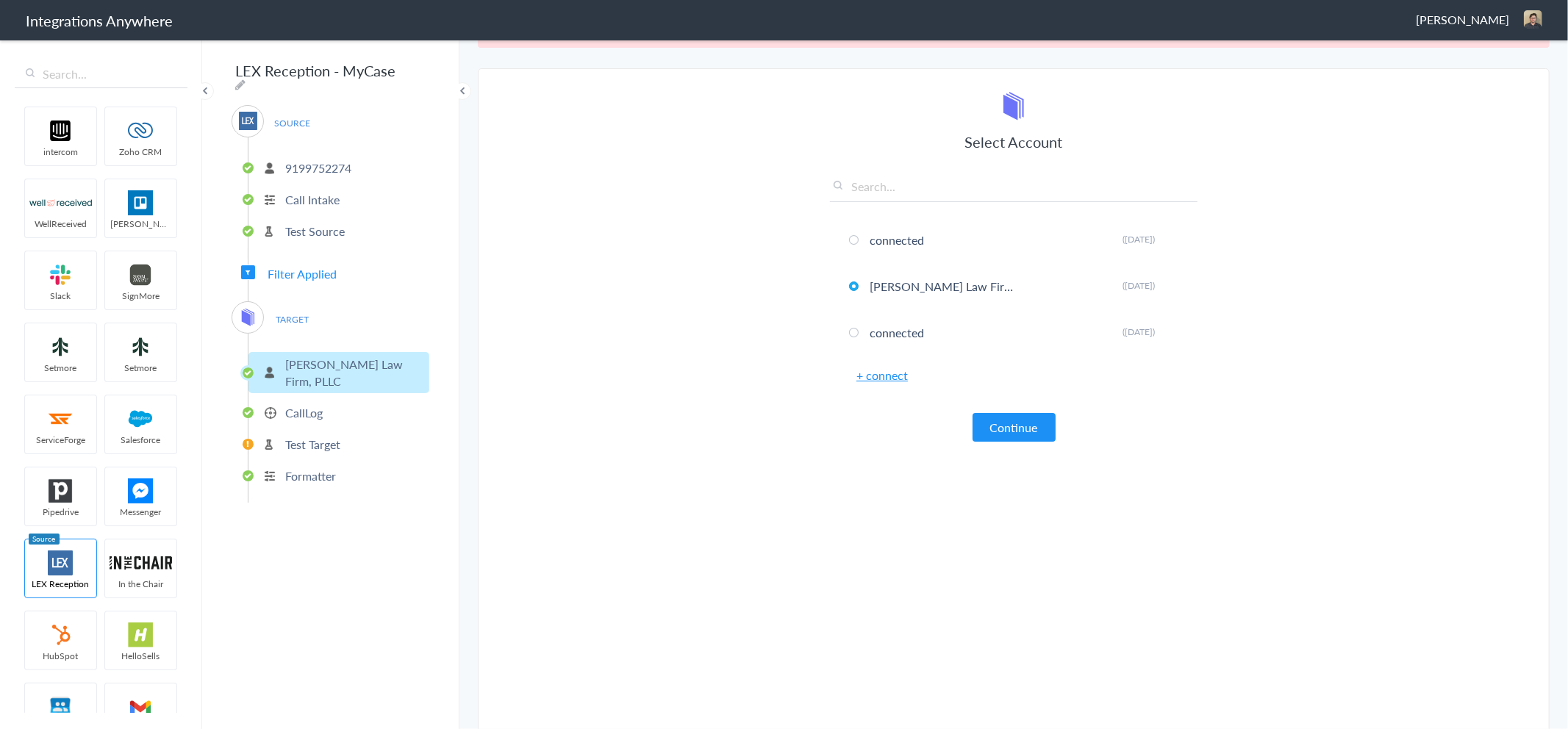
click at [267, 570] on div "LEX Reception - MyCase SOURCE 9199752274 Call Intake Test Source Filter Applied…" at bounding box center [331, 384] width 257 height 691
click at [310, 404] on p "CallLog" at bounding box center [304, 413] width 38 height 17
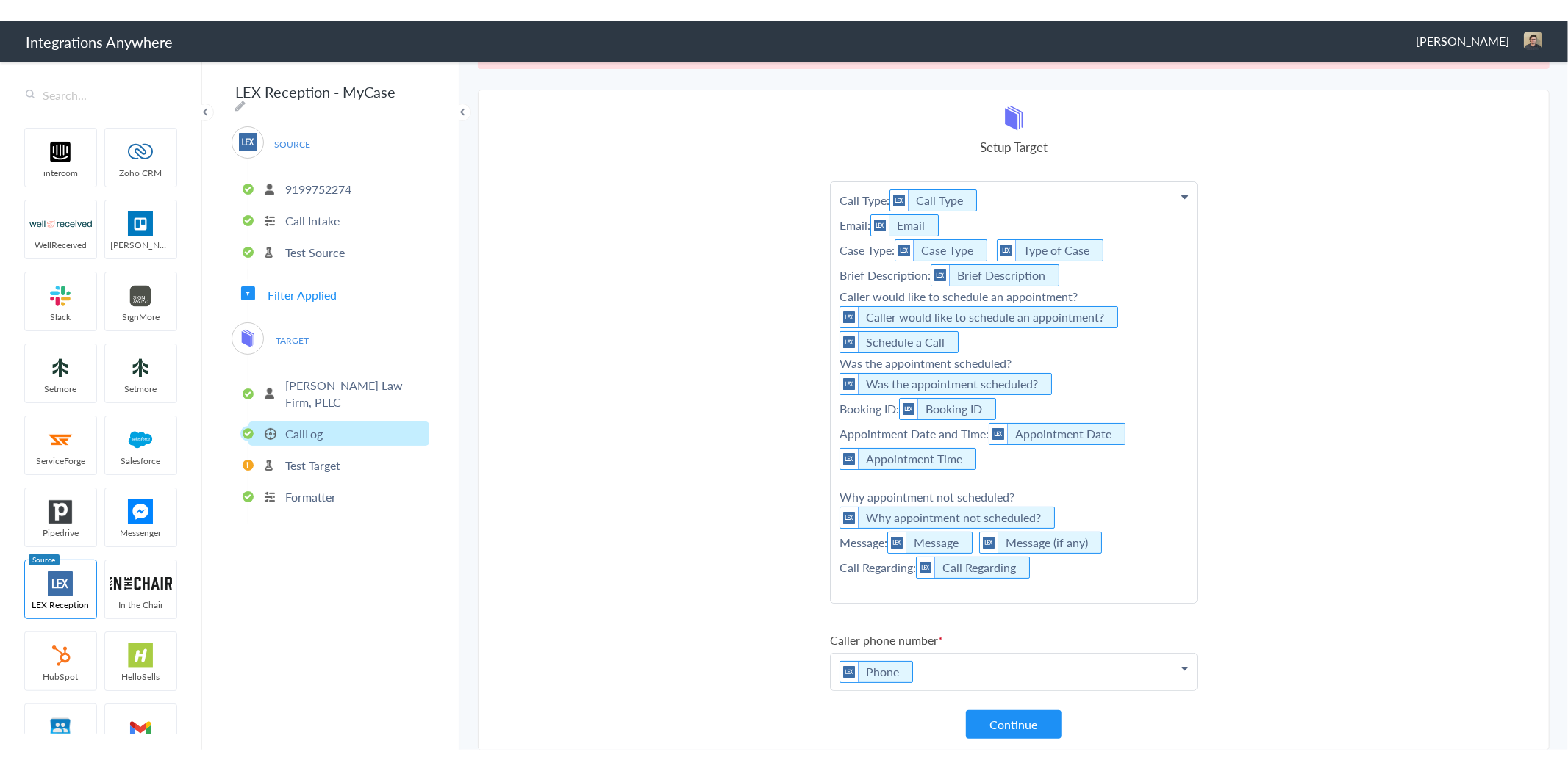
scroll to position [0, 0]
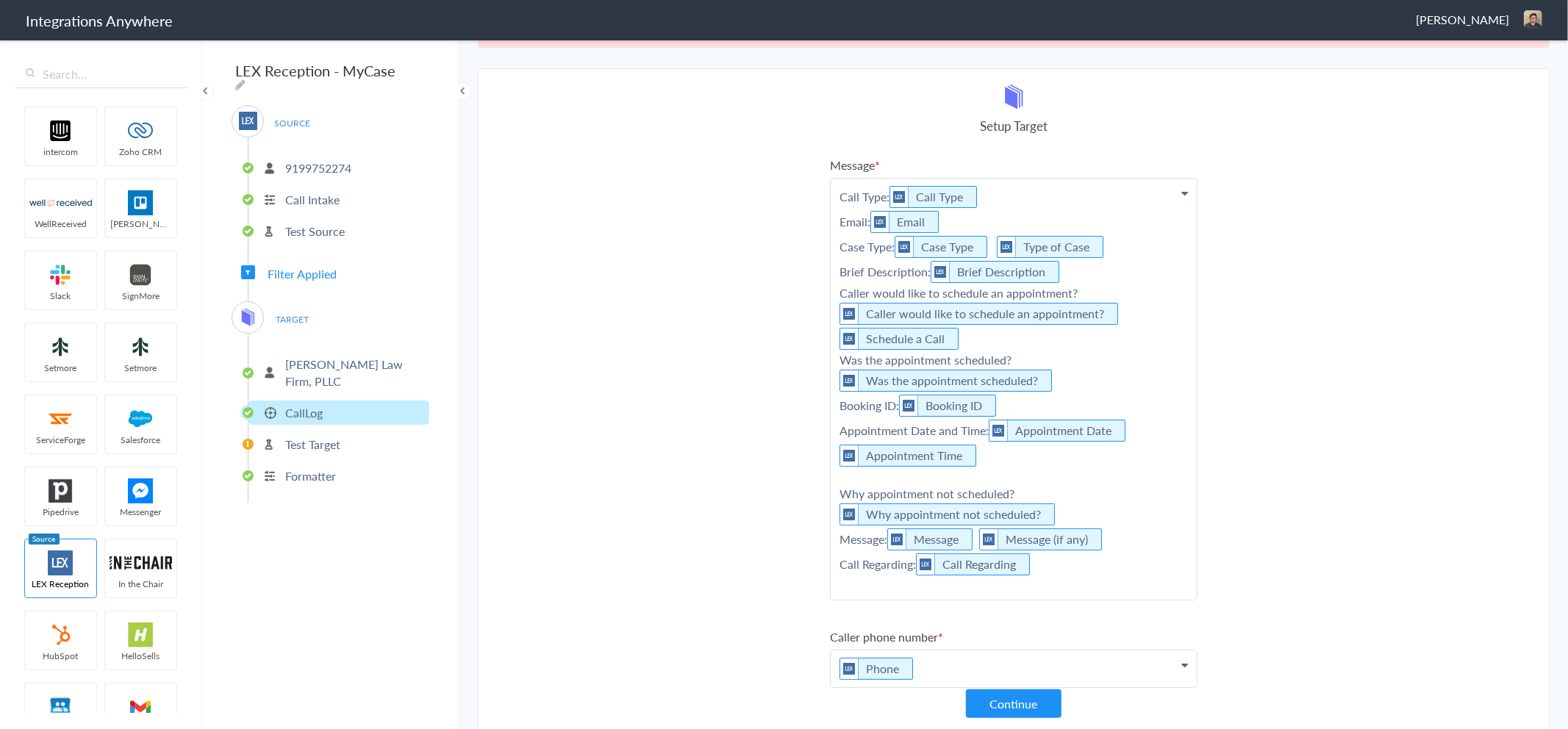
click at [1295, 397] on section "Select Account 9199752274 Rename Delete (3 months ago) + connect Continue Setup…" at bounding box center [1013, 398] width 1072 height 661
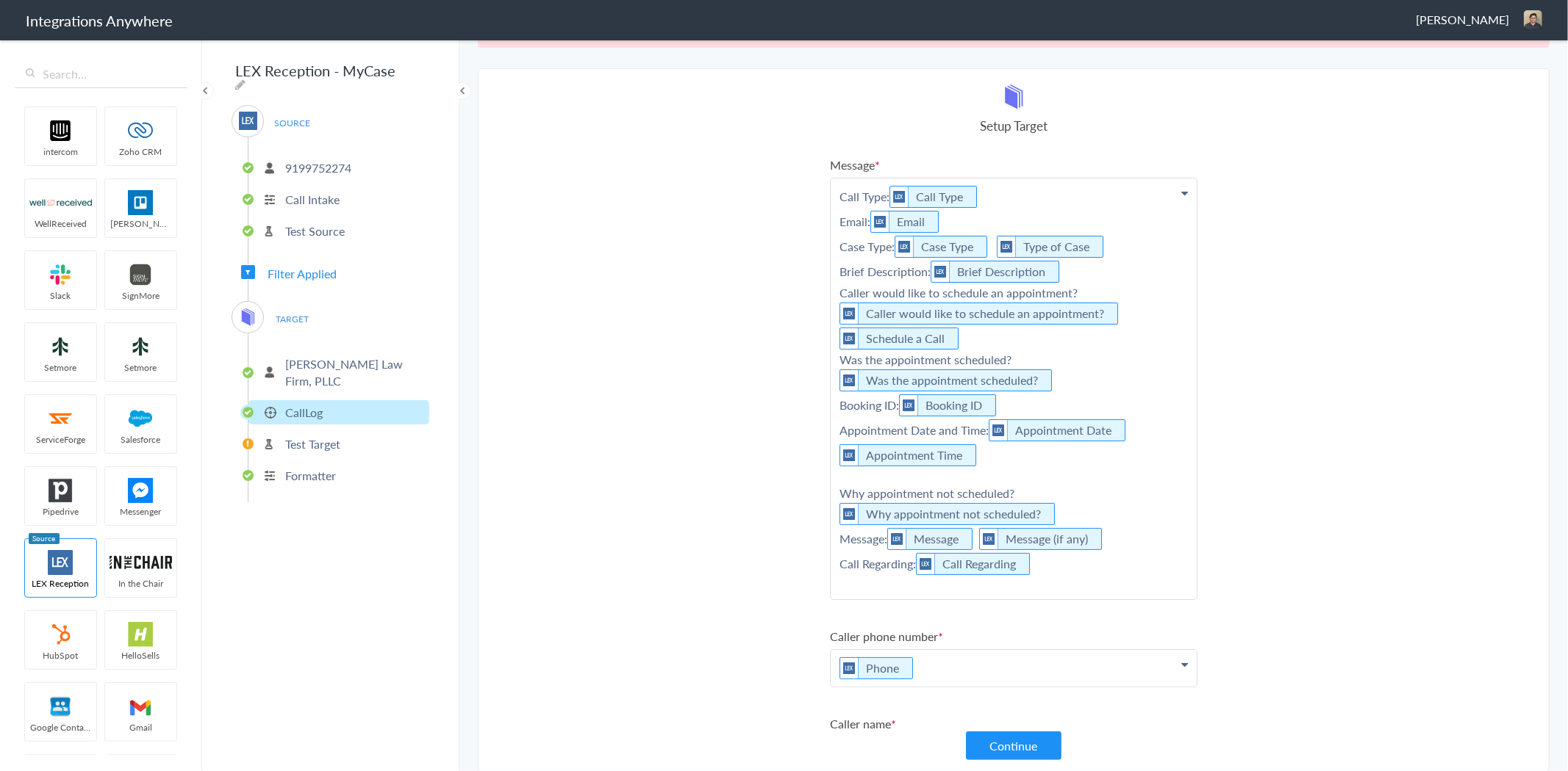
click at [317, 355] on p "[PERSON_NAME] Law Firm, PLLC" at bounding box center [356, 372] width 141 height 34
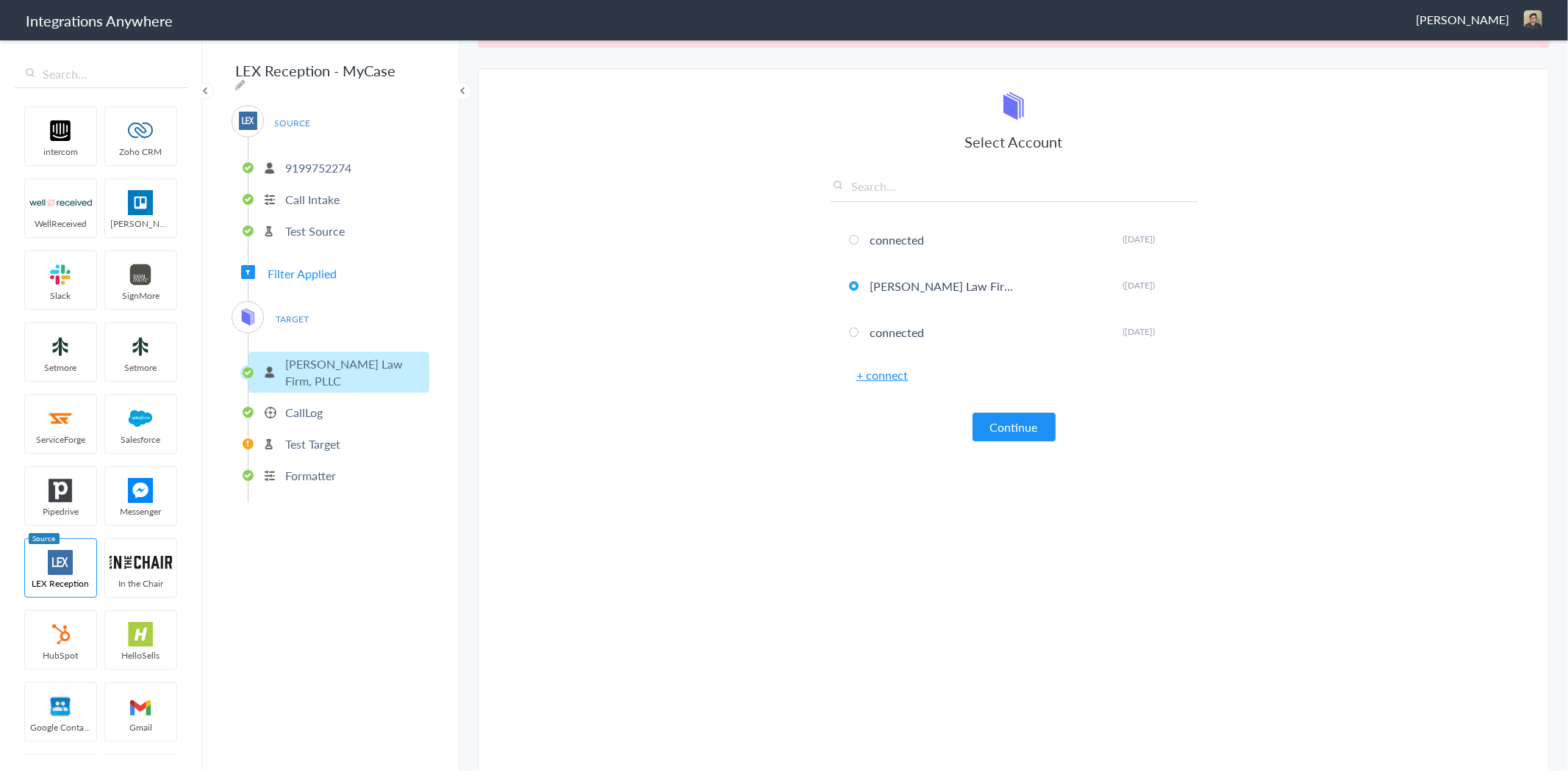
click at [882, 373] on link "+ connect" at bounding box center [882, 375] width 52 height 17
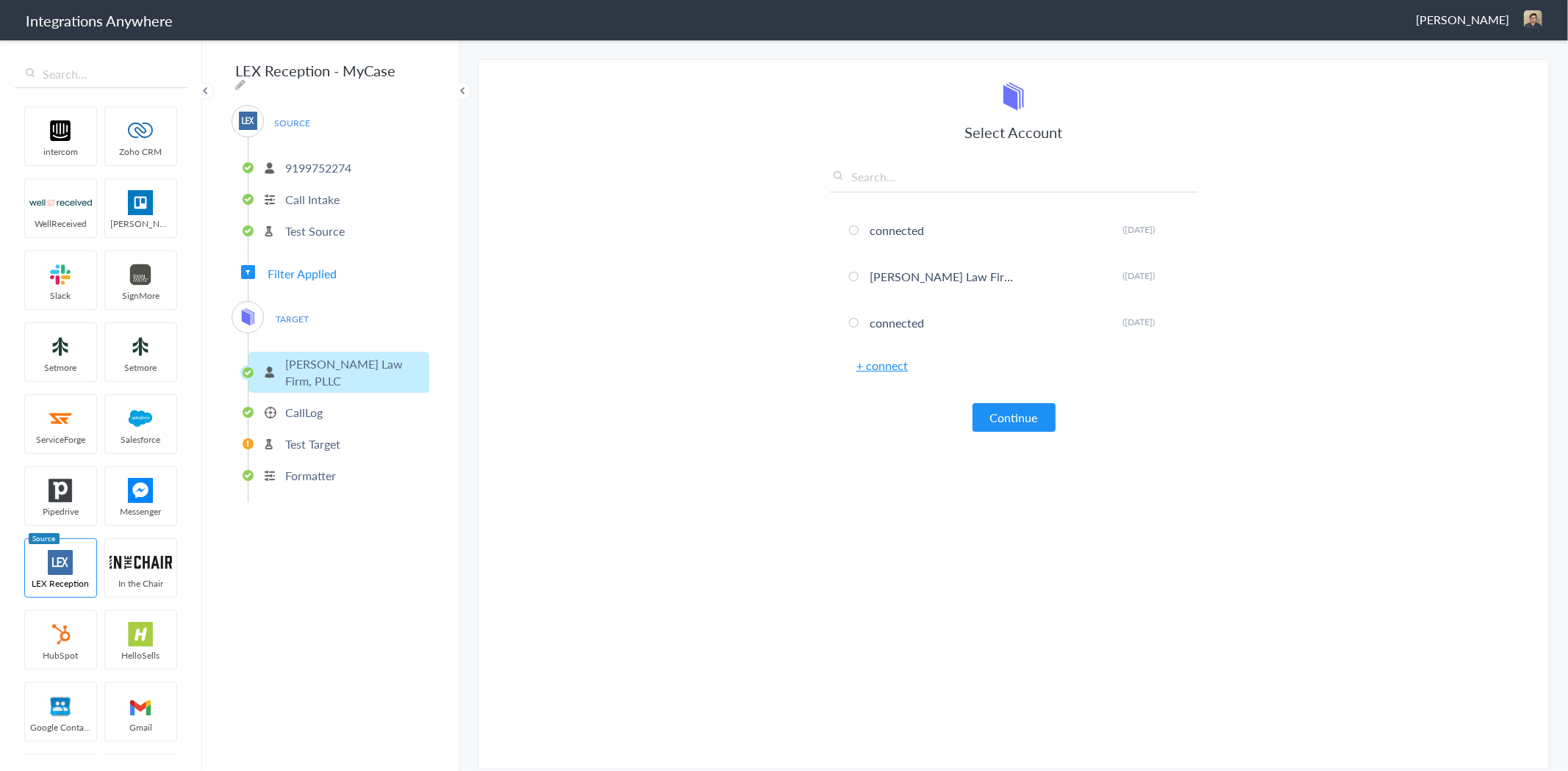
click at [898, 362] on link "+ connect" at bounding box center [882, 366] width 52 height 17
click at [312, 404] on p "CallLog" at bounding box center [304, 412] width 38 height 17
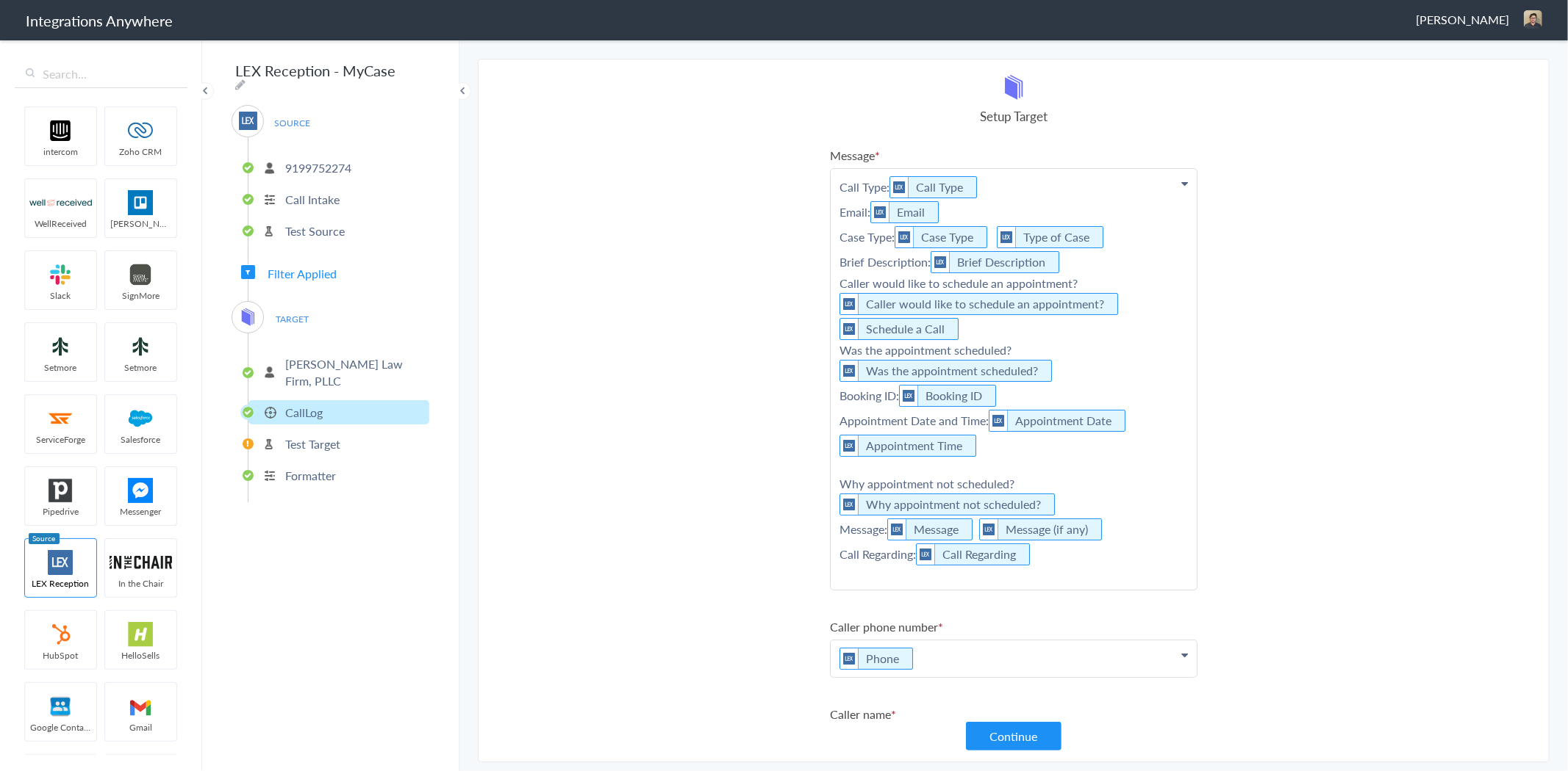
click at [321, 358] on p "[PERSON_NAME] Law Firm, PLLC" at bounding box center [356, 372] width 141 height 34
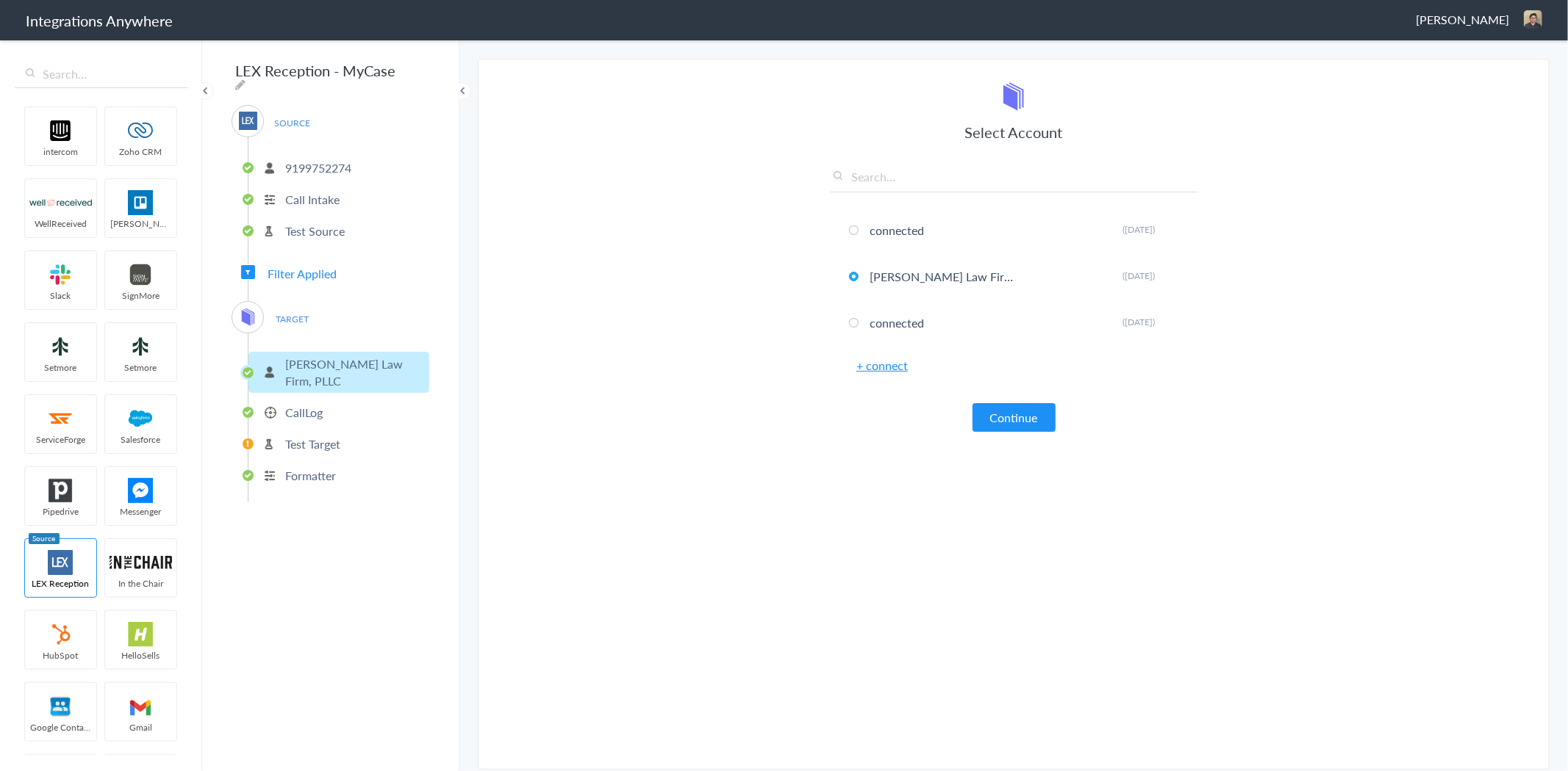
click at [303, 404] on p "CallLog" at bounding box center [304, 412] width 38 height 17
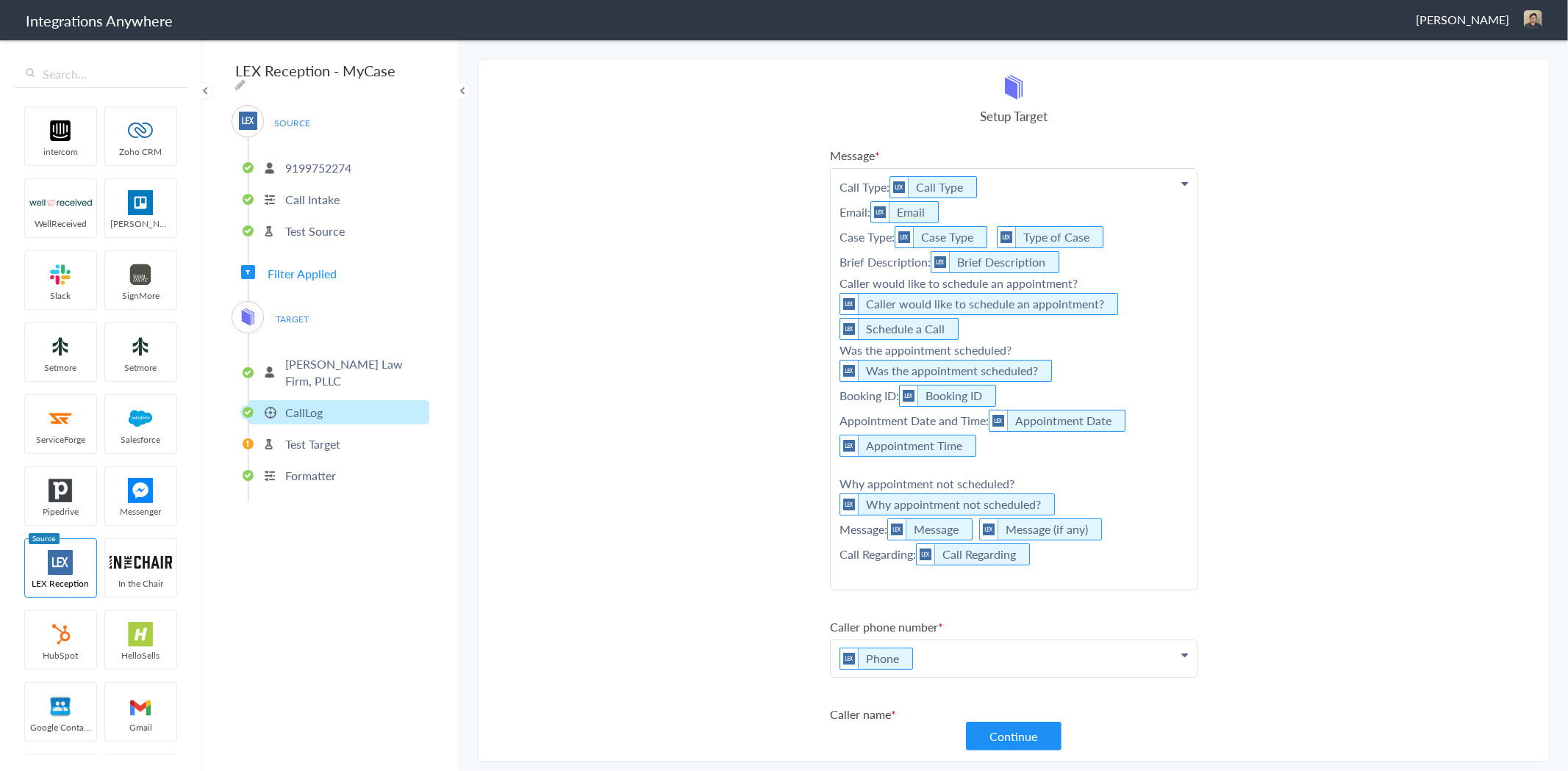
scroll to position [297, 0]
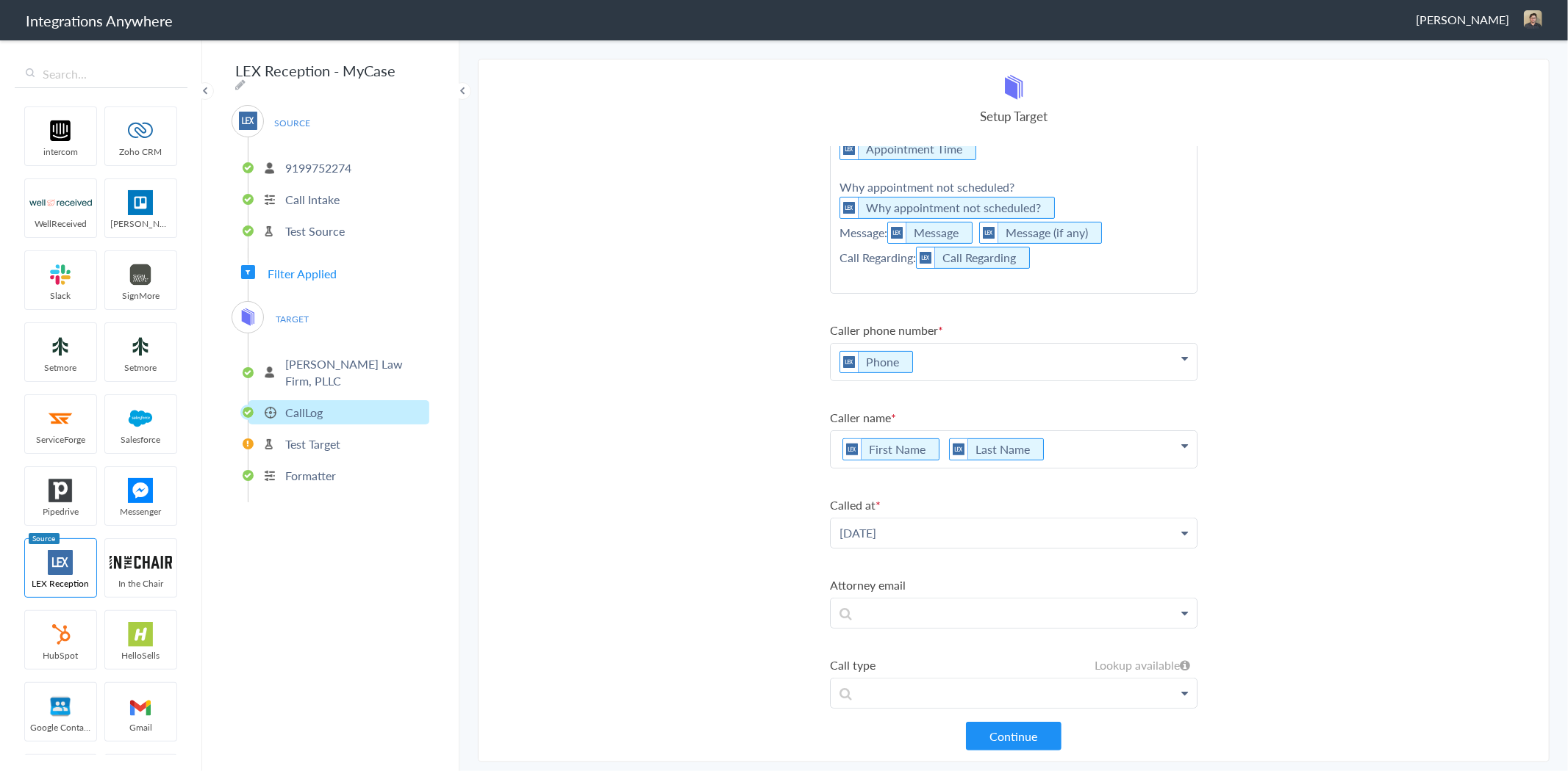
click at [327, 355] on p "[PERSON_NAME] Law Firm, PLLC" at bounding box center [356, 372] width 141 height 34
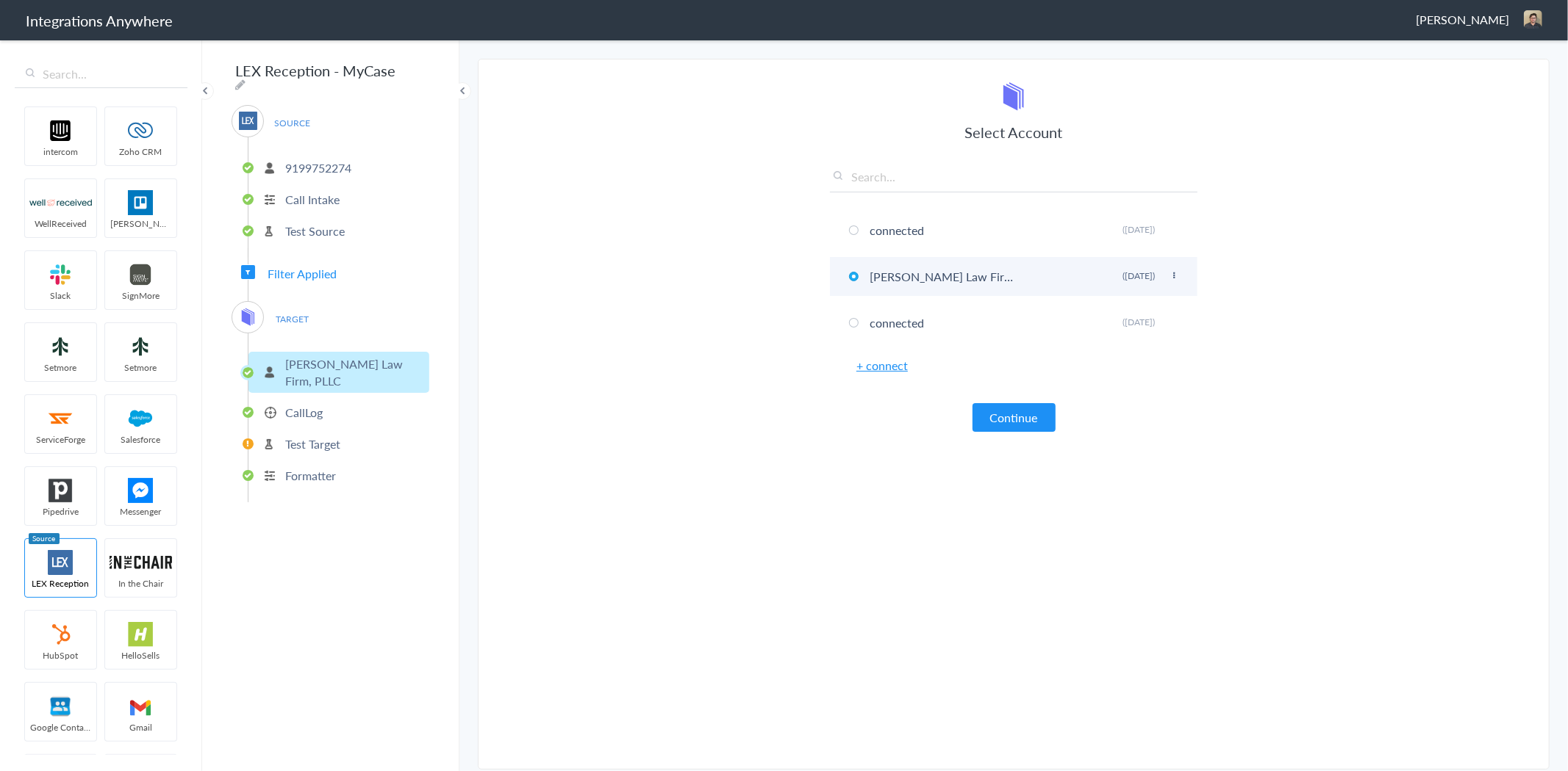
click at [1174, 273] on icon at bounding box center [1173, 276] width 9 height 8
click at [854, 484] on article "Select Account connected Rename Delete (3 months ago) D. Charles Law Firm, PLLC…" at bounding box center [1014, 417] width 367 height 673
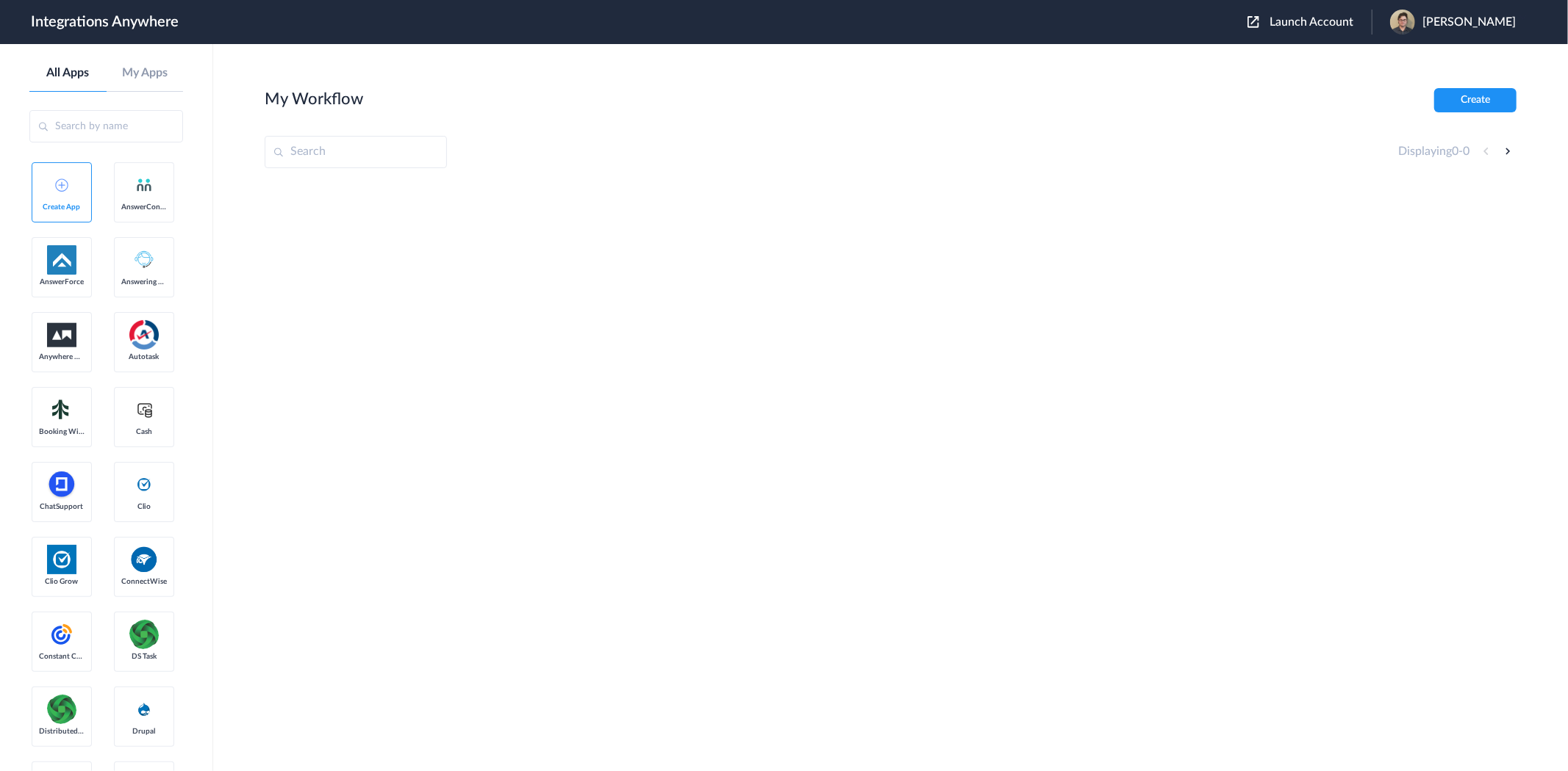
click at [1303, 19] on span "Launch Account" at bounding box center [1311, 22] width 84 height 12
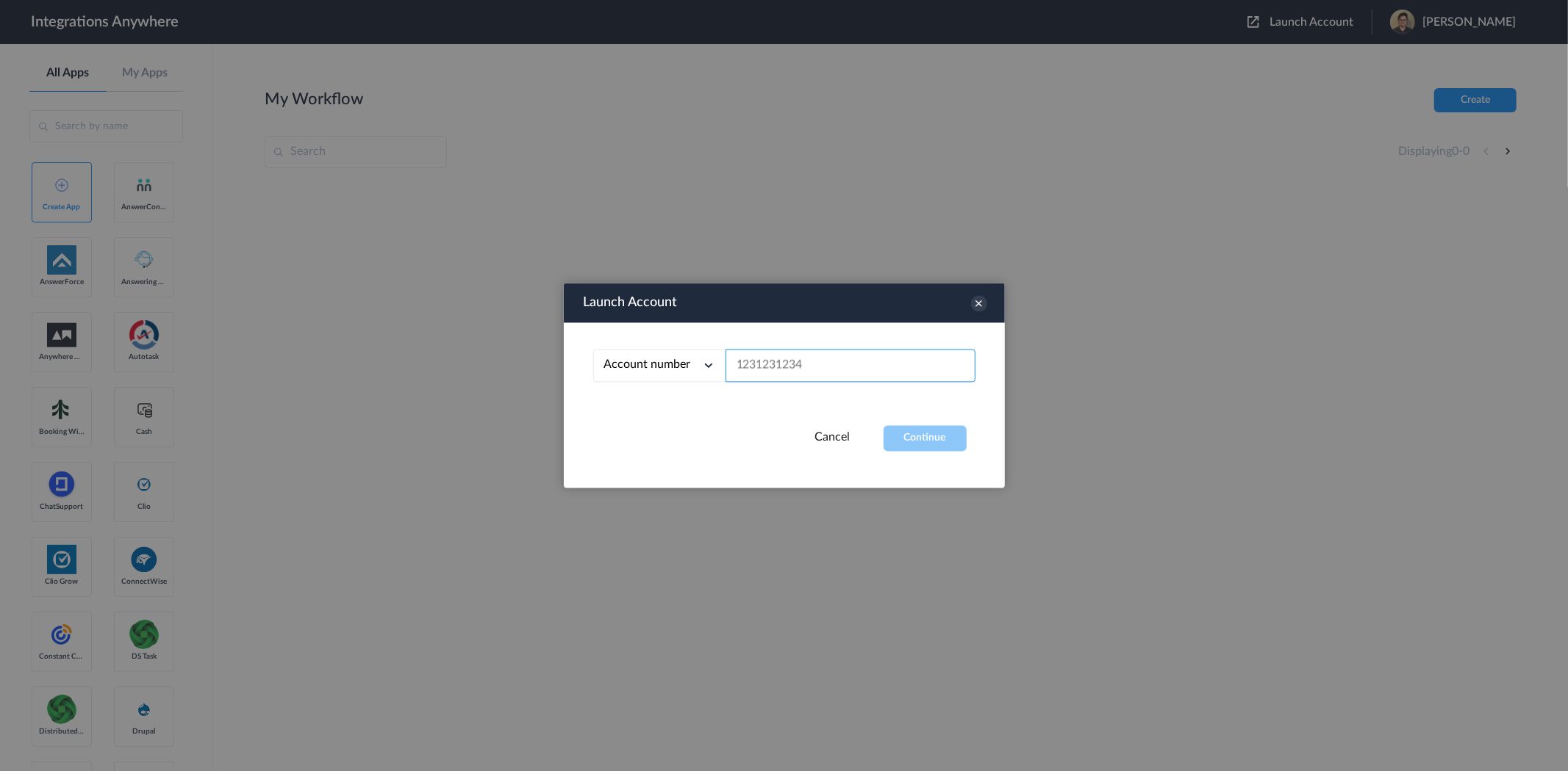
click at [803, 368] on input "text" at bounding box center [850, 366] width 250 height 33
paste input "9199752274"
type input "9199752274"
click at [936, 437] on button "Continue" at bounding box center [925, 438] width 83 height 26
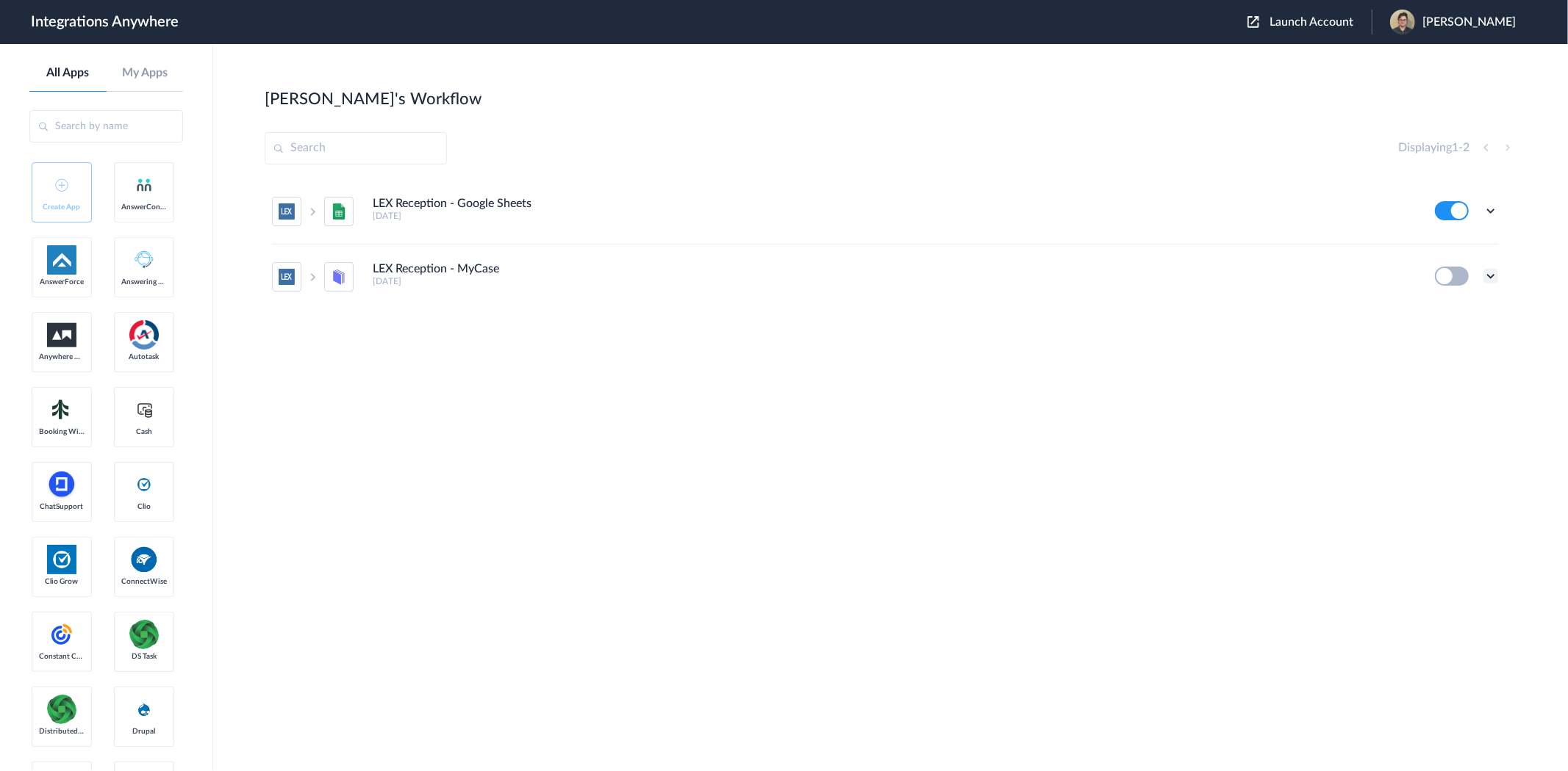
click at [1490, 272] on icon at bounding box center [1491, 276] width 15 height 15
click at [1459, 309] on li "Edit" at bounding box center [1450, 310] width 95 height 27
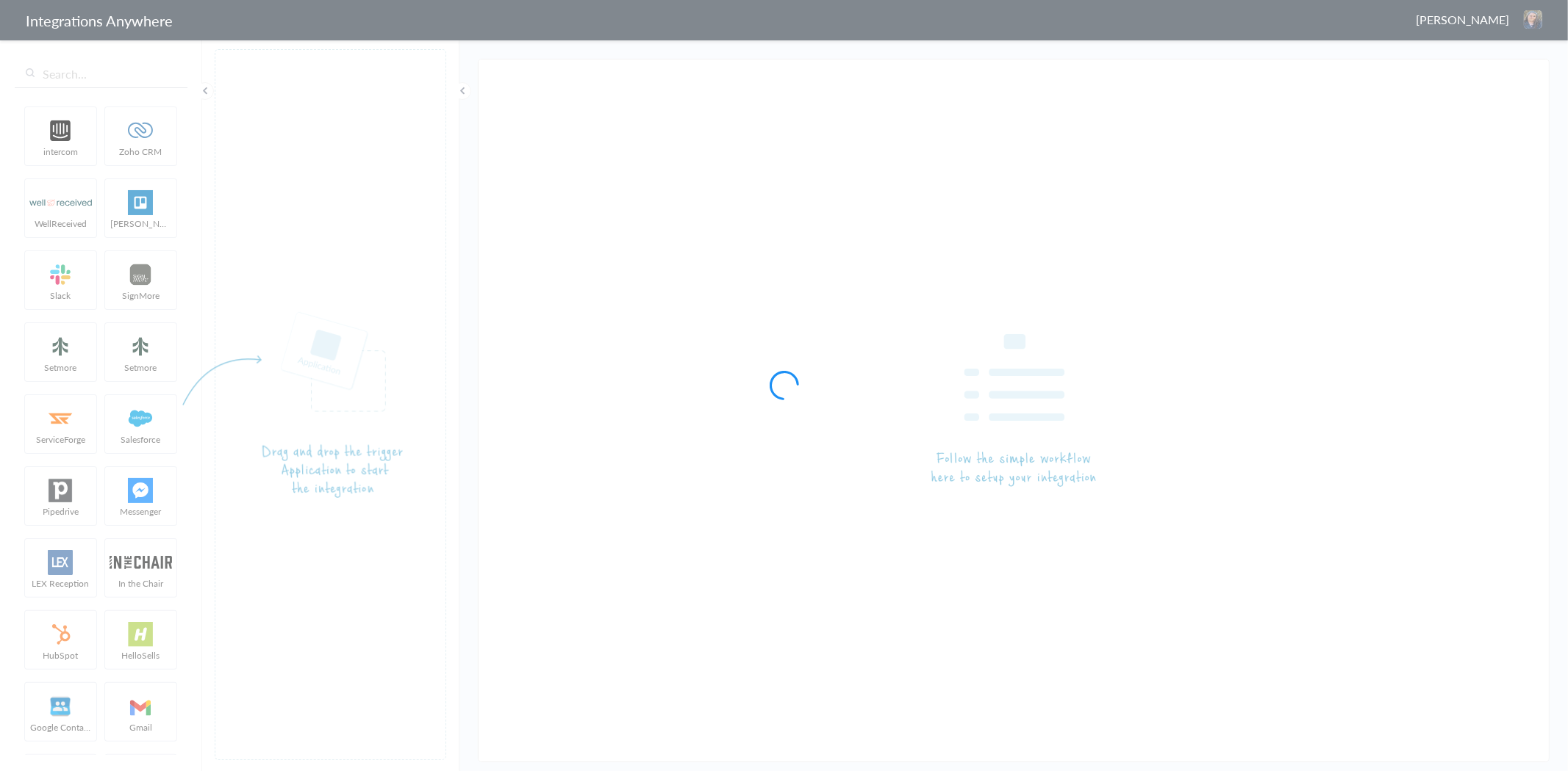
type input "LEX Reception - MyCase"
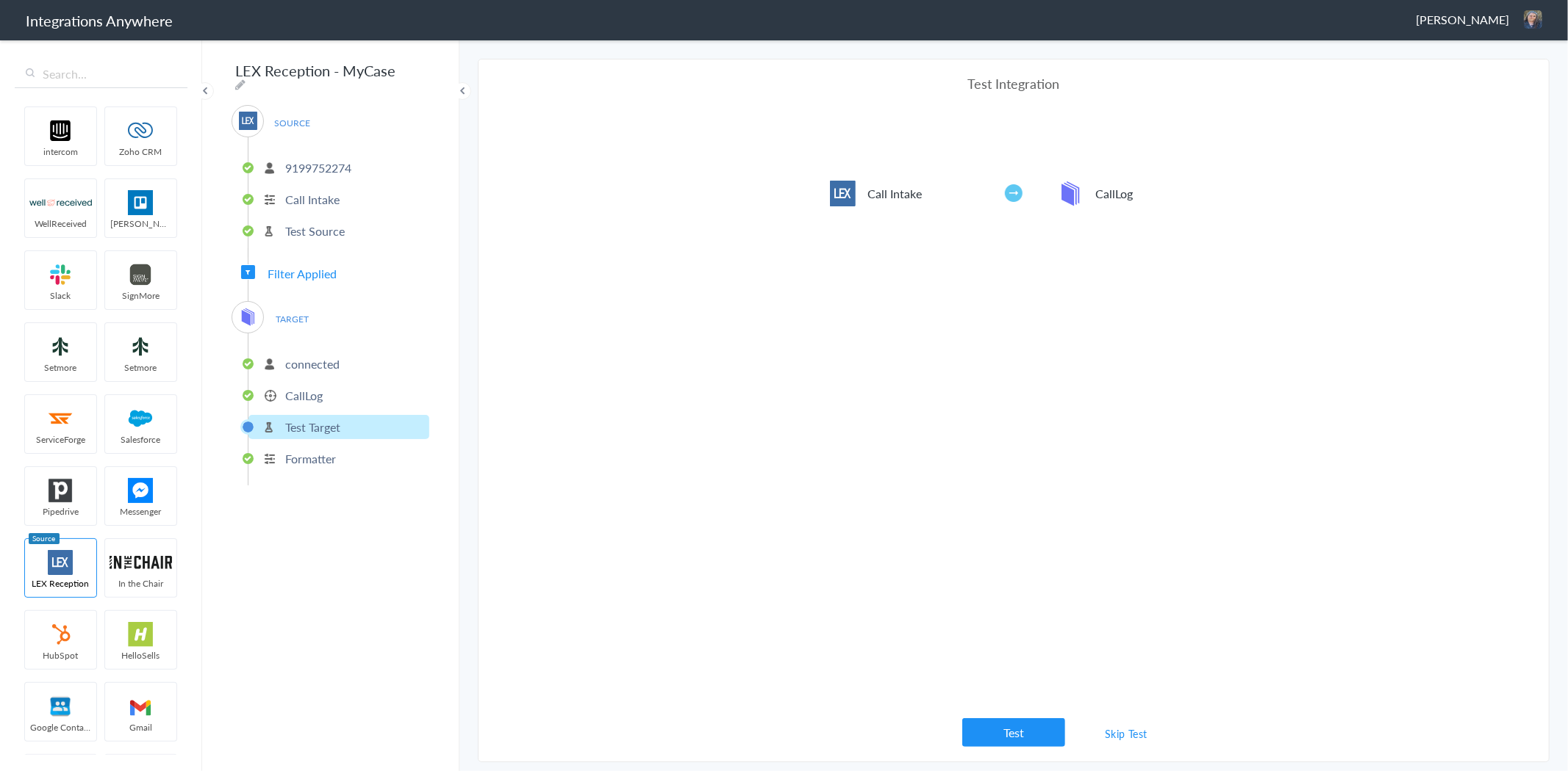
click at [309, 387] on p "CallLog" at bounding box center [304, 396] width 38 height 17
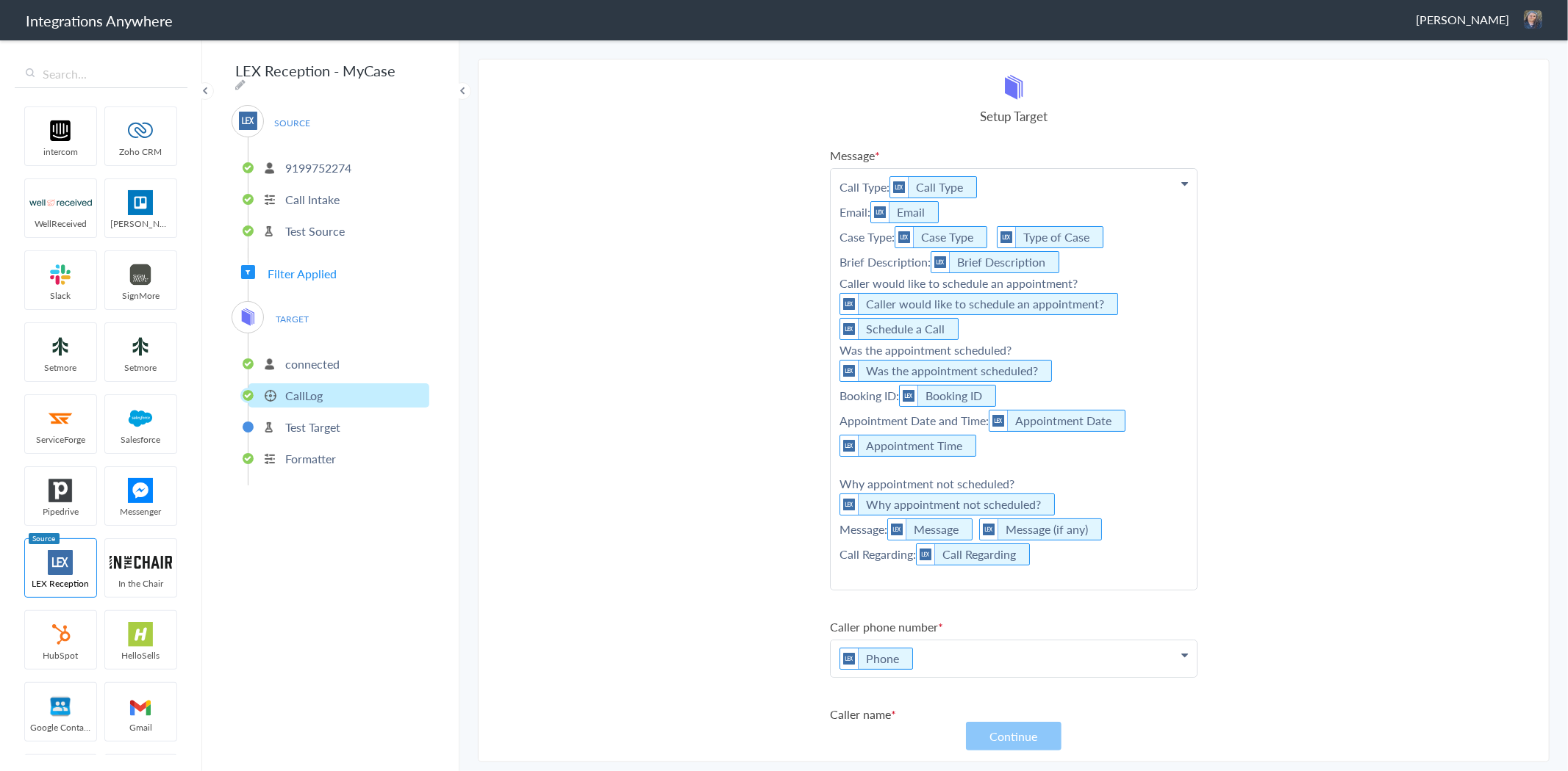
click at [310, 419] on p "Test Target" at bounding box center [313, 427] width 55 height 17
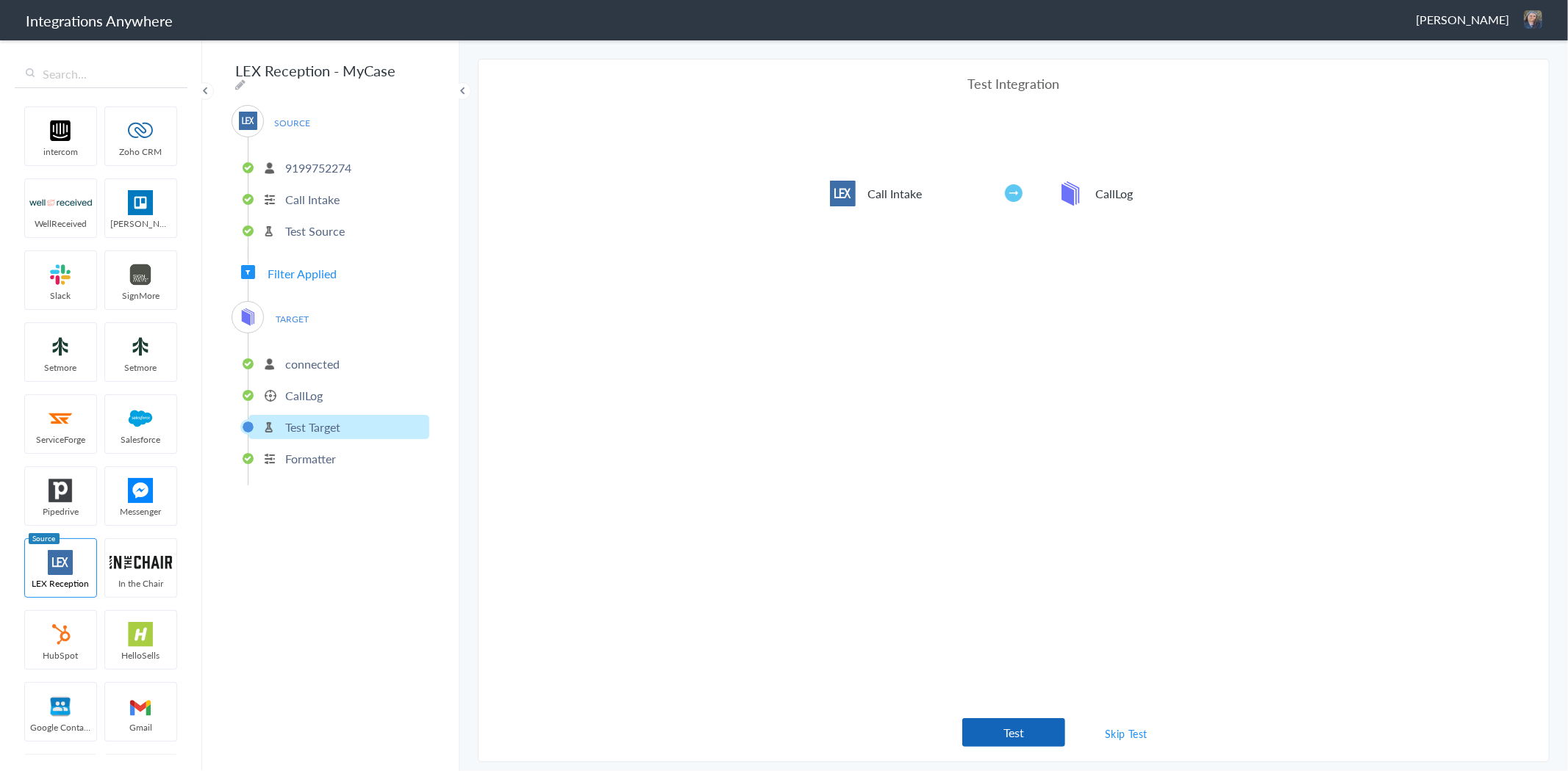
click at [1022, 734] on button "Test" at bounding box center [1014, 733] width 103 height 29
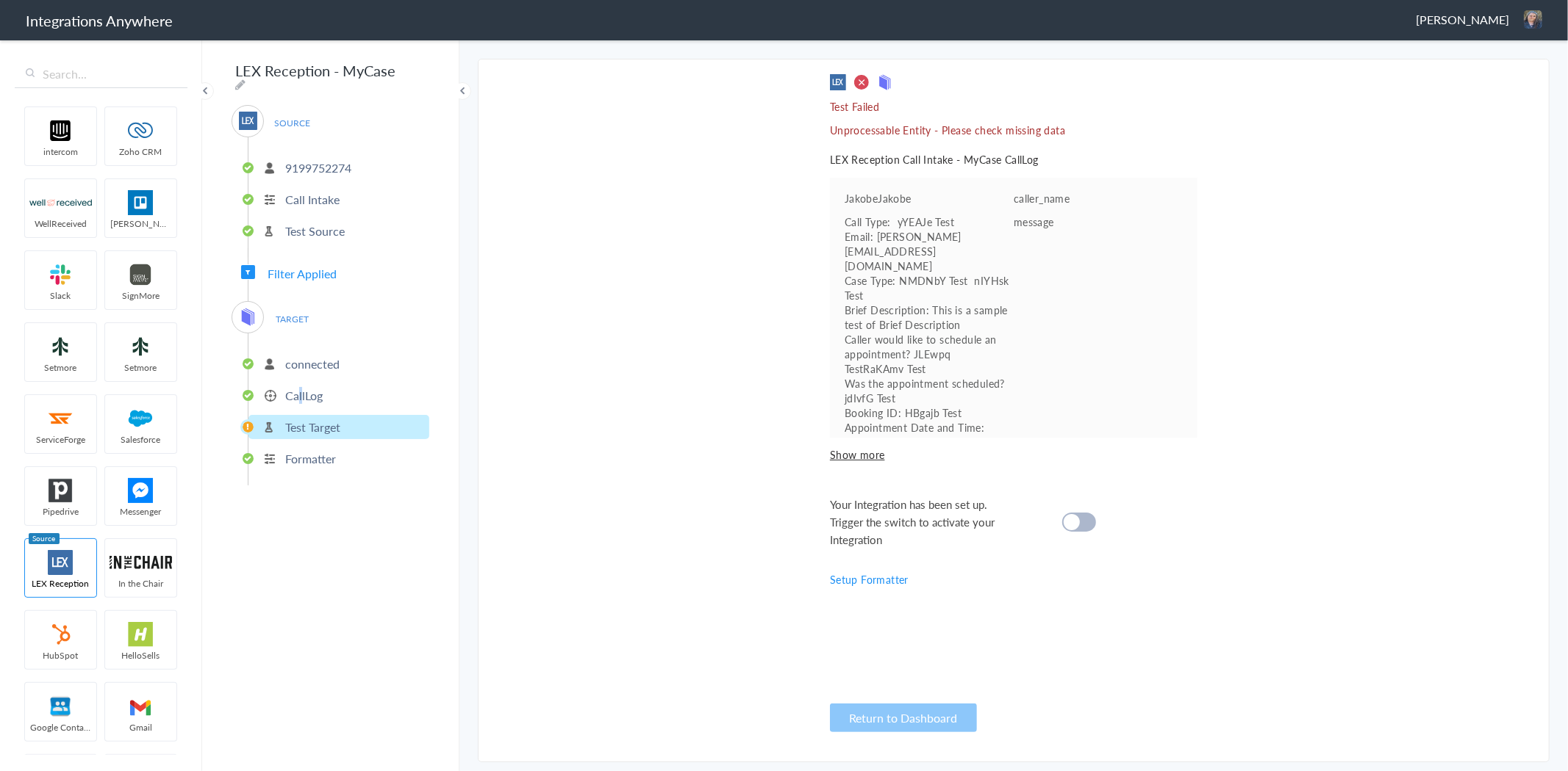
click at [300, 387] on p "CallLog" at bounding box center [304, 396] width 38 height 17
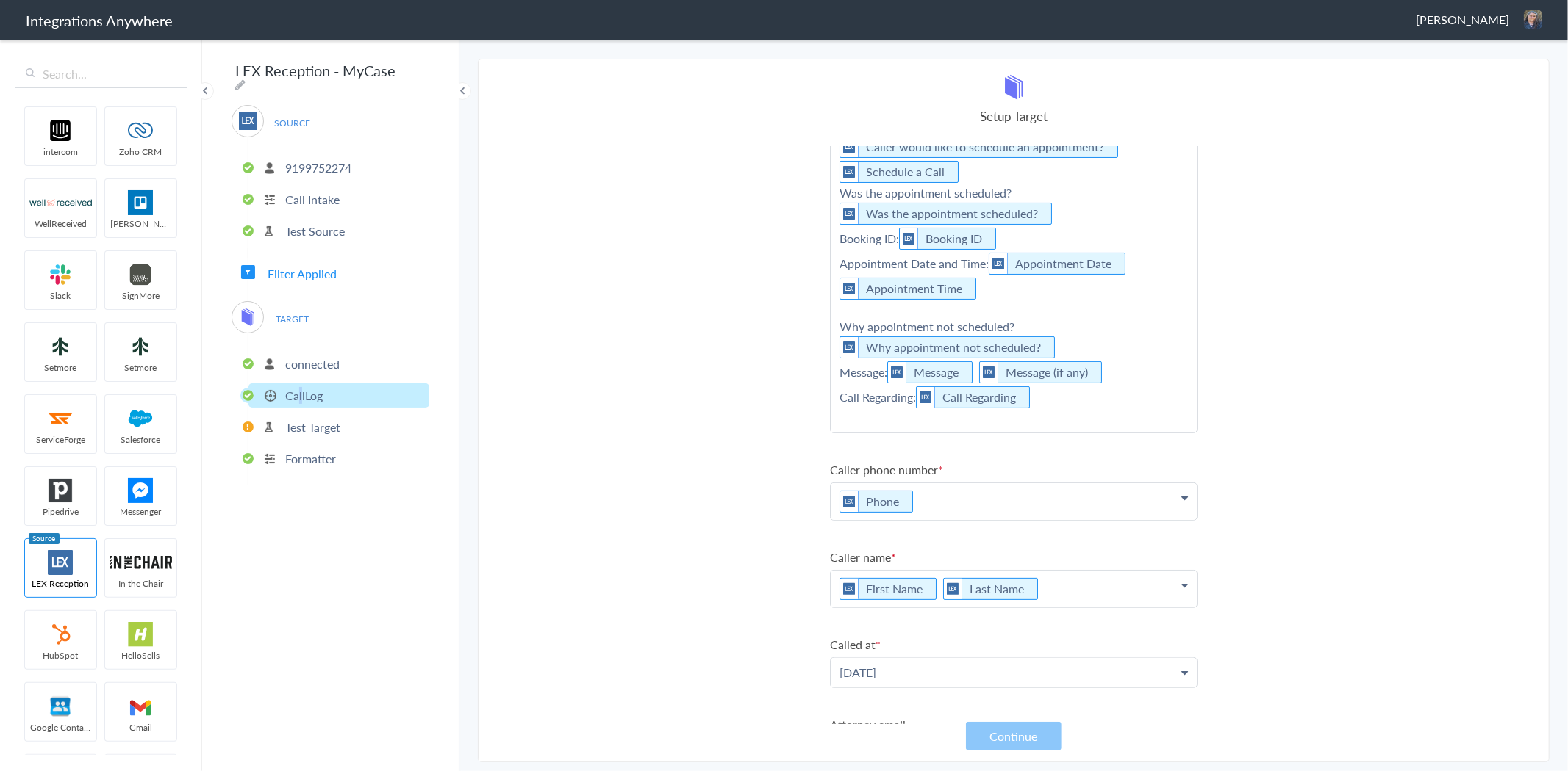
scroll to position [297, 0]
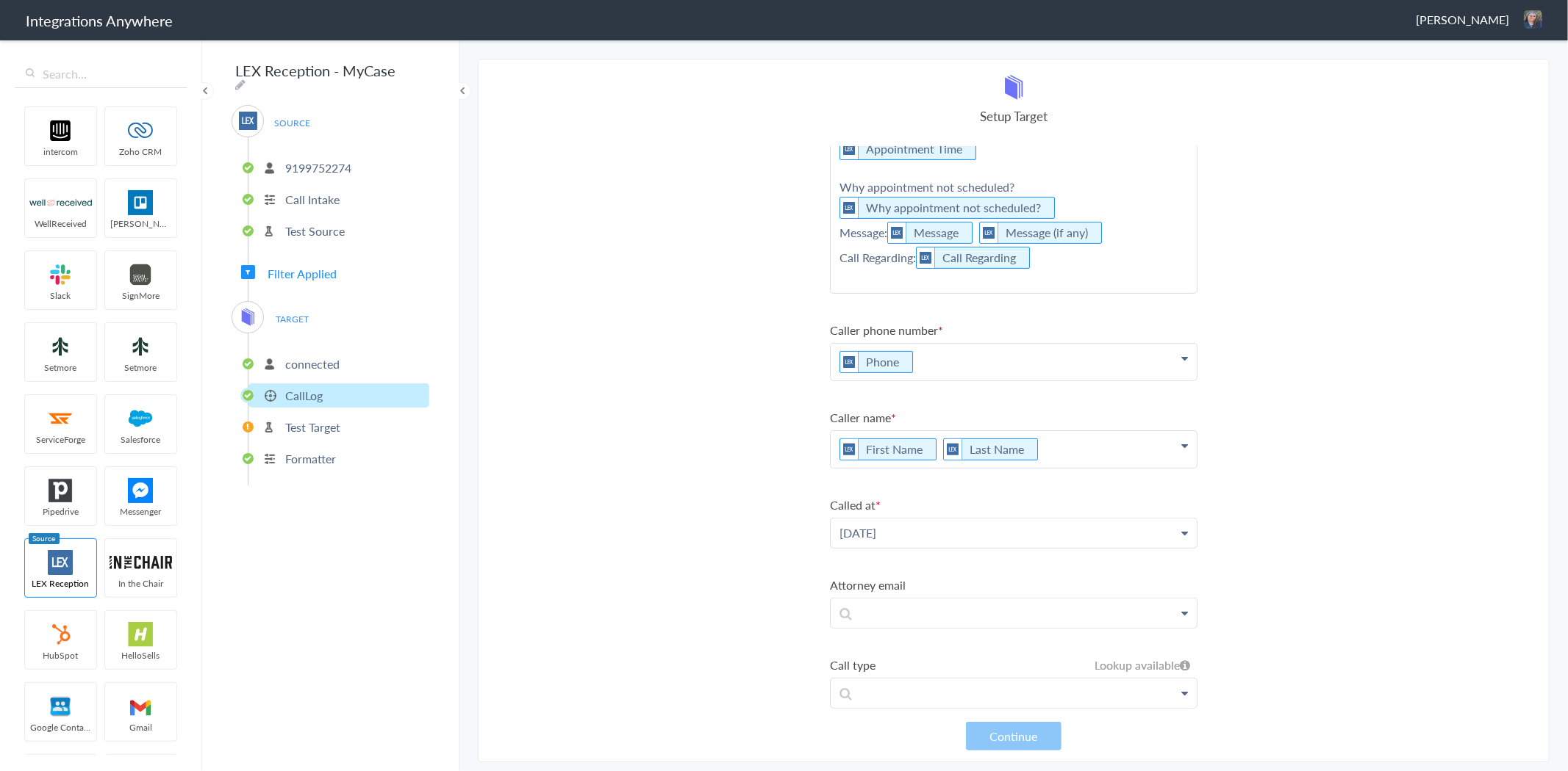
click at [1181, 527] on icon at bounding box center [1184, 533] width 6 height 12
click at [980, 519] on p "[DATE]" at bounding box center [1014, 533] width 366 height 29
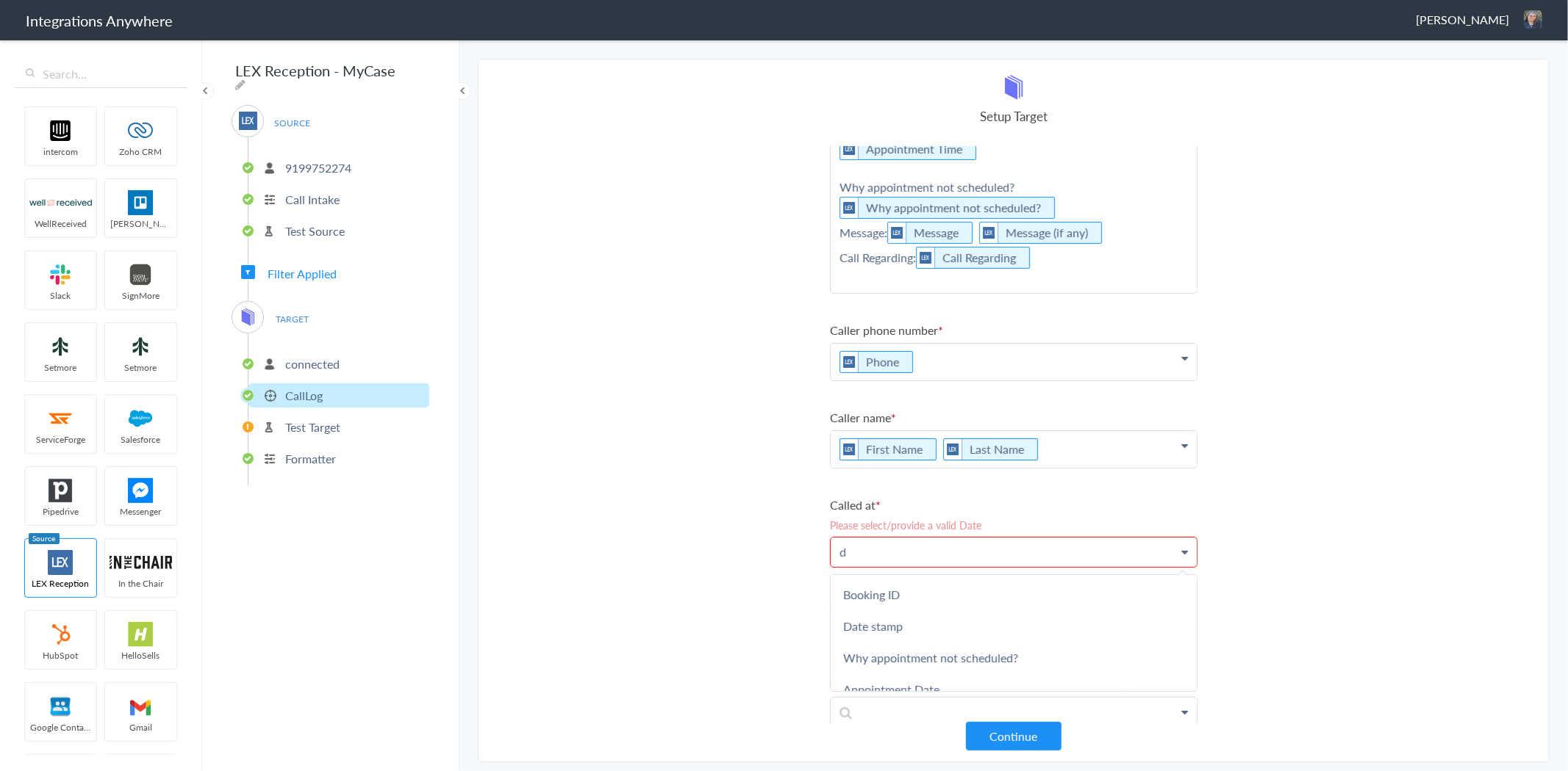
scroll to position [316, 0]
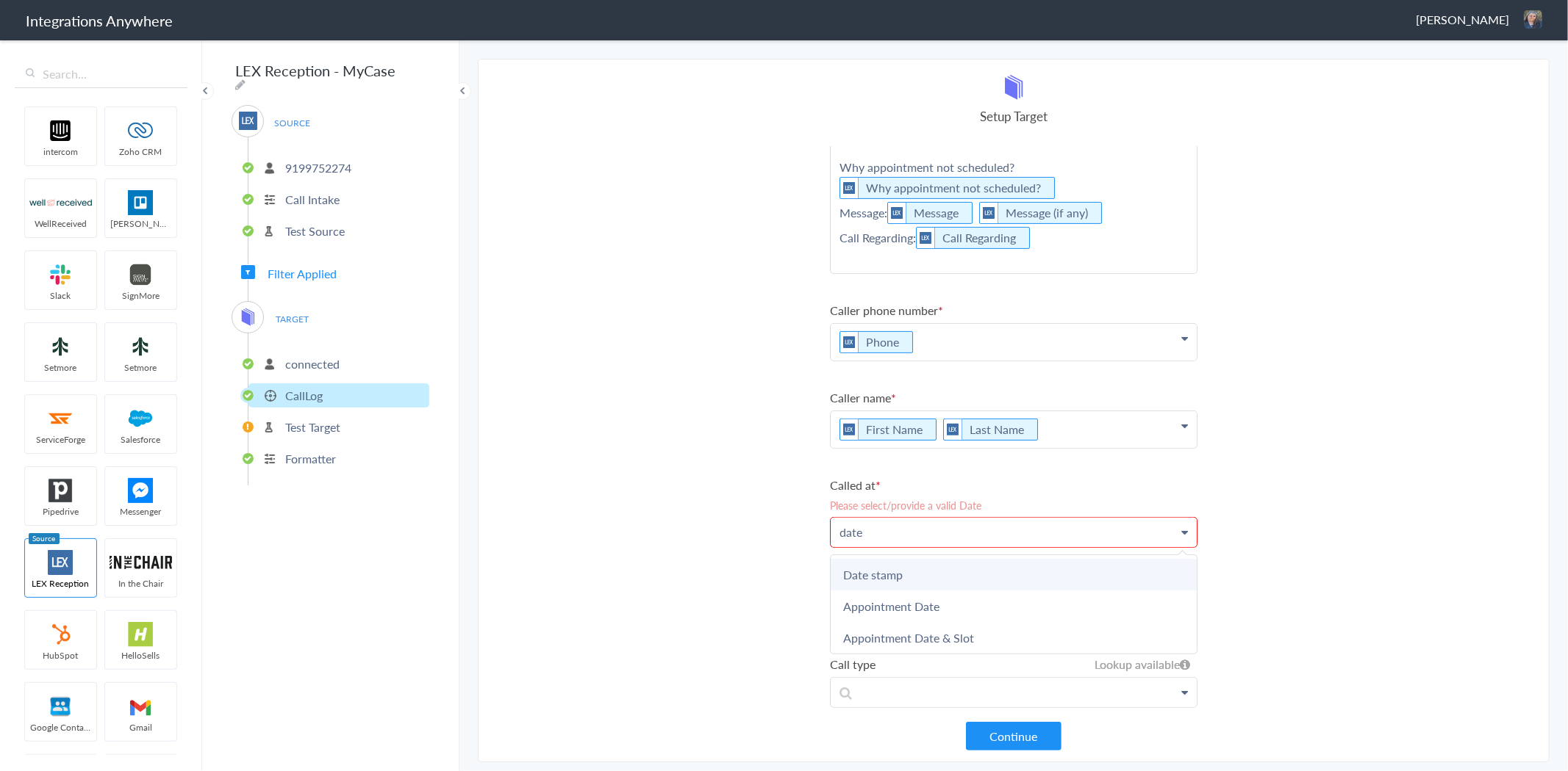
click at [958, 559] on link "Date stamp" at bounding box center [1014, 575] width 366 height 31
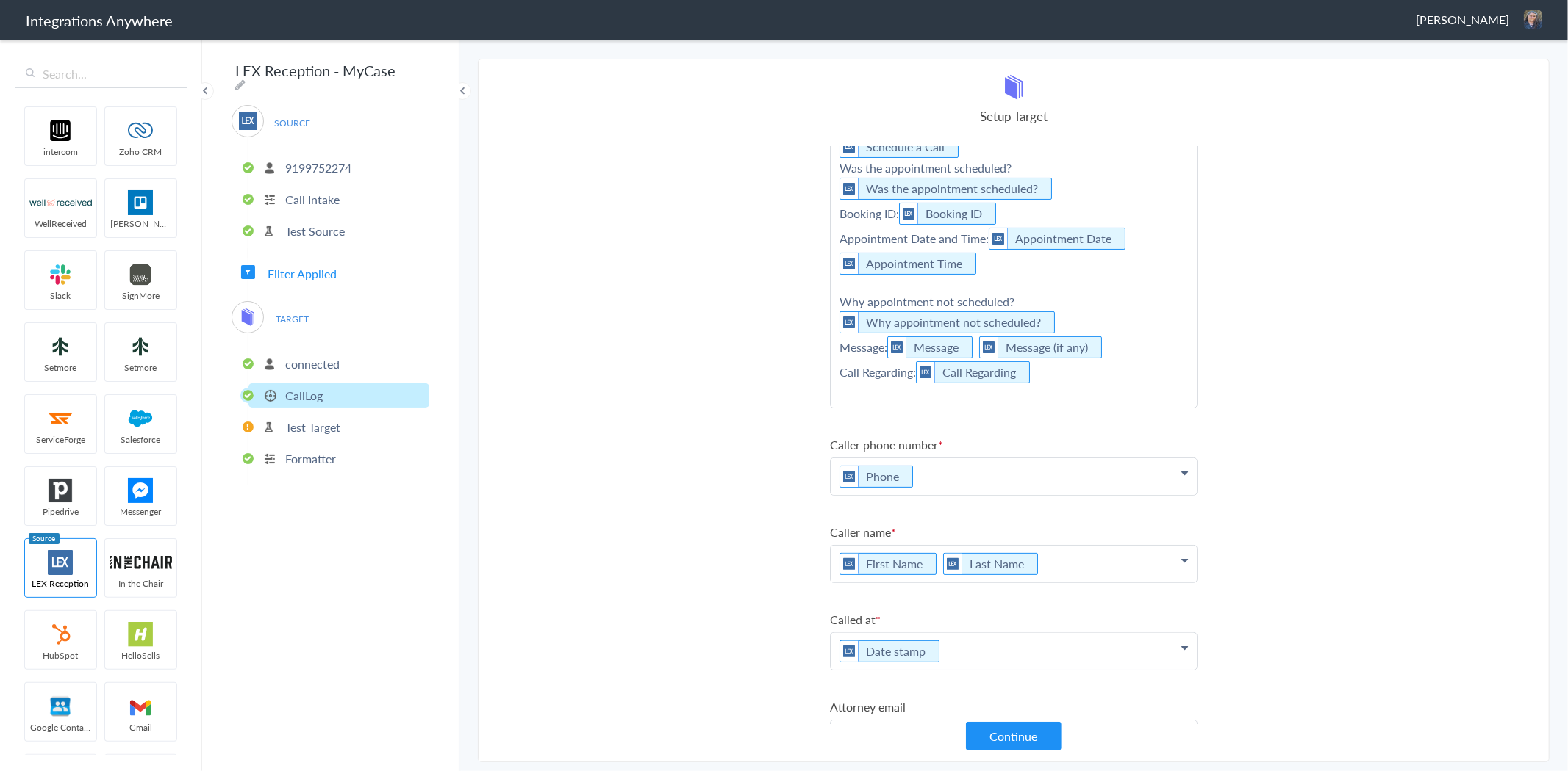
scroll to position [304, 0]
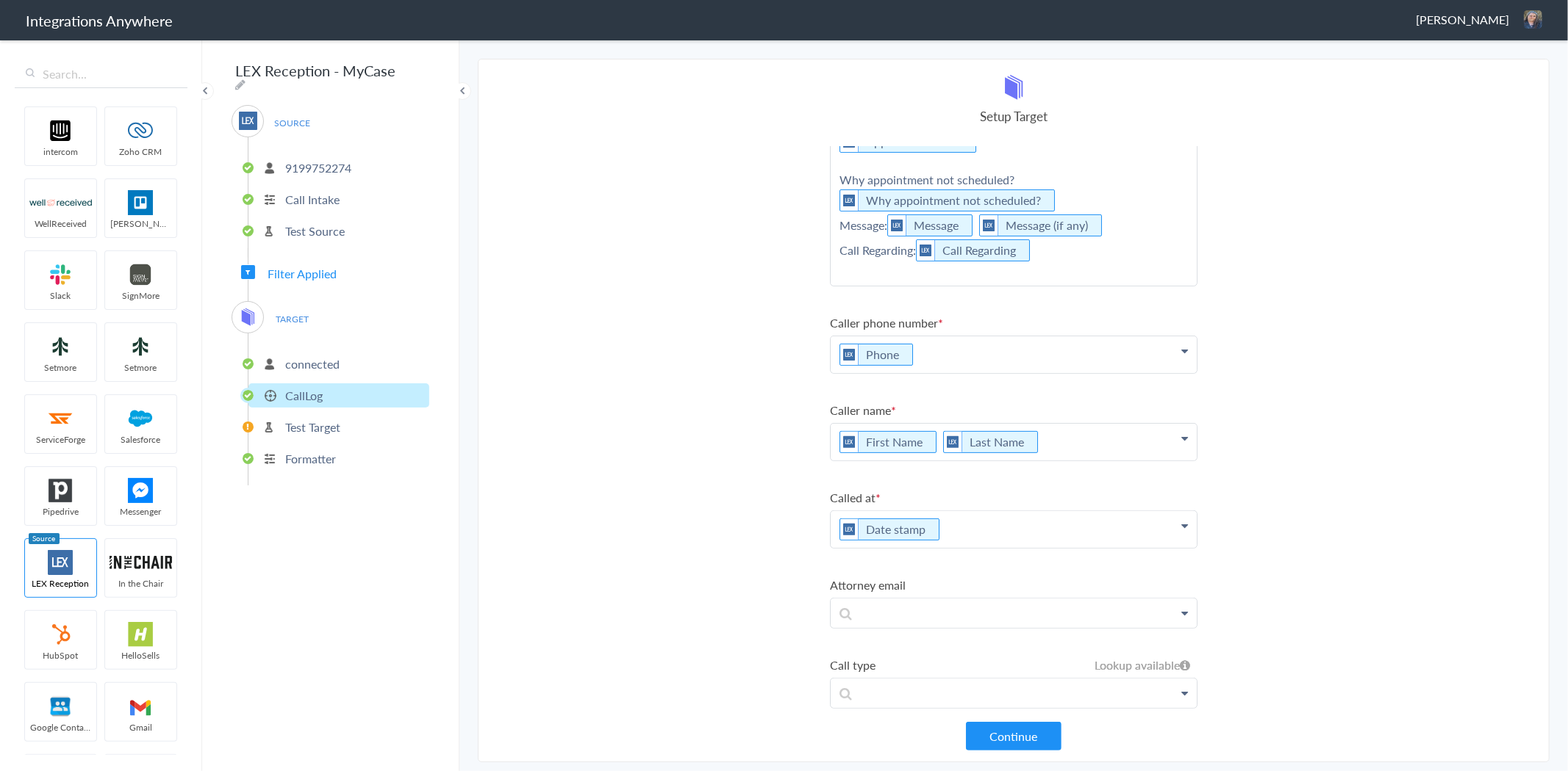
click at [1004, 692] on link at bounding box center [1014, 694] width 366 height 30
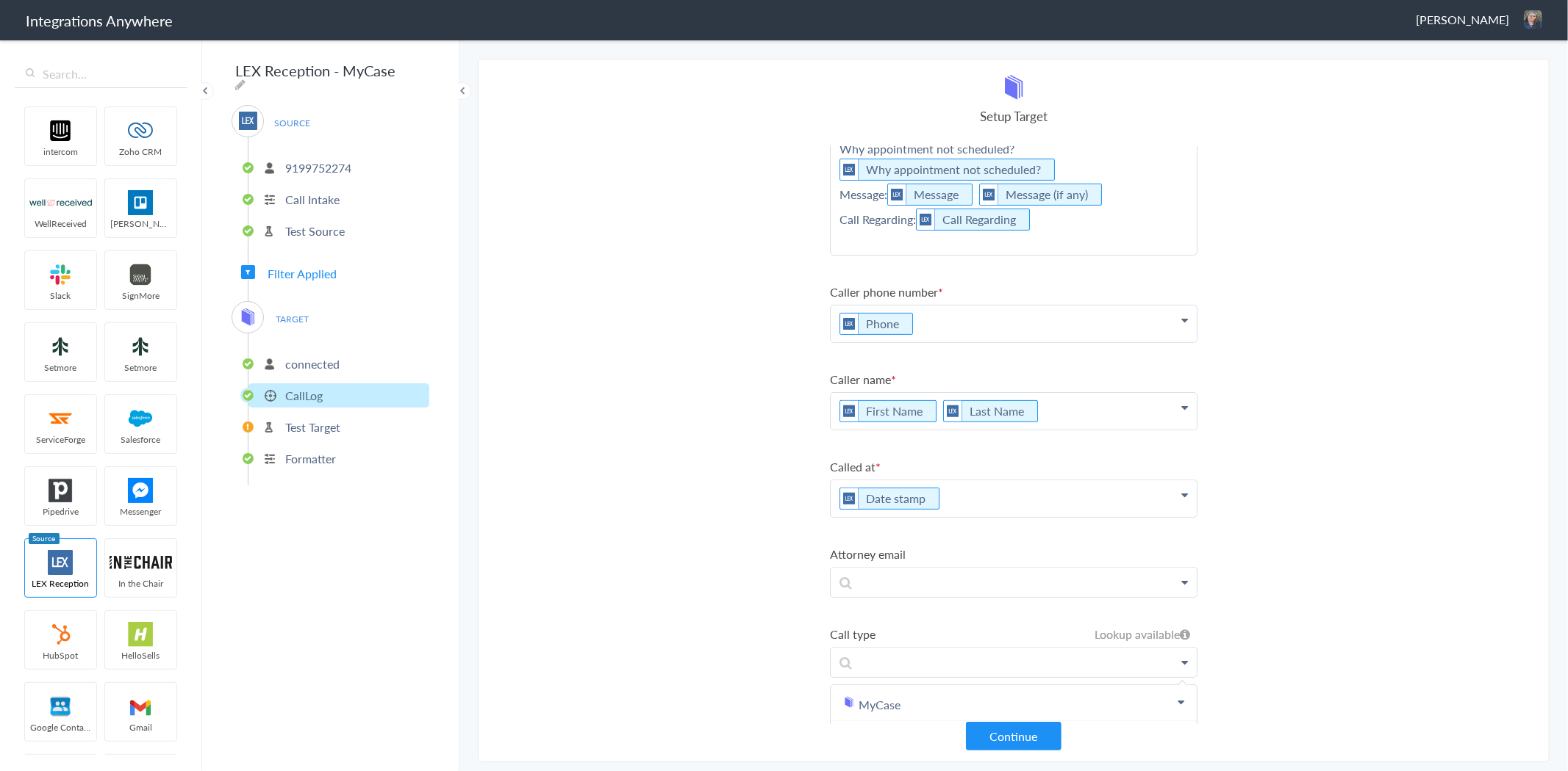
scroll to position [363, 0]
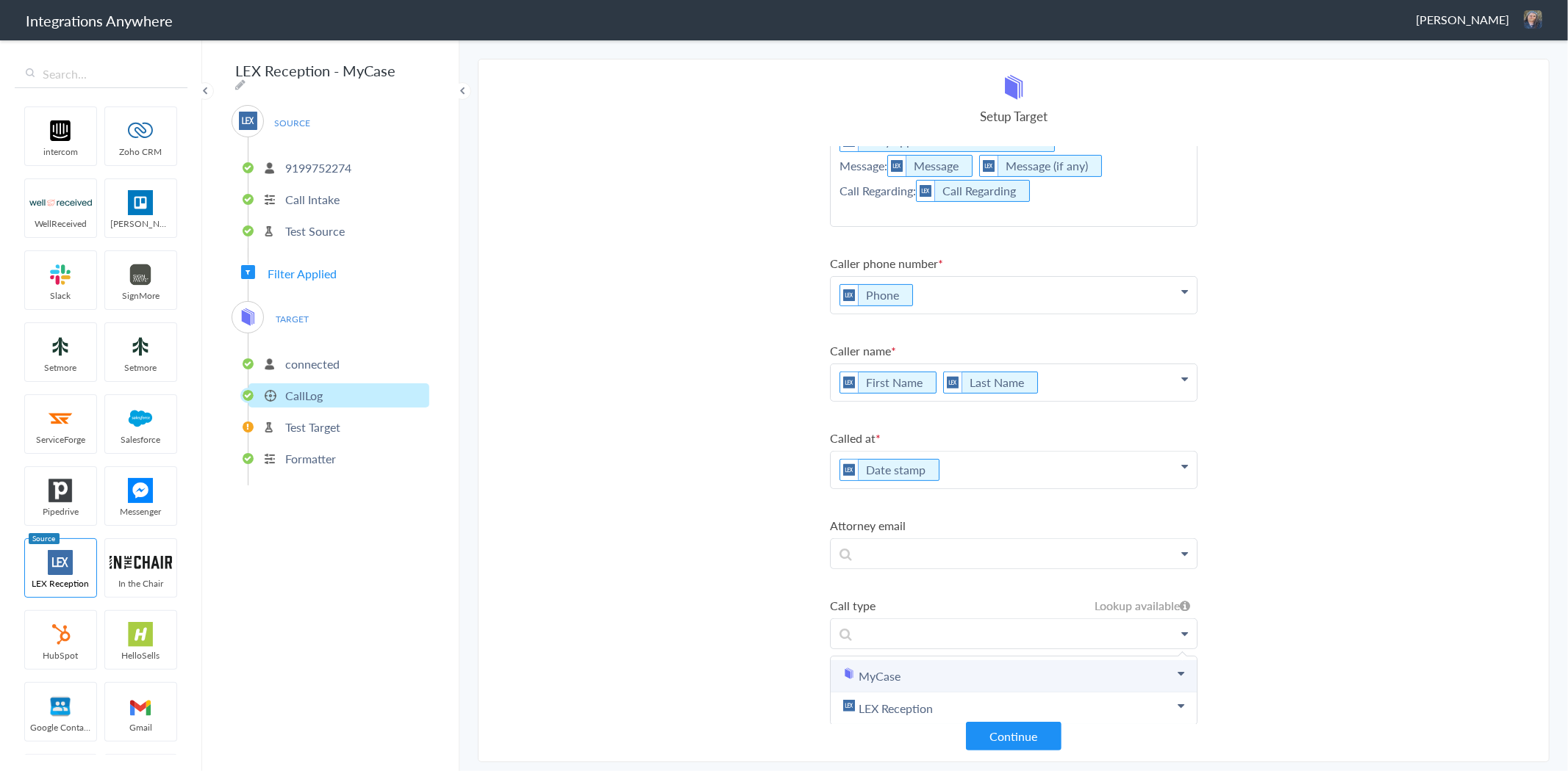
click at [906, 666] on link "MyCase" at bounding box center [1014, 676] width 366 height 32
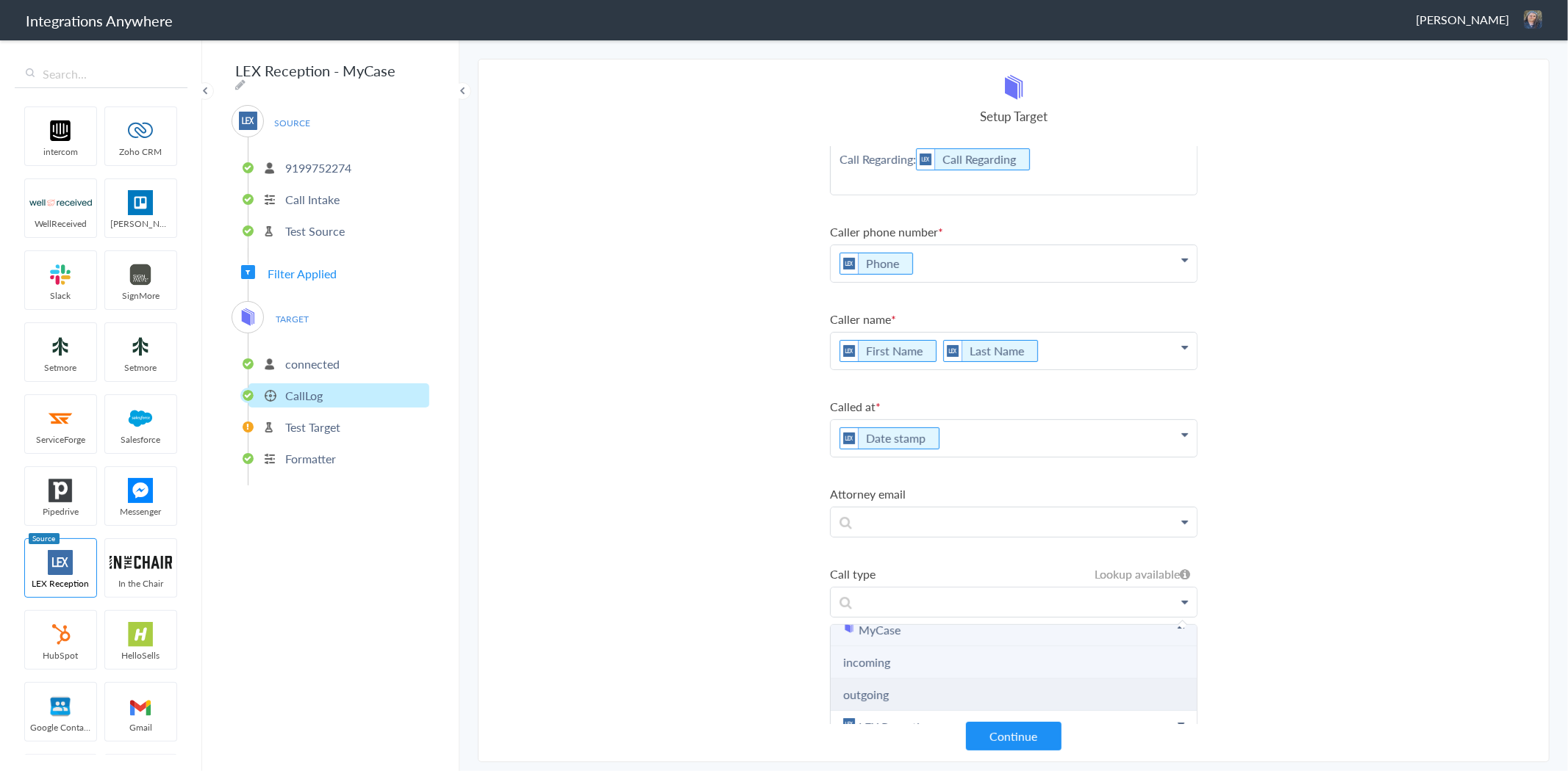
scroll to position [412, 0]
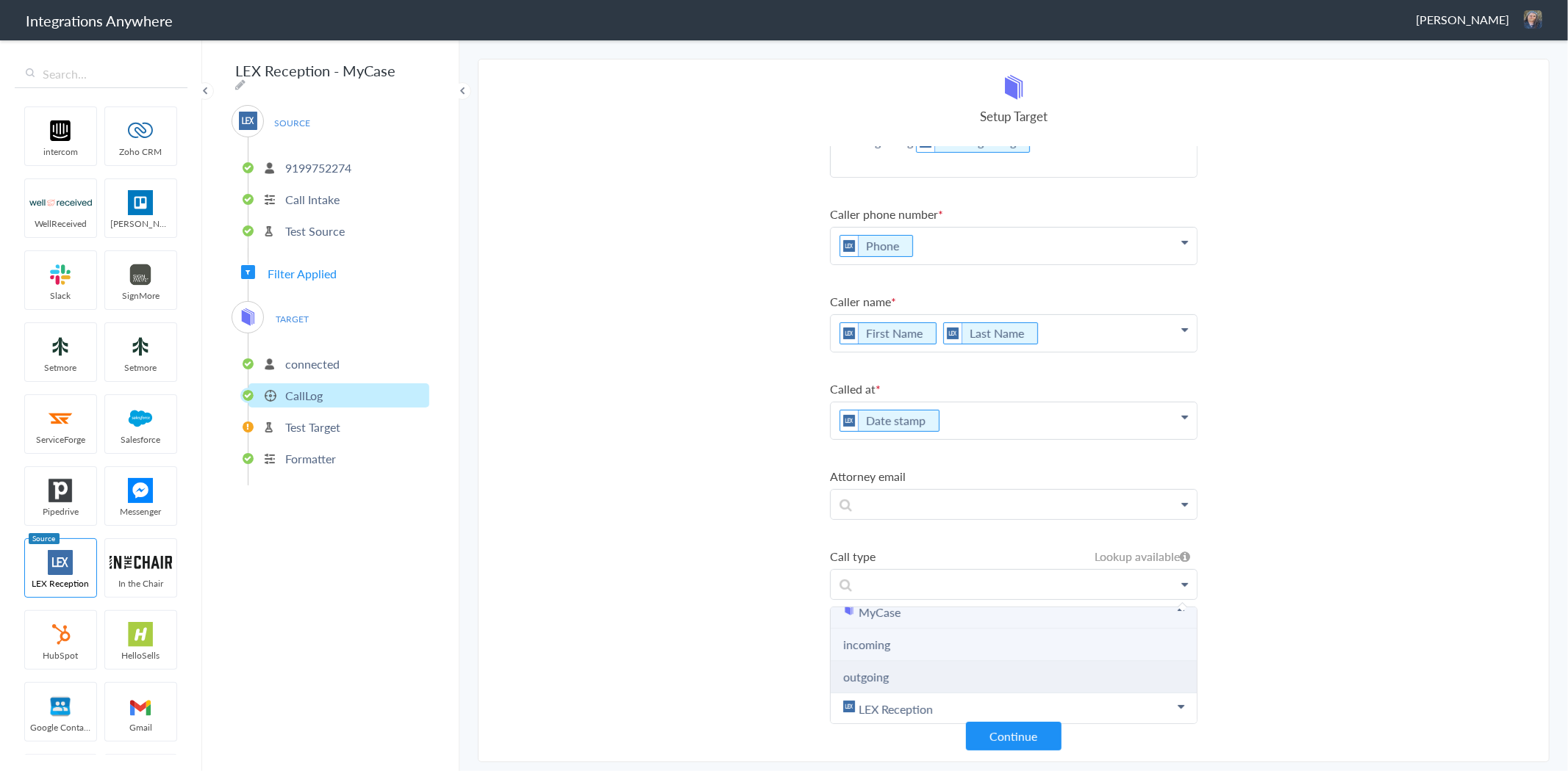
click at [886, 669] on link "outgoing" at bounding box center [866, 677] width 45 height 17
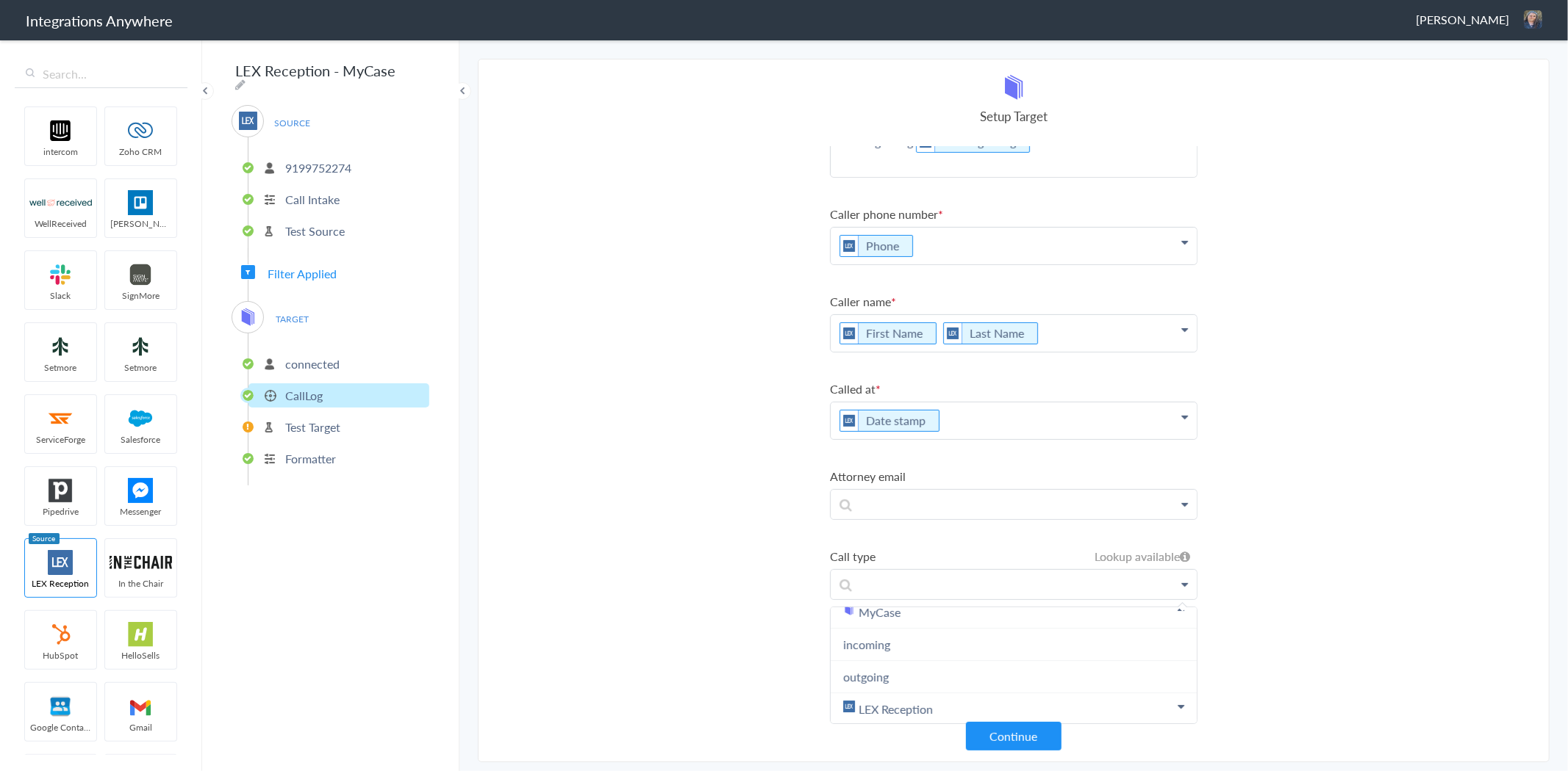
scroll to position [312, 0]
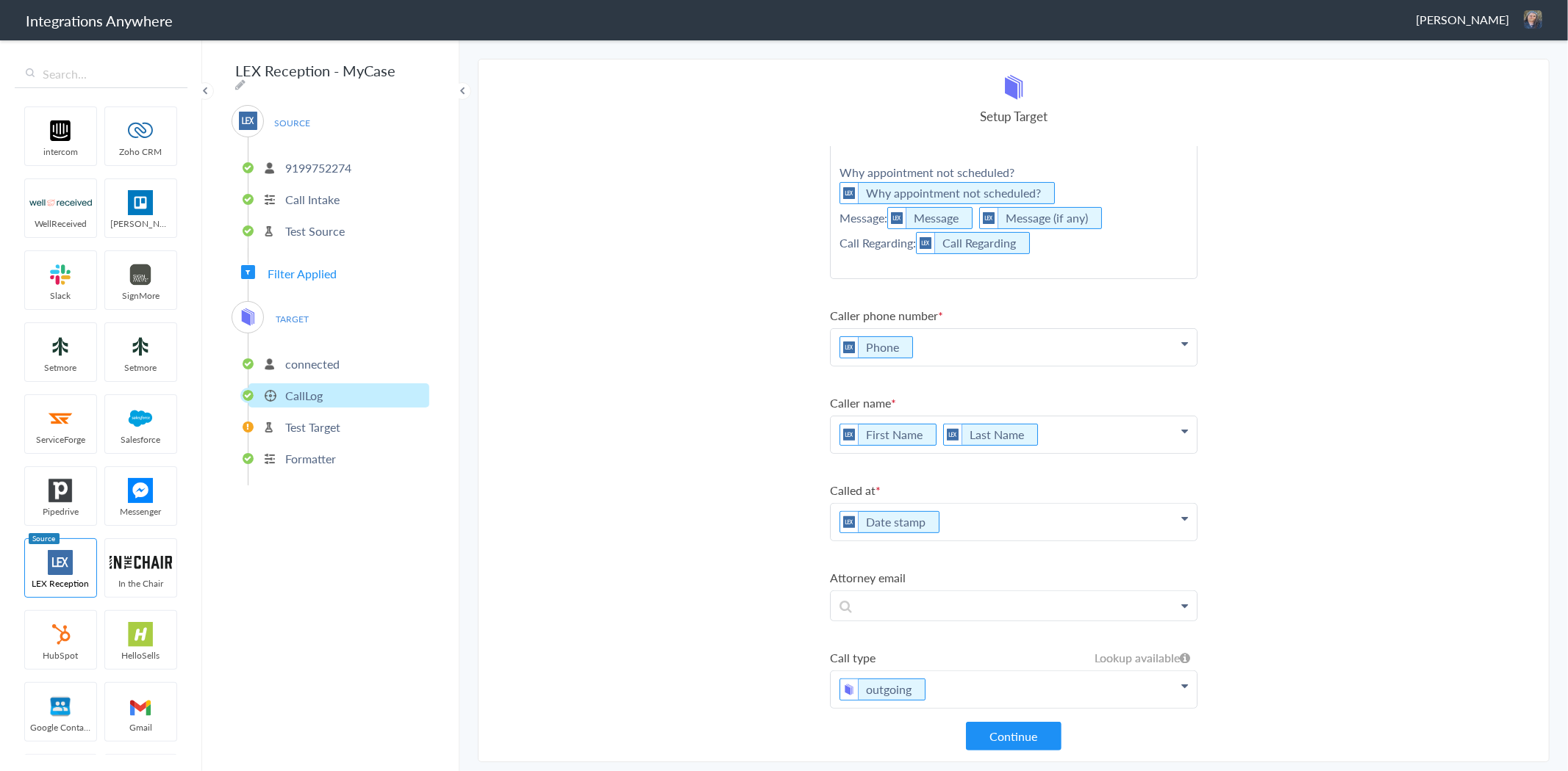
click at [646, 526] on section "Select Account 9199752274 Rename Delete ([DATE]) + connect Continue Setup Sourc…" at bounding box center [1013, 410] width 1072 height 704
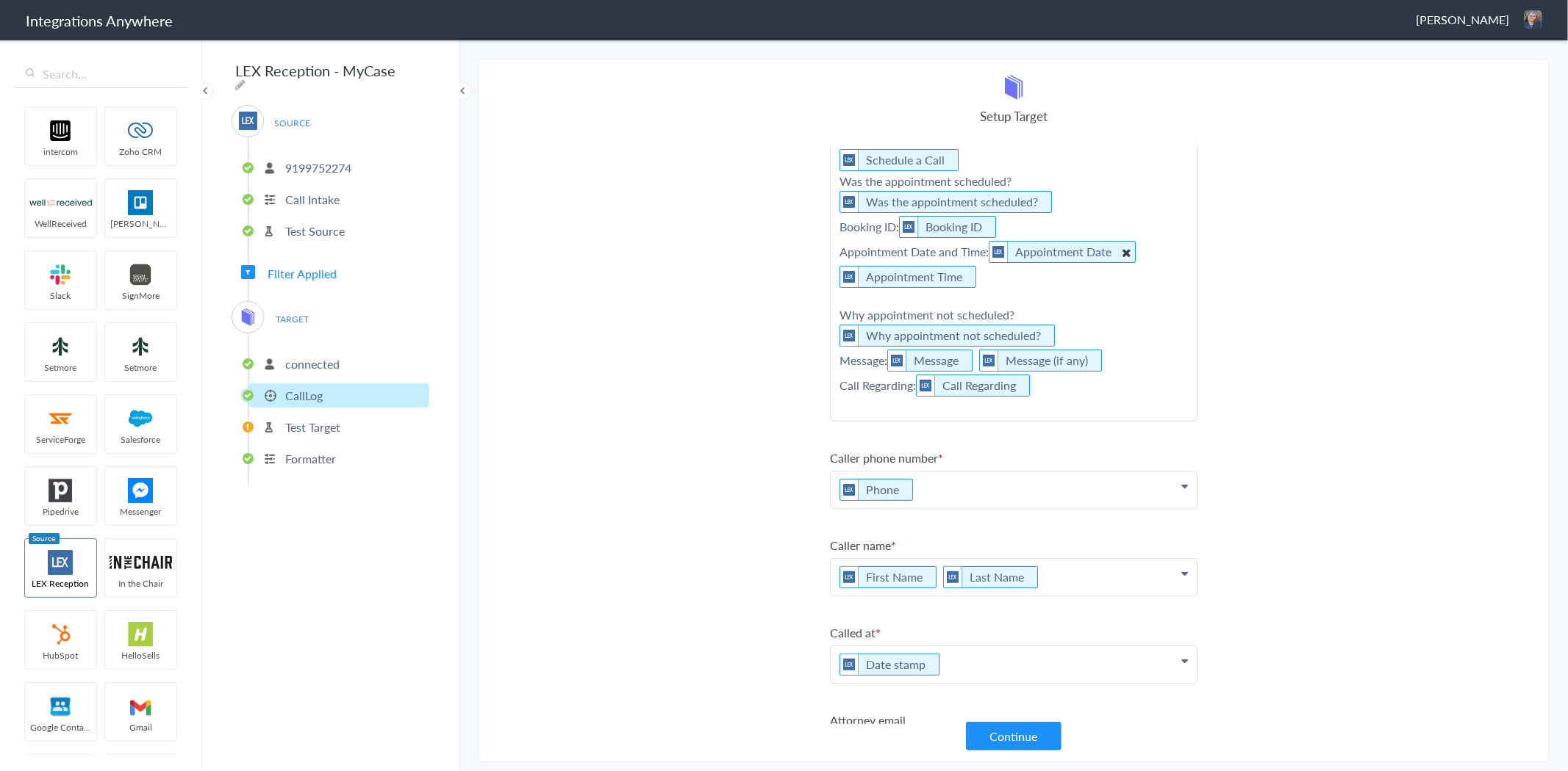
scroll to position [0, 0]
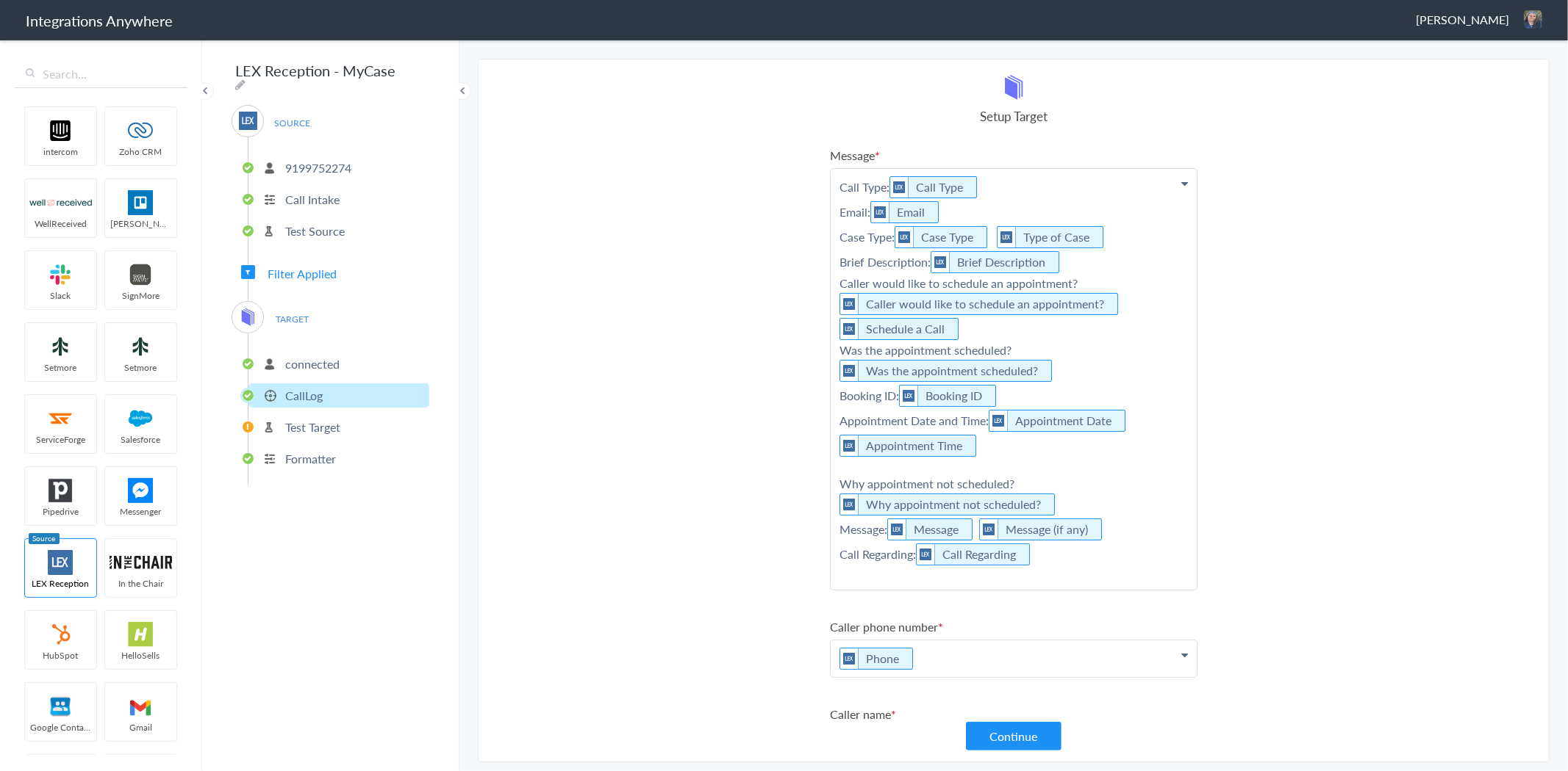
click at [1112, 544] on p "Call Type: Call Type Email: Email Case Type: Case Type Type of Case Brief Descr…" at bounding box center [1014, 379] width 366 height 421
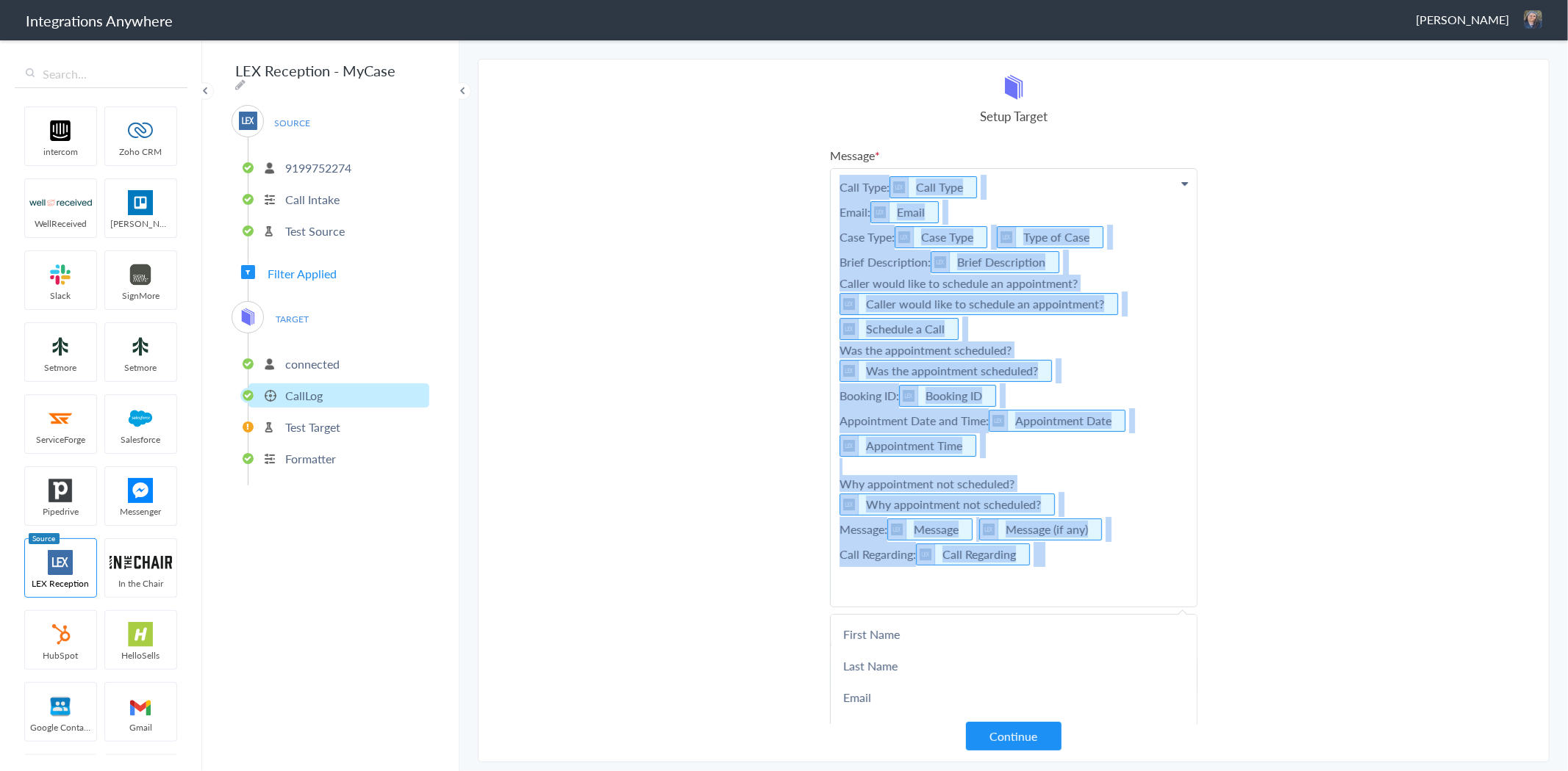
drag, startPoint x: 1110, startPoint y: 561, endPoint x: 821, endPoint y: 186, distance: 473.4
click at [821, 186] on section "Select Account 9199752274 Rename Delete ([DATE]) + connect Continue Setup Sourc…" at bounding box center [1013, 410] width 1072 height 704
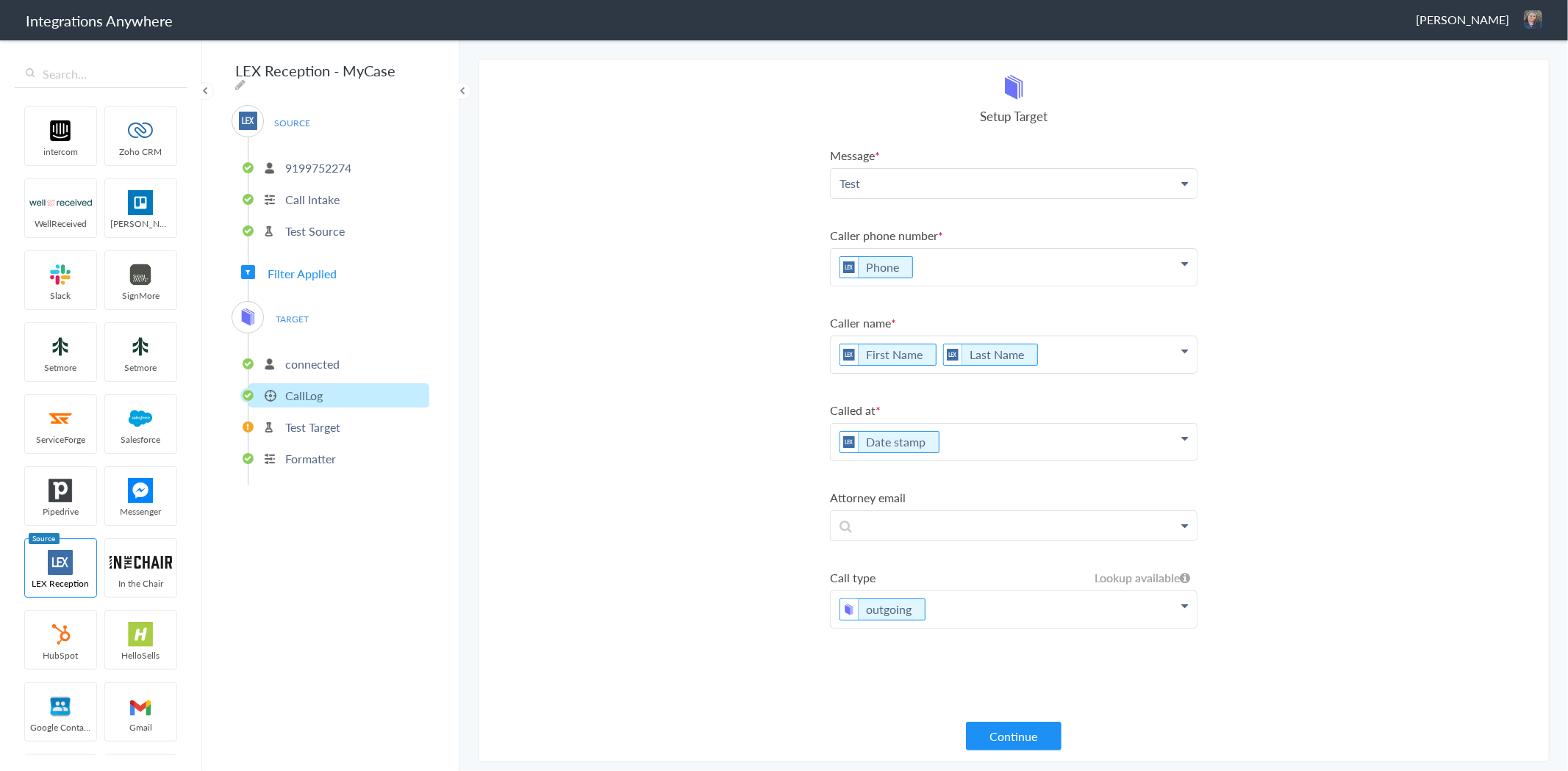
click at [729, 210] on section "Select Account 9199752274 Rename Delete ([DATE]) + connect Continue Setup Sourc…" at bounding box center [1013, 410] width 1072 height 704
click at [1030, 739] on button "Continue" at bounding box center [1014, 736] width 95 height 29
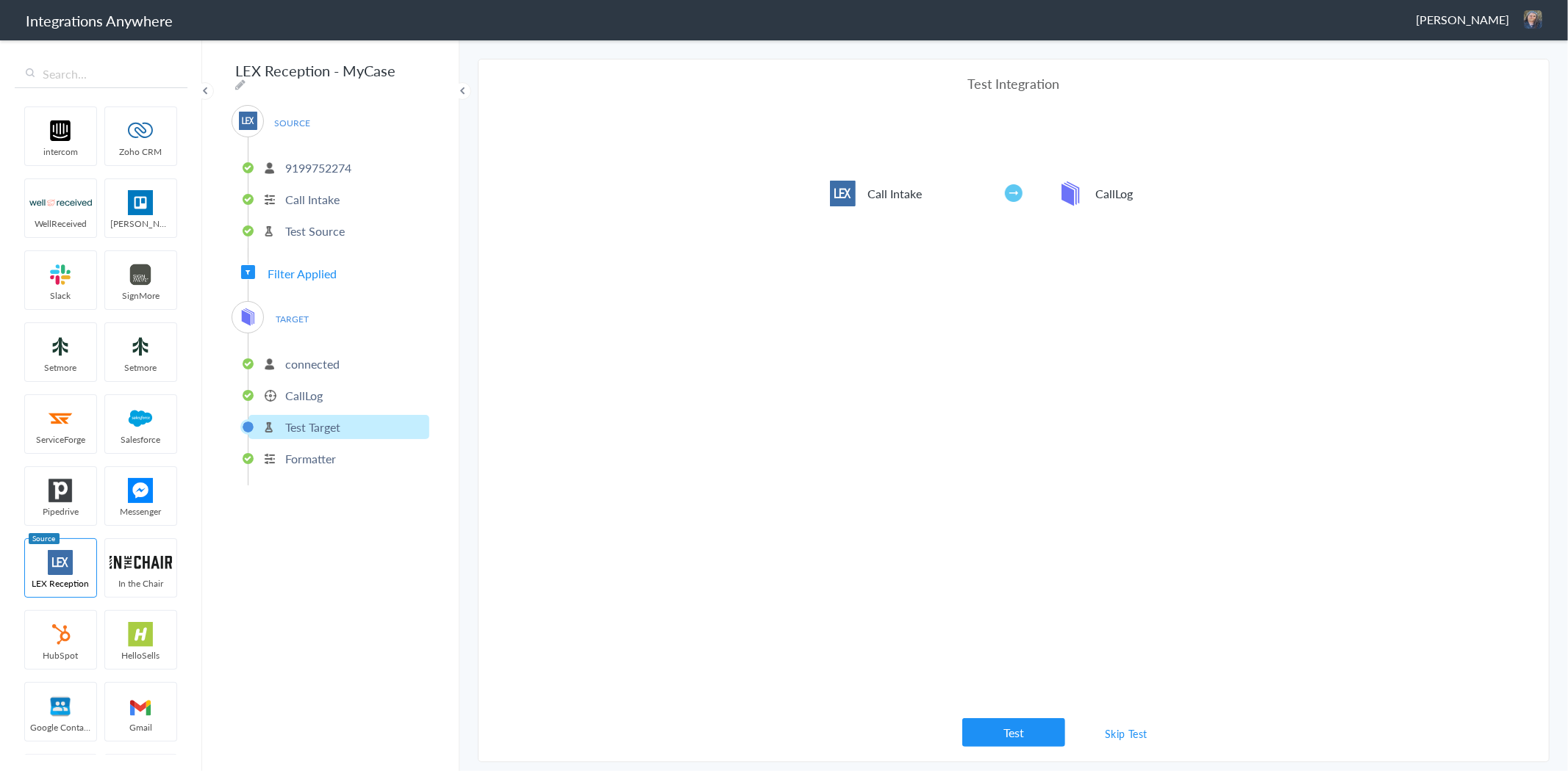
click at [1030, 739] on button "Test" at bounding box center [1014, 733] width 103 height 29
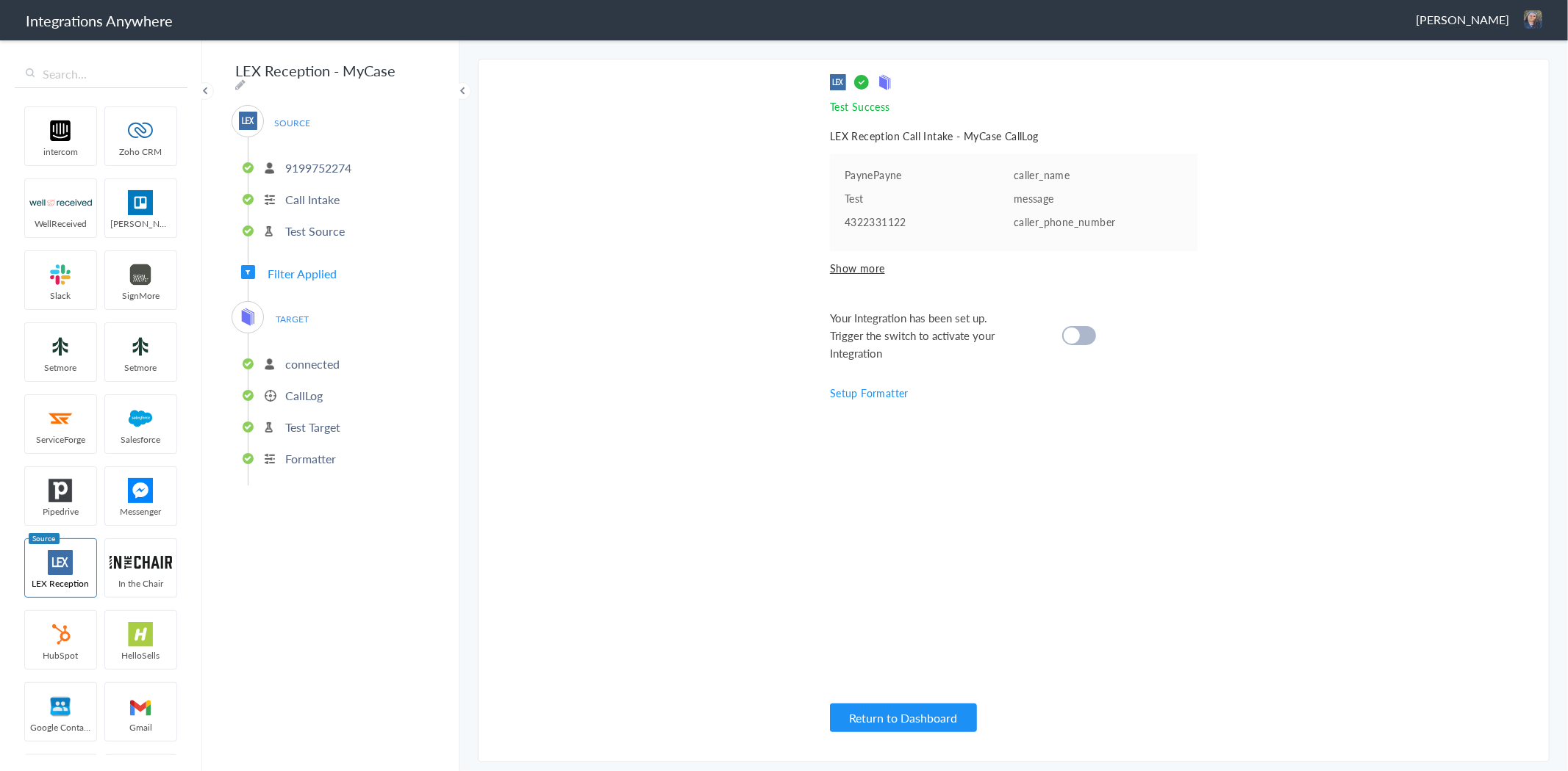
click at [302, 427] on li "Test Target" at bounding box center [338, 427] width 181 height 24
click at [303, 419] on p "Test Target" at bounding box center [313, 427] width 55 height 17
click at [296, 387] on p "CallLog" at bounding box center [304, 396] width 38 height 17
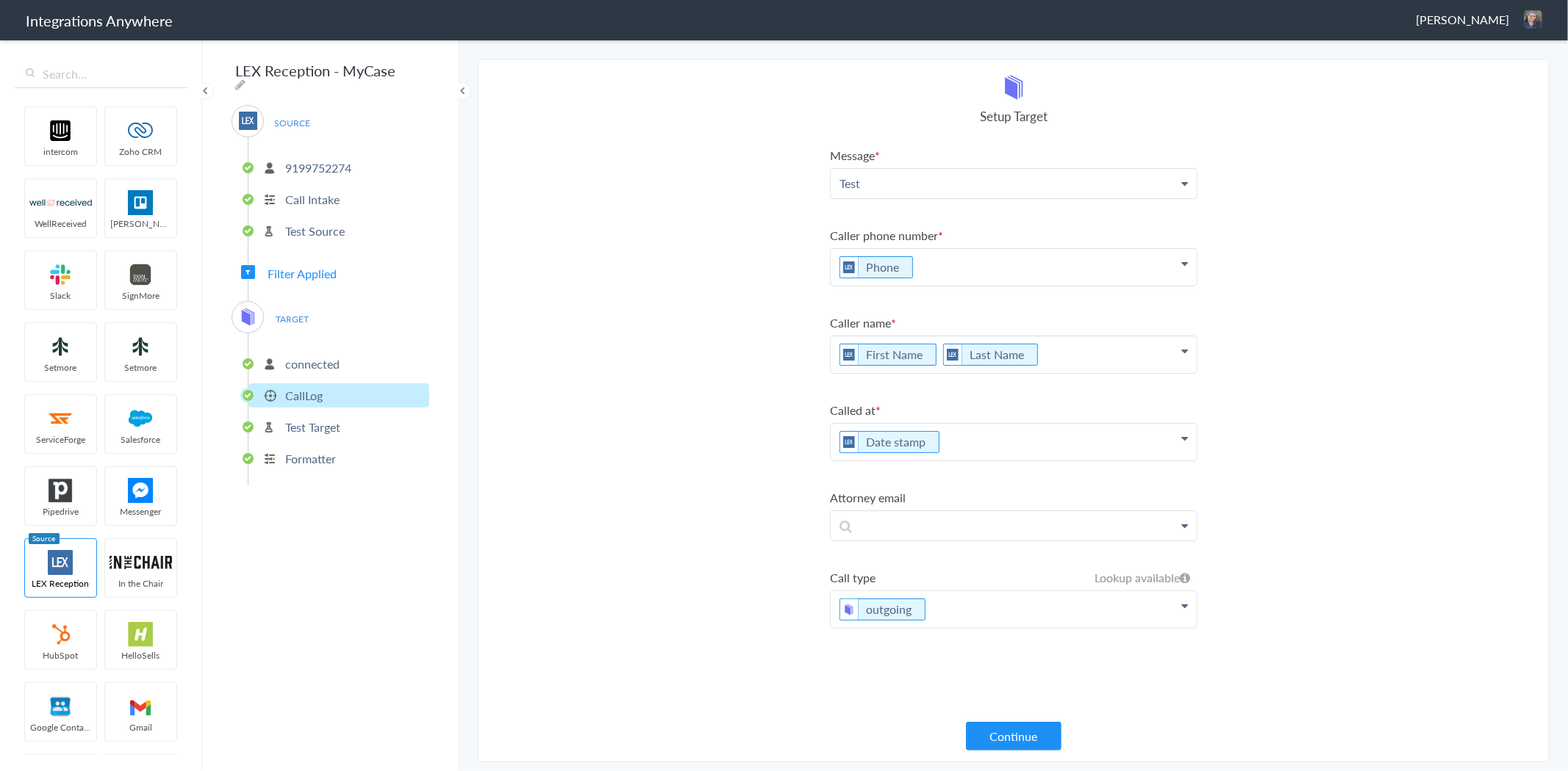
click at [928, 187] on p "Test" at bounding box center [1014, 183] width 366 height 29
drag, startPoint x: 884, startPoint y: 187, endPoint x: 811, endPoint y: 187, distance: 73.0
click at [811, 187] on section "Select Account 9199752274 Rename Delete ([DATE]) + connect Continue Setup Sourc…" at bounding box center [1013, 410] width 1072 height 704
click at [647, 328] on section "Select Account 9199752274 Rename Delete ([DATE]) + connect Continue Setup Sourc…" at bounding box center [1013, 410] width 1072 height 704
